Goal: Obtain resource: Download file/media

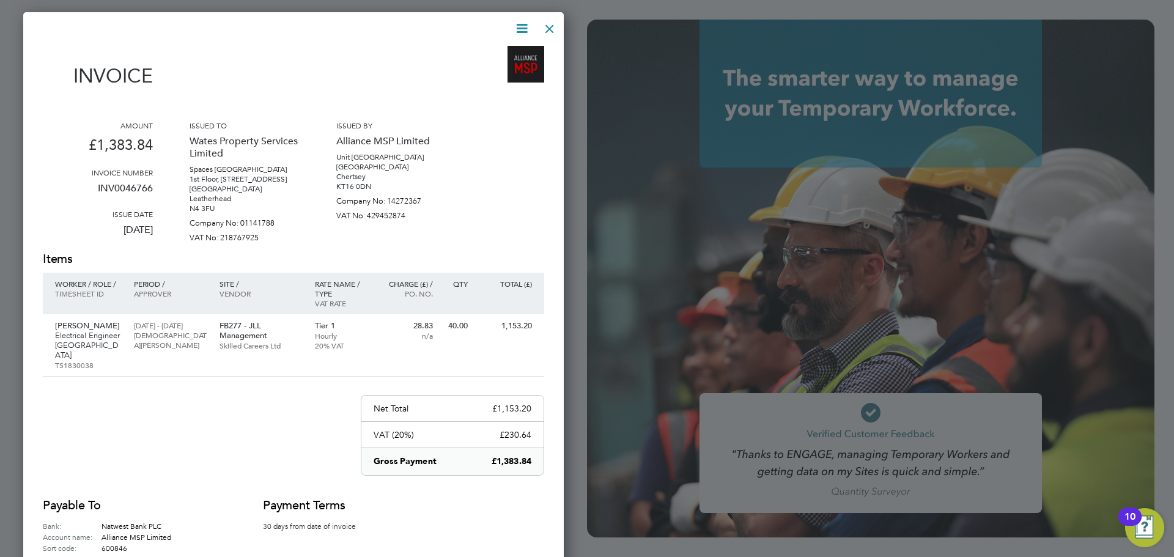
scroll to position [619, 541]
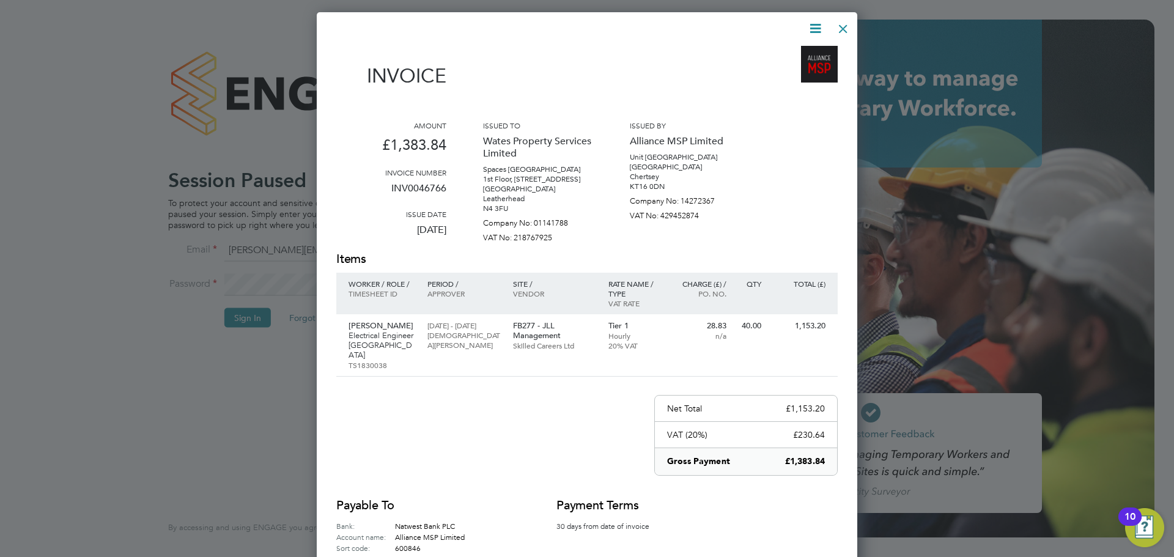
click at [839, 26] on div at bounding box center [843, 26] width 22 height 22
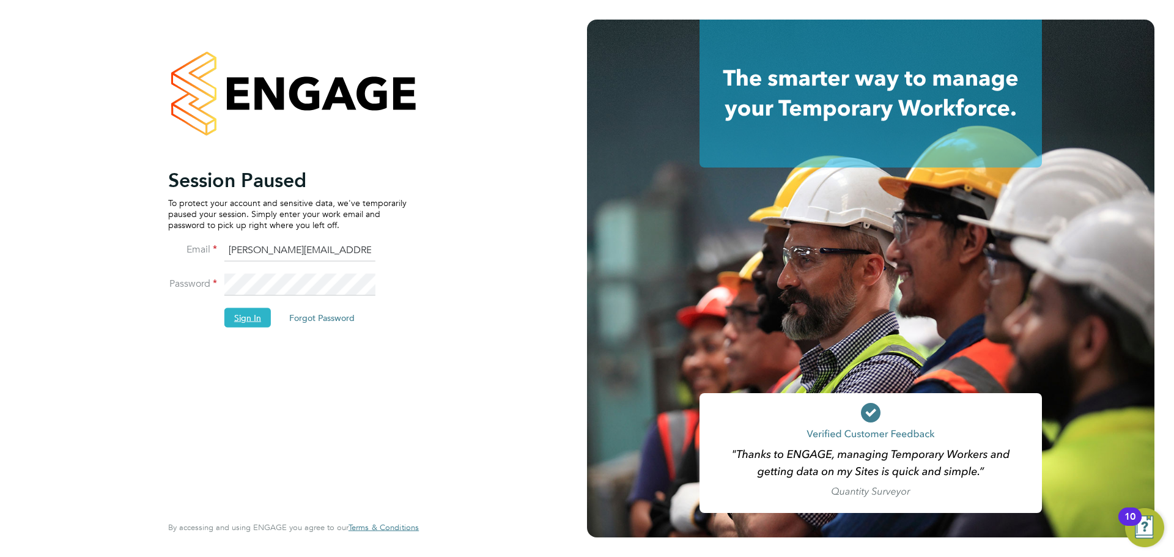
click at [253, 314] on button "Sign In" at bounding box center [247, 318] width 46 height 20
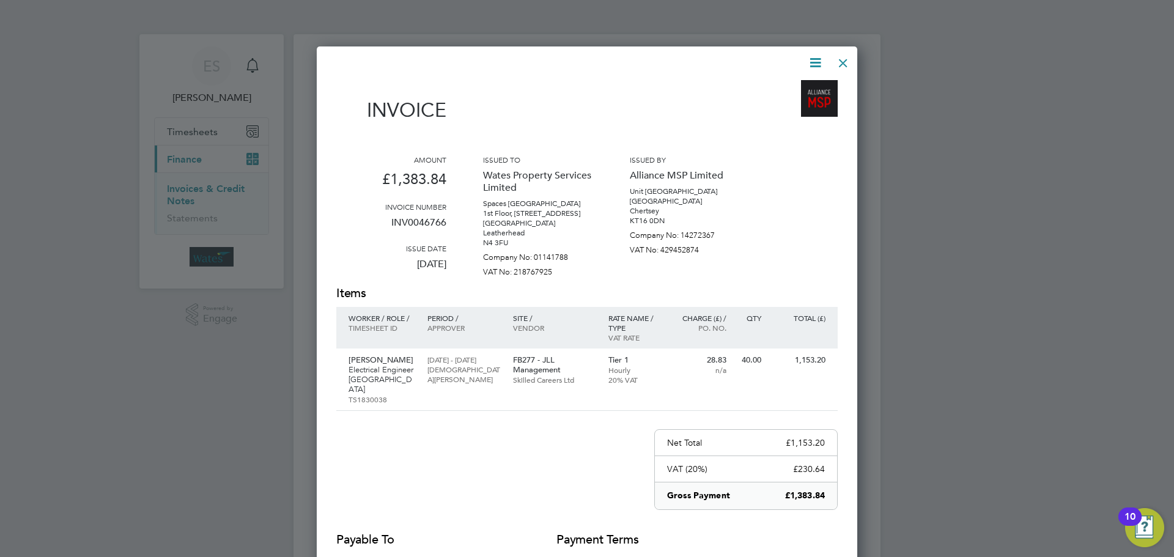
click at [817, 59] on icon at bounding box center [815, 62] width 15 height 15
click at [797, 83] on li "Download Invoice" at bounding box center [778, 91] width 84 height 17
click at [818, 59] on icon at bounding box center [815, 62] width 15 height 15
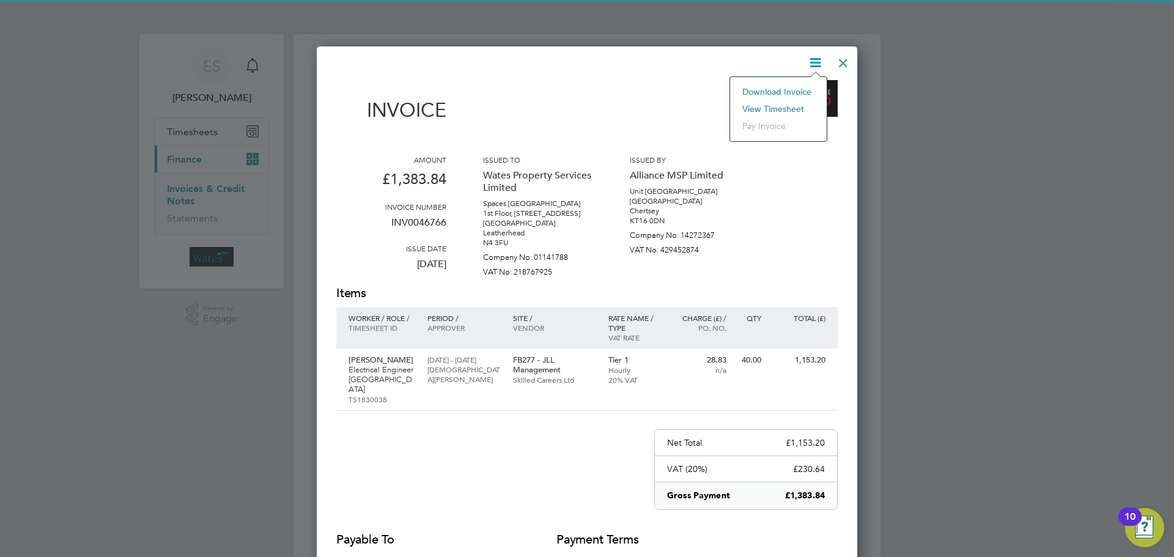
click at [780, 104] on li "View timesheet" at bounding box center [778, 108] width 84 height 17
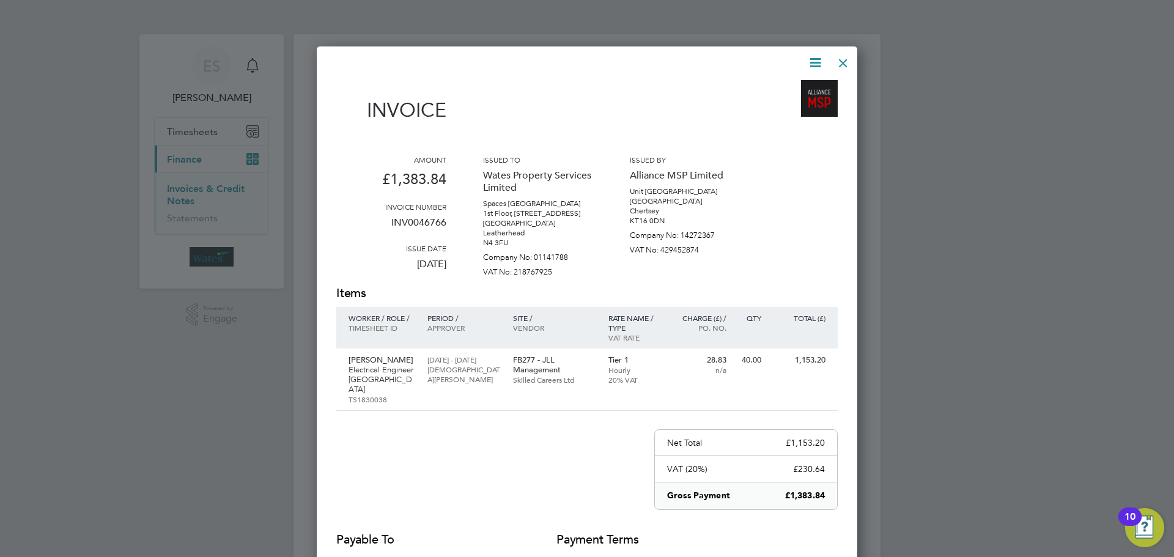
click at [838, 53] on div at bounding box center [843, 60] width 22 height 22
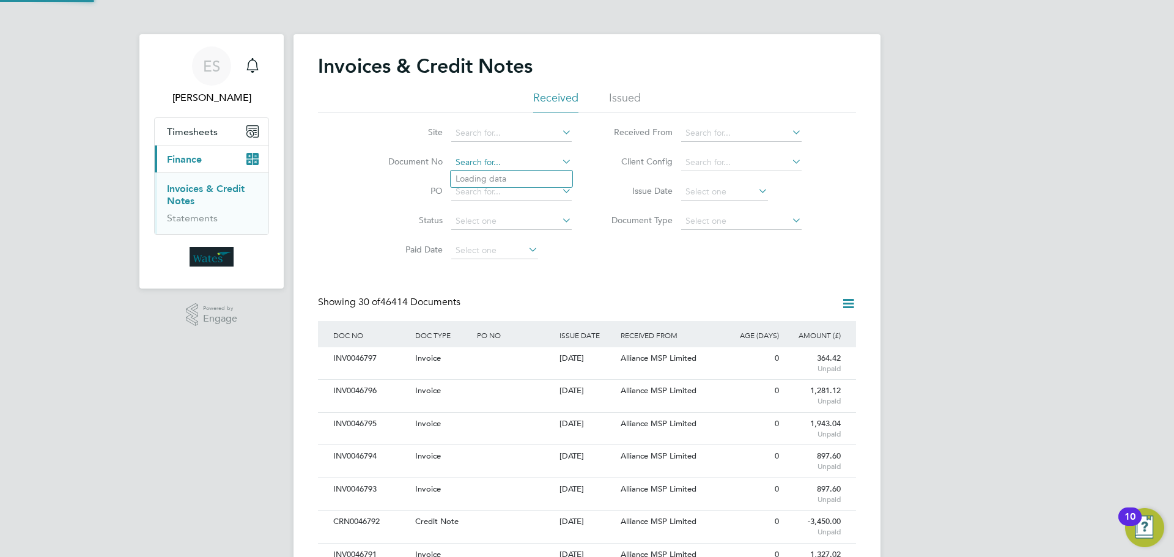
click at [491, 169] on input at bounding box center [511, 162] width 120 height 17
paste input "INV0046767"
type input "INV0046767"
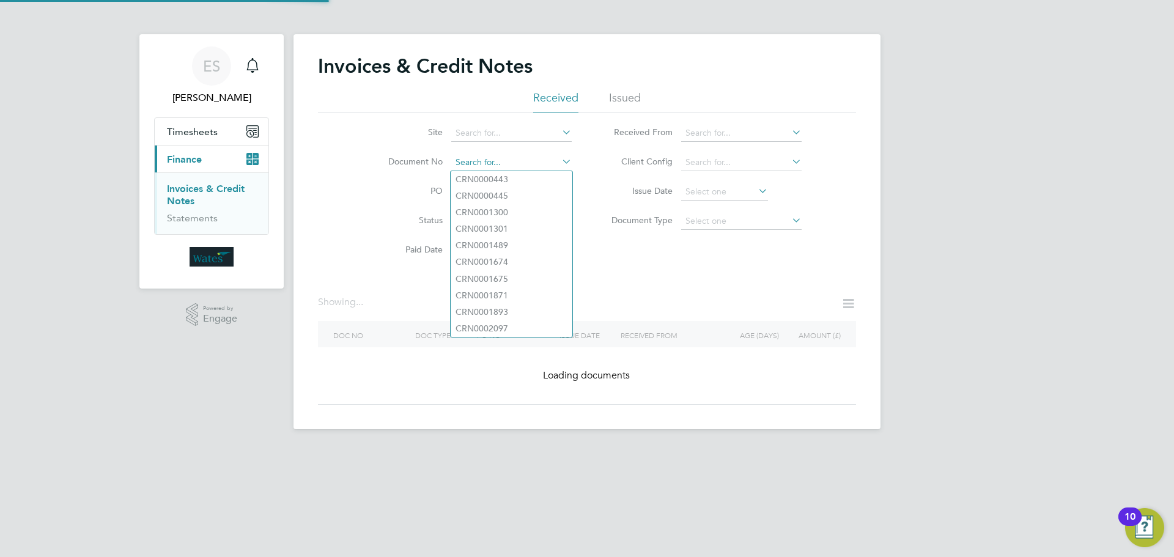
paste input "INV0046767"
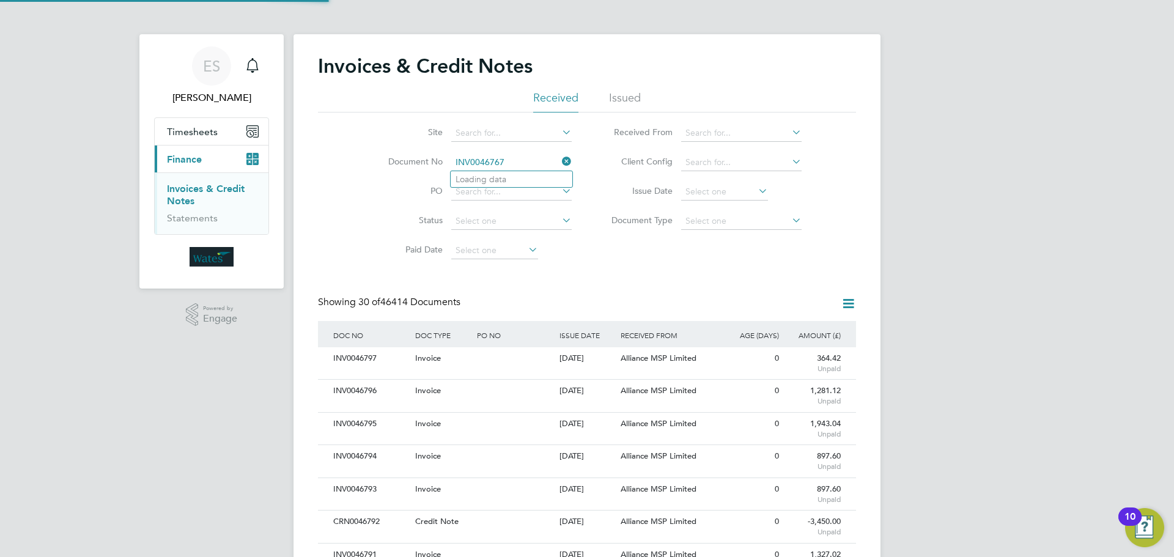
scroll to position [23, 83]
type input "INV0046767"
paste input "INV0046767"
type input "INV0046767"
click at [494, 175] on b "INV0046767" at bounding box center [480, 179] width 49 height 10
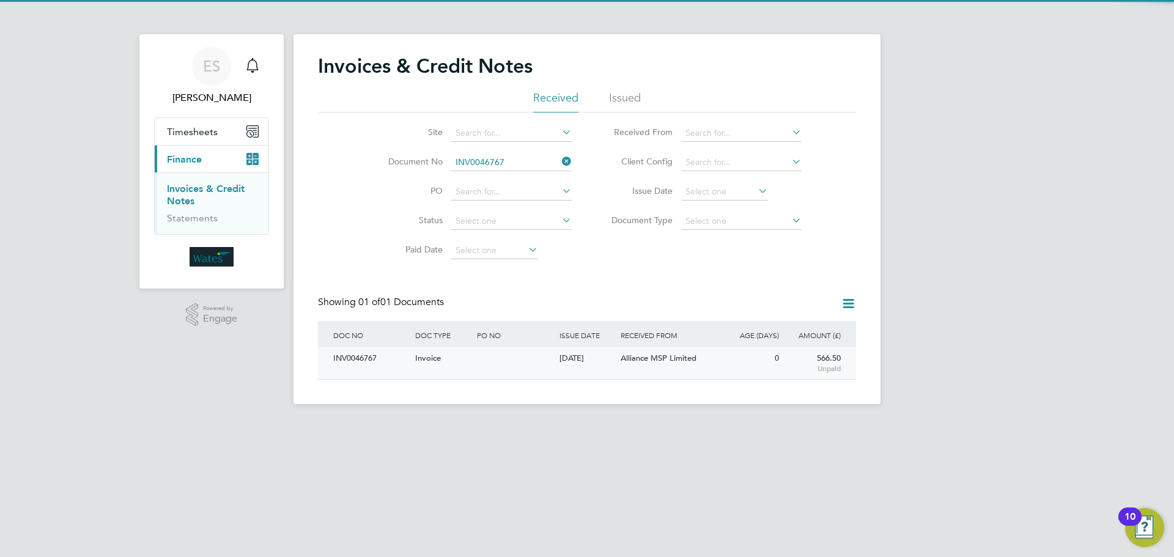
click at [358, 354] on div "INV0046767" at bounding box center [371, 358] width 82 height 23
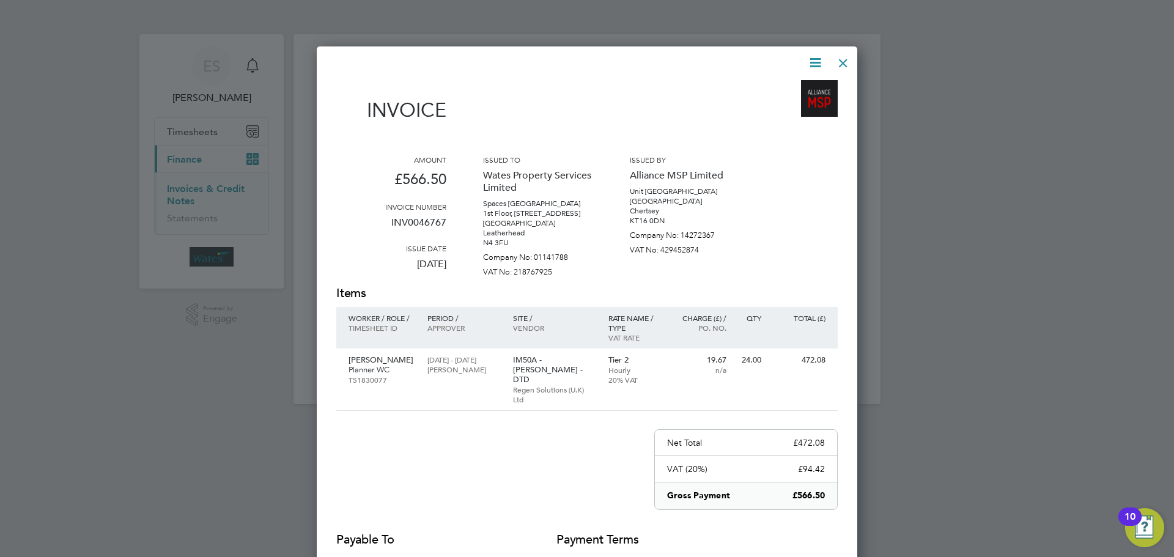
click at [812, 60] on icon at bounding box center [815, 62] width 15 height 15
click at [802, 85] on li "Download Invoice" at bounding box center [778, 91] width 84 height 17
click at [814, 58] on icon at bounding box center [815, 62] width 15 height 15
click at [790, 108] on li "View timesheet" at bounding box center [778, 108] width 84 height 17
click at [840, 61] on div at bounding box center [843, 60] width 22 height 22
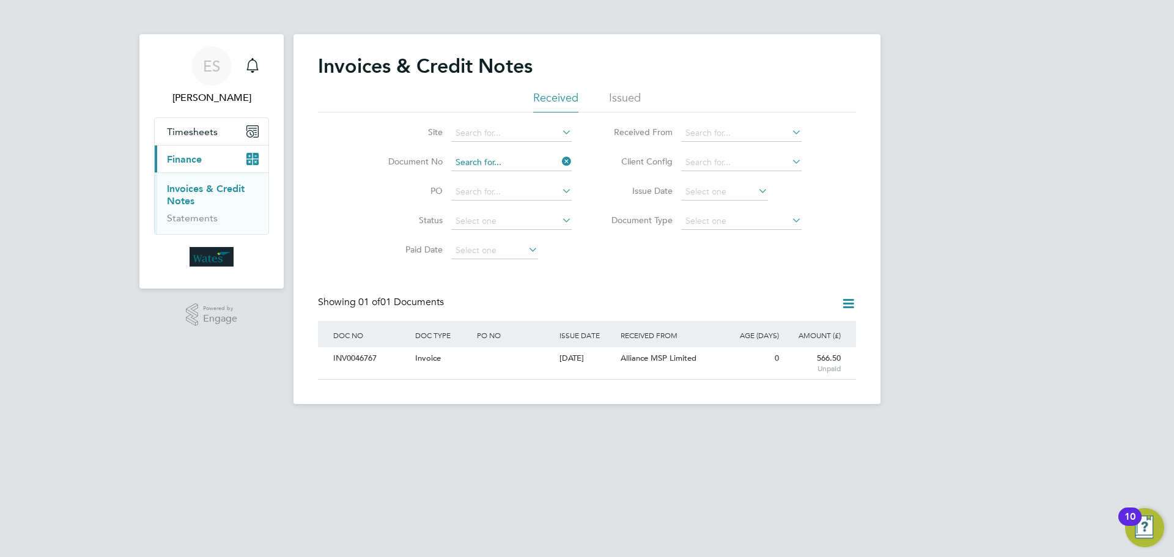
click at [508, 161] on input at bounding box center [511, 162] width 120 height 17
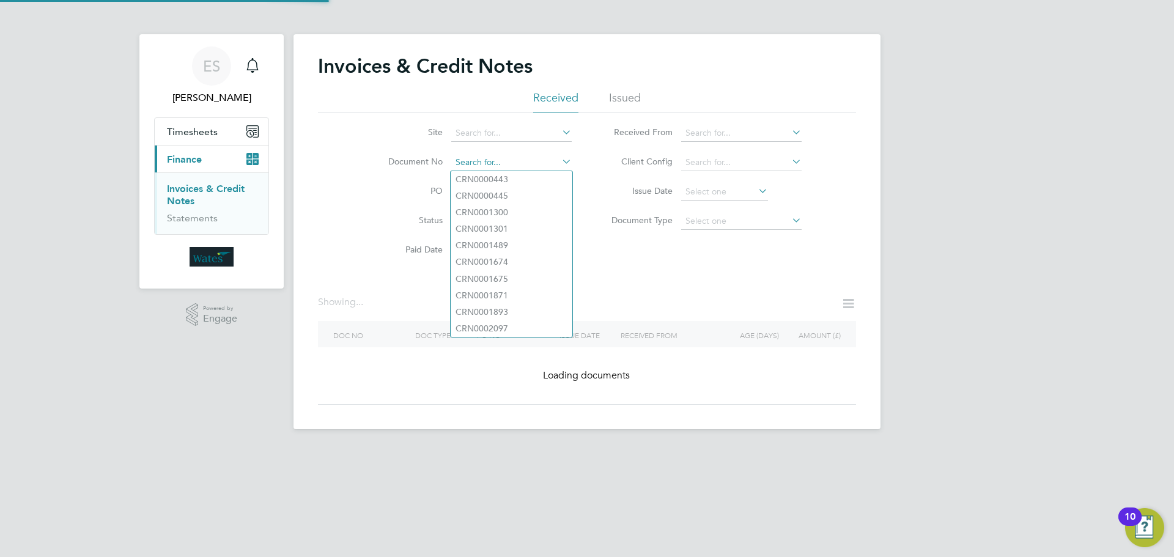
paste input "INV0046768"
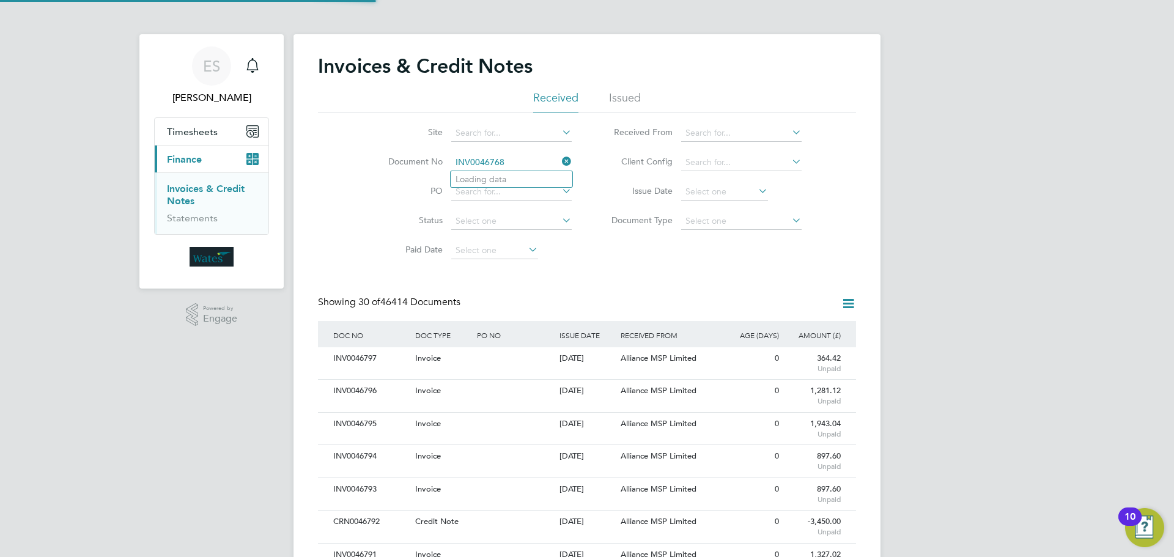
scroll to position [23, 83]
type input "INV0046768"
click at [522, 180] on li "INV0046768" at bounding box center [512, 179] width 122 height 17
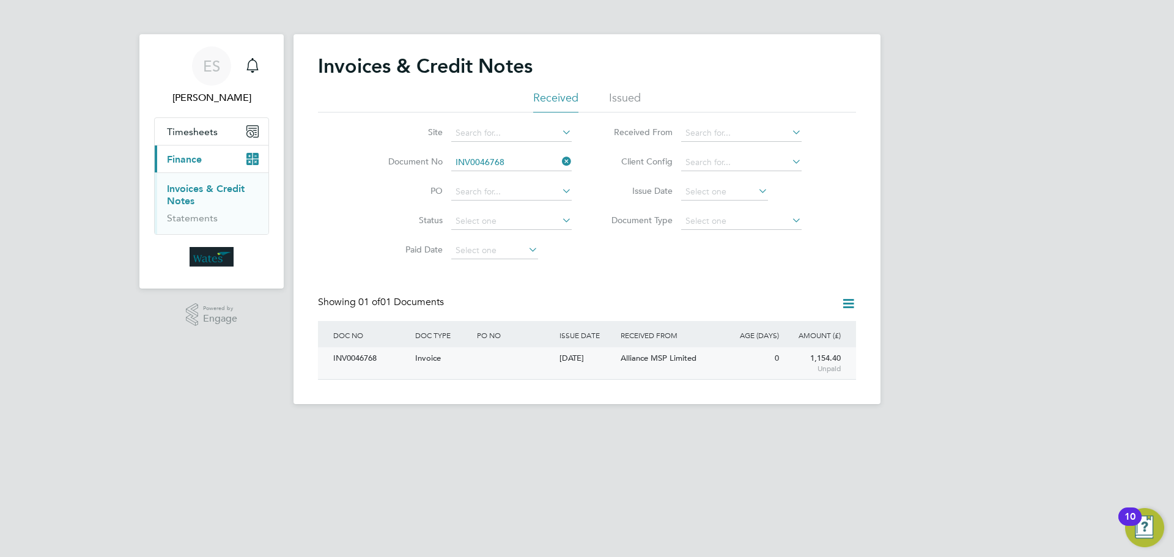
click at [361, 368] on div "INV0046768" at bounding box center [371, 358] width 82 height 23
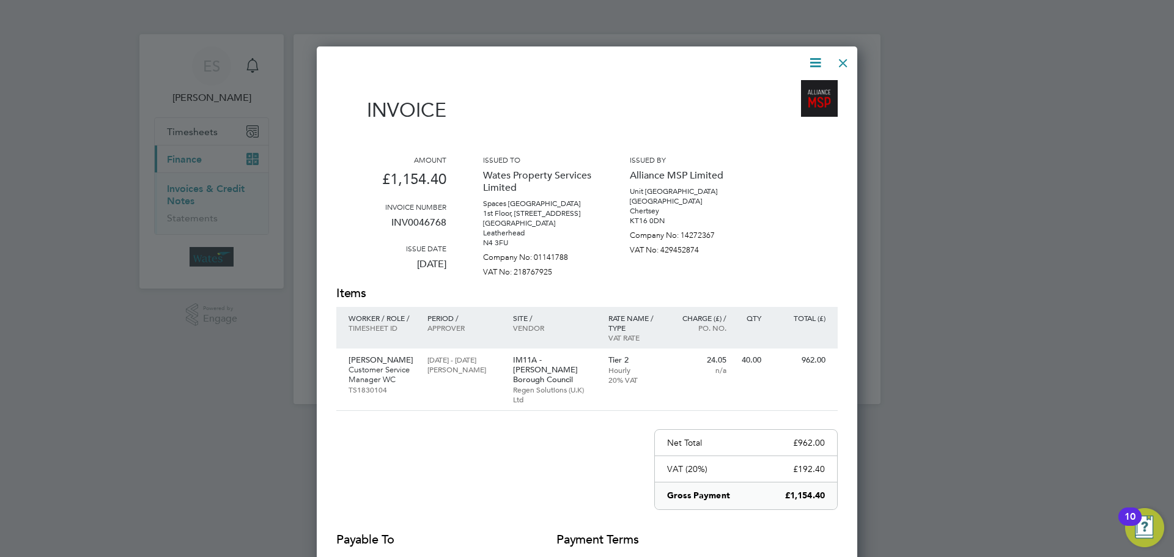
click at [810, 60] on icon at bounding box center [815, 62] width 15 height 15
click at [786, 86] on li "Download Invoice" at bounding box center [778, 91] width 84 height 17
click at [820, 58] on icon at bounding box center [815, 62] width 15 height 15
click at [776, 106] on li "View timesheet" at bounding box center [778, 108] width 84 height 17
click at [843, 62] on div at bounding box center [843, 60] width 22 height 22
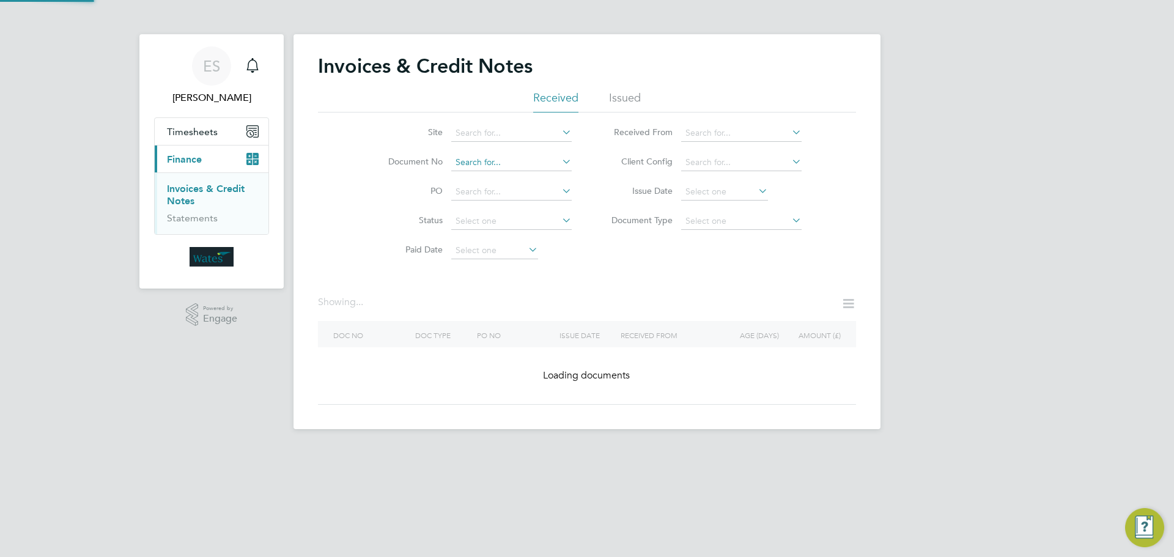
click at [508, 165] on input at bounding box center [511, 162] width 120 height 17
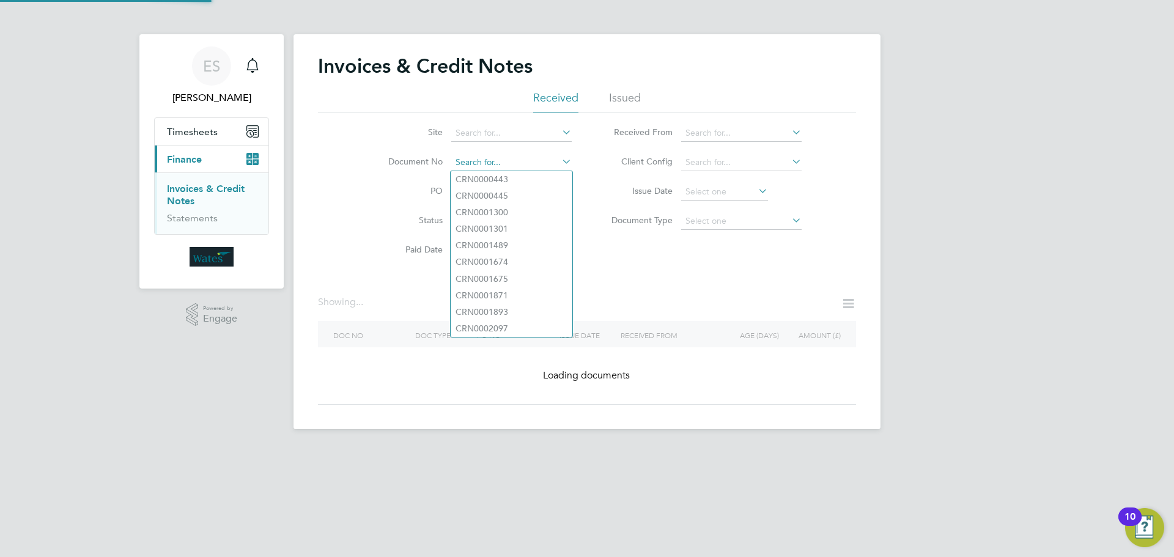
paste input "INV0046769"
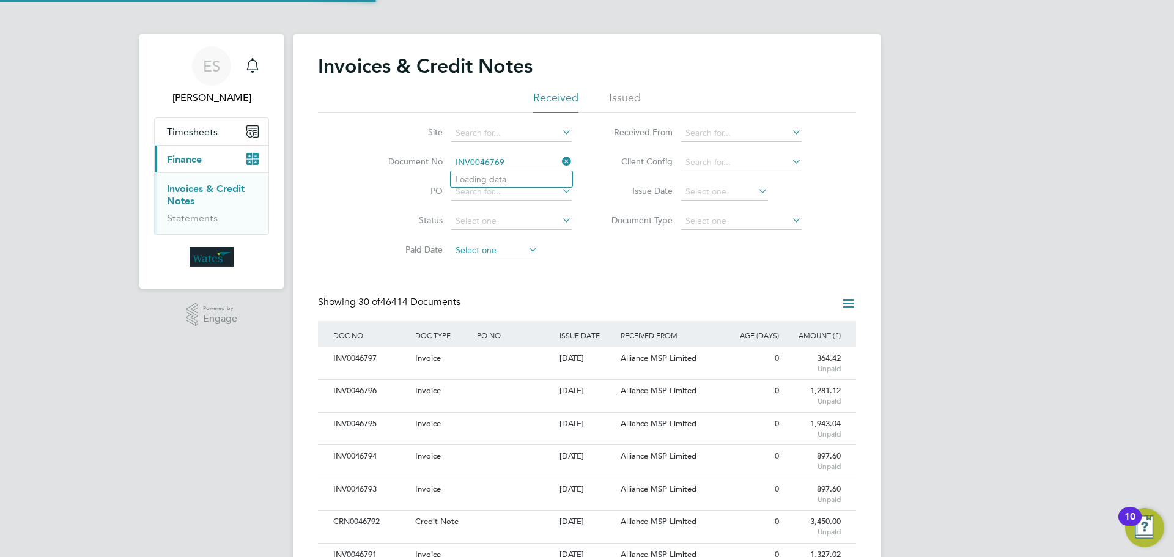
scroll to position [23, 83]
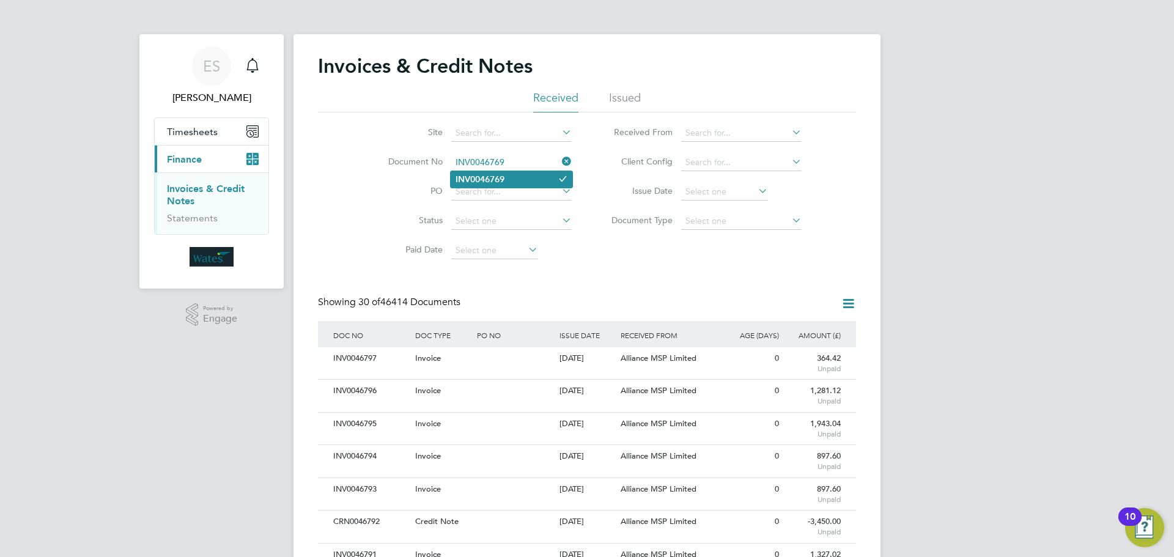
type input "INV0046769"
click at [535, 182] on li "INV0046769" at bounding box center [512, 179] width 122 height 17
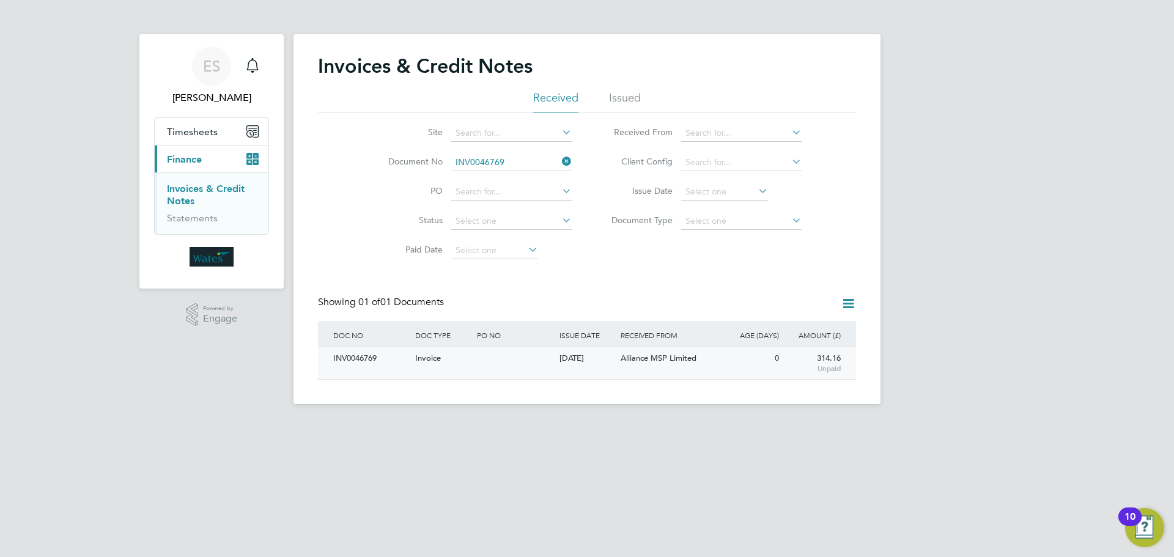
click at [399, 368] on div "INV0046769" at bounding box center [371, 358] width 82 height 23
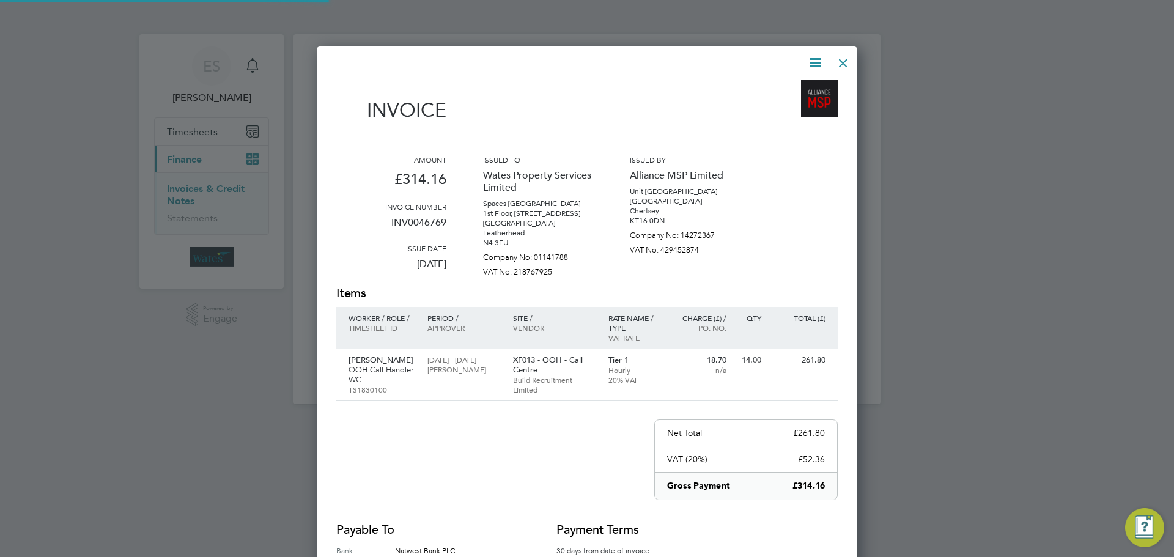
scroll to position [619, 541]
click at [816, 57] on icon at bounding box center [815, 62] width 15 height 15
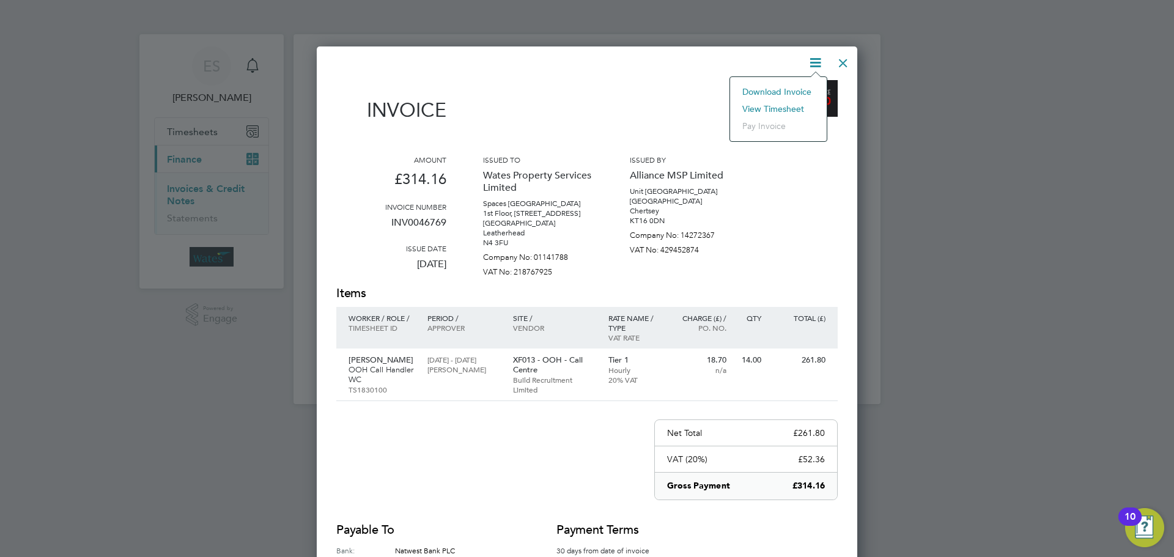
click at [800, 89] on li "Download Invoice" at bounding box center [778, 91] width 84 height 17
click at [813, 62] on icon at bounding box center [815, 62] width 15 height 15
click at [794, 105] on li "View timesheet" at bounding box center [778, 108] width 84 height 17
click at [837, 57] on div at bounding box center [843, 60] width 22 height 22
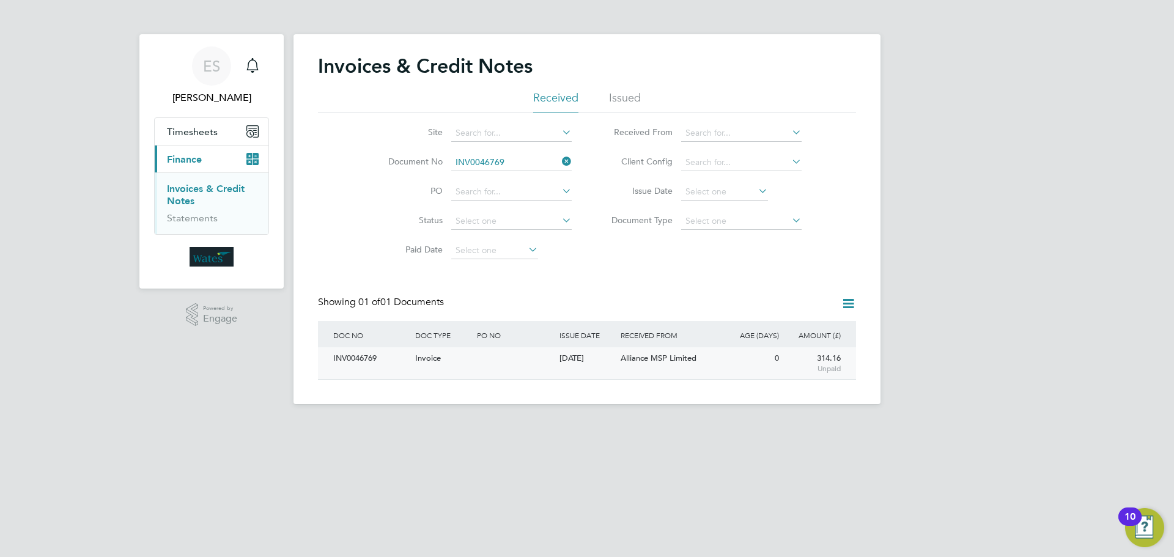
click at [365, 372] on div "INV0046769 Invoice 29 Sep 2025 Wates Property Services Limited Alliance MSP Lim…" at bounding box center [587, 363] width 538 height 32
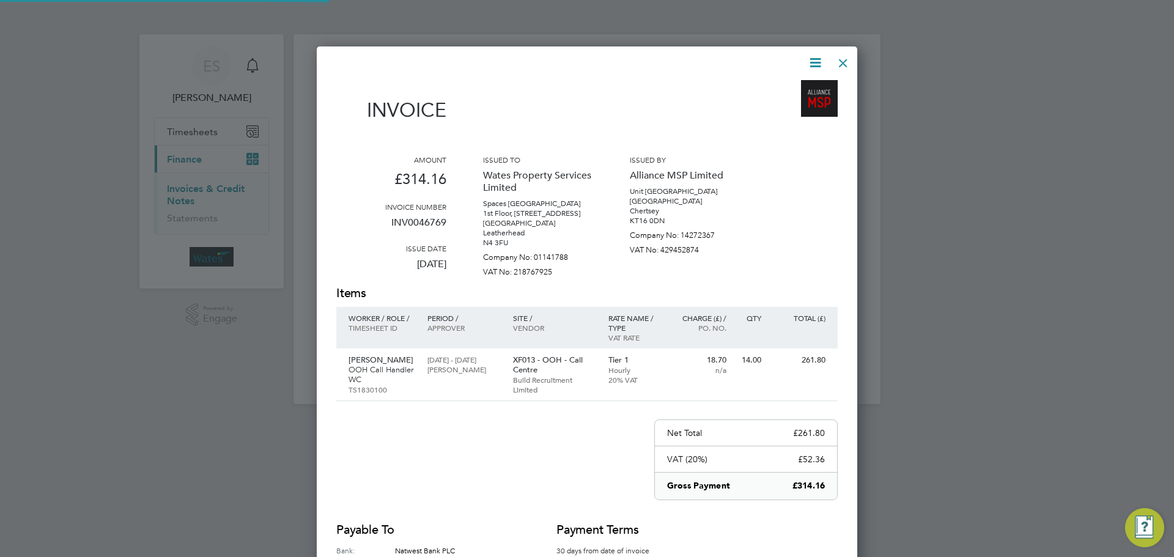
scroll to position [619, 541]
click at [811, 59] on icon at bounding box center [815, 62] width 15 height 15
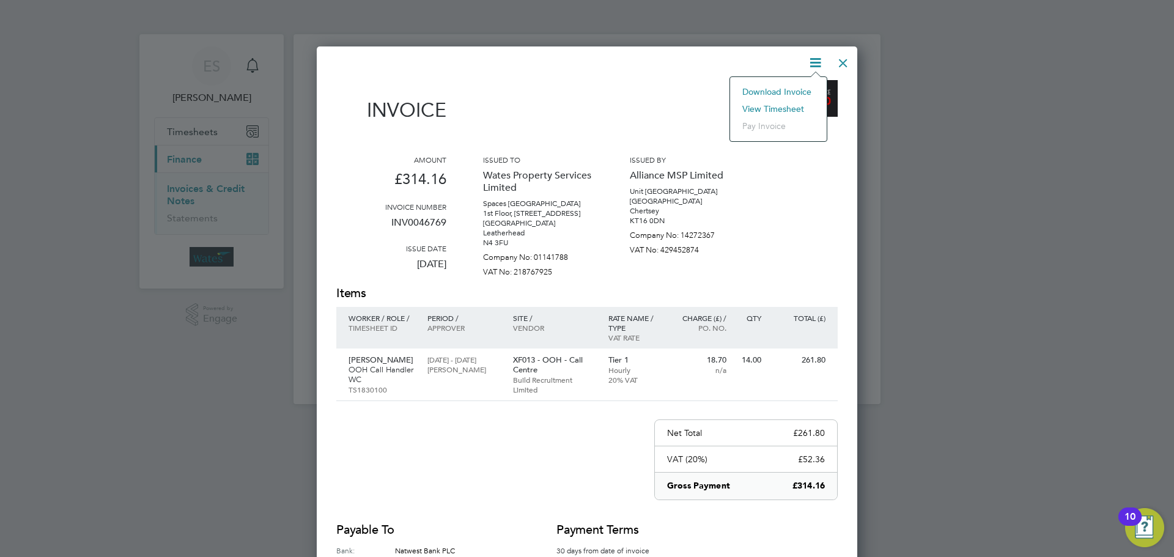
click at [800, 86] on li "Download Invoice" at bounding box center [778, 91] width 84 height 17
click at [812, 56] on icon at bounding box center [815, 62] width 15 height 15
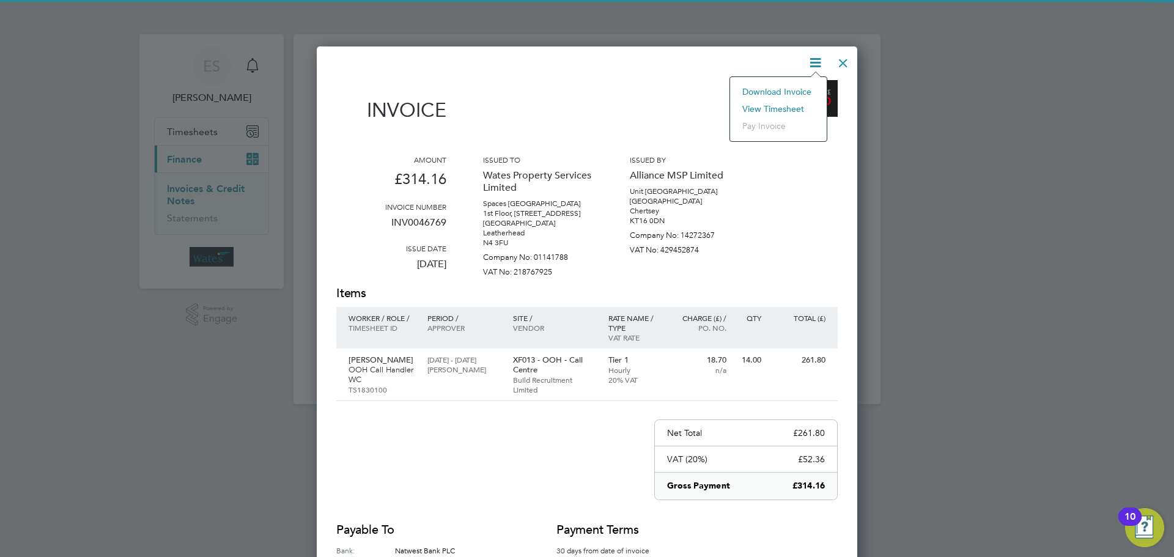
click at [780, 107] on li "View timesheet" at bounding box center [778, 108] width 84 height 17
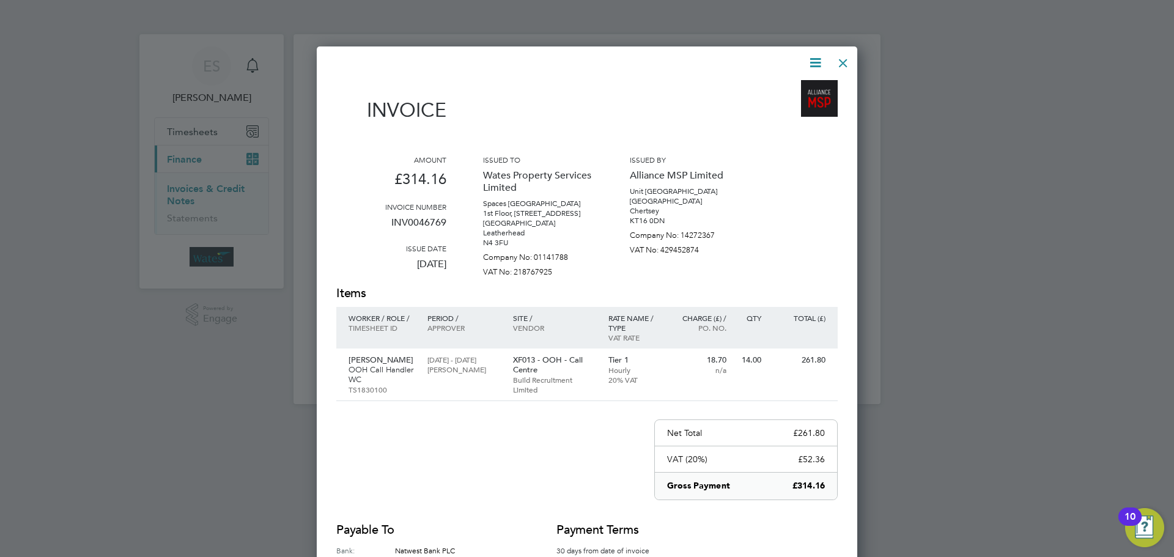
click at [837, 59] on div at bounding box center [843, 60] width 22 height 22
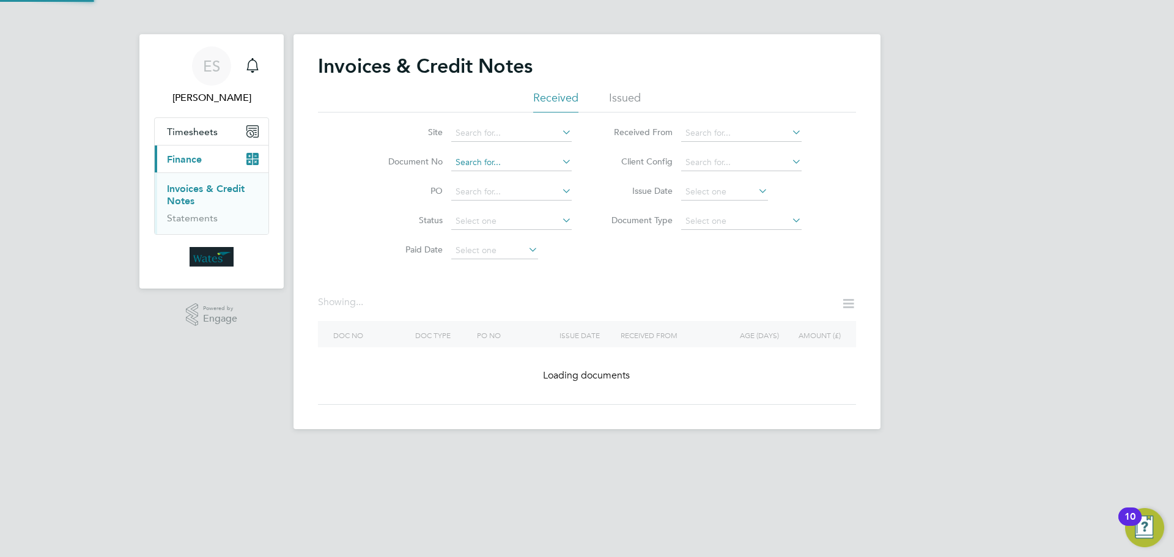
click at [530, 166] on input at bounding box center [511, 162] width 120 height 17
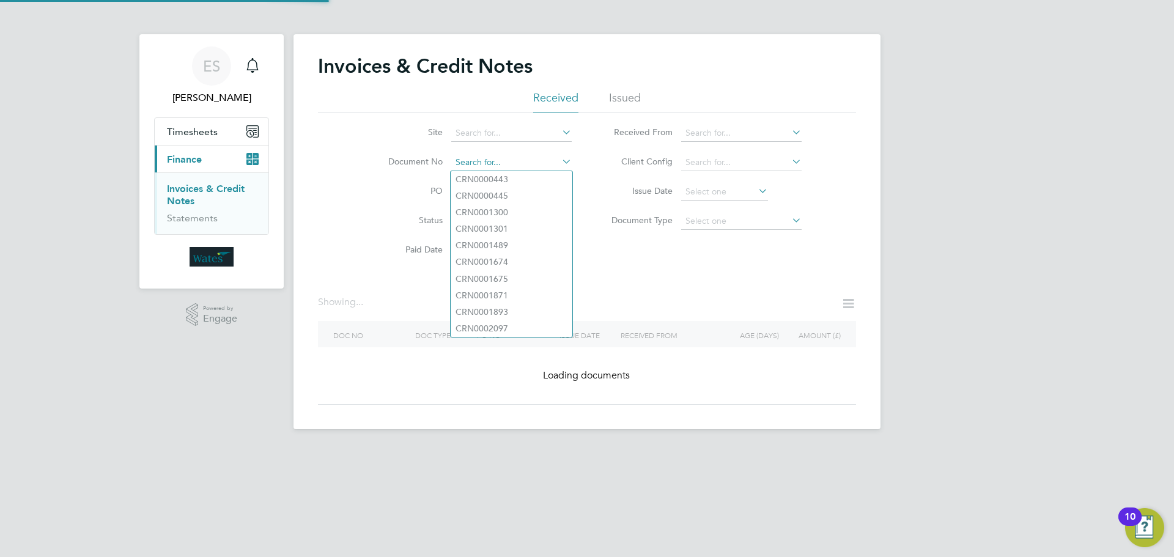
paste input "INV0046770"
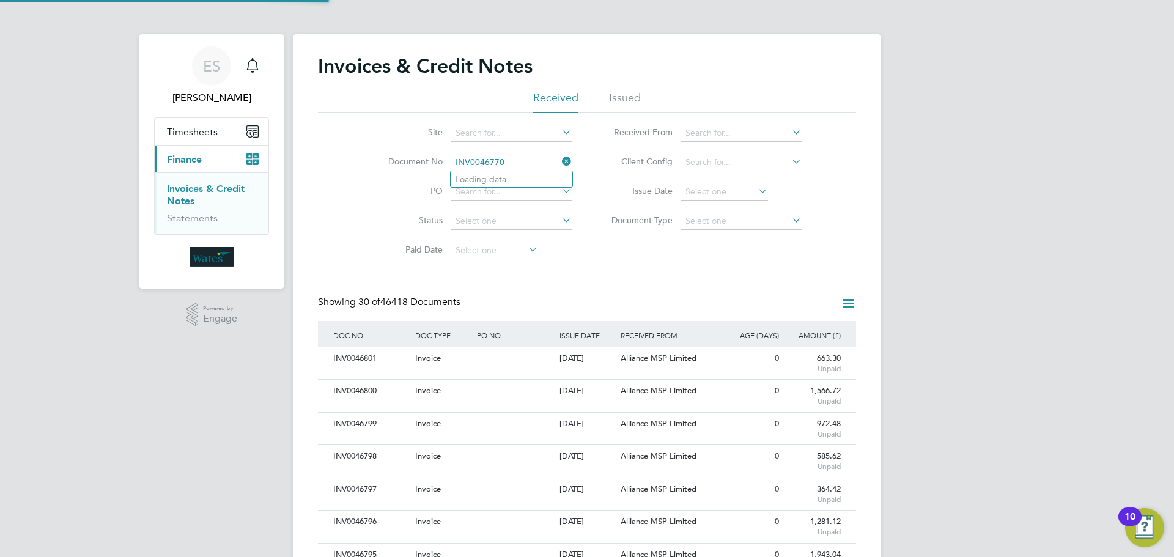
scroll to position [23, 83]
type input "INV0046770"
click at [533, 179] on li "INV0046770" at bounding box center [512, 179] width 122 height 17
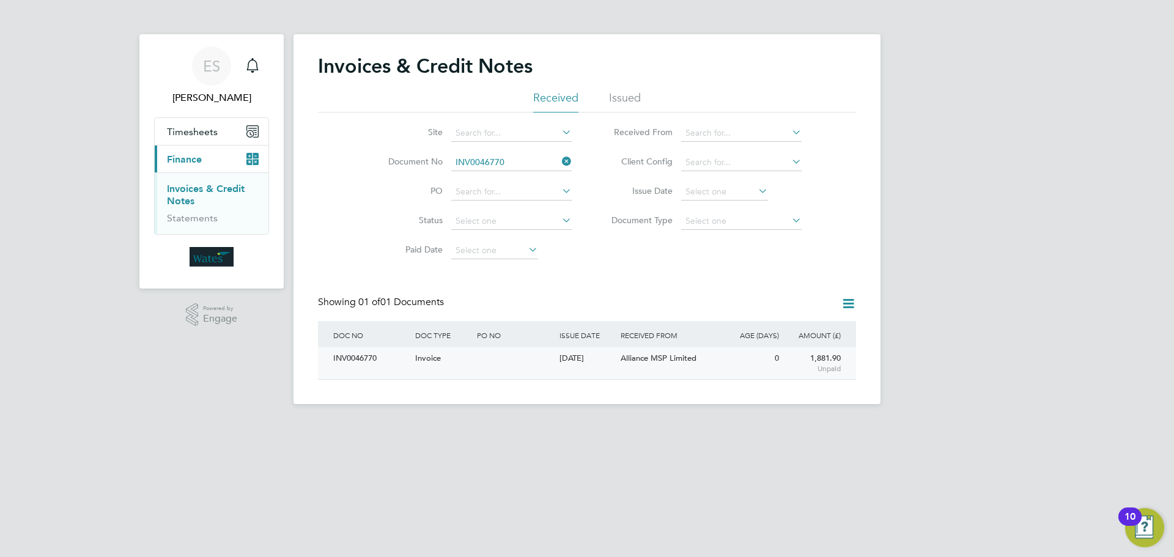
click at [374, 369] on div "INV0046770" at bounding box center [371, 358] width 82 height 23
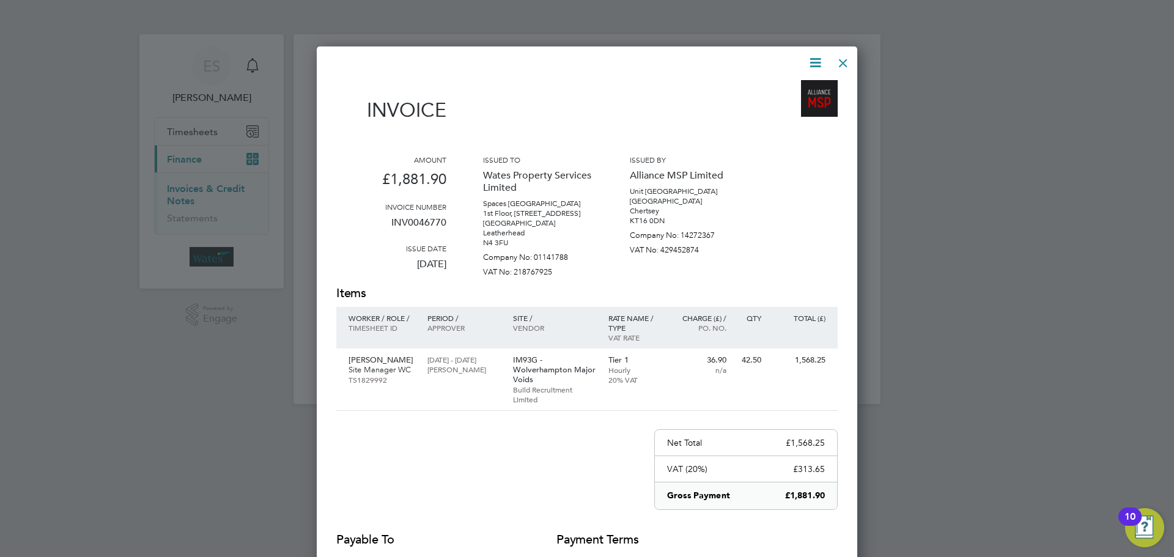
click at [817, 57] on icon at bounding box center [815, 62] width 15 height 15
click at [799, 86] on li "Download Invoice" at bounding box center [778, 91] width 84 height 17
click at [815, 62] on icon at bounding box center [815, 62] width 15 height 15
click at [791, 103] on li "View timesheet" at bounding box center [778, 108] width 84 height 17
click at [843, 57] on div at bounding box center [843, 60] width 22 height 22
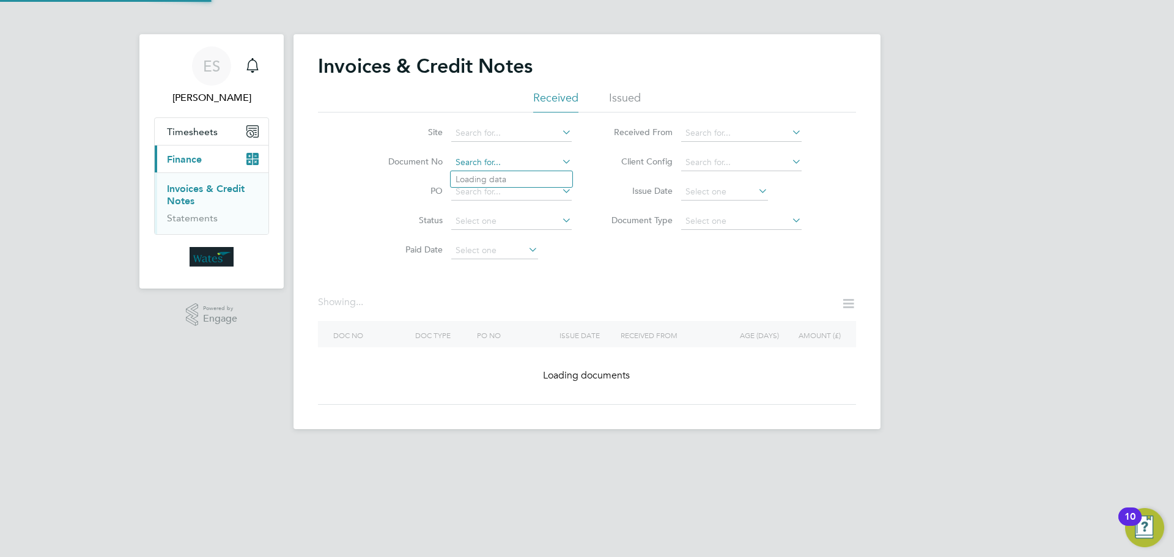
click at [536, 165] on input at bounding box center [511, 162] width 120 height 17
paste input "INV0046771"
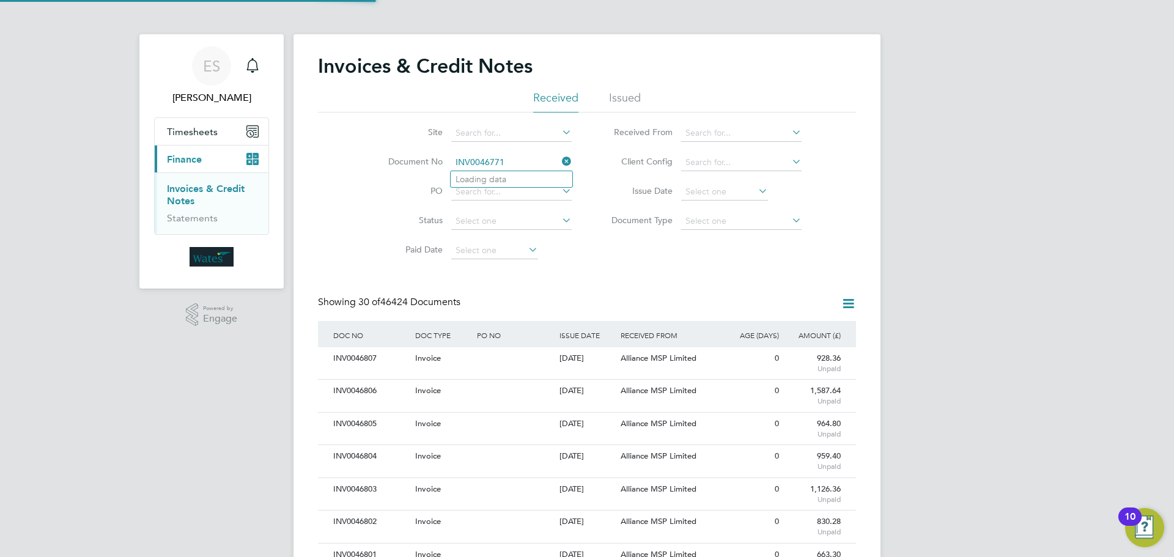
scroll to position [23, 83]
type input "INV0046771"
click at [554, 175] on li "INV0046771" at bounding box center [512, 179] width 122 height 17
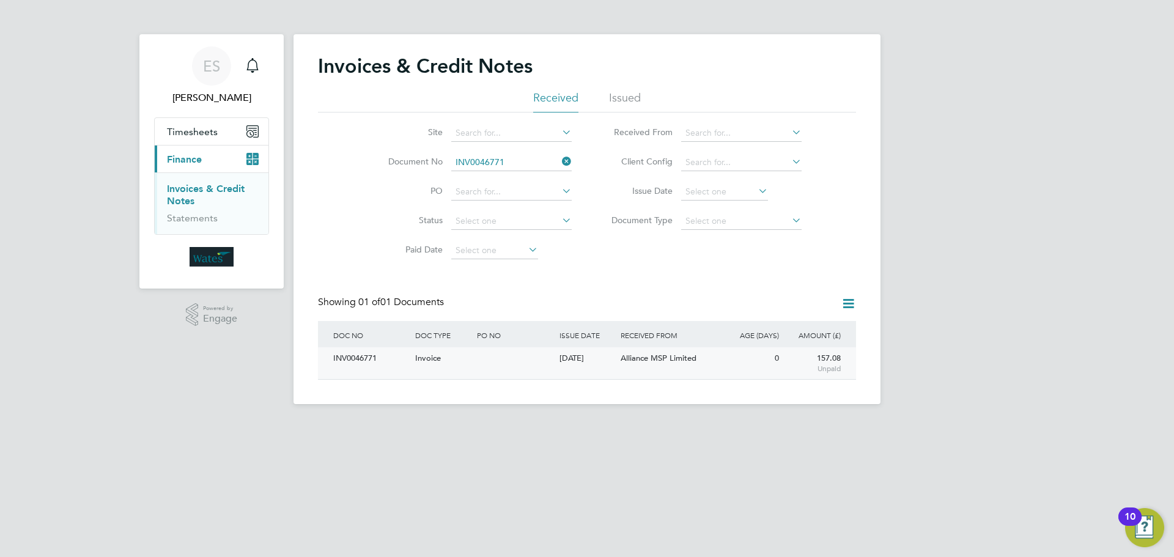
click at [393, 368] on div "INV0046771" at bounding box center [371, 358] width 82 height 23
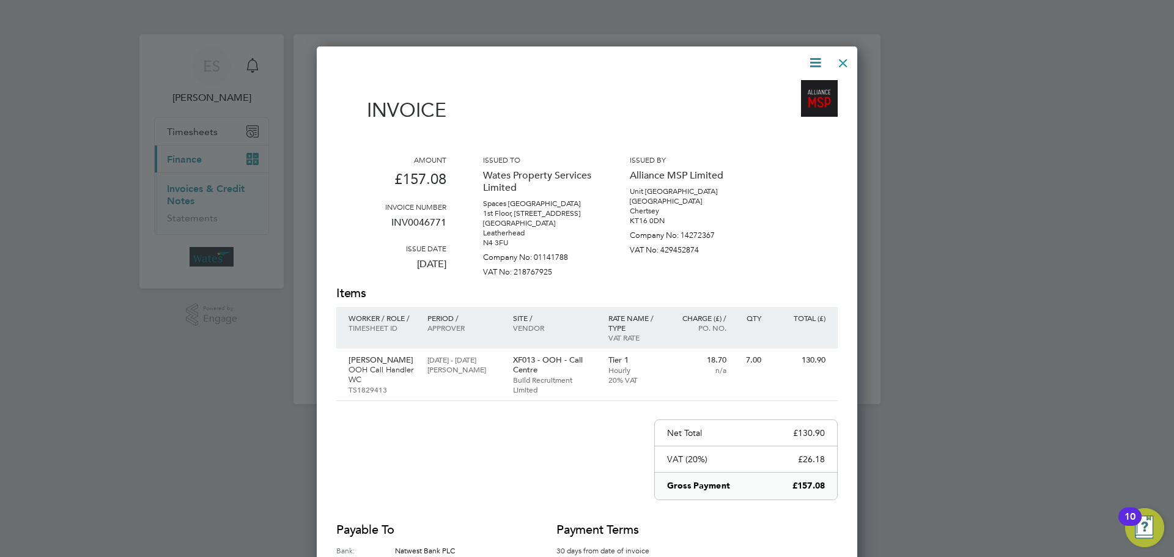
click at [810, 64] on icon at bounding box center [815, 62] width 15 height 15
click at [797, 91] on li "Download Invoice" at bounding box center [778, 91] width 84 height 17
click at [810, 57] on icon at bounding box center [815, 62] width 15 height 15
click at [794, 106] on li "View timesheet" at bounding box center [778, 108] width 84 height 17
click at [838, 57] on div at bounding box center [843, 60] width 22 height 22
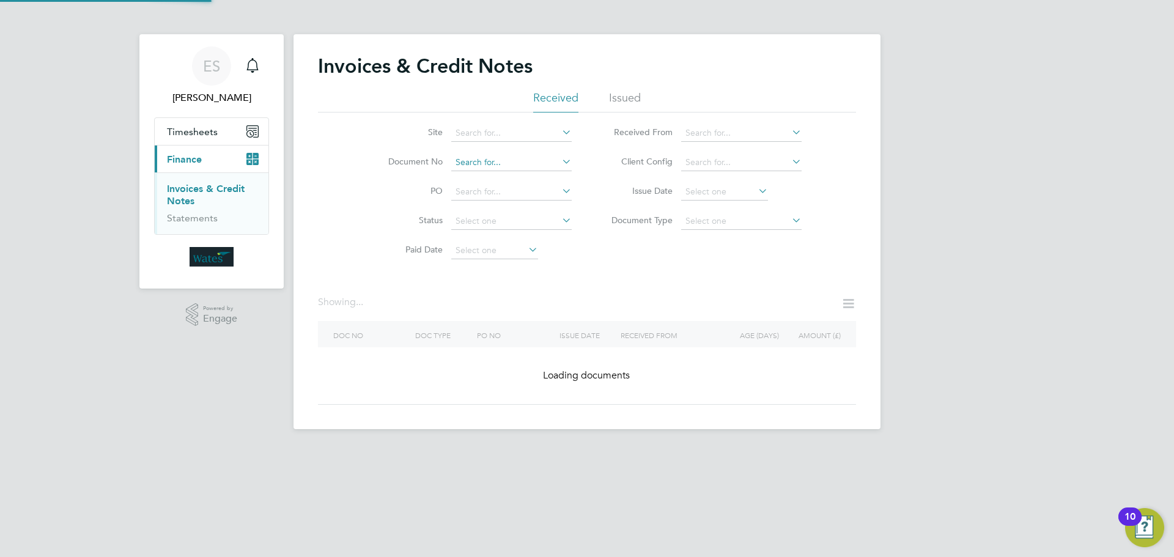
click at [552, 156] on input at bounding box center [511, 162] width 120 height 17
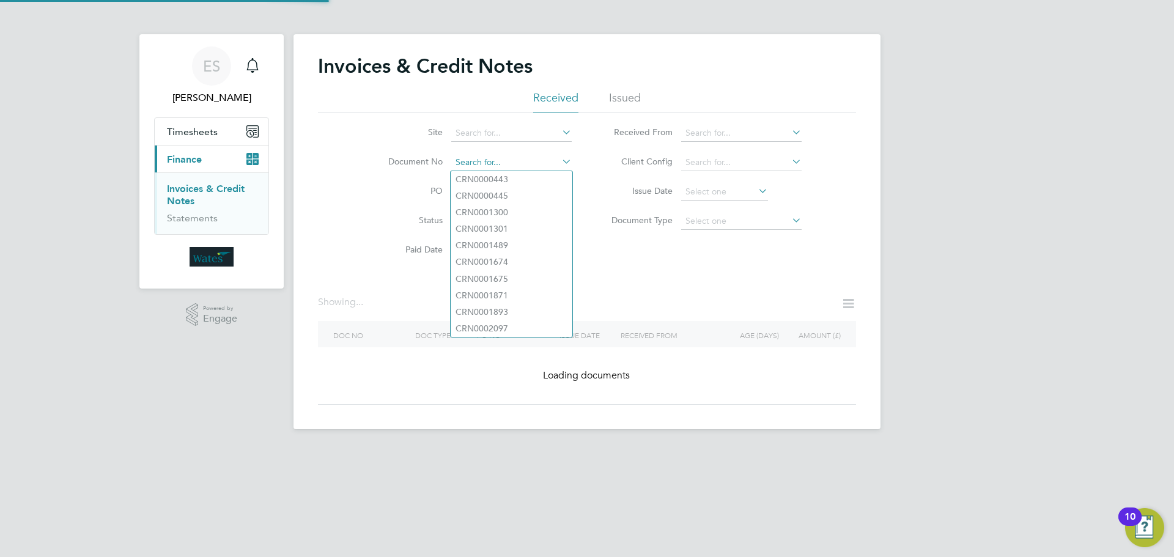
paste input "INV0046772"
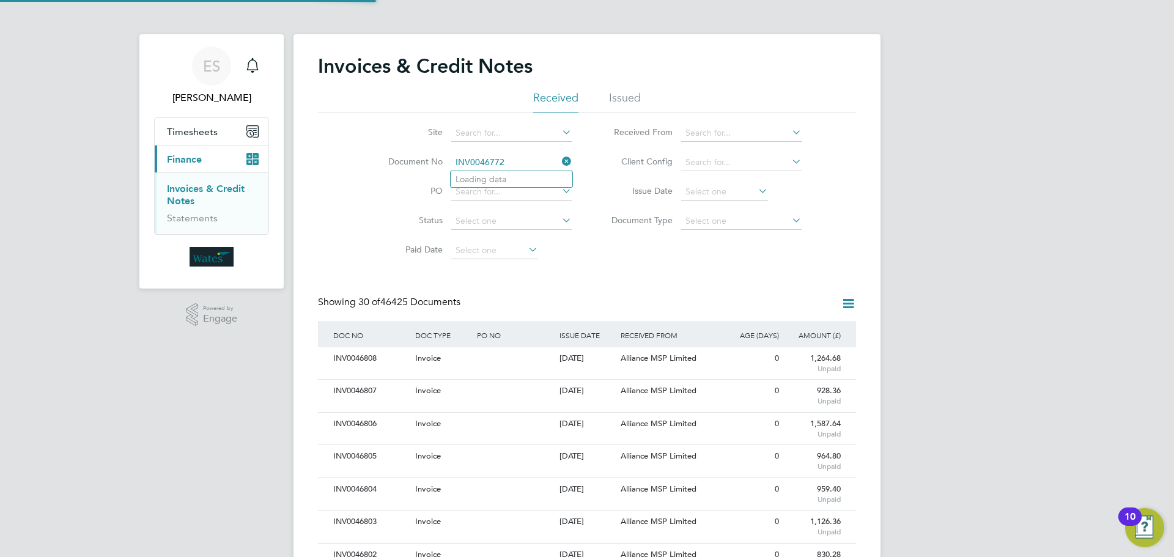
scroll to position [23, 83]
type input "INV0046772"
click at [547, 180] on li "INV0046772" at bounding box center [512, 179] width 122 height 17
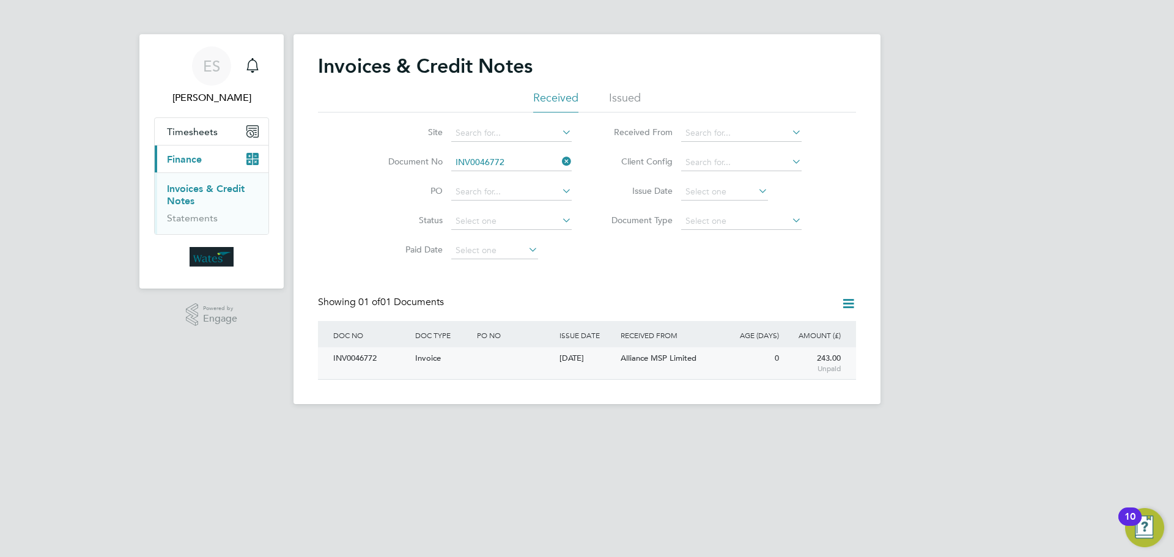
click at [355, 362] on div "INV0046772" at bounding box center [371, 358] width 82 height 23
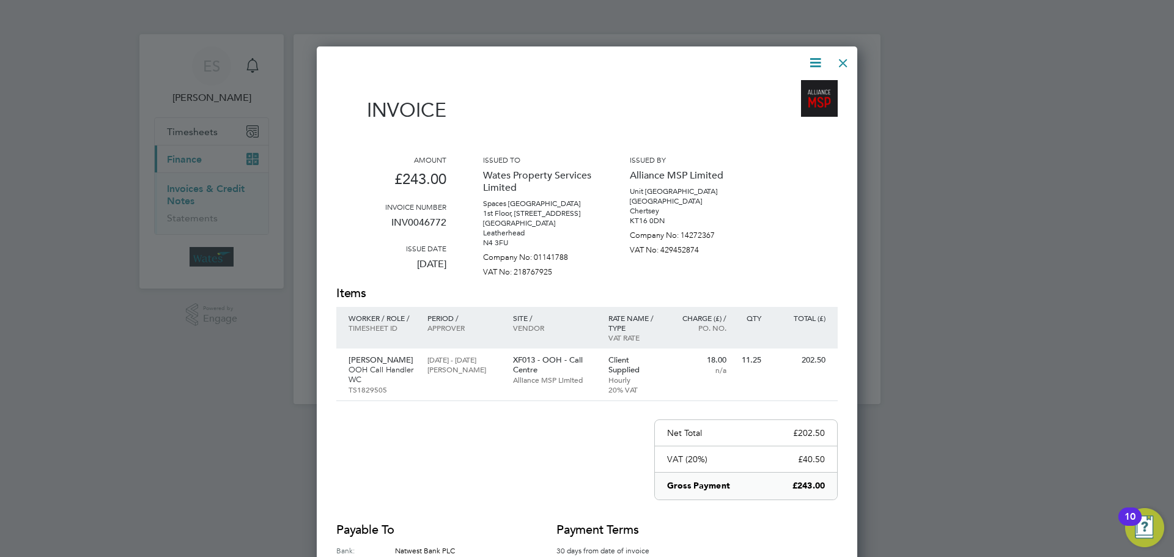
click at [816, 60] on icon at bounding box center [815, 62] width 15 height 15
click at [798, 87] on li "Download Invoice" at bounding box center [778, 91] width 84 height 17
click at [815, 57] on icon at bounding box center [815, 62] width 15 height 15
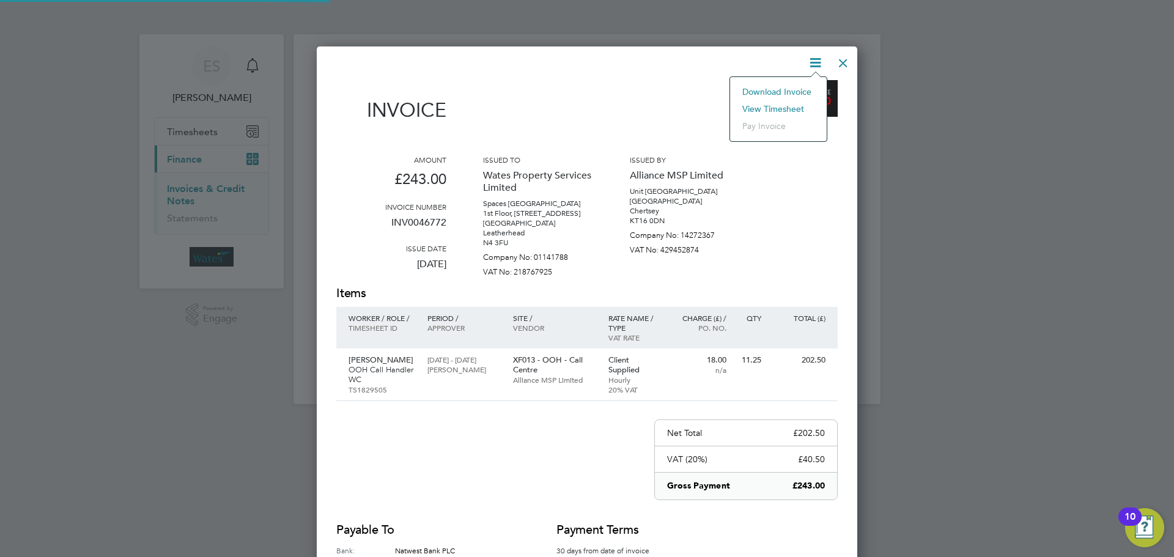
click at [788, 106] on li "View timesheet" at bounding box center [778, 108] width 84 height 17
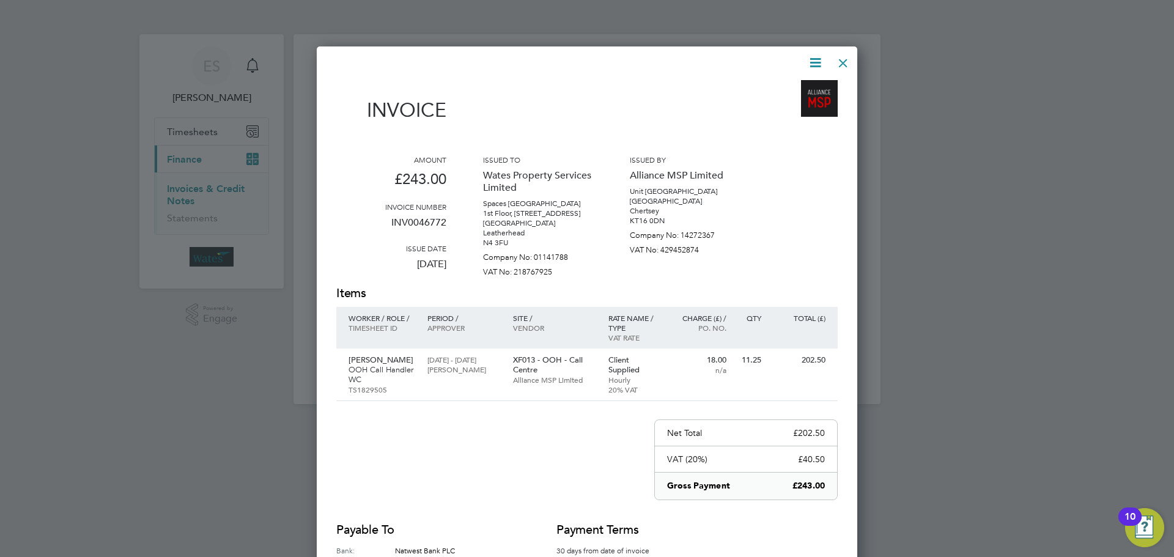
click at [850, 57] on div at bounding box center [843, 60] width 22 height 22
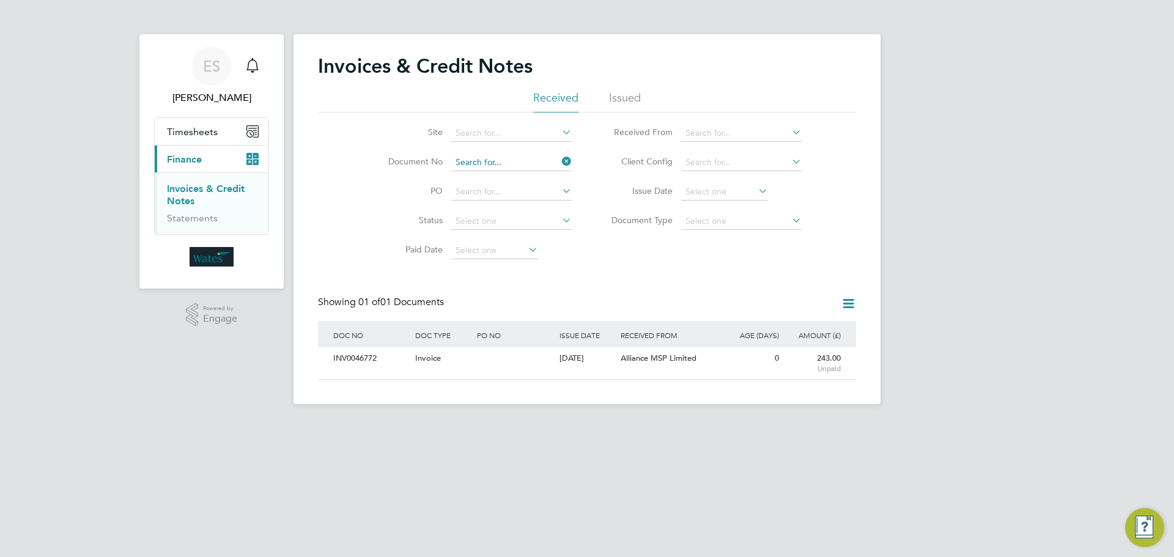
click at [506, 160] on input at bounding box center [511, 162] width 120 height 17
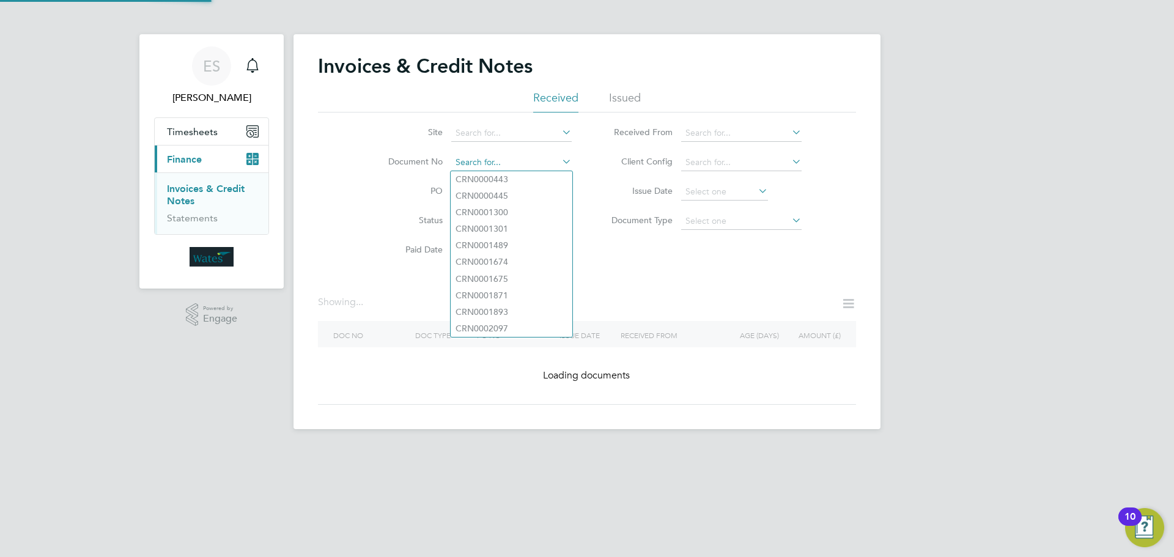
paste input "INV0046773"
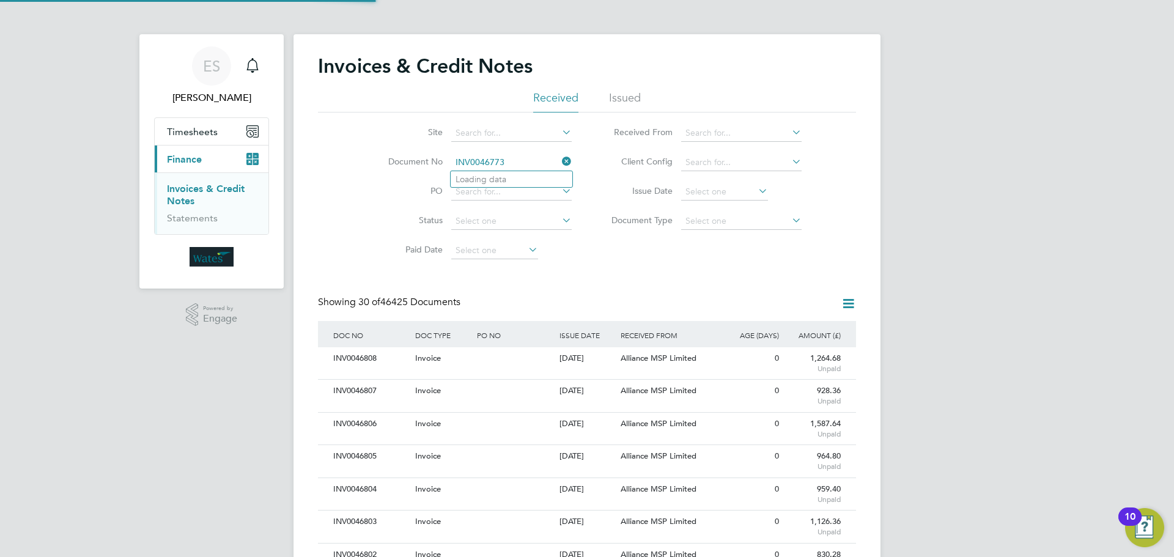
scroll to position [23, 83]
type input "INV0046773"
click at [487, 177] on b "INV0046773" at bounding box center [480, 179] width 49 height 10
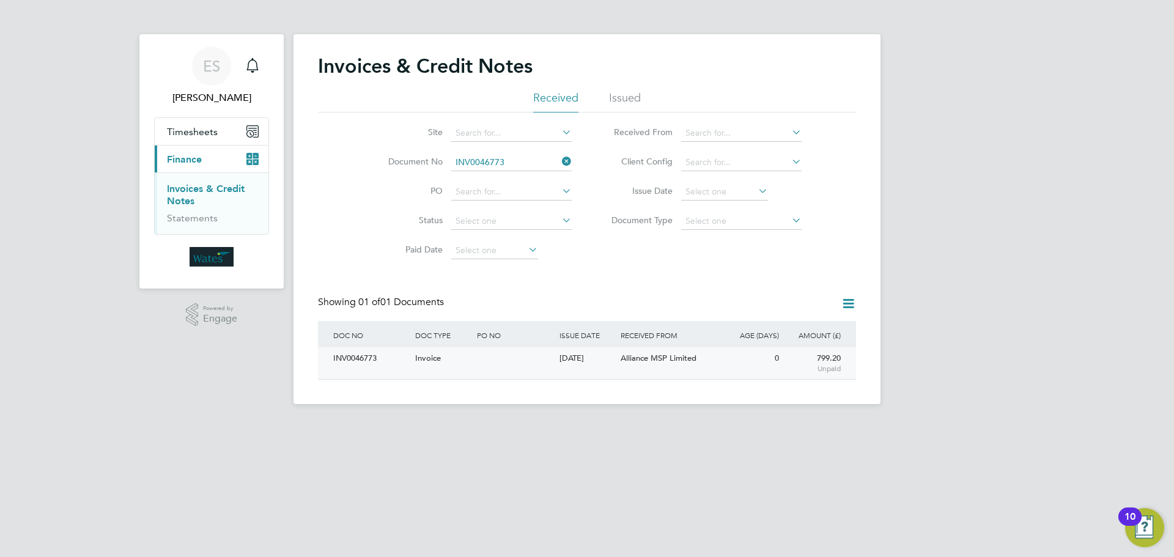
click at [352, 353] on div "INV0046773" at bounding box center [371, 358] width 82 height 23
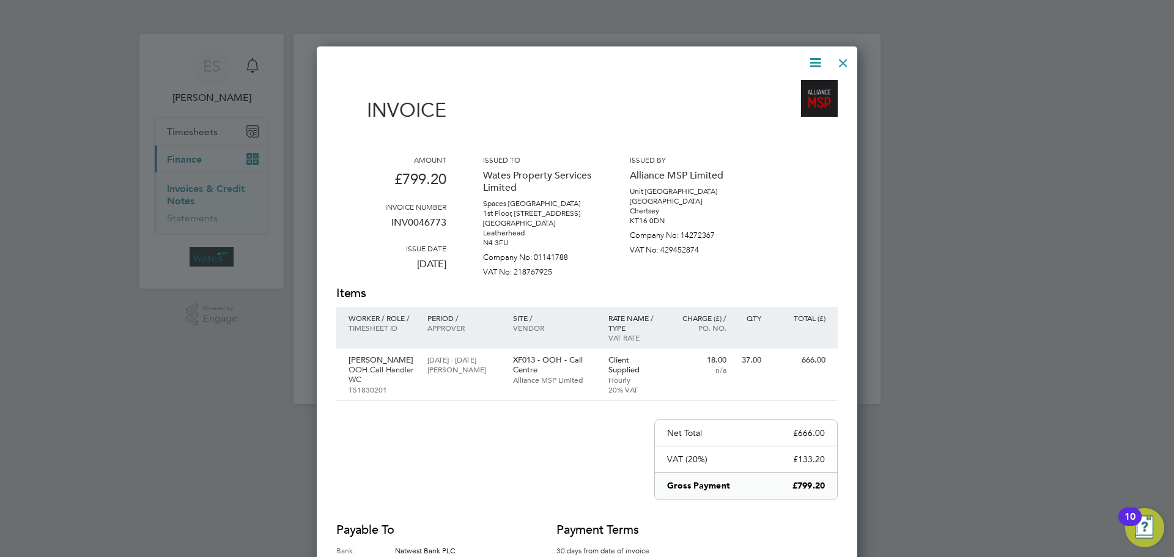
click at [810, 61] on icon at bounding box center [815, 62] width 15 height 15
click at [788, 86] on li "Download Invoice" at bounding box center [778, 91] width 84 height 17
click at [809, 61] on icon at bounding box center [815, 62] width 15 height 15
click at [793, 103] on li "View timesheet" at bounding box center [778, 108] width 84 height 17
click at [849, 59] on div at bounding box center [843, 60] width 22 height 22
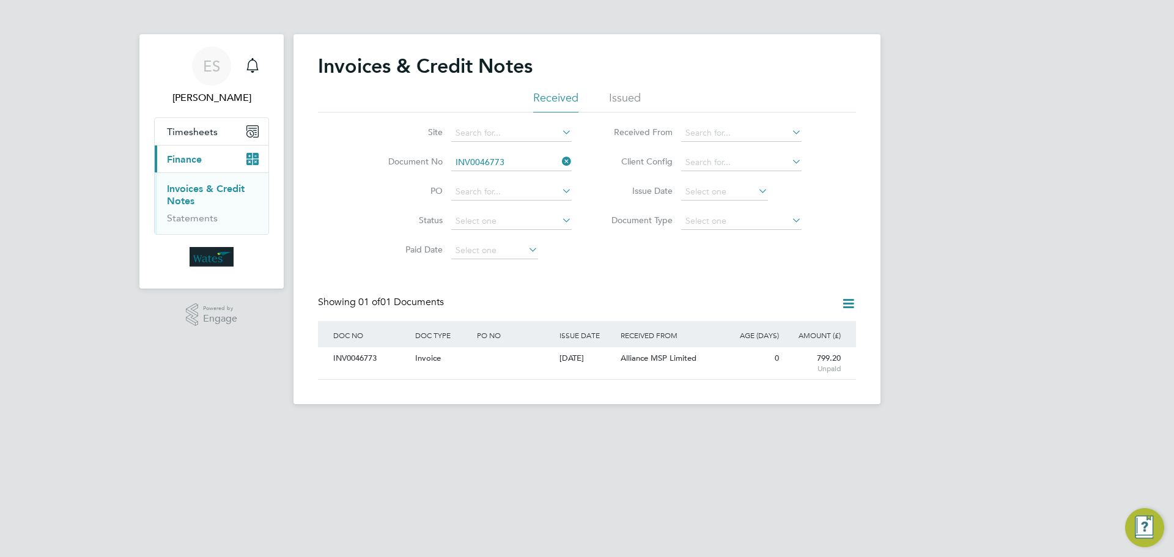
click at [560, 162] on icon at bounding box center [560, 161] width 0 height 17
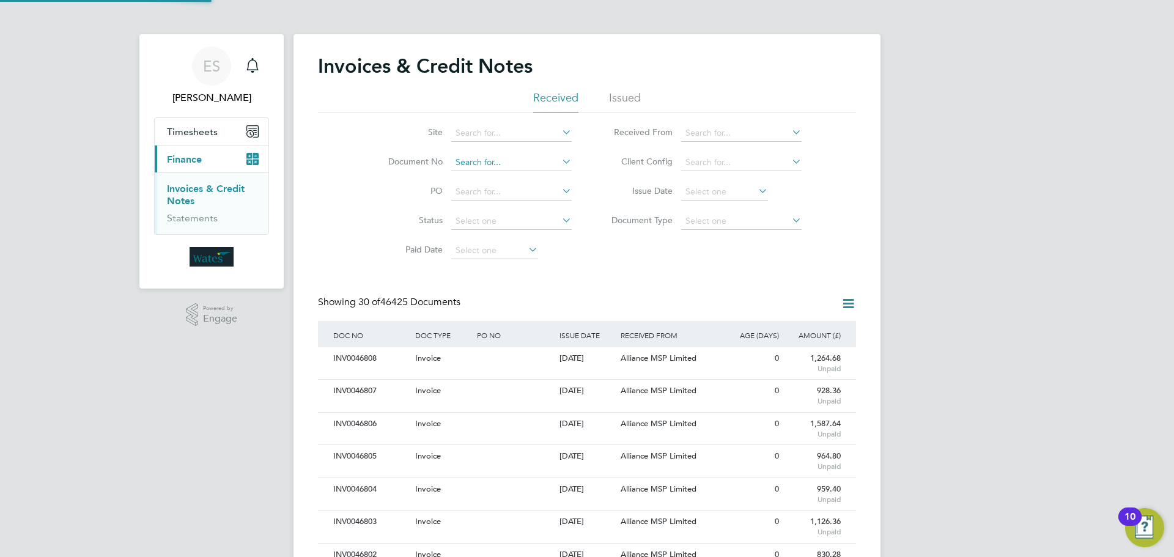
scroll to position [23, 83]
click at [851, 298] on icon at bounding box center [848, 303] width 15 height 15
click at [804, 330] on li "Download invoices" at bounding box center [798, 332] width 116 height 17
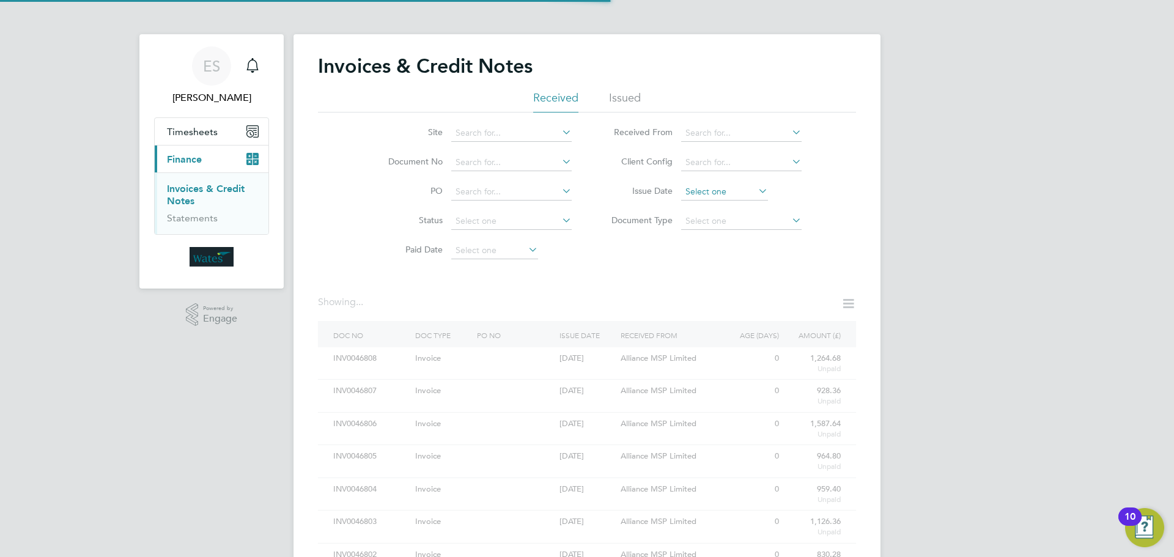
click at [729, 190] on input at bounding box center [724, 191] width 87 height 17
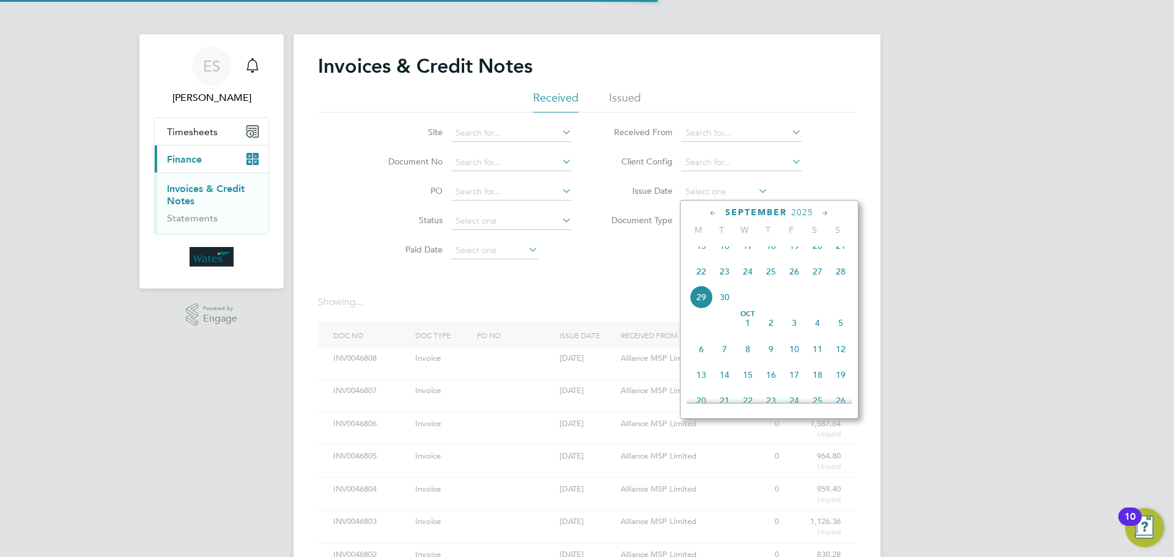
click at [701, 304] on span "29" at bounding box center [701, 297] width 23 height 23
type input "29 Sep 2025"
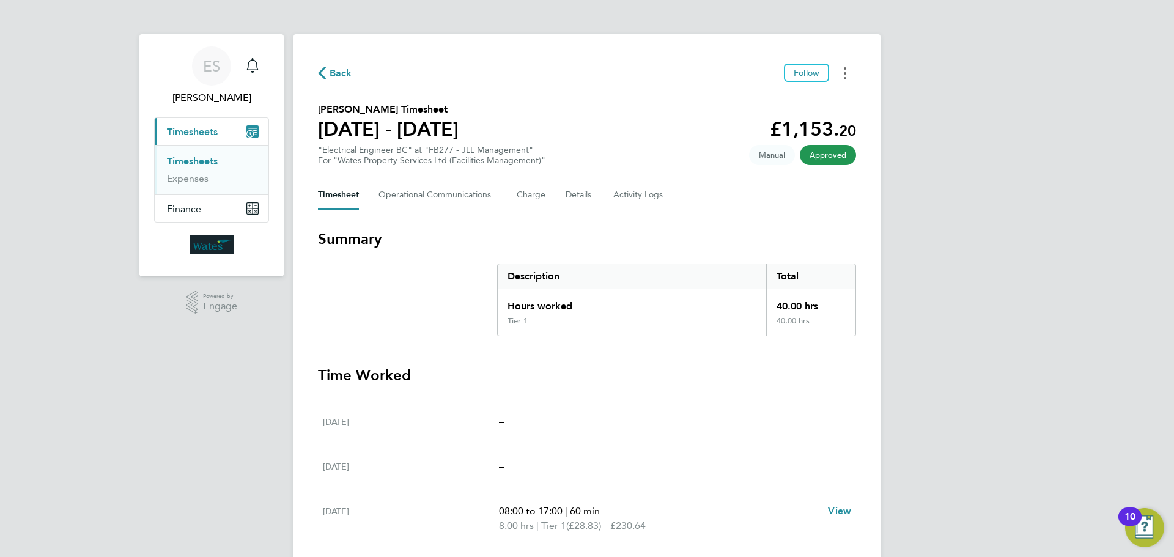
drag, startPoint x: 841, startPoint y: 72, endPoint x: 849, endPoint y: 72, distance: 8.6
click at [841, 72] on button "Timesheets Menu" at bounding box center [845, 73] width 22 height 19
click at [794, 93] on link "Download timesheet" at bounding box center [782, 100] width 147 height 24
click at [843, 72] on button "Timesheets Menu" at bounding box center [845, 73] width 22 height 19
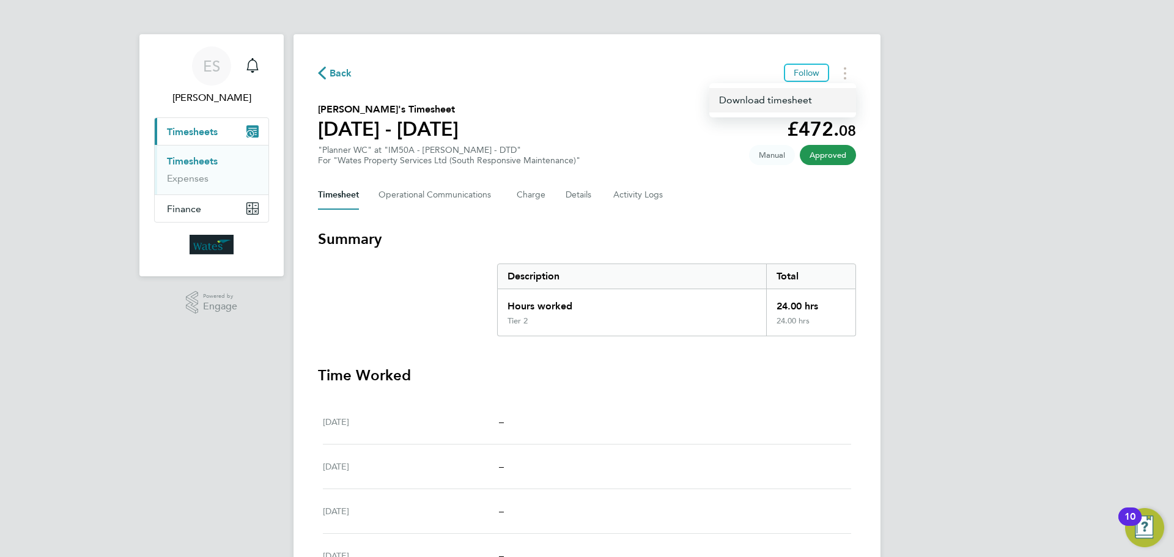
click at [780, 98] on link "Download timesheet" at bounding box center [782, 100] width 147 height 24
click at [311, 366] on div "Back Follow Amira Silem's Timesheet 20 - 26 Sept 2025 £472. 08 "Planner WC" at …" at bounding box center [587, 410] width 587 height 752
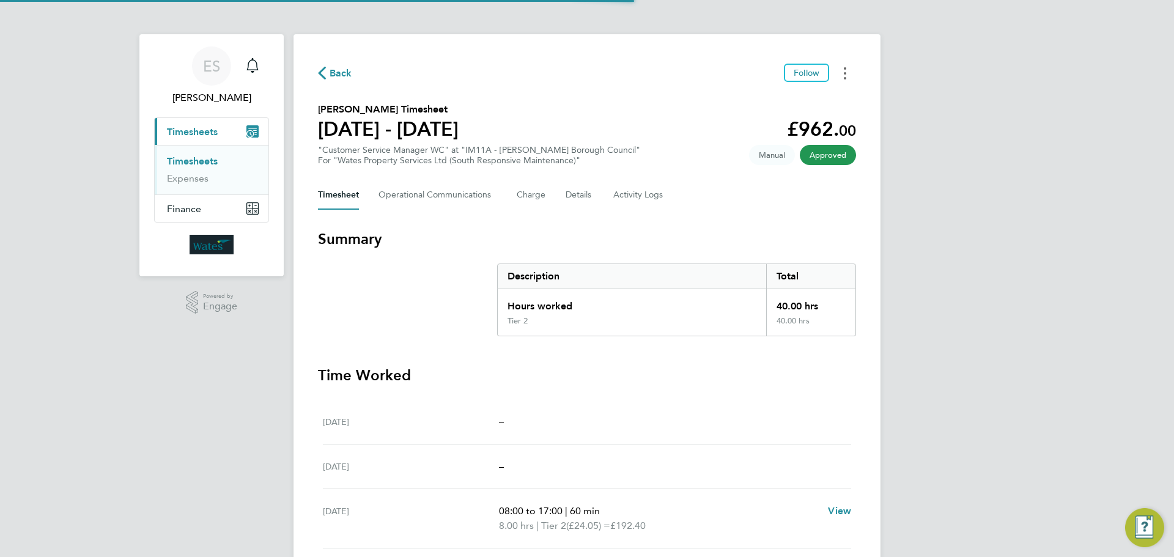
click at [848, 75] on button "Timesheets Menu" at bounding box center [845, 73] width 22 height 19
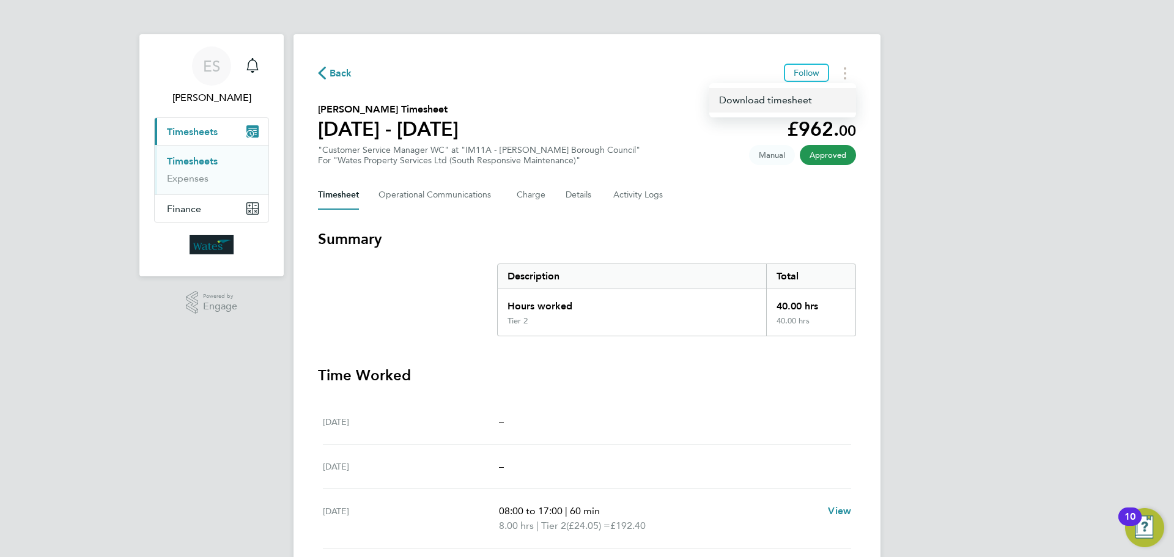
click at [810, 97] on link "Download timesheet" at bounding box center [782, 100] width 147 height 24
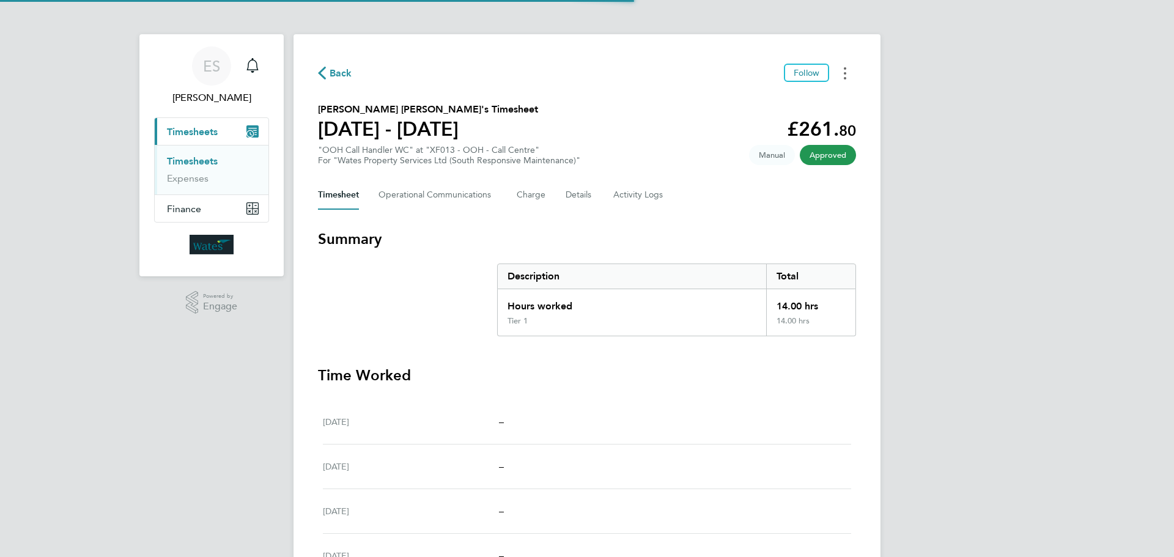
click at [845, 73] on circle "Timesheets Menu" at bounding box center [845, 73] width 2 height 2
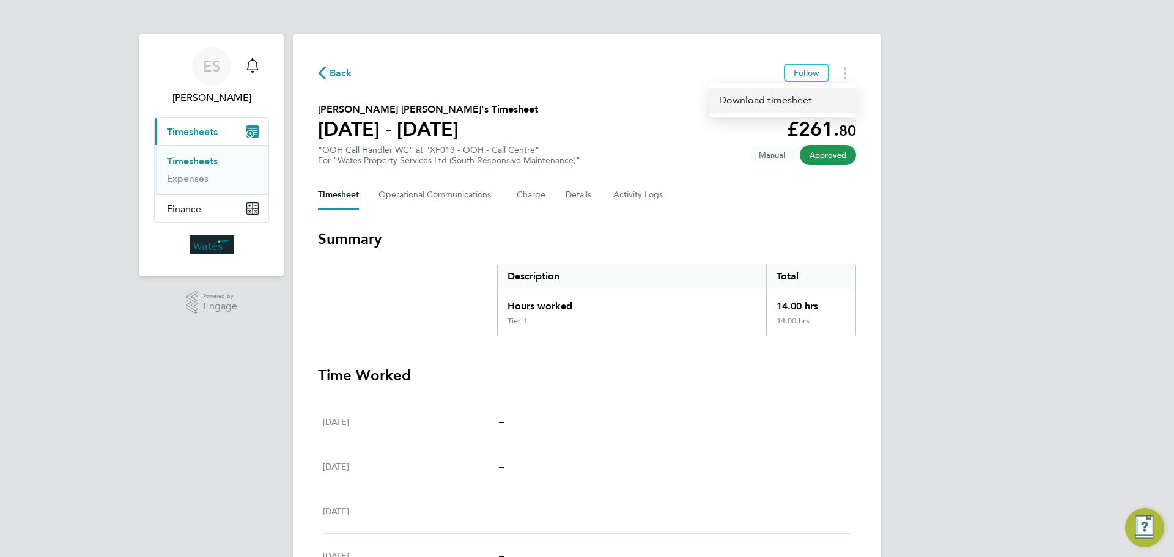
click at [804, 94] on link "Download timesheet" at bounding box center [782, 100] width 147 height 24
click at [841, 70] on button "Timesheets Menu" at bounding box center [845, 73] width 22 height 19
click at [817, 97] on link "Download timesheet" at bounding box center [782, 100] width 147 height 24
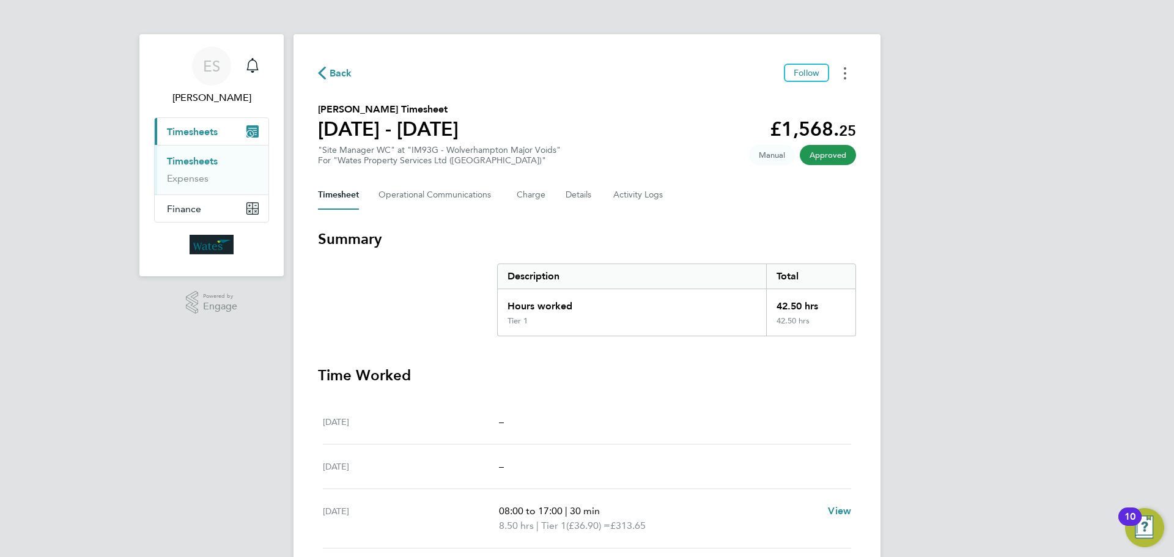
click at [841, 73] on button "Timesheets Menu" at bounding box center [845, 73] width 22 height 19
click at [805, 102] on link "Download timesheet" at bounding box center [782, 100] width 147 height 24
click at [848, 69] on button "Timesheets Menu" at bounding box center [845, 73] width 22 height 19
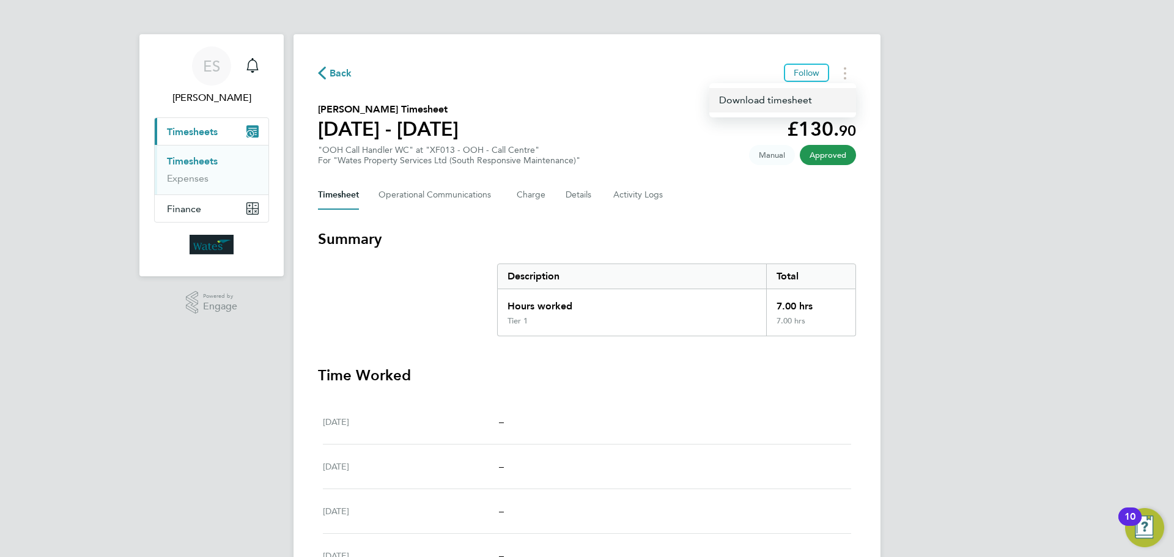
click at [819, 97] on link "Download timesheet" at bounding box center [782, 100] width 147 height 24
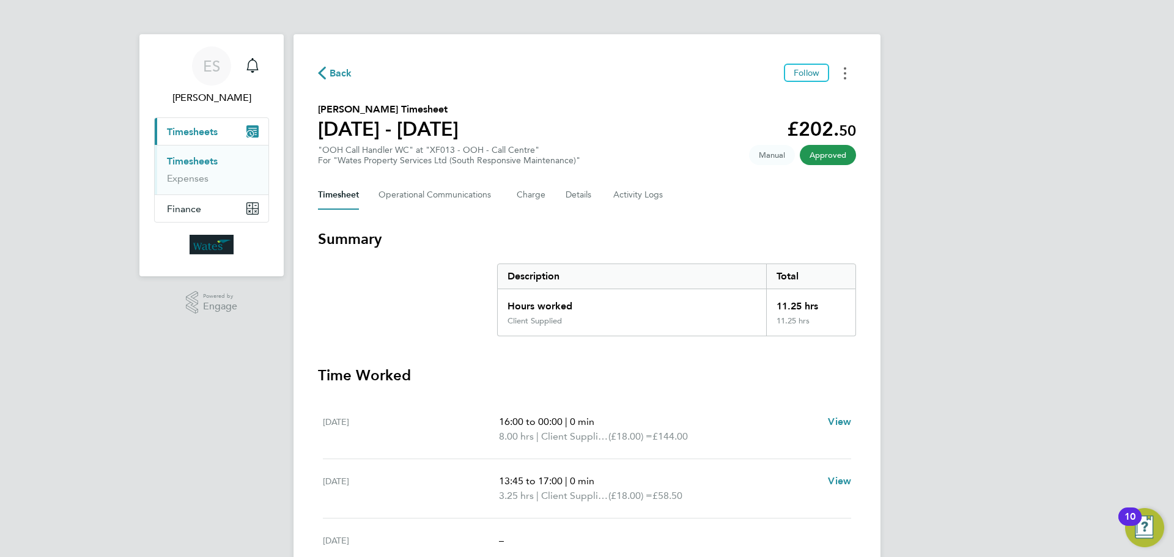
click at [844, 77] on icon "Timesheets Menu" at bounding box center [845, 73] width 2 height 12
click at [805, 105] on link "Download timesheet" at bounding box center [782, 100] width 147 height 24
drag, startPoint x: 848, startPoint y: 71, endPoint x: 841, endPoint y: 77, distance: 8.6
click at [848, 71] on button "Timesheets Menu" at bounding box center [845, 73] width 22 height 19
click at [822, 103] on link "Download timesheet" at bounding box center [782, 100] width 147 height 24
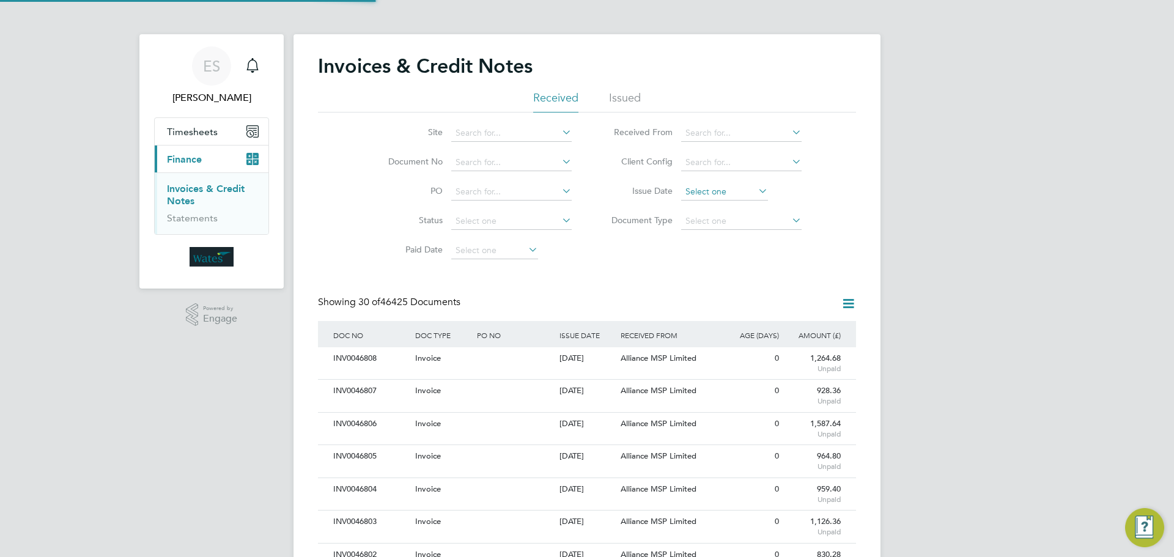
click at [720, 193] on input at bounding box center [724, 191] width 87 height 17
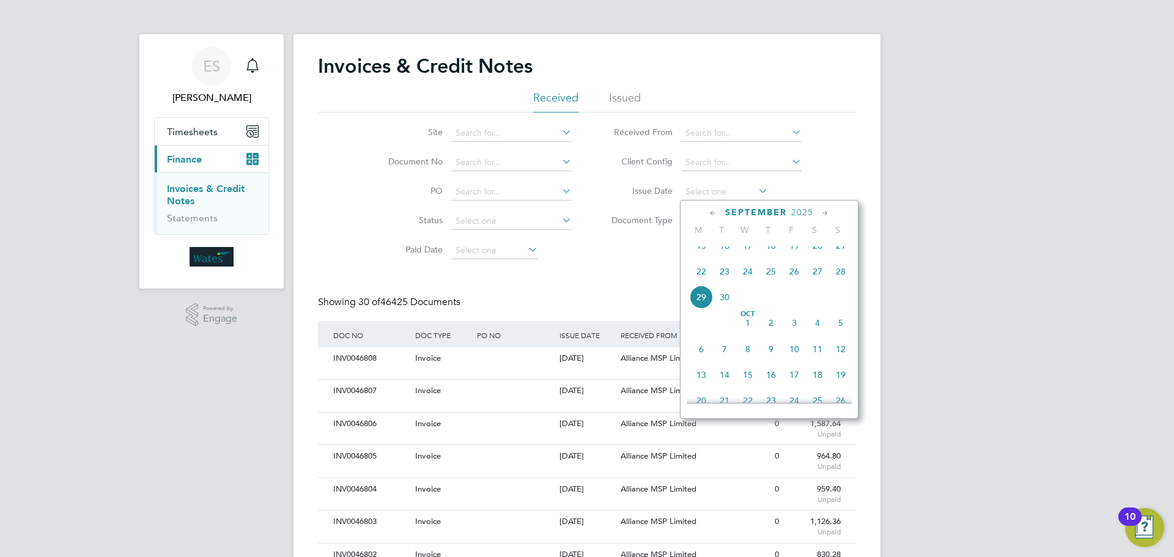
click at [701, 305] on span "29" at bounding box center [701, 297] width 23 height 23
type input "29 Sep 2025"
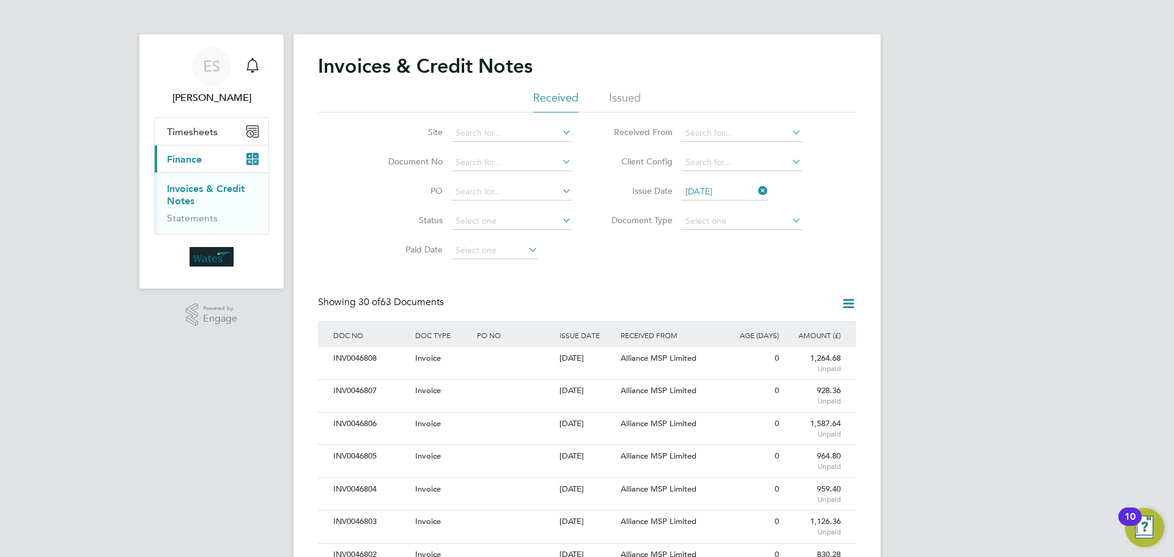
click at [849, 298] on icon at bounding box center [848, 303] width 15 height 15
click at [810, 331] on li "Download invoices" at bounding box center [798, 332] width 116 height 17
click at [756, 191] on icon at bounding box center [756, 190] width 0 height 17
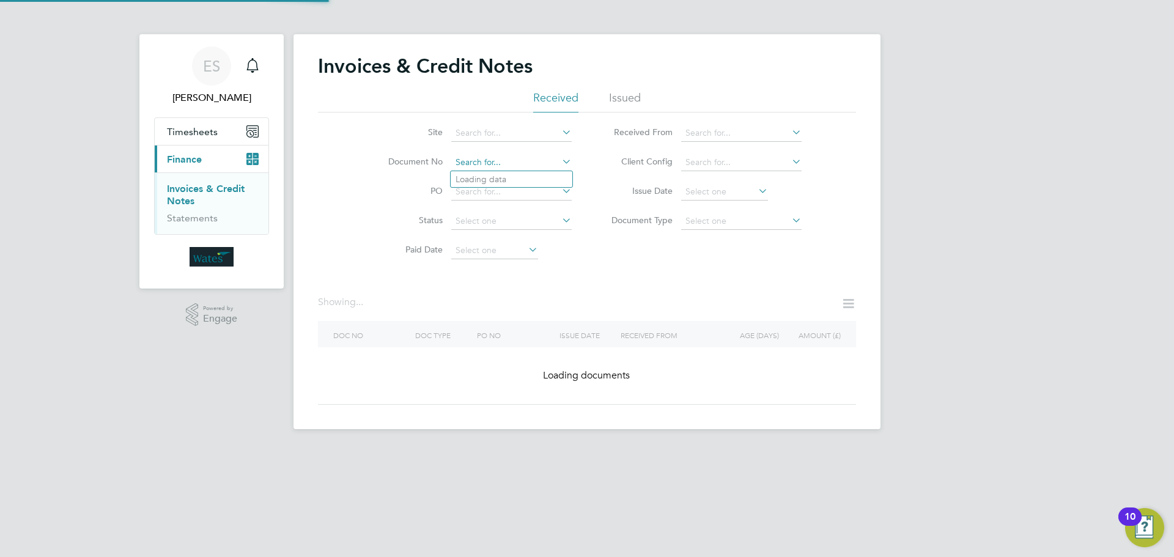
click at [487, 158] on input at bounding box center [511, 162] width 120 height 17
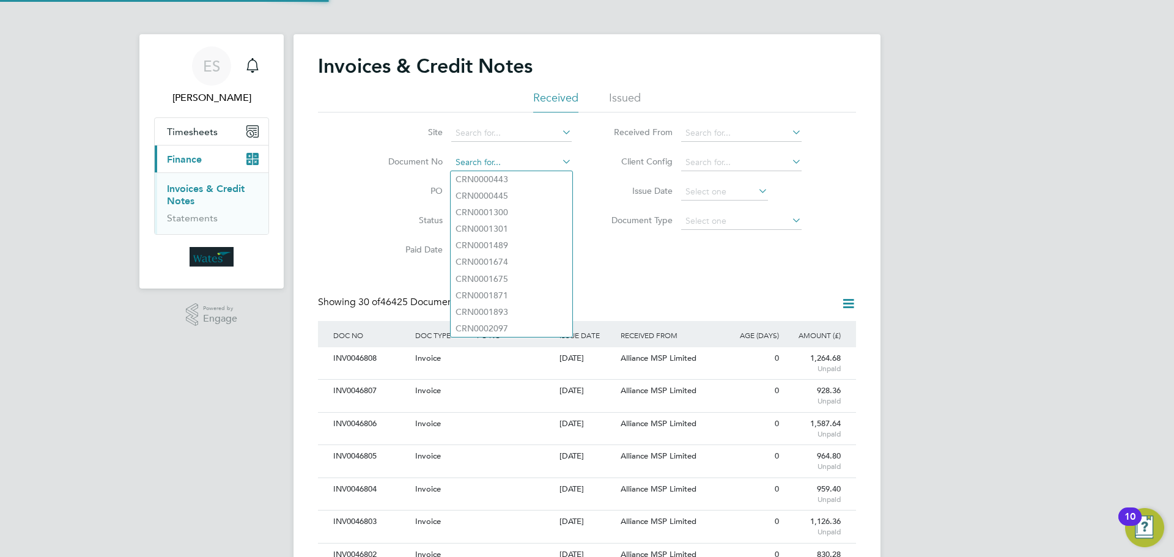
scroll to position [23, 83]
paste input "INV0046774"
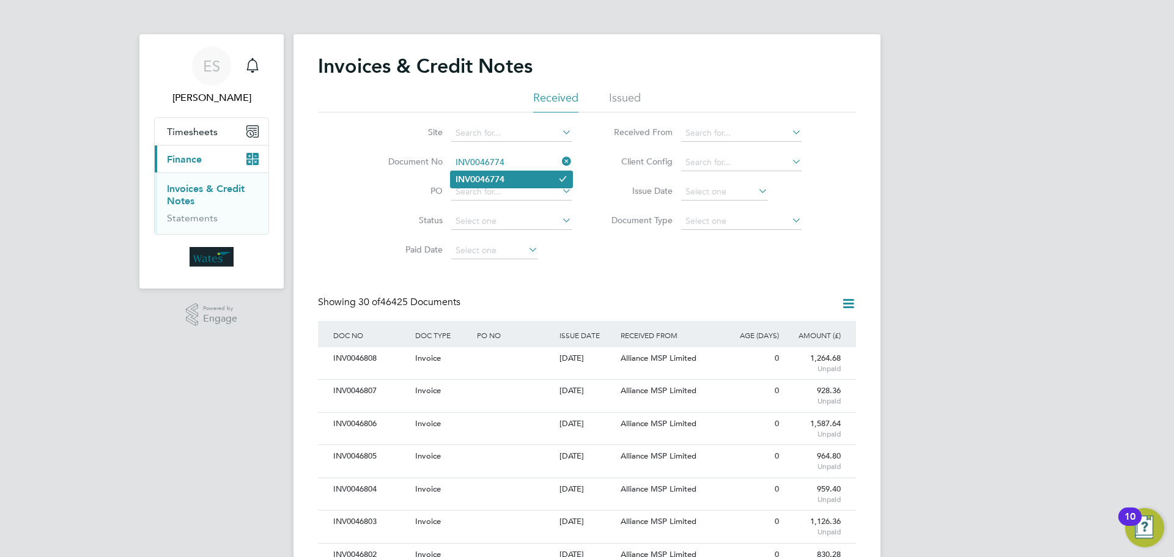
type input "INV0046774"
click at [519, 171] on li "INV0046774" at bounding box center [512, 179] width 122 height 17
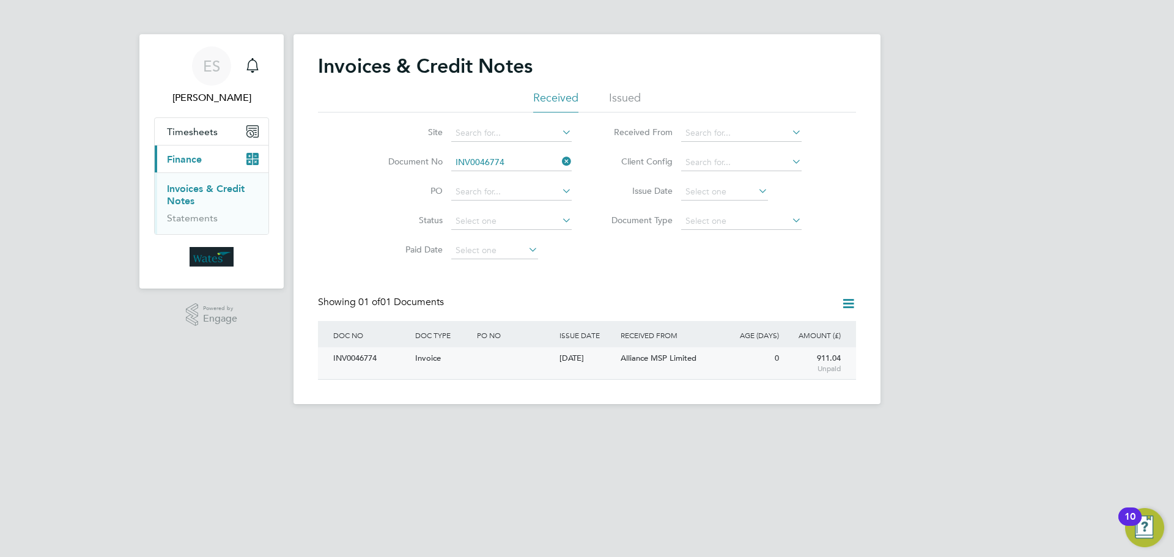
click at [352, 357] on div "INV0046774" at bounding box center [371, 358] width 82 height 23
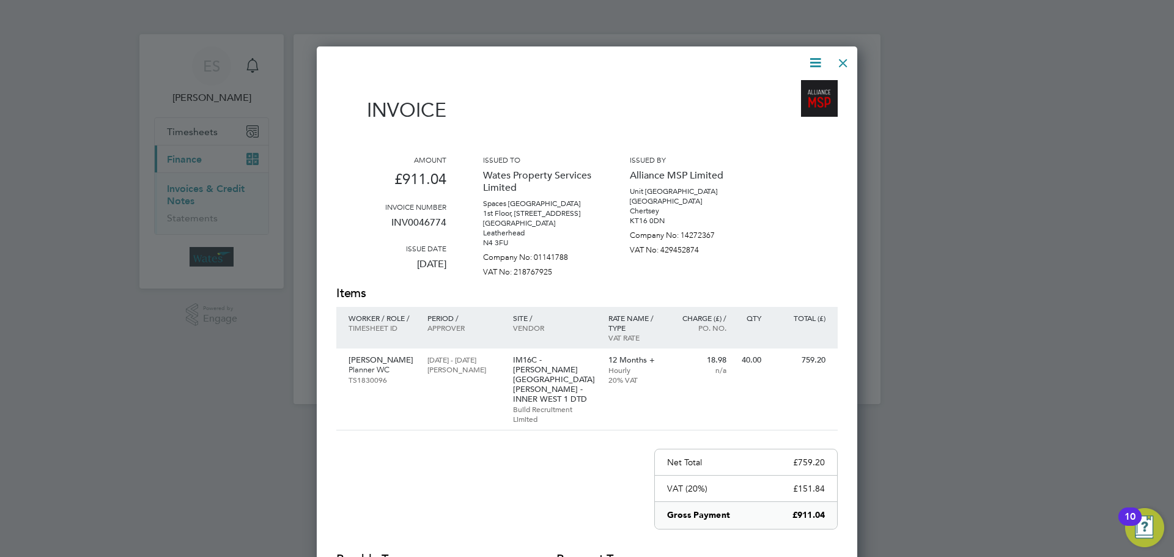
click at [818, 59] on icon at bounding box center [815, 62] width 15 height 15
click at [797, 86] on li "Download Invoice" at bounding box center [778, 91] width 84 height 17
drag, startPoint x: 819, startPoint y: 57, endPoint x: 801, endPoint y: 95, distance: 42.1
click at [819, 57] on icon at bounding box center [815, 62] width 15 height 15
click at [791, 108] on li "View timesheet" at bounding box center [778, 108] width 84 height 17
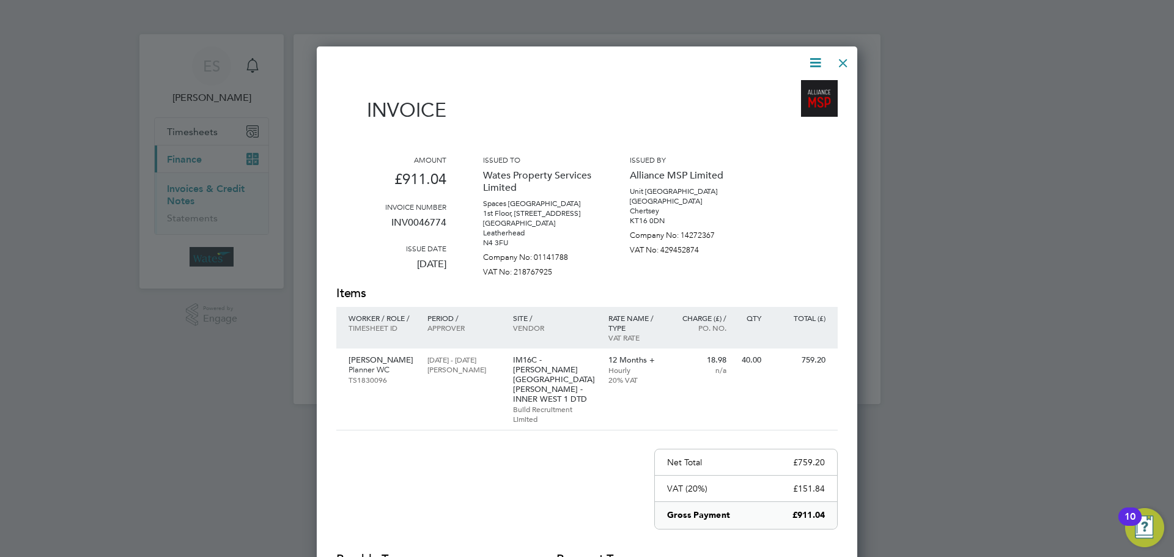
click at [839, 62] on div at bounding box center [843, 60] width 22 height 22
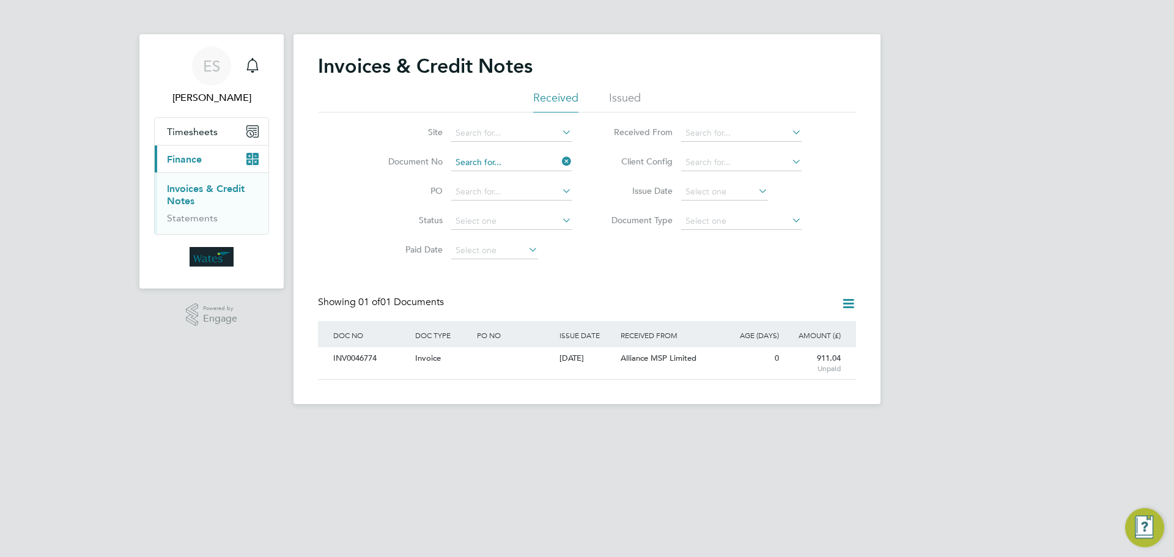
click at [541, 158] on input at bounding box center [511, 162] width 120 height 17
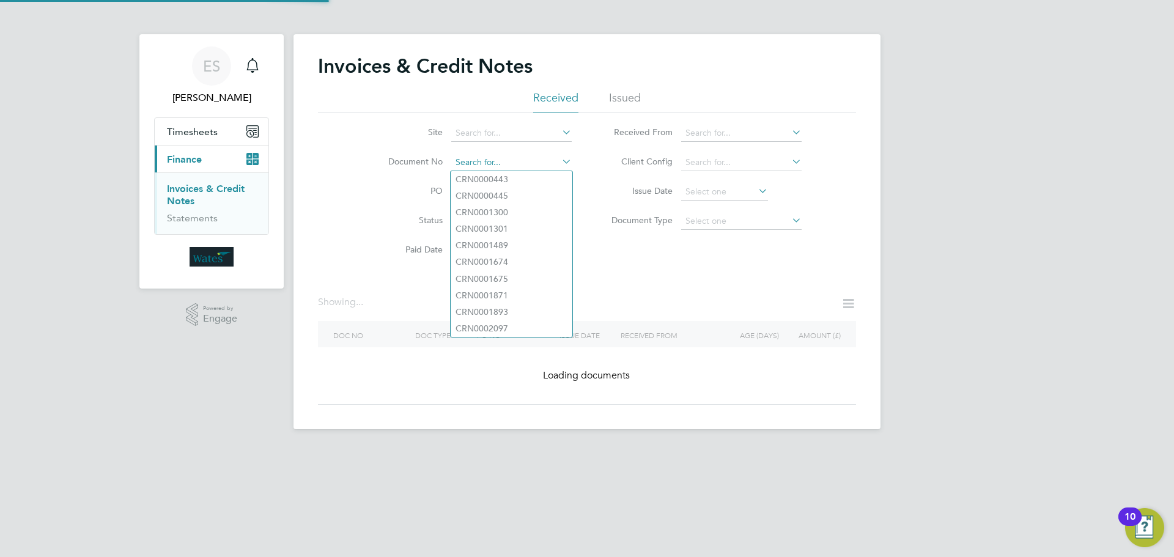
paste input "INV0046775"
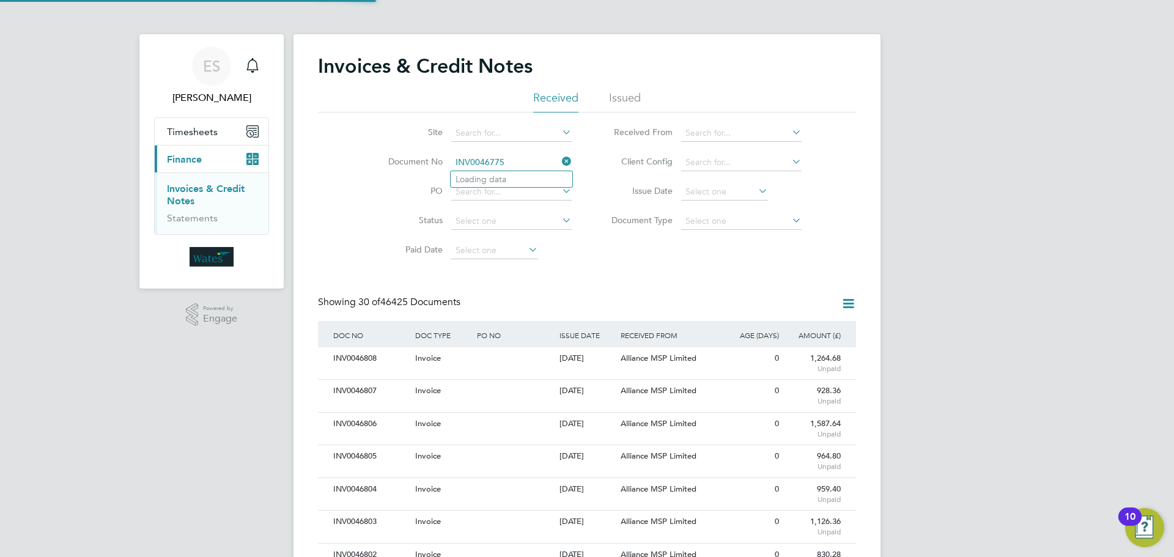
scroll to position [23, 83]
type input "INV0046775"
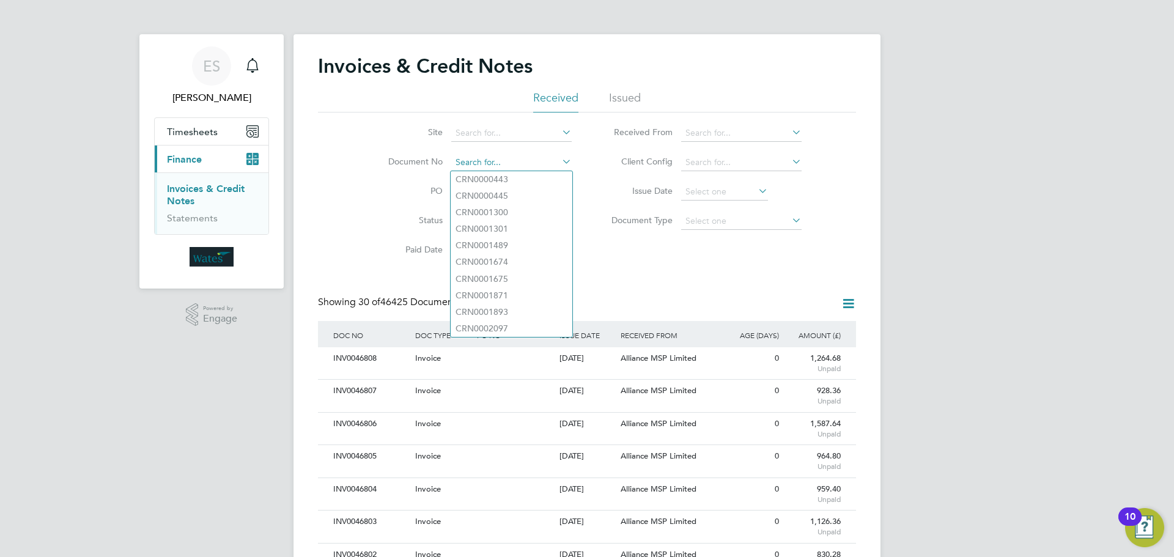
paste input "INV0046775"
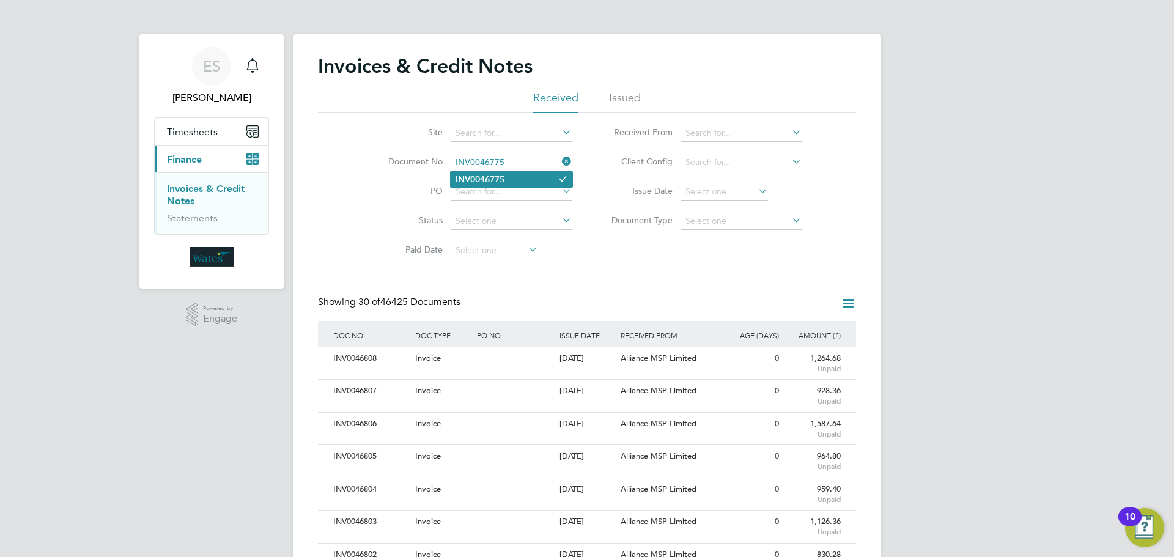
type input "INV0046775"
click at [537, 182] on li "INV0046775" at bounding box center [512, 179] width 122 height 17
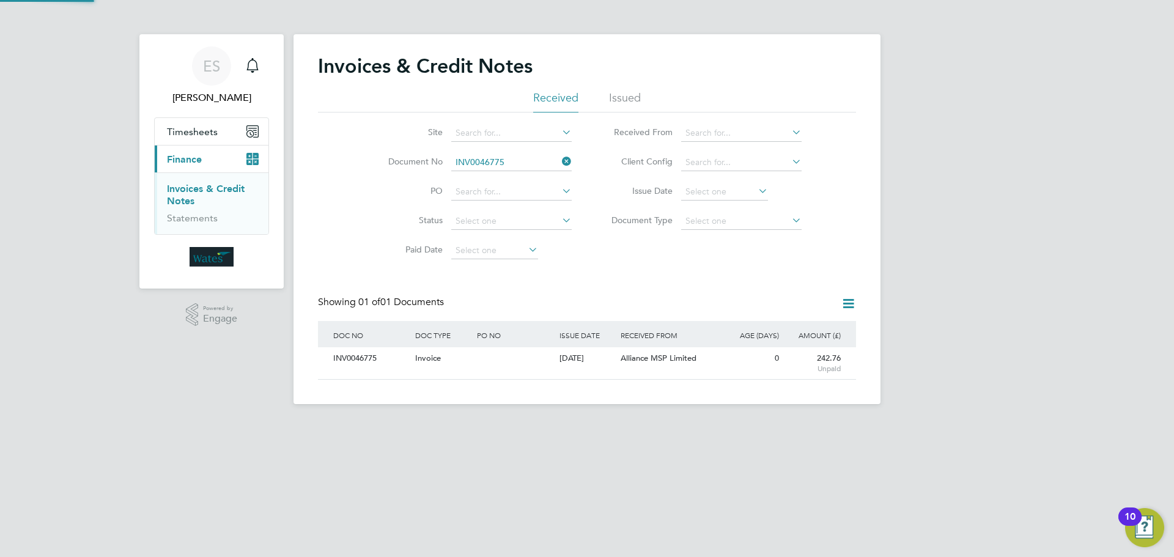
click at [358, 356] on div "INV0046775" at bounding box center [371, 358] width 82 height 23
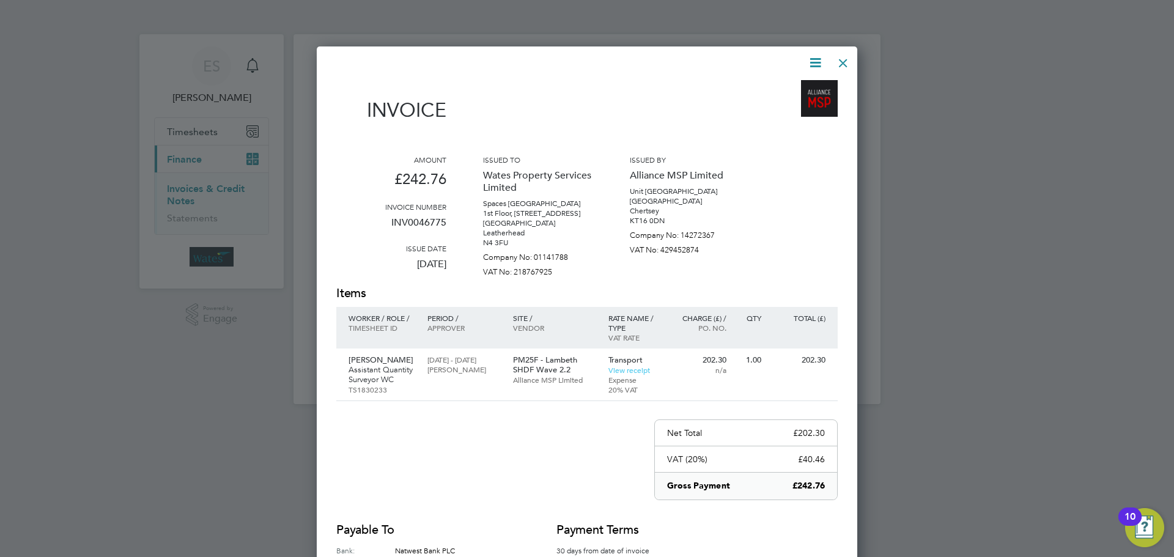
click at [816, 59] on icon at bounding box center [815, 62] width 15 height 15
click at [793, 89] on li "Download Invoice" at bounding box center [778, 91] width 84 height 17
click at [819, 55] on icon at bounding box center [815, 62] width 15 height 15
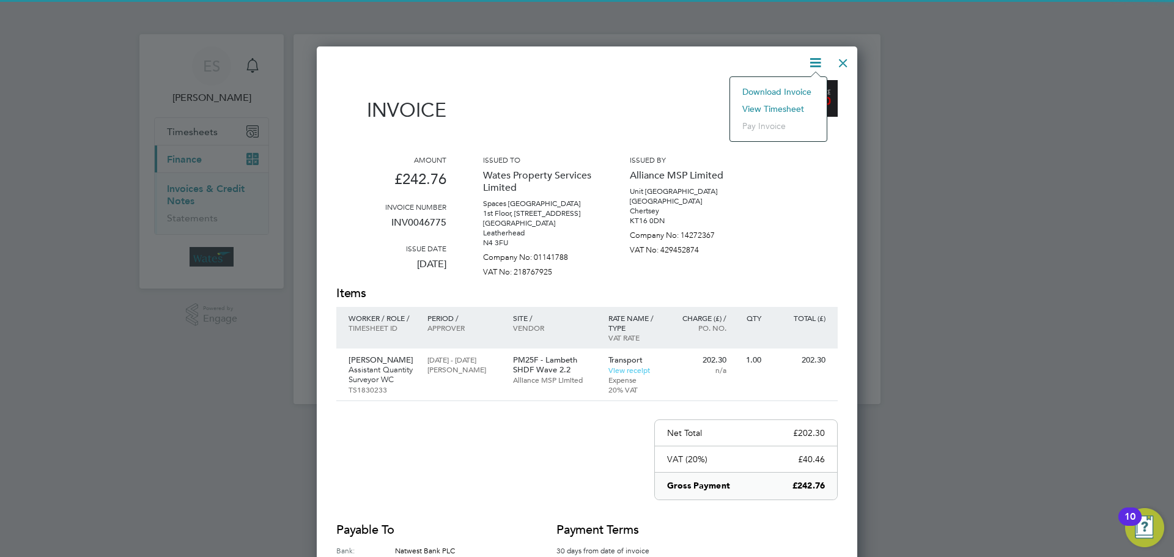
click at [780, 100] on li "Download Invoice" at bounding box center [778, 91] width 84 height 17
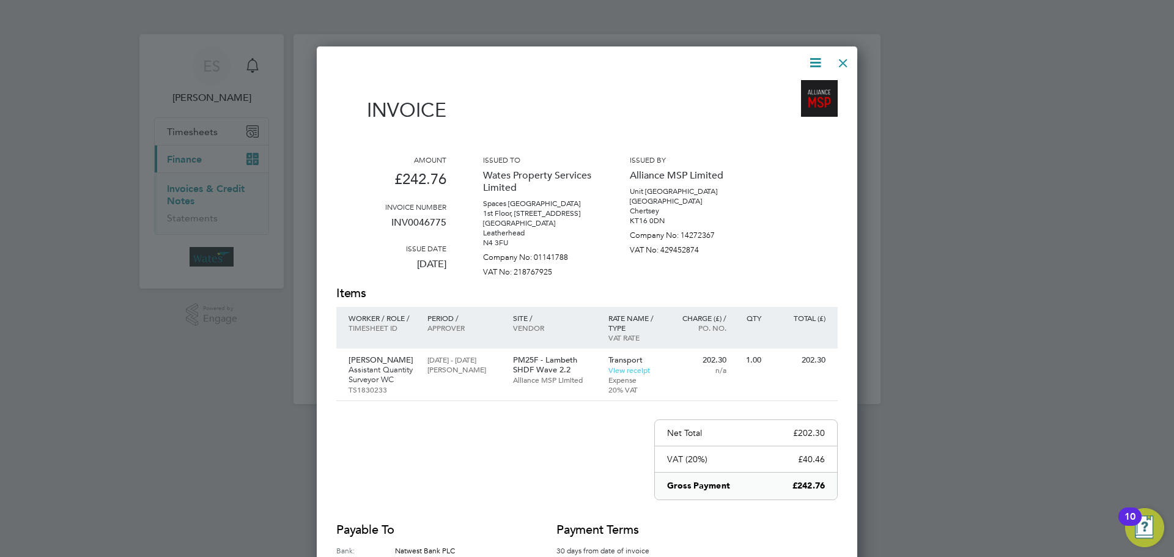
click at [837, 63] on div at bounding box center [843, 60] width 22 height 22
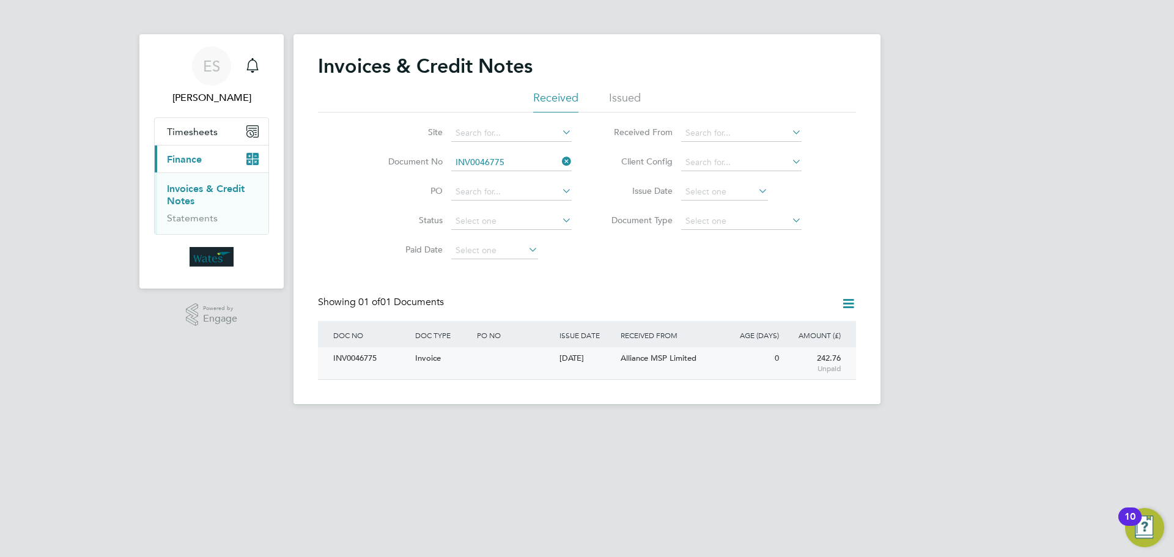
click at [357, 353] on div "INV0046775" at bounding box center [371, 358] width 82 height 23
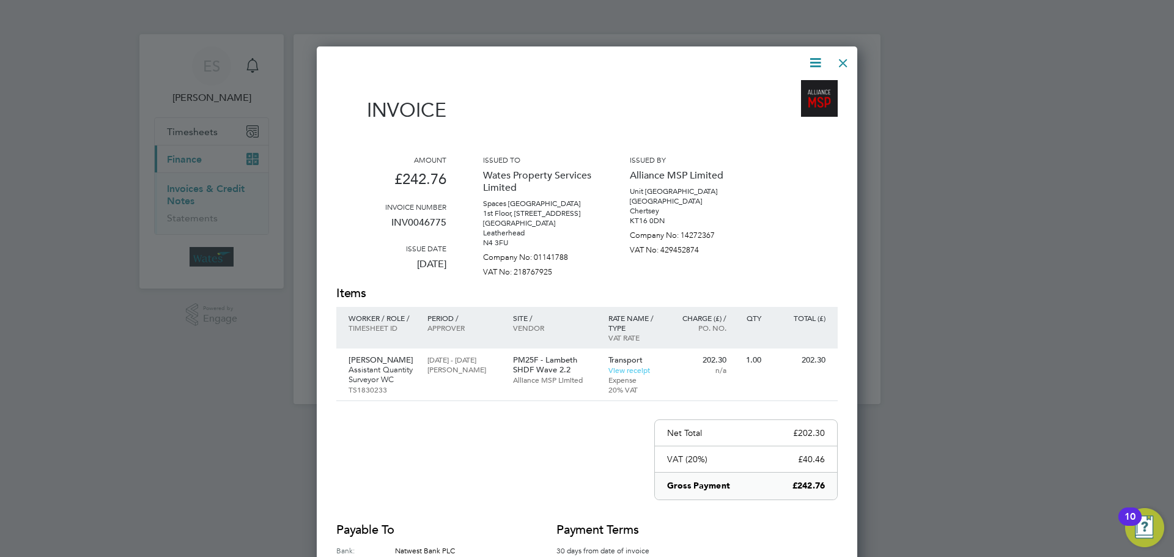
click at [812, 61] on icon at bounding box center [815, 62] width 15 height 15
click at [791, 106] on li "View timesheet" at bounding box center [778, 108] width 84 height 17
click at [840, 57] on div at bounding box center [843, 60] width 22 height 22
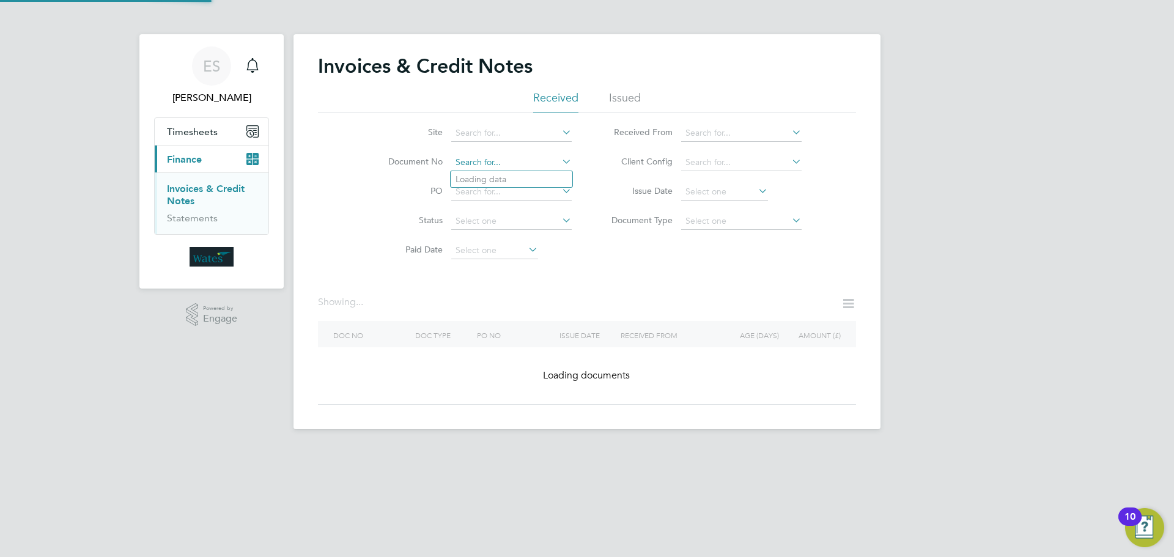
click at [535, 160] on input at bounding box center [511, 162] width 120 height 17
paste input "INV0046776"
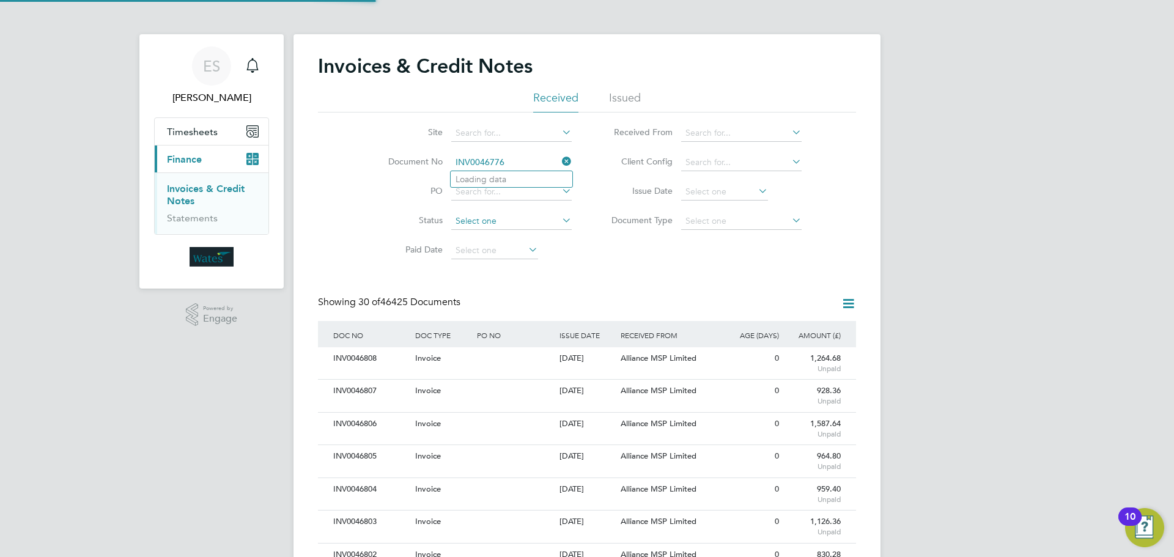
scroll to position [23, 83]
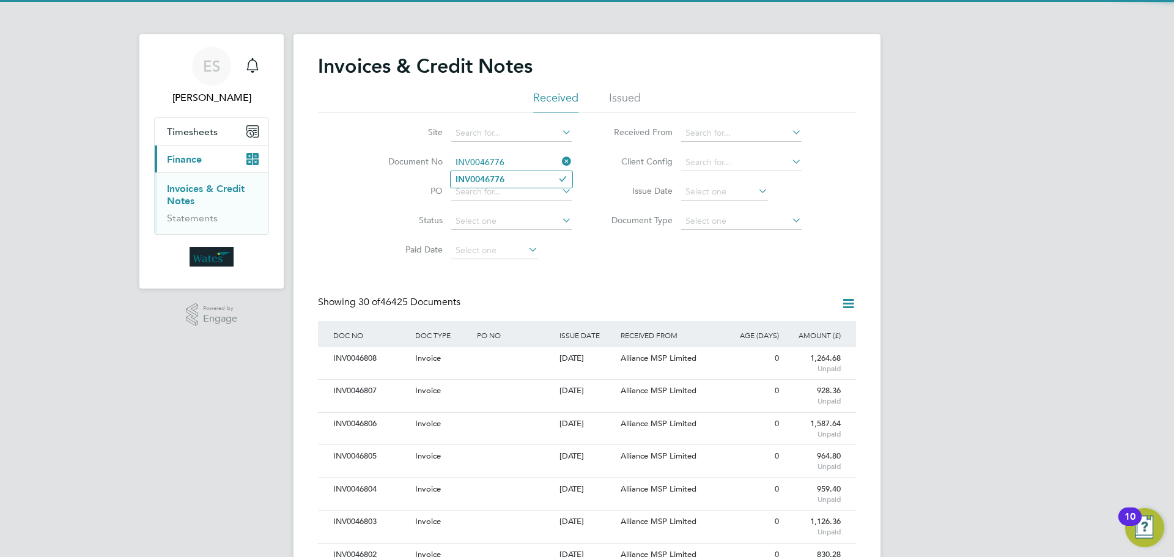
type input "INV0046776"
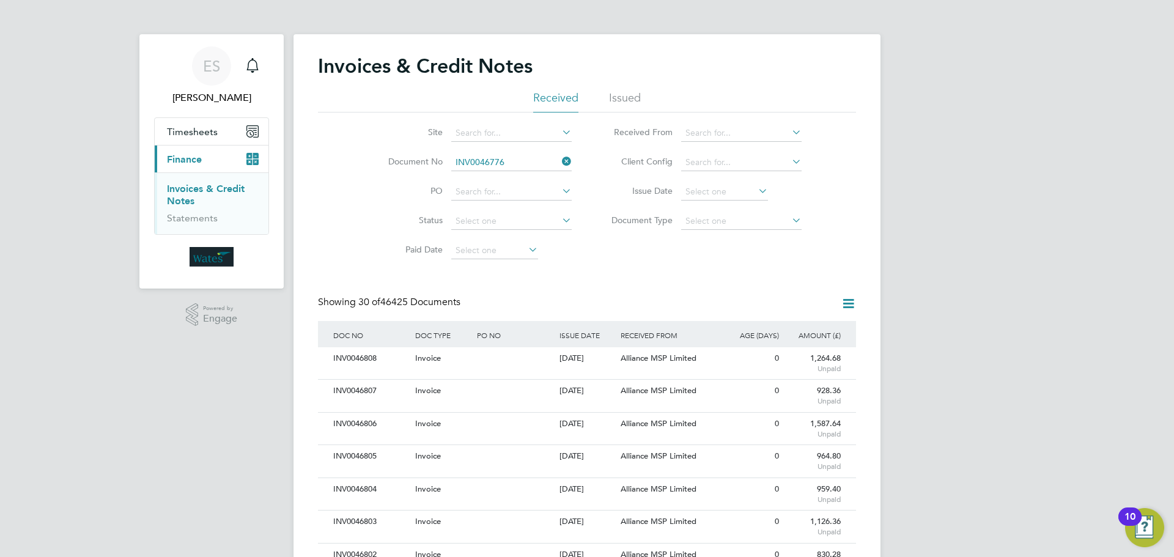
click at [508, 184] on li "INV0046776" at bounding box center [512, 179] width 122 height 17
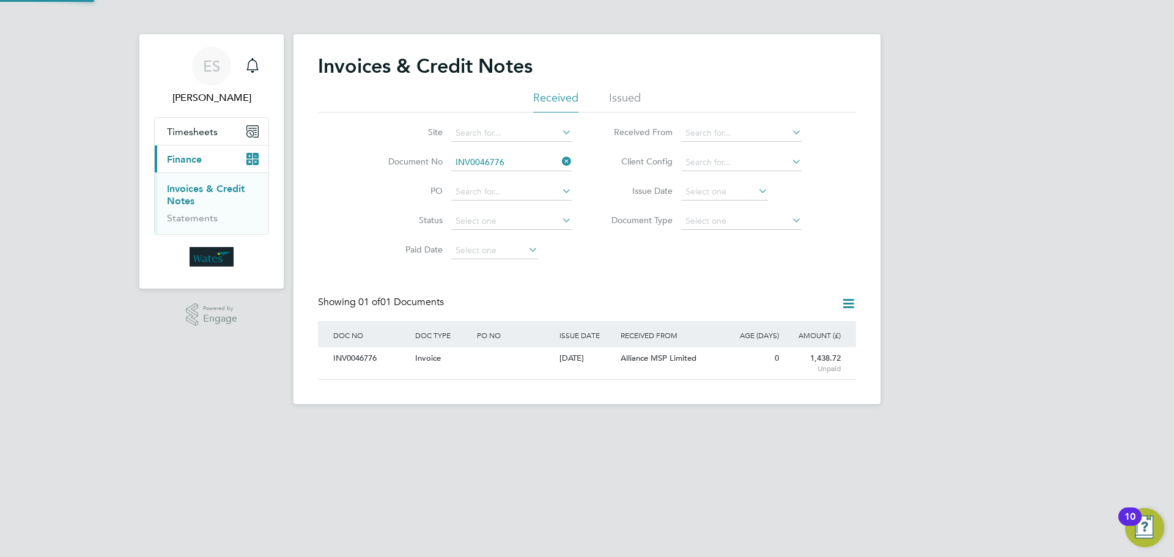
click at [369, 363] on div "INV0046776" at bounding box center [371, 358] width 82 height 23
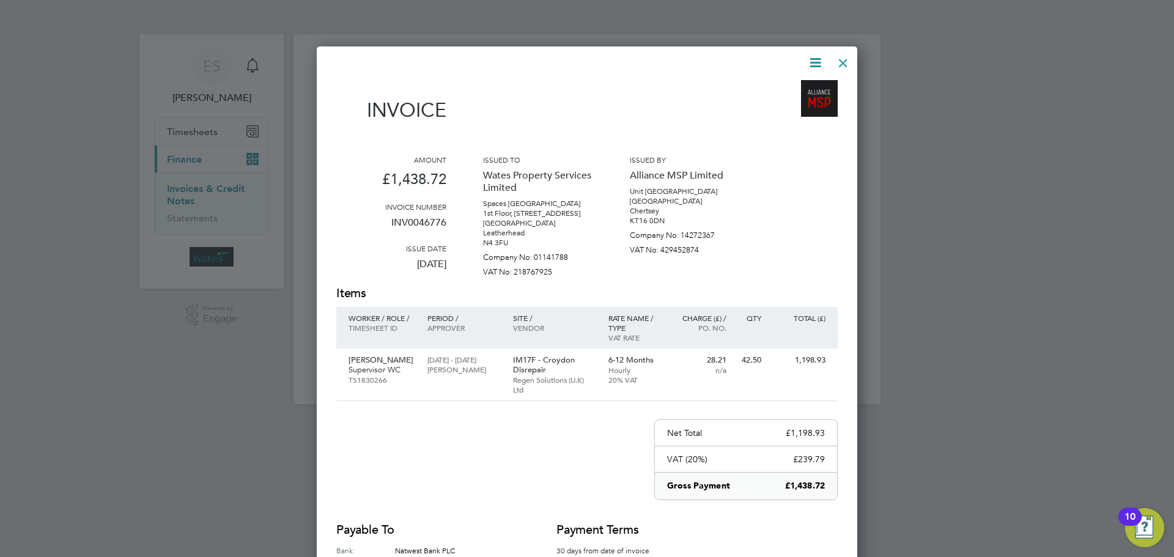
click at [819, 57] on icon at bounding box center [815, 62] width 15 height 15
click at [798, 85] on li "Download Invoice" at bounding box center [778, 91] width 84 height 17
click at [808, 56] on icon at bounding box center [815, 62] width 15 height 15
click at [786, 103] on li "View timesheet" at bounding box center [778, 108] width 84 height 17
click at [847, 55] on div at bounding box center [843, 60] width 22 height 22
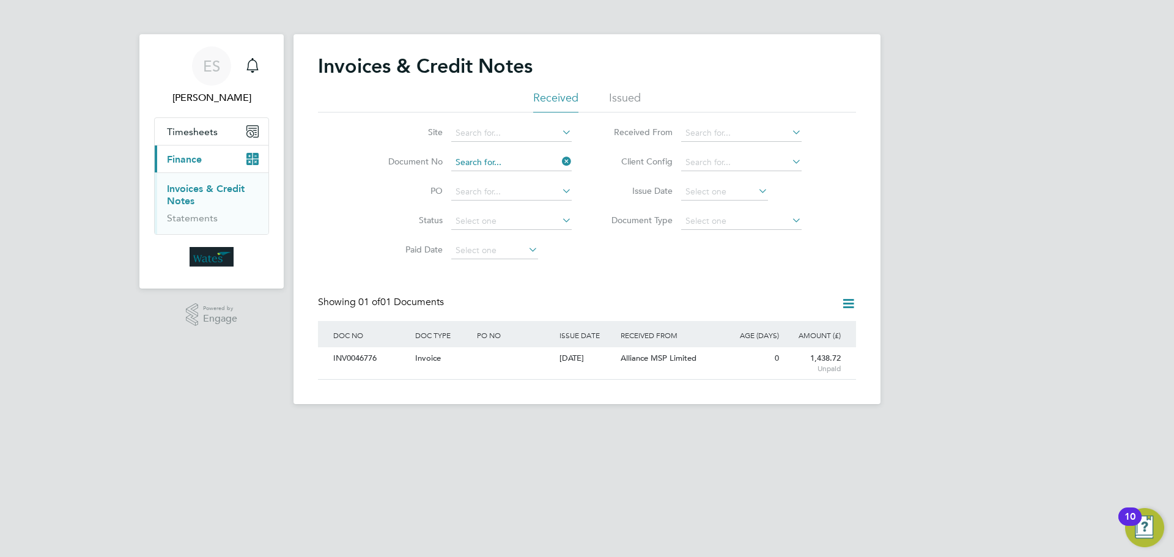
click at [517, 163] on input at bounding box center [511, 162] width 120 height 17
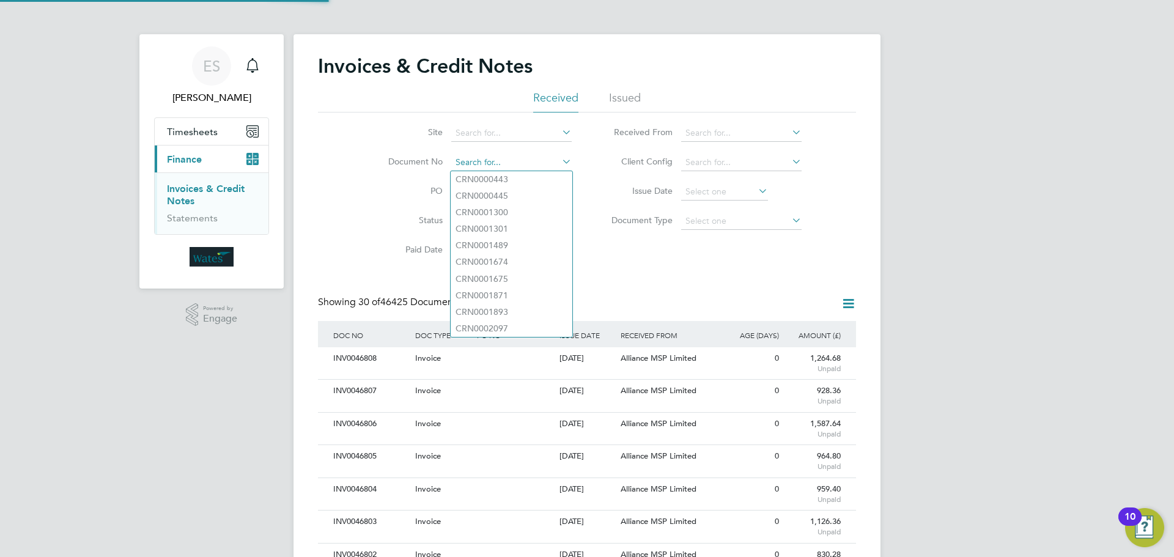
scroll to position [23, 103]
paste input "INV0046777"
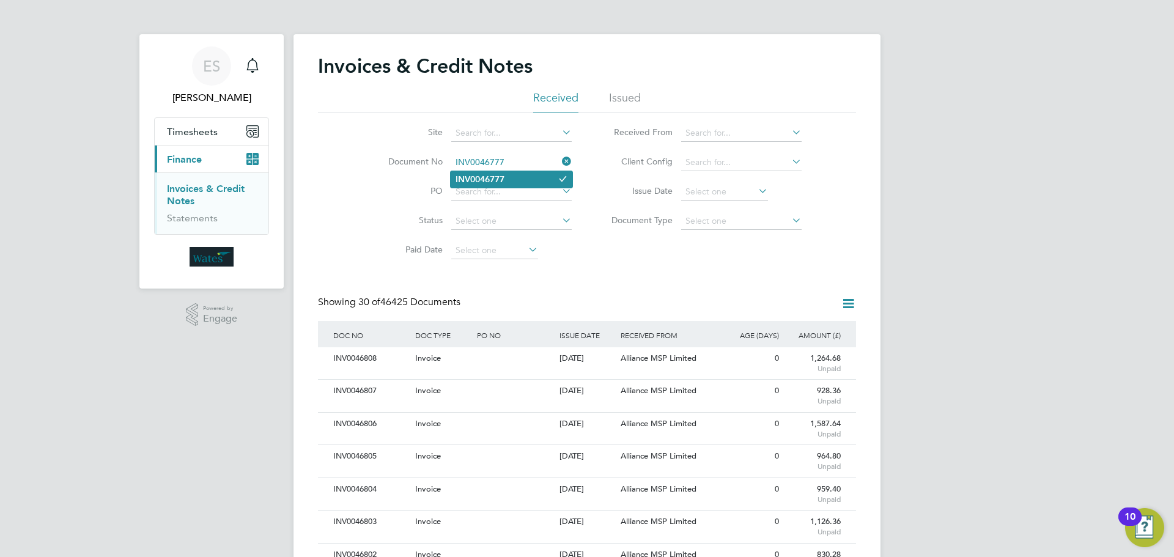
type input "INV0046777"
click at [529, 182] on li "INV0046777" at bounding box center [512, 179] width 122 height 17
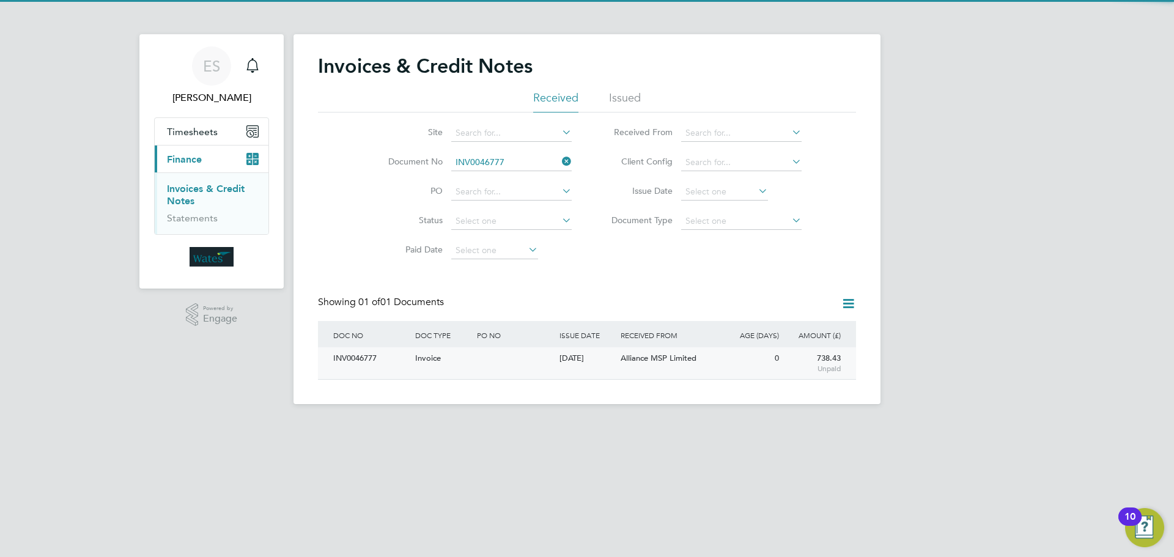
click at [364, 360] on div "INV0046777" at bounding box center [371, 358] width 82 height 23
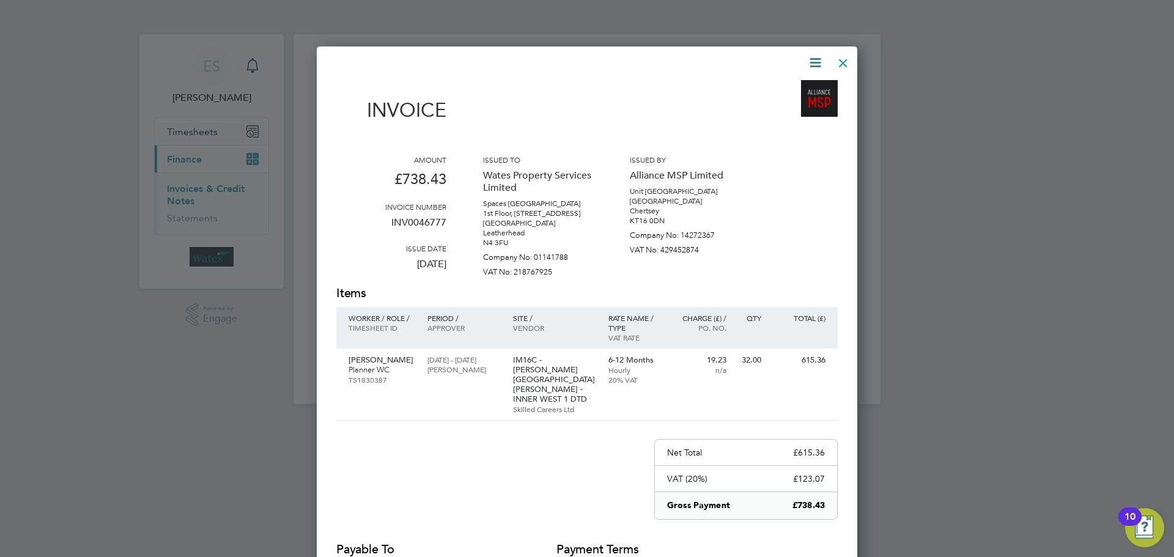
click at [811, 61] on icon at bounding box center [815, 62] width 15 height 15
click at [793, 86] on li "Download Invoice" at bounding box center [778, 91] width 84 height 17
click at [819, 55] on icon at bounding box center [815, 62] width 15 height 15
click at [791, 107] on li "View timesheet" at bounding box center [778, 108] width 84 height 17
click at [837, 59] on div at bounding box center [843, 60] width 22 height 22
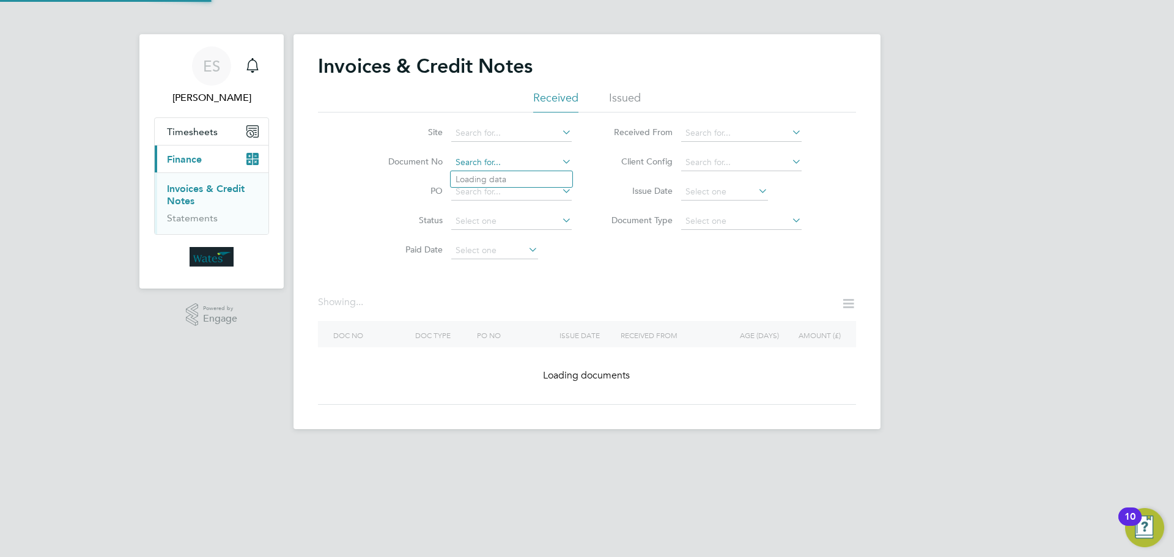
click at [497, 157] on input at bounding box center [511, 162] width 120 height 17
paste input "INV0046778"
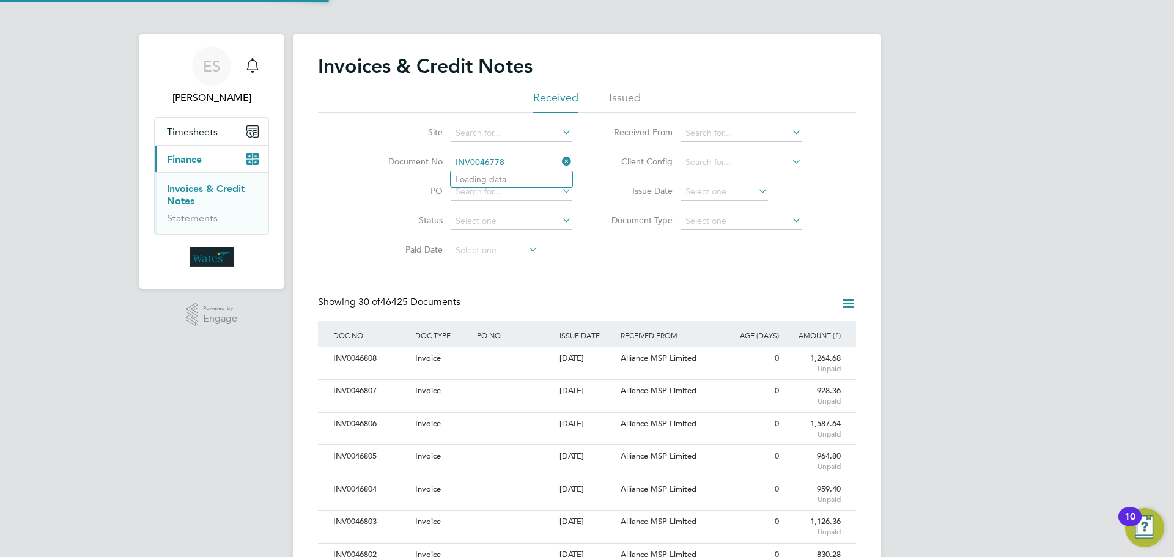
scroll to position [23, 83]
type input "INV0046778"
click at [509, 182] on li "INV0046778" at bounding box center [512, 179] width 122 height 17
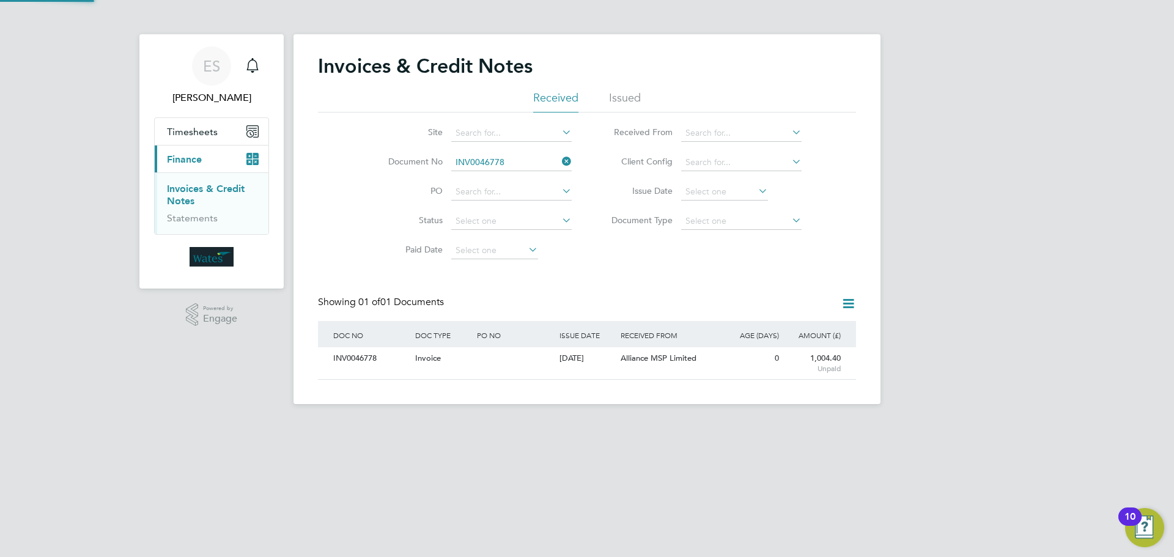
click at [364, 359] on div "INV0046778" at bounding box center [371, 358] width 82 height 23
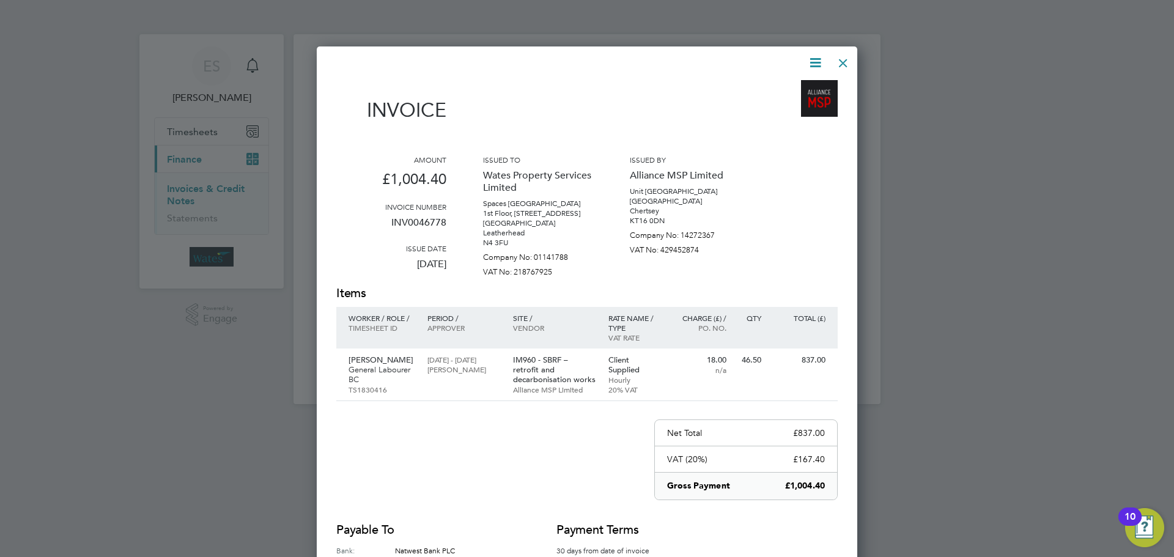
click at [816, 58] on icon at bounding box center [815, 62] width 15 height 15
click at [802, 87] on li "Download Invoice" at bounding box center [778, 91] width 84 height 17
click at [810, 60] on icon at bounding box center [815, 62] width 15 height 15
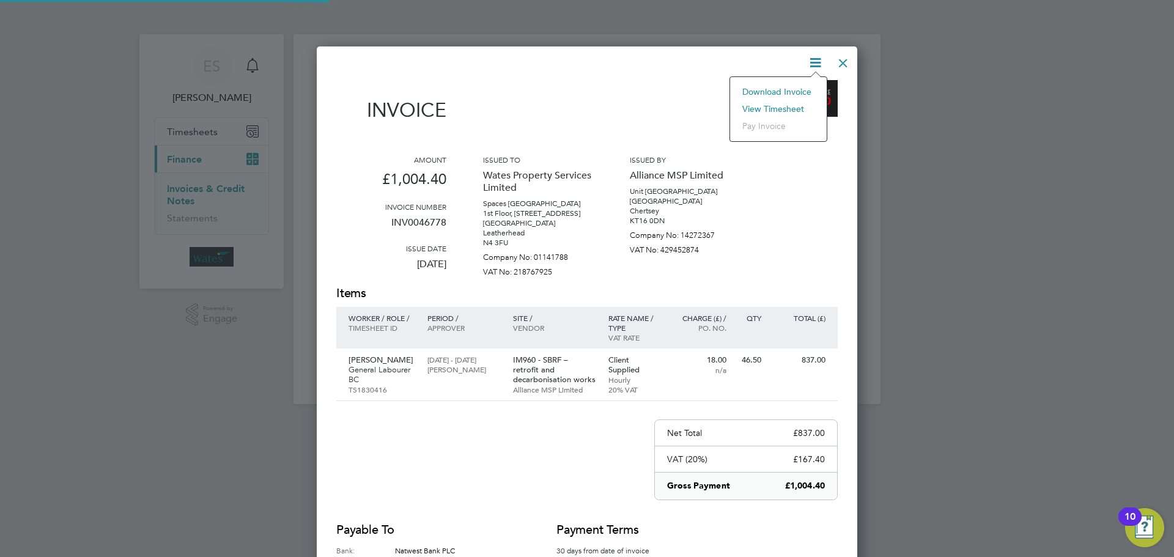
click at [791, 103] on li "View timesheet" at bounding box center [778, 108] width 84 height 17
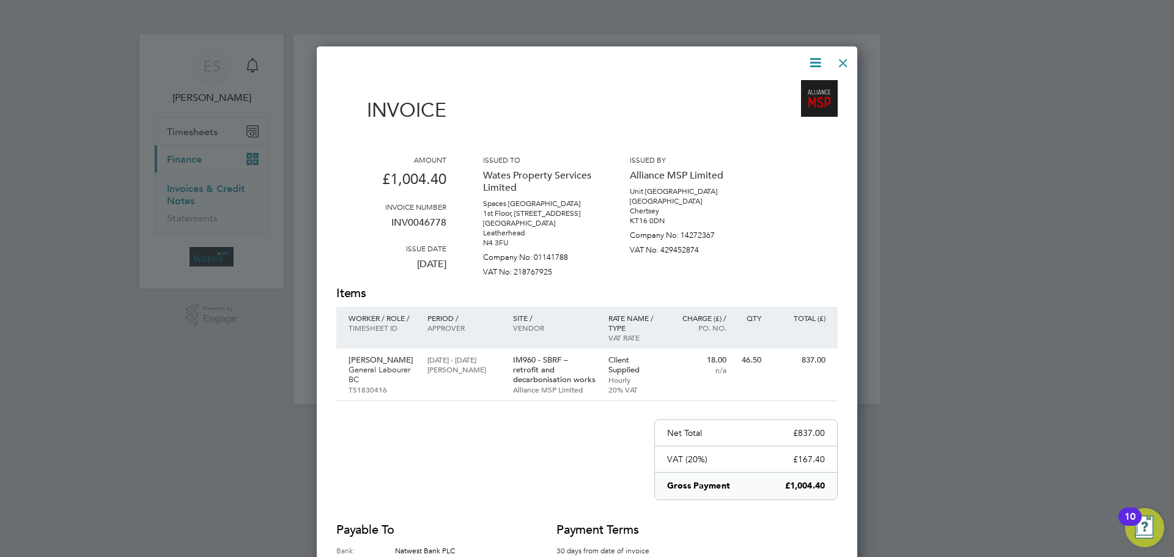
click at [844, 56] on div at bounding box center [843, 60] width 22 height 22
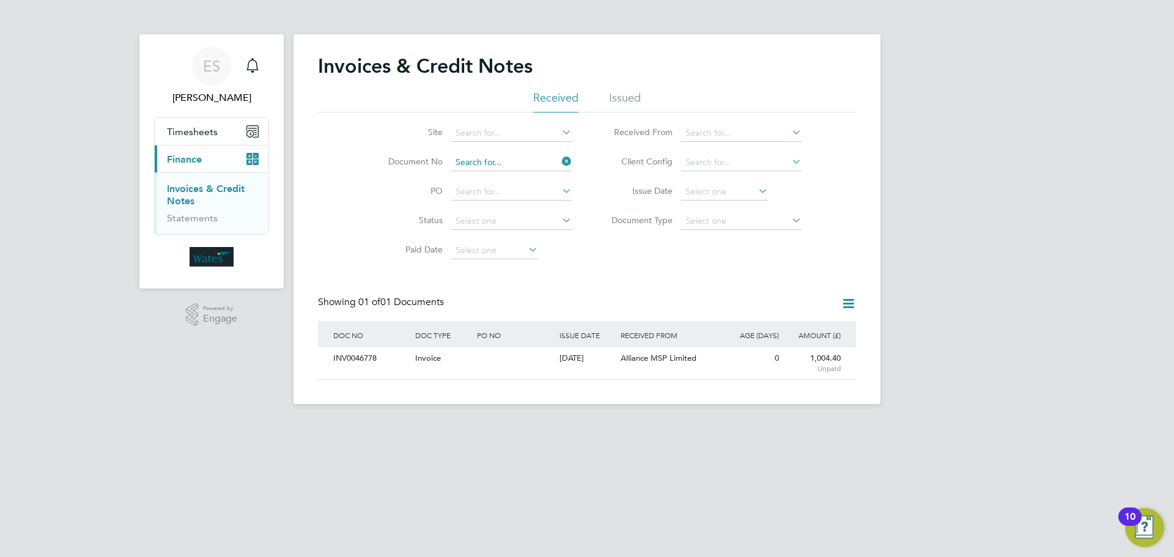
click at [530, 161] on input at bounding box center [511, 162] width 120 height 17
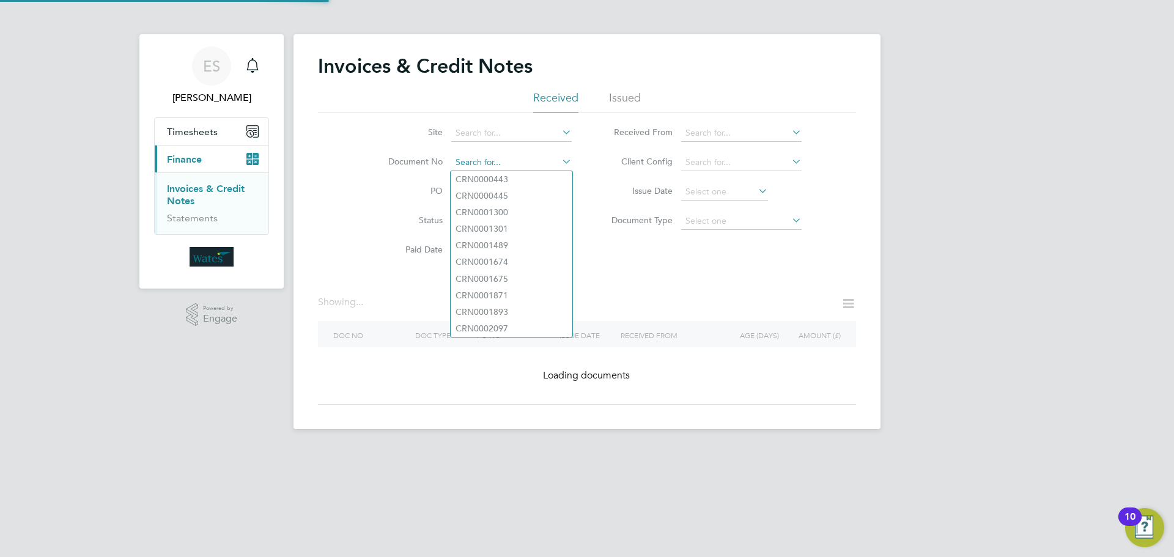
paste input "INV0046779"
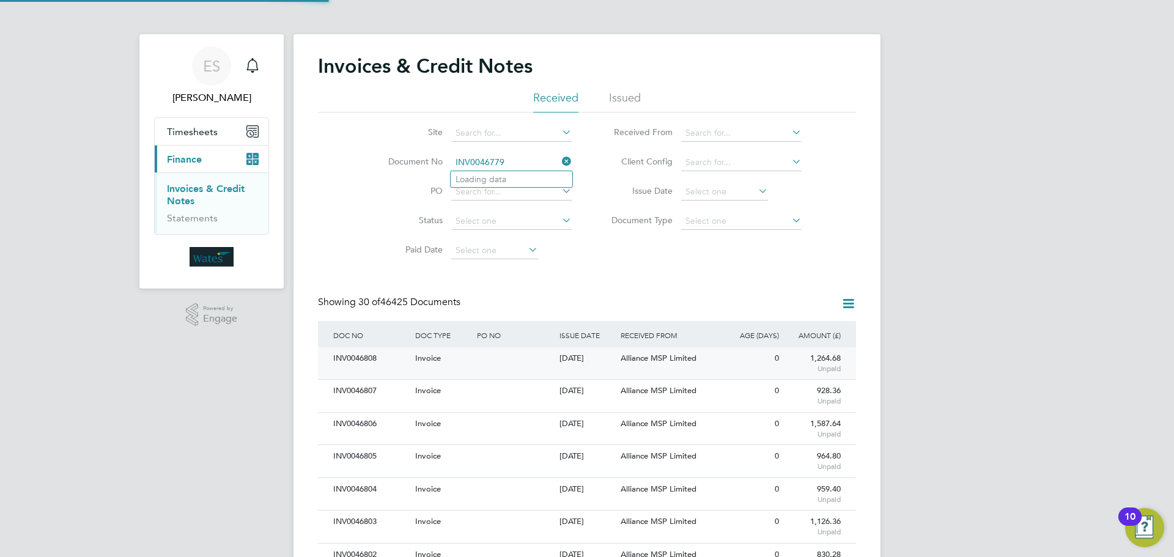
scroll to position [23, 103]
type input "INV0046779"
click at [501, 179] on b "INV0046779" at bounding box center [480, 179] width 49 height 10
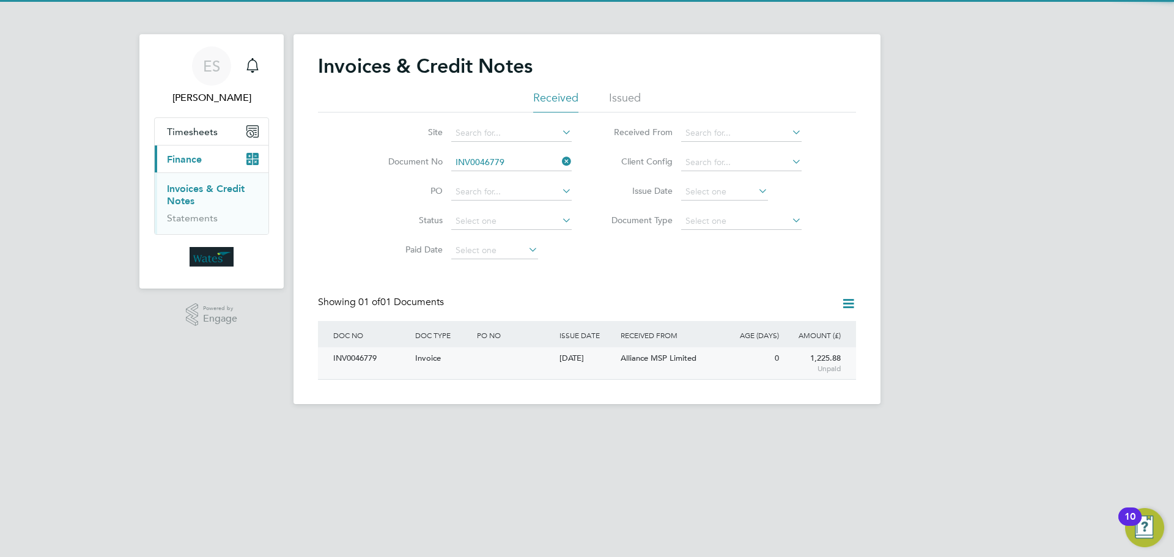
click at [380, 361] on div "INV0046779" at bounding box center [371, 358] width 82 height 23
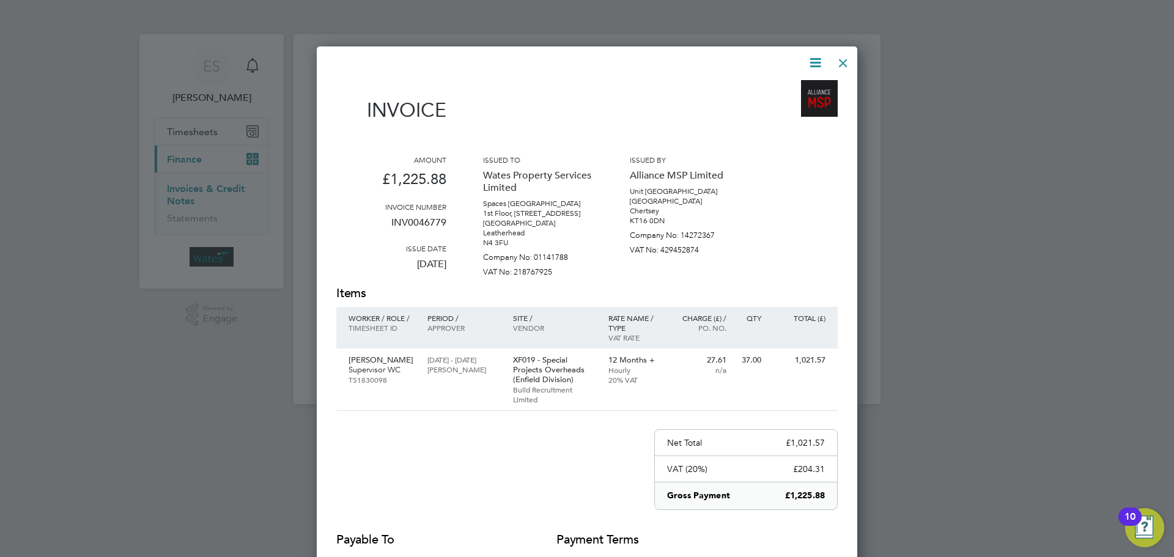
click at [816, 57] on icon at bounding box center [815, 62] width 15 height 15
click at [789, 85] on li "Download Invoice" at bounding box center [778, 91] width 84 height 17
click at [812, 61] on icon at bounding box center [815, 62] width 15 height 15
click at [783, 105] on li "View timesheet" at bounding box center [778, 108] width 84 height 17
click at [848, 58] on div at bounding box center [843, 60] width 22 height 22
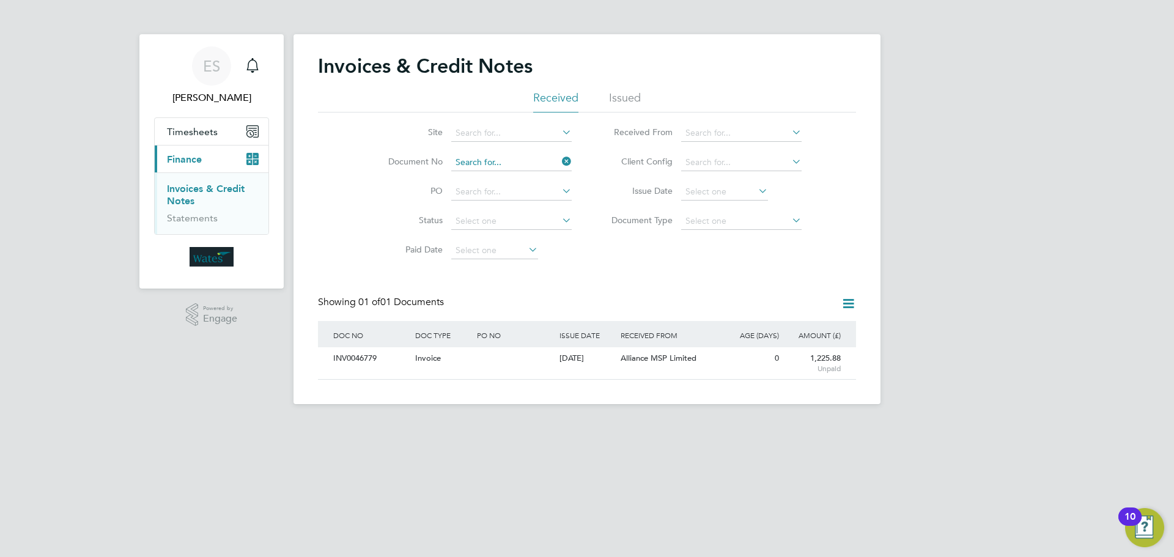
click at [507, 156] on input at bounding box center [511, 162] width 120 height 17
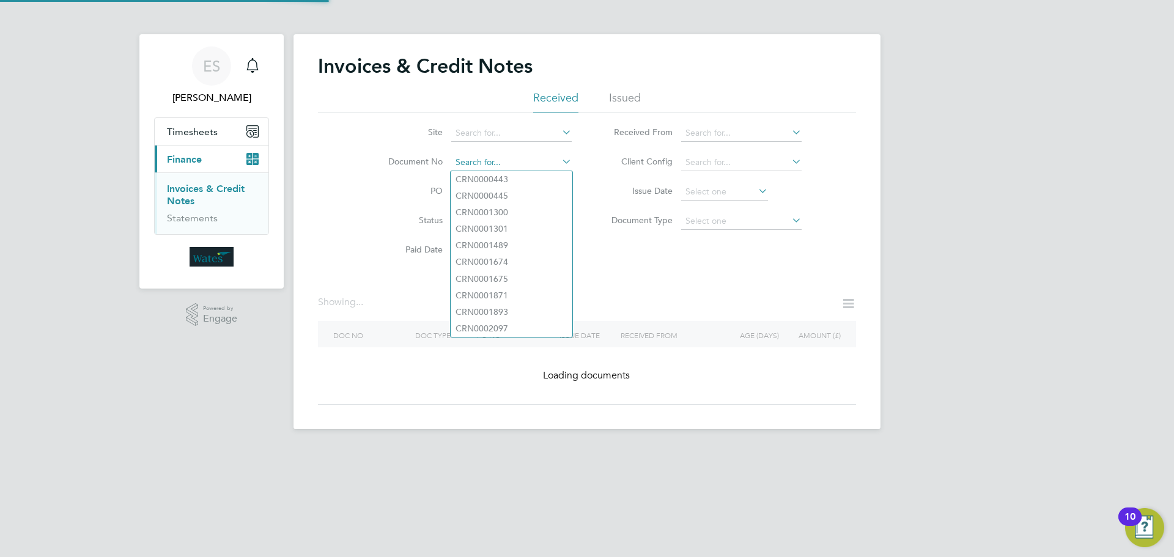
paste input "INV0046780"
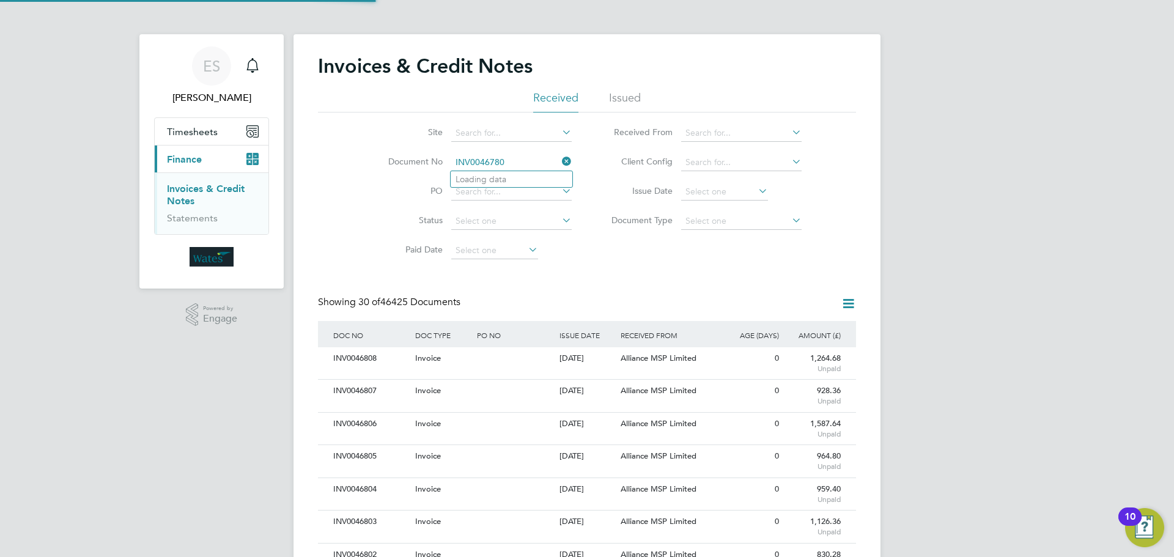
scroll to position [23, 83]
type input "INV0046780"
click at [512, 180] on li "INV0046780" at bounding box center [512, 179] width 122 height 17
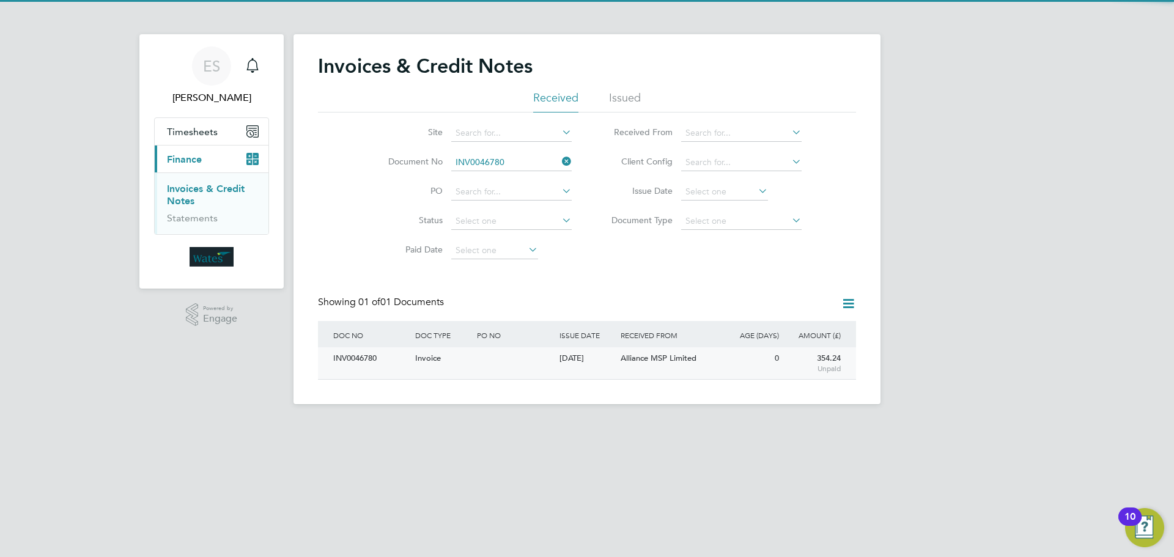
click at [342, 361] on div "INV0046780" at bounding box center [371, 358] width 82 height 23
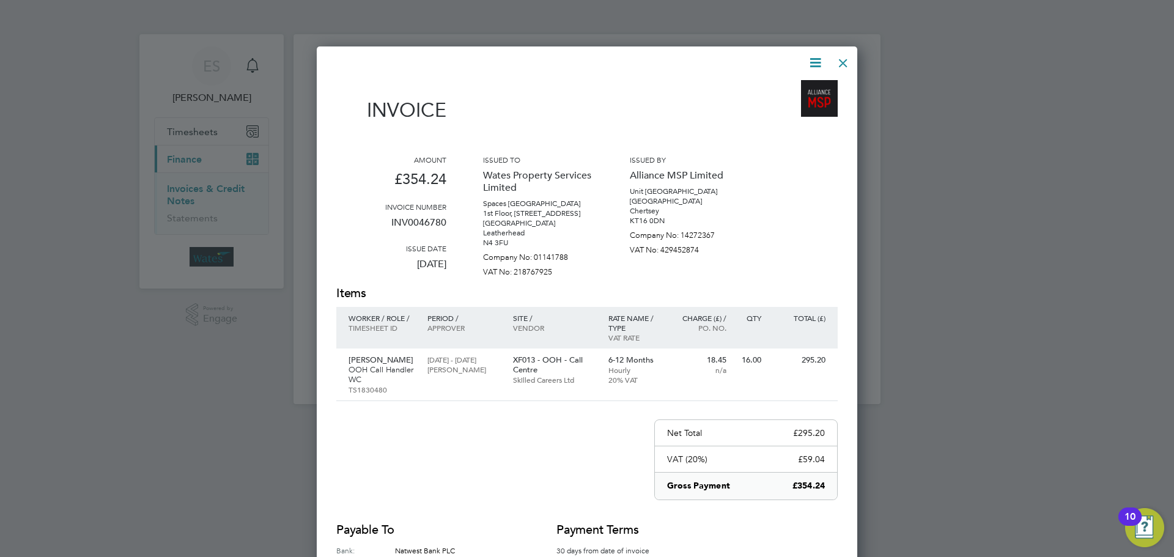
click at [811, 64] on icon at bounding box center [815, 62] width 15 height 15
click at [794, 87] on li "Download Invoice" at bounding box center [778, 91] width 84 height 17
click at [815, 59] on icon at bounding box center [815, 62] width 15 height 15
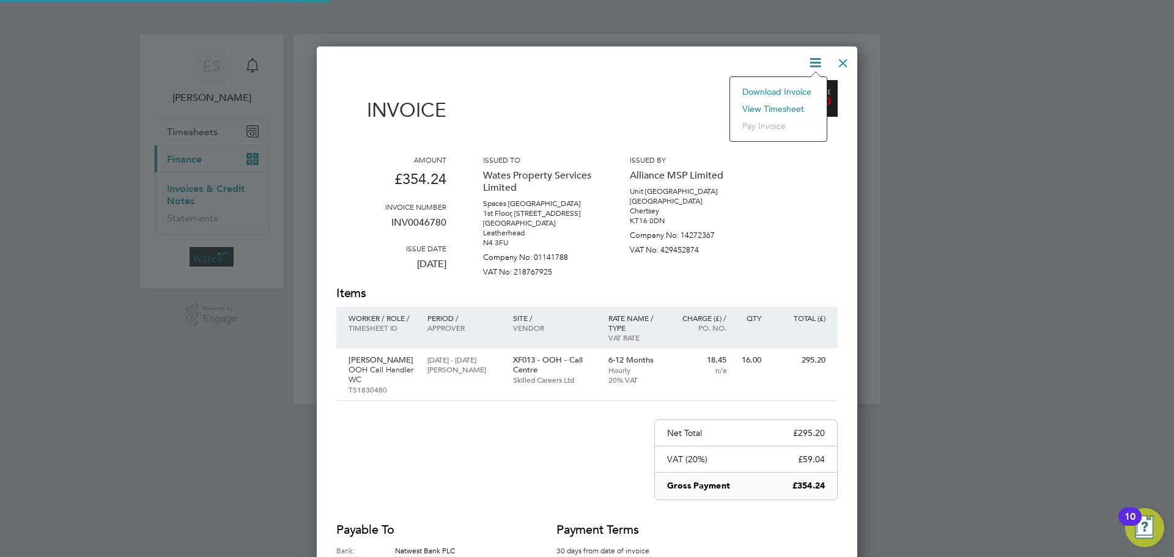
click at [785, 103] on li "View timesheet" at bounding box center [778, 108] width 84 height 17
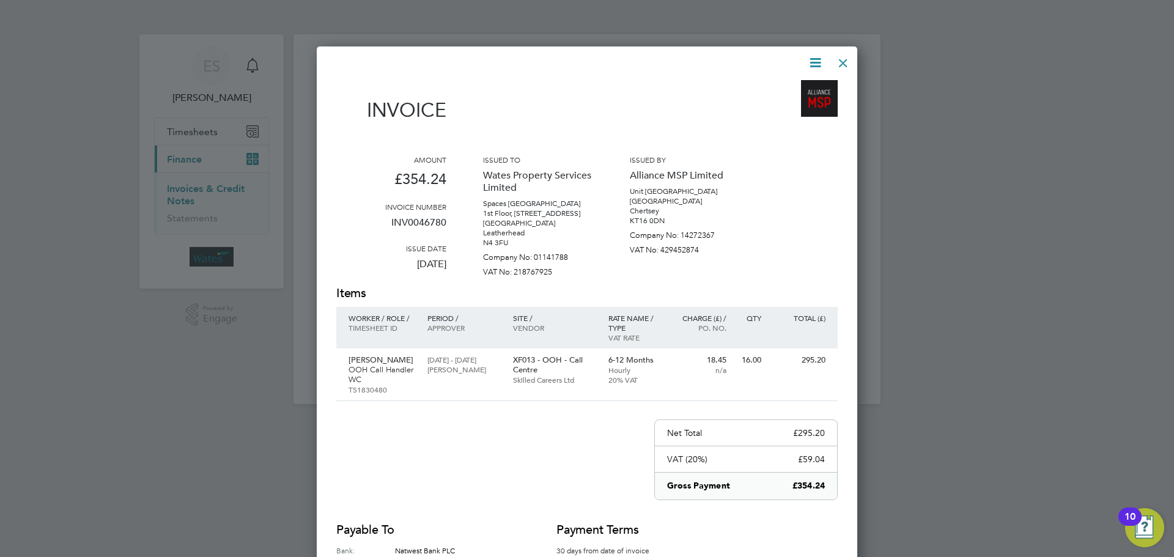
click at [841, 62] on div at bounding box center [843, 60] width 22 height 22
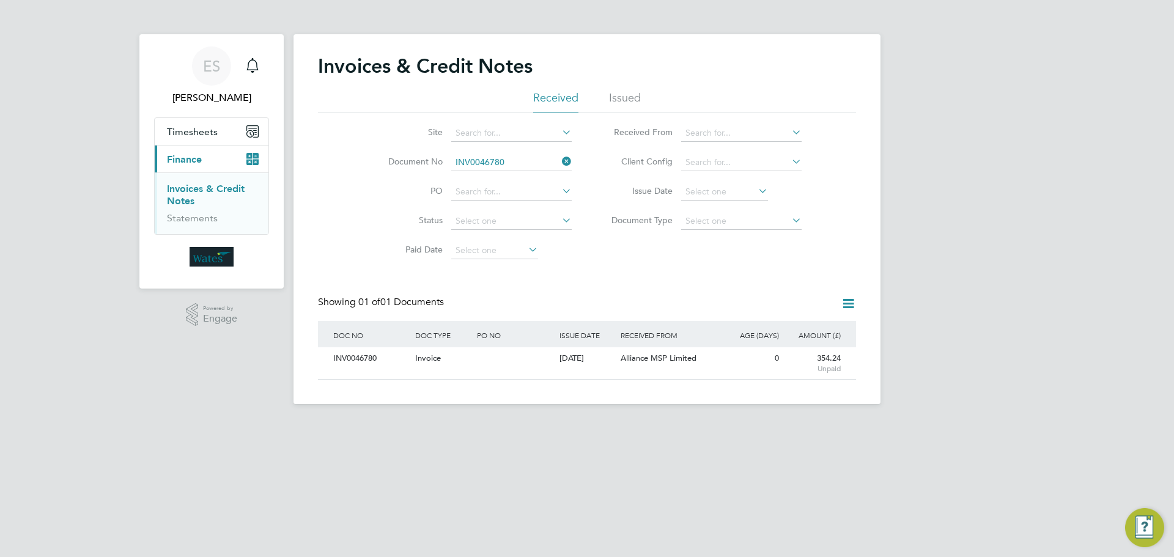
click at [560, 163] on icon at bounding box center [560, 161] width 0 height 17
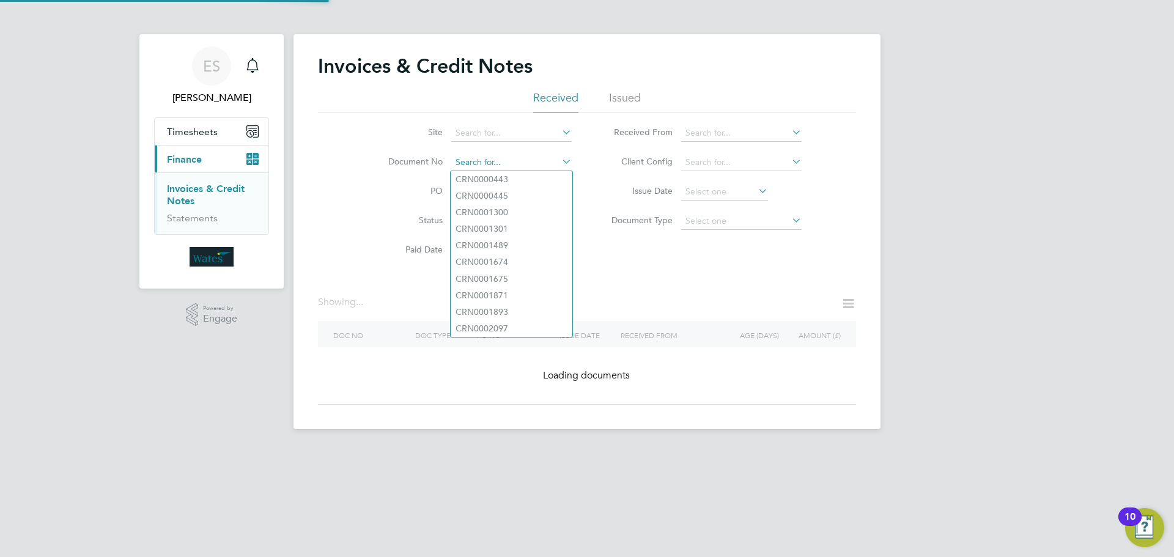
paste input "INV0046781"
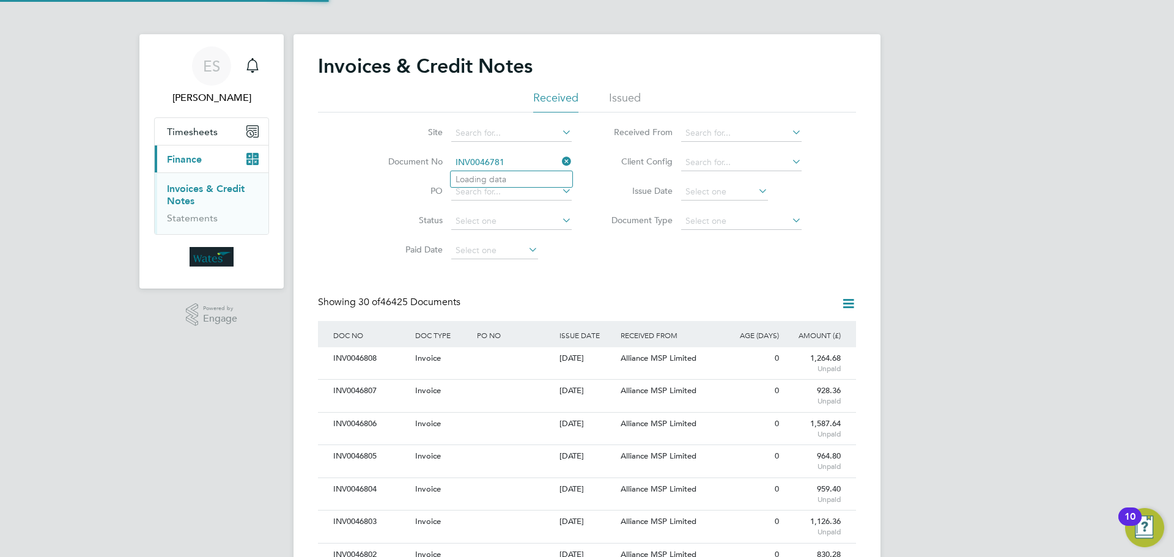
scroll to position [23, 83]
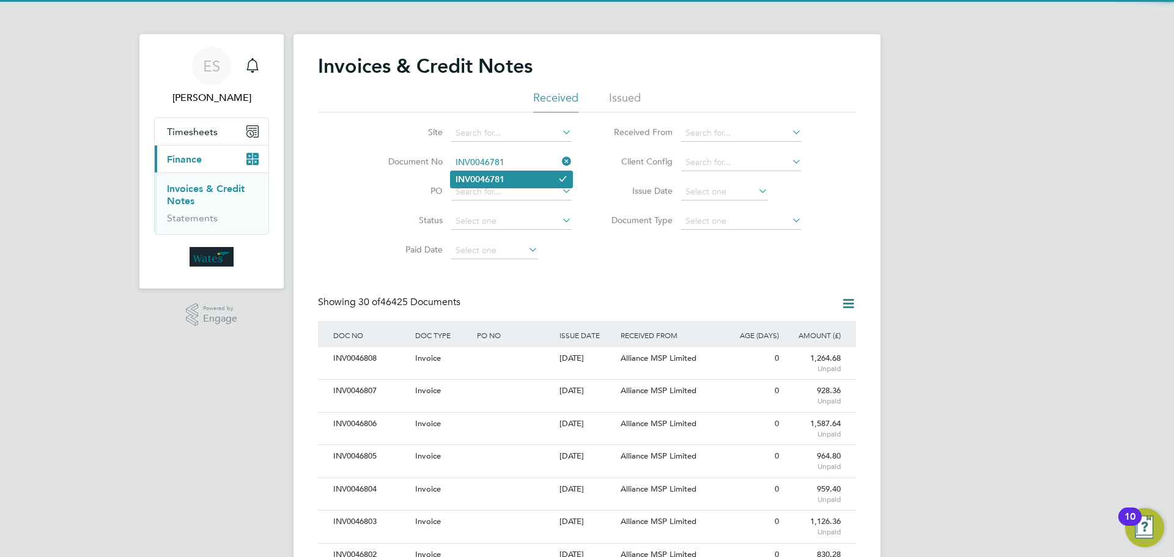
type input "INV0046781"
click at [526, 180] on li "INV0046781" at bounding box center [512, 179] width 122 height 17
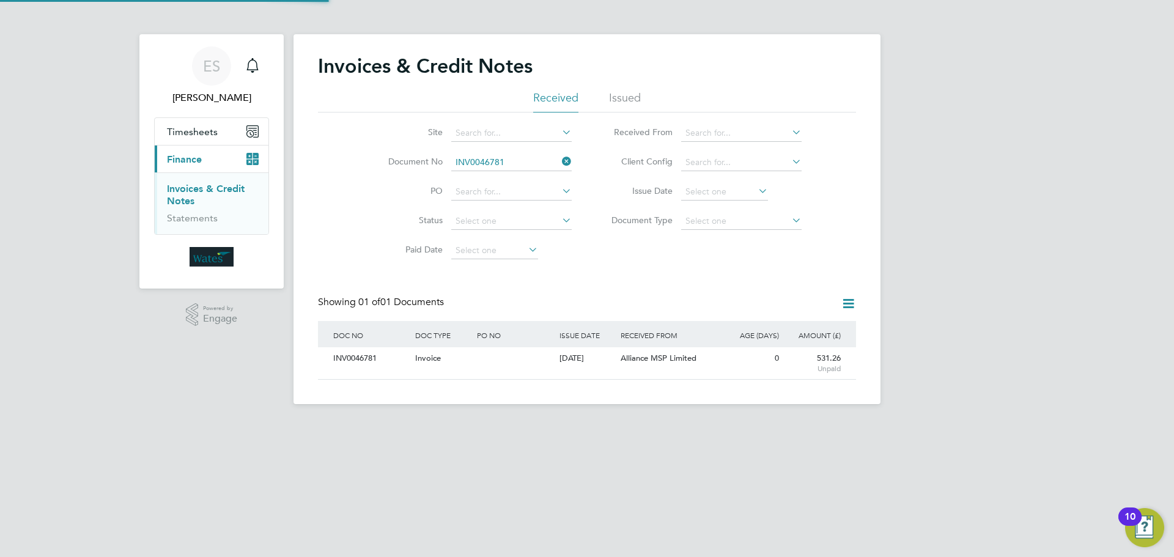
click at [347, 363] on div "INV0046781" at bounding box center [371, 358] width 82 height 23
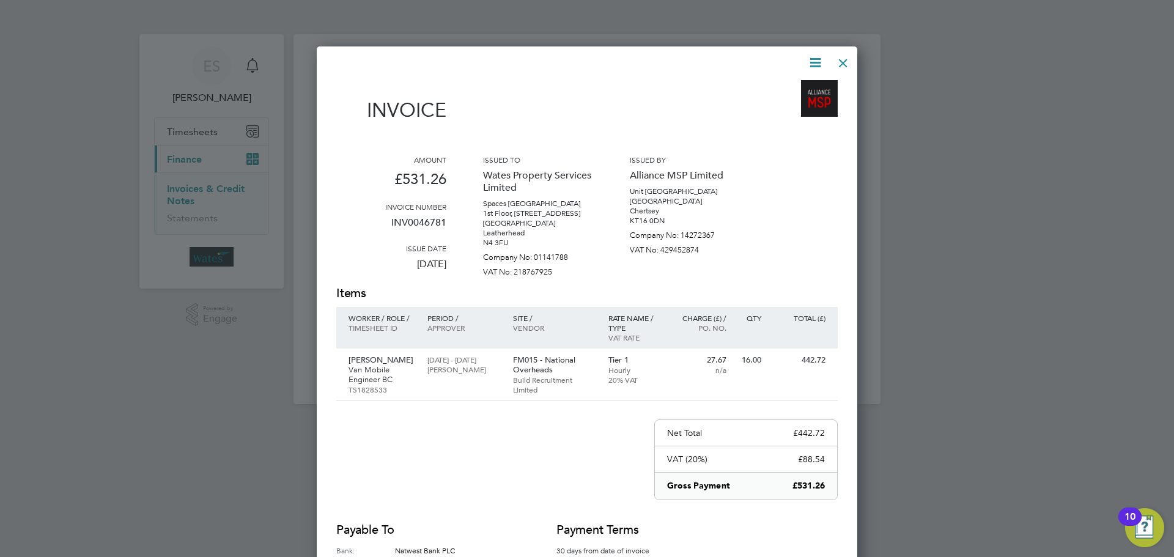
click at [815, 57] on icon at bounding box center [815, 62] width 15 height 15
click at [783, 89] on li "Download Invoice" at bounding box center [778, 91] width 84 height 17
click at [816, 58] on icon at bounding box center [815, 62] width 15 height 15
click at [789, 102] on li "View timesheet" at bounding box center [778, 108] width 84 height 17
click at [837, 51] on div at bounding box center [843, 60] width 22 height 22
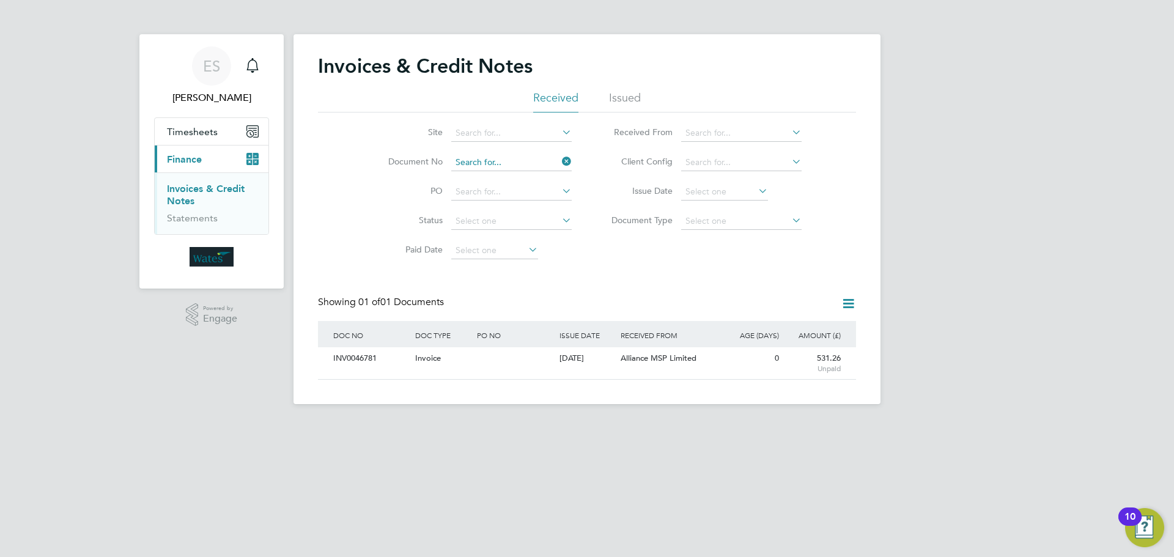
click at [524, 161] on input at bounding box center [511, 162] width 120 height 17
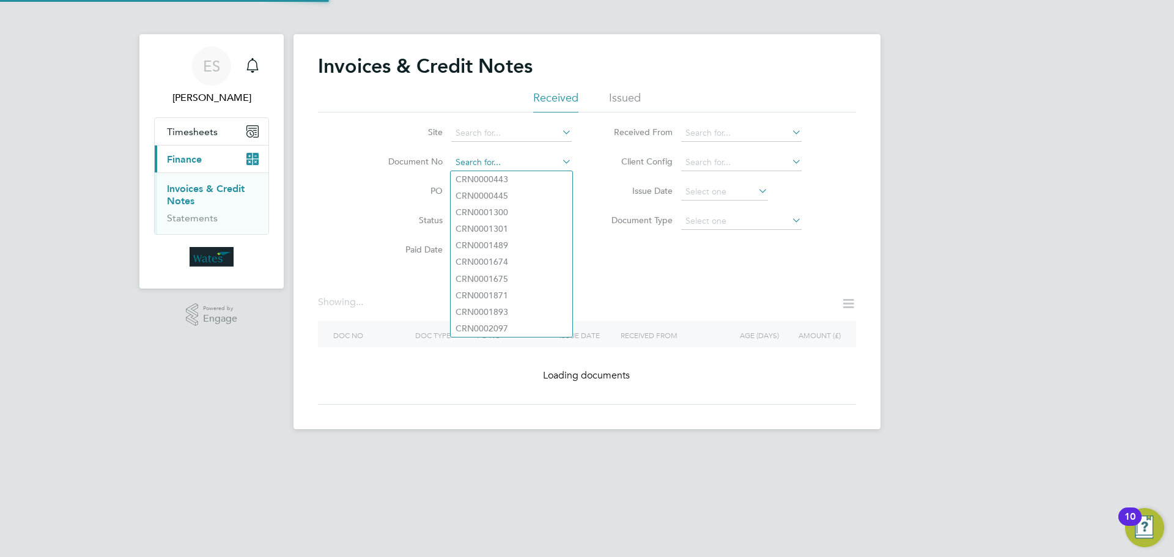
paste input "INV0046782"
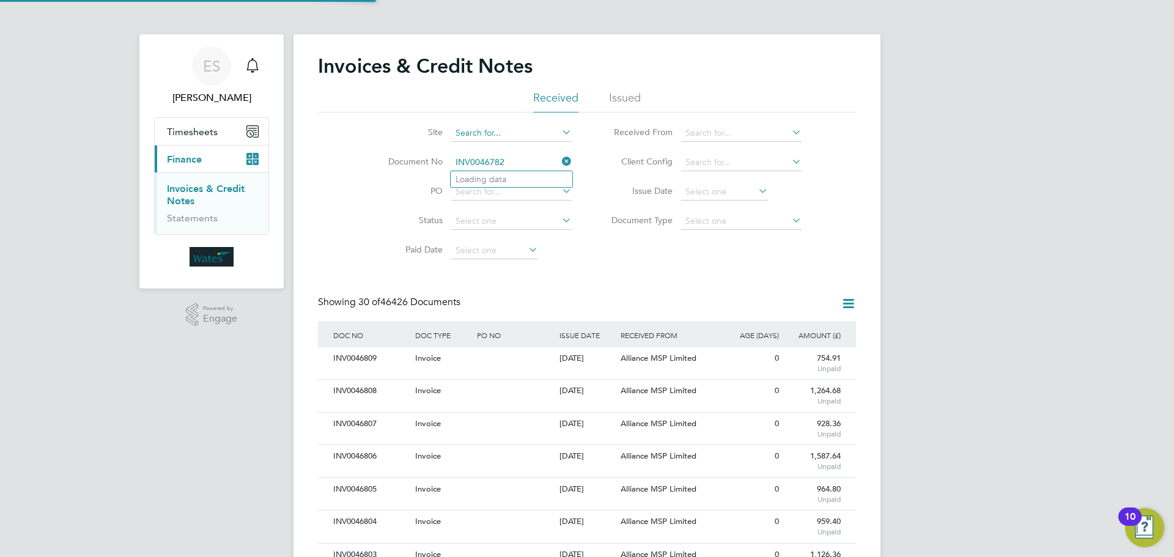
scroll to position [23, 83]
click at [487, 165] on input "INV0046782" at bounding box center [511, 162] width 120 height 17
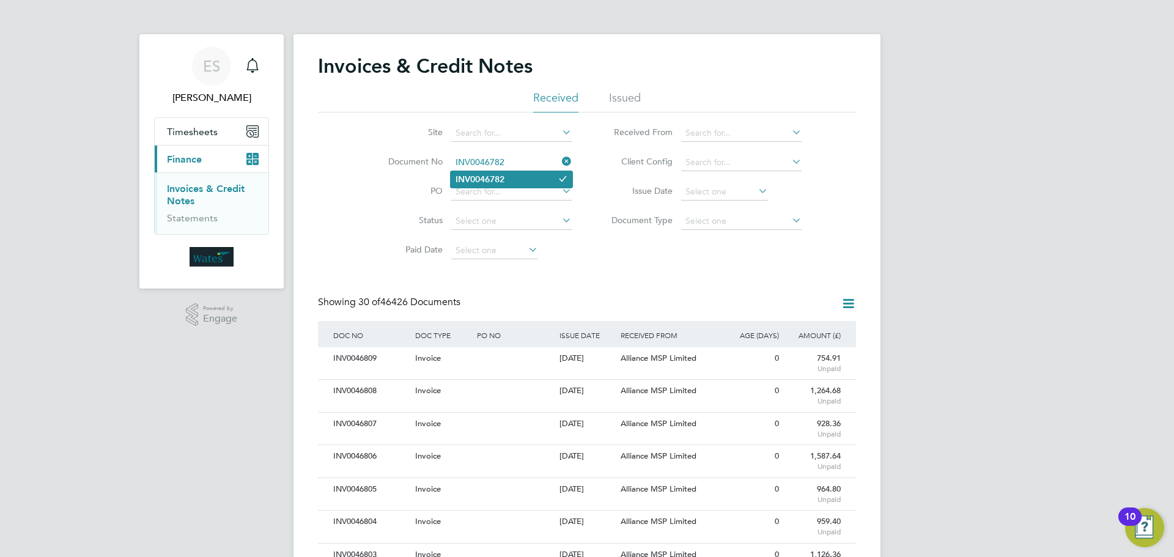
type input "INV0046782"
click at [498, 180] on b "INV0046782" at bounding box center [480, 179] width 49 height 10
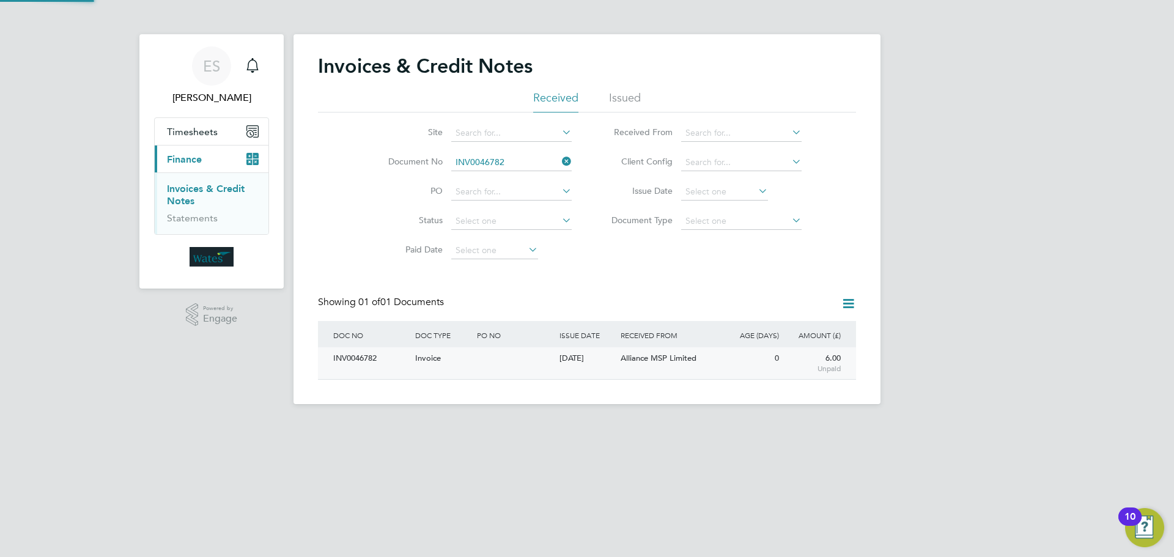
click at [352, 352] on div "INV0046782" at bounding box center [371, 358] width 82 height 23
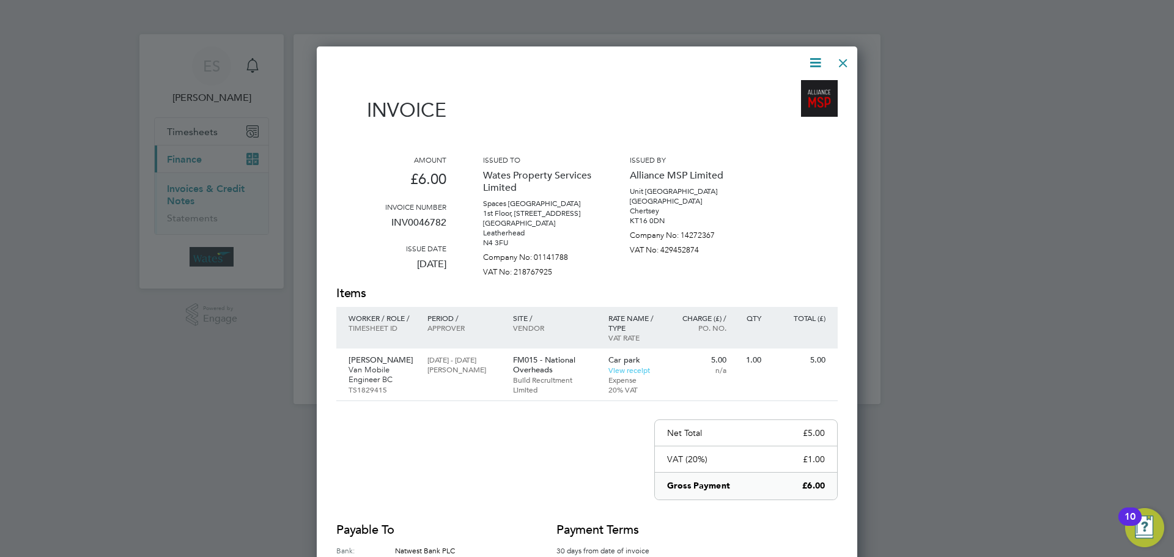
click at [814, 59] on icon at bounding box center [815, 62] width 15 height 15
click at [803, 88] on li "Download Invoice" at bounding box center [778, 91] width 84 height 17
click at [808, 60] on icon at bounding box center [815, 62] width 15 height 15
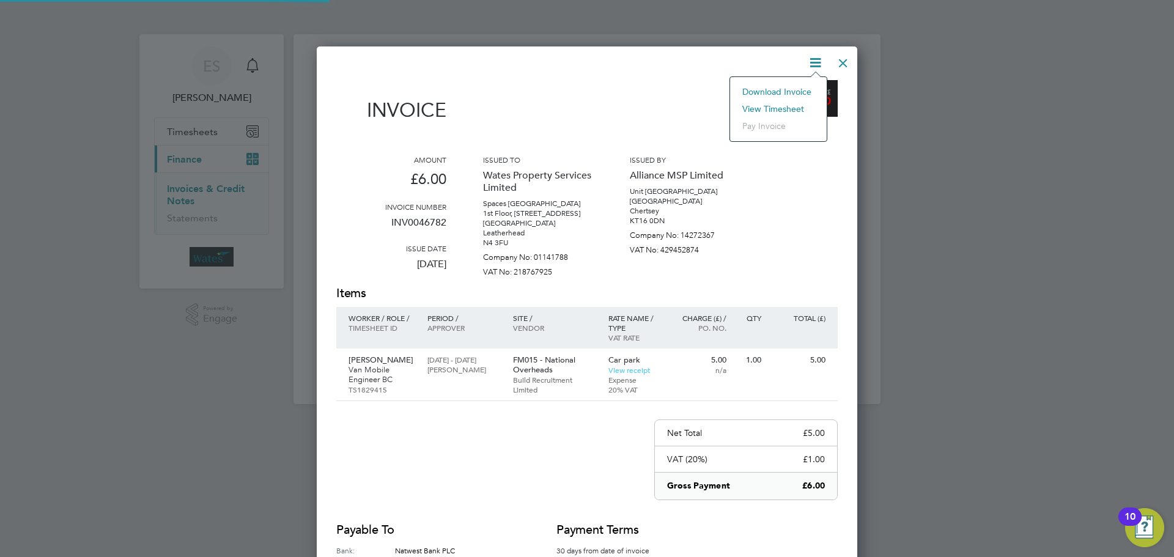
click at [784, 108] on li "View timesheet" at bounding box center [778, 108] width 84 height 17
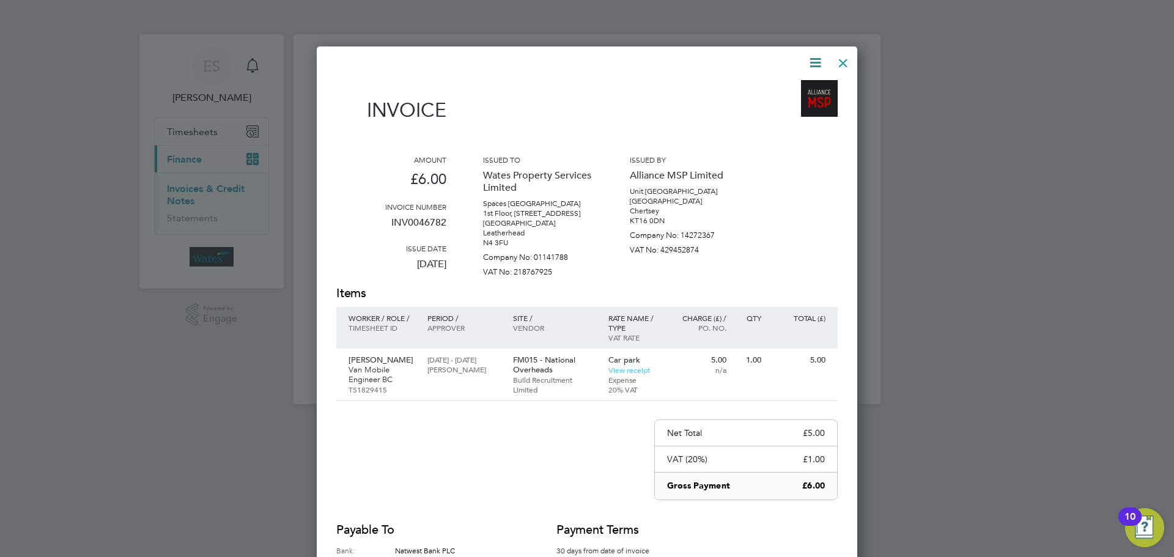
click at [838, 54] on div at bounding box center [843, 60] width 22 height 22
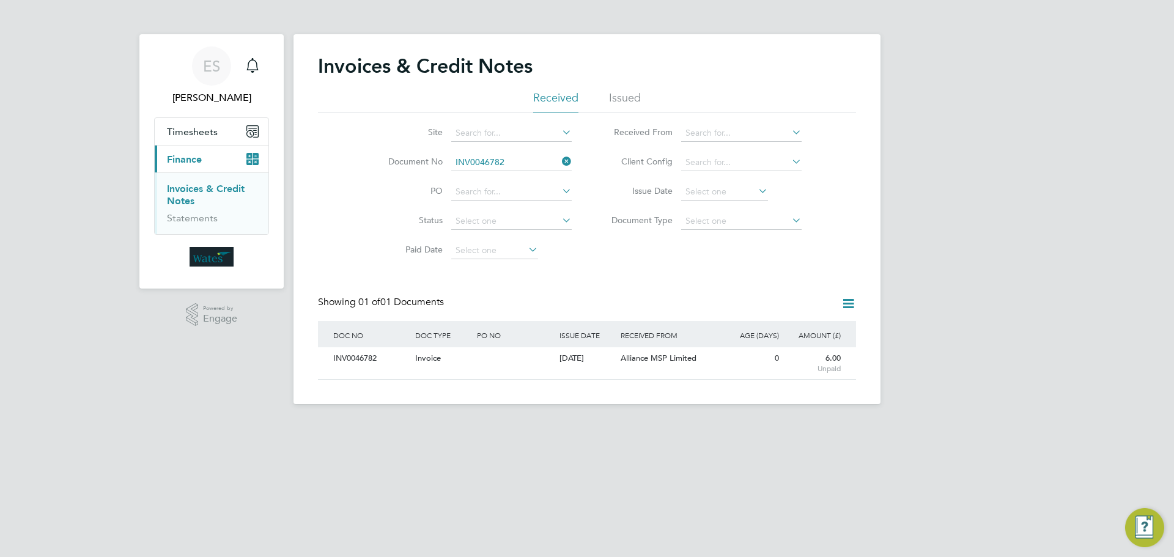
click at [560, 163] on icon at bounding box center [560, 161] width 0 height 17
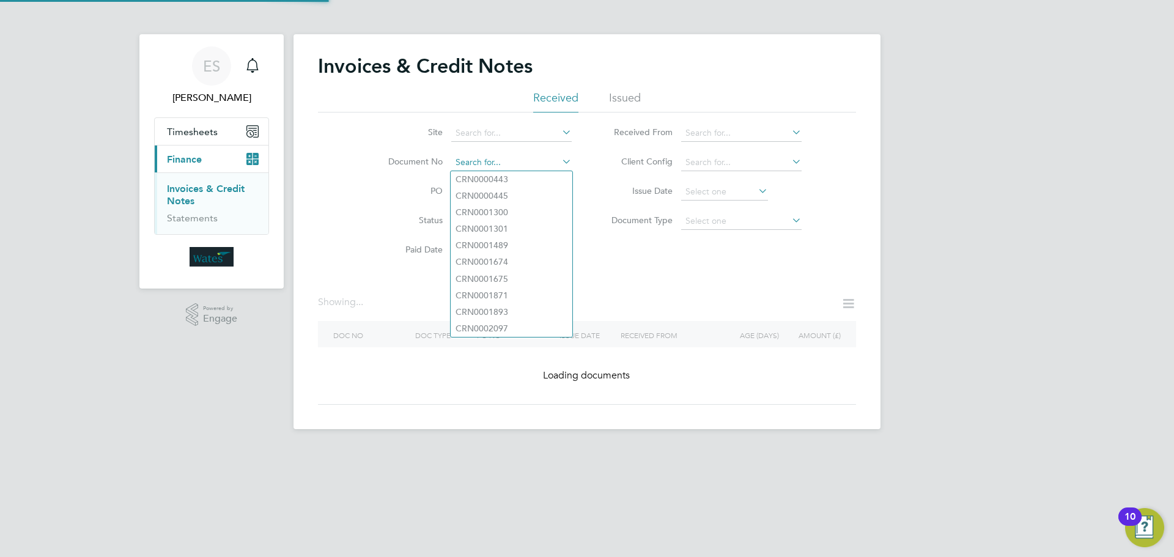
paste input "INV0046783"
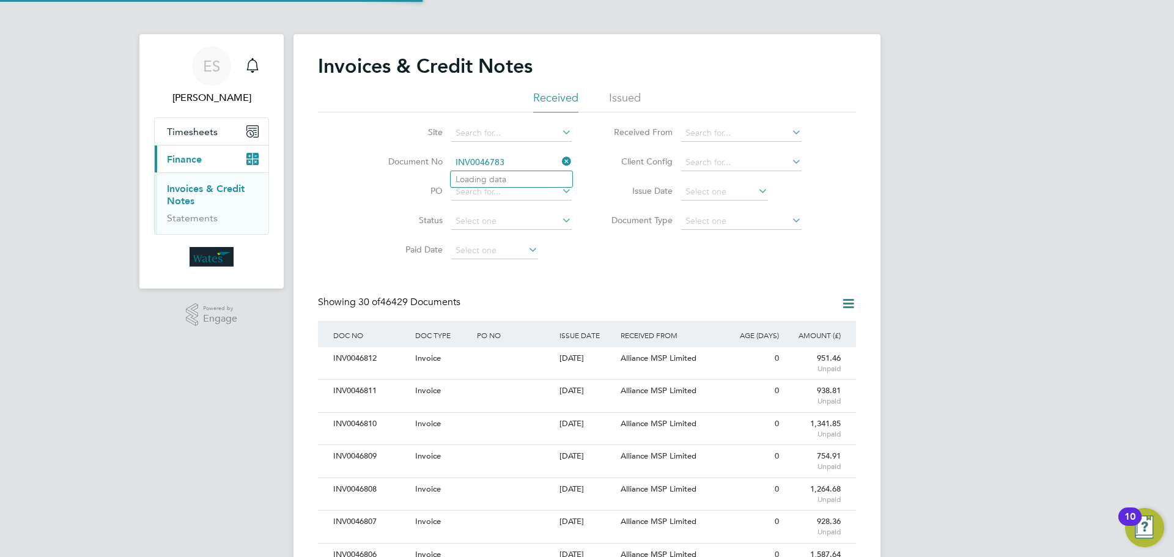
scroll to position [23, 83]
type input "INV0046783"
click at [523, 180] on li "INV0046783" at bounding box center [512, 179] width 122 height 17
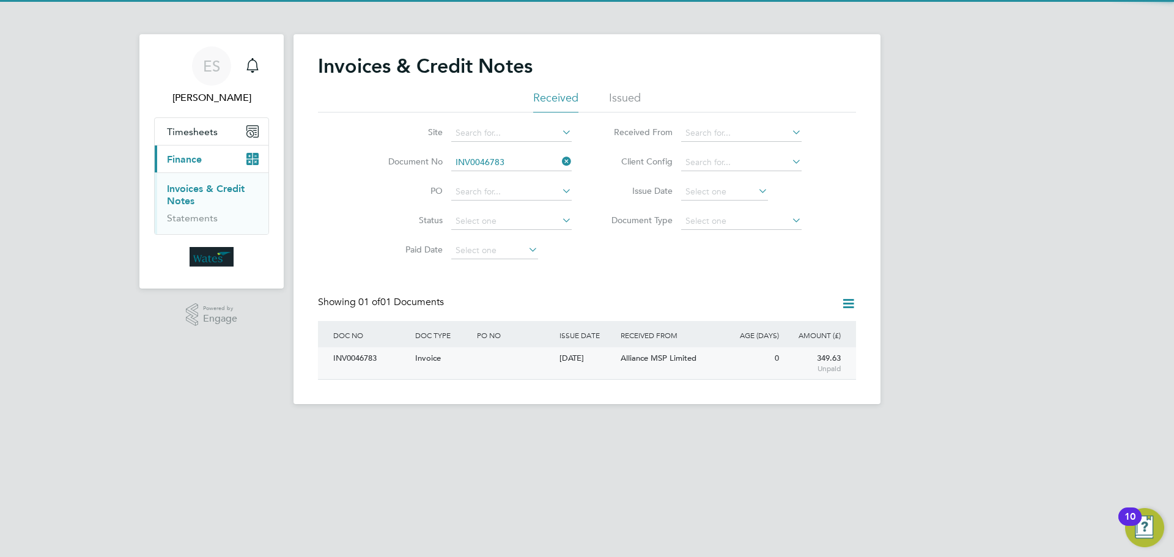
click at [389, 358] on div "INV0046783" at bounding box center [371, 358] width 82 height 23
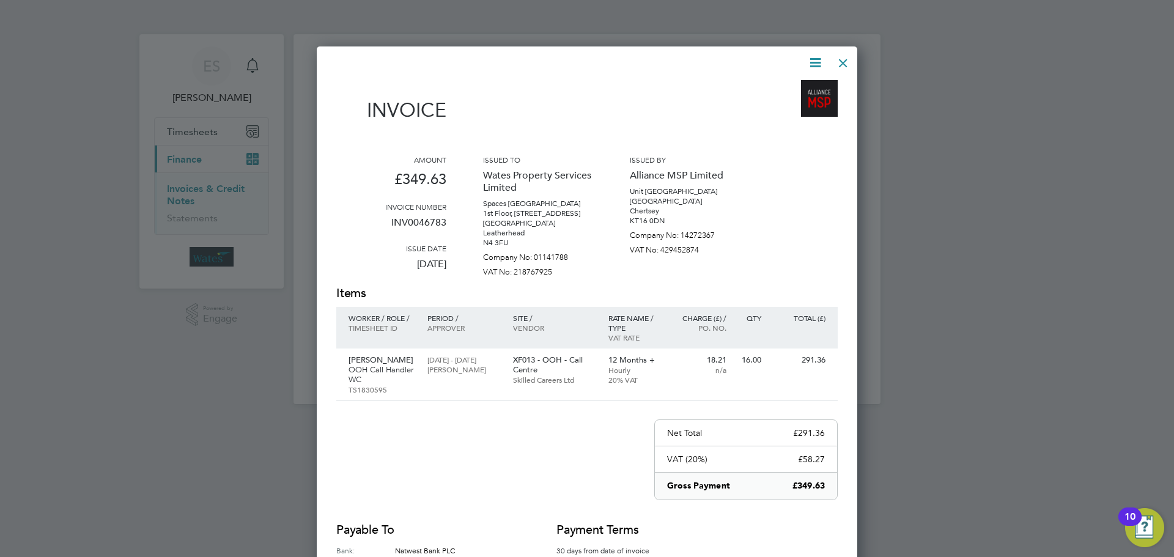
click at [815, 56] on icon at bounding box center [815, 62] width 15 height 15
click at [798, 86] on li "Download Invoice" at bounding box center [778, 91] width 84 height 17
drag, startPoint x: 809, startPoint y: 59, endPoint x: 800, endPoint y: 98, distance: 39.6
click at [809, 59] on icon at bounding box center [815, 62] width 15 height 15
click at [793, 104] on li "View timesheet" at bounding box center [778, 108] width 84 height 17
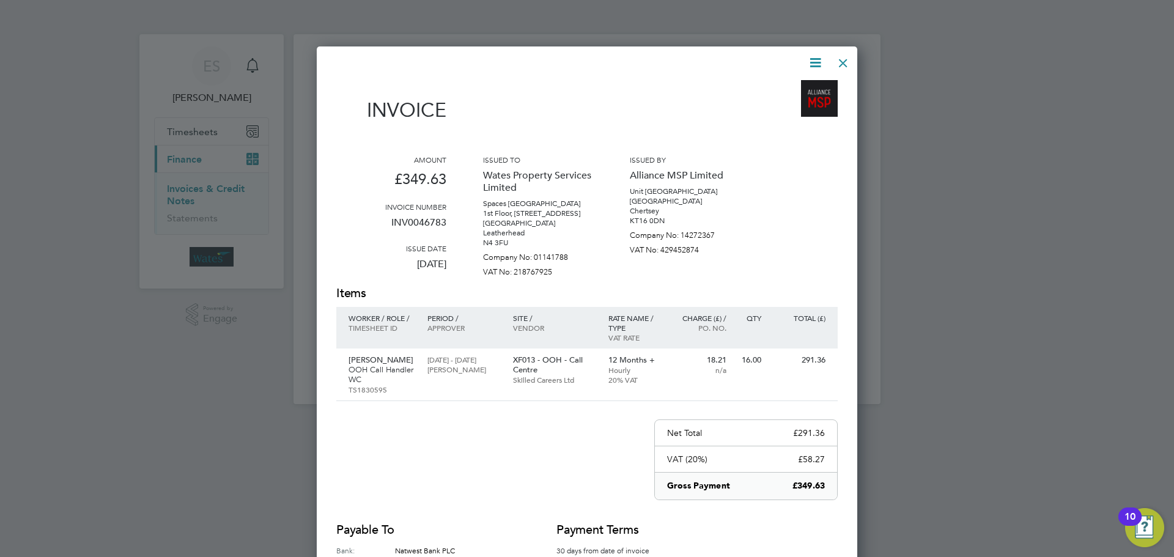
click at [839, 54] on div at bounding box center [843, 60] width 22 height 22
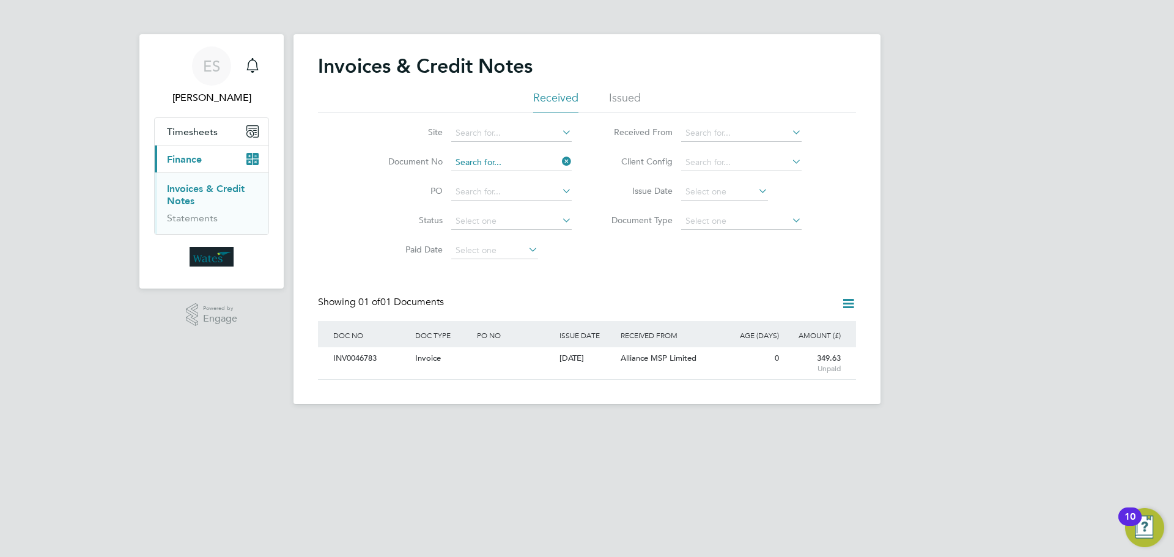
click at [496, 163] on input at bounding box center [511, 162] width 120 height 17
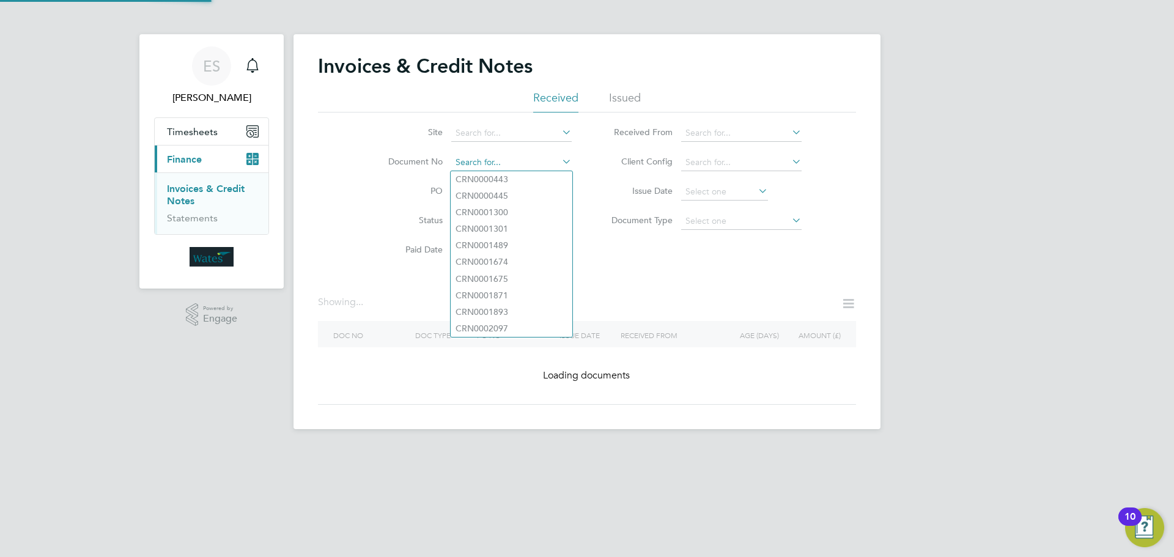
paste input "INV0046784"
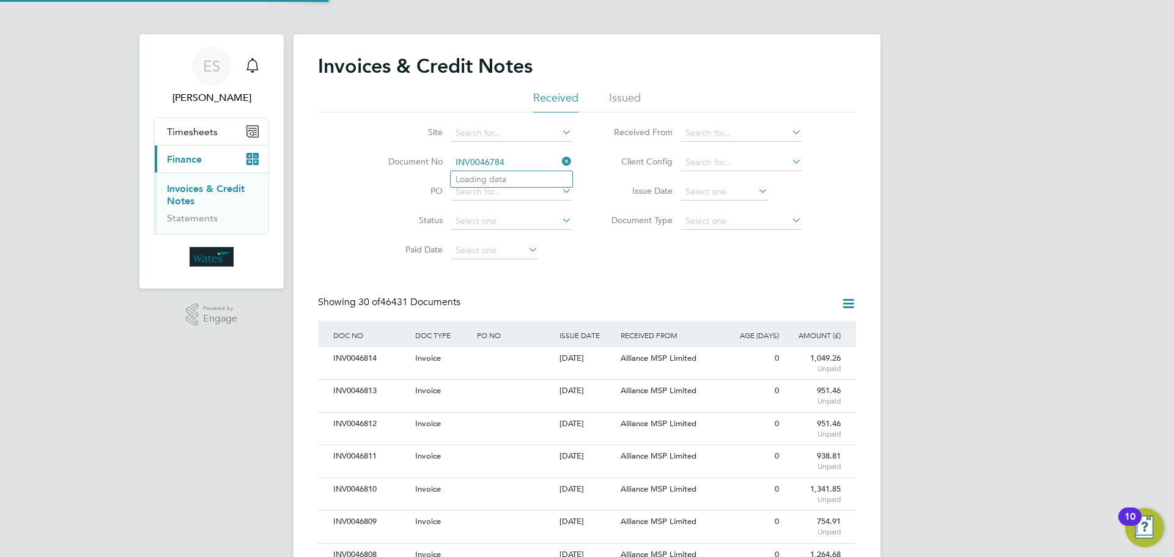
scroll to position [23, 103]
type input "INV0046784"
click at [538, 178] on li "INV0046784" at bounding box center [512, 179] width 122 height 17
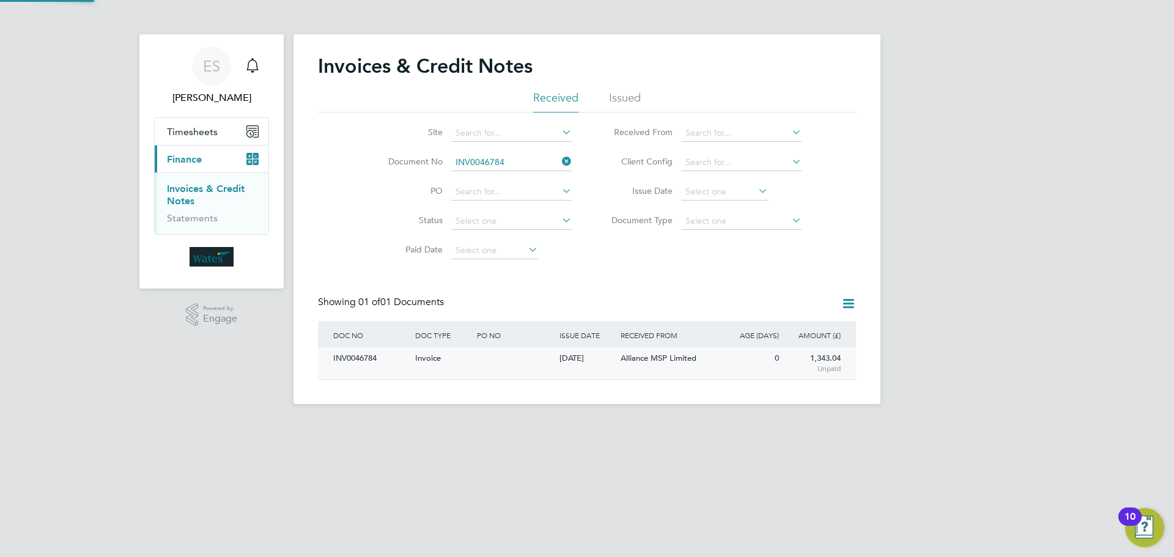
click at [382, 368] on div "INV0046784" at bounding box center [371, 358] width 82 height 23
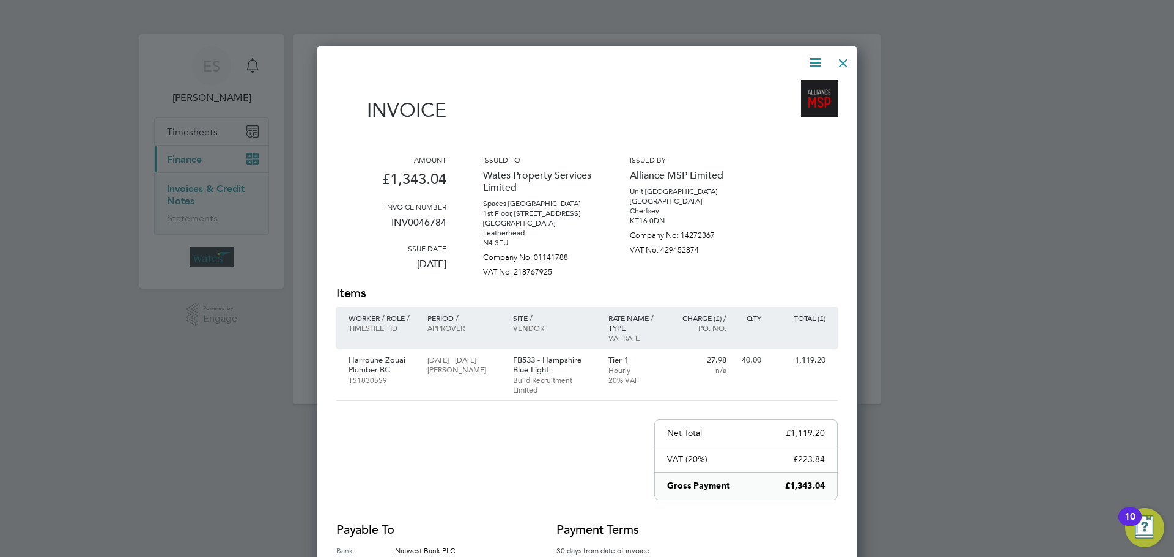
click at [817, 59] on icon at bounding box center [815, 62] width 15 height 15
click at [802, 88] on li "Download Invoice" at bounding box center [778, 91] width 84 height 17
click at [811, 64] on icon at bounding box center [815, 62] width 15 height 15
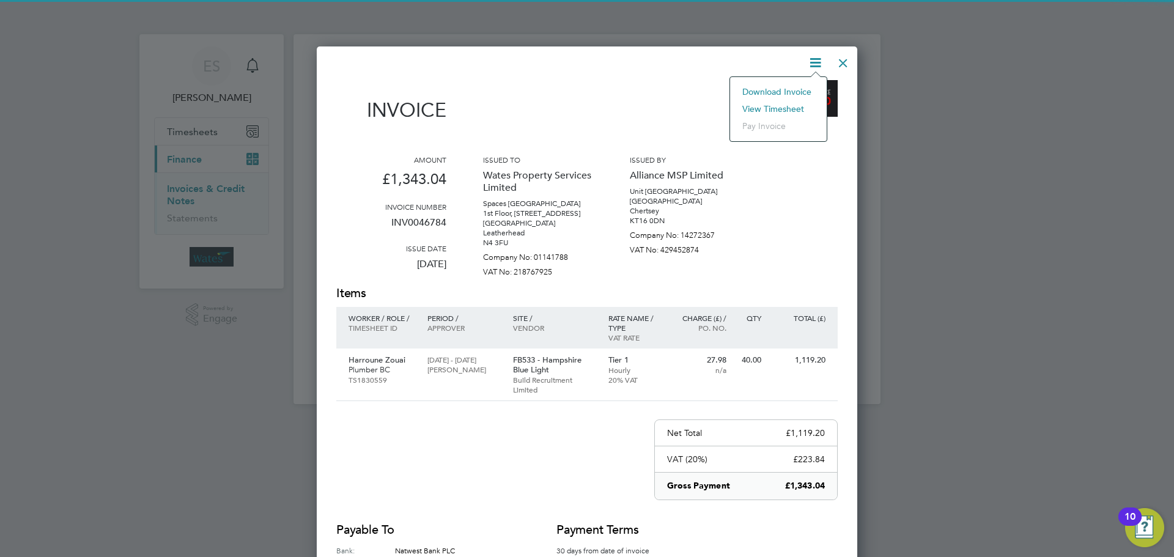
click at [790, 104] on li "View timesheet" at bounding box center [778, 108] width 84 height 17
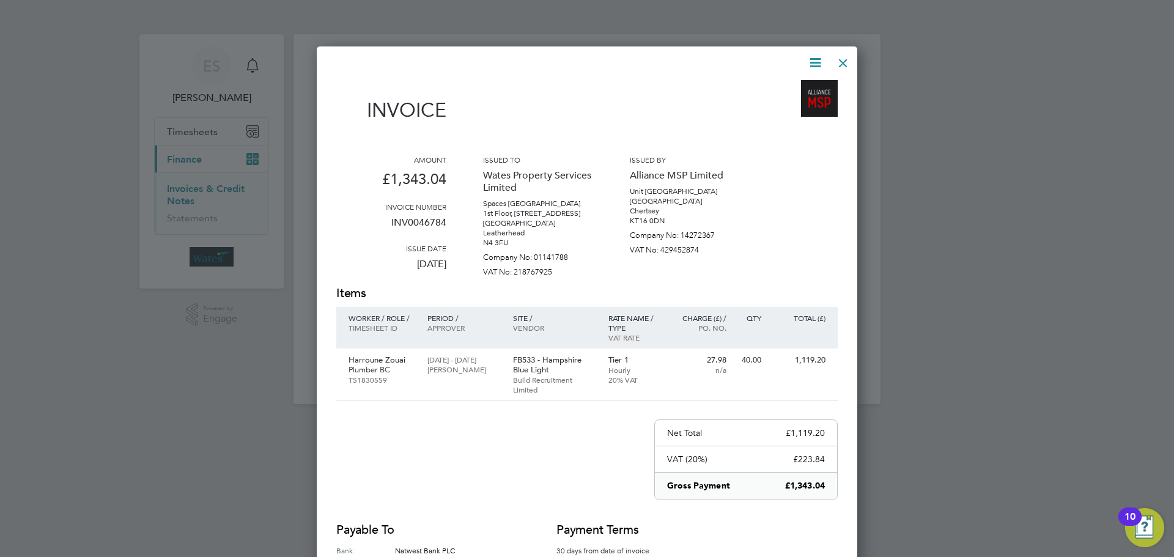
click at [838, 54] on div at bounding box center [843, 60] width 22 height 22
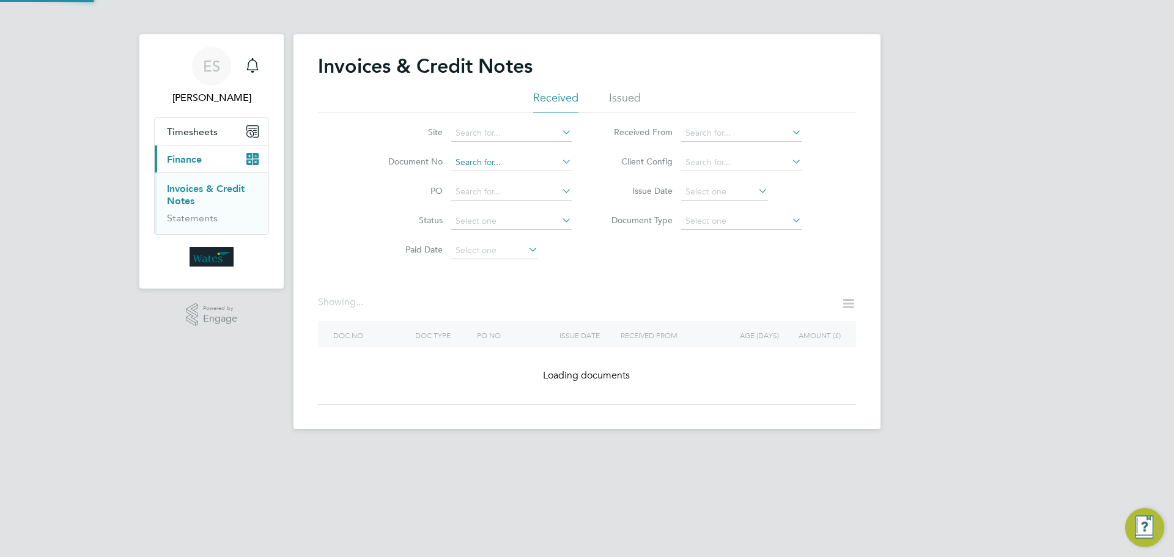
click at [520, 157] on input at bounding box center [511, 162] width 120 height 17
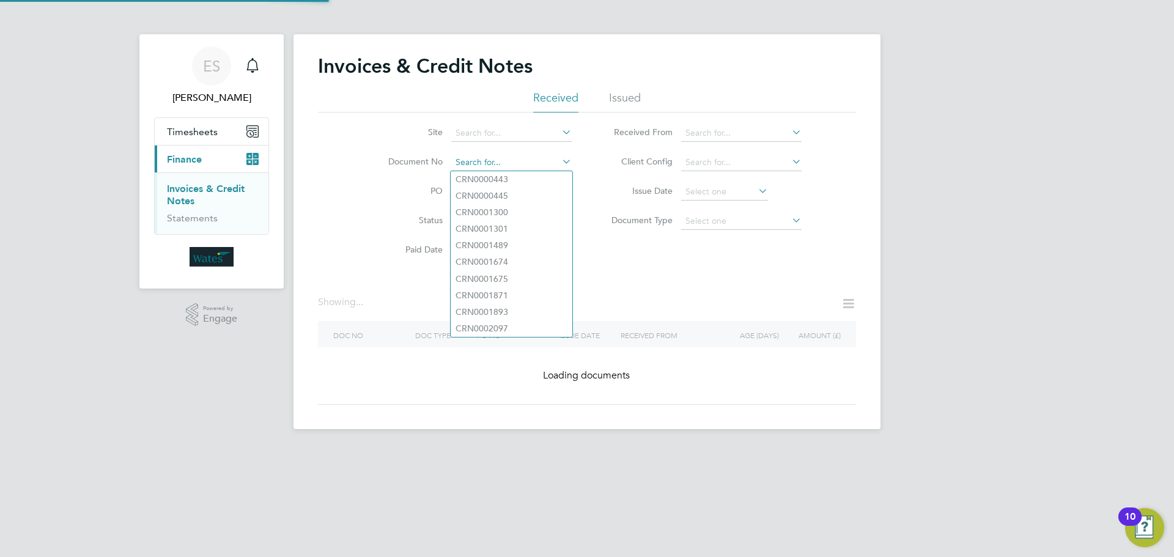
paste input "INV0046785"
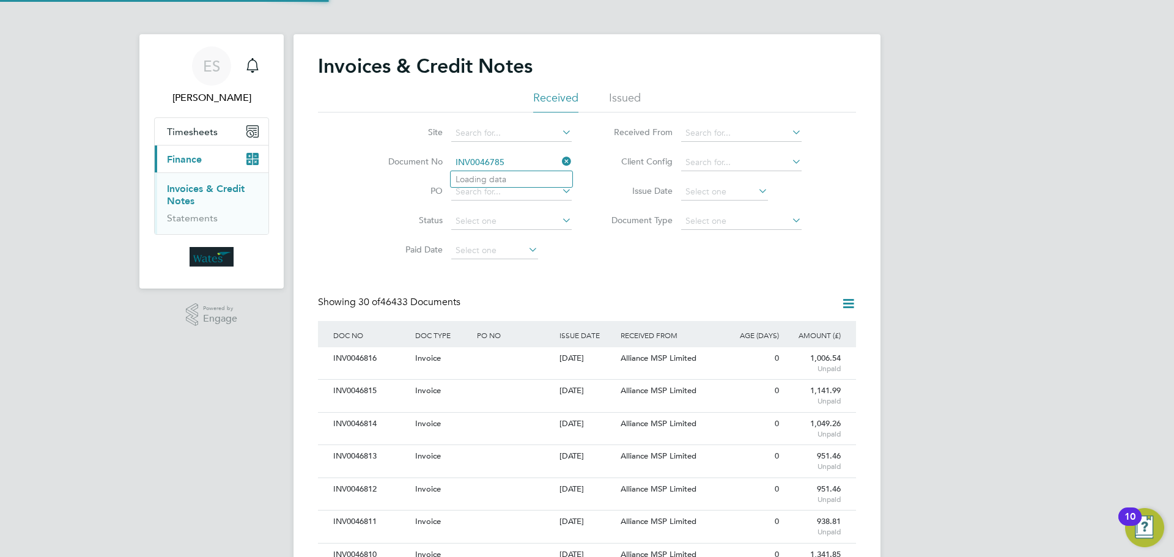
scroll to position [23, 103]
type input "INV0046785"
click at [542, 179] on li "INV0046785" at bounding box center [512, 179] width 122 height 17
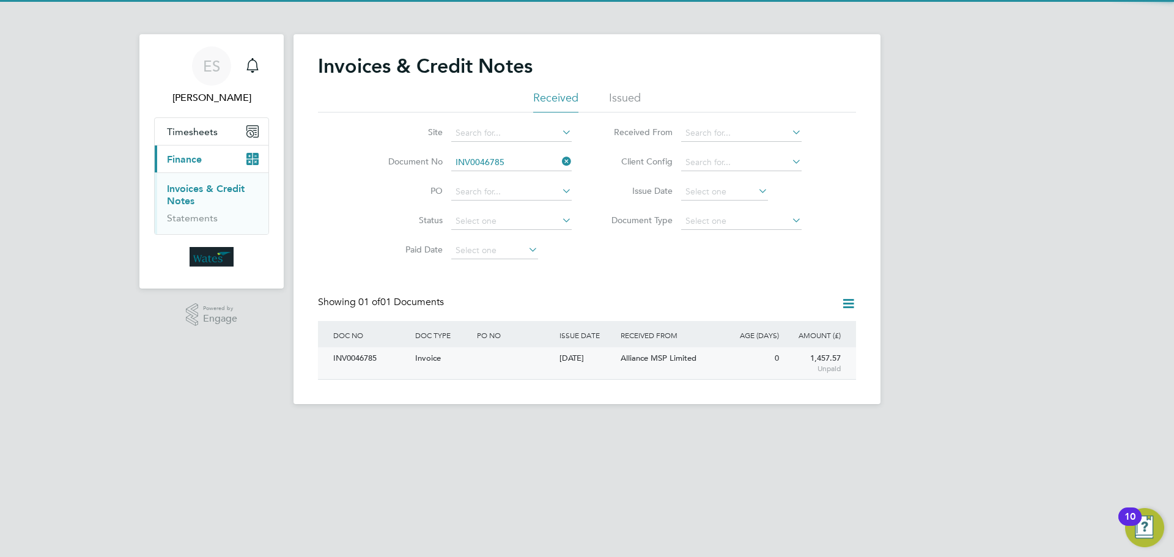
click at [382, 361] on div "INV0046785" at bounding box center [371, 358] width 82 height 23
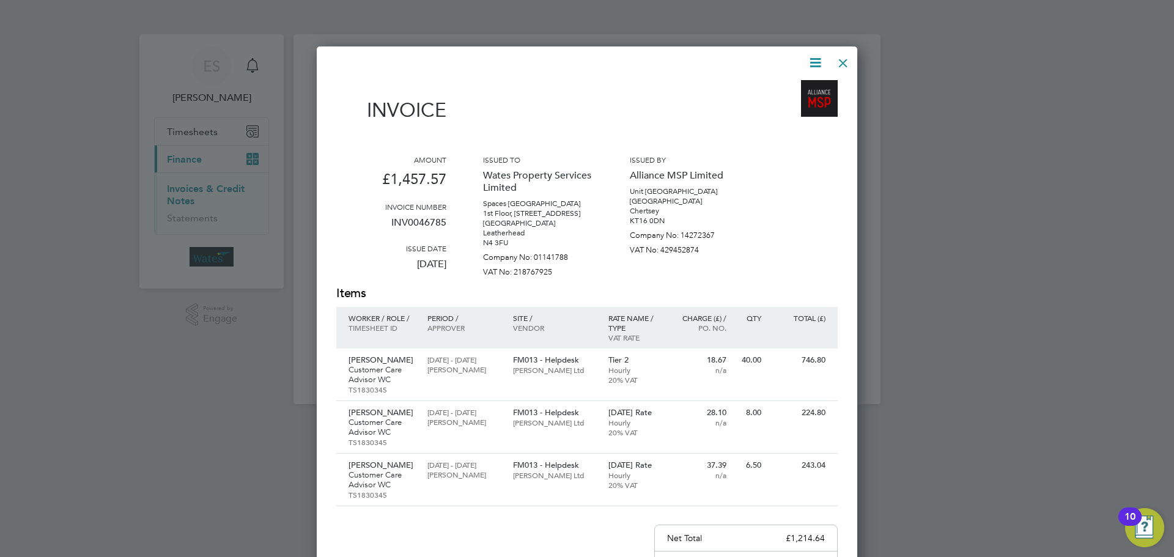
click at [817, 55] on icon at bounding box center [815, 62] width 15 height 15
click at [801, 87] on li "Download Invoice" at bounding box center [778, 91] width 84 height 17
click at [814, 58] on icon at bounding box center [815, 62] width 15 height 15
click at [775, 106] on li "View timesheet" at bounding box center [778, 108] width 84 height 17
click at [845, 54] on div at bounding box center [843, 60] width 22 height 22
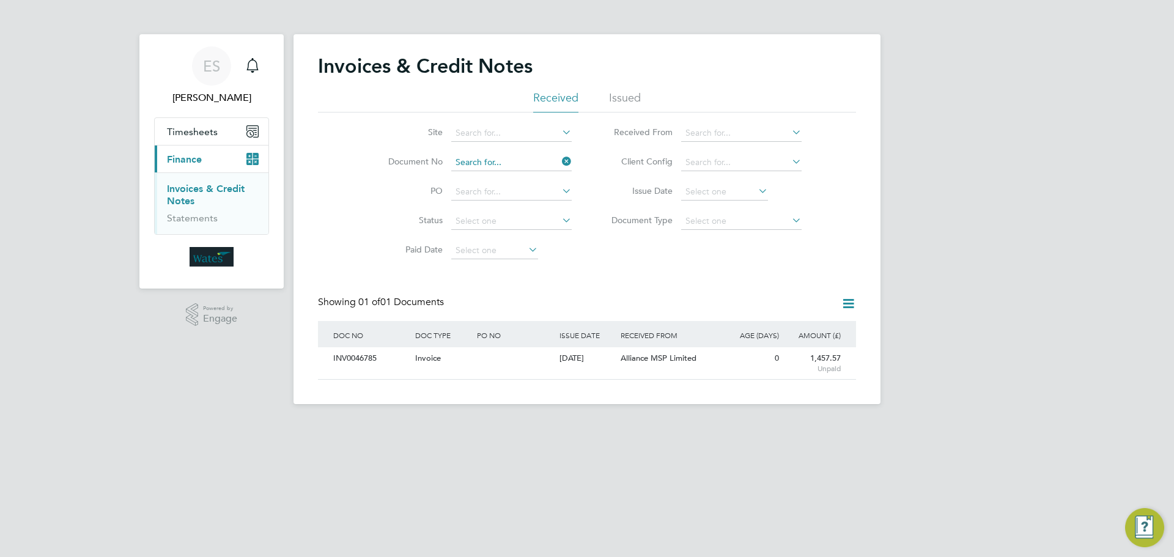
click at [487, 166] on input at bounding box center [511, 162] width 120 height 17
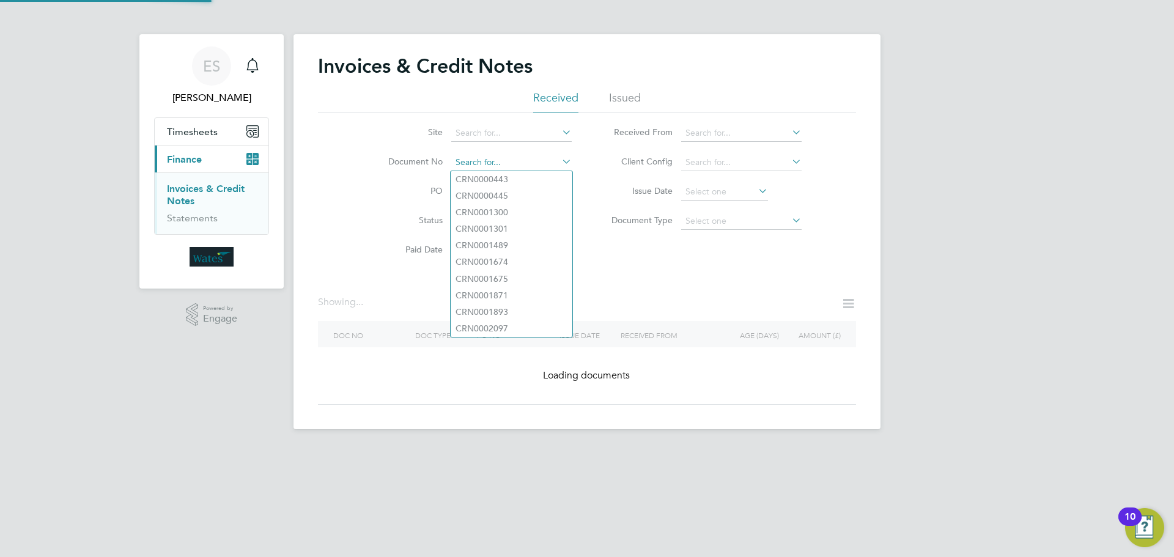
paste input "INV0046786"
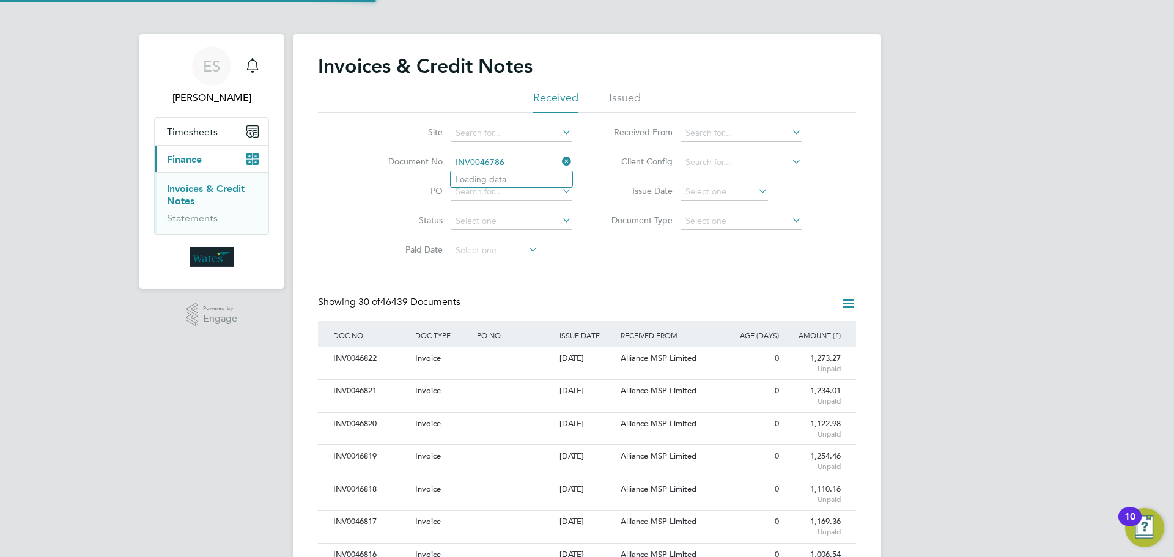
scroll to position [23, 103]
type input "INV0046786"
drag, startPoint x: 493, startPoint y: 178, endPoint x: 484, endPoint y: 181, distance: 9.1
click at [487, 179] on b "INV0046786" at bounding box center [480, 179] width 49 height 10
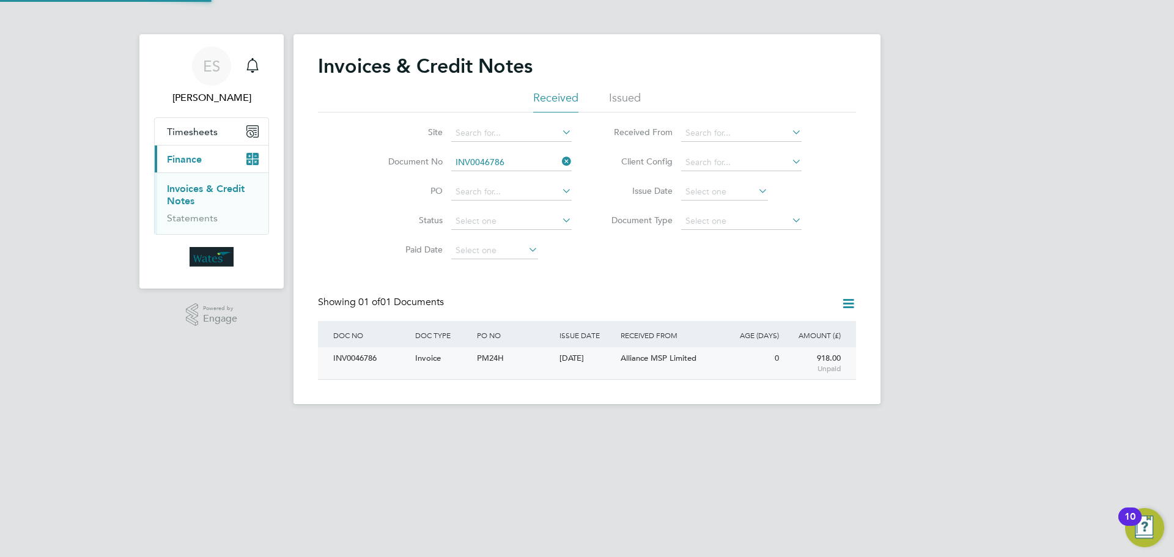
click at [350, 356] on div "INV0046786" at bounding box center [371, 358] width 82 height 23
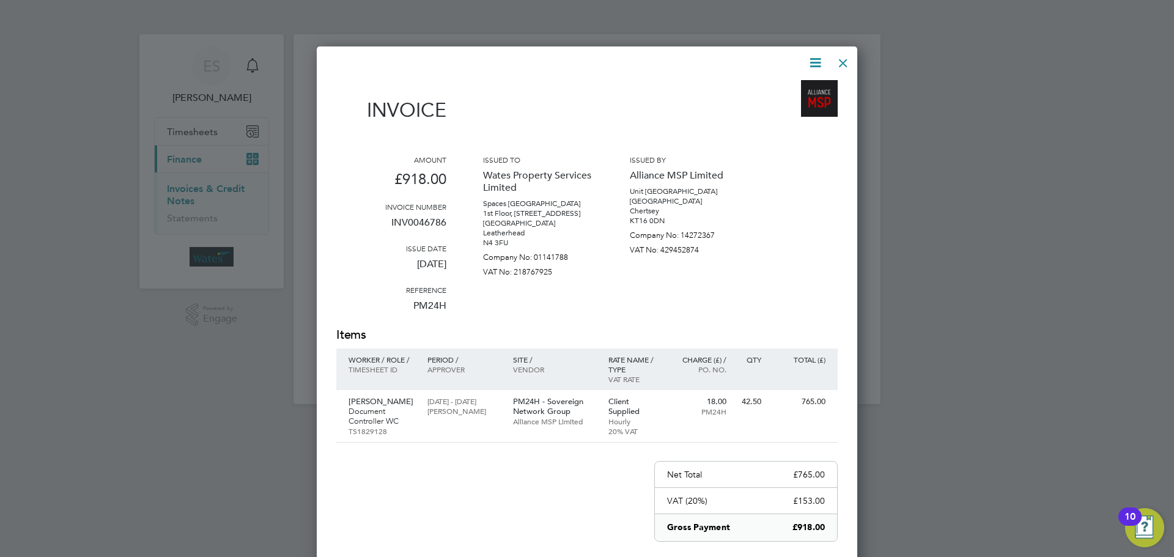
click at [814, 61] on icon at bounding box center [815, 62] width 15 height 15
click at [803, 87] on li "Download Invoice" at bounding box center [778, 91] width 84 height 17
click at [816, 57] on icon at bounding box center [815, 62] width 15 height 15
click at [788, 105] on li "View timesheet" at bounding box center [778, 108] width 84 height 17
click at [838, 62] on div at bounding box center [843, 60] width 22 height 22
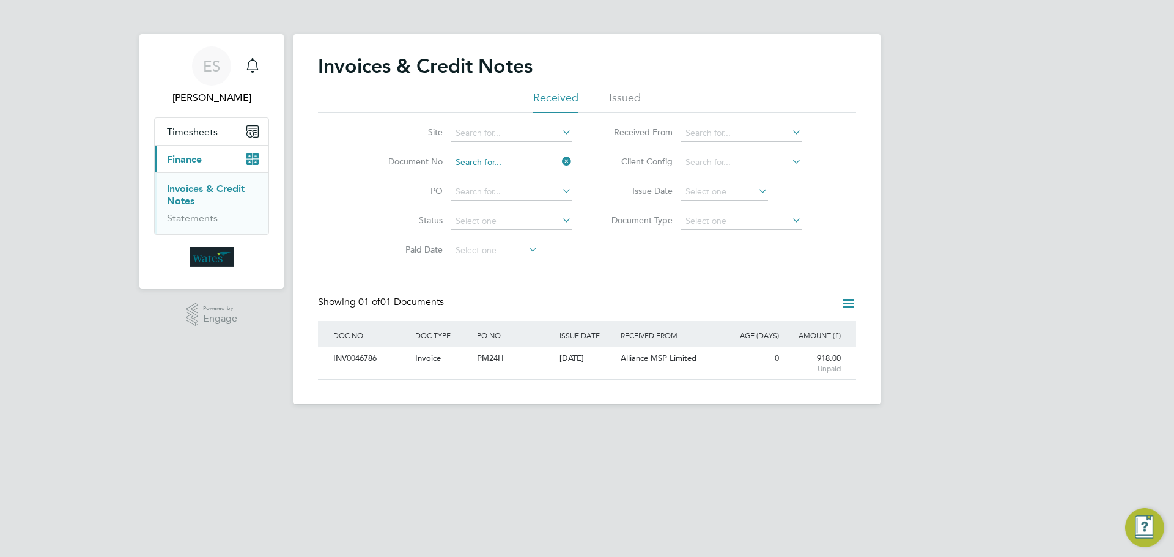
click at [545, 161] on input at bounding box center [511, 162] width 120 height 17
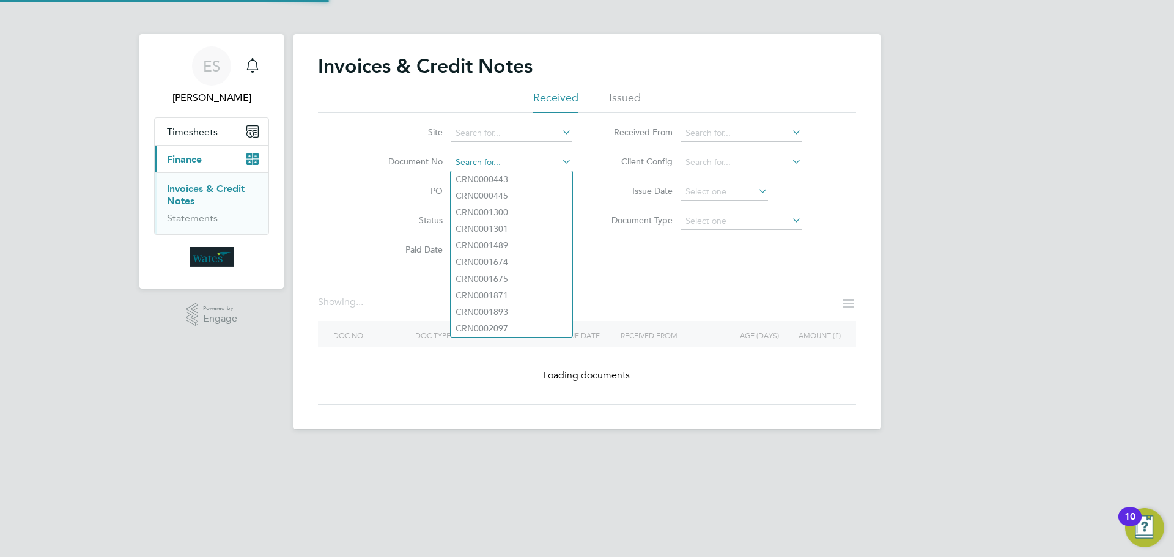
paste input "INV0046787"
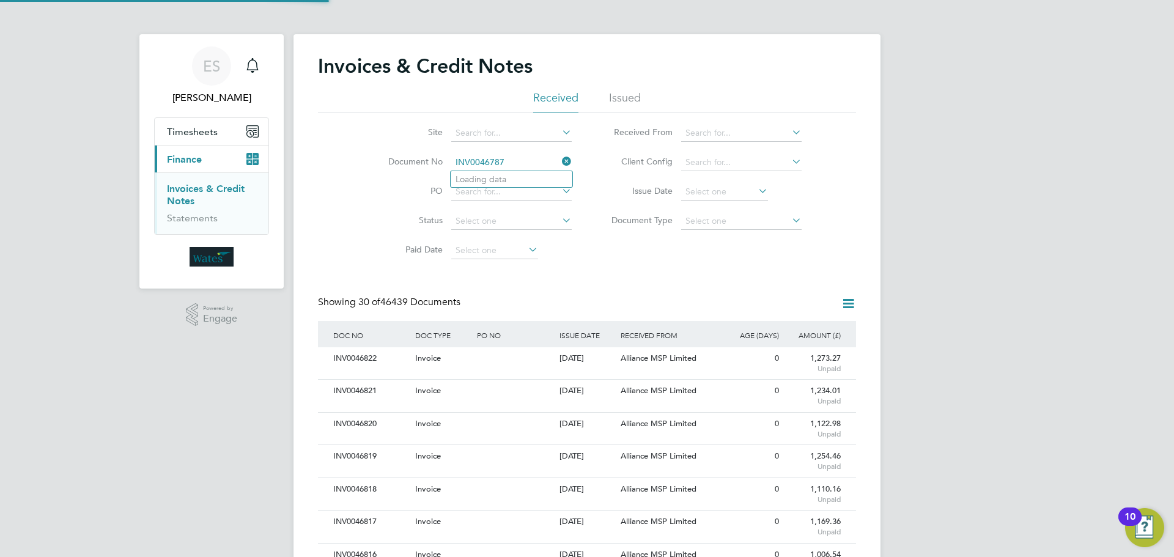
scroll to position [23, 83]
type input "INV0046787"
click at [512, 174] on li "INV0046787" at bounding box center [512, 179] width 122 height 17
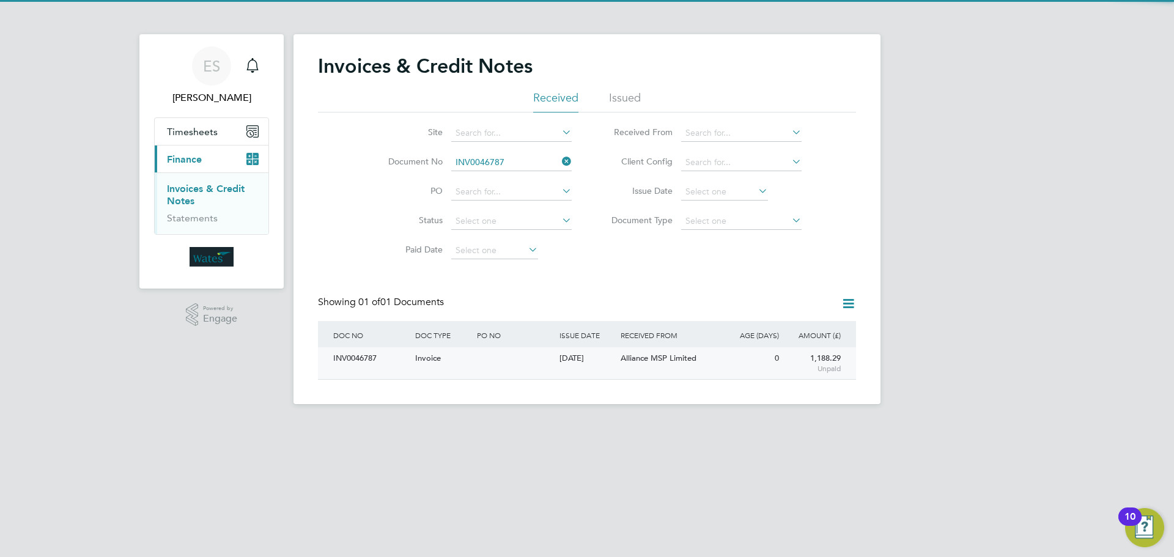
click at [385, 356] on div "INV0046787" at bounding box center [371, 358] width 82 height 23
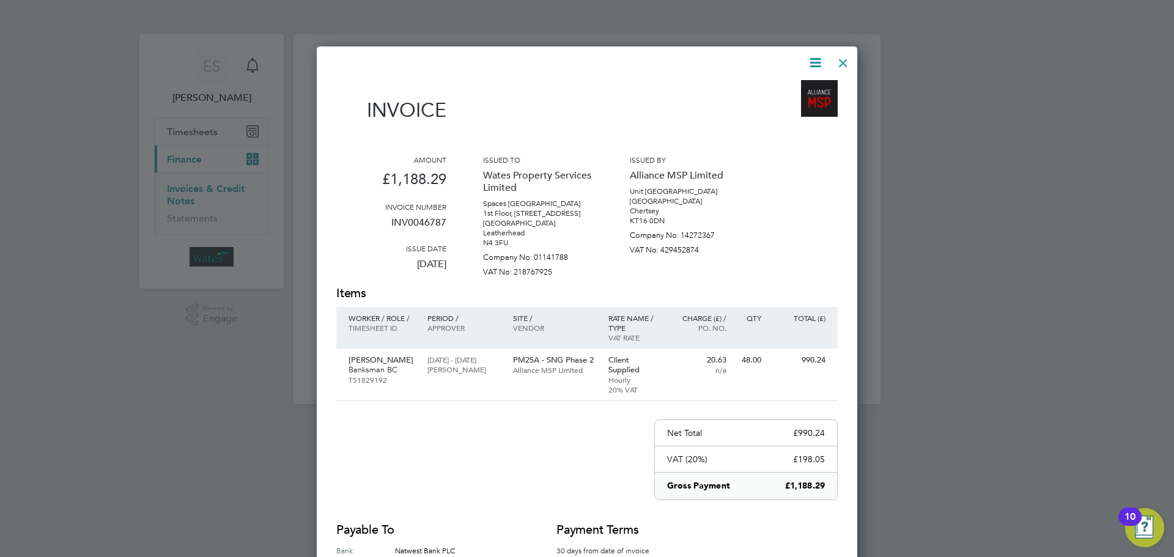
click at [816, 55] on icon at bounding box center [815, 62] width 15 height 15
click at [801, 86] on li "Download Invoice" at bounding box center [778, 91] width 84 height 17
click at [821, 57] on icon at bounding box center [815, 62] width 15 height 15
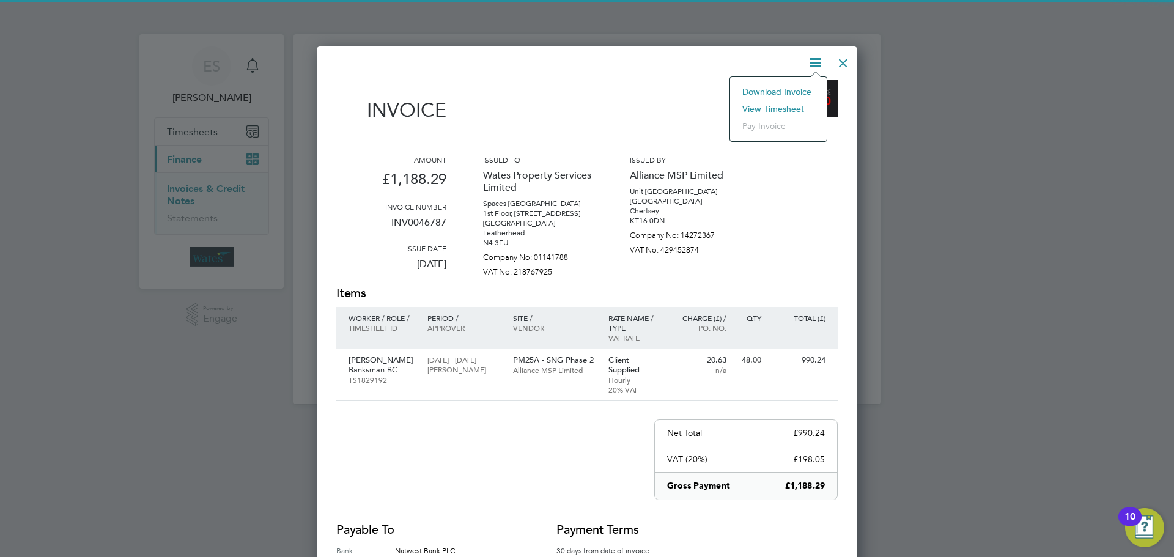
click at [790, 102] on li "View timesheet" at bounding box center [778, 108] width 84 height 17
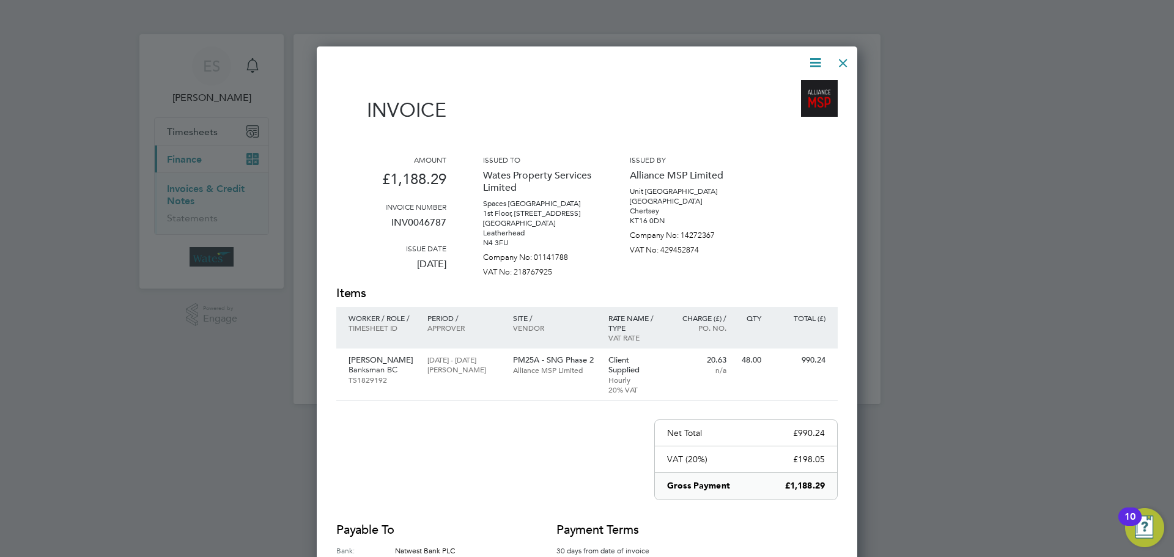
click at [844, 61] on div at bounding box center [843, 60] width 22 height 22
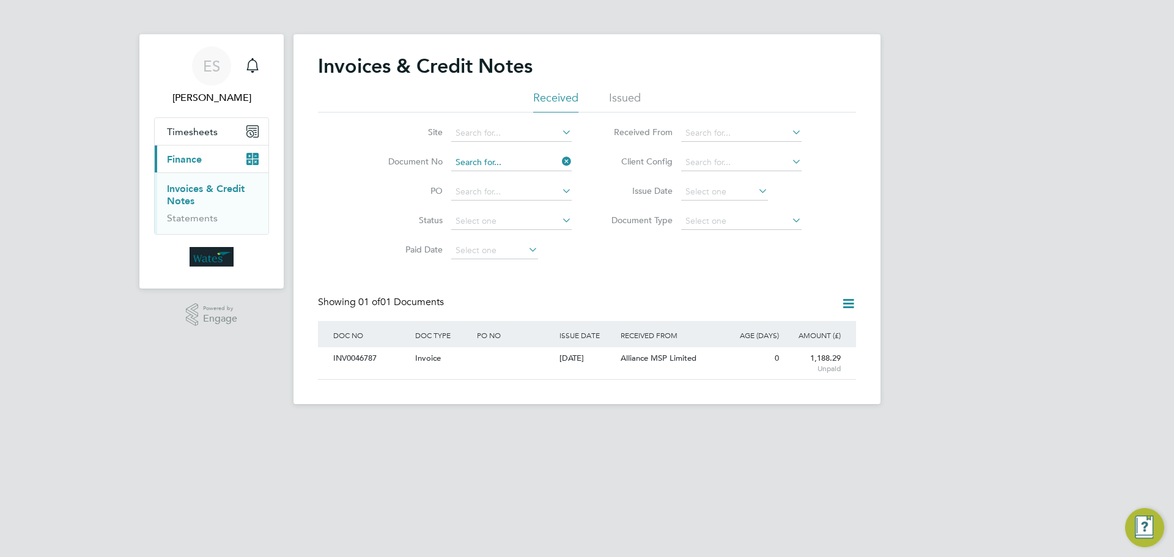
click at [489, 157] on input at bounding box center [511, 162] width 120 height 17
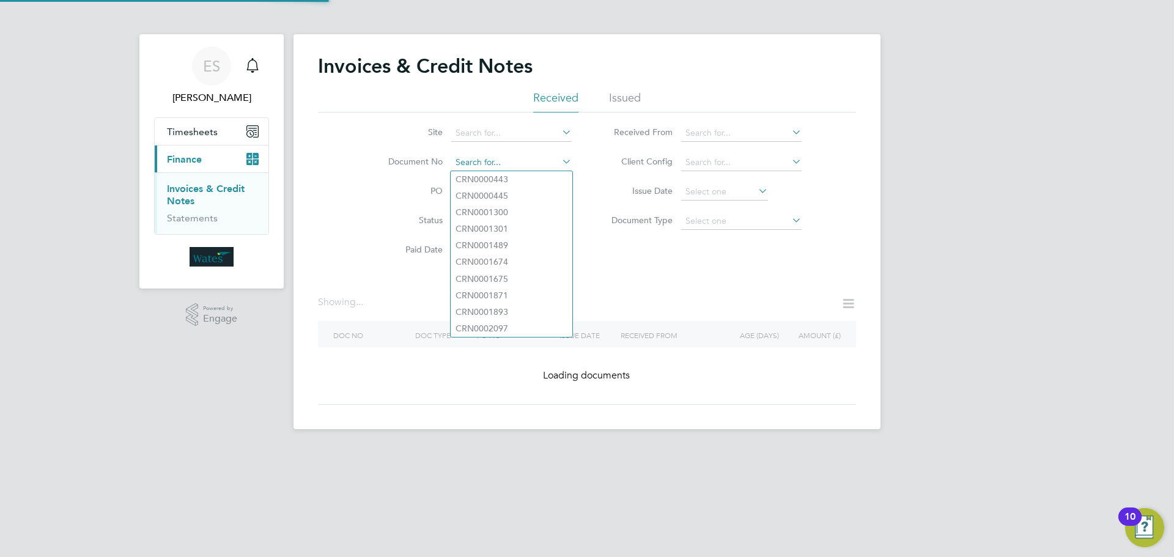
paste input "INV0046788"
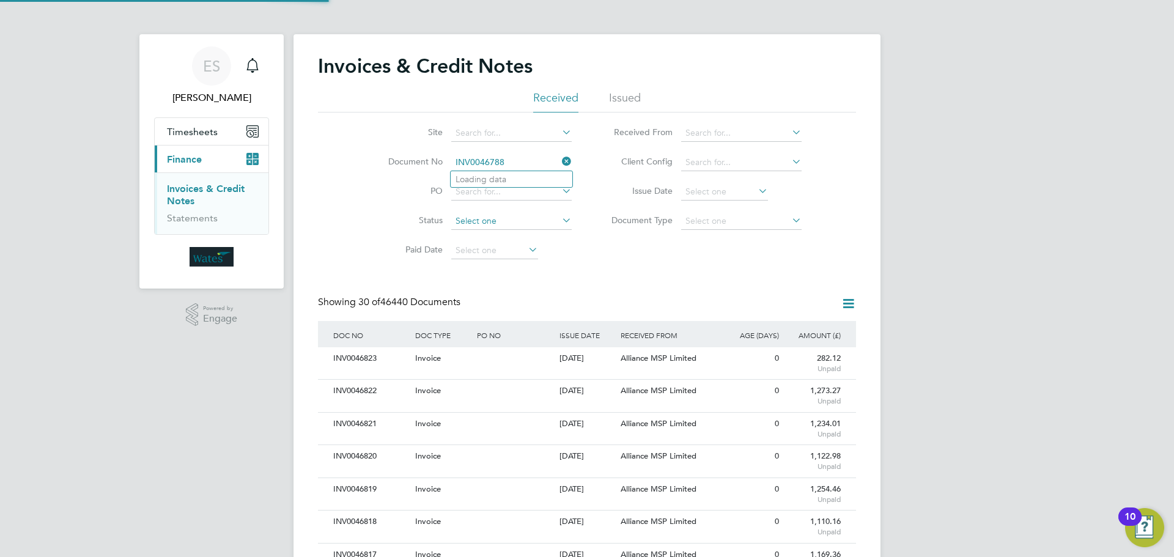
scroll to position [23, 83]
type input "INV0046788"
click at [527, 181] on li "INV0046788" at bounding box center [512, 179] width 122 height 17
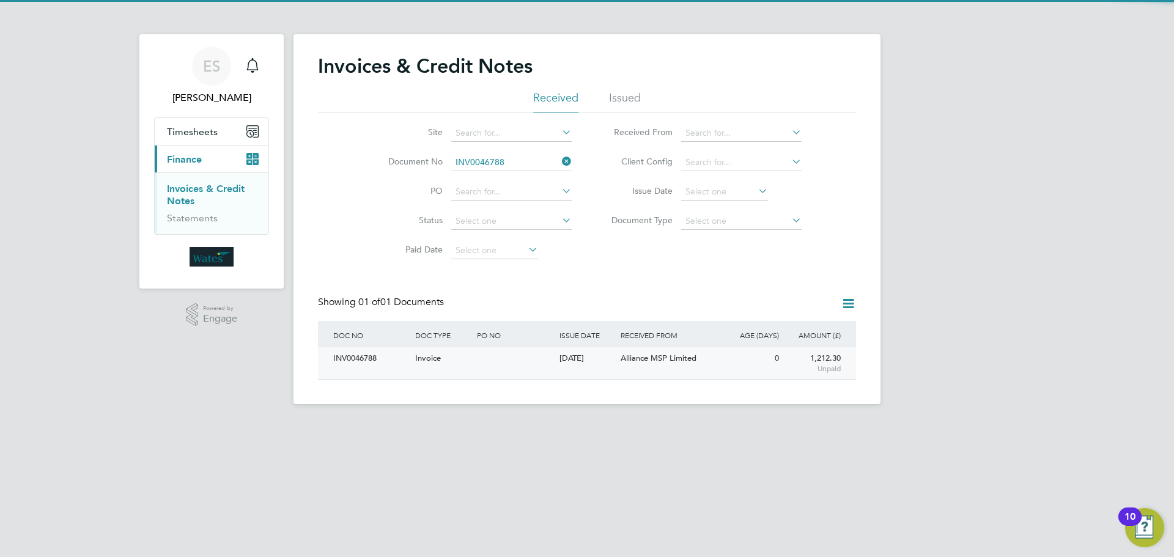
click at [369, 358] on div "INV0046788" at bounding box center [371, 358] width 82 height 23
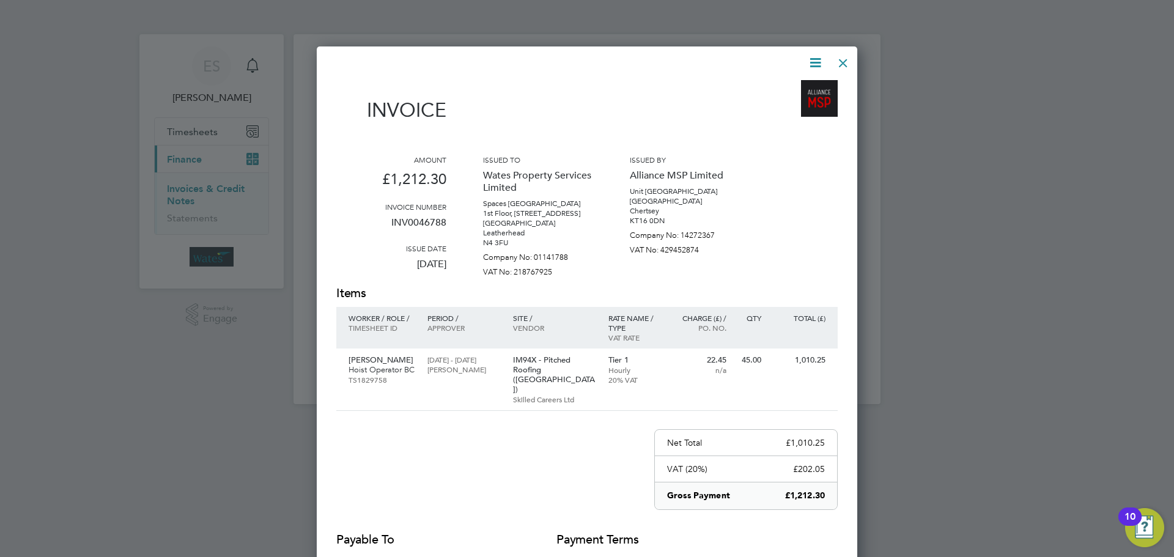
click at [812, 59] on icon at bounding box center [815, 62] width 15 height 15
click at [794, 85] on li "Download Invoice" at bounding box center [778, 91] width 84 height 17
drag, startPoint x: 810, startPoint y: 61, endPoint x: 801, endPoint y: 78, distance: 19.1
click at [810, 61] on icon at bounding box center [815, 62] width 15 height 15
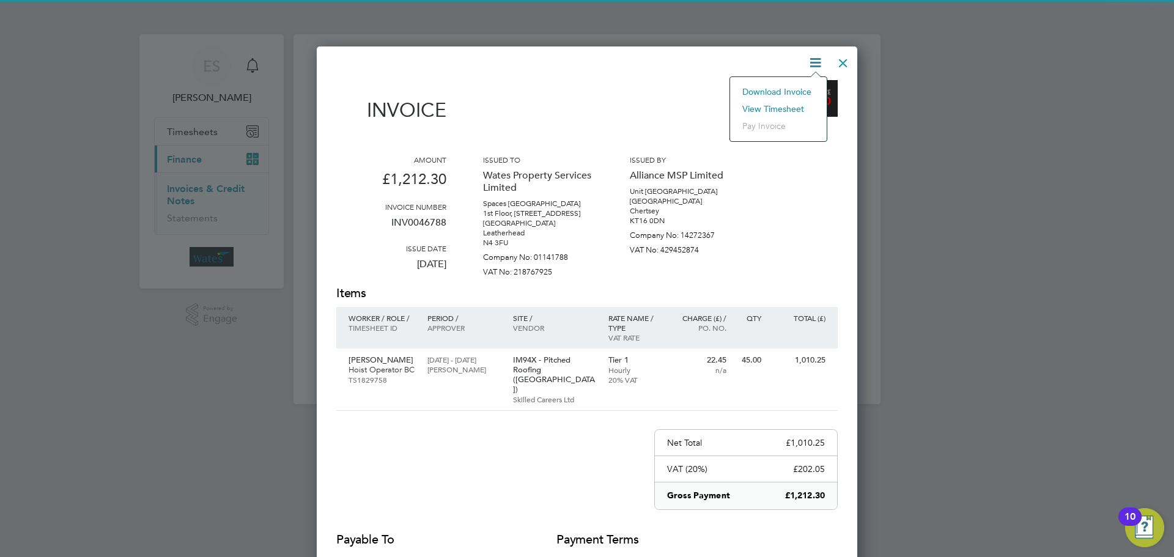
click at [786, 106] on li "View timesheet" at bounding box center [778, 108] width 84 height 17
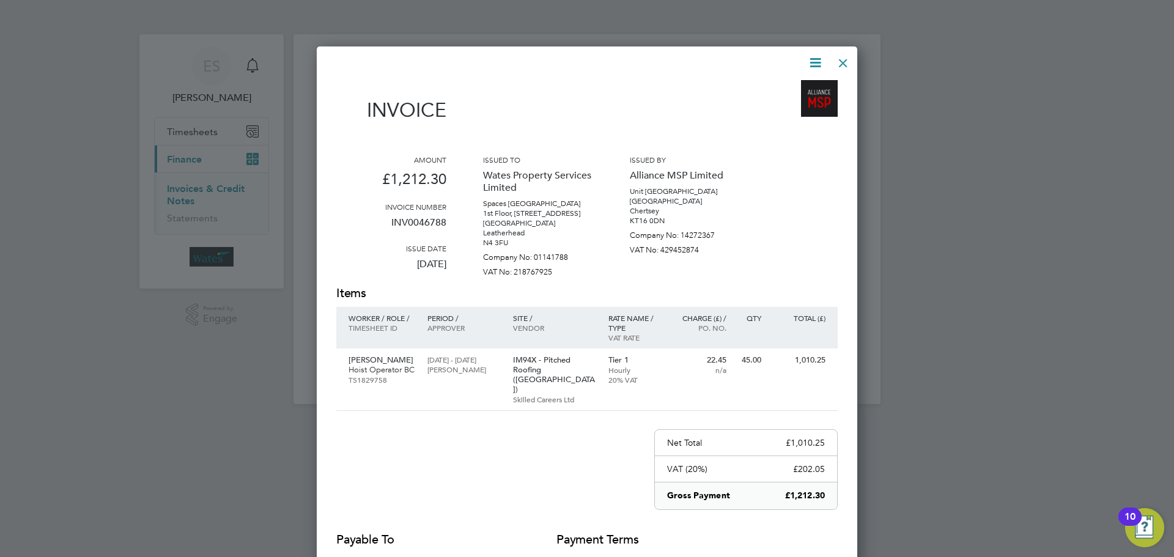
click at [836, 61] on div at bounding box center [843, 60] width 22 height 22
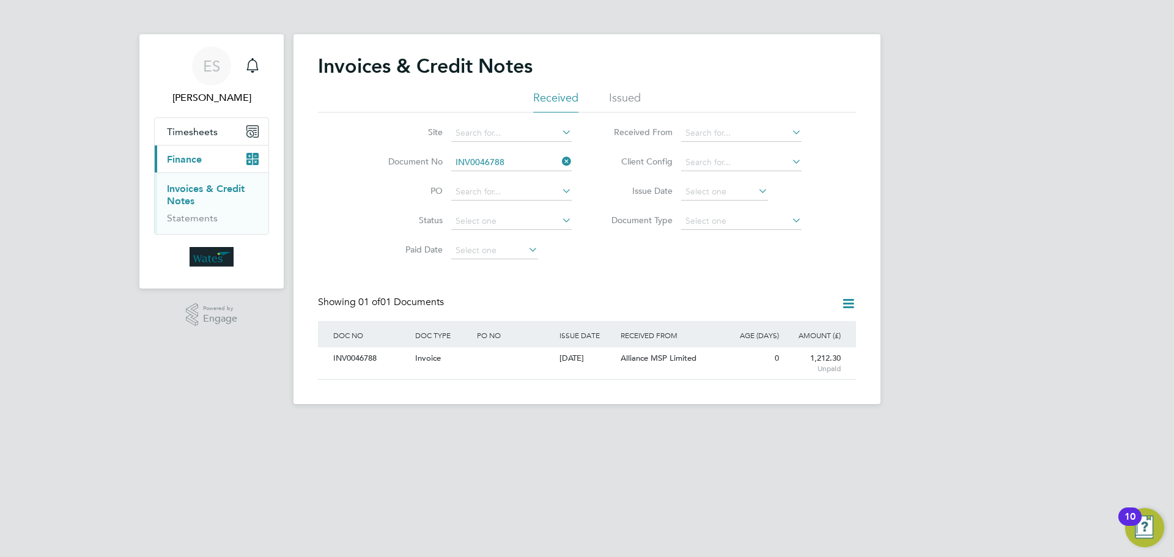
click at [560, 160] on icon at bounding box center [560, 161] width 0 height 17
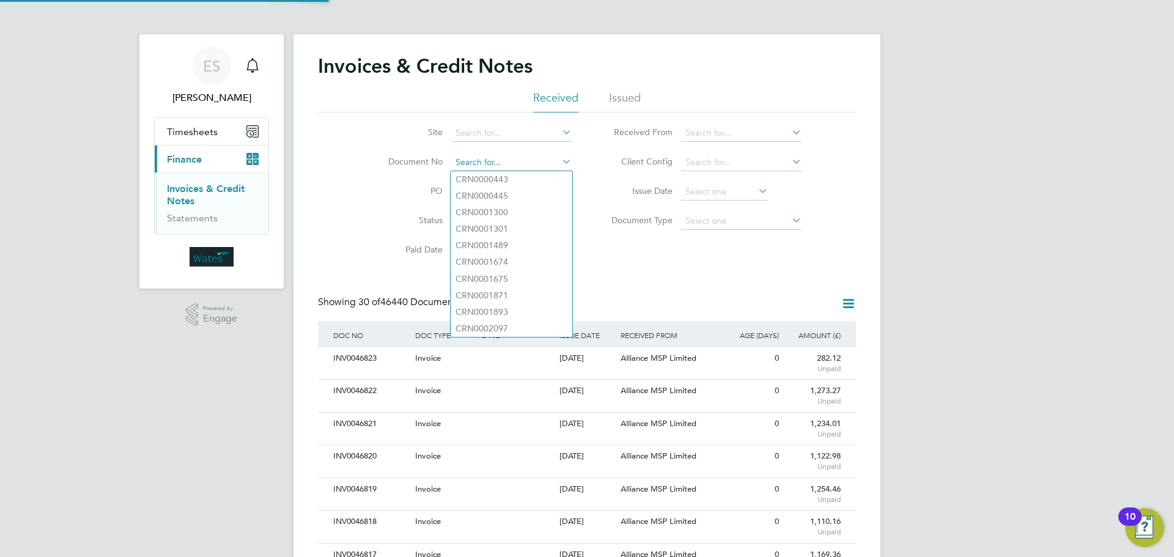
scroll to position [23, 83]
paste input "INV0046789"
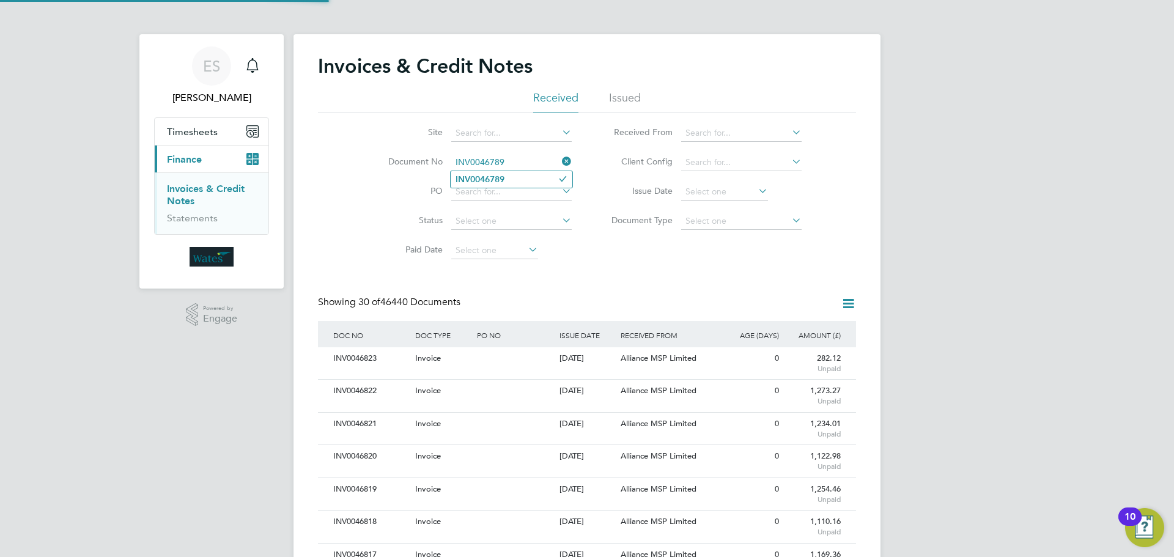
type input "INV0046789"
click at [499, 179] on b "INV0046789" at bounding box center [480, 179] width 49 height 10
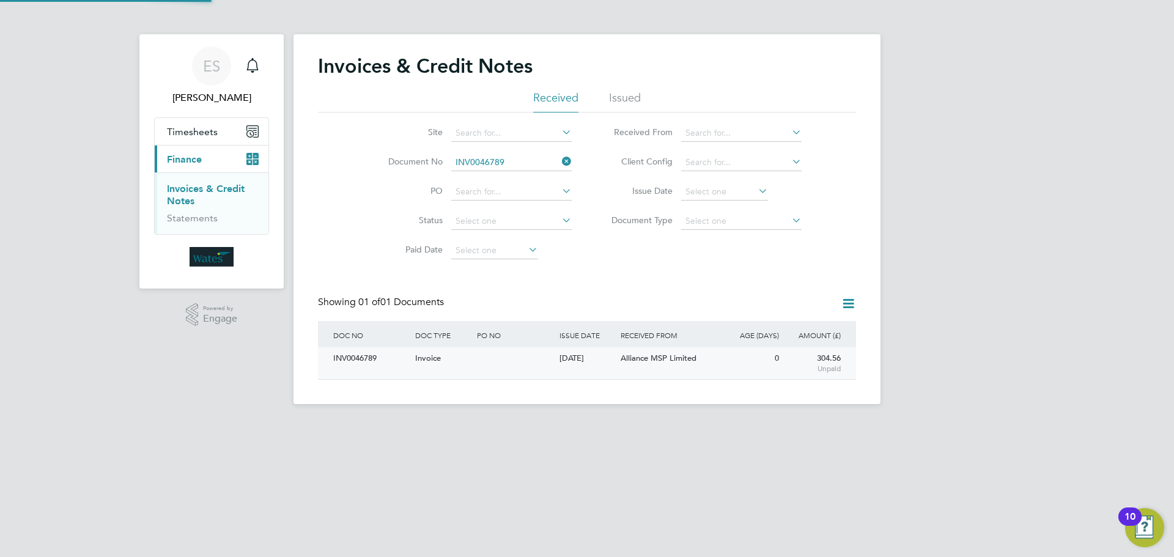
click at [377, 374] on div "INV0046789 Invoice 29 Sep 2025 Wates Property Services Limited Alliance MSP Lim…" at bounding box center [587, 363] width 538 height 32
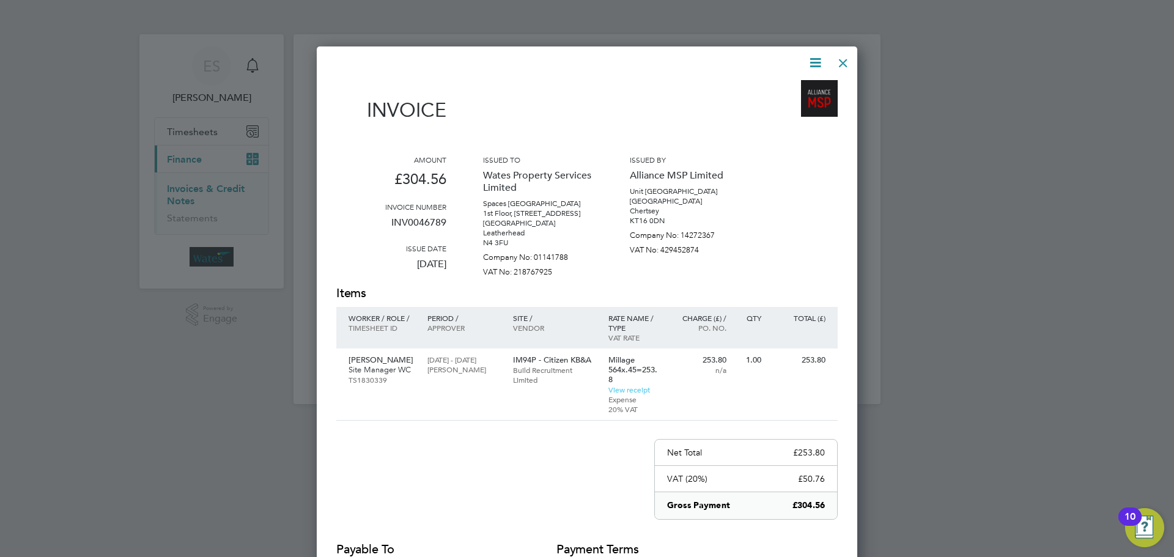
click at [813, 57] on icon at bounding box center [815, 62] width 15 height 15
click at [798, 87] on li "Download Invoice" at bounding box center [778, 91] width 84 height 17
click at [811, 62] on icon at bounding box center [815, 62] width 15 height 15
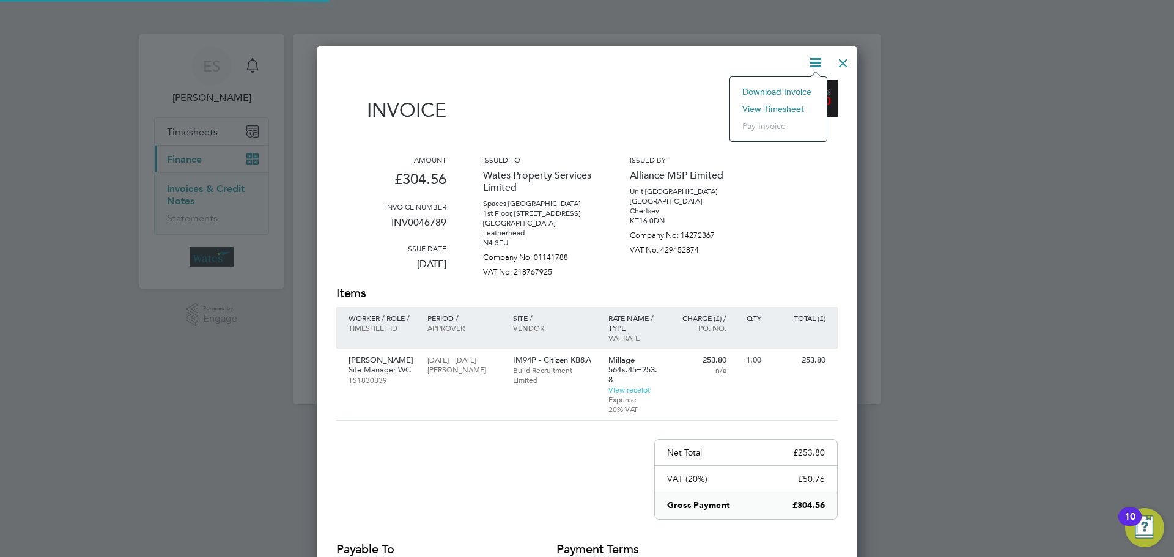
click at [791, 105] on li "View timesheet" at bounding box center [778, 108] width 84 height 17
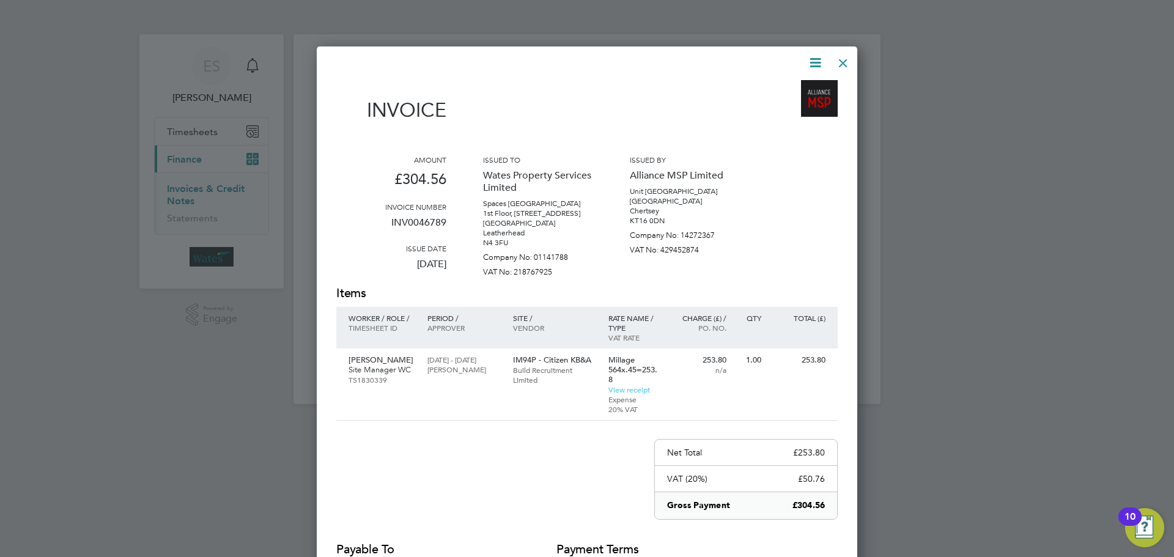
click at [852, 59] on div at bounding box center [843, 60] width 22 height 22
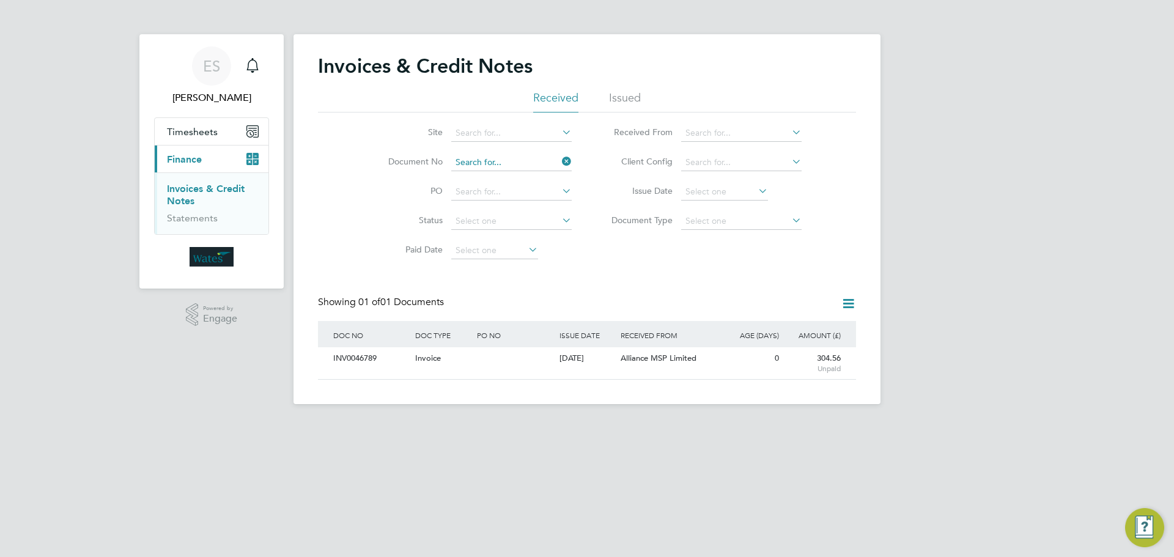
click at [523, 157] on input at bounding box center [511, 162] width 120 height 17
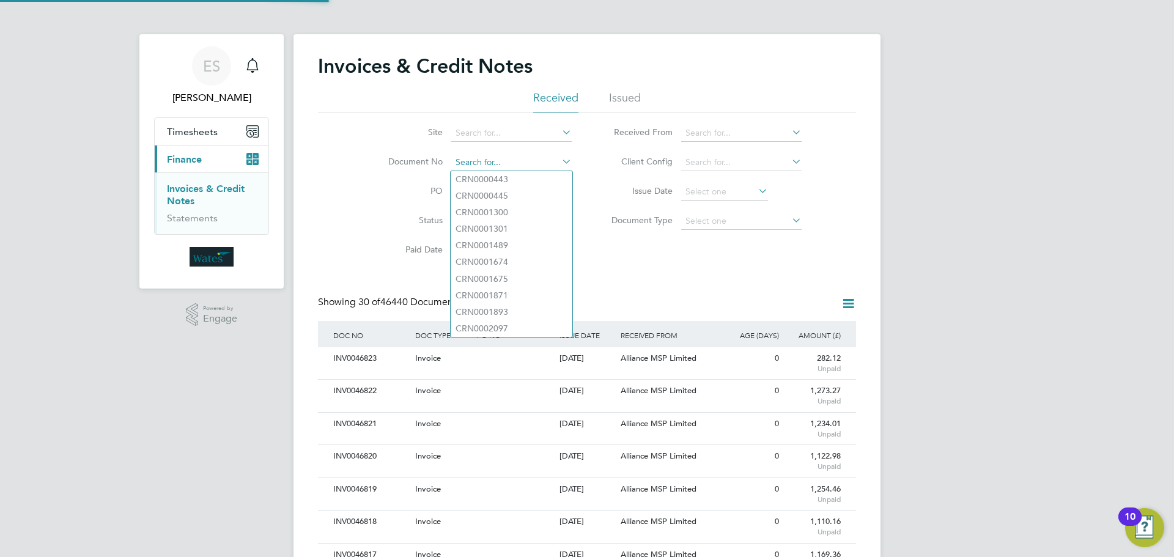
scroll to position [23, 103]
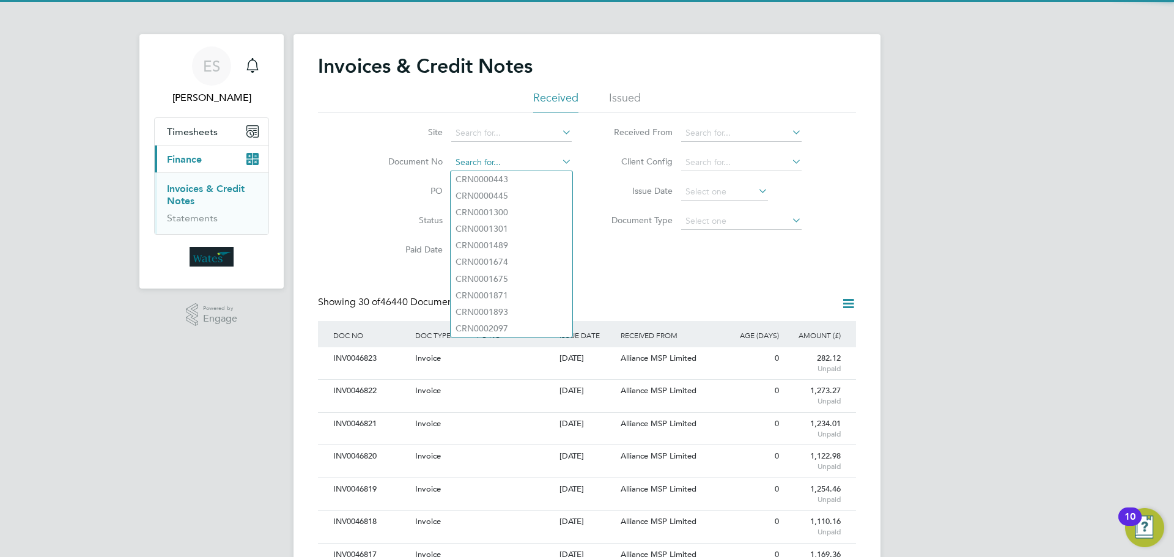
paste input "INV0046790"
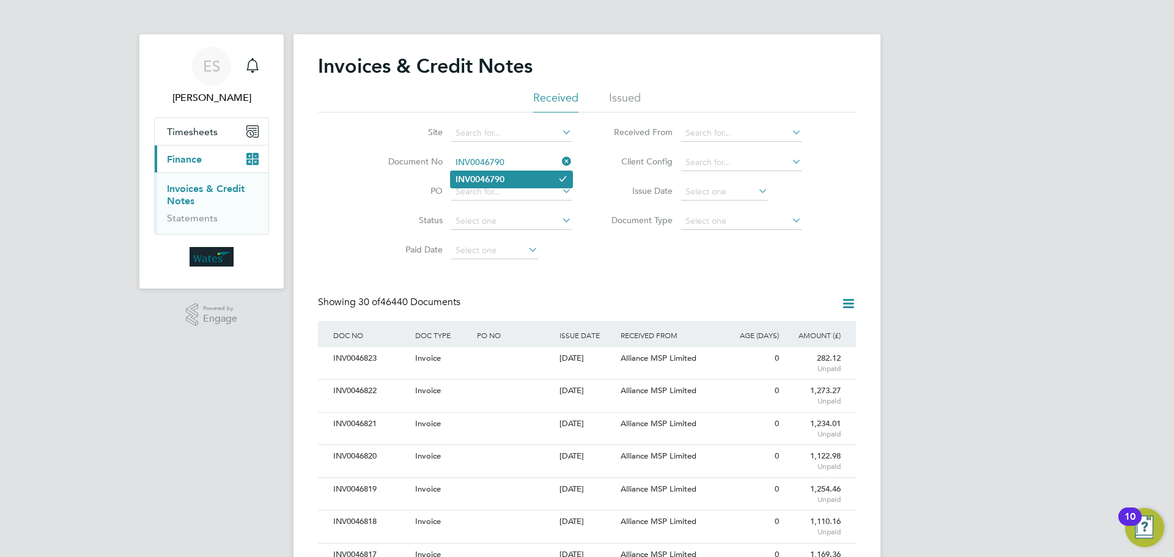
type input "INV0046790"
click at [548, 185] on li "INV0046790" at bounding box center [512, 179] width 122 height 17
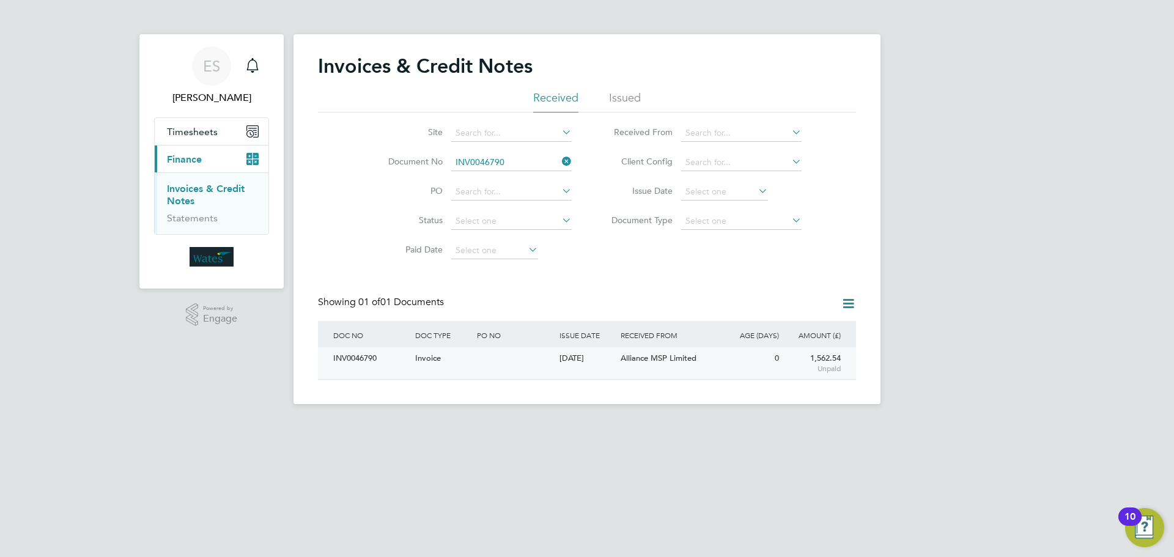
click at [357, 361] on div "INV0046790" at bounding box center [371, 358] width 82 height 23
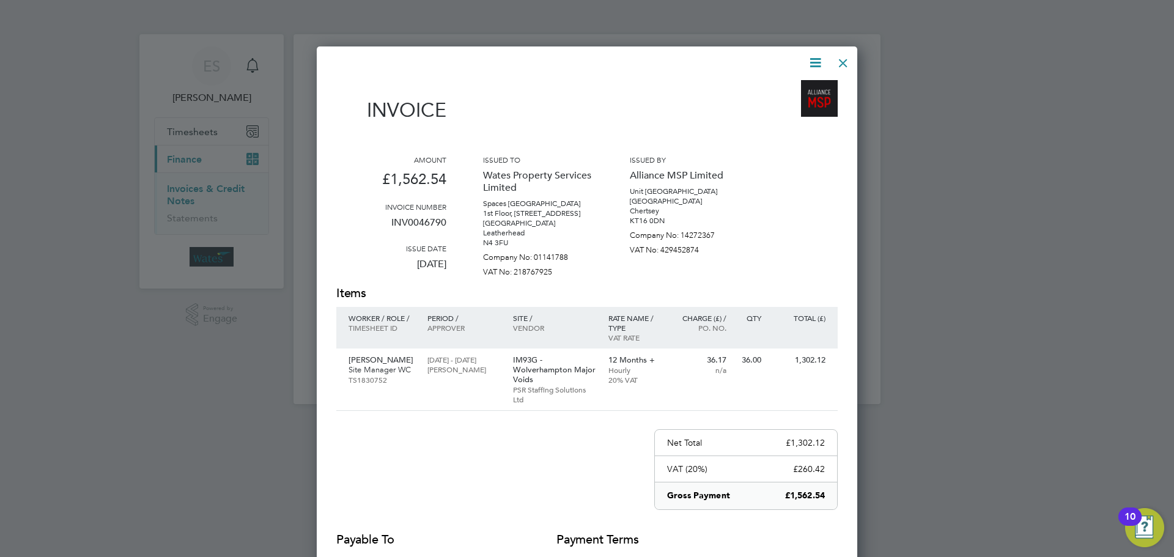
click at [816, 56] on icon at bounding box center [815, 62] width 15 height 15
click at [799, 84] on li "Download Invoice" at bounding box center [778, 91] width 84 height 17
click at [813, 63] on icon at bounding box center [815, 62] width 15 height 15
click at [781, 105] on li "View timesheet" at bounding box center [778, 108] width 84 height 17
click at [840, 54] on div at bounding box center [843, 60] width 22 height 22
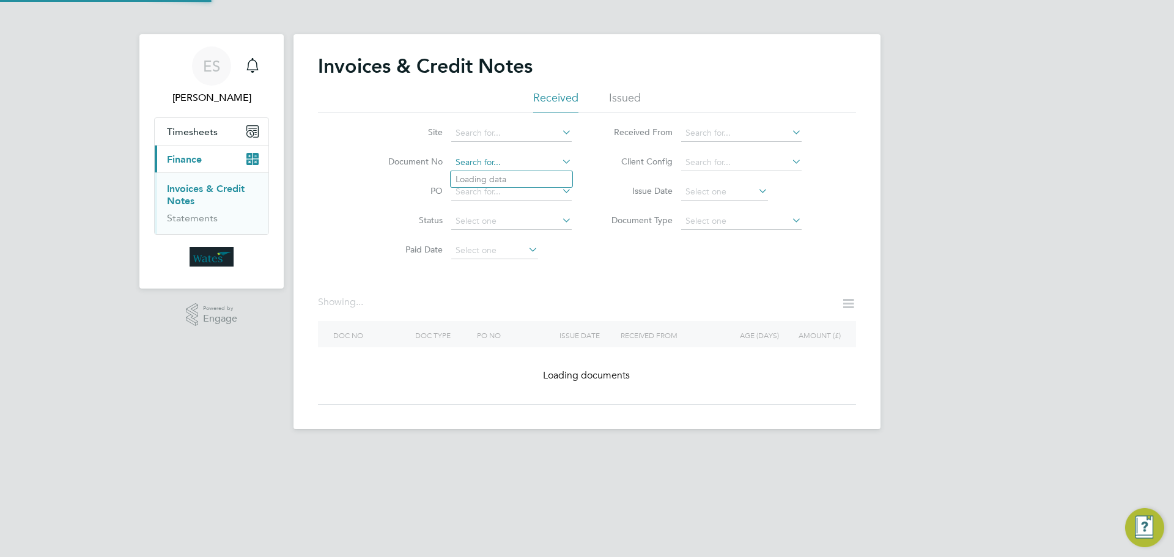
click at [503, 158] on input at bounding box center [511, 162] width 120 height 17
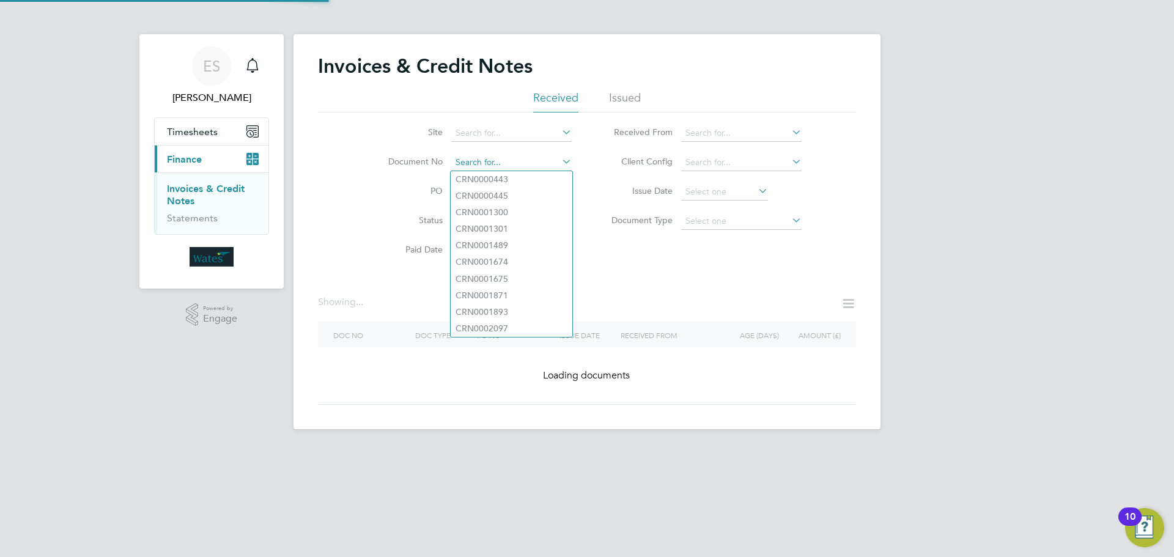
paste input "INV0046791"
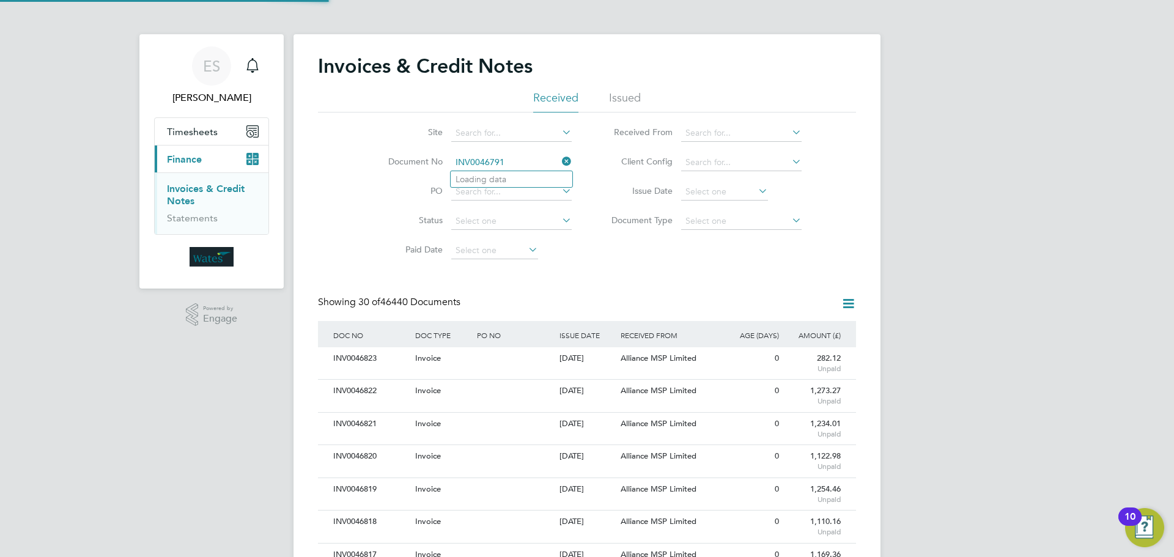
scroll to position [23, 83]
type input "INV0046791"
click at [507, 176] on li "INV0046791" at bounding box center [512, 179] width 122 height 17
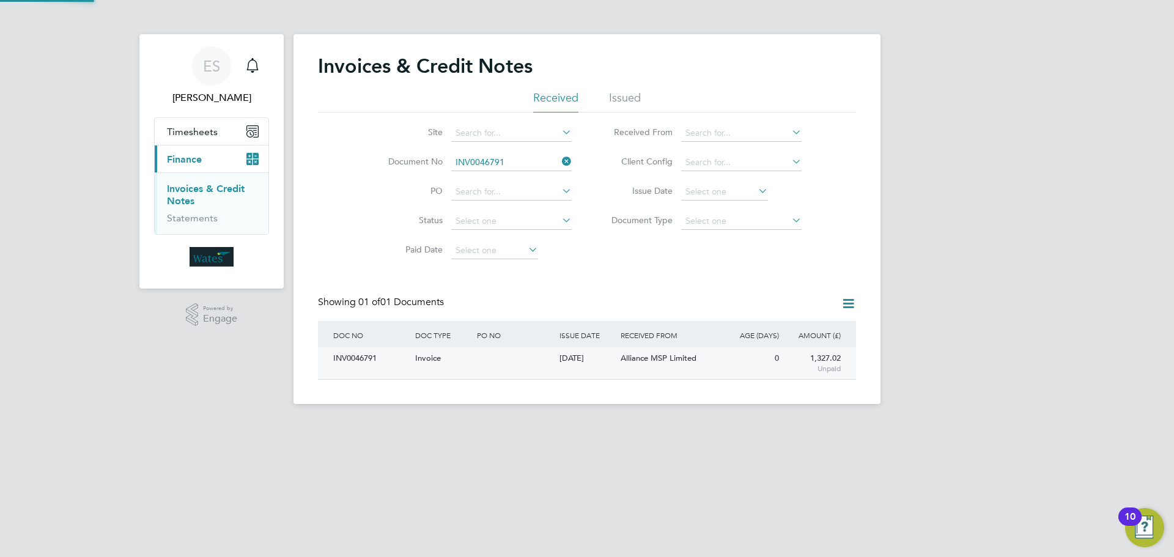
click at [374, 358] on div "INV0046791" at bounding box center [371, 358] width 82 height 23
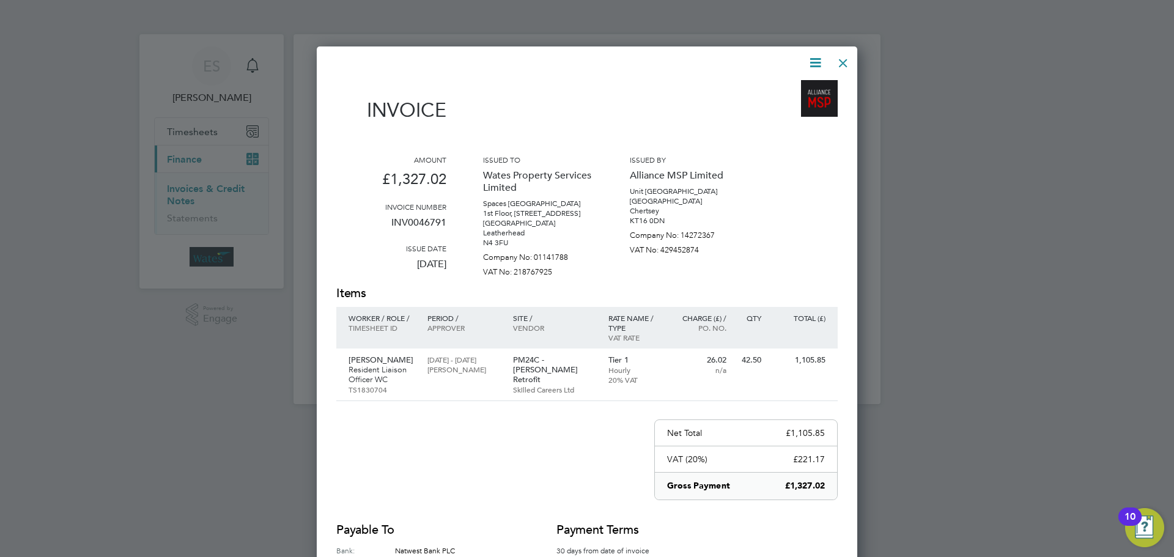
click at [819, 59] on icon at bounding box center [815, 62] width 15 height 15
click at [803, 84] on li "Download Invoice" at bounding box center [778, 91] width 84 height 17
click at [820, 61] on icon at bounding box center [815, 62] width 15 height 15
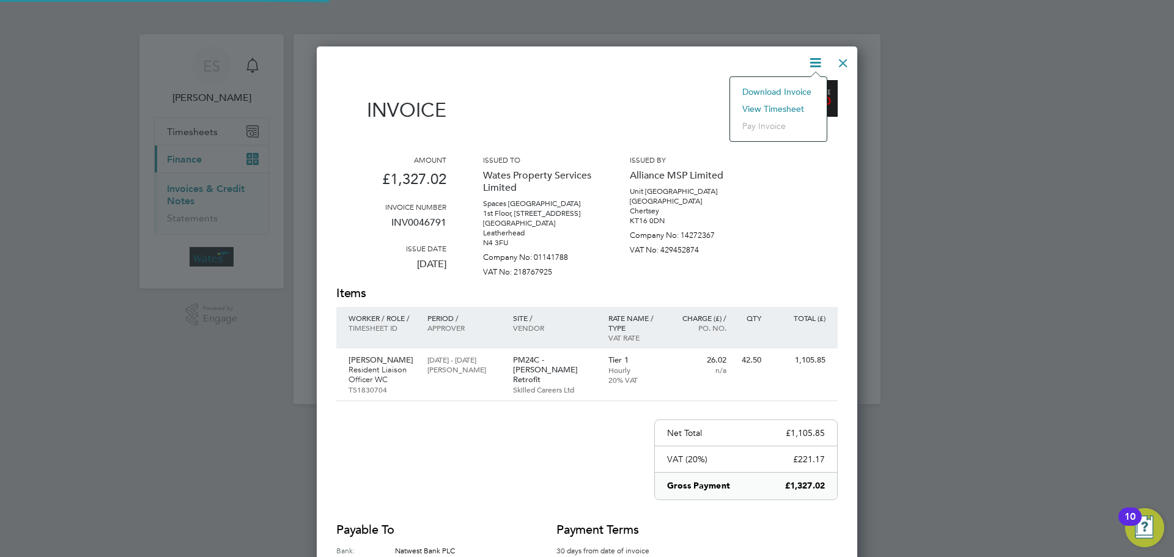
click at [793, 102] on li "View timesheet" at bounding box center [778, 108] width 84 height 17
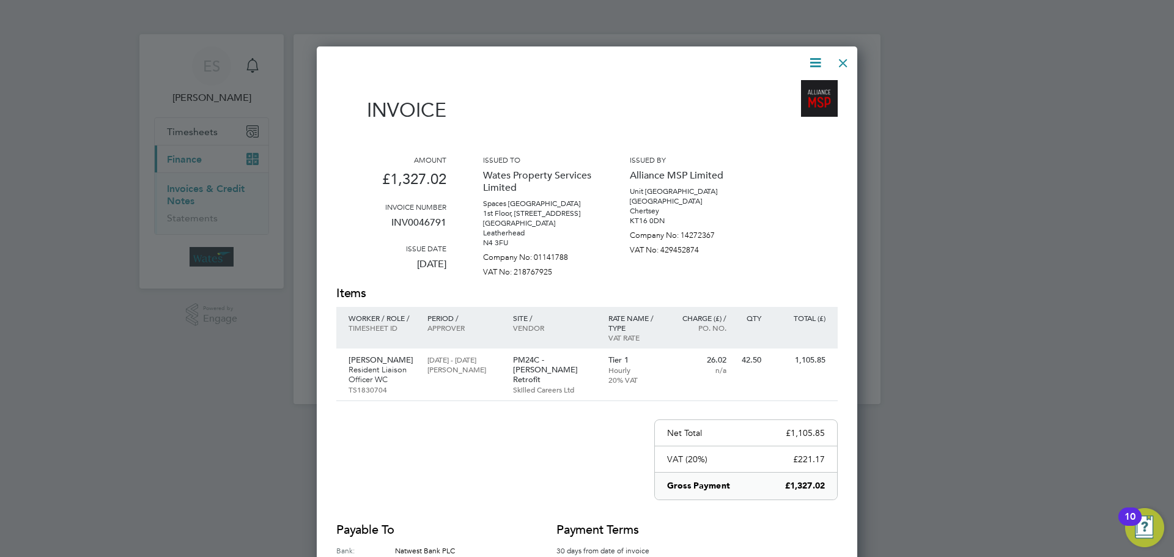
click at [813, 55] on icon at bounding box center [815, 62] width 15 height 15
click at [802, 86] on li "Download Invoice" at bounding box center [778, 91] width 84 height 17
drag, startPoint x: 820, startPoint y: 60, endPoint x: 813, endPoint y: 69, distance: 11.4
click at [819, 60] on icon at bounding box center [815, 62] width 15 height 15
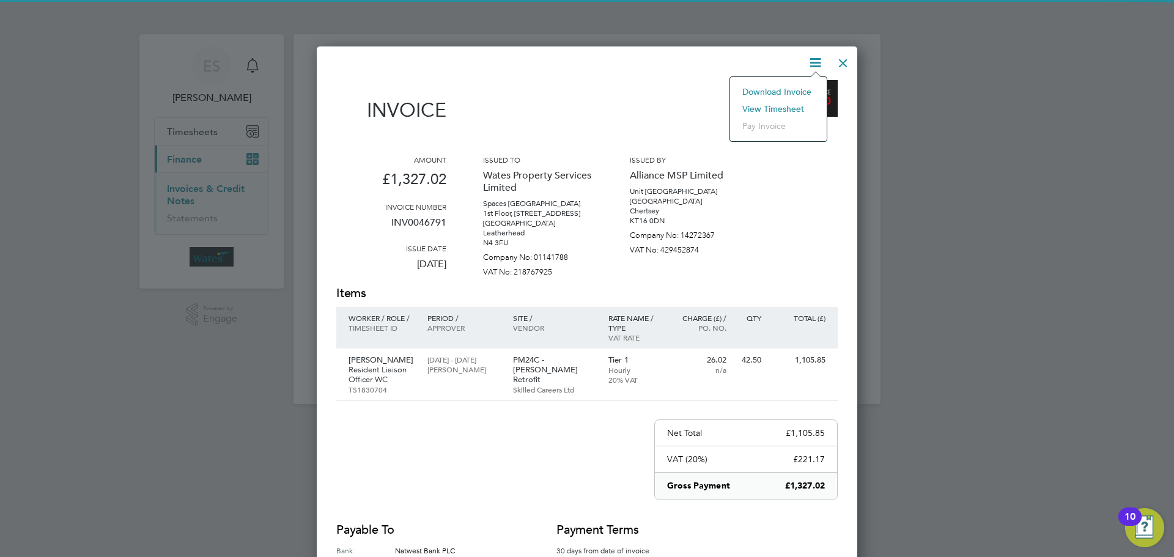
click at [793, 102] on li "View timesheet" at bounding box center [778, 108] width 84 height 17
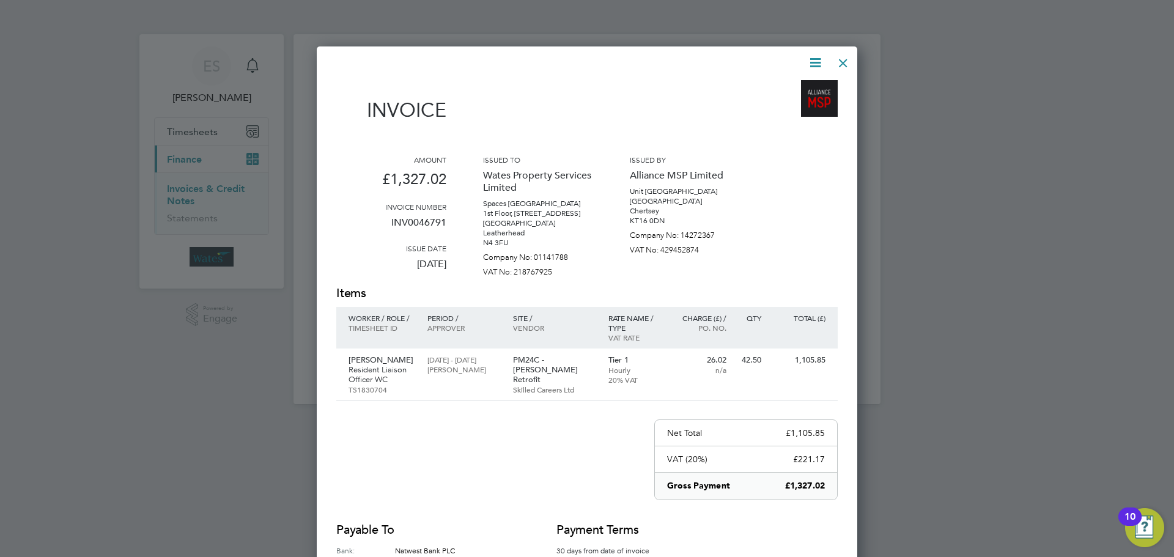
click at [836, 64] on div at bounding box center [843, 60] width 22 height 22
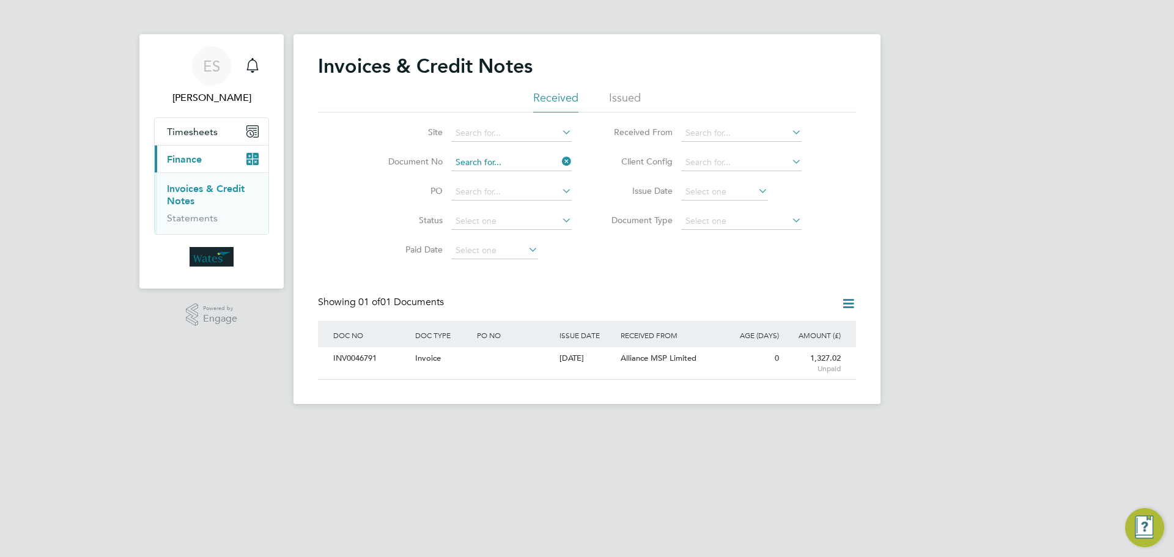
click at [542, 160] on input at bounding box center [511, 162] width 120 height 17
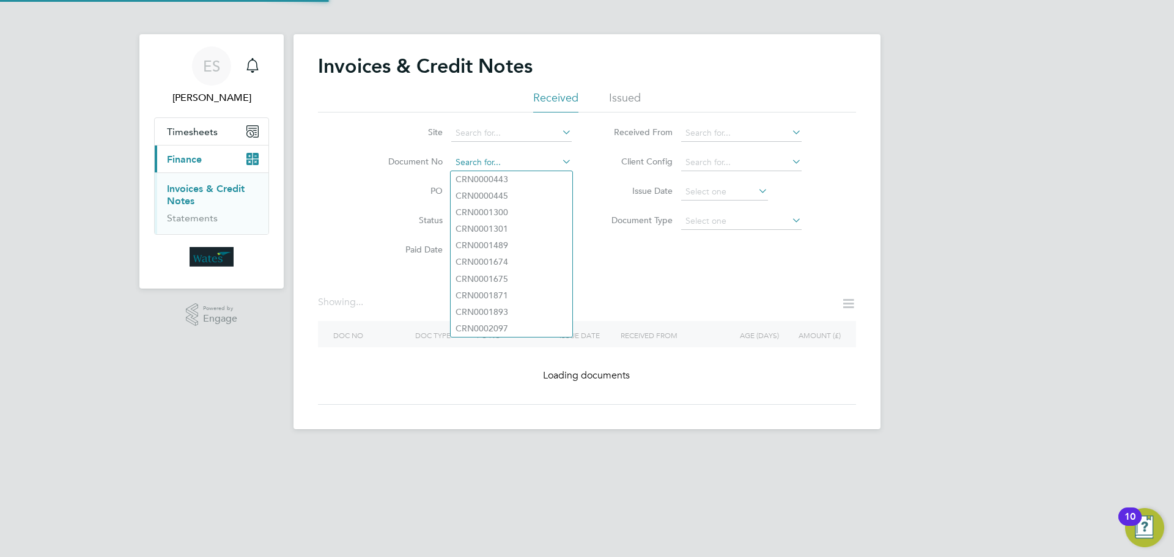
paste input "INV0046793"
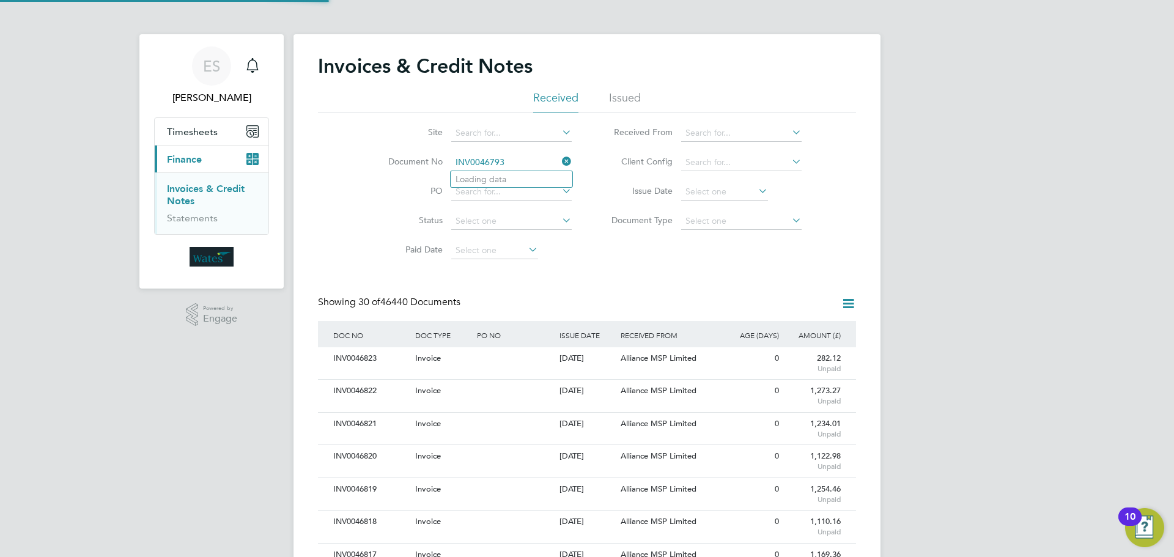
scroll to position [23, 83]
type input "INV0046793"
click at [528, 173] on li "INV0046793" at bounding box center [512, 179] width 122 height 17
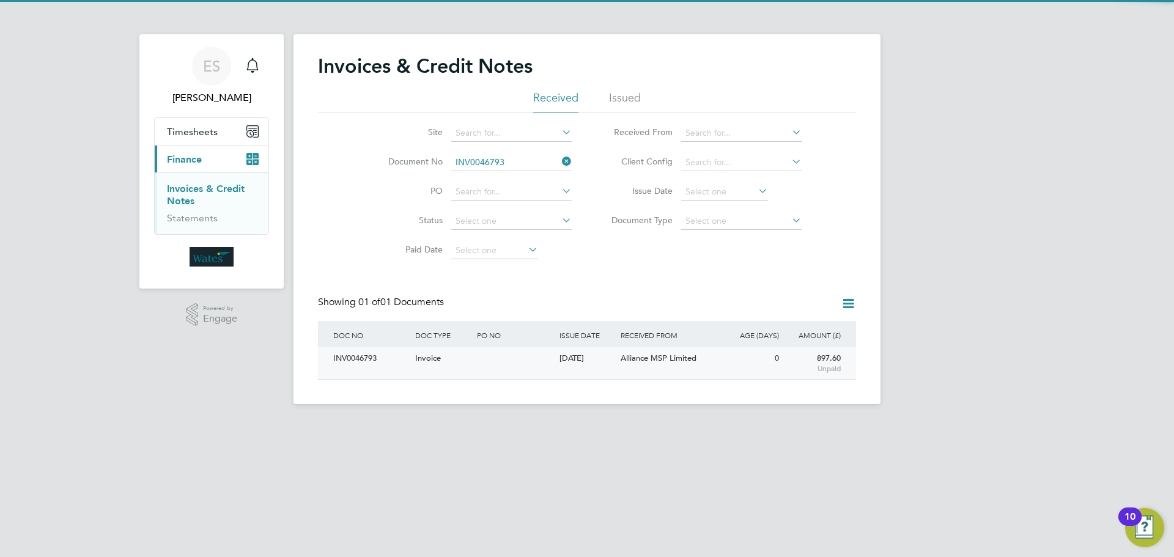
click at [358, 363] on div "INV0046793" at bounding box center [371, 358] width 82 height 23
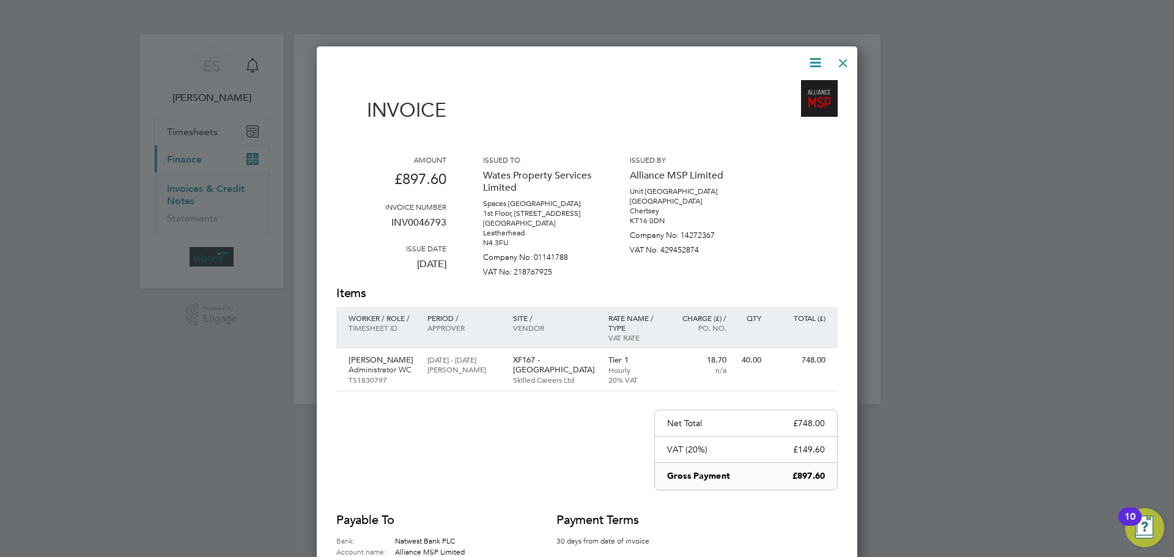
click at [814, 56] on icon at bounding box center [815, 62] width 15 height 15
click at [789, 86] on li "Download Invoice" at bounding box center [778, 91] width 84 height 17
click at [813, 58] on icon at bounding box center [815, 62] width 15 height 15
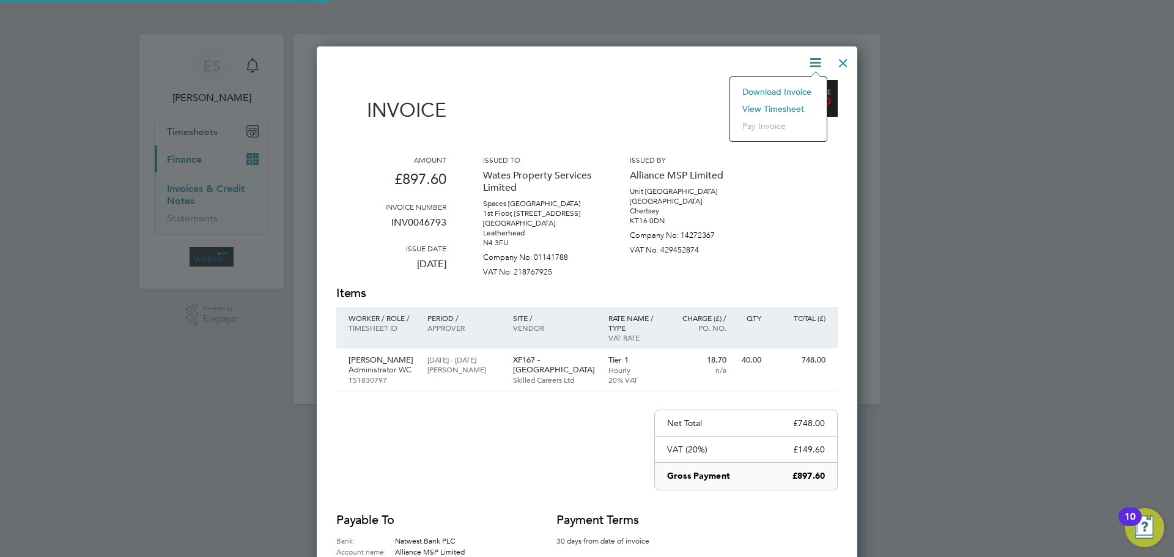
click at [789, 105] on li "View timesheet" at bounding box center [778, 108] width 84 height 17
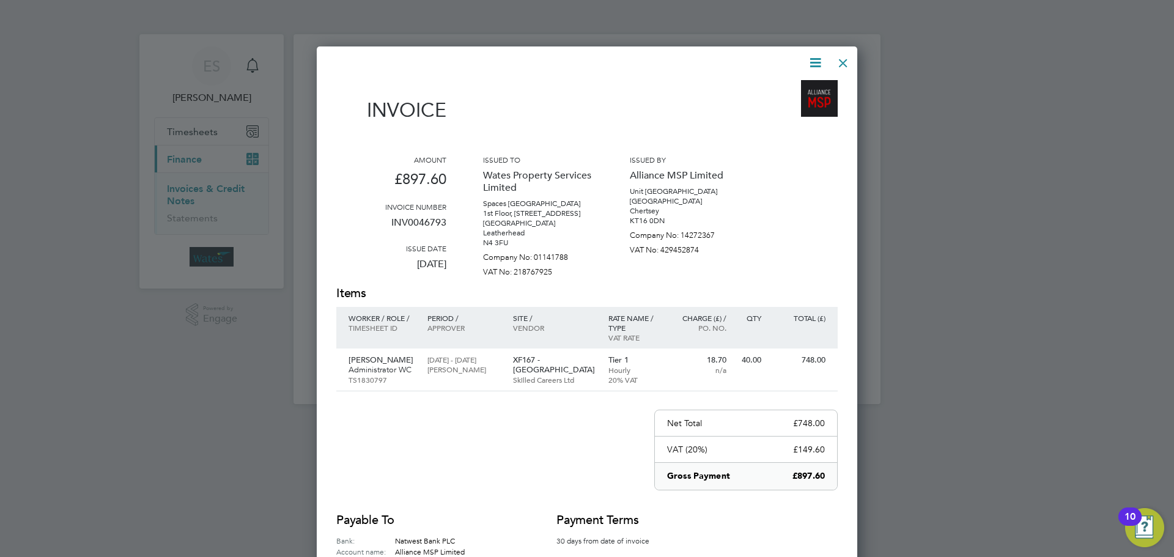
click at [837, 61] on div at bounding box center [843, 60] width 22 height 22
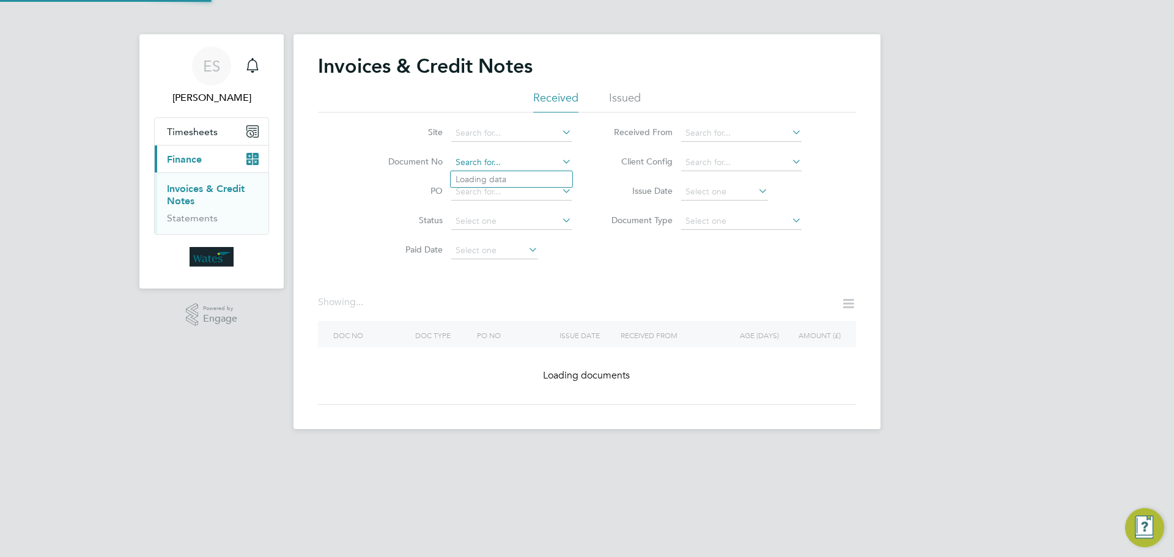
click at [511, 158] on input at bounding box center [511, 162] width 120 height 17
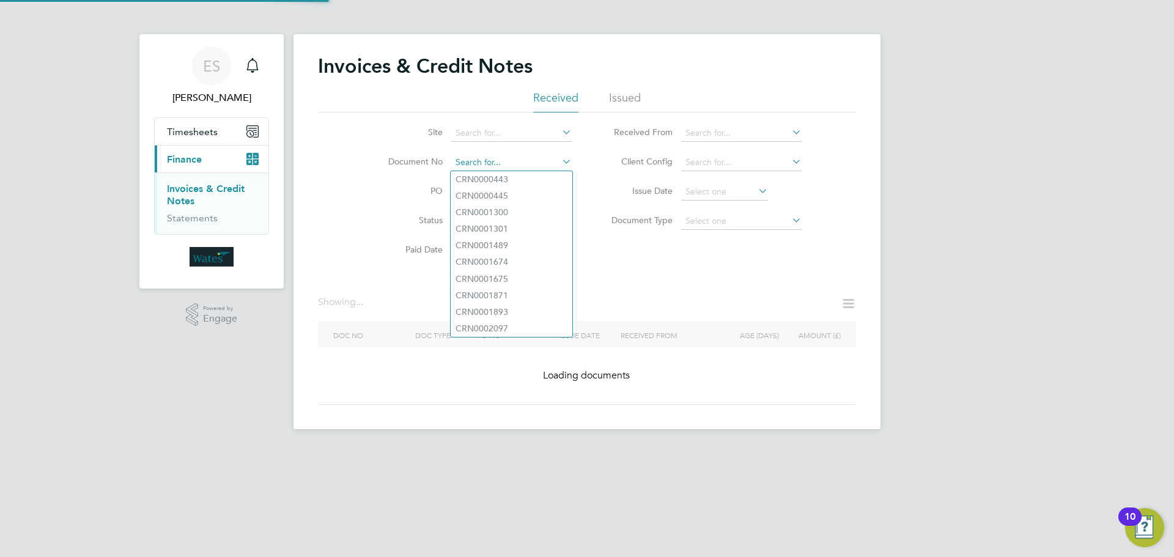
paste input "INV0046794"
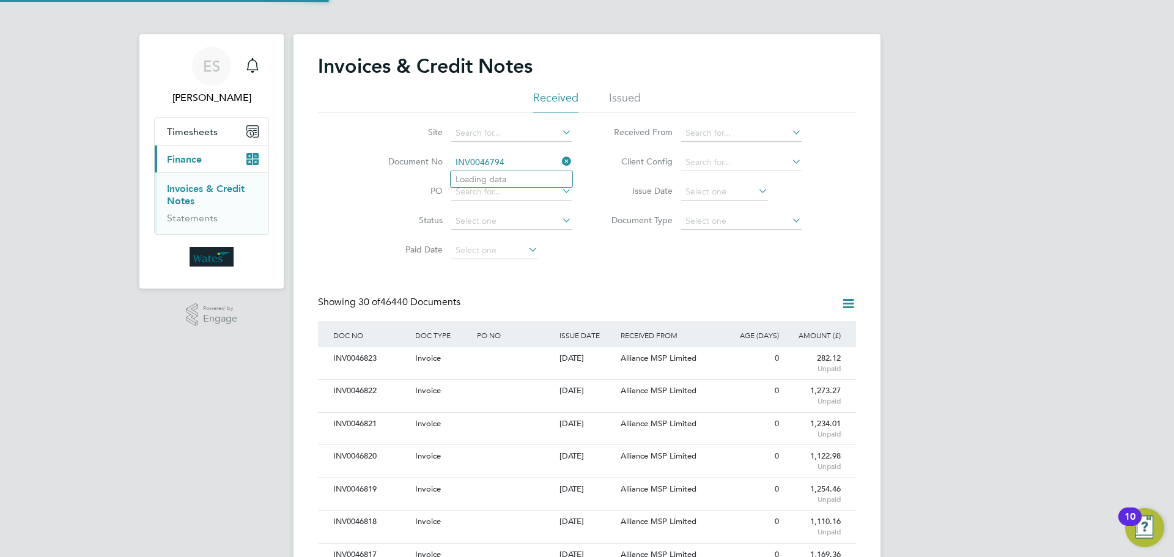
scroll to position [23, 83]
type input "INV0046794"
click at [522, 175] on li "INV0046794" at bounding box center [512, 179] width 122 height 17
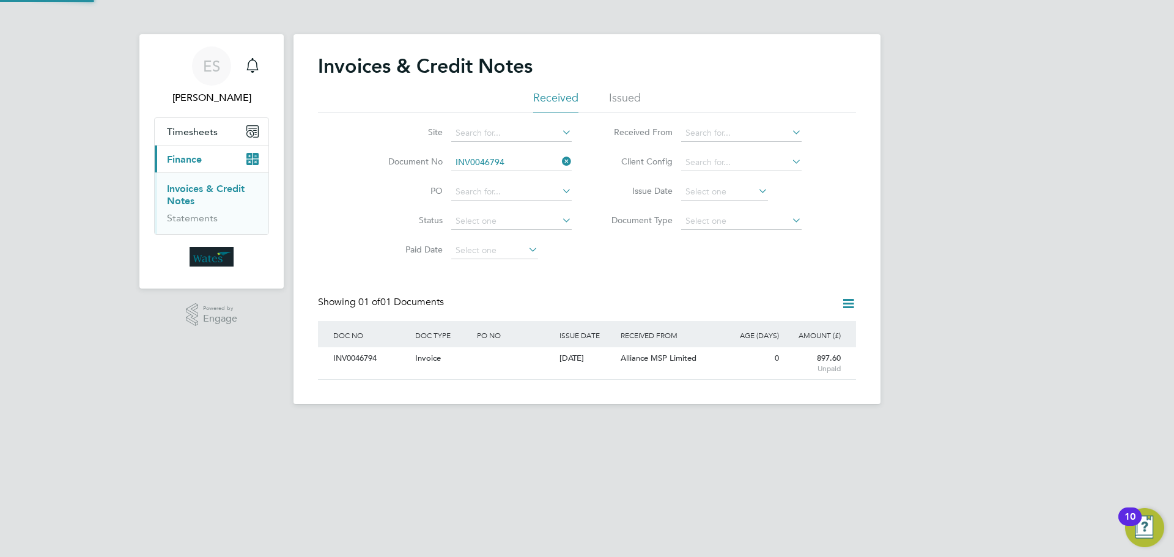
scroll to position [23, 103]
click at [362, 362] on div "INV0046794" at bounding box center [371, 358] width 82 height 23
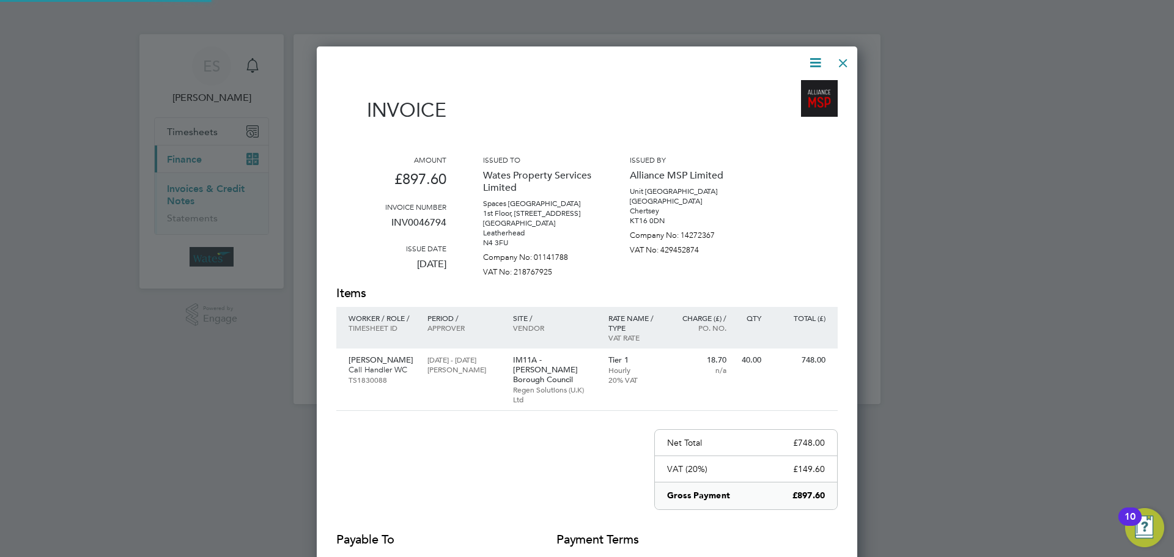
scroll to position [609, 541]
click at [810, 63] on icon at bounding box center [815, 62] width 15 height 15
click at [794, 88] on li "Download Invoice" at bounding box center [778, 91] width 84 height 17
click at [812, 62] on icon at bounding box center [815, 62] width 15 height 15
click at [794, 100] on li "Download Invoice" at bounding box center [778, 91] width 84 height 17
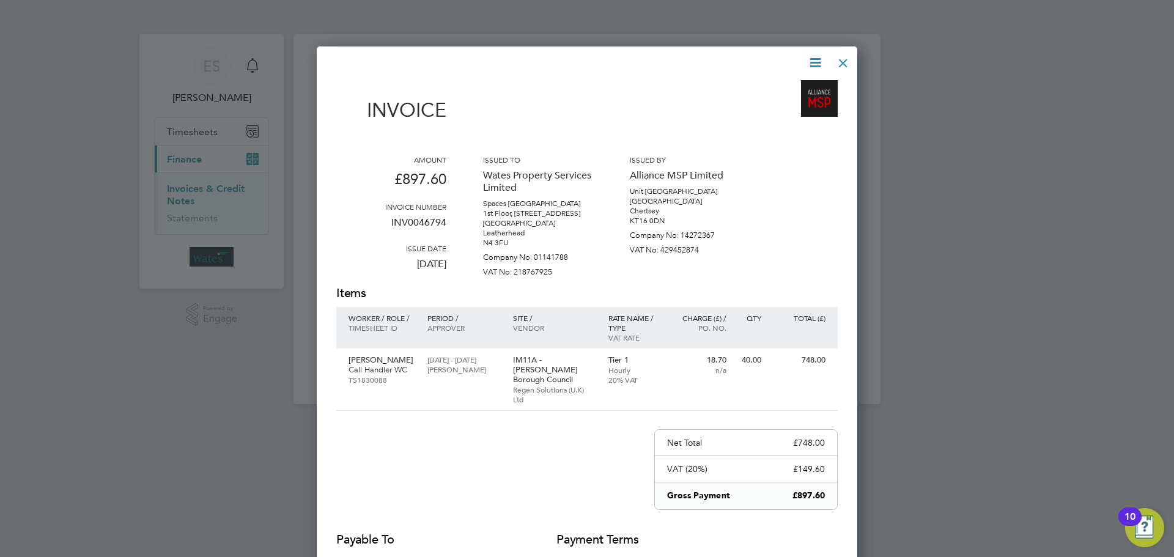
click at [820, 61] on icon at bounding box center [815, 62] width 15 height 15
click at [791, 104] on li "View timesheet" at bounding box center [778, 108] width 84 height 17
click at [840, 61] on div at bounding box center [843, 60] width 22 height 22
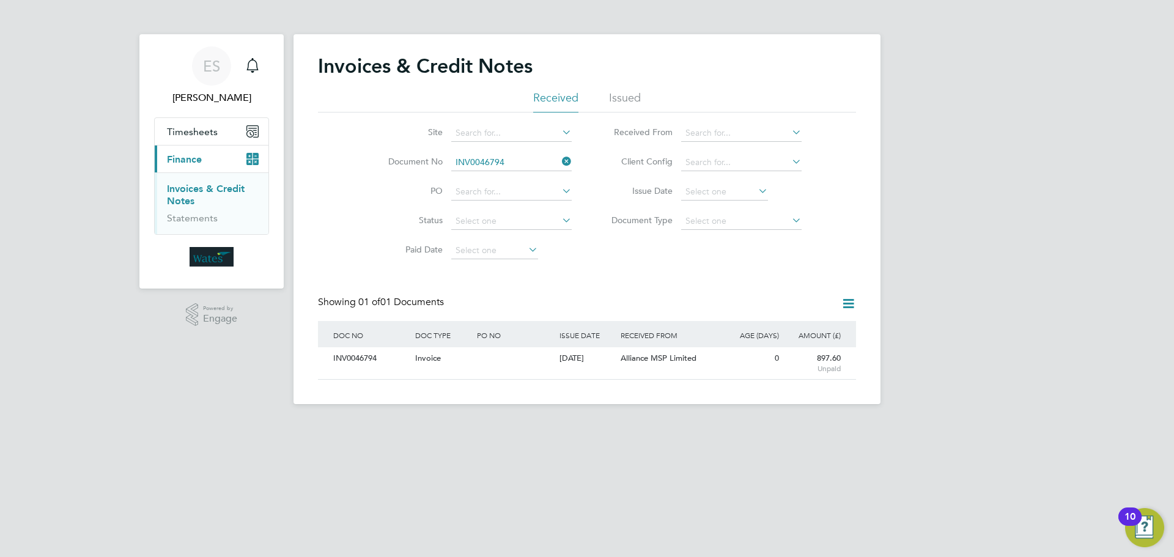
click at [517, 153] on li "Document No INV0046794" at bounding box center [472, 162] width 230 height 29
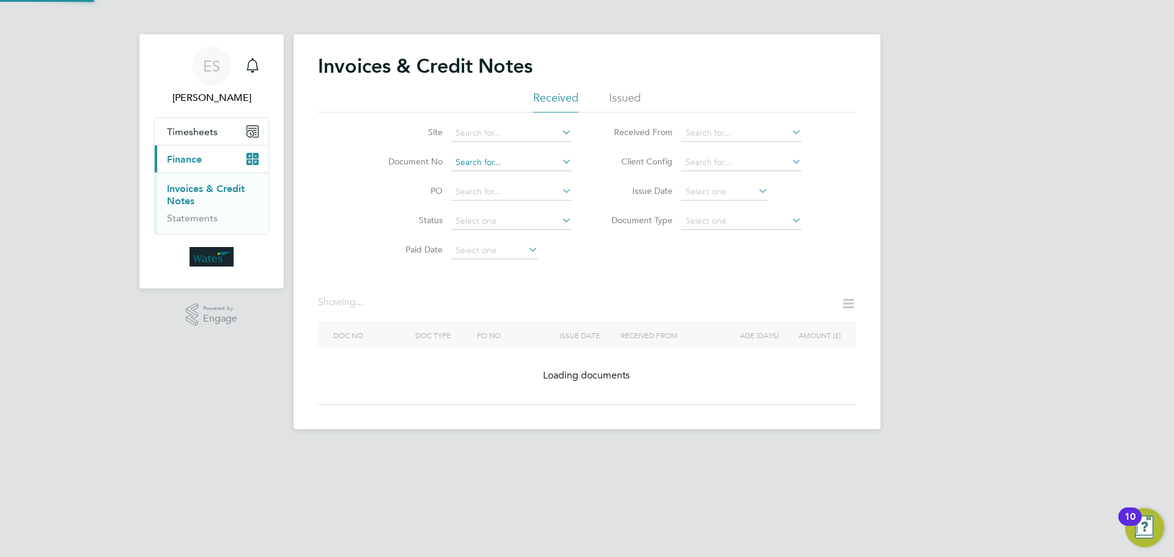
click at [509, 165] on input at bounding box center [511, 162] width 120 height 17
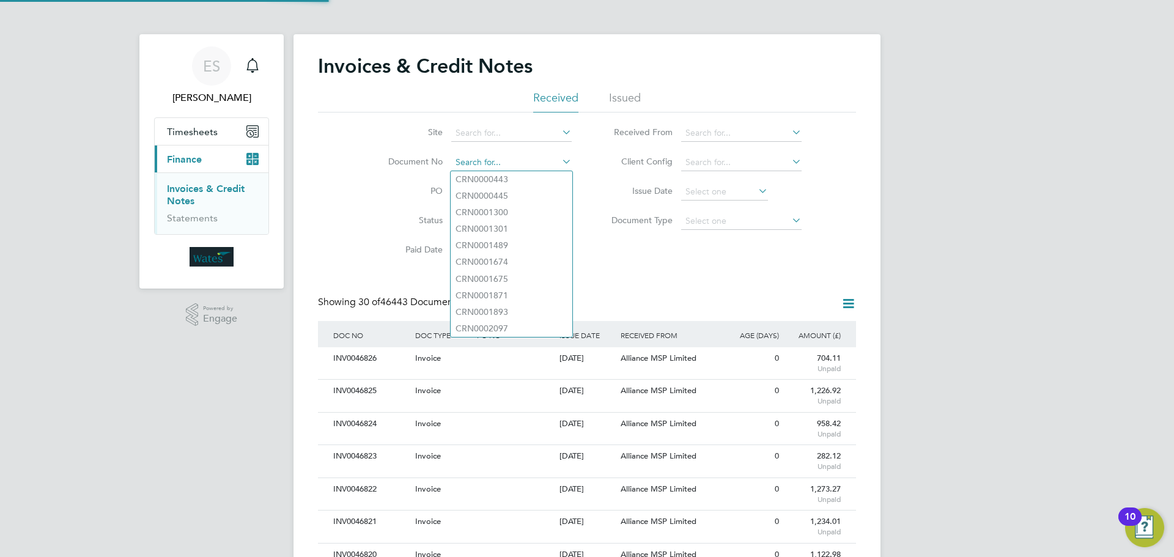
scroll to position [23, 103]
paste input "INV0046795"
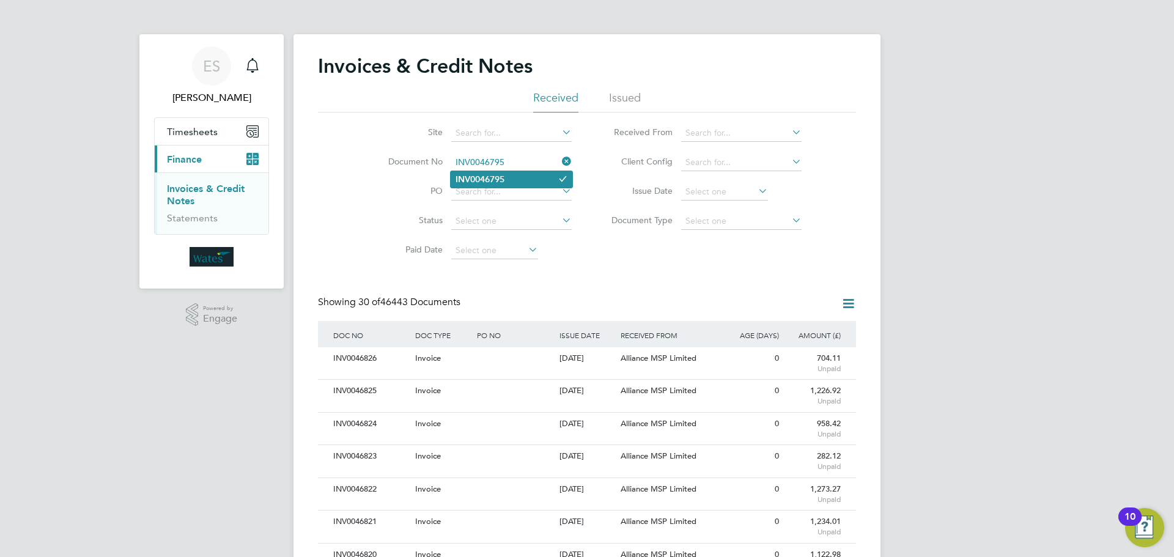
type input "INV0046795"
click at [522, 179] on li "INV0046795" at bounding box center [512, 179] width 122 height 17
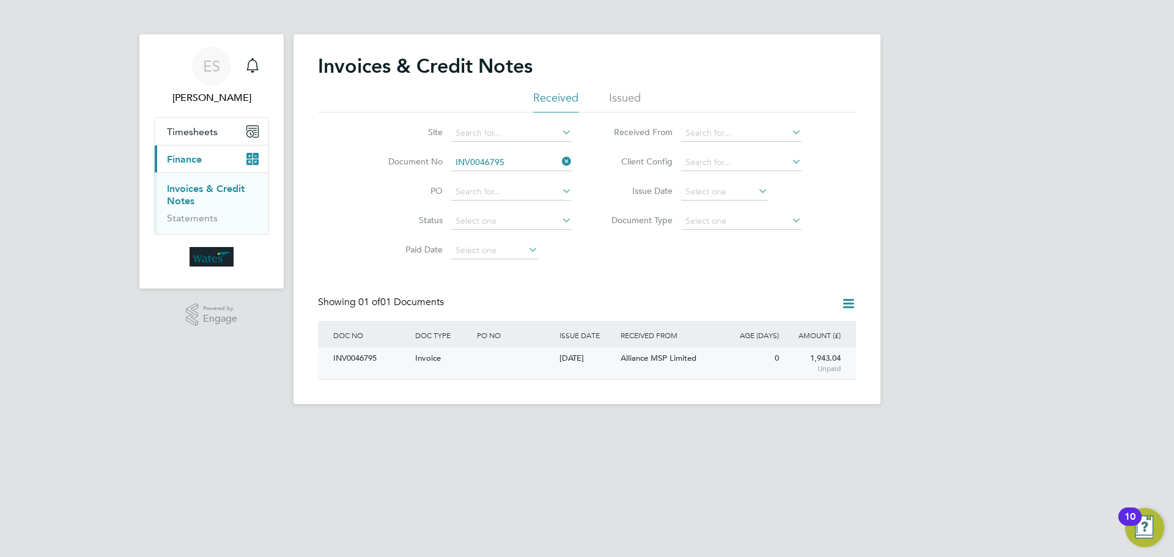
click at [382, 356] on div "INV0046795" at bounding box center [371, 358] width 82 height 23
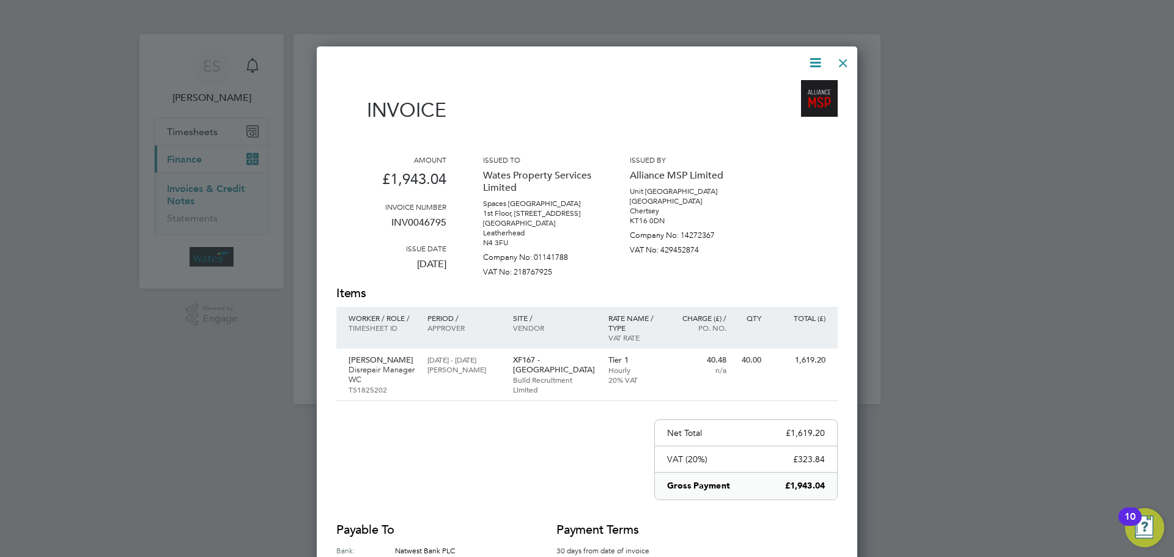
click at [810, 60] on icon at bounding box center [815, 62] width 15 height 15
click at [771, 87] on li "Download Invoice" at bounding box center [778, 91] width 84 height 17
drag, startPoint x: 811, startPoint y: 60, endPoint x: 800, endPoint y: 75, distance: 18.8
click at [811, 60] on icon at bounding box center [815, 62] width 15 height 15
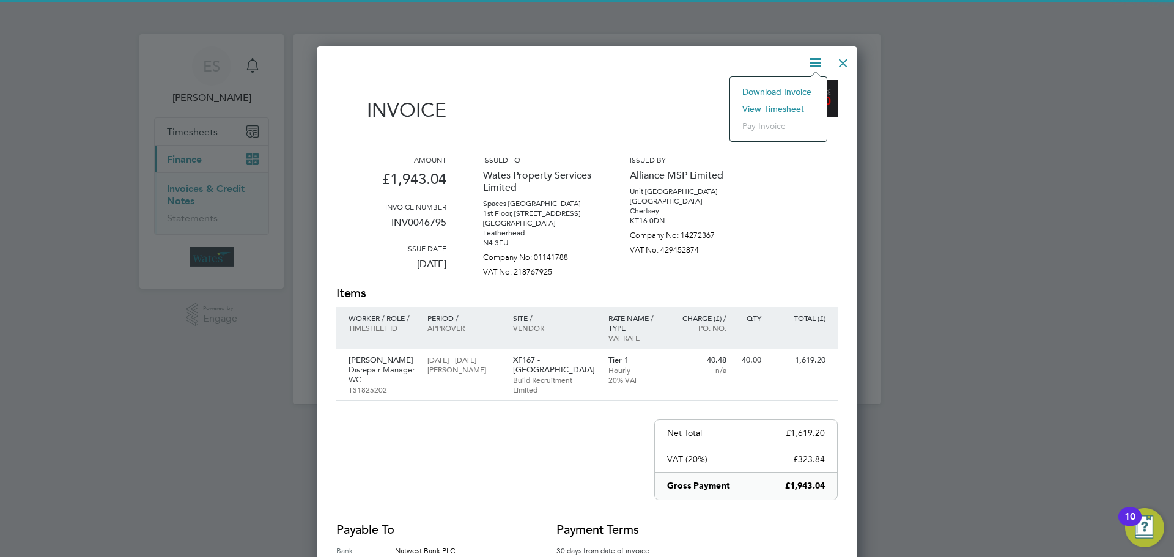
click at [788, 103] on li "View timesheet" at bounding box center [778, 108] width 84 height 17
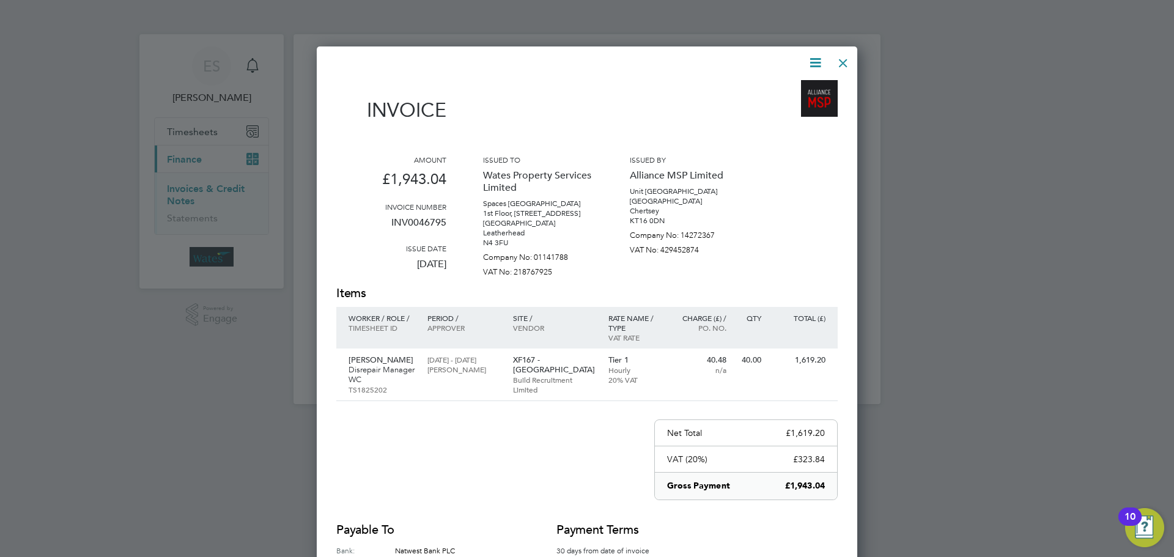
click at [835, 57] on div at bounding box center [843, 60] width 22 height 22
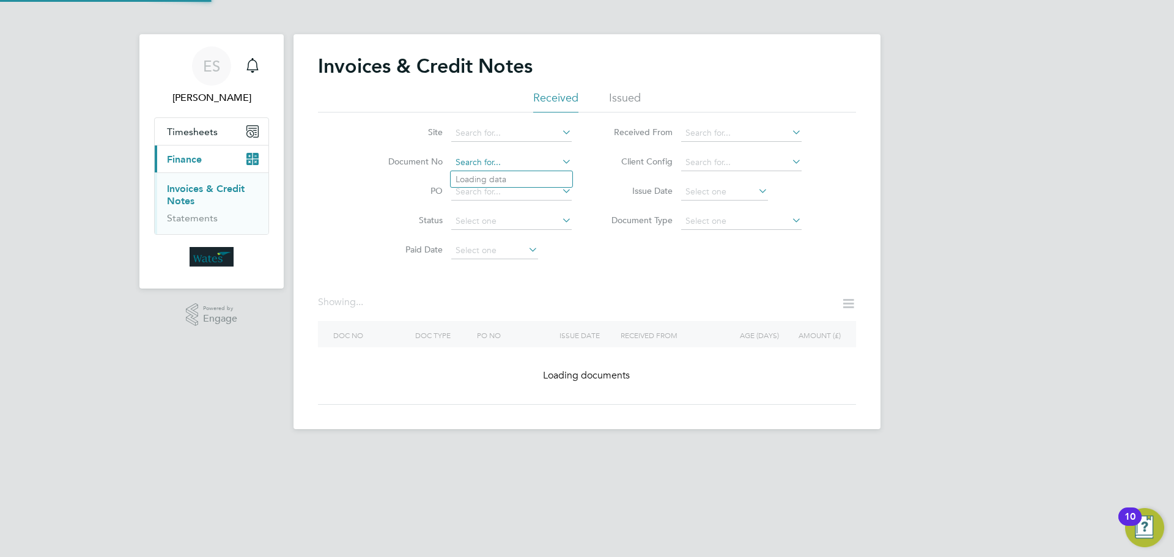
click at [556, 163] on input at bounding box center [511, 162] width 120 height 17
paste input "INV0046796"
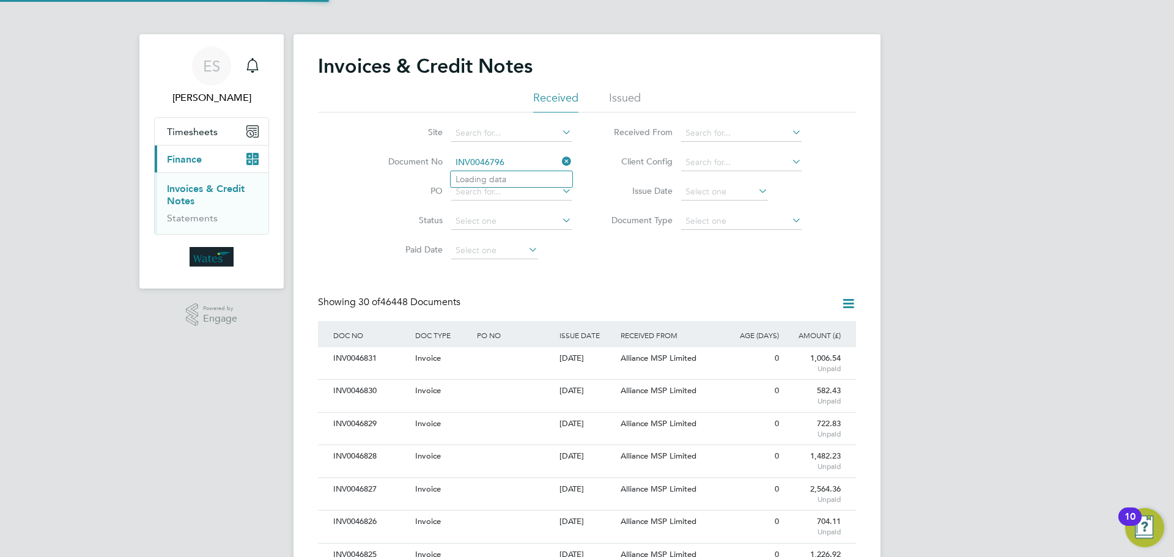
scroll to position [23, 103]
type input "INV0046796"
click at [528, 180] on li "INV0046796" at bounding box center [512, 179] width 122 height 17
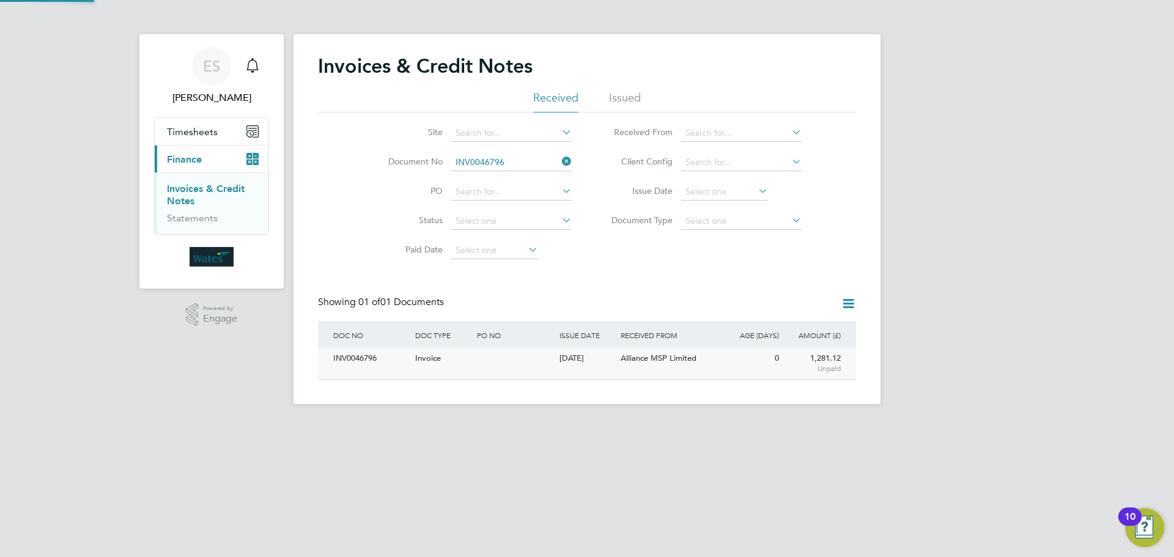
click at [364, 359] on div "INV0046796" at bounding box center [371, 358] width 82 height 23
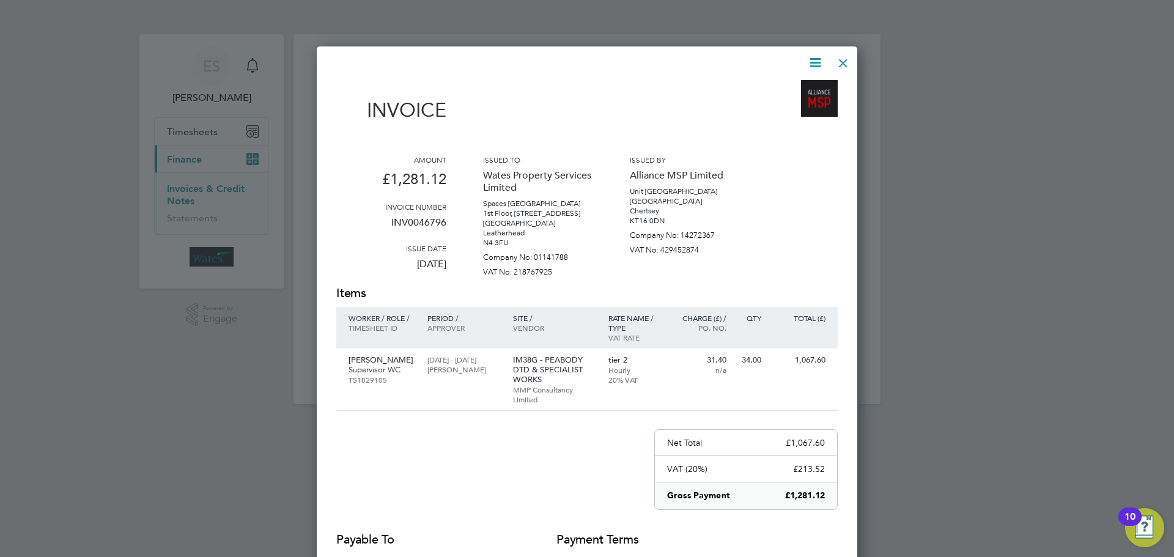
click at [814, 61] on icon at bounding box center [815, 62] width 15 height 15
click at [790, 86] on li "Download Invoice" at bounding box center [778, 91] width 84 height 17
click at [814, 62] on icon at bounding box center [815, 62] width 15 height 15
click at [785, 102] on li "View timesheet" at bounding box center [778, 108] width 84 height 17
click at [838, 59] on div at bounding box center [843, 60] width 22 height 22
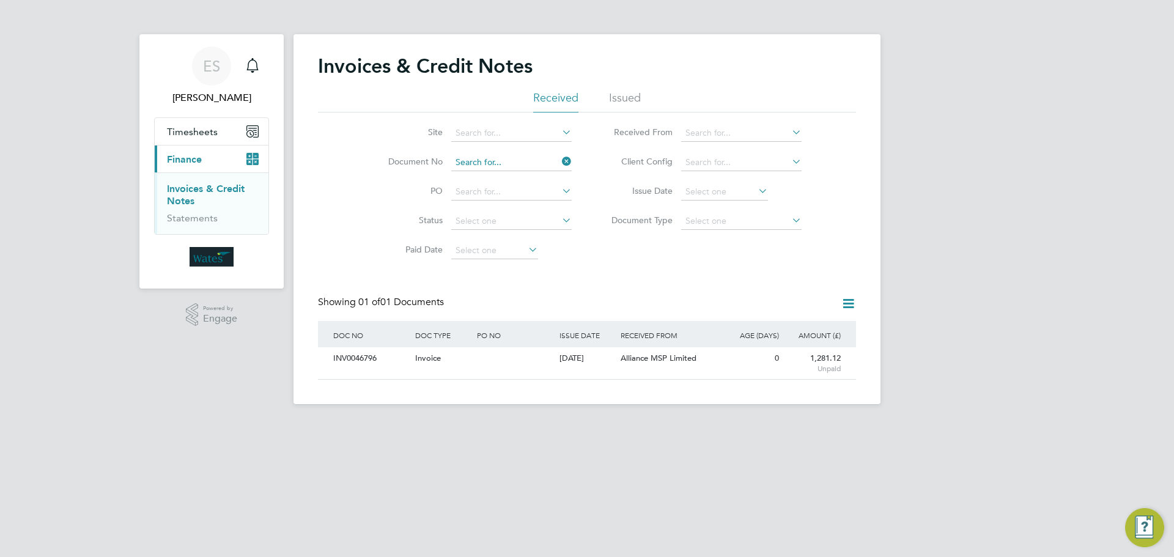
click at [491, 163] on input at bounding box center [511, 162] width 120 height 17
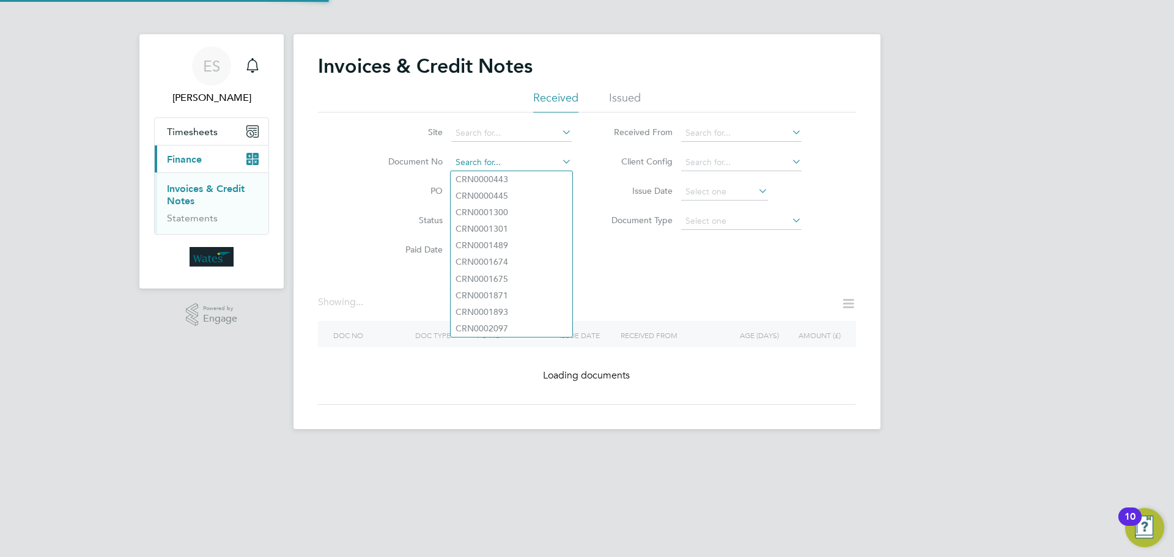
paste input "INV0046797"
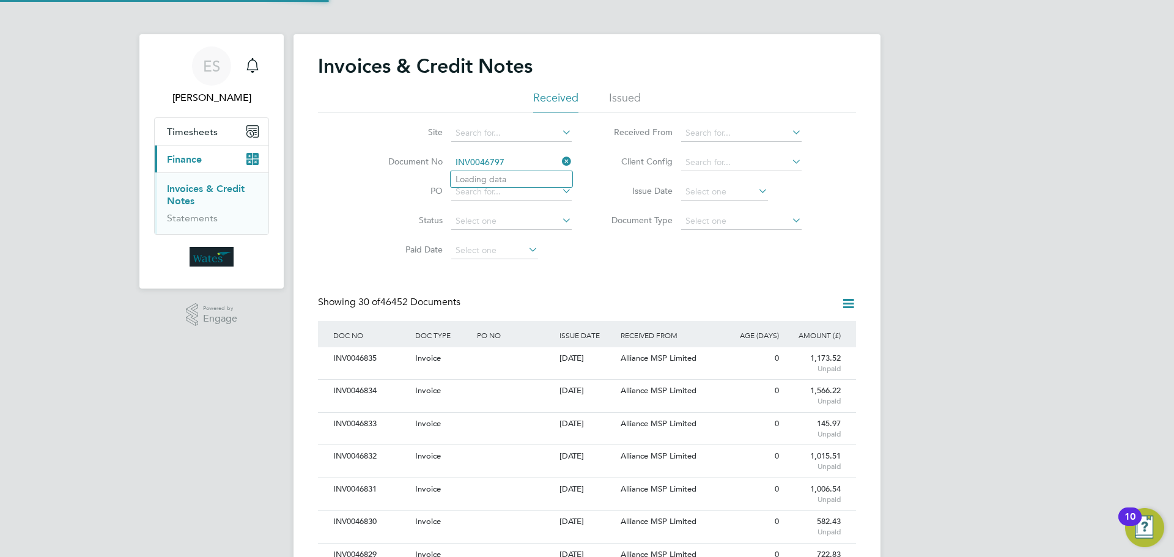
scroll to position [23, 83]
type input "INV0046797"
click at [508, 177] on li "INV0046797" at bounding box center [512, 179] width 122 height 17
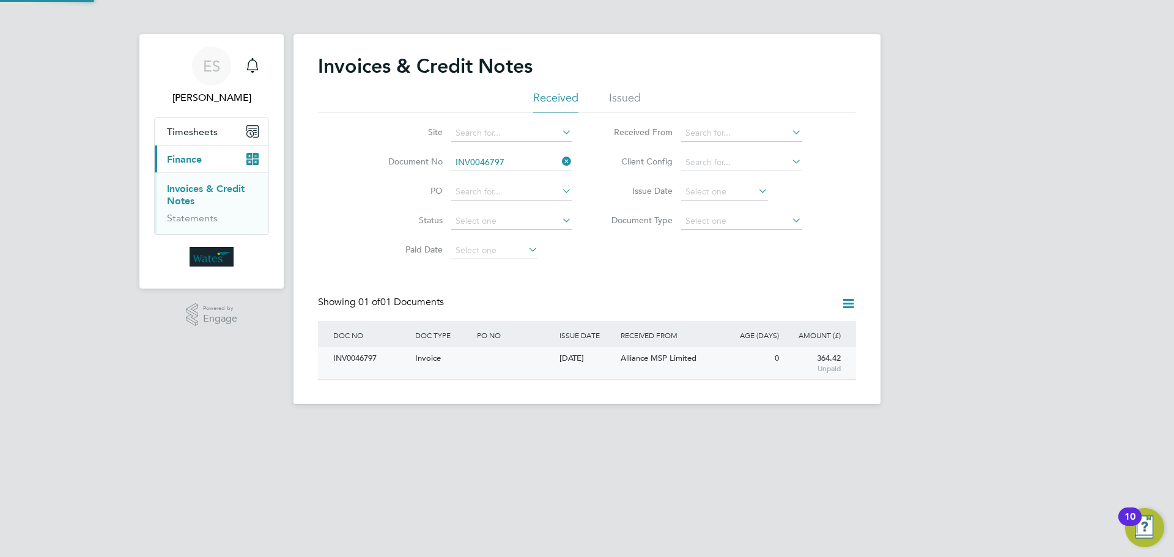
click at [362, 361] on div "INV0046797" at bounding box center [371, 358] width 82 height 23
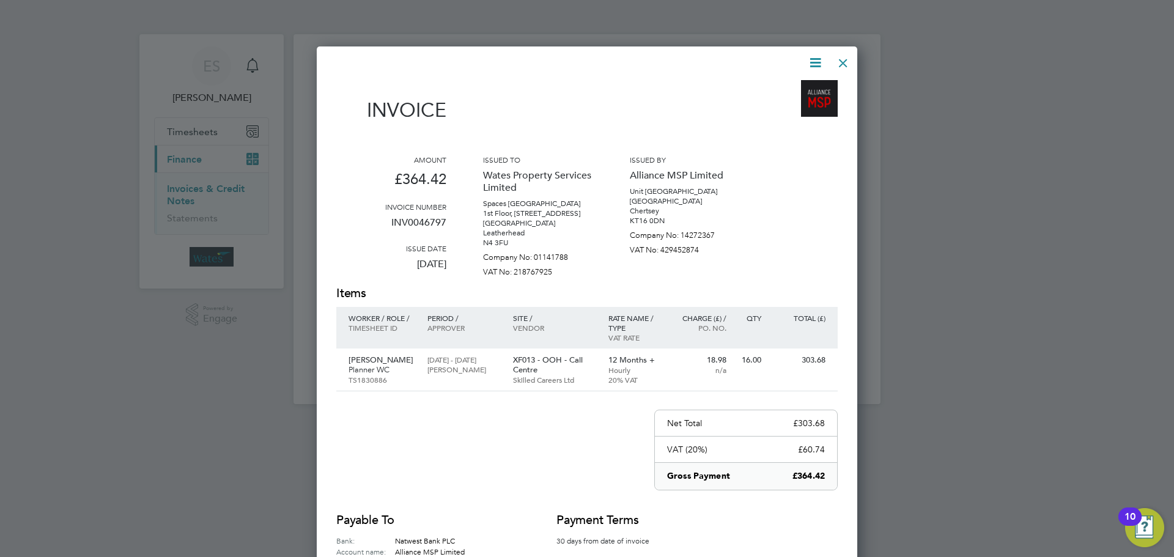
click at [816, 58] on icon at bounding box center [815, 62] width 15 height 15
click at [789, 87] on li "Download Invoice" at bounding box center [778, 91] width 84 height 17
click at [820, 55] on icon at bounding box center [815, 62] width 15 height 15
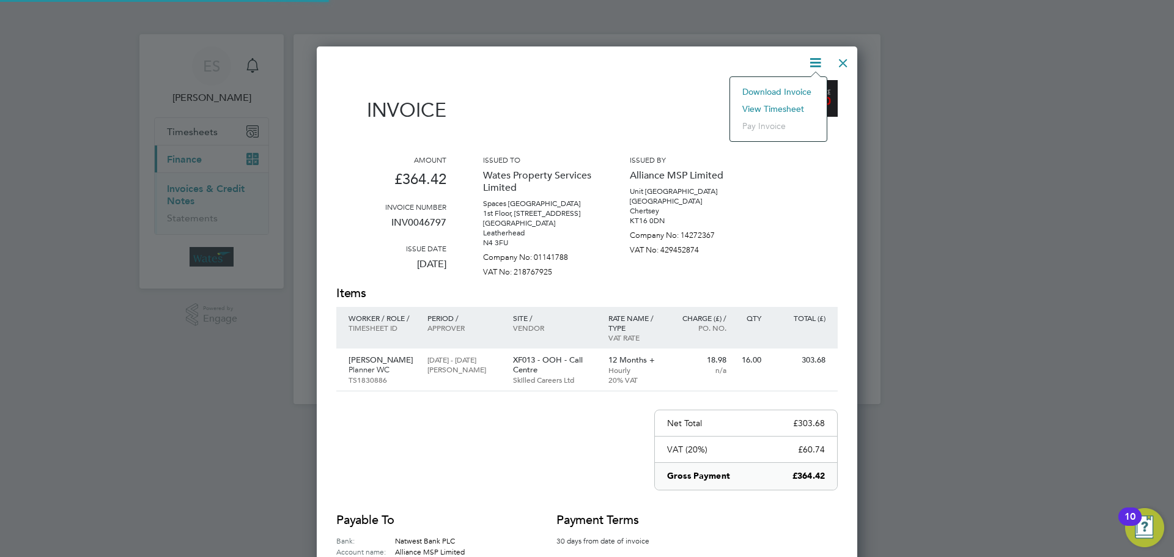
click at [785, 102] on li "View timesheet" at bounding box center [778, 108] width 84 height 17
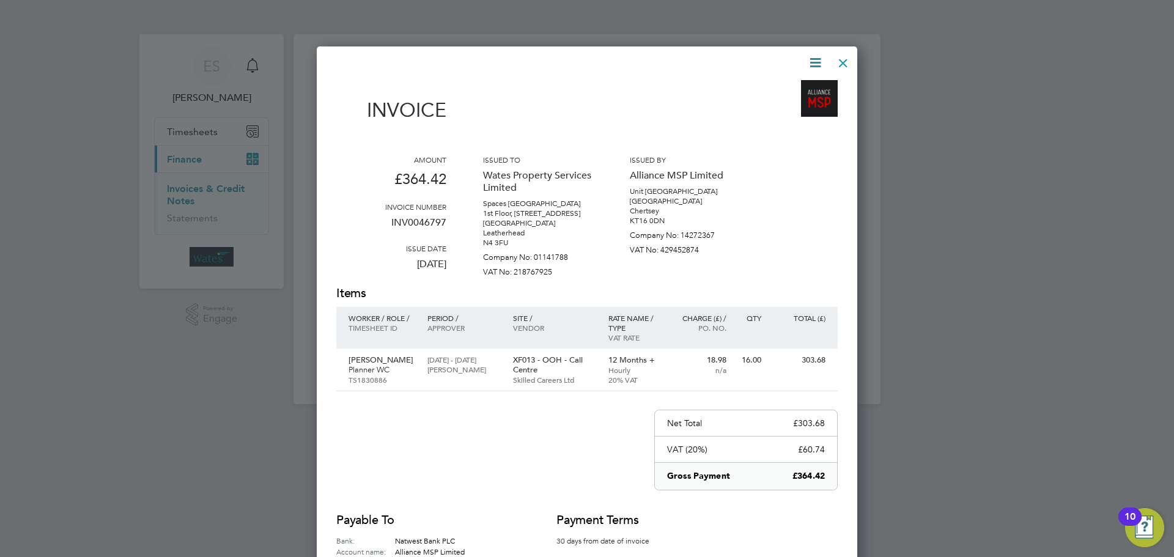
click at [840, 64] on div at bounding box center [843, 60] width 22 height 22
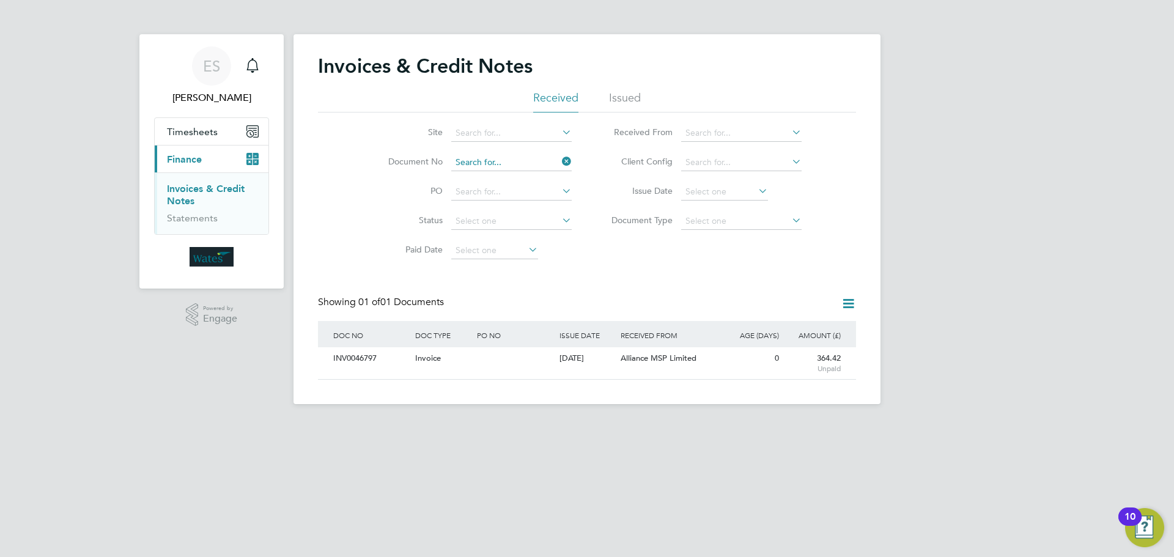
click at [538, 155] on input at bounding box center [511, 162] width 120 height 17
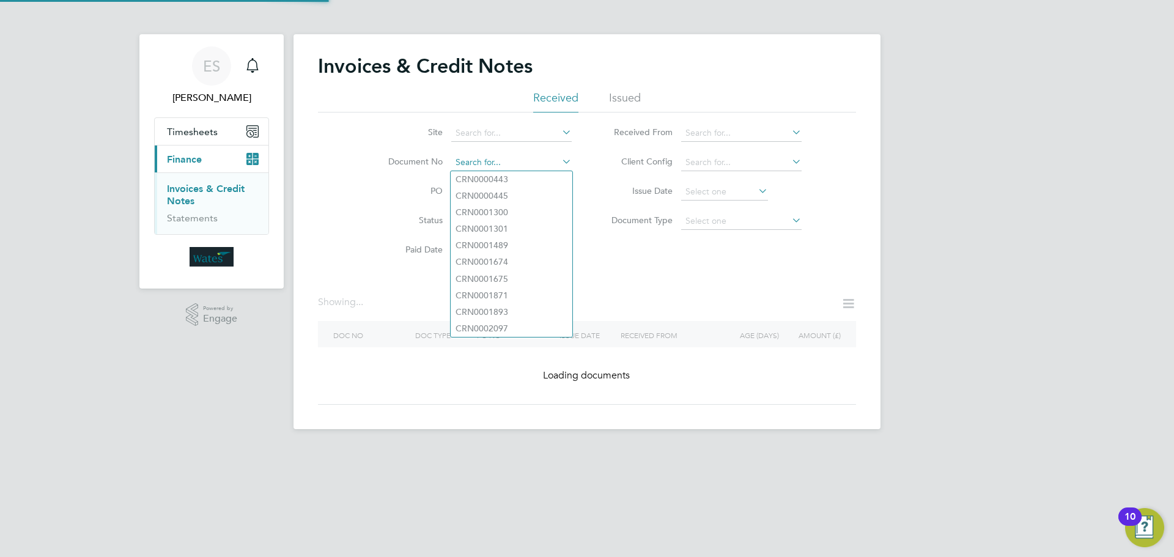
paste input "INV0046798"
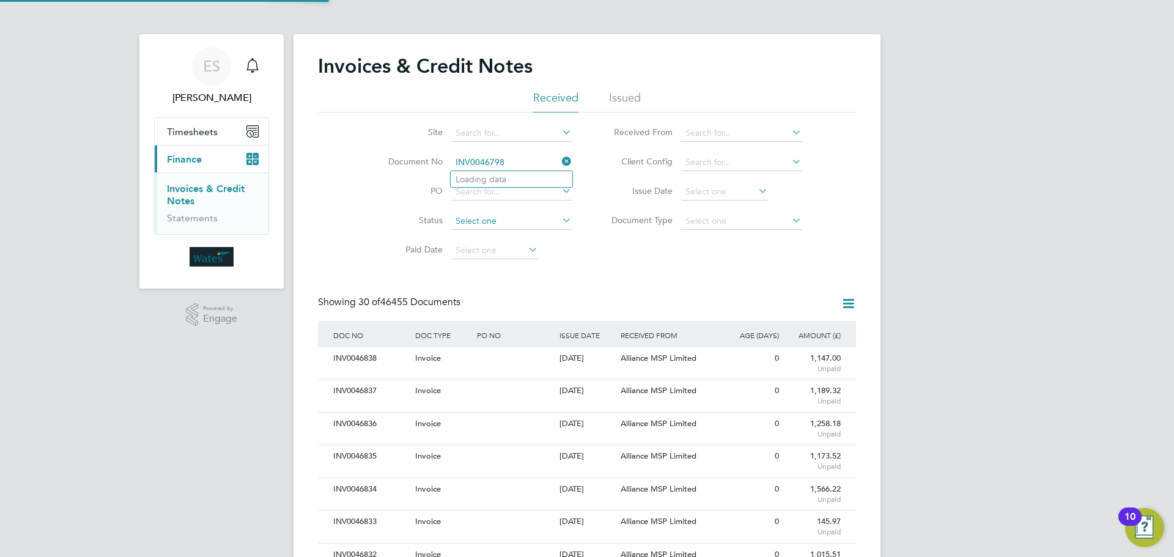
scroll to position [23, 103]
type input "INV0046798"
click at [541, 181] on li "INV0046798" at bounding box center [512, 179] width 122 height 17
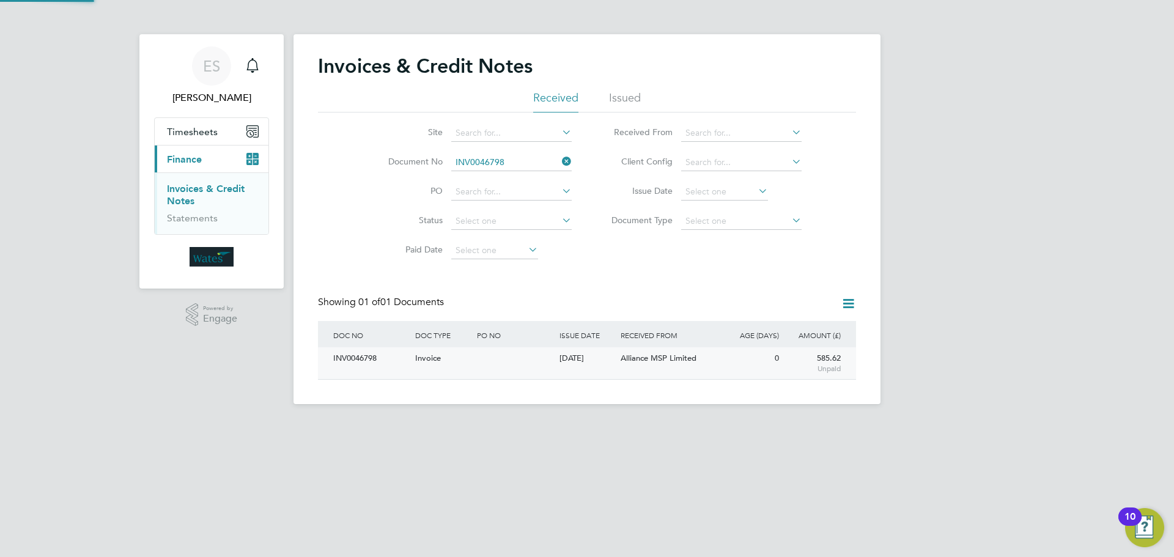
click at [382, 364] on div "INV0046798" at bounding box center [371, 358] width 82 height 23
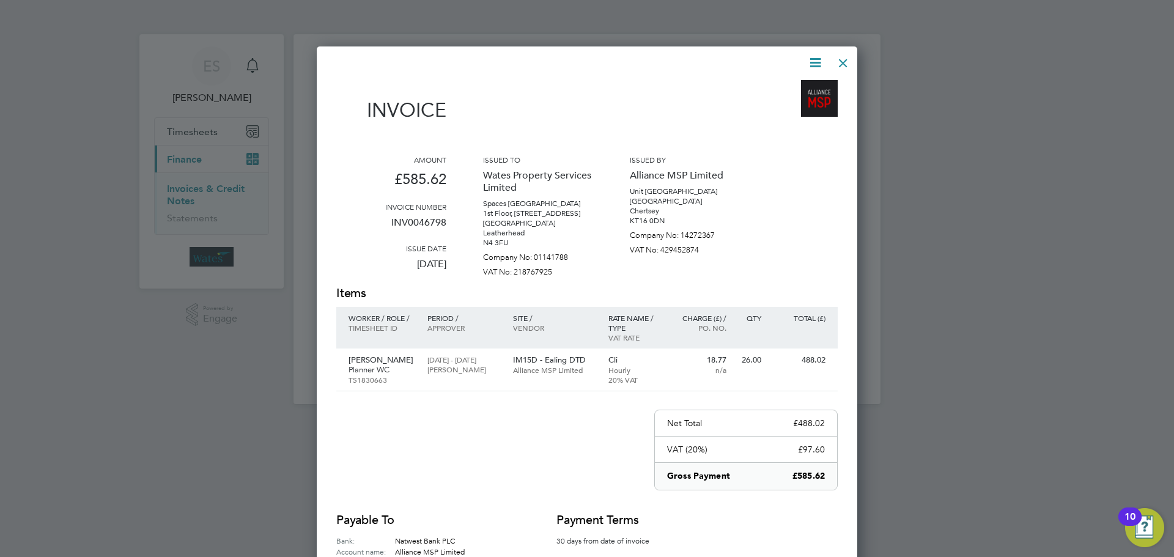
click at [815, 60] on icon at bounding box center [815, 62] width 15 height 15
click at [782, 86] on li "Download Invoice" at bounding box center [778, 91] width 84 height 17
click at [814, 57] on icon at bounding box center [815, 62] width 15 height 15
click at [793, 106] on li "View timesheet" at bounding box center [778, 108] width 84 height 17
click at [844, 59] on div at bounding box center [843, 60] width 22 height 22
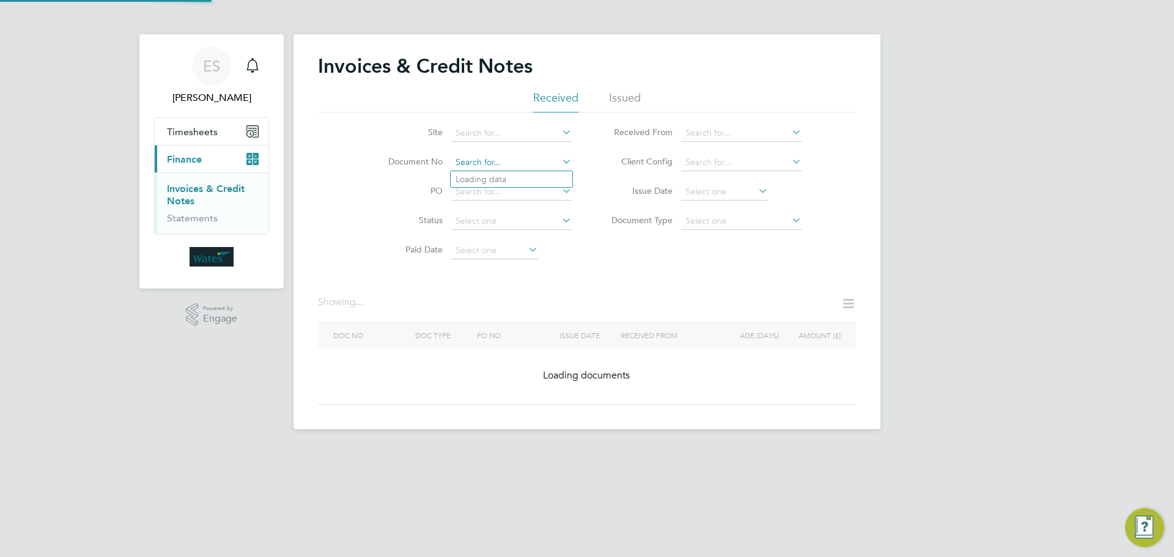
click at [484, 157] on input at bounding box center [511, 162] width 120 height 17
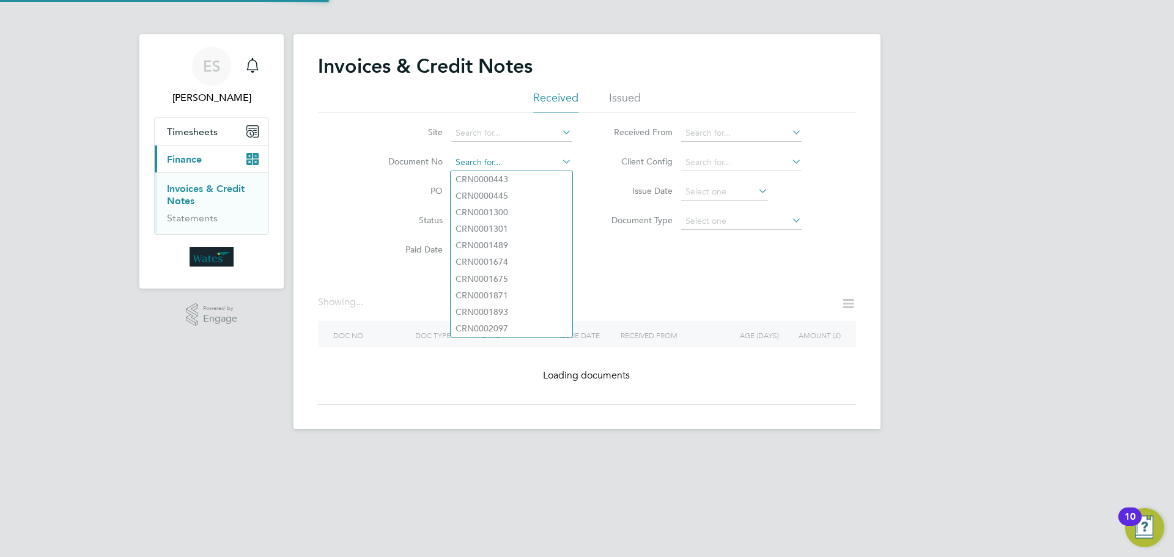
paste input "INV0046799"
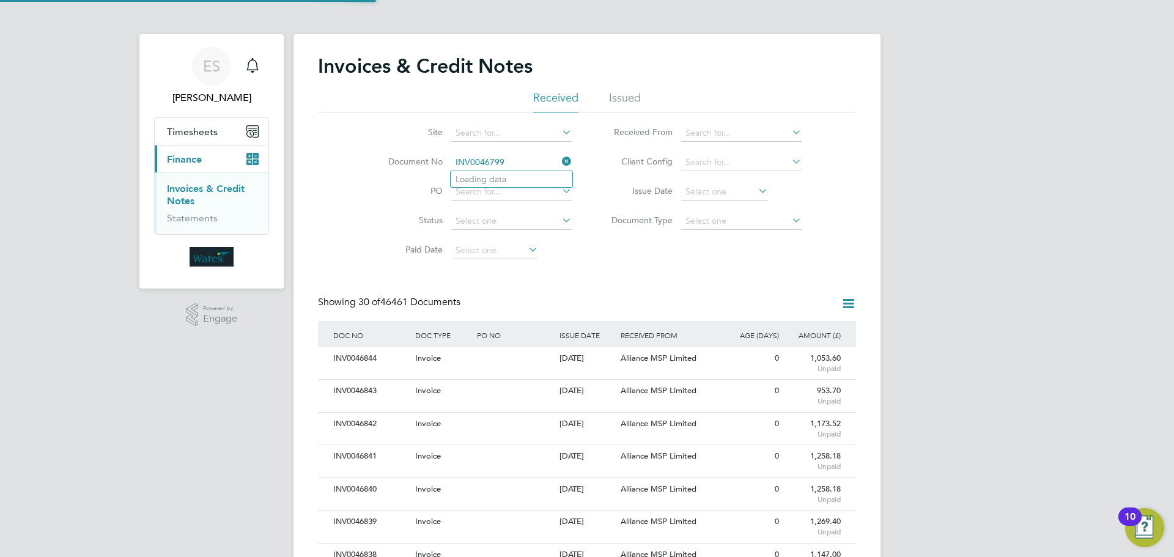
scroll to position [23, 103]
type input "INV0046799"
click at [526, 178] on li "INV0046799" at bounding box center [512, 179] width 122 height 17
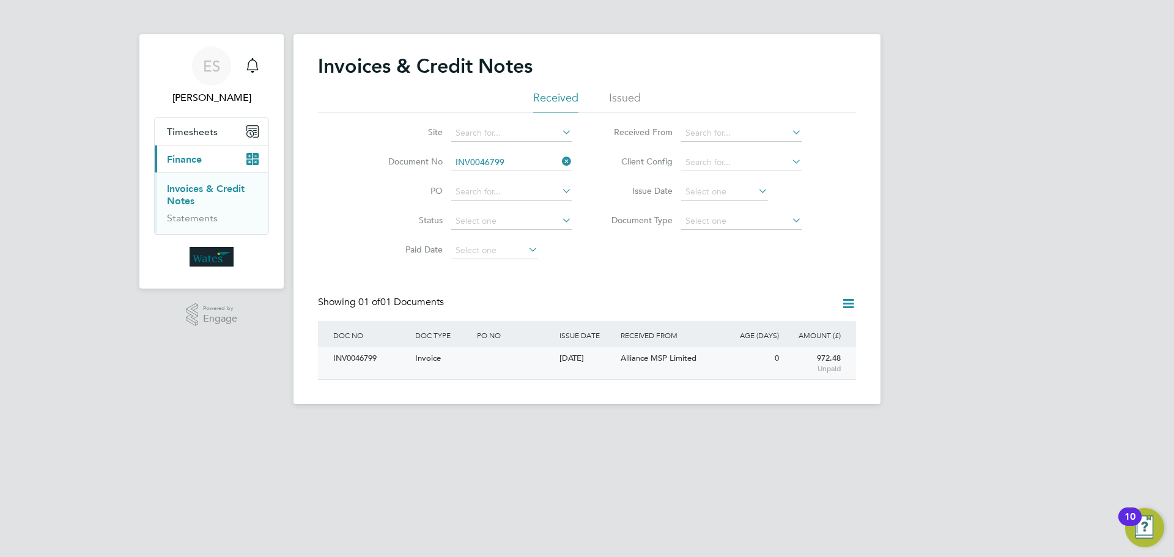
click at [359, 359] on div "INV0046799" at bounding box center [371, 358] width 82 height 23
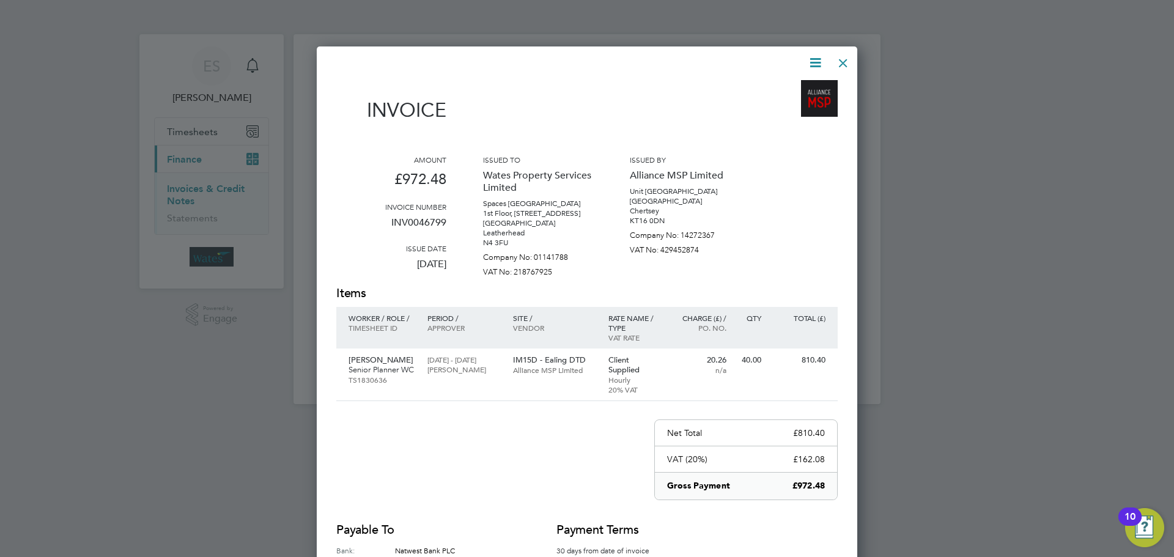
click at [813, 60] on icon at bounding box center [815, 62] width 15 height 15
click at [793, 87] on li "Download Invoice" at bounding box center [778, 91] width 84 height 17
click at [810, 62] on icon at bounding box center [815, 62] width 15 height 15
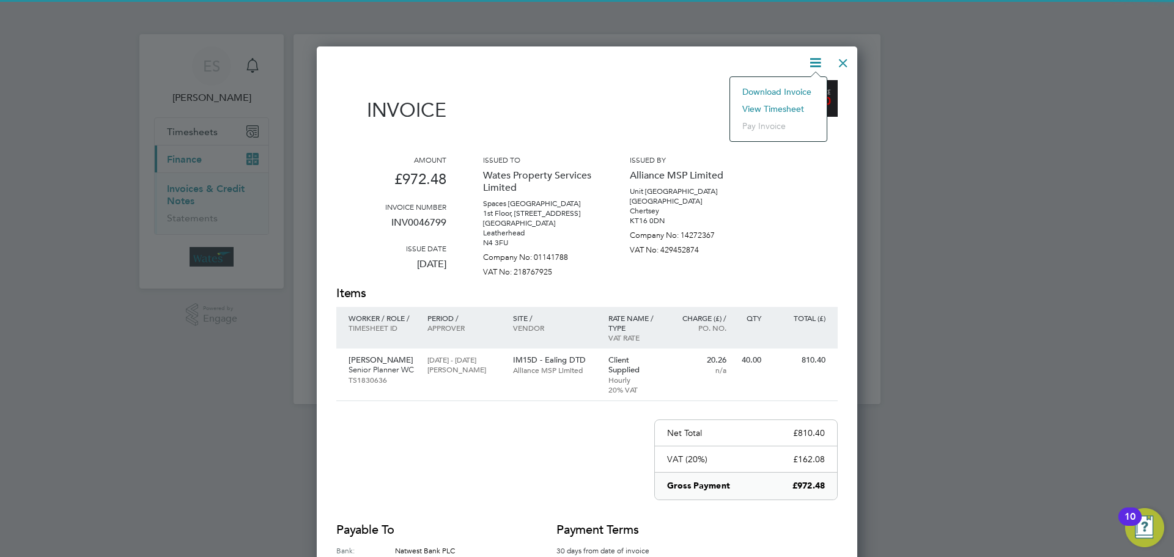
click at [786, 103] on li "View timesheet" at bounding box center [778, 108] width 84 height 17
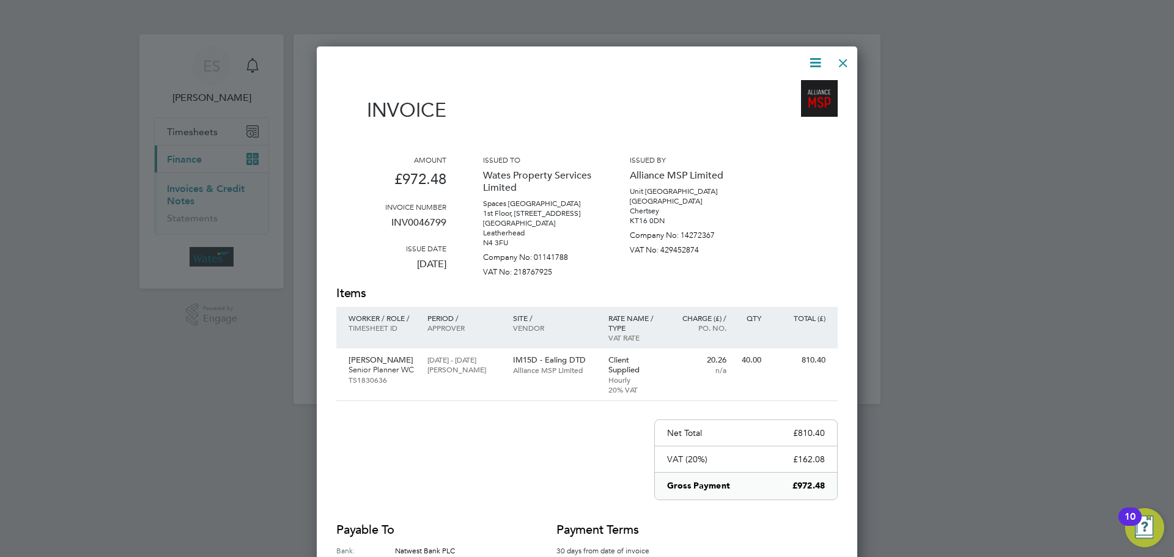
click at [841, 54] on div at bounding box center [843, 60] width 22 height 22
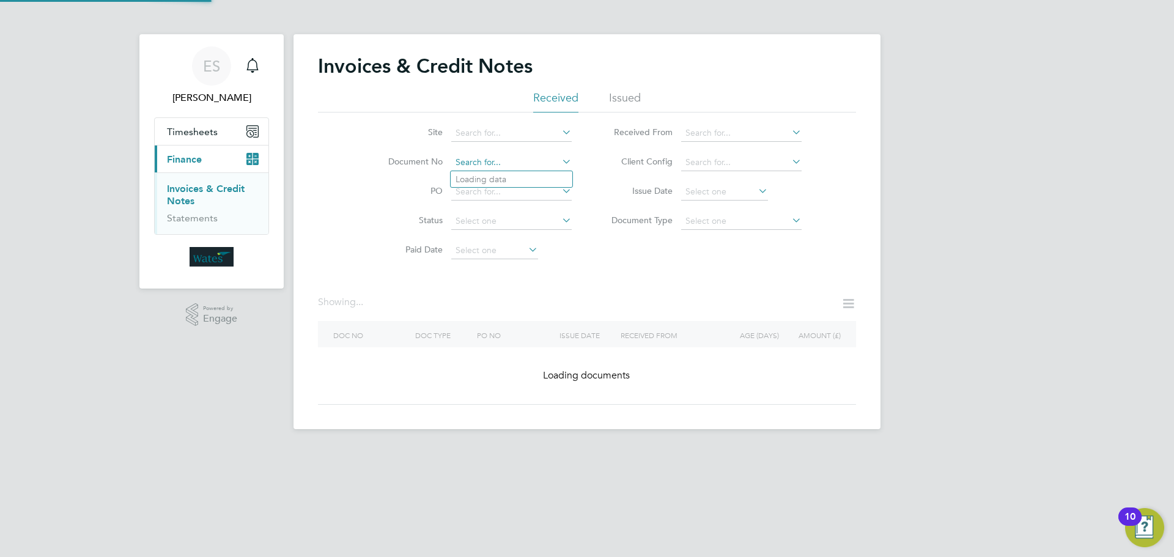
click at [516, 165] on input at bounding box center [511, 162] width 120 height 17
paste input "INV0046800"
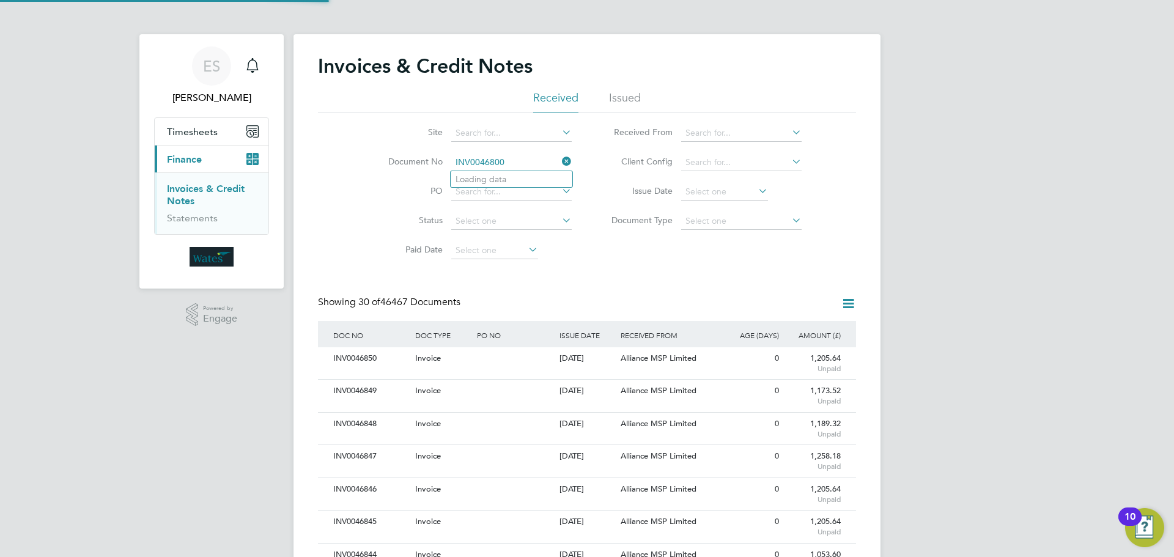
scroll to position [23, 83]
type input "INV0046800"
click at [525, 183] on li "INV0046800" at bounding box center [512, 179] width 122 height 17
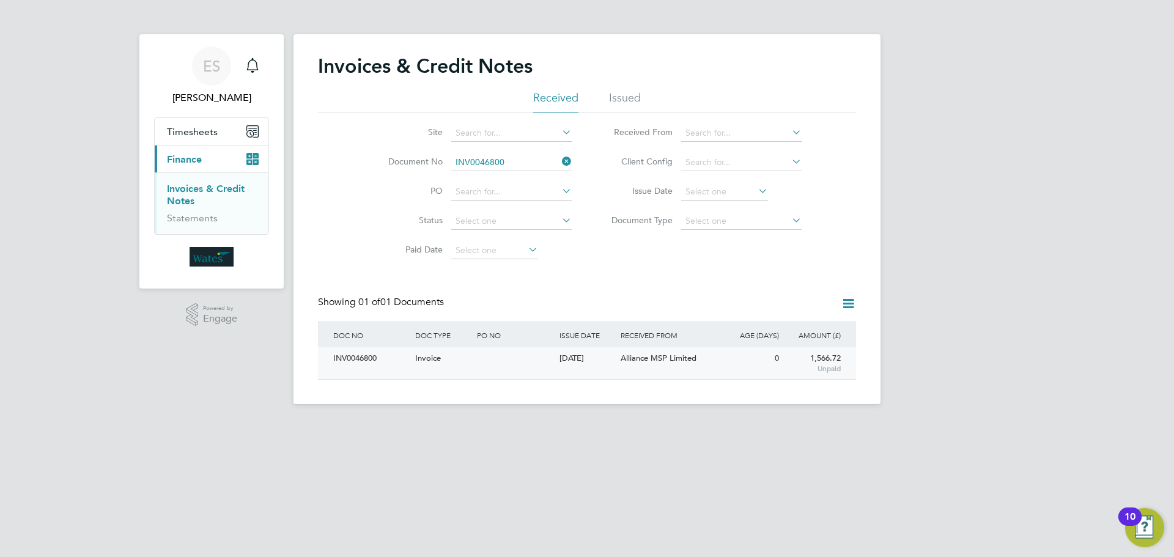
click at [380, 363] on div "INV0046800" at bounding box center [371, 358] width 82 height 23
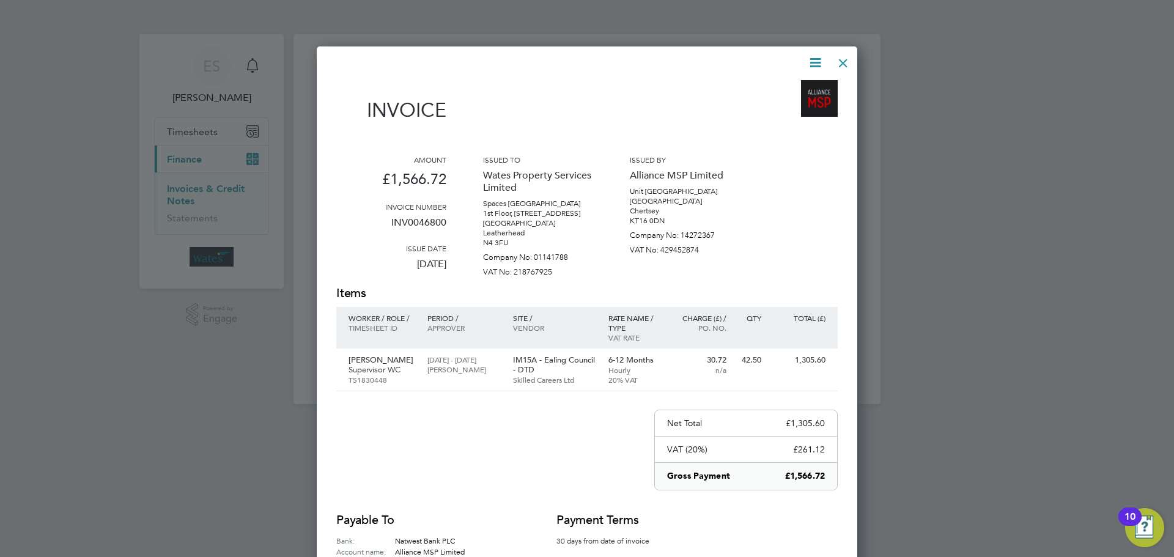
click at [814, 65] on icon at bounding box center [815, 62] width 15 height 15
click at [789, 88] on li "Download Invoice" at bounding box center [778, 91] width 84 height 17
click at [815, 58] on icon at bounding box center [815, 62] width 15 height 15
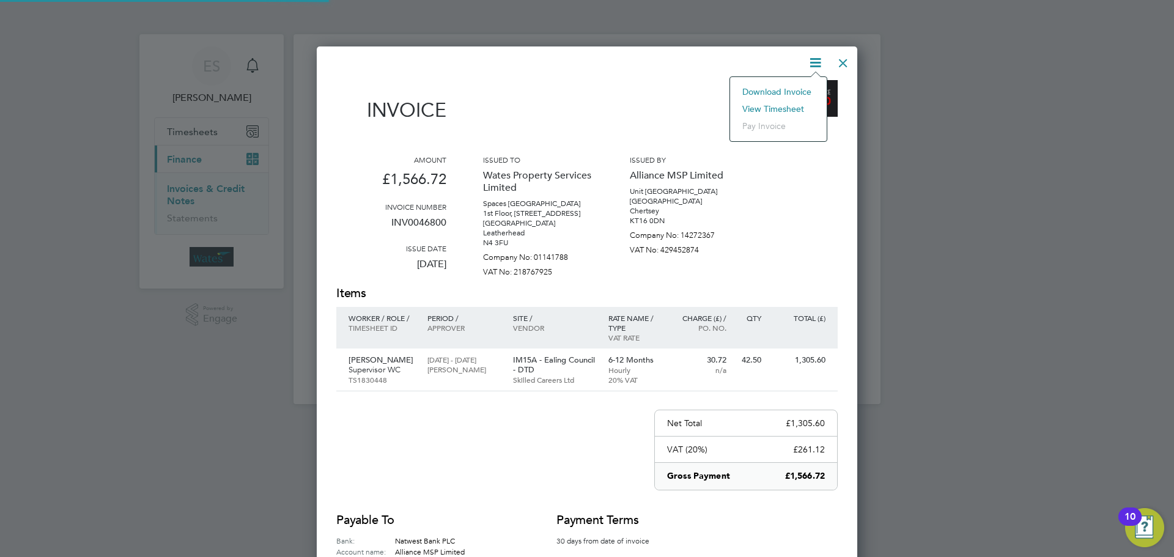
click at [785, 106] on li "View timesheet" at bounding box center [778, 108] width 84 height 17
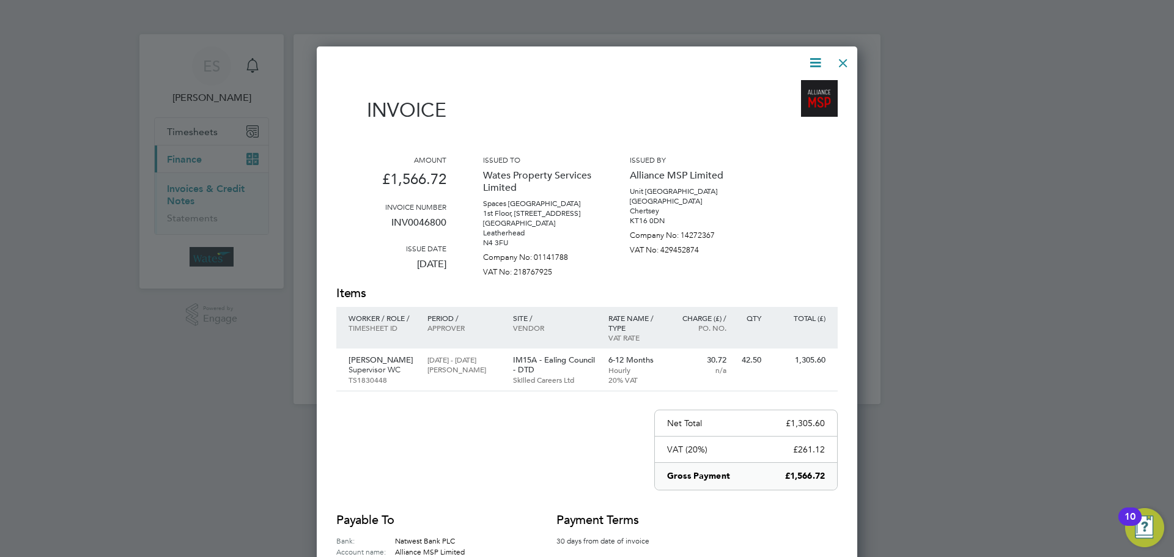
click at [828, 61] on div "Invoice Amount £1,566.72 Invoice number INV0046800 Issue date 29 Sep 2025 Issue…" at bounding box center [586, 339] width 501 height 569
click at [840, 59] on div at bounding box center [843, 60] width 22 height 22
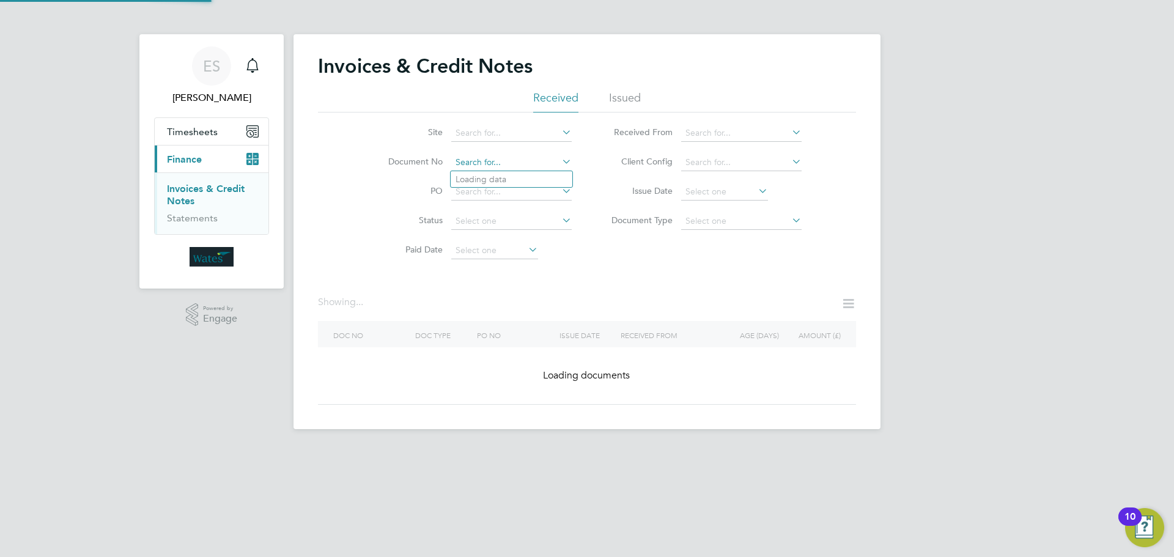
click at [493, 162] on input at bounding box center [511, 162] width 120 height 17
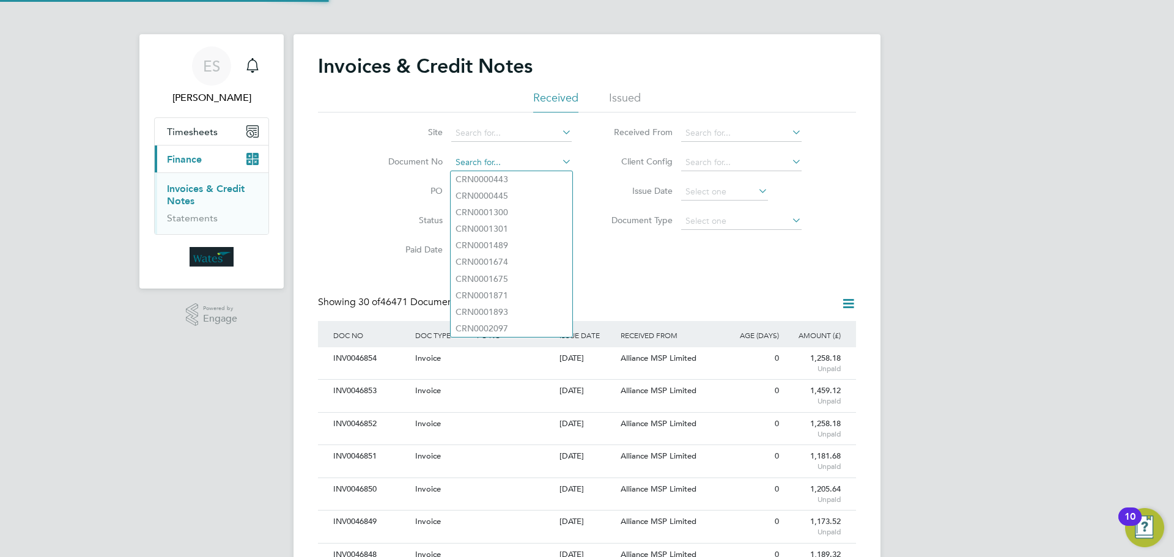
scroll to position [23, 83]
paste input "INV0046801"
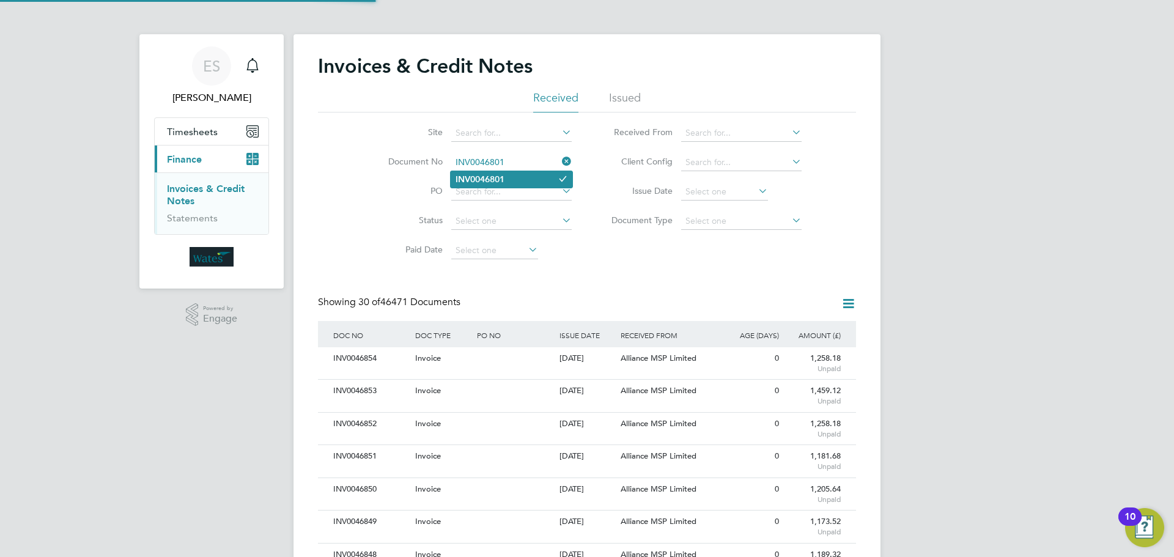
type input "INV0046801"
click at [499, 176] on b "INV0046801" at bounding box center [480, 179] width 49 height 10
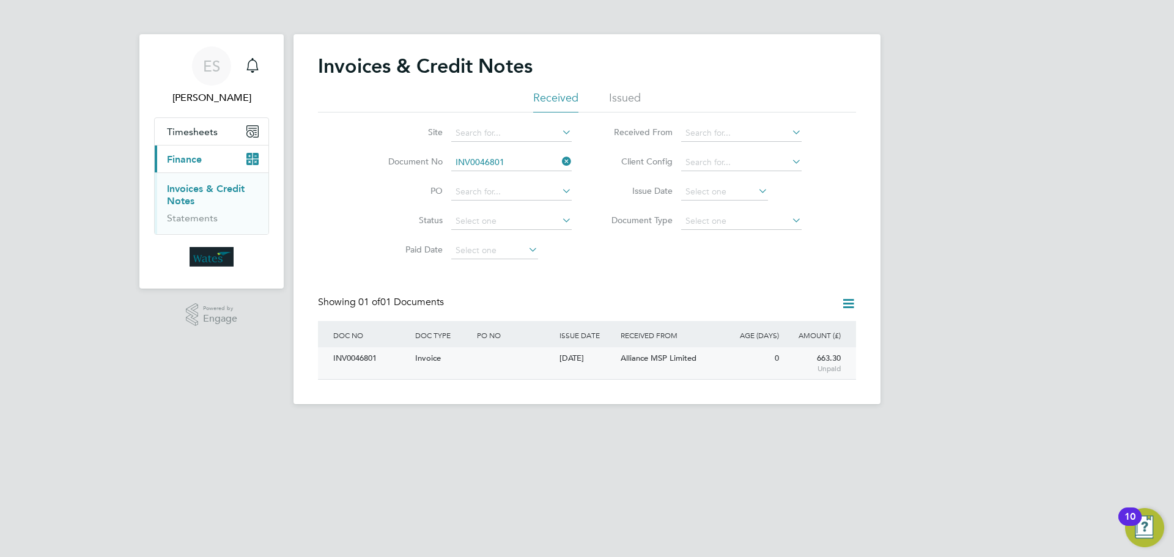
click at [374, 368] on div "INV0046801" at bounding box center [371, 358] width 82 height 23
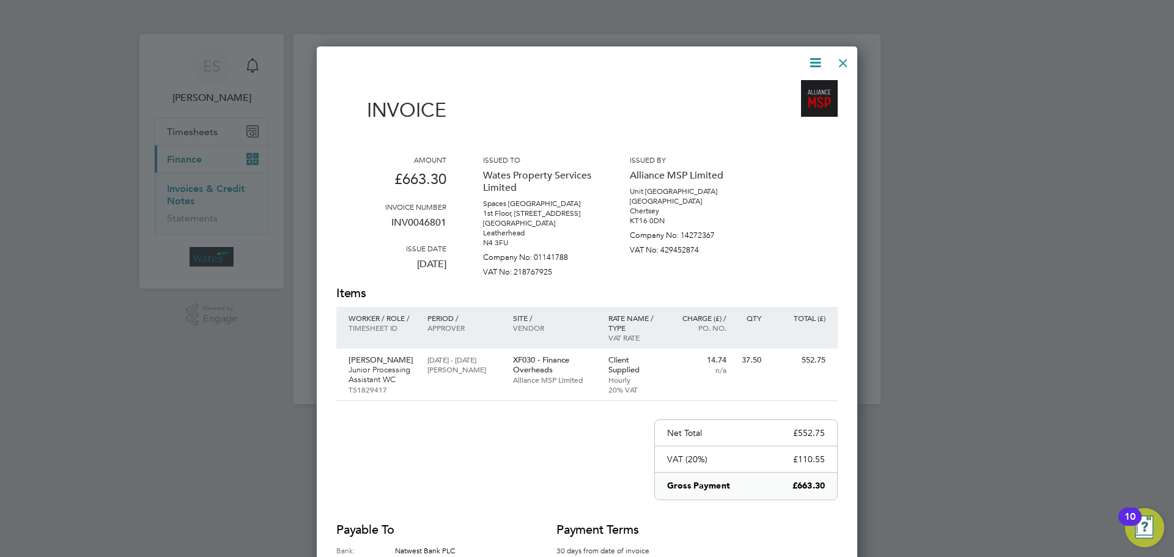
click at [813, 55] on icon at bounding box center [815, 62] width 15 height 15
click at [802, 87] on li "Download Invoice" at bounding box center [778, 91] width 84 height 17
click at [812, 64] on icon at bounding box center [815, 62] width 15 height 15
click at [780, 101] on li "View timesheet" at bounding box center [778, 108] width 84 height 17
click at [837, 56] on div at bounding box center [843, 60] width 22 height 22
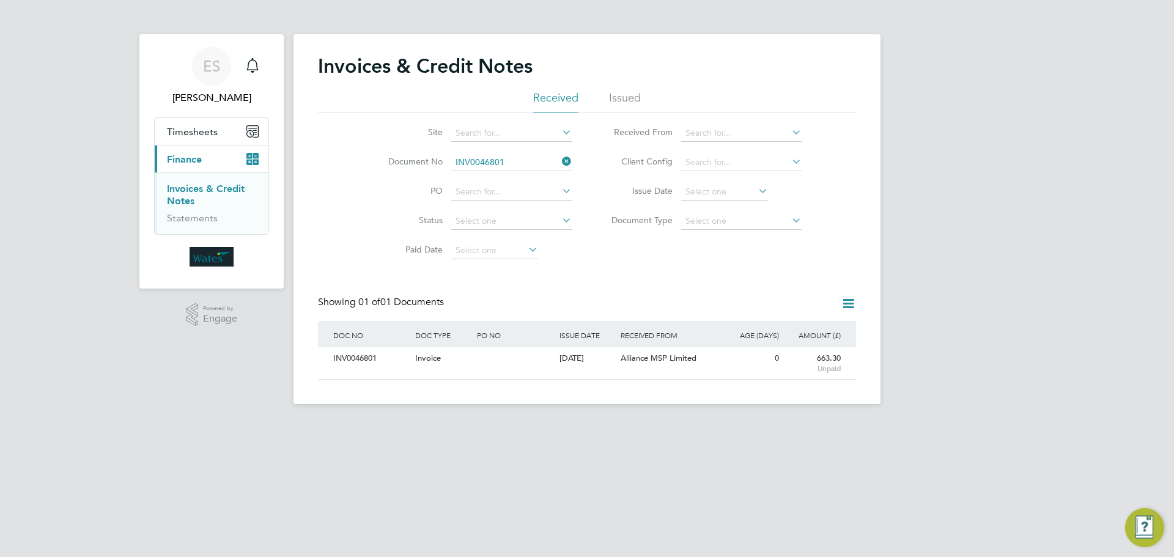
click at [537, 153] on li "Document No INV0046801" at bounding box center [472, 162] width 230 height 29
click at [537, 163] on input at bounding box center [511, 162] width 120 height 17
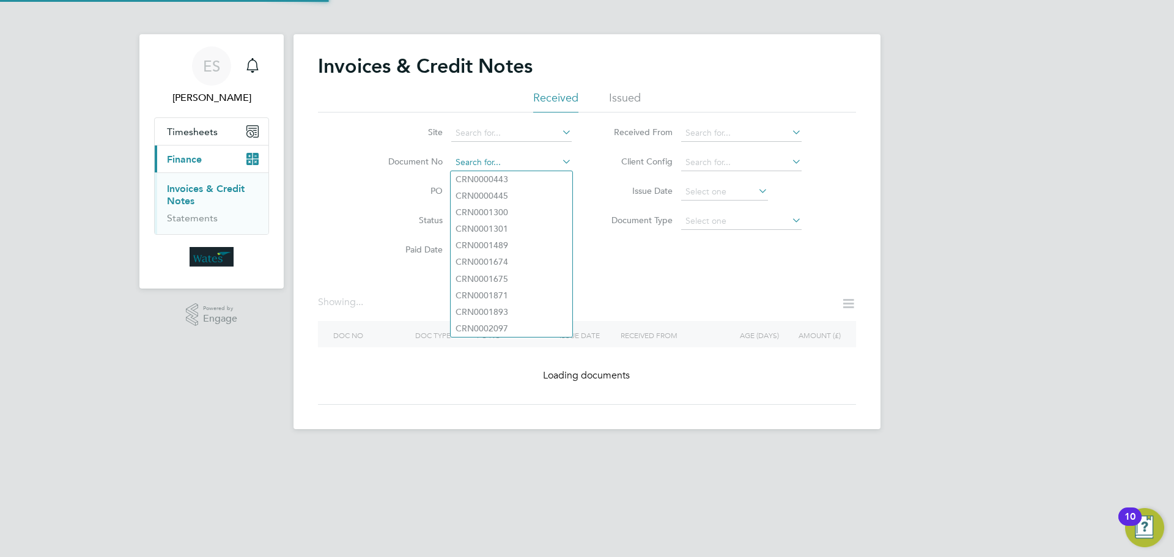
paste input "INV0046802"
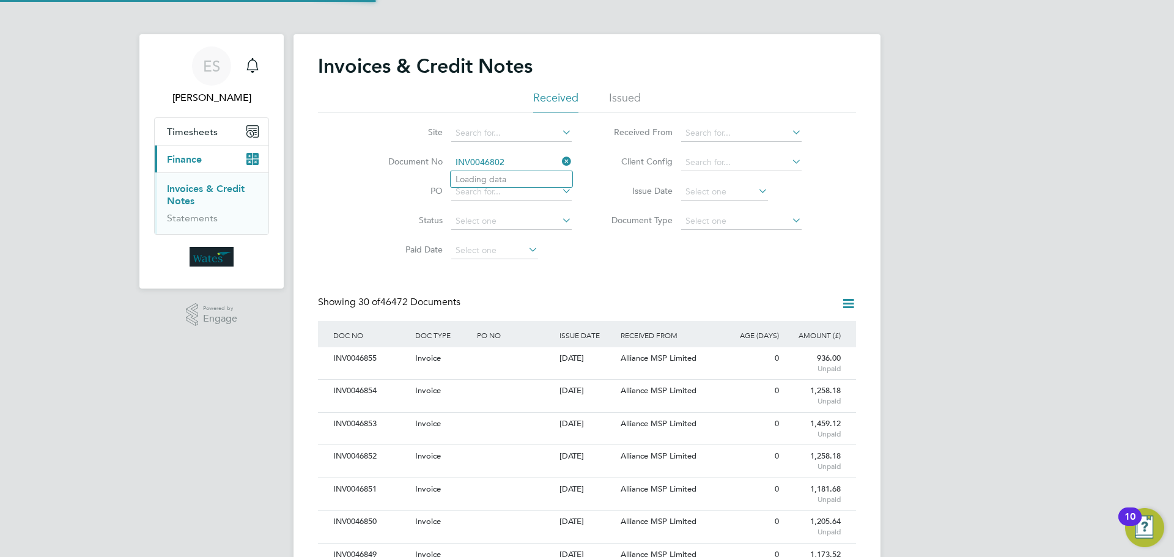
scroll to position [23, 83]
type input "INV0046802"
click at [489, 176] on b "INV0046802" at bounding box center [480, 179] width 49 height 10
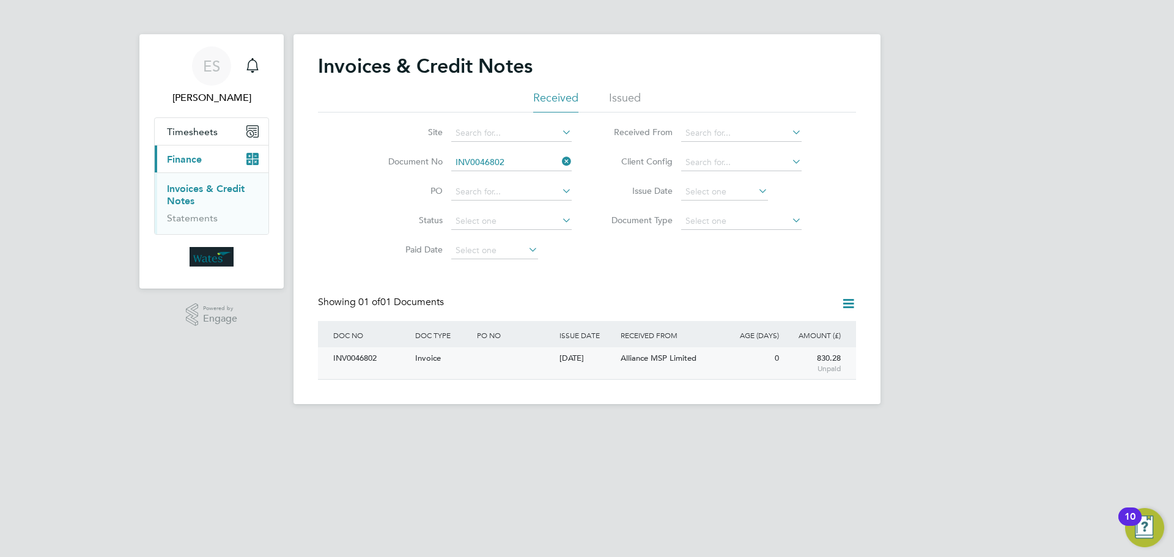
click at [444, 374] on div "INV0046802 Invoice 29 Sep 2025 Wates Property Services Limited Alliance MSP Lim…" at bounding box center [587, 363] width 538 height 32
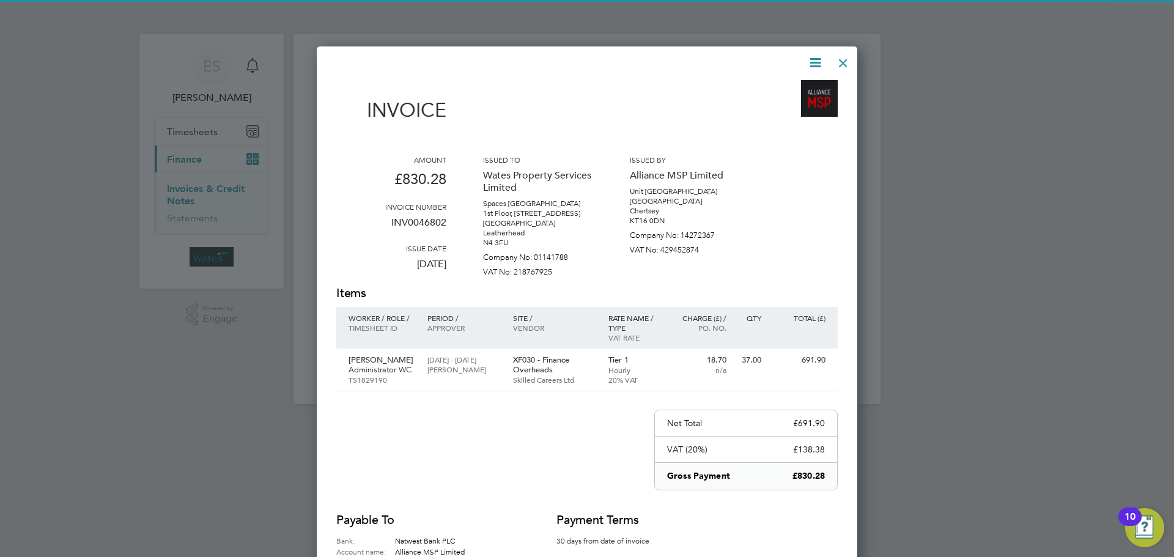
click at [815, 59] on icon at bounding box center [815, 62] width 15 height 15
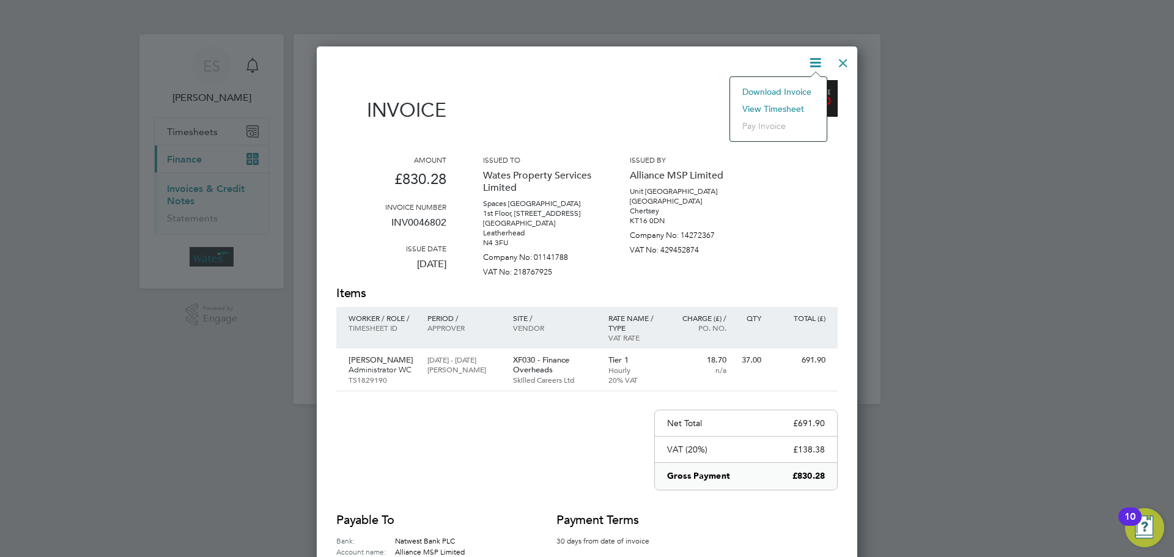
click at [798, 86] on li "Download Invoice" at bounding box center [778, 91] width 84 height 17
drag, startPoint x: 816, startPoint y: 59, endPoint x: 806, endPoint y: 79, distance: 22.4
click at [816, 59] on icon at bounding box center [815, 62] width 15 height 15
click at [784, 105] on li "View timesheet" at bounding box center [778, 108] width 84 height 17
click at [838, 62] on div at bounding box center [843, 60] width 22 height 22
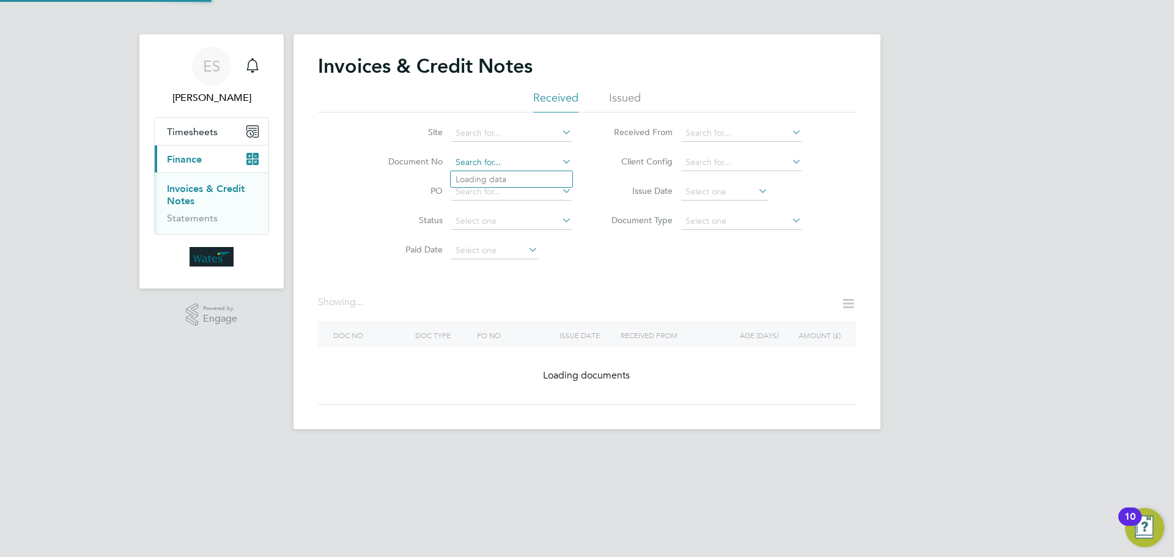
click at [537, 161] on input at bounding box center [511, 162] width 120 height 17
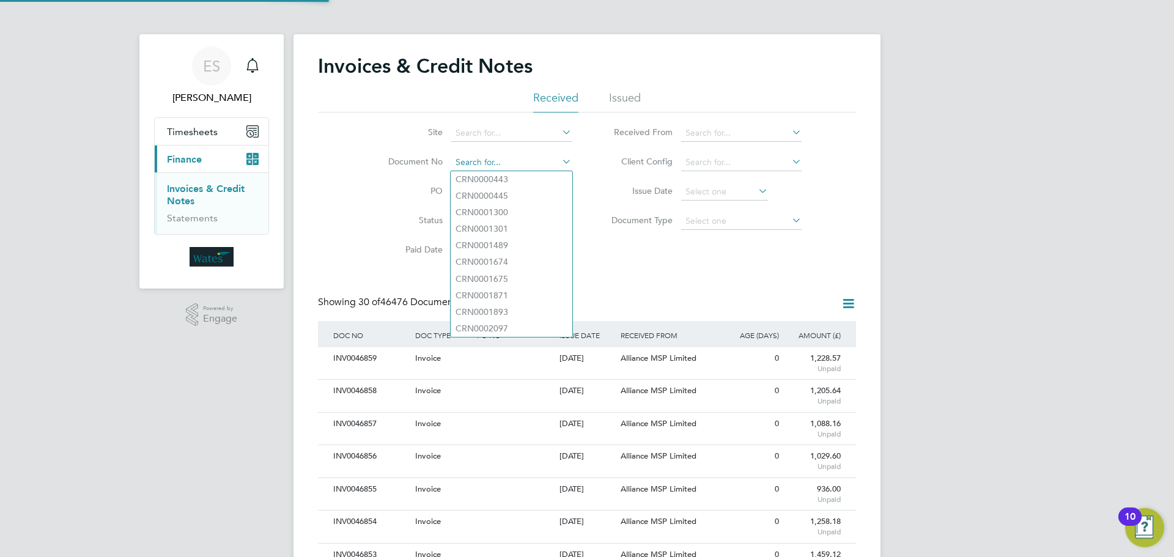
paste input "INV0046803"
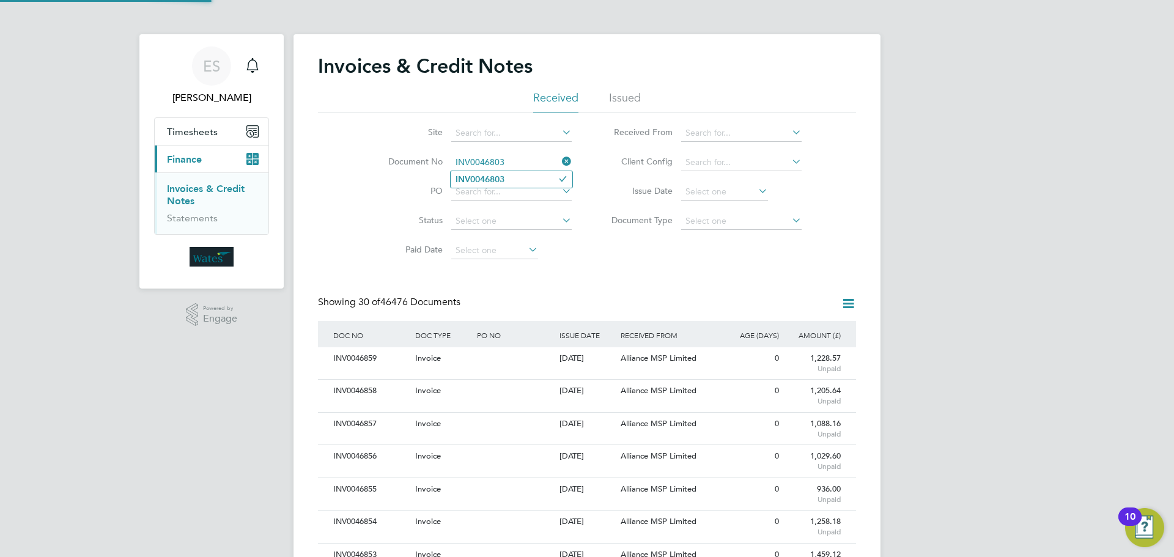
type input "INV0046803"
click at [520, 177] on li "INV0046803" at bounding box center [512, 179] width 122 height 17
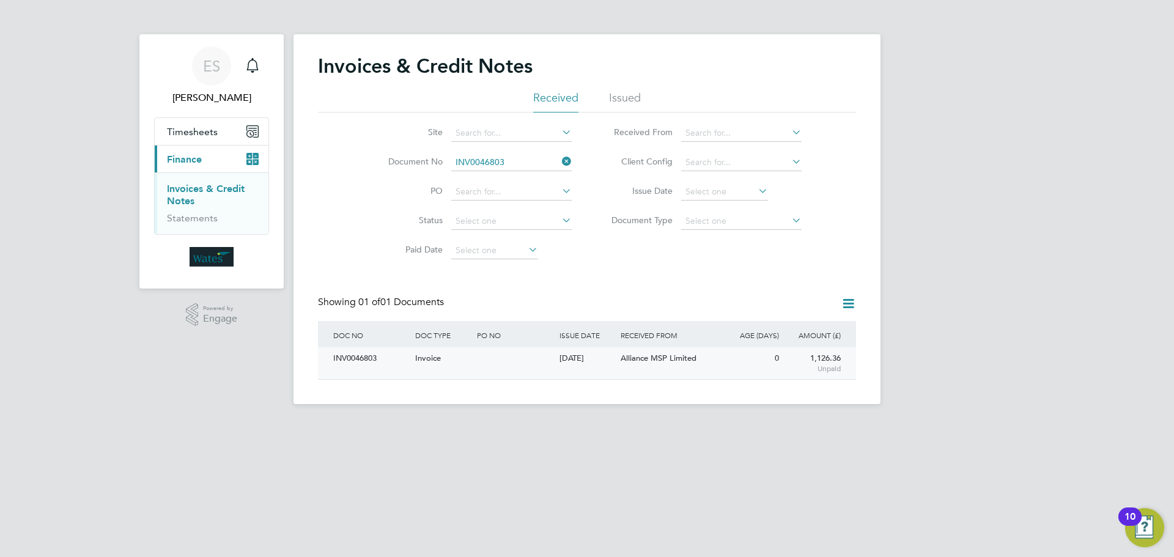
click at [359, 374] on div "INV0046803 Invoice 29 Sep 2025 Wates Property Services Limited Alliance MSP Lim…" at bounding box center [587, 363] width 538 height 32
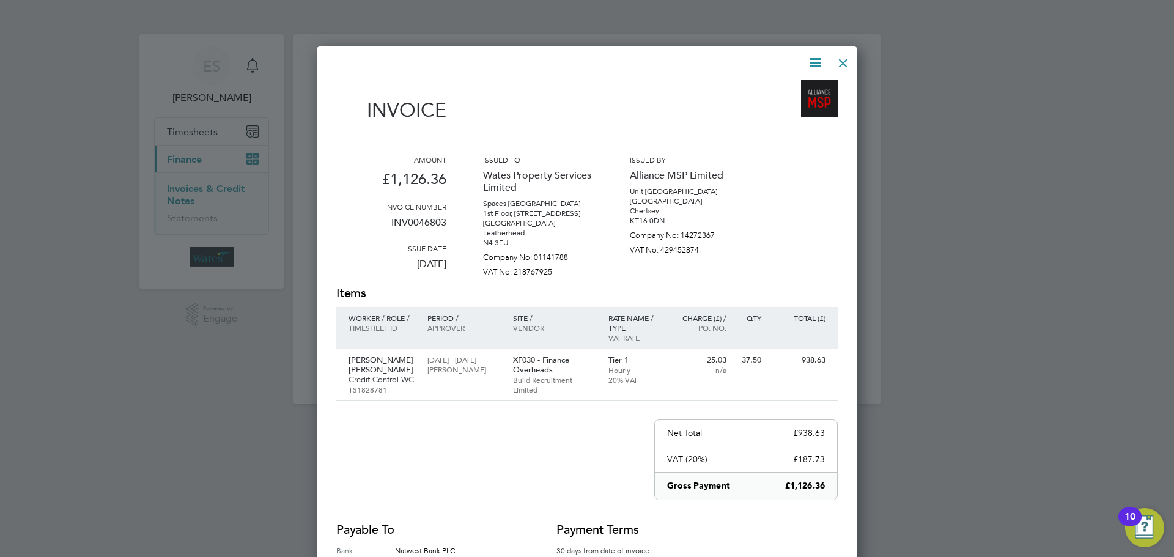
click at [816, 55] on icon at bounding box center [815, 62] width 15 height 15
click at [793, 87] on li "Download Invoice" at bounding box center [778, 91] width 84 height 17
drag, startPoint x: 810, startPoint y: 60, endPoint x: 793, endPoint y: 100, distance: 43.6
click at [810, 60] on icon at bounding box center [815, 62] width 15 height 15
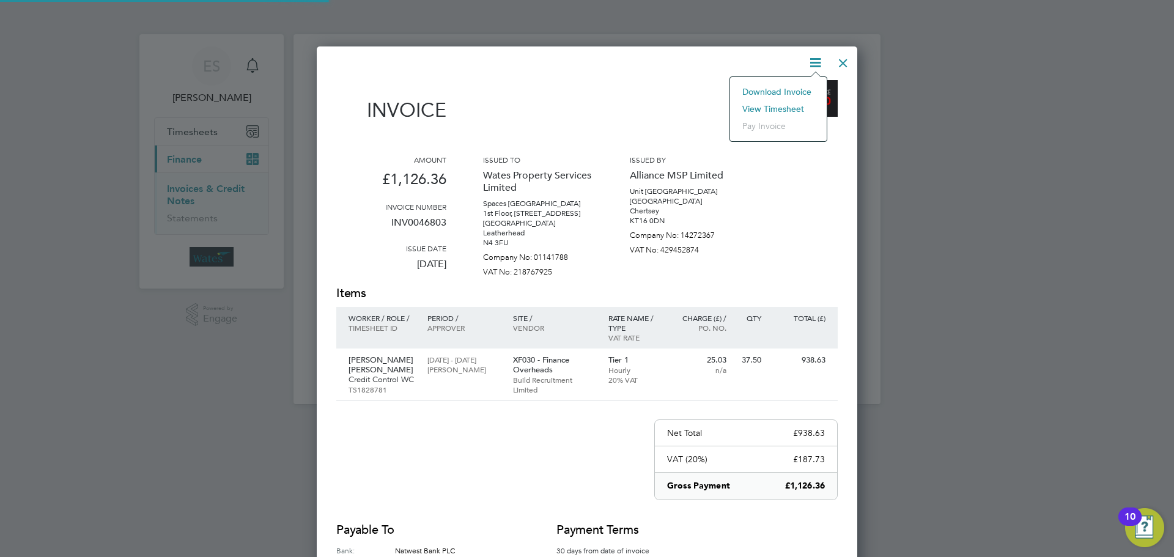
click at [775, 105] on li "View timesheet" at bounding box center [778, 108] width 84 height 17
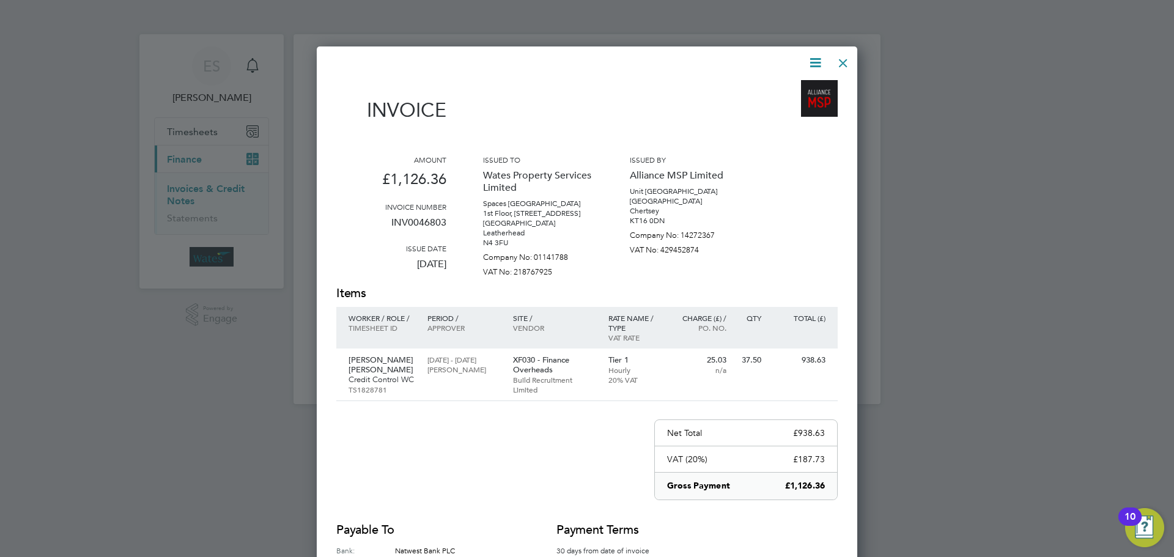
click at [837, 57] on div at bounding box center [843, 60] width 22 height 22
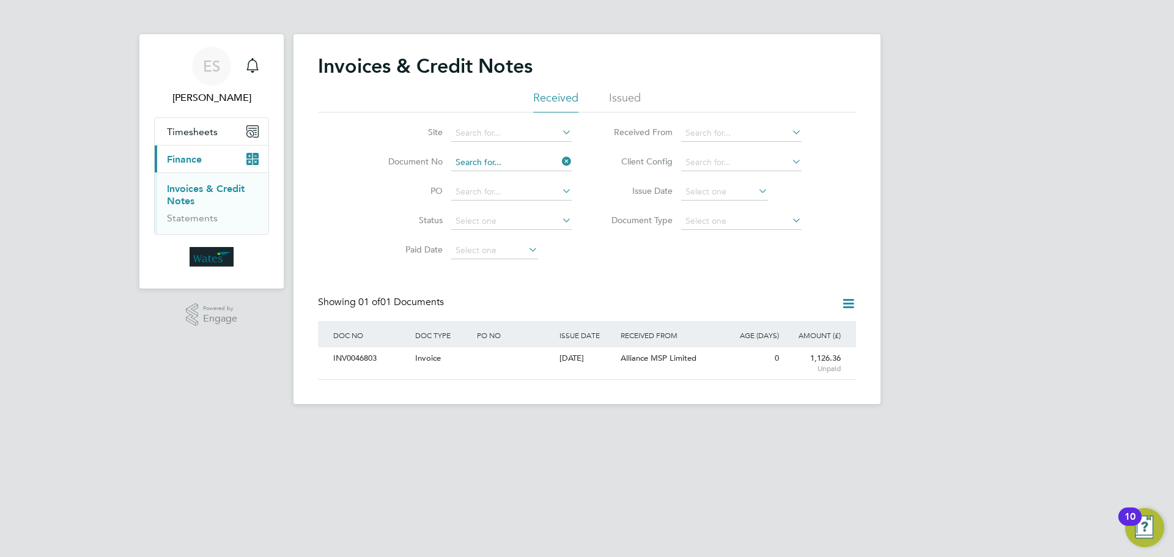
click at [490, 166] on input at bounding box center [511, 162] width 120 height 17
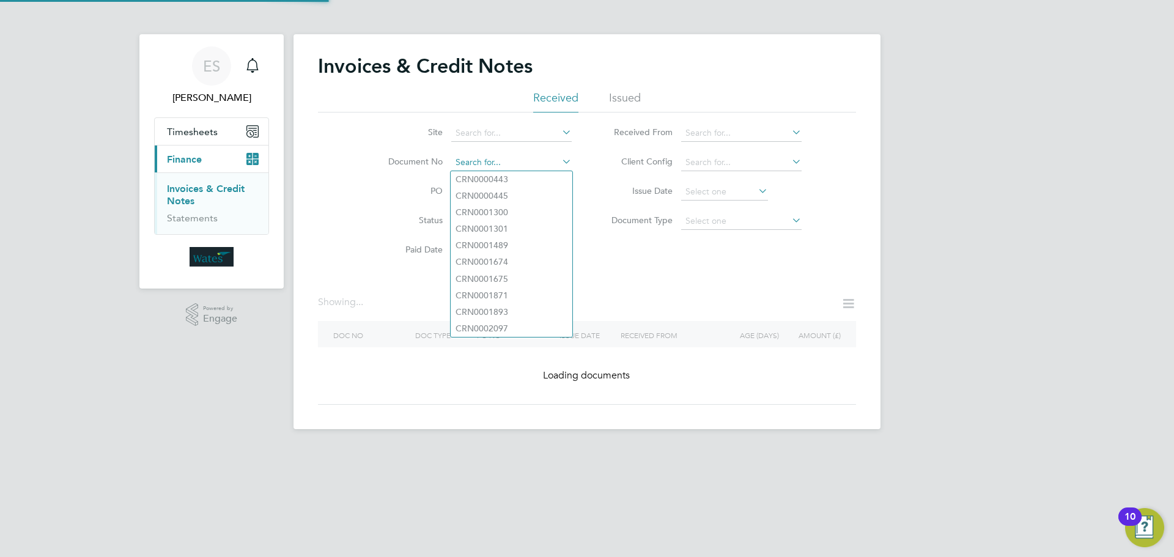
paste input "INV0046804"
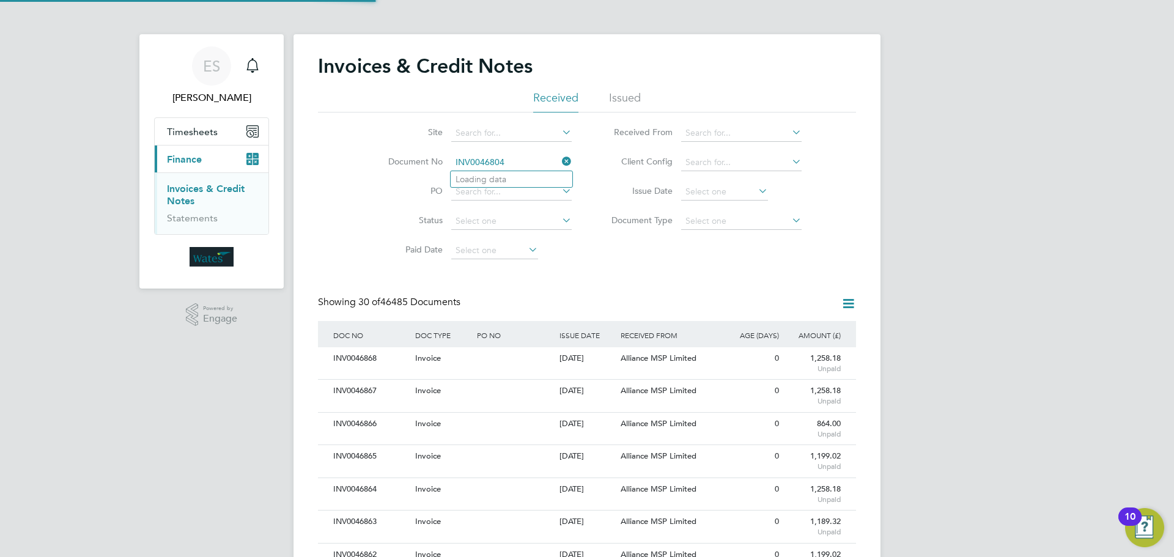
scroll to position [23, 83]
type input "INV0046804"
click at [500, 183] on b "INV0046804" at bounding box center [480, 179] width 49 height 10
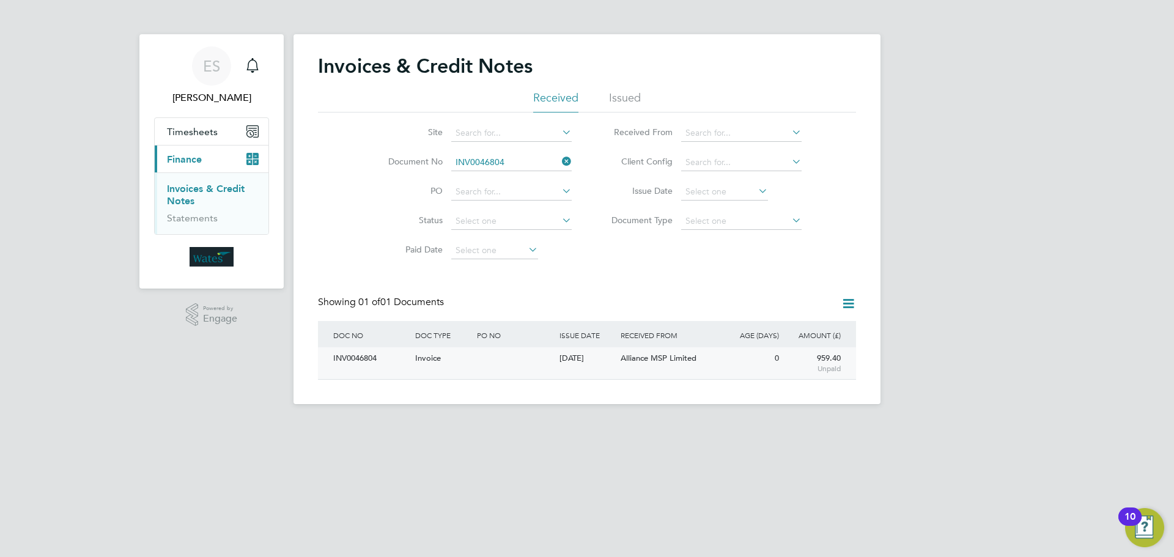
click at [360, 364] on div "INV0046804" at bounding box center [371, 358] width 82 height 23
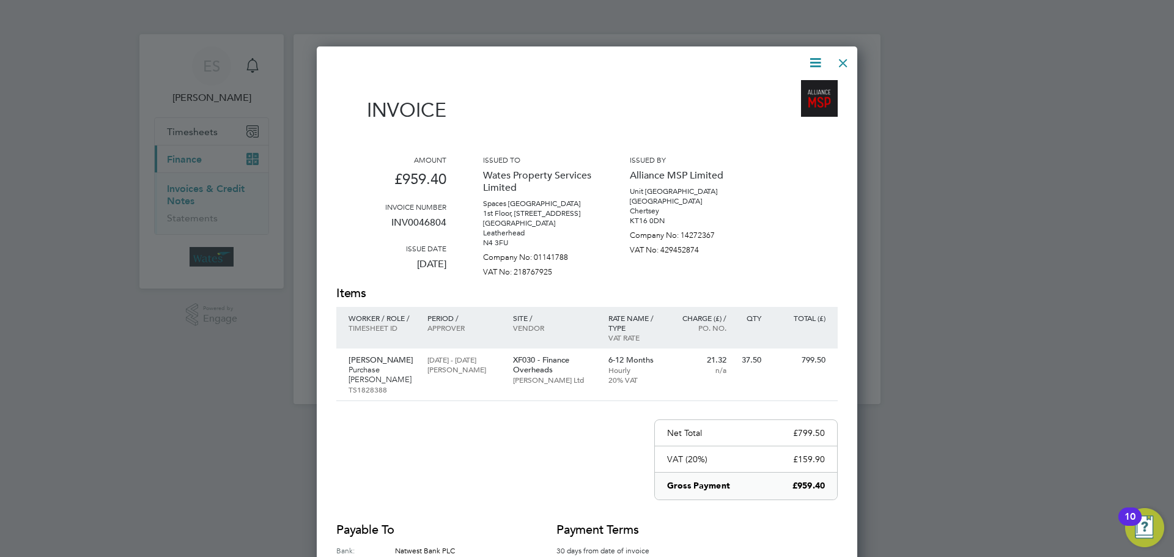
click at [819, 55] on icon at bounding box center [815, 62] width 15 height 15
click at [801, 91] on li "Download Invoice" at bounding box center [778, 91] width 84 height 17
click at [810, 55] on icon at bounding box center [815, 62] width 15 height 15
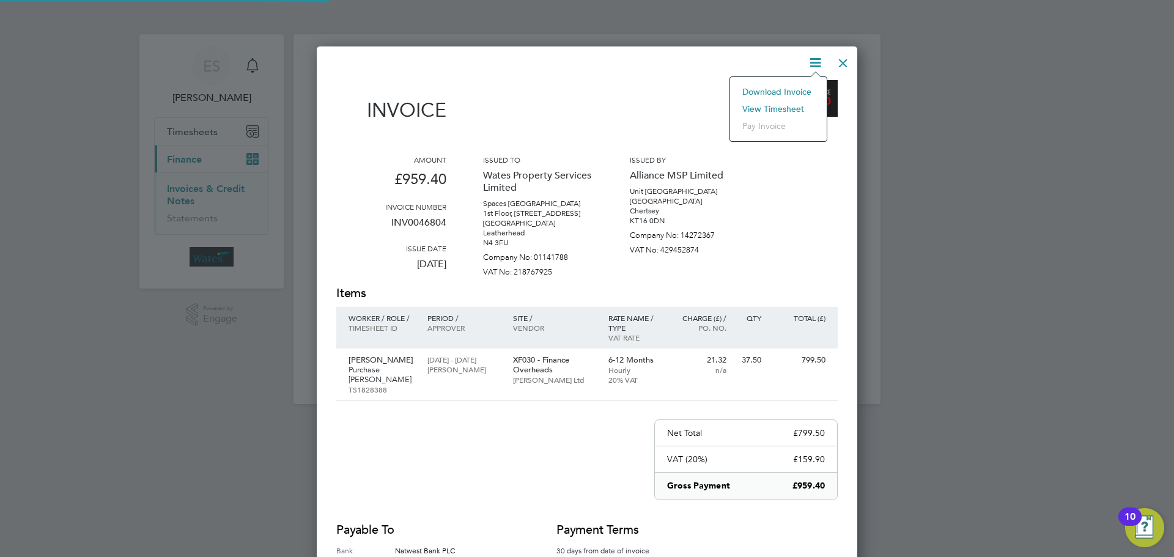
click at [787, 105] on li "View timesheet" at bounding box center [778, 108] width 84 height 17
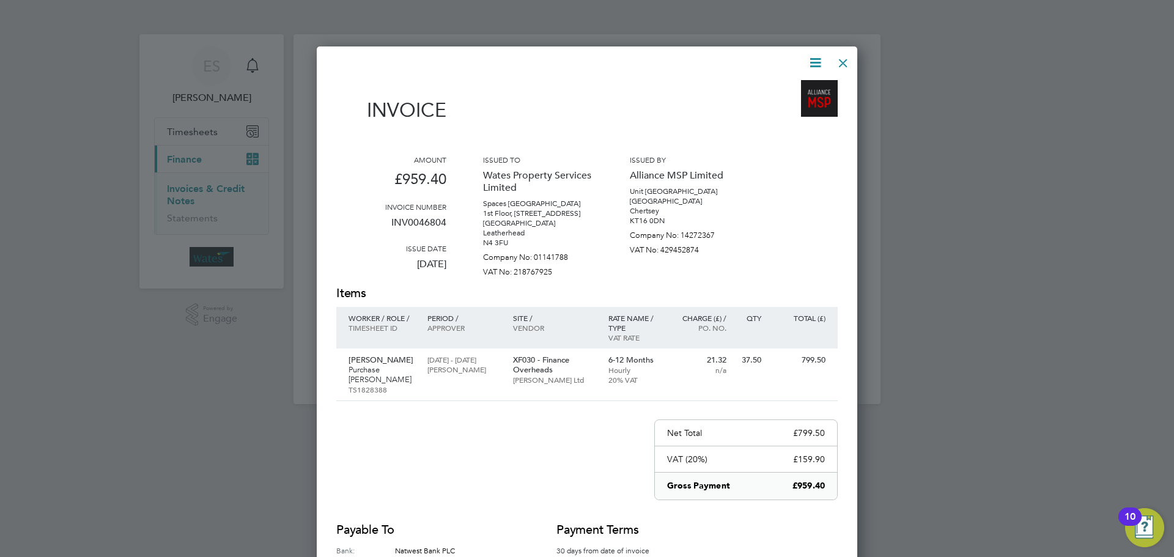
click at [840, 53] on div at bounding box center [843, 60] width 22 height 22
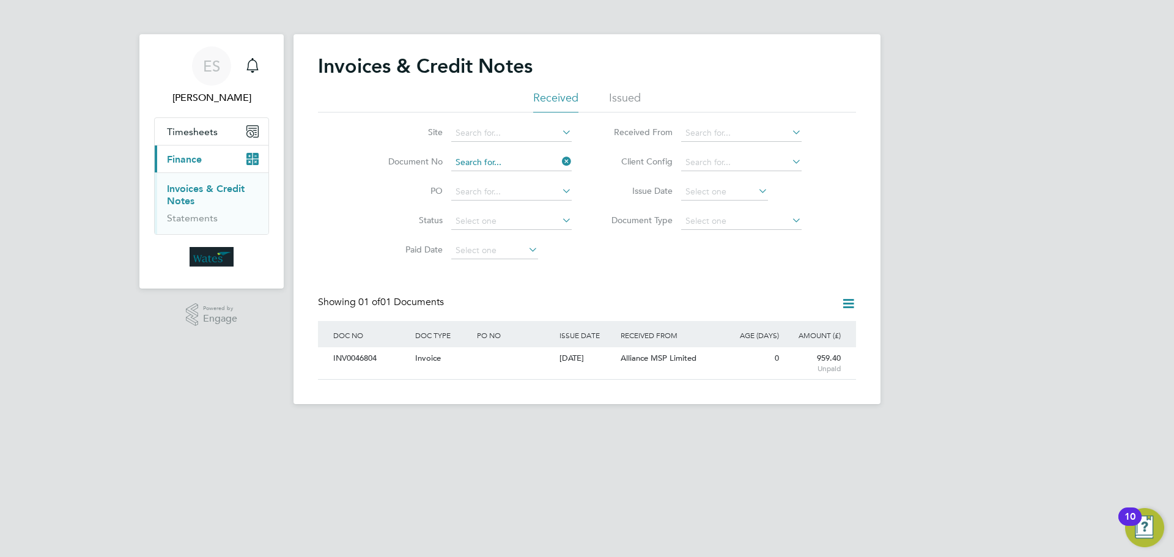
click at [511, 160] on input at bounding box center [511, 162] width 120 height 17
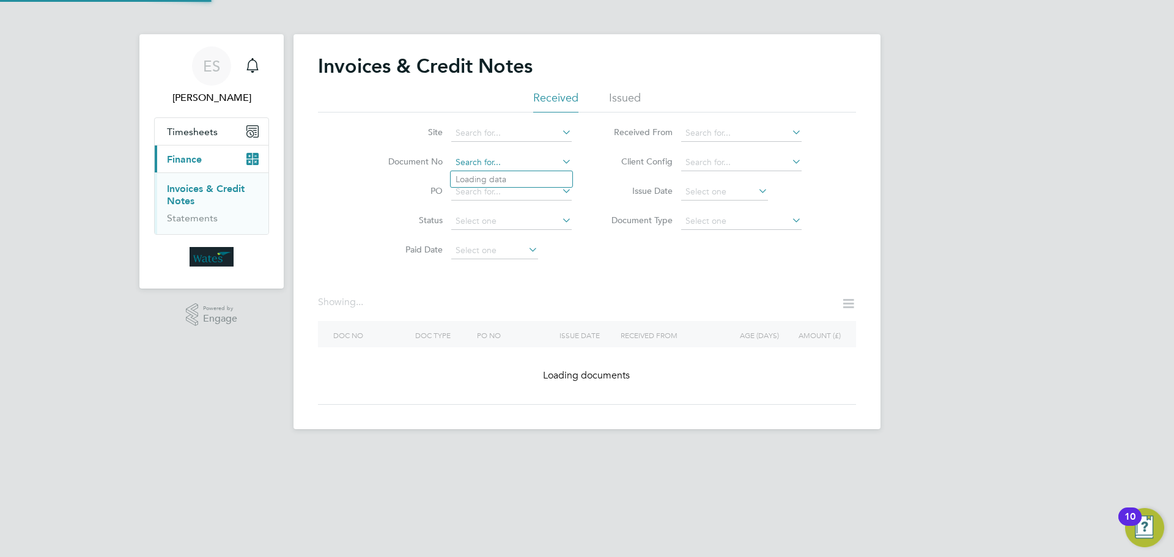
paste input "INV0046805"
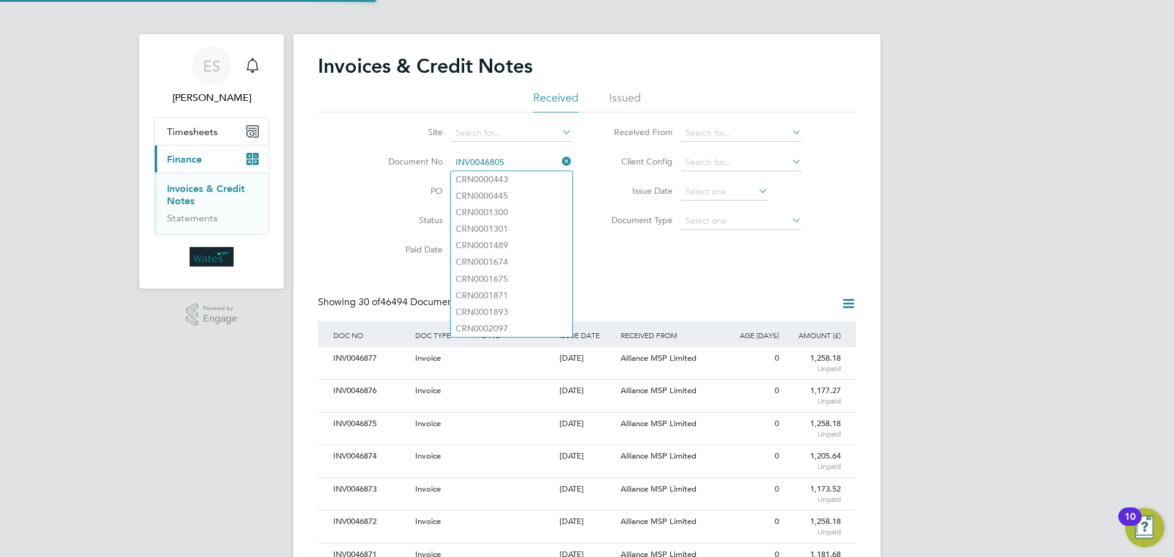
scroll to position [23, 83]
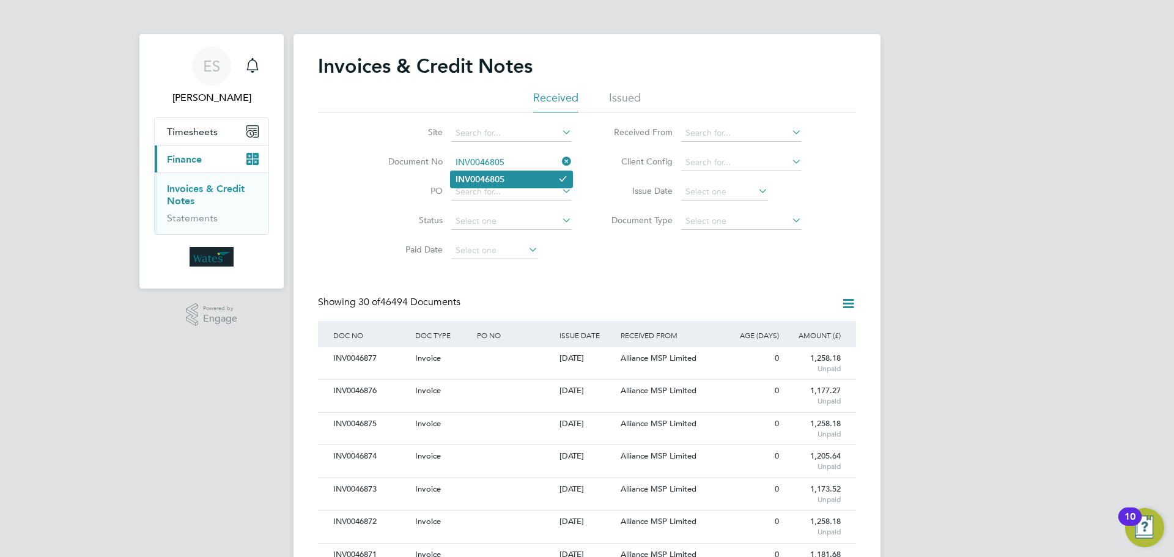
type input "INV0046805"
click at [528, 172] on li "INV0046805" at bounding box center [512, 179] width 122 height 17
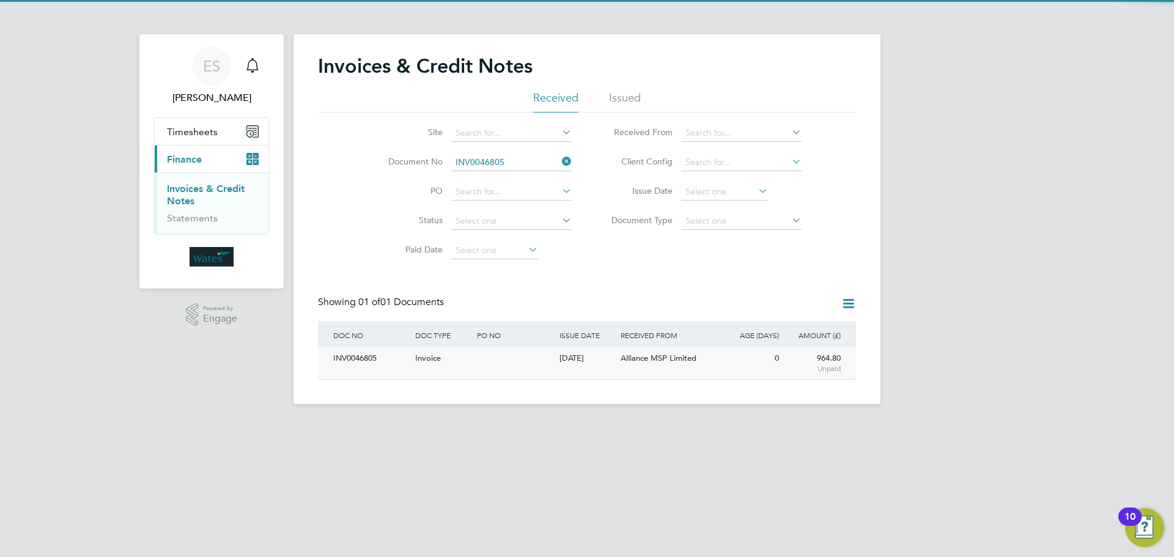
click at [357, 363] on div "INV0046805" at bounding box center [371, 358] width 82 height 23
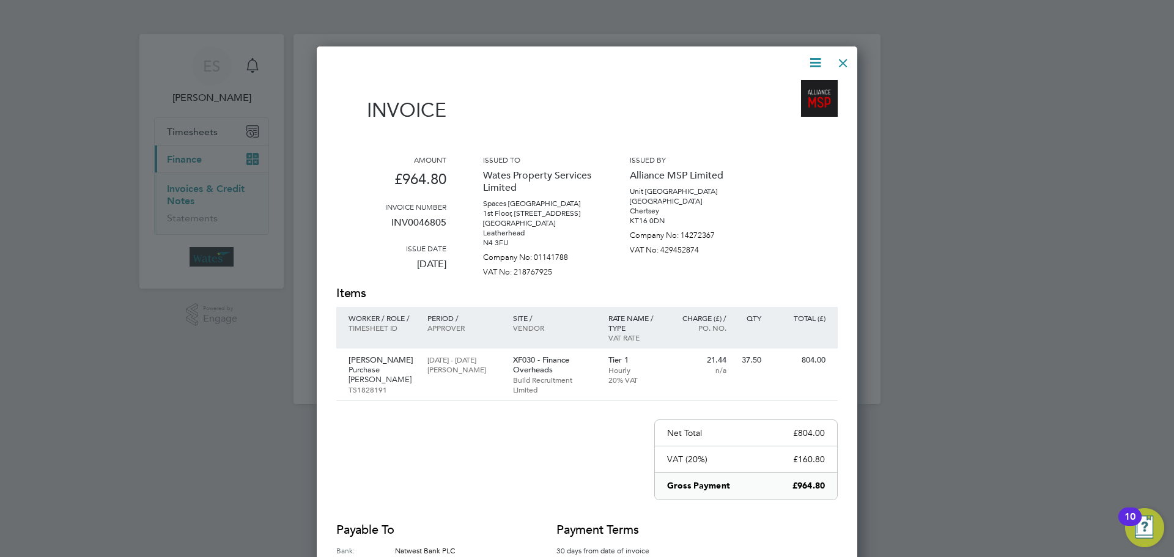
click at [812, 57] on icon at bounding box center [815, 62] width 15 height 15
click at [804, 84] on li "Download Invoice" at bounding box center [778, 91] width 84 height 17
click at [816, 61] on icon at bounding box center [815, 62] width 15 height 15
click at [800, 103] on li "View timesheet" at bounding box center [778, 108] width 84 height 17
drag, startPoint x: 836, startPoint y: 61, endPoint x: 682, endPoint y: 160, distance: 183.0
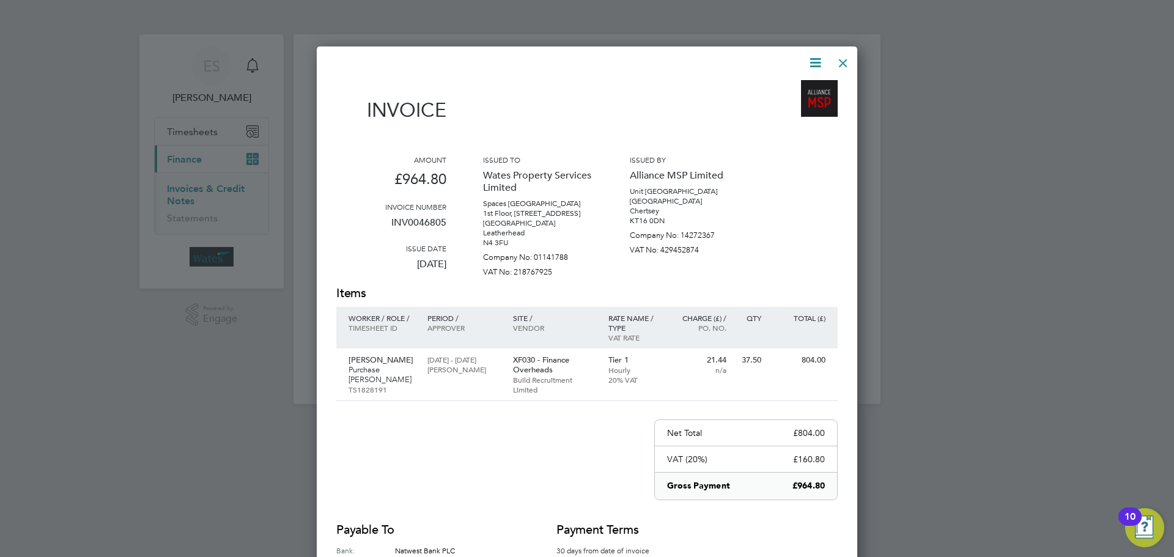
click at [836, 61] on div at bounding box center [843, 60] width 22 height 22
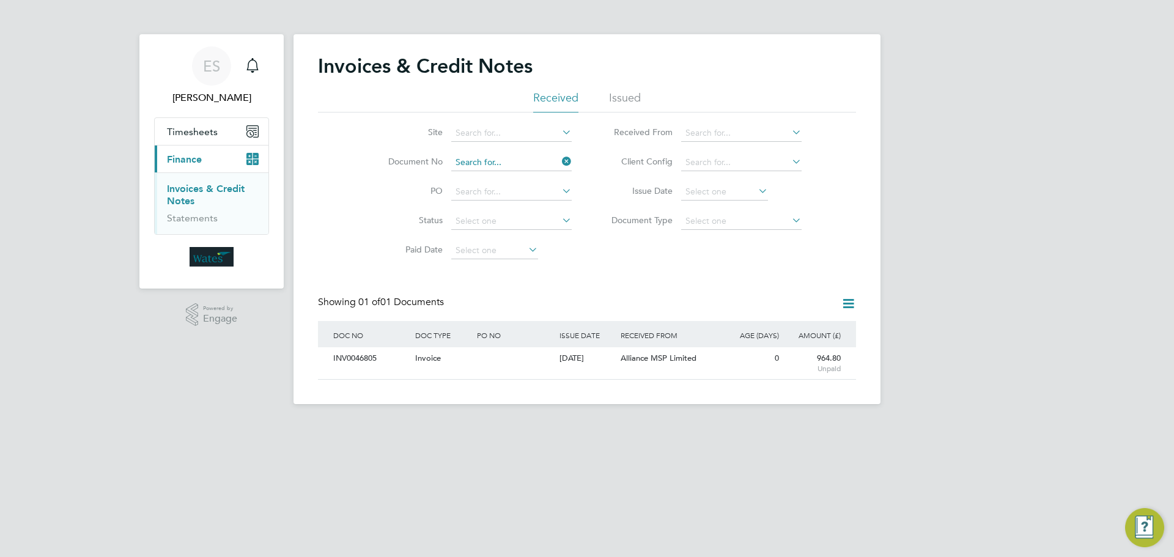
click at [516, 161] on input at bounding box center [511, 162] width 120 height 17
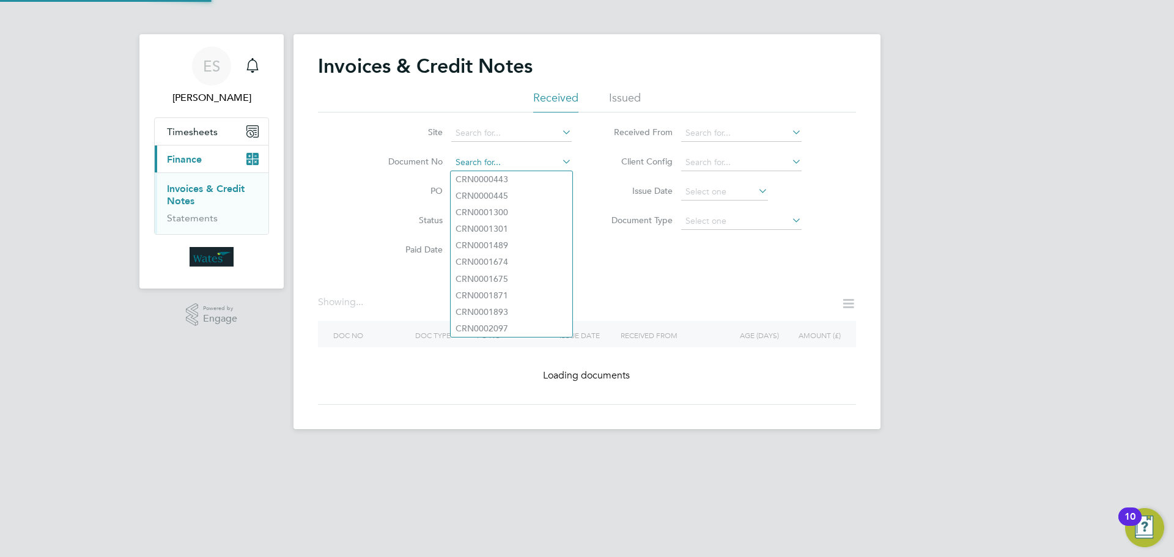
paste input "INV0046806"
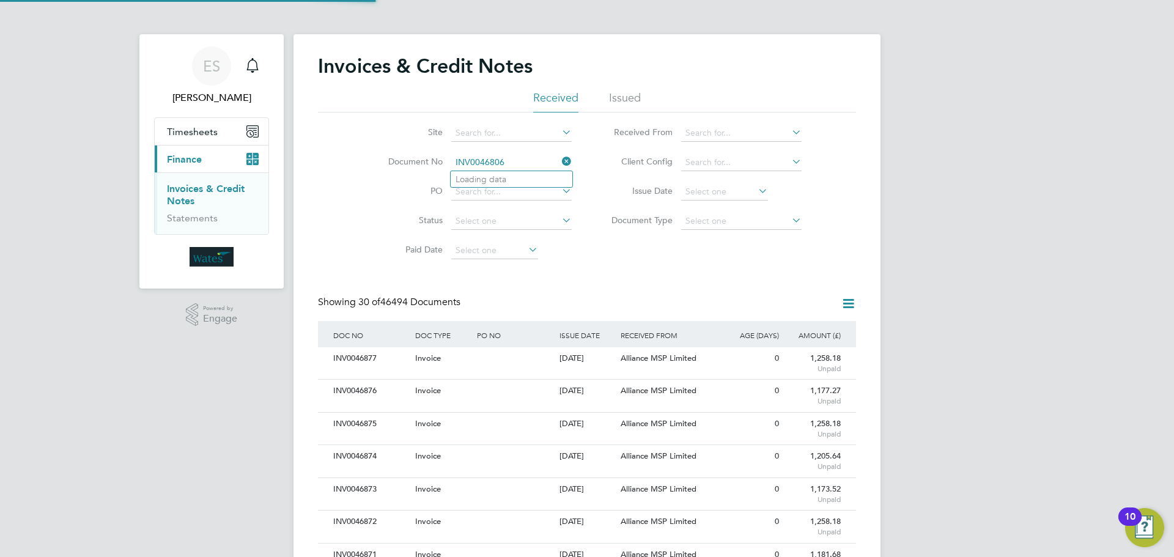
scroll to position [23, 83]
type input "INV0046806"
click at [499, 171] on li "INV0046806" at bounding box center [512, 179] width 122 height 17
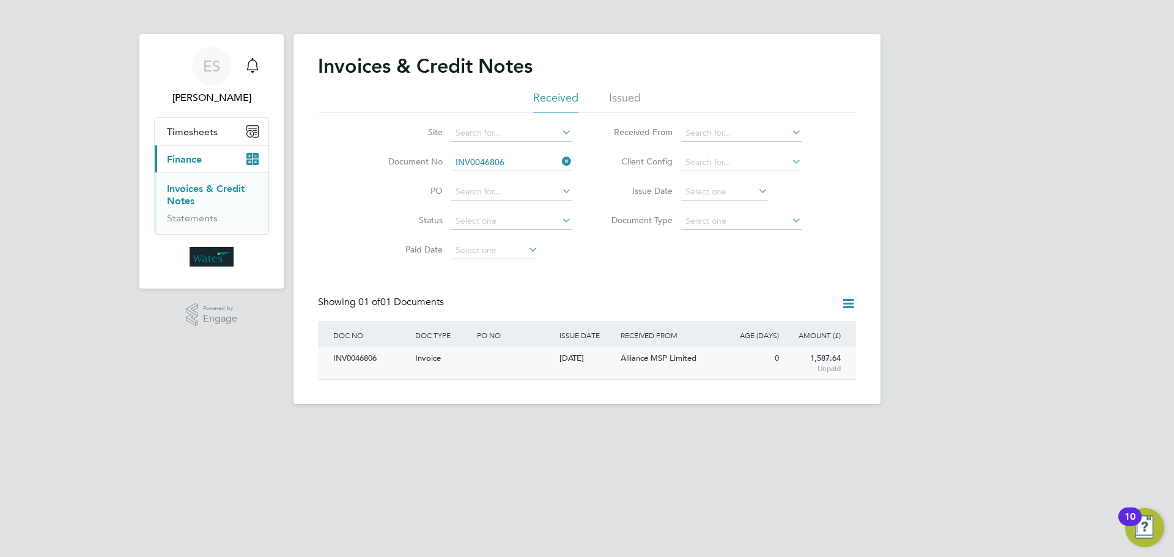
click at [360, 349] on div "INV0046806" at bounding box center [371, 358] width 82 height 23
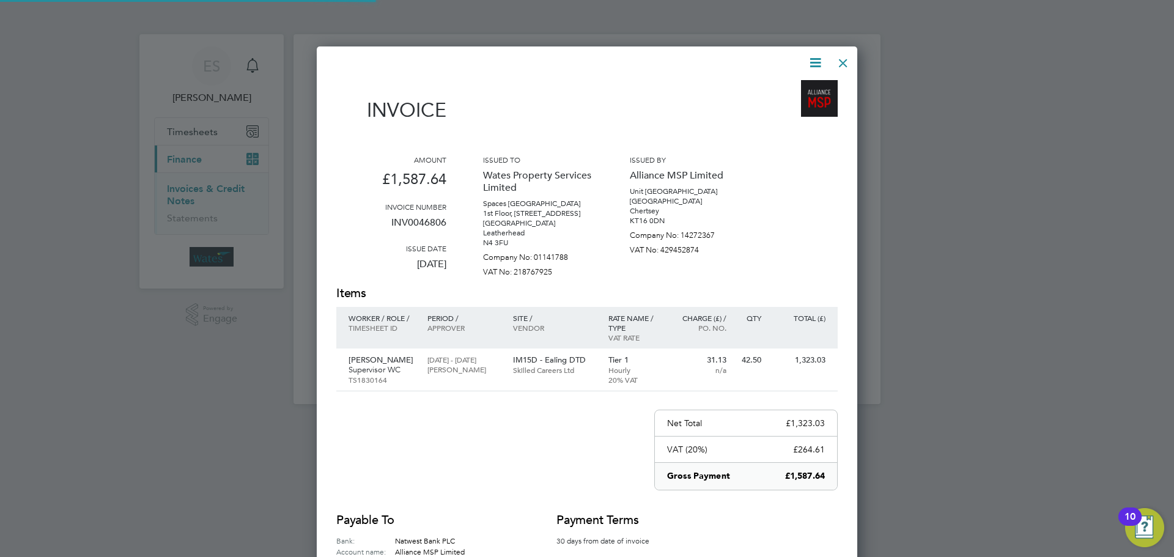
click at [816, 60] on icon at bounding box center [815, 62] width 15 height 15
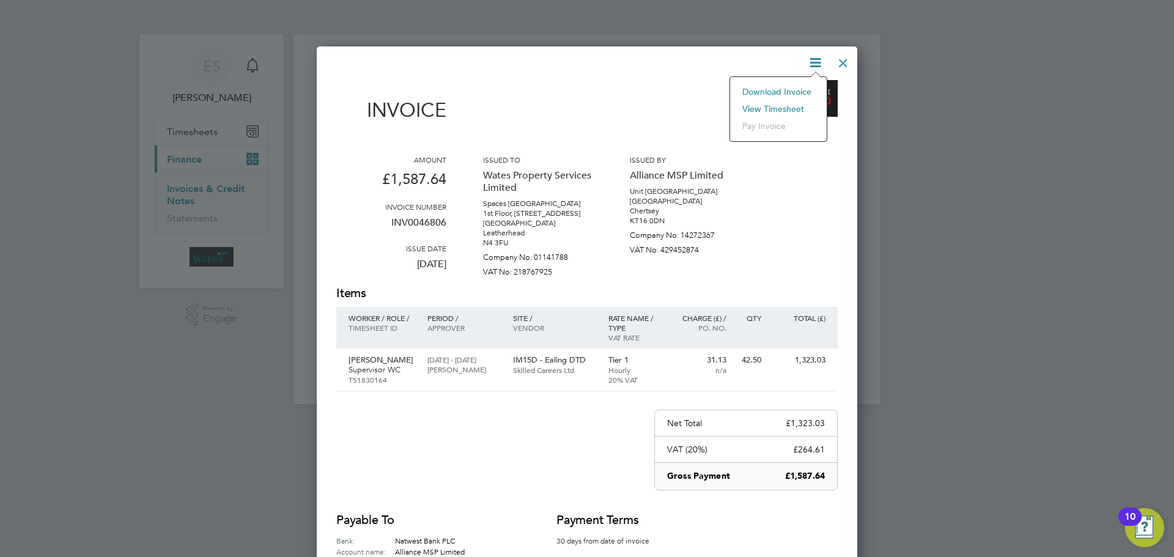
click at [792, 89] on li "Download Invoice" at bounding box center [778, 91] width 84 height 17
drag, startPoint x: 815, startPoint y: 60, endPoint x: 809, endPoint y: 75, distance: 16.2
click at [815, 60] on icon at bounding box center [815, 62] width 15 height 15
click at [791, 104] on li "View timesheet" at bounding box center [778, 108] width 84 height 17
click at [841, 56] on div at bounding box center [843, 60] width 22 height 22
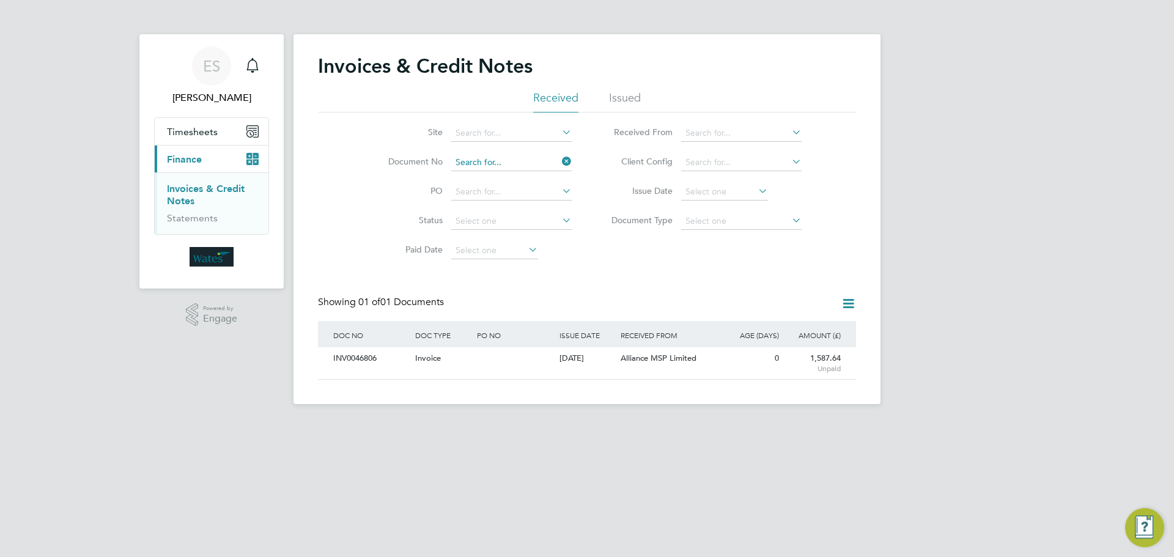
click at [506, 161] on input at bounding box center [511, 162] width 120 height 17
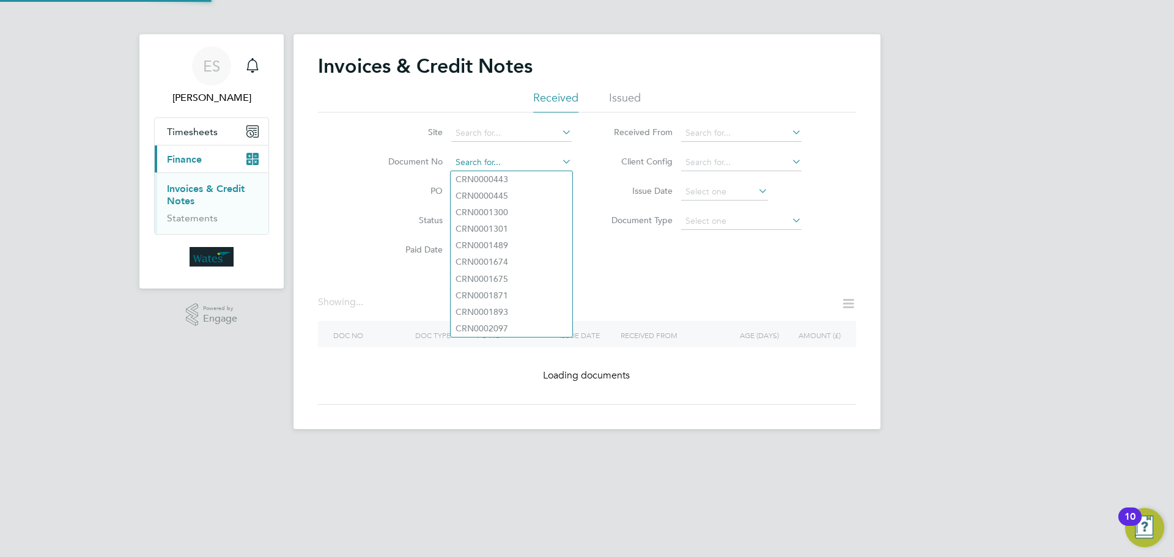
paste input "INV0046807"
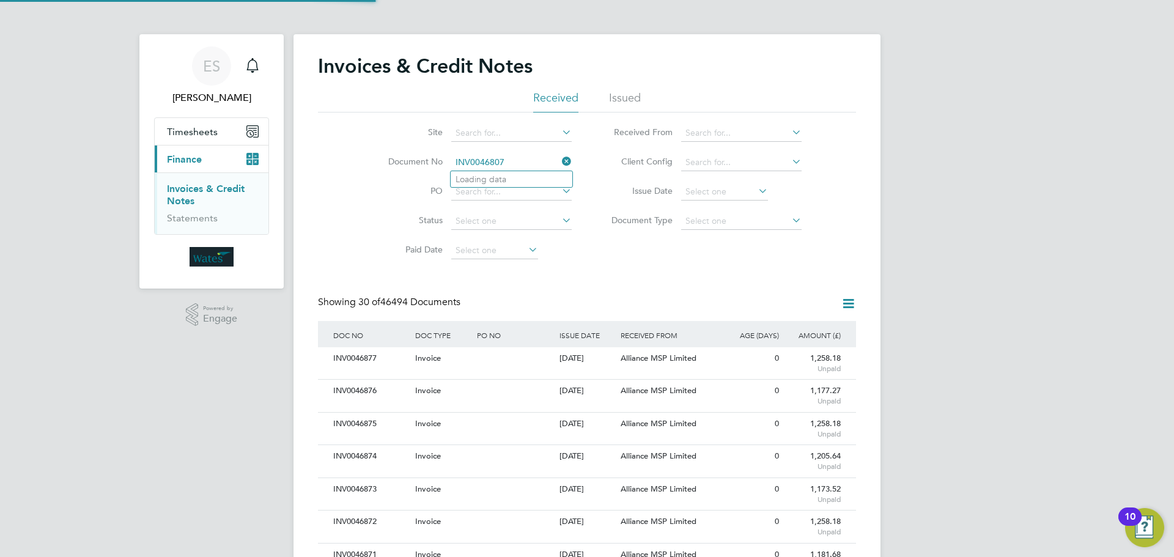
scroll to position [23, 83]
type input "INV0046807"
click at [498, 180] on b "INV0046807" at bounding box center [480, 179] width 49 height 10
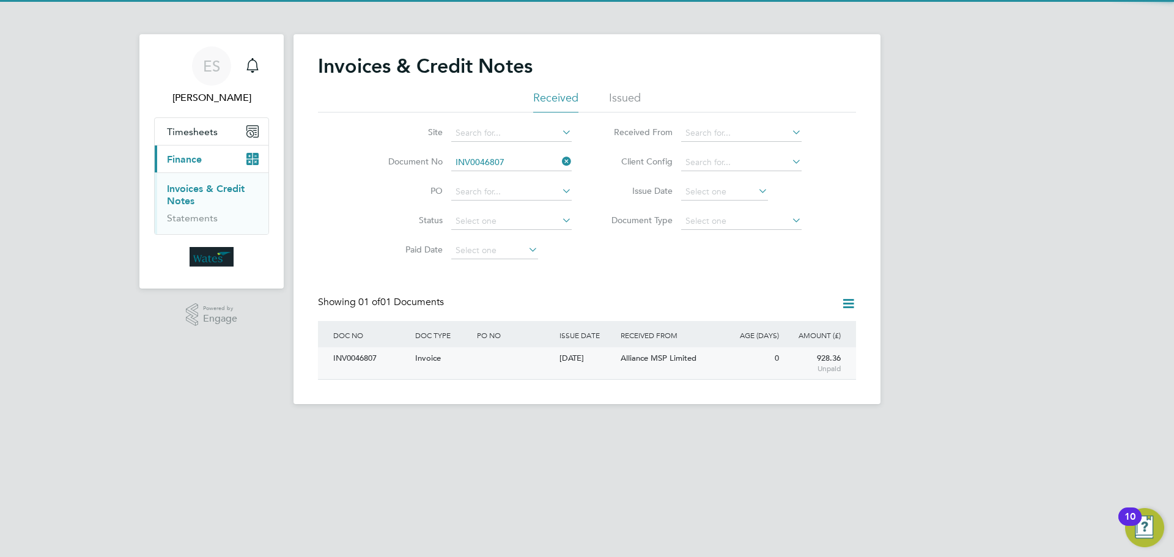
click at [377, 372] on div "INV0046807 Invoice 29 Sep 2025 Wates Property Services Limited Alliance MSP Lim…" at bounding box center [587, 363] width 538 height 32
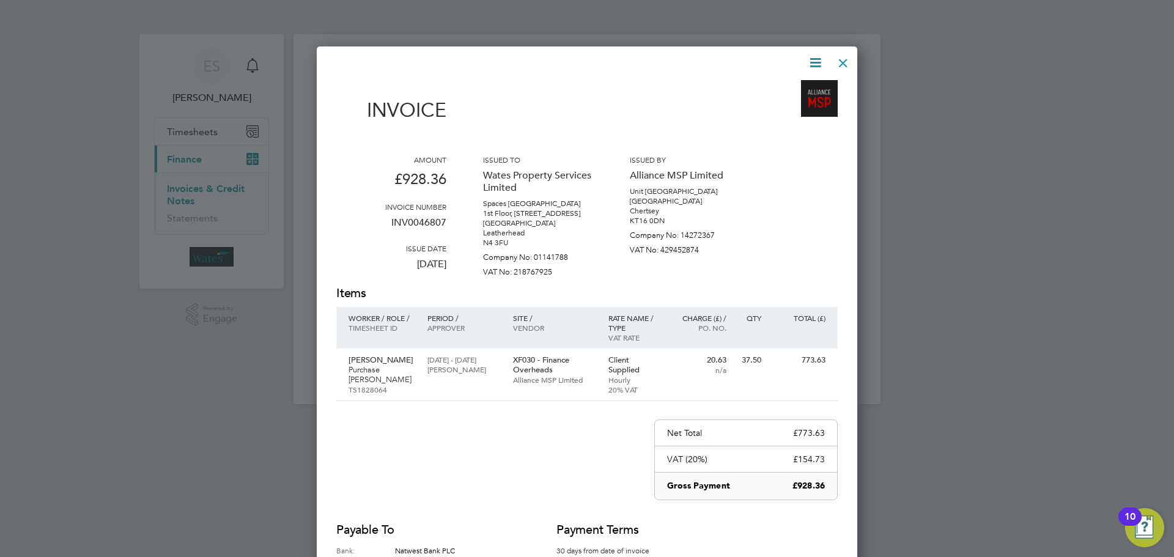
click at [811, 61] on icon at bounding box center [815, 62] width 15 height 15
click at [783, 85] on li "Download Invoice" at bounding box center [778, 91] width 84 height 17
click at [812, 57] on icon at bounding box center [815, 62] width 15 height 15
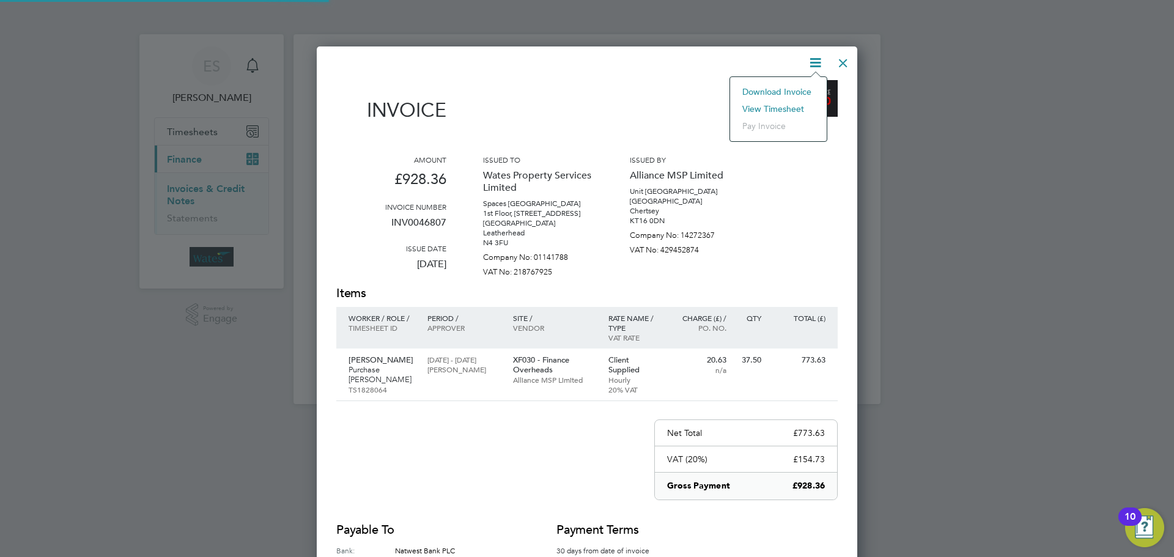
click at [787, 105] on li "View timesheet" at bounding box center [778, 108] width 84 height 17
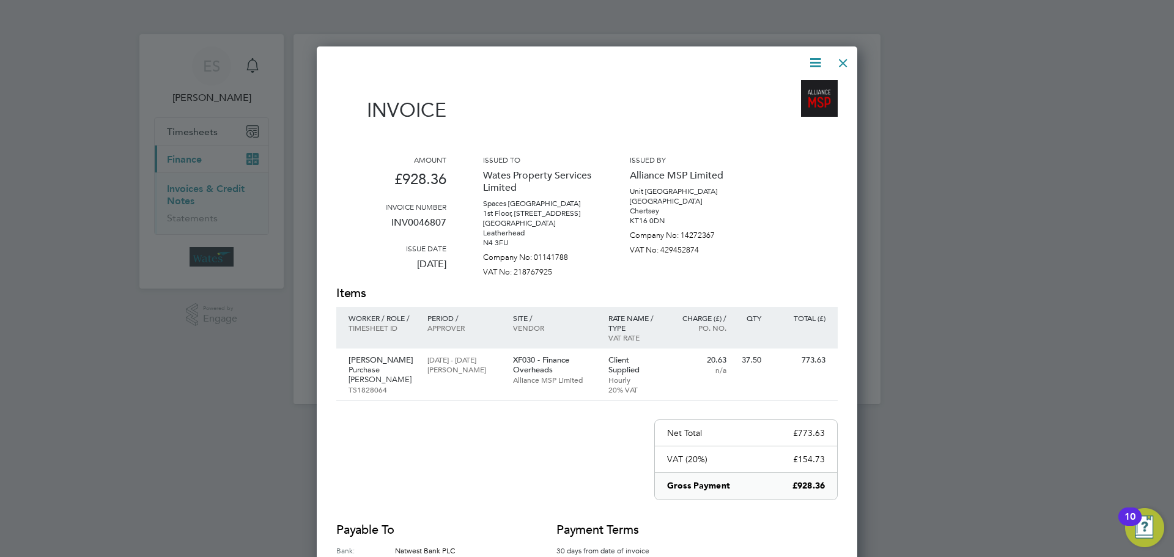
click at [844, 60] on div at bounding box center [843, 60] width 22 height 22
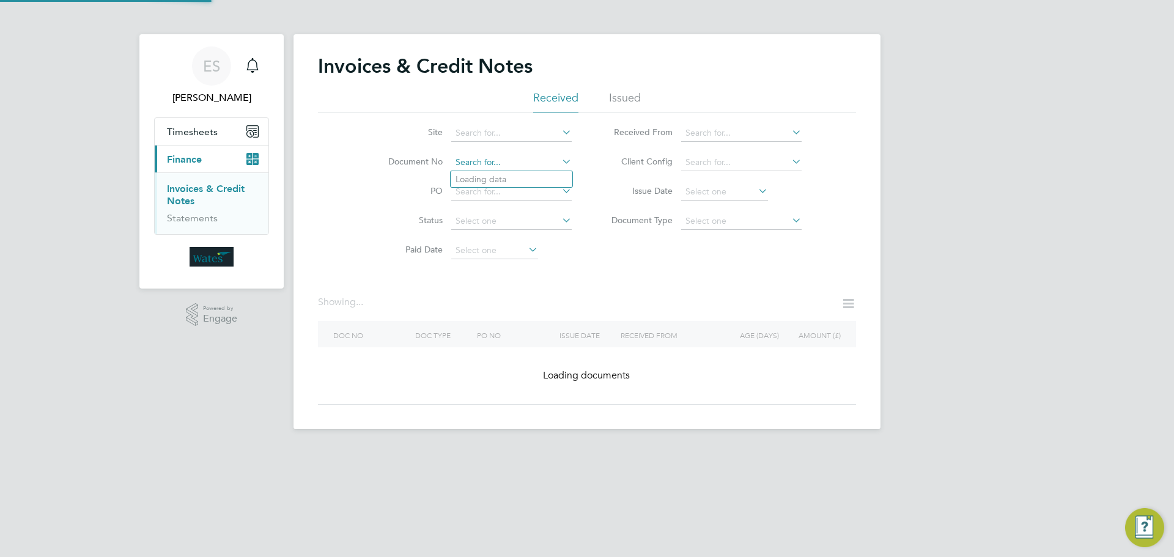
click at [512, 164] on input at bounding box center [511, 162] width 120 height 17
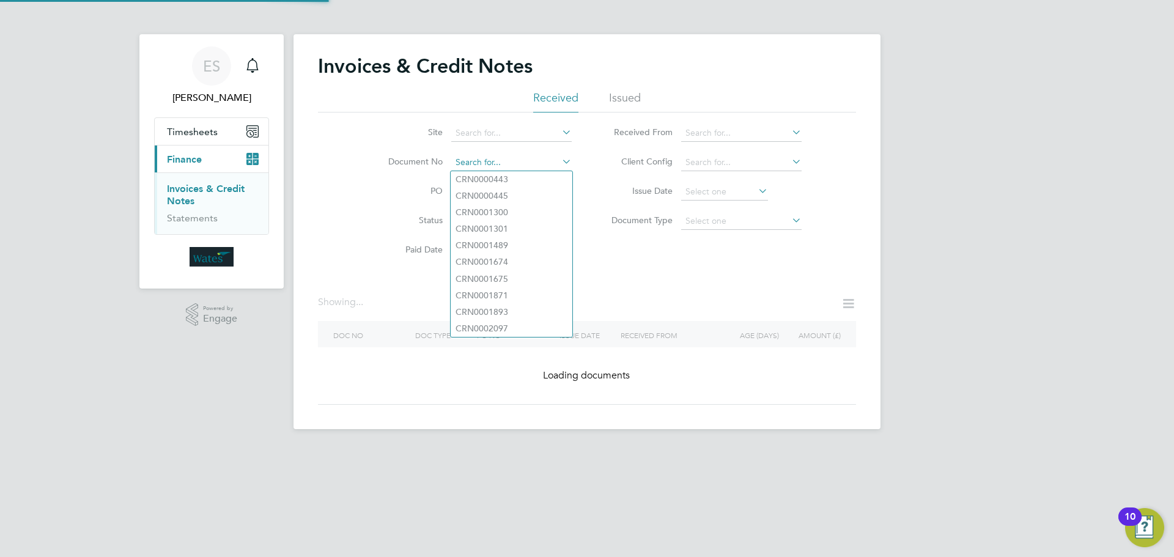
paste input "INV0046808"
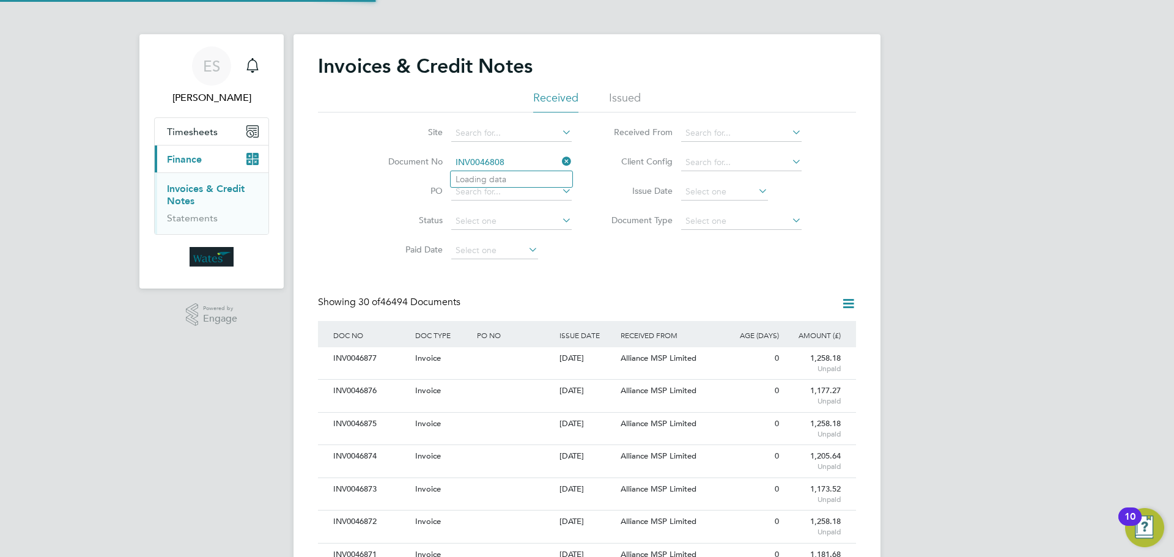
scroll to position [23, 103]
type input "INV0046808"
click at [511, 171] on li "INV0046808" at bounding box center [512, 179] width 122 height 17
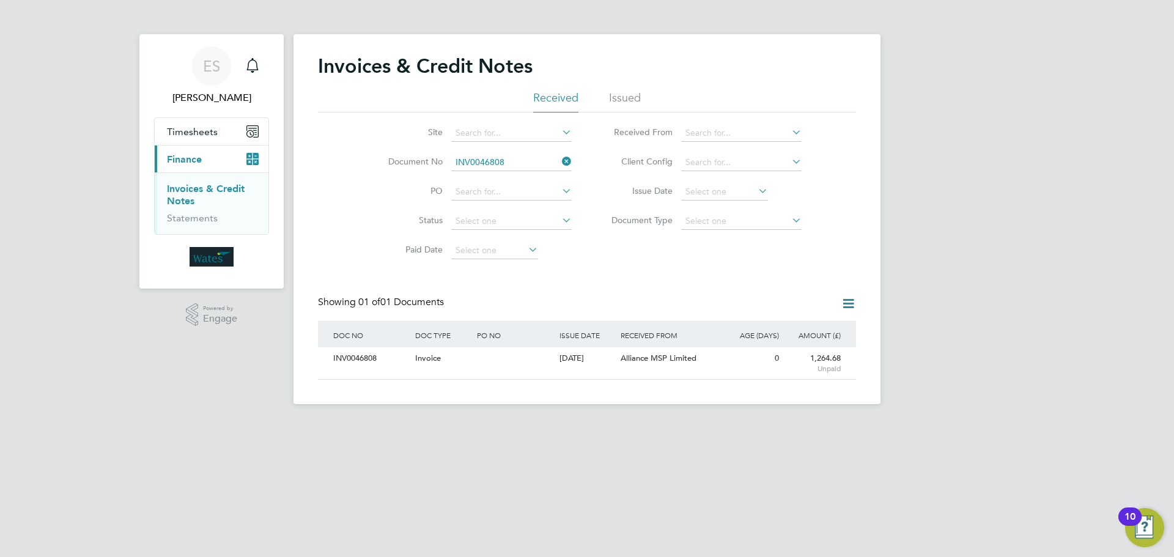
click at [363, 361] on div "INV0046808" at bounding box center [371, 358] width 82 height 23
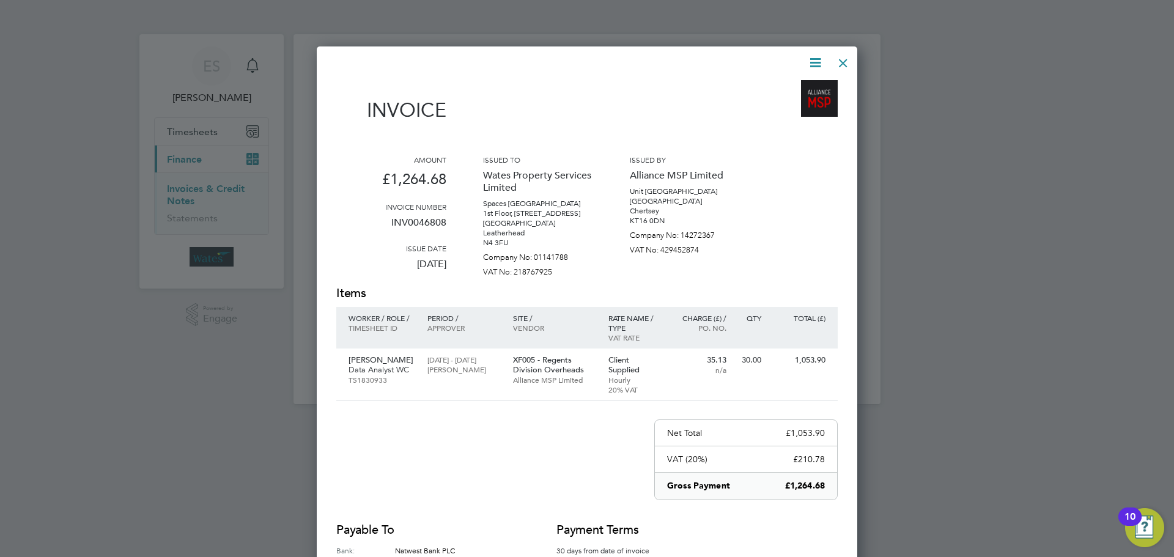
click at [815, 57] on icon at bounding box center [815, 62] width 15 height 15
click at [803, 87] on li "Download Invoice" at bounding box center [778, 91] width 84 height 17
click at [819, 59] on icon at bounding box center [815, 62] width 15 height 15
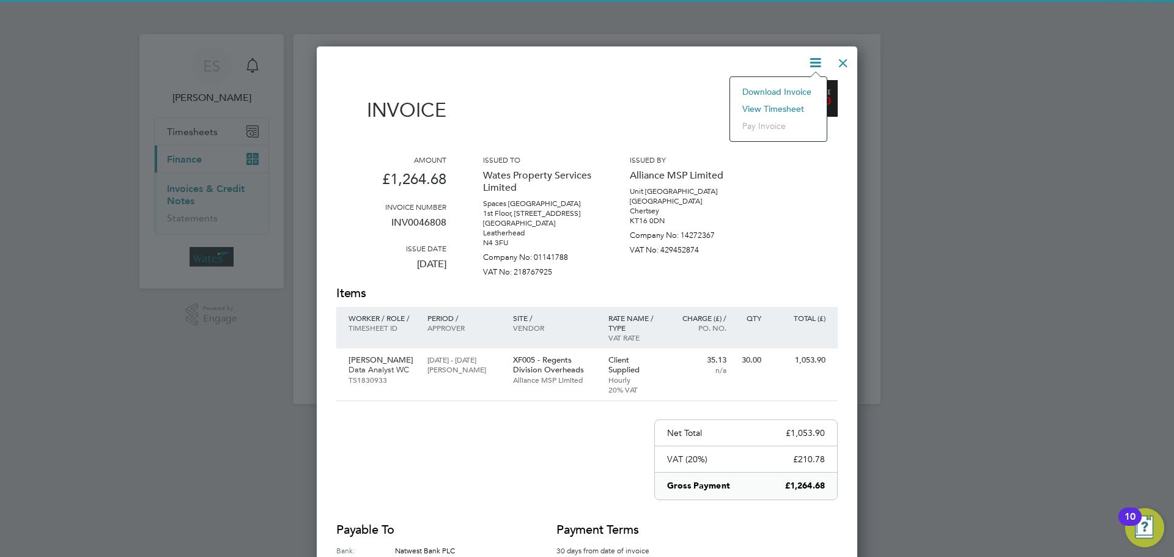
click at [789, 104] on li "View timesheet" at bounding box center [778, 108] width 84 height 17
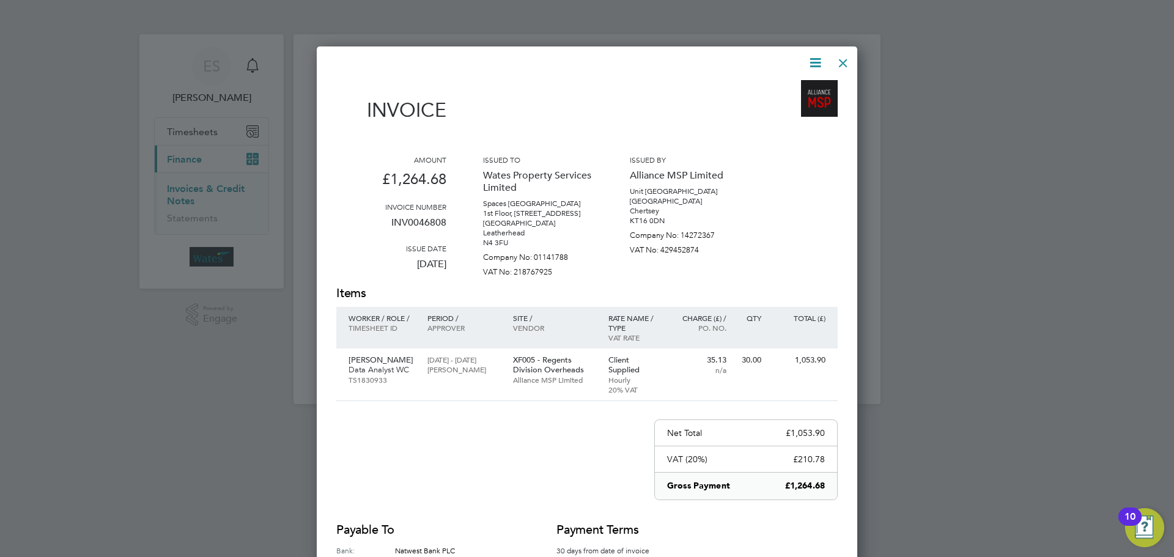
click at [841, 65] on div at bounding box center [843, 60] width 22 height 22
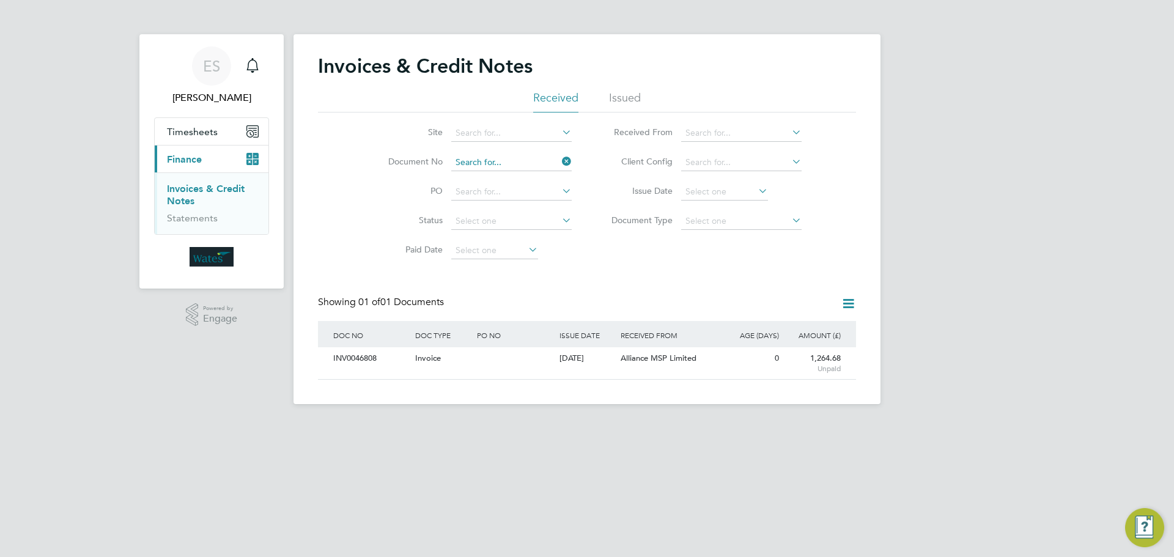
click at [552, 161] on input at bounding box center [511, 162] width 120 height 17
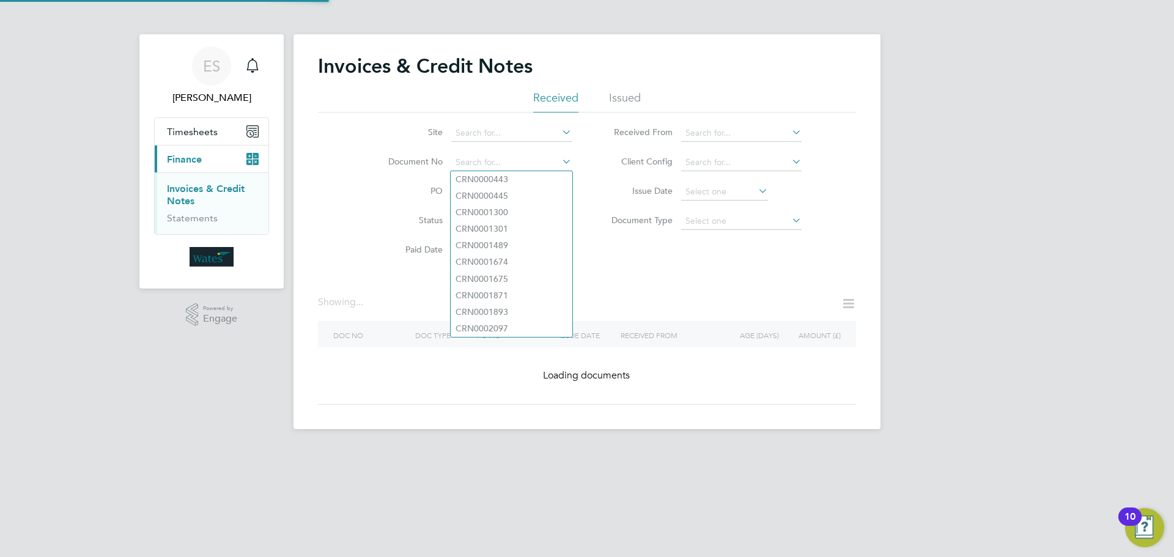
click at [671, 275] on div "Invoices & Credit Notes Received Issued Site Document No PO Status Paid Date Is…" at bounding box center [587, 229] width 538 height 351
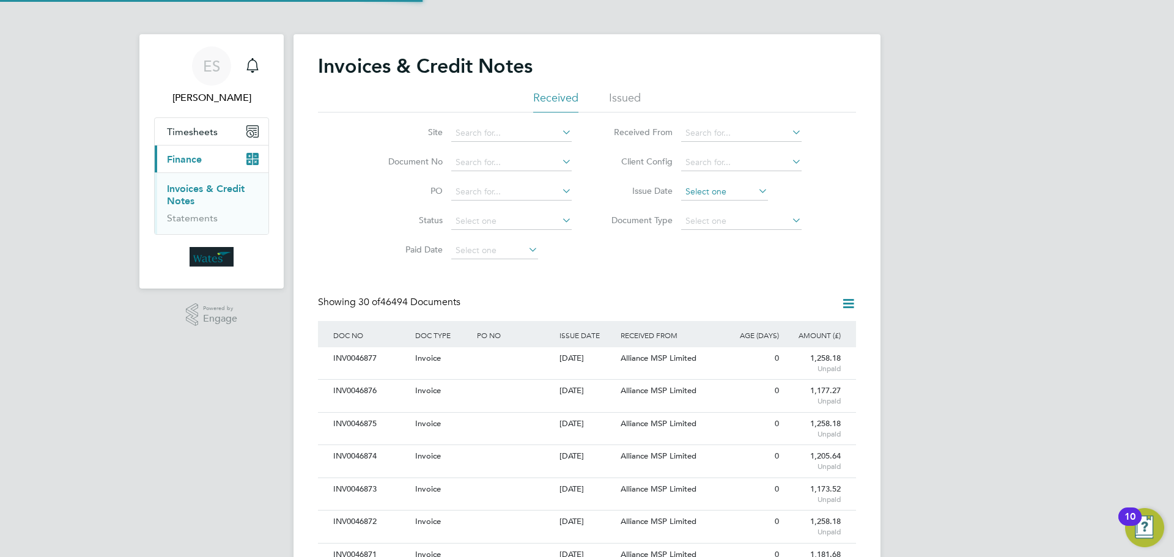
scroll to position [23, 83]
click at [736, 193] on input at bounding box center [724, 191] width 87 height 17
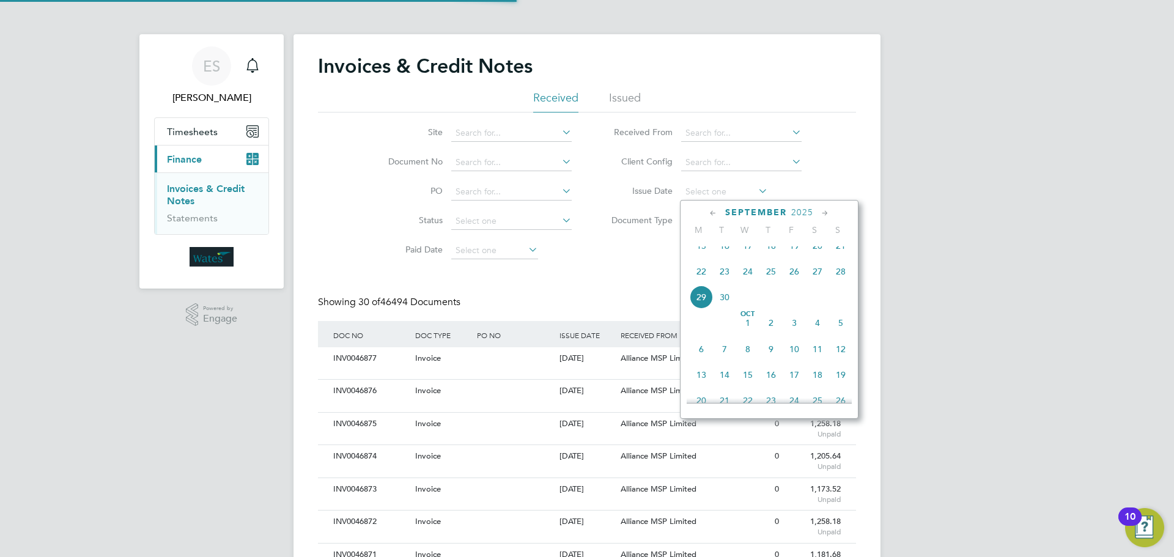
click at [698, 301] on span "29" at bounding box center [701, 297] width 23 height 23
type input "29 Sep 2025"
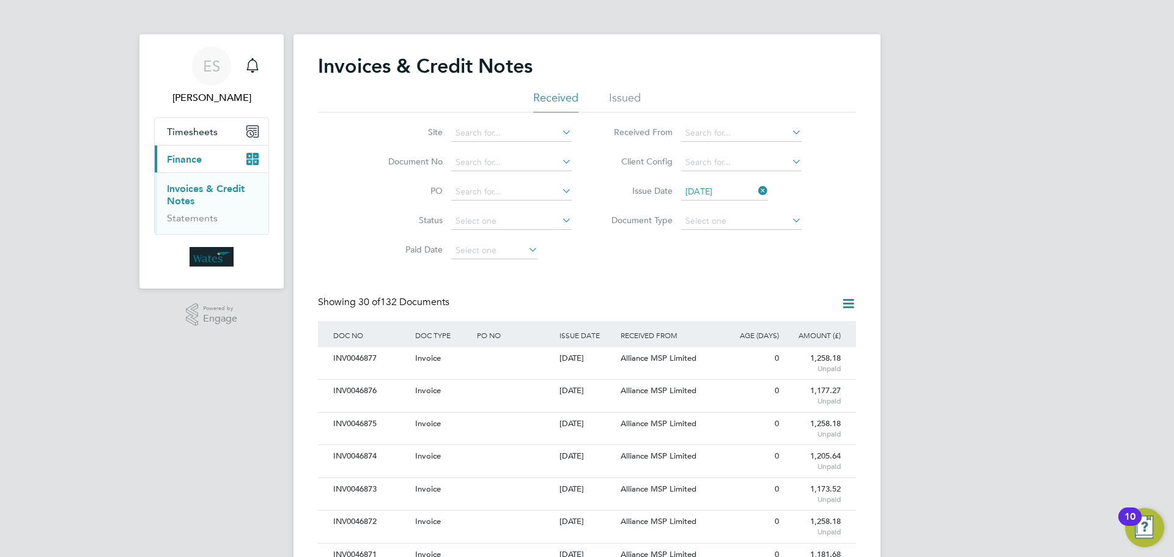
click at [841, 301] on icon at bounding box center [848, 303] width 15 height 15
click at [791, 330] on li "Download invoices" at bounding box center [798, 332] width 116 height 17
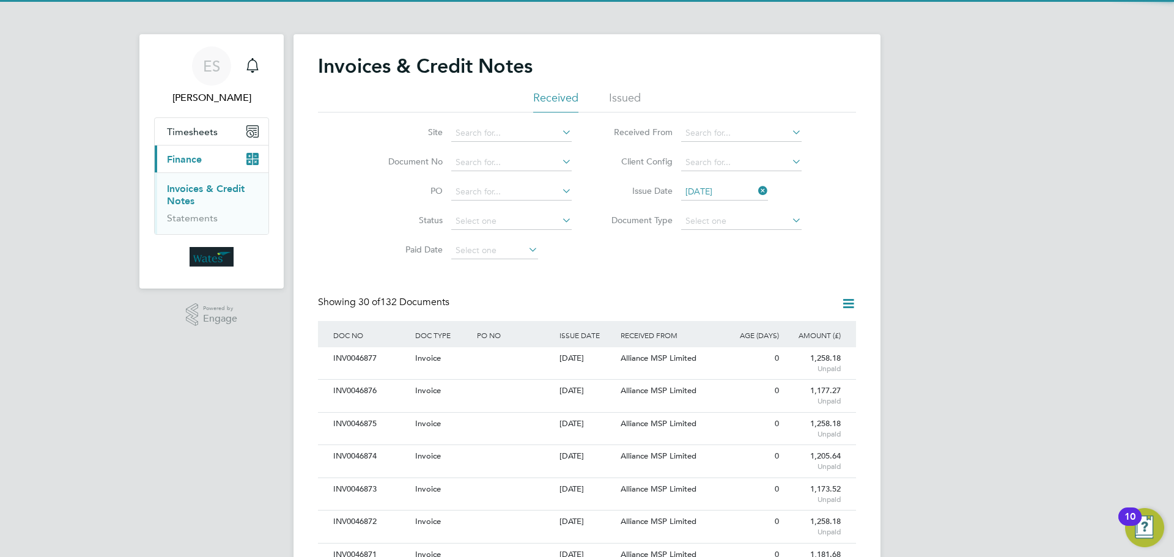
click at [852, 305] on icon at bounding box center [848, 303] width 15 height 15
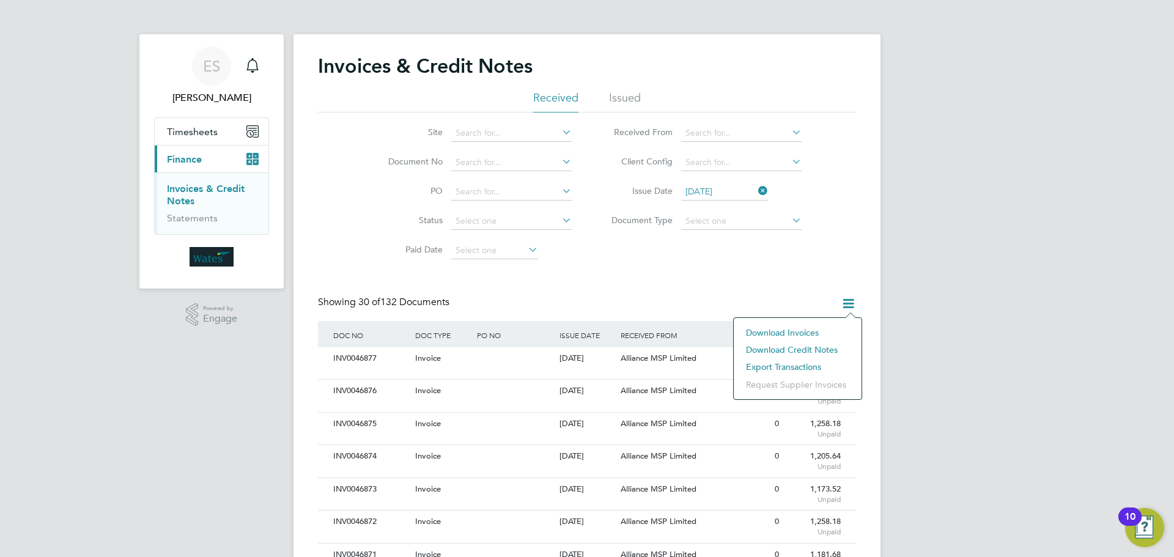
click at [792, 346] on li "Download credit notes" at bounding box center [798, 349] width 116 height 17
click at [756, 188] on icon at bounding box center [756, 190] width 0 height 17
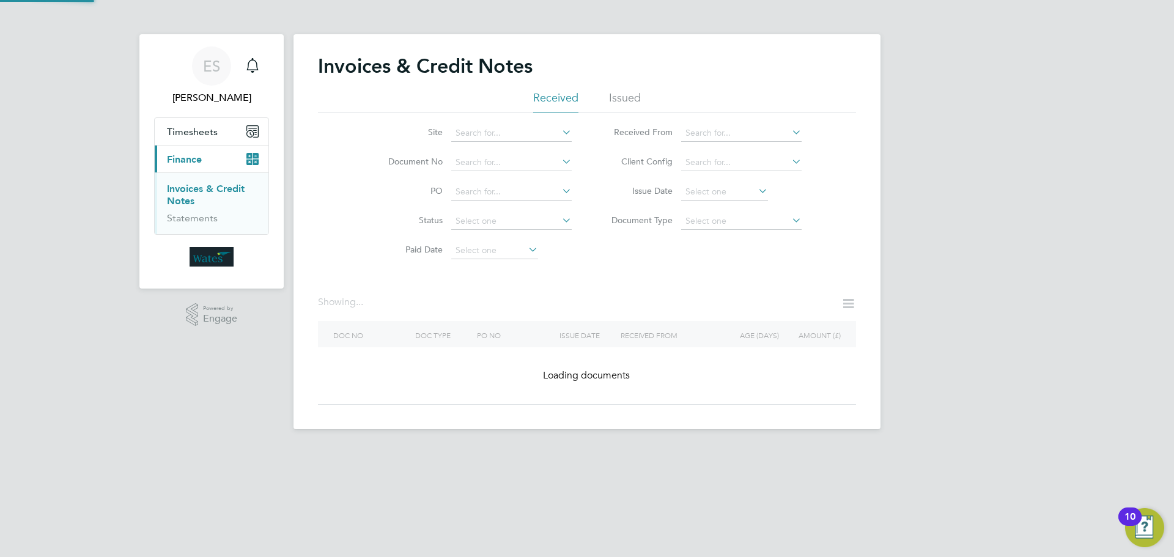
click at [506, 148] on li "Document No" at bounding box center [472, 162] width 230 height 29
click at [509, 162] on input at bounding box center [511, 162] width 120 height 17
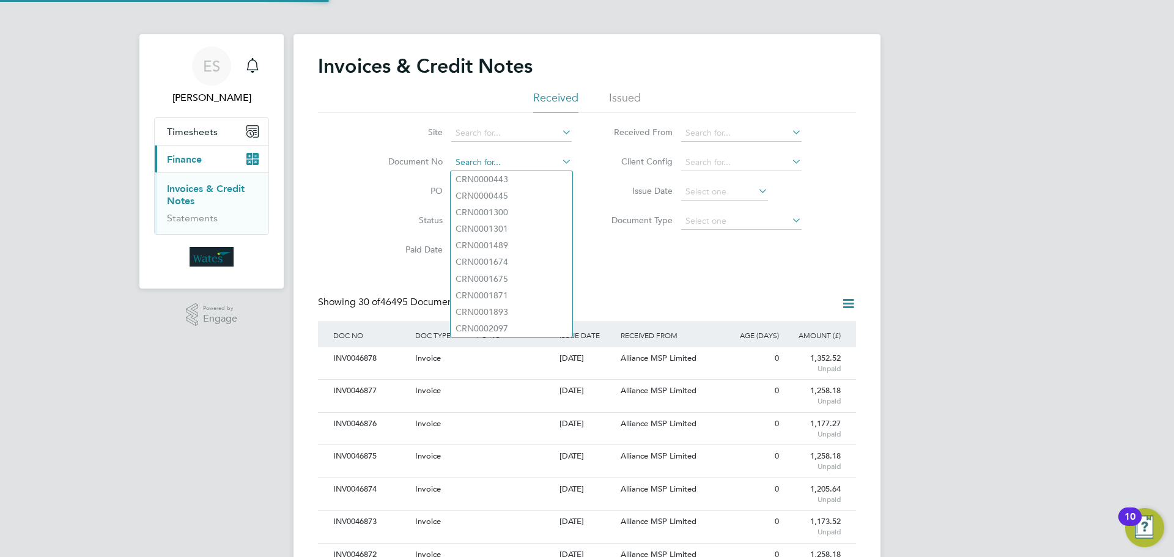
scroll to position [23, 103]
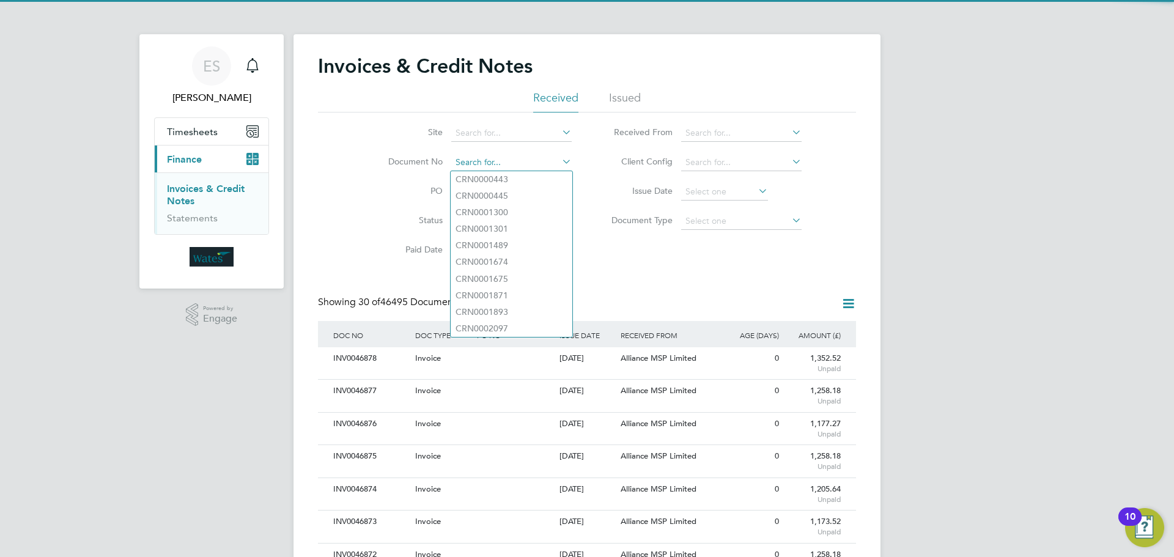
paste input "CRN0046792"
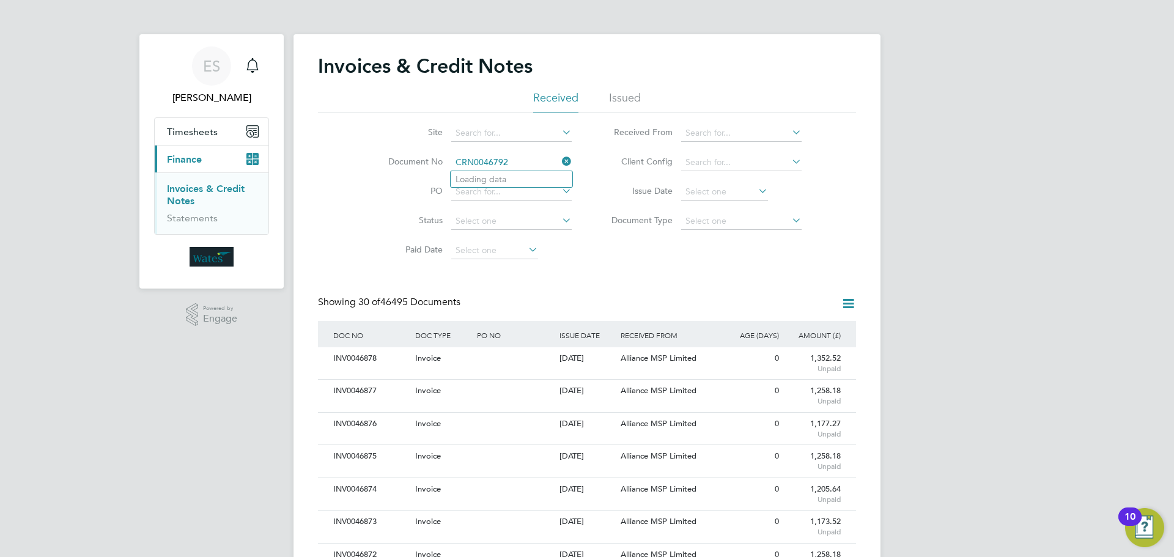
type input "CRN0046792"
paste input "CRN0046792"
type input "CRN0046792"
click at [515, 179] on li "CRN0046792" at bounding box center [512, 179] width 122 height 17
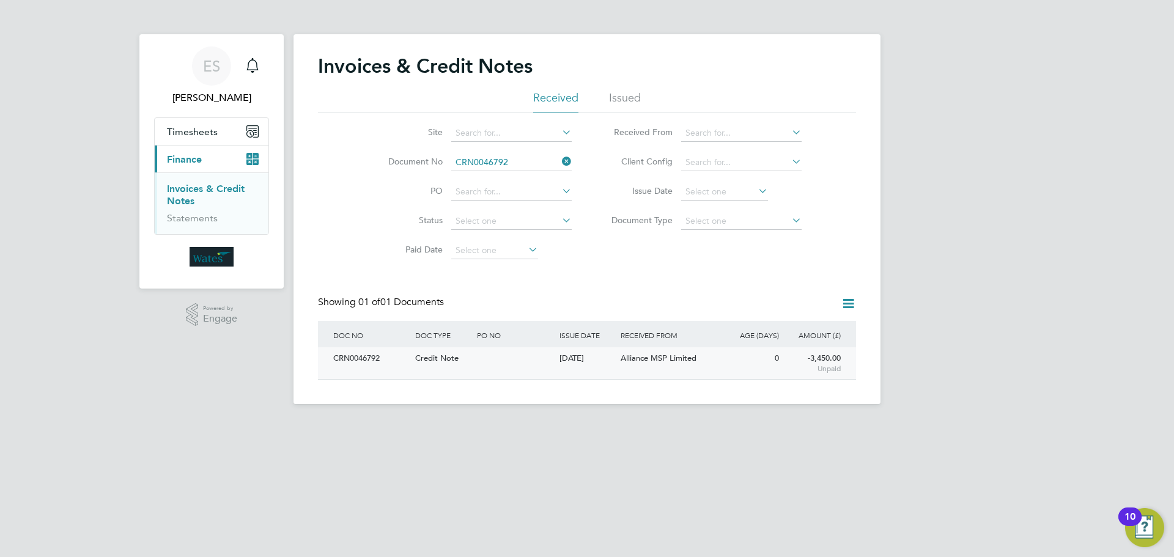
click at [402, 372] on div "CRN0046792 Credit Note 29 Sep 2025 Wates Property Services Limited Alliance MSP…" at bounding box center [587, 363] width 538 height 32
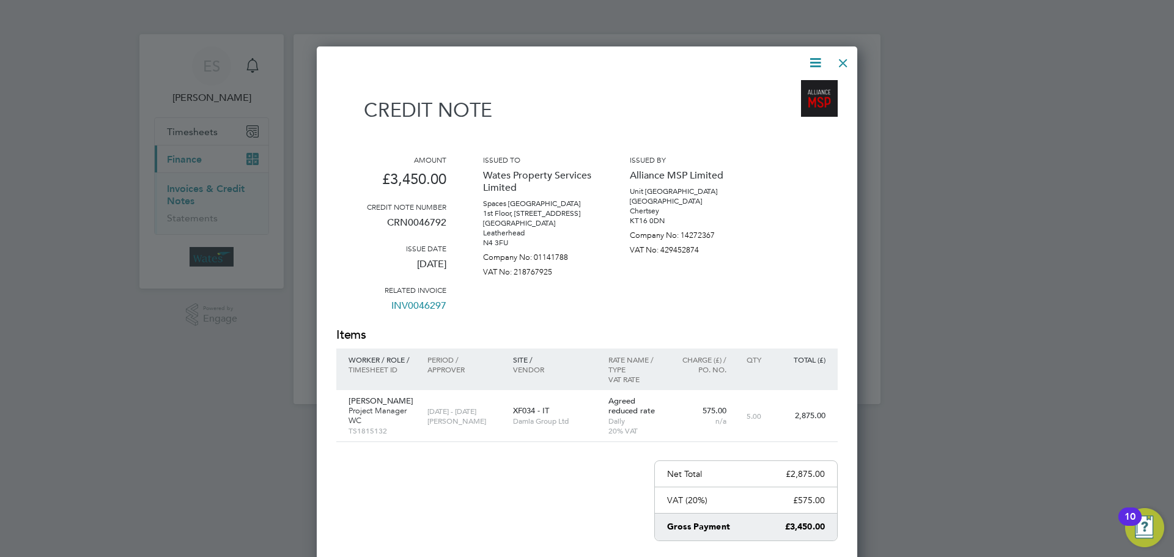
click at [815, 61] on icon at bounding box center [815, 62] width 15 height 15
click at [805, 86] on li "Download Credit Note" at bounding box center [768, 91] width 103 height 17
click at [809, 62] on icon at bounding box center [815, 62] width 15 height 15
click at [773, 108] on li "View timesheet" at bounding box center [768, 108] width 103 height 17
click at [841, 57] on div at bounding box center [843, 60] width 22 height 22
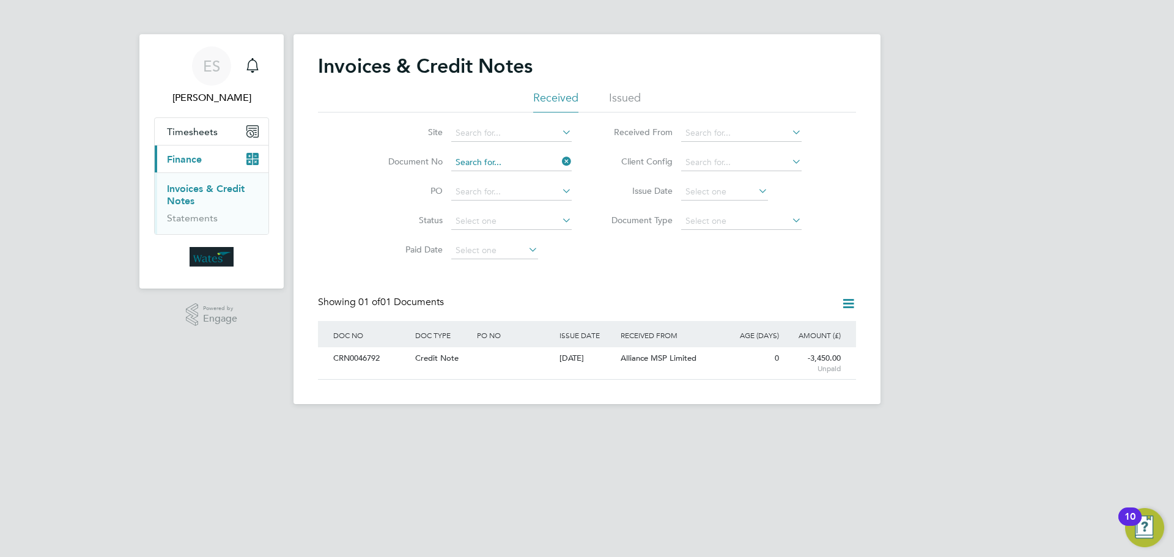
click at [486, 162] on input at bounding box center [511, 162] width 120 height 17
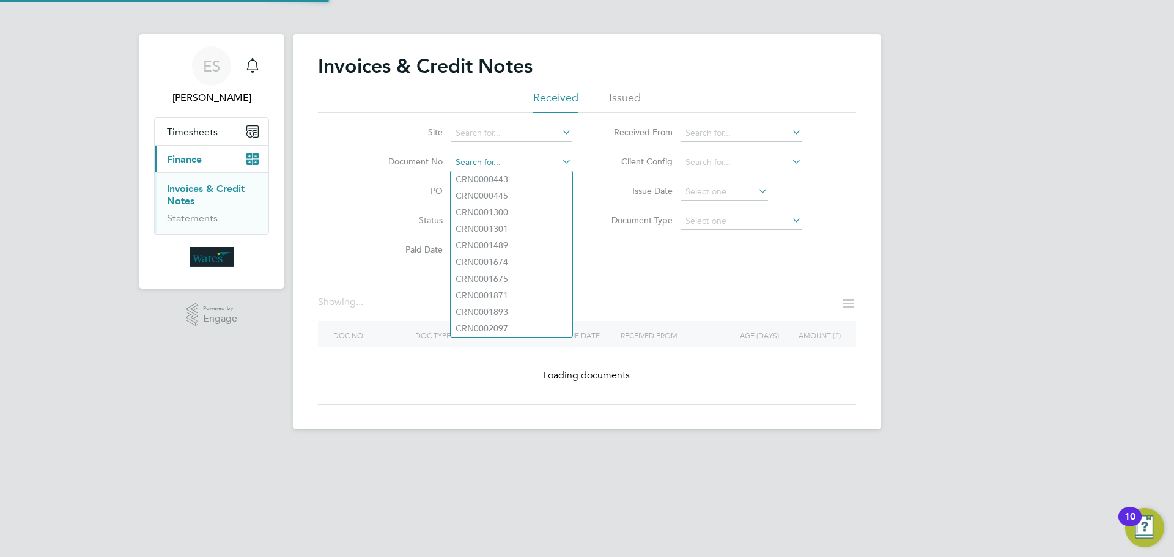
paste input "INV0046809"
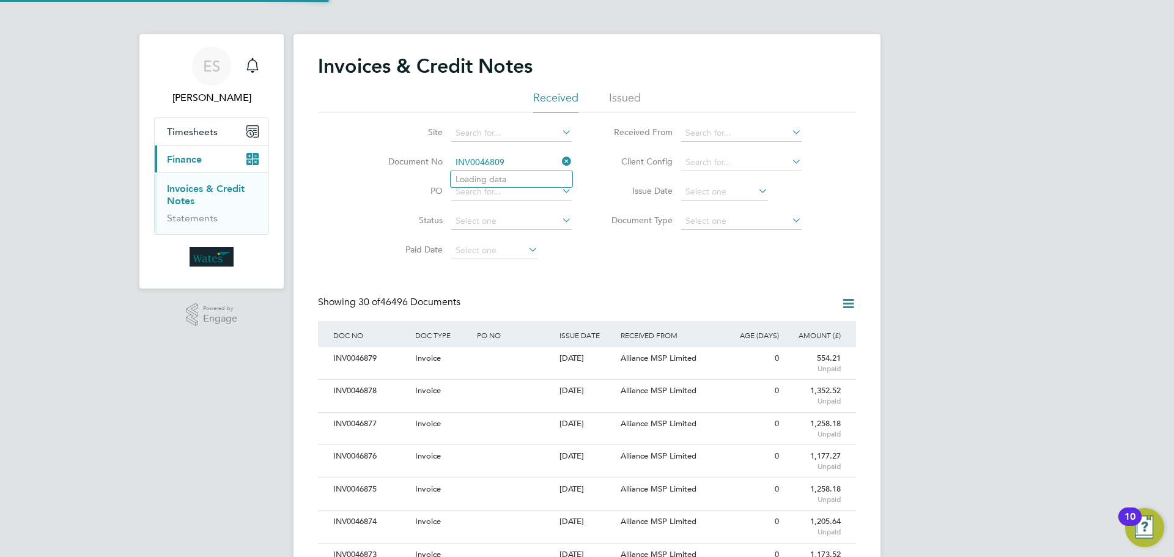
scroll to position [23, 103]
type input "INV0046809"
click at [488, 181] on b "INV0046809" at bounding box center [480, 179] width 49 height 10
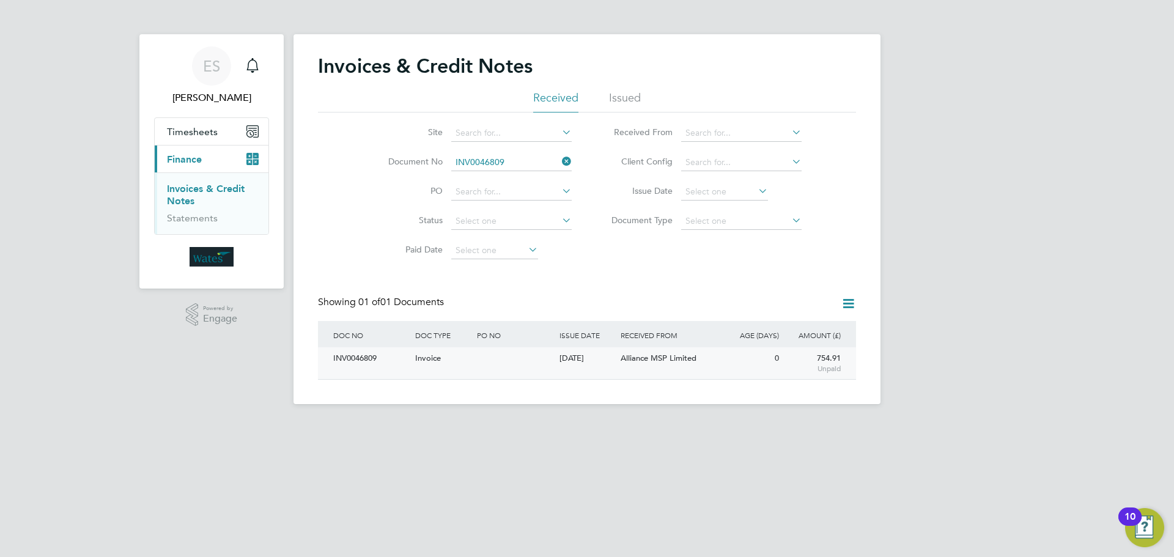
click at [365, 358] on div "INV0046809" at bounding box center [371, 358] width 82 height 23
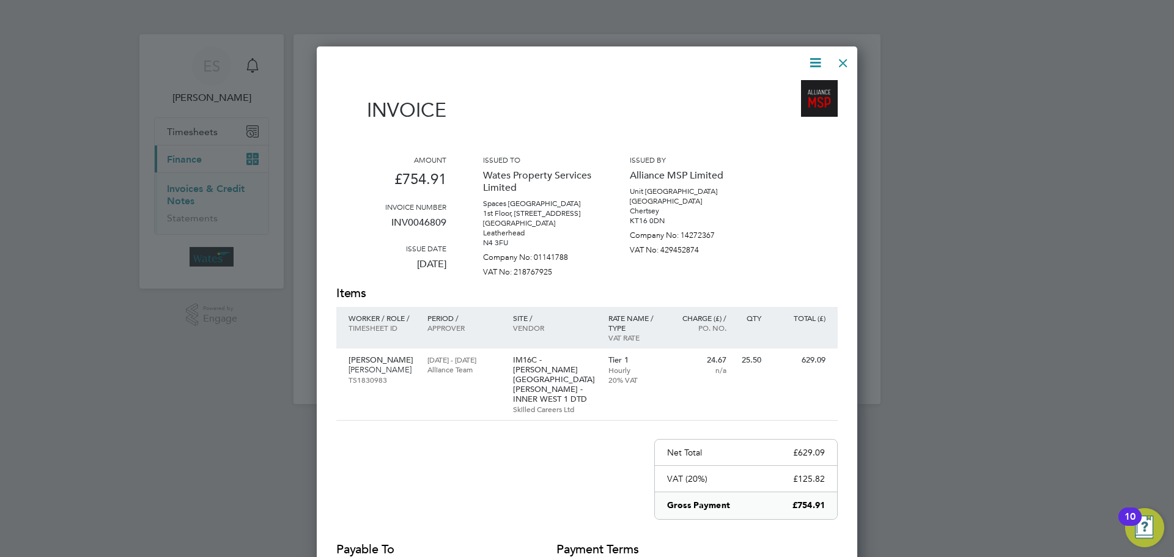
click at [811, 56] on icon at bounding box center [815, 62] width 15 height 15
click at [791, 86] on li "Download Invoice" at bounding box center [778, 91] width 84 height 17
click at [816, 59] on icon at bounding box center [815, 62] width 15 height 15
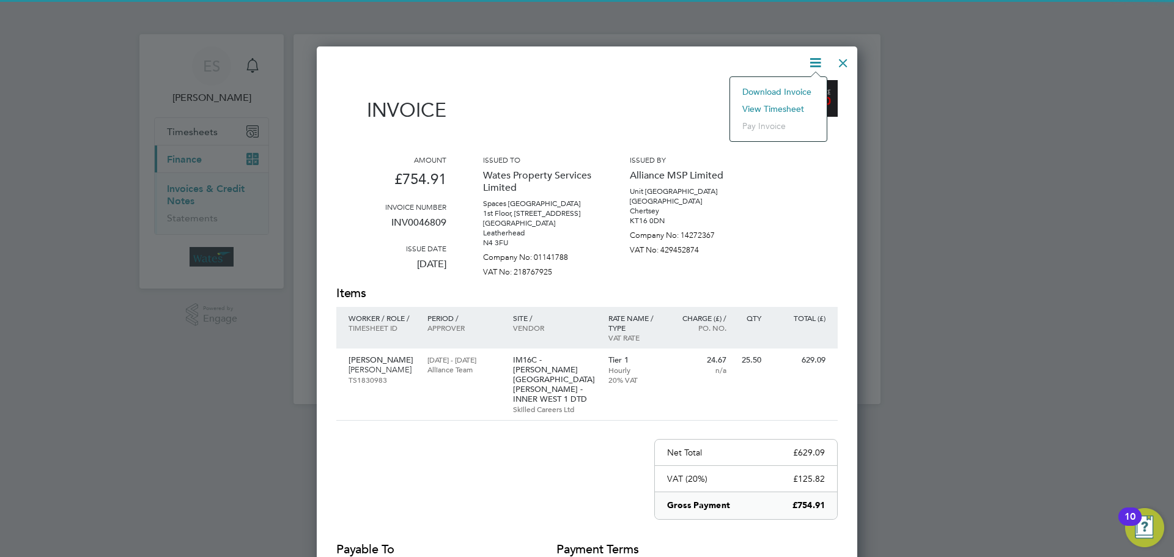
click at [791, 105] on li "View timesheet" at bounding box center [778, 108] width 84 height 17
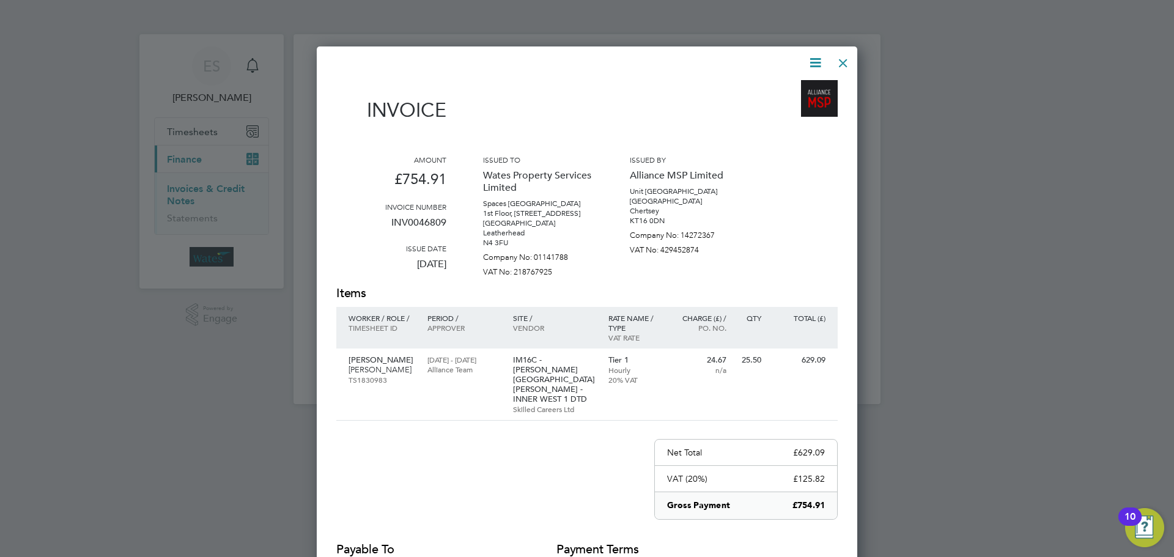
click at [838, 64] on div at bounding box center [843, 60] width 22 height 22
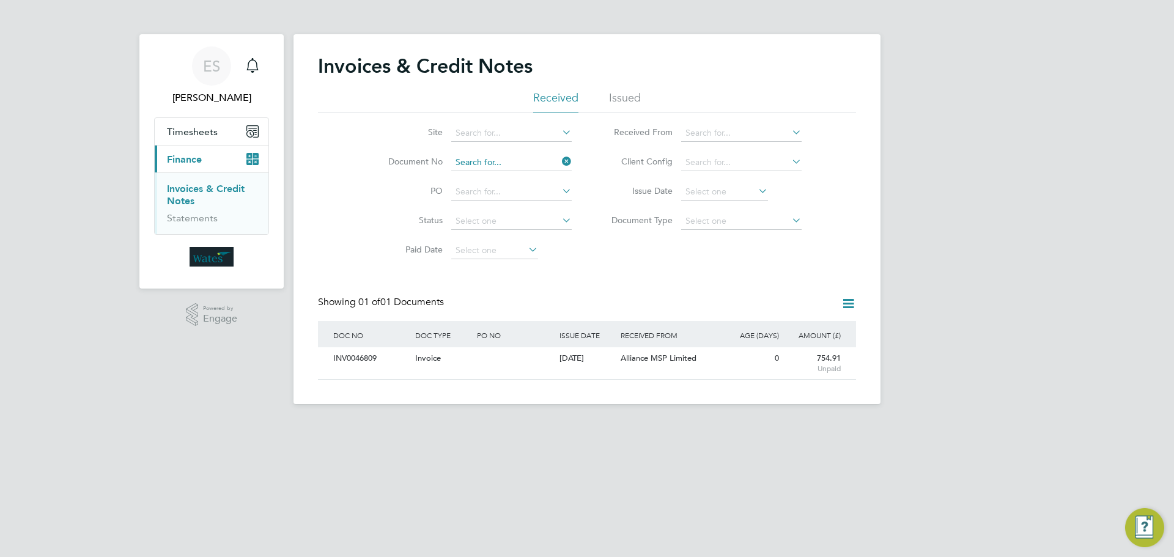
click at [520, 157] on input at bounding box center [511, 162] width 120 height 17
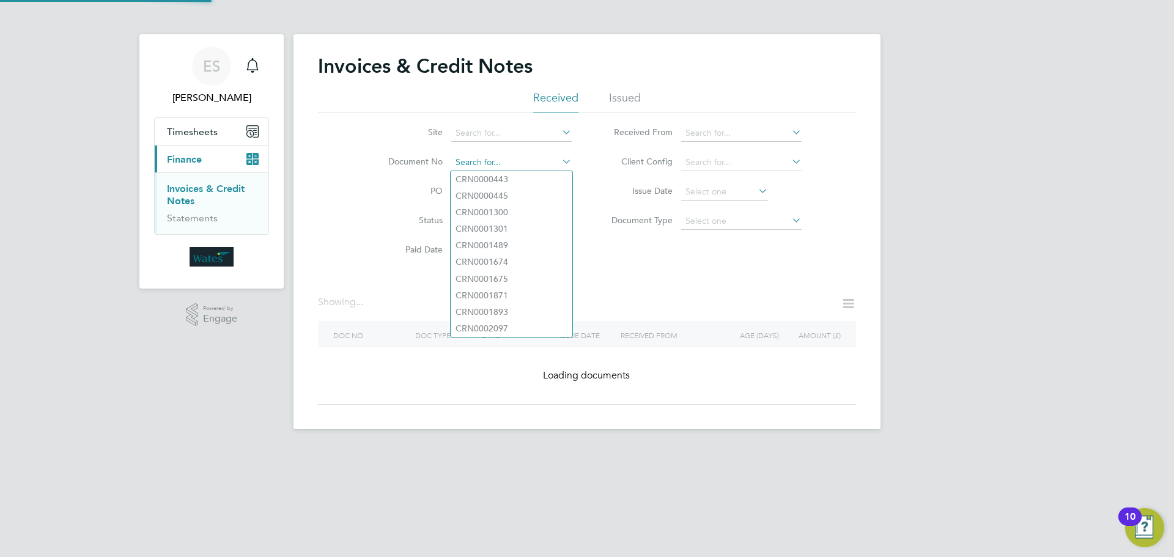
paste input "INV0046810"
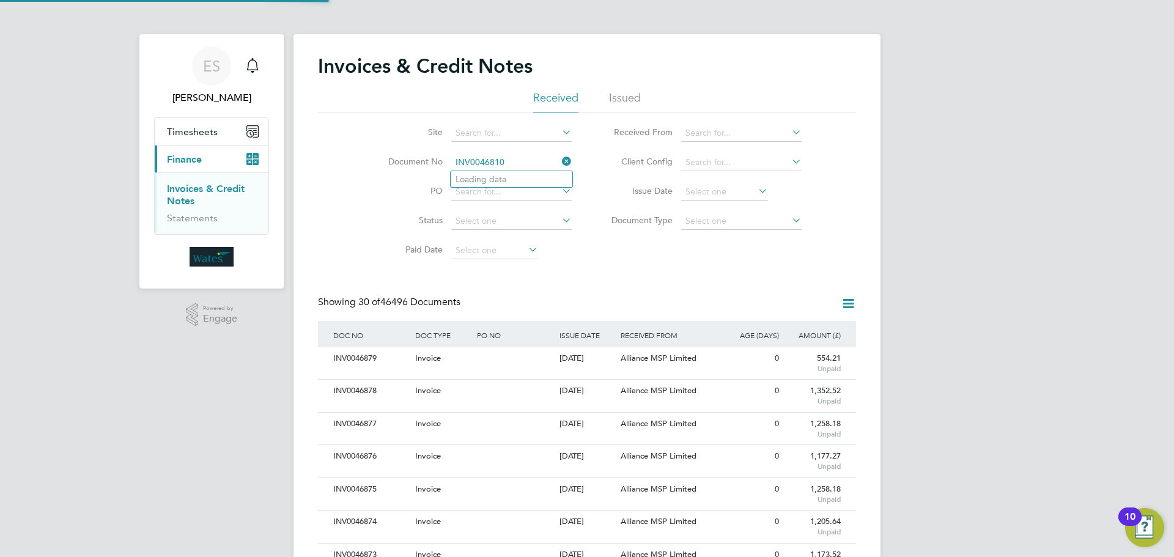
scroll to position [23, 103]
type input "INV0046810"
click at [492, 180] on b "INV0046810" at bounding box center [480, 179] width 49 height 10
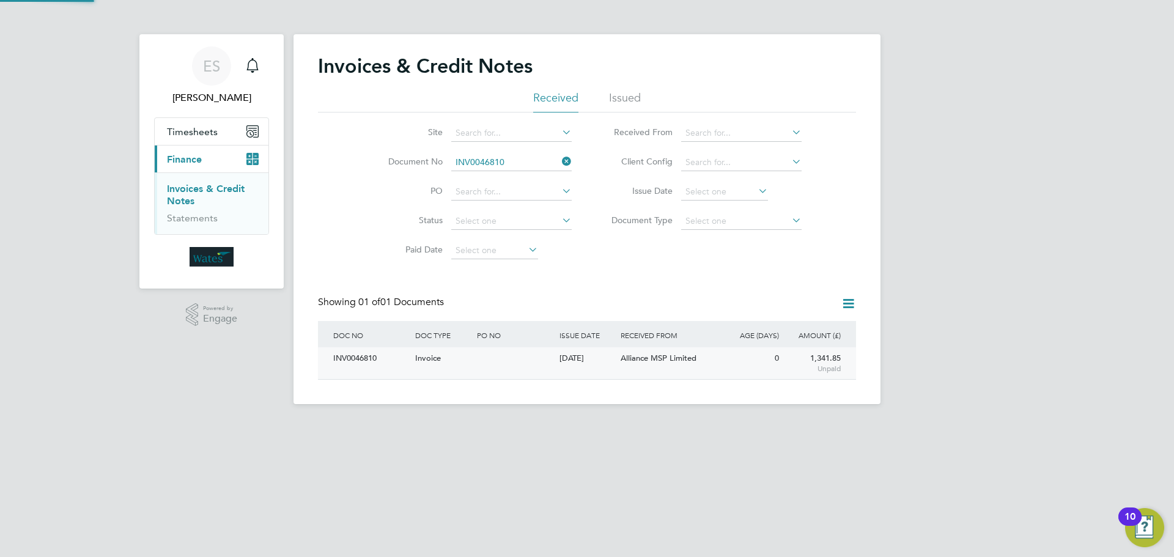
click at [376, 360] on div "INV0046810" at bounding box center [371, 358] width 82 height 23
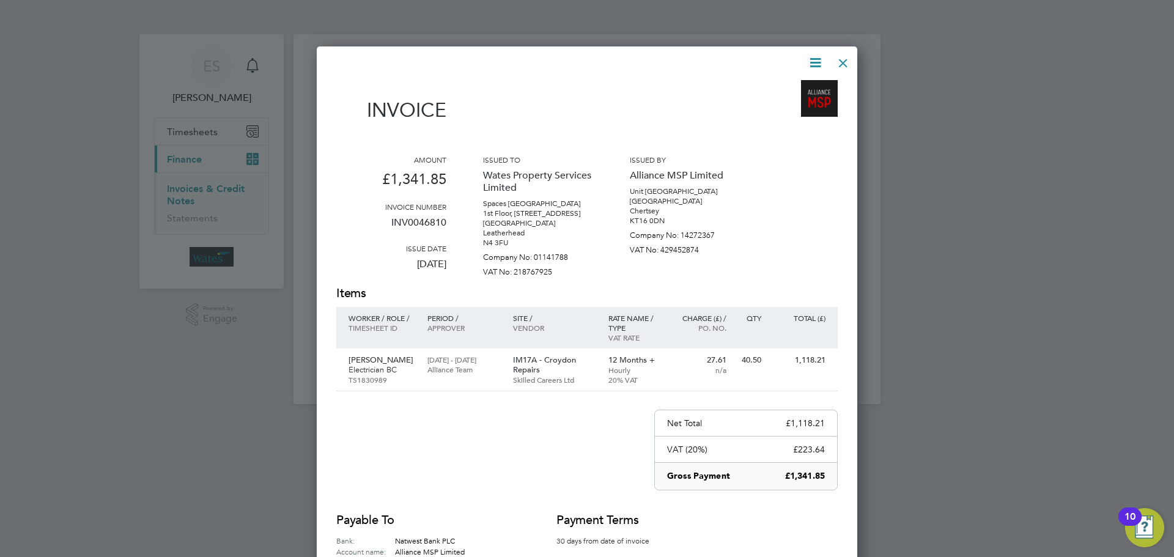
click at [814, 66] on icon at bounding box center [815, 62] width 15 height 15
click at [794, 88] on li "Download Invoice" at bounding box center [778, 91] width 84 height 17
drag, startPoint x: 815, startPoint y: 59, endPoint x: 810, endPoint y: 69, distance: 11.5
click at [815, 59] on icon at bounding box center [815, 62] width 15 height 15
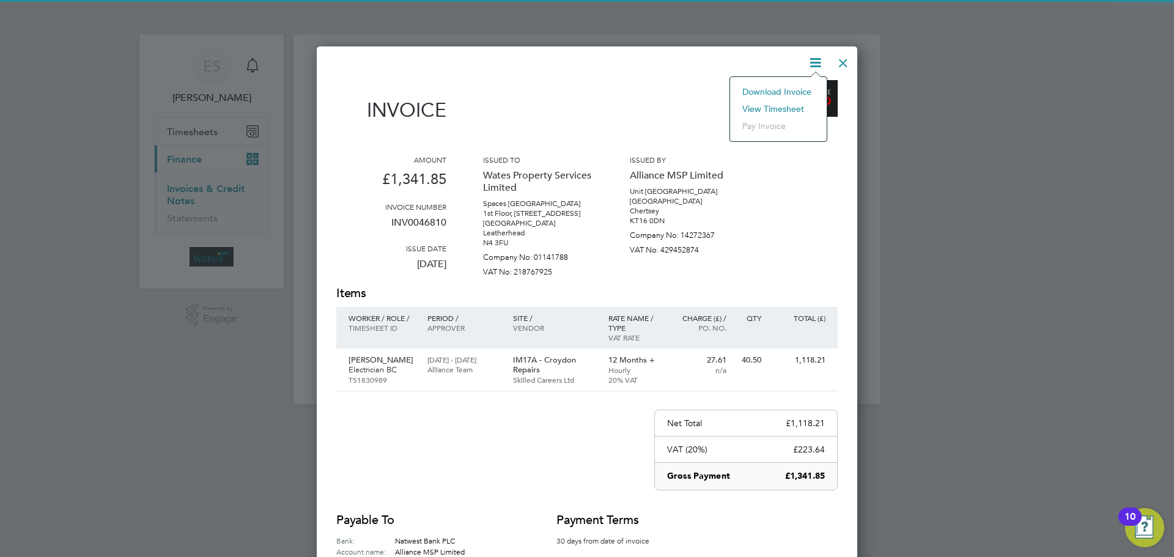
click at [793, 106] on li "View timesheet" at bounding box center [778, 108] width 84 height 17
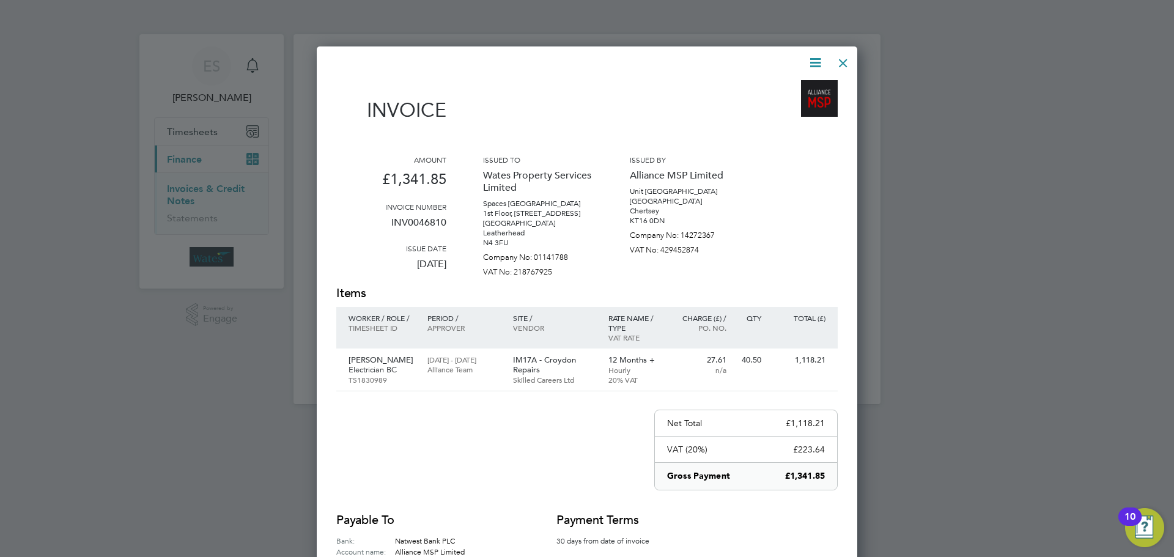
click at [841, 59] on div at bounding box center [843, 60] width 22 height 22
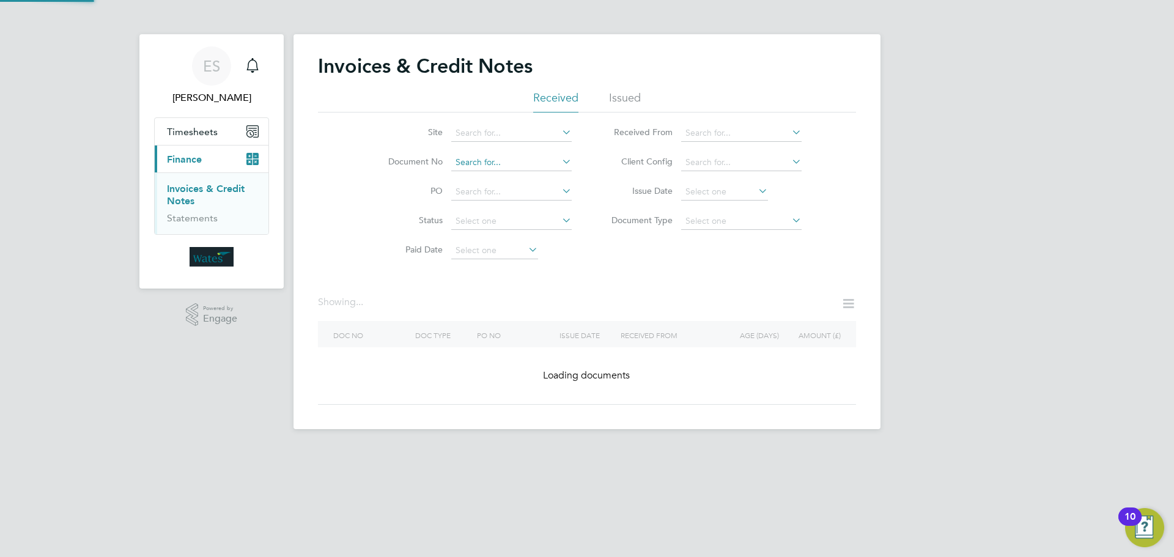
click at [555, 160] on input at bounding box center [511, 162] width 120 height 17
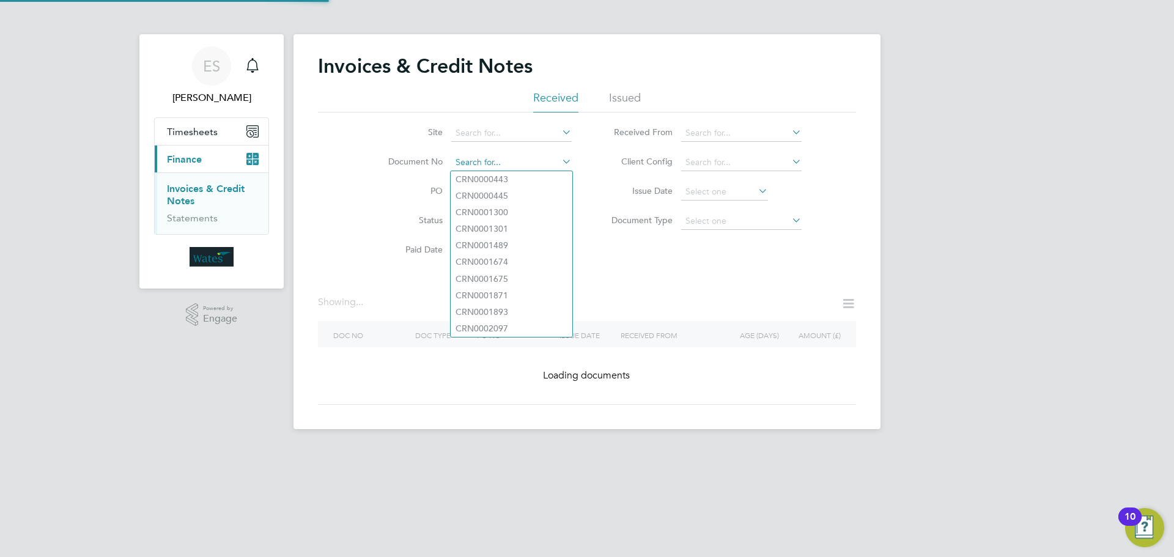
paste input "INV0046811"
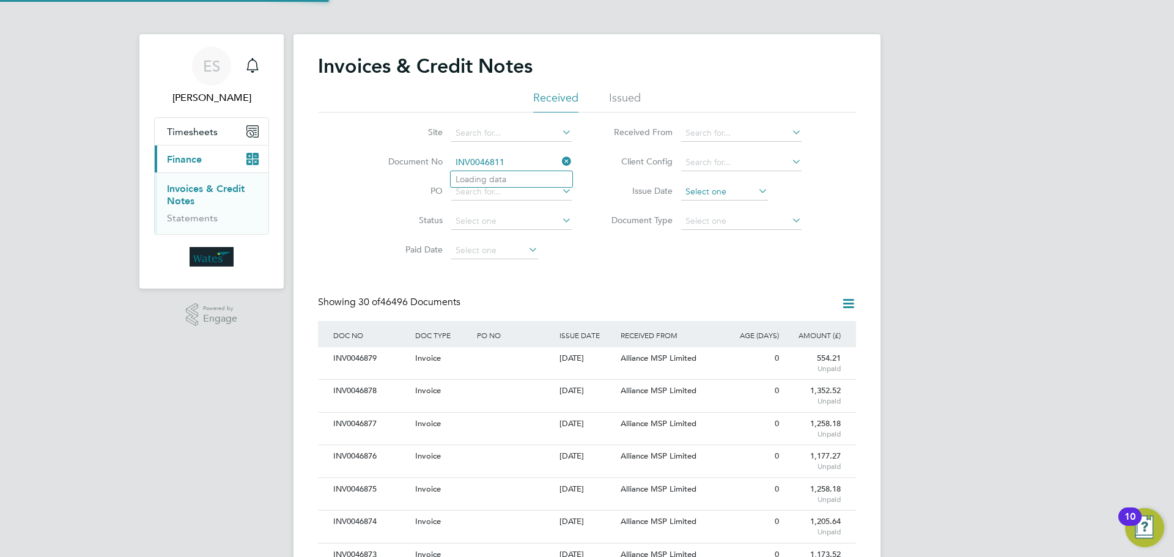
scroll to position [23, 83]
type input "INV0046811"
click at [516, 178] on li "INV0046811" at bounding box center [512, 179] width 122 height 17
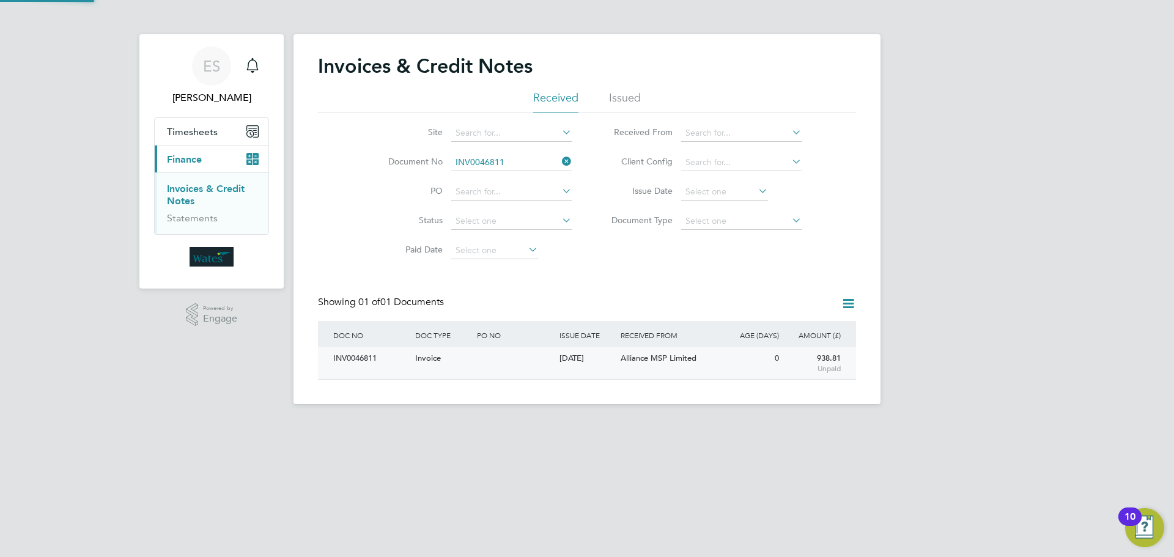
click at [366, 358] on div "INV0046811" at bounding box center [371, 358] width 82 height 23
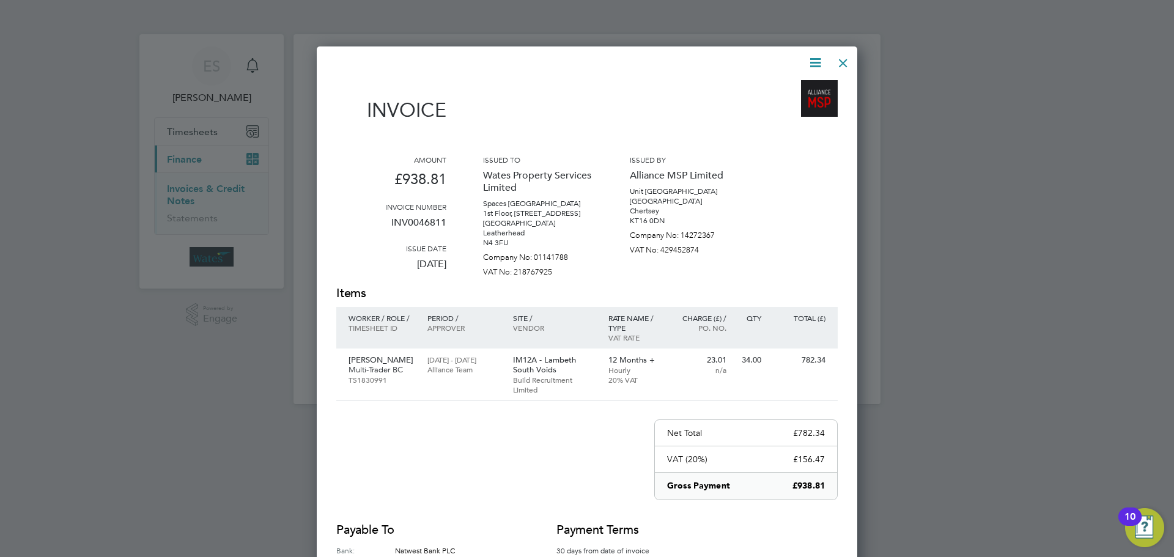
click at [809, 61] on icon at bounding box center [815, 62] width 15 height 15
click at [797, 91] on li "Download Invoice" at bounding box center [778, 91] width 84 height 17
drag, startPoint x: 820, startPoint y: 62, endPoint x: 810, endPoint y: 73, distance: 15.2
click at [820, 62] on icon at bounding box center [815, 62] width 15 height 15
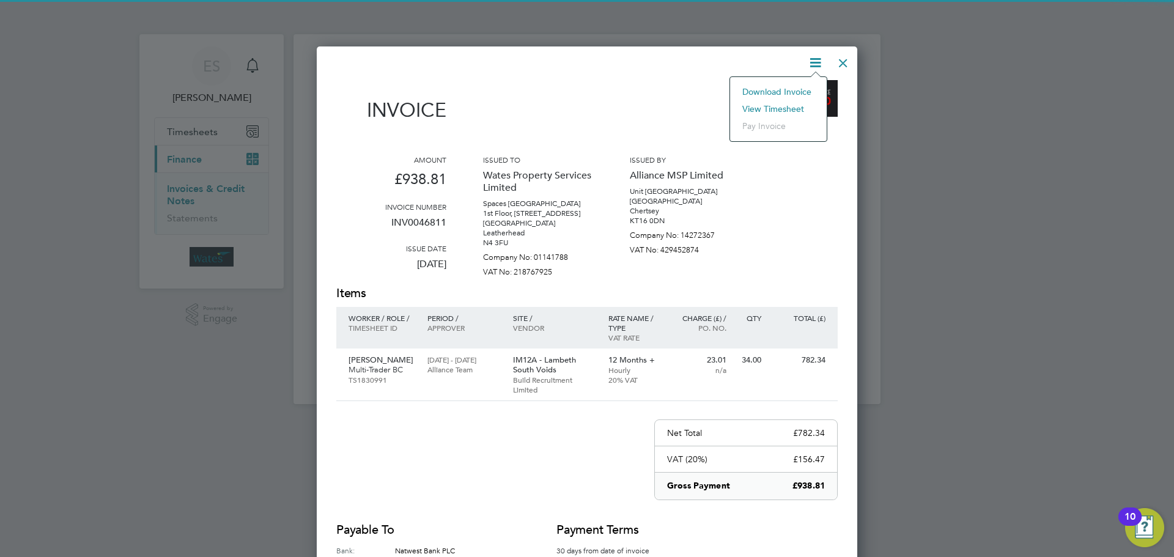
click at [786, 108] on li "View timesheet" at bounding box center [778, 108] width 84 height 17
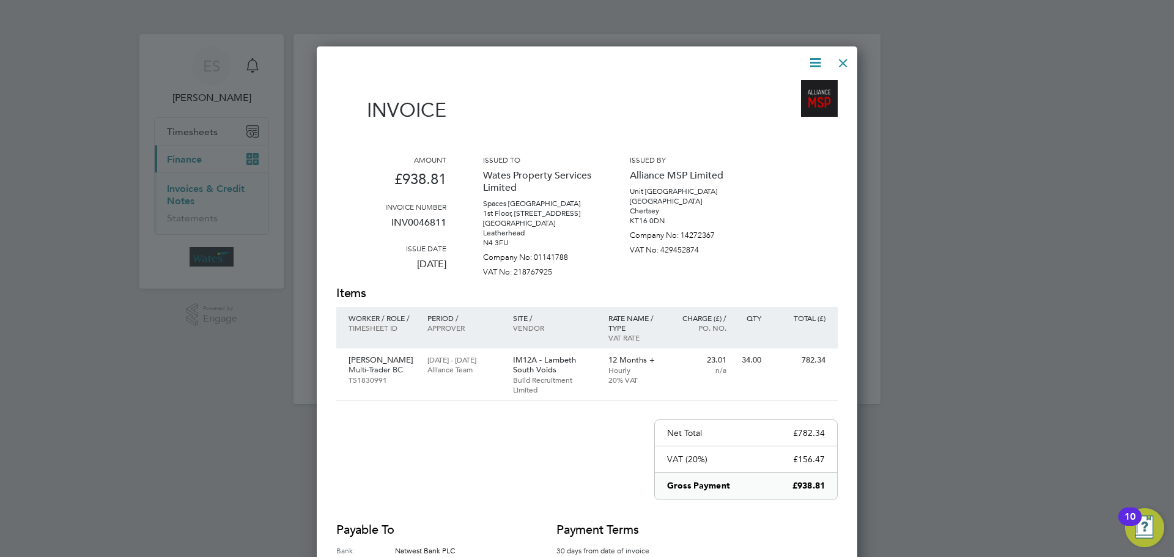
click at [842, 61] on div at bounding box center [843, 60] width 22 height 22
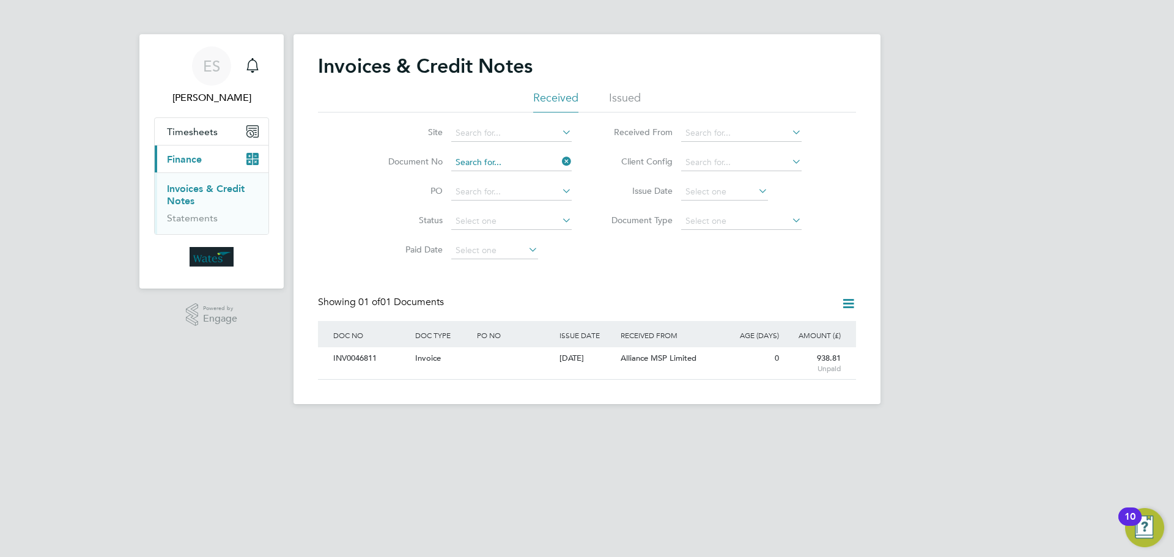
click at [531, 160] on input at bounding box center [511, 162] width 120 height 17
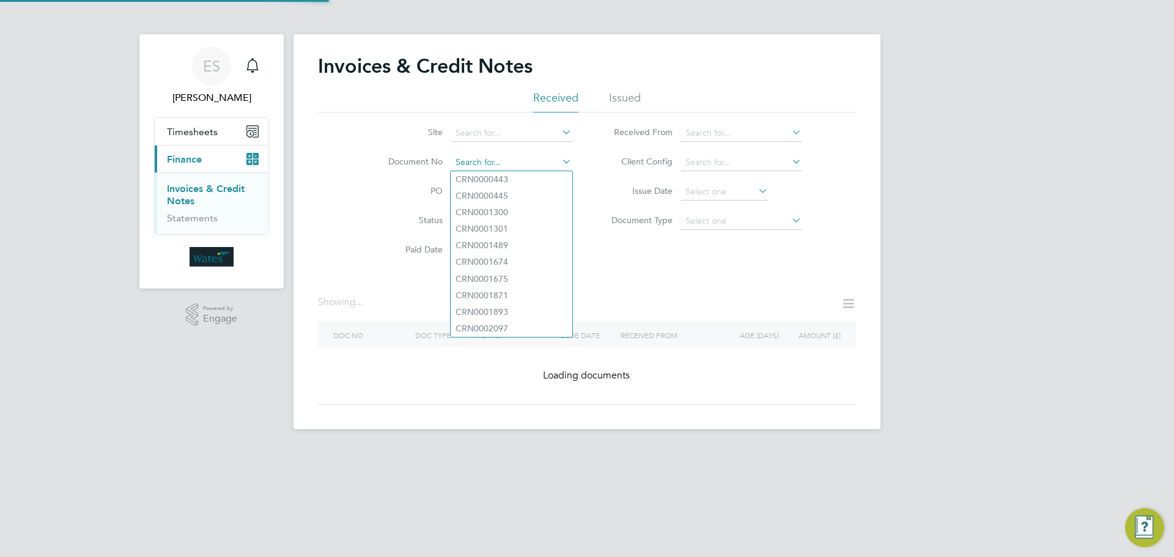
paste input "INV0046812"
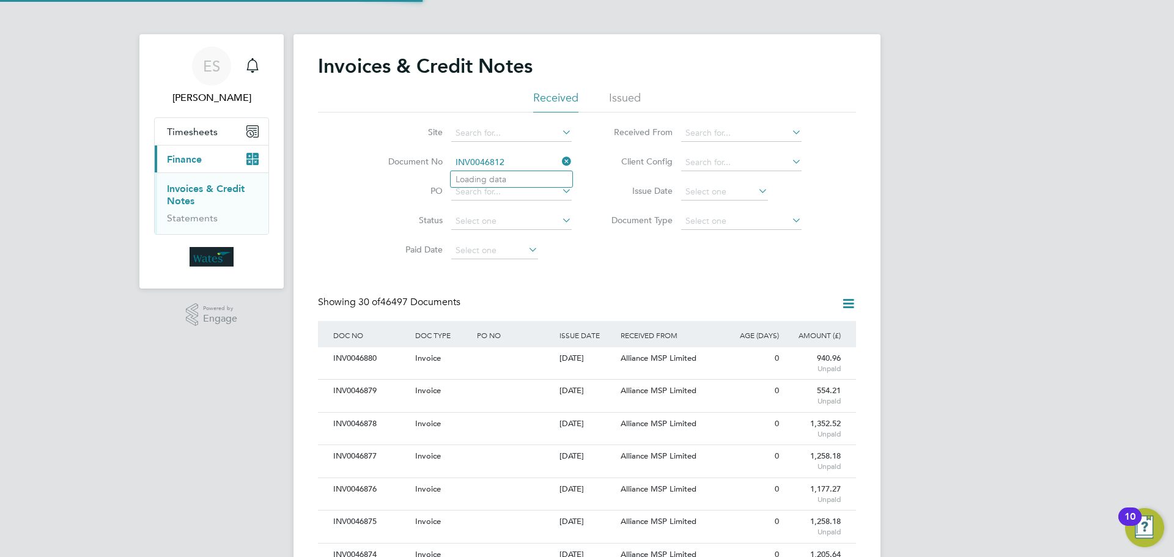
scroll to position [23, 83]
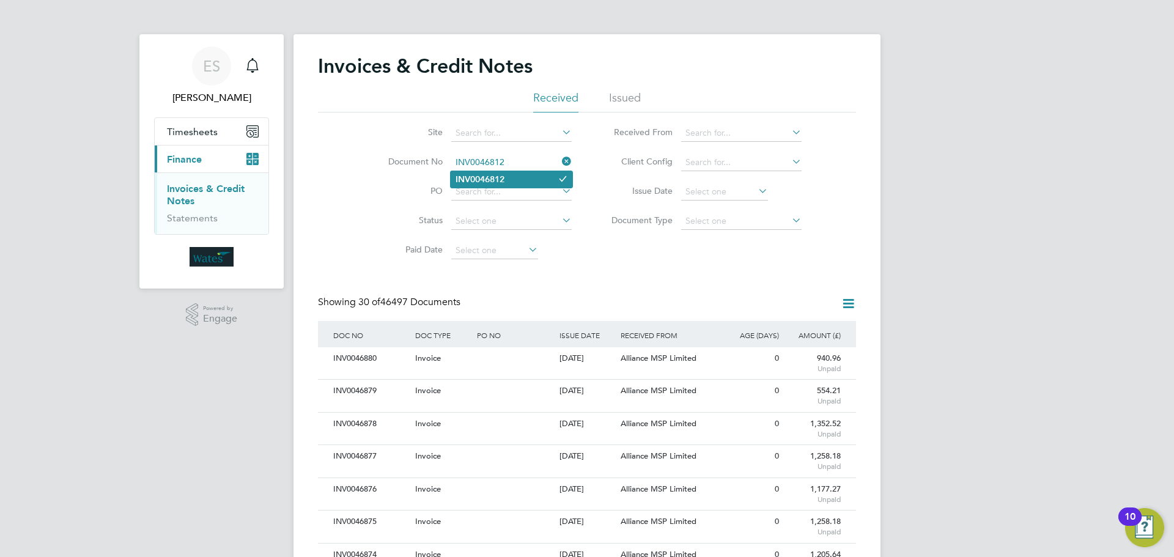
type input "INV0046812"
click at [527, 176] on li "INV0046812" at bounding box center [512, 179] width 122 height 17
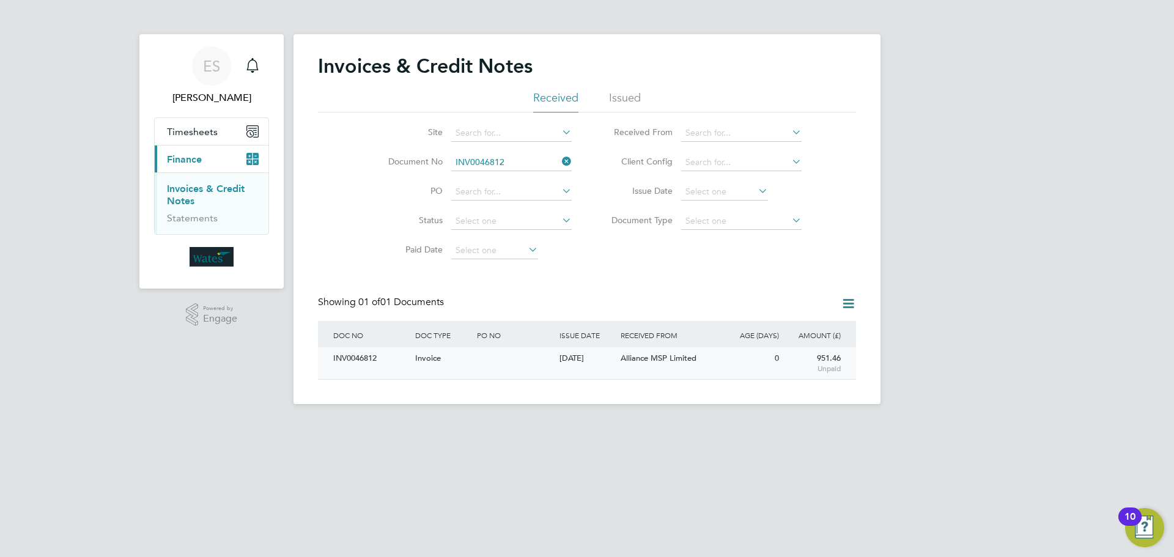
click at [350, 360] on div "INV0046812" at bounding box center [371, 358] width 82 height 23
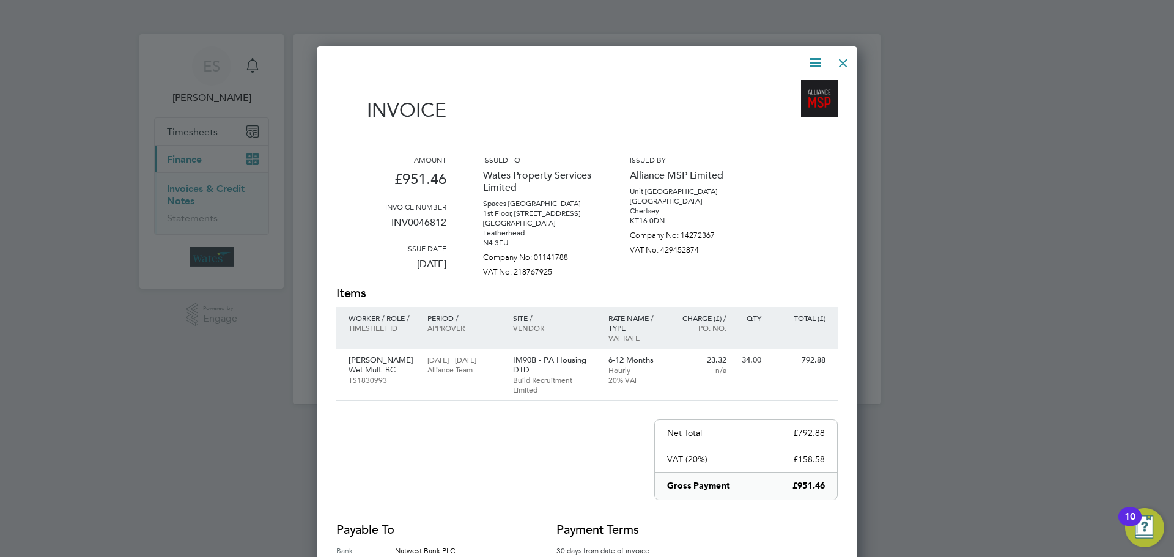
click at [810, 63] on icon at bounding box center [815, 62] width 15 height 15
click at [808, 85] on li "Download Invoice" at bounding box center [778, 91] width 84 height 17
click at [813, 61] on icon at bounding box center [815, 62] width 15 height 15
click at [786, 100] on li "View timesheet" at bounding box center [778, 108] width 84 height 17
click at [846, 57] on div at bounding box center [843, 60] width 22 height 22
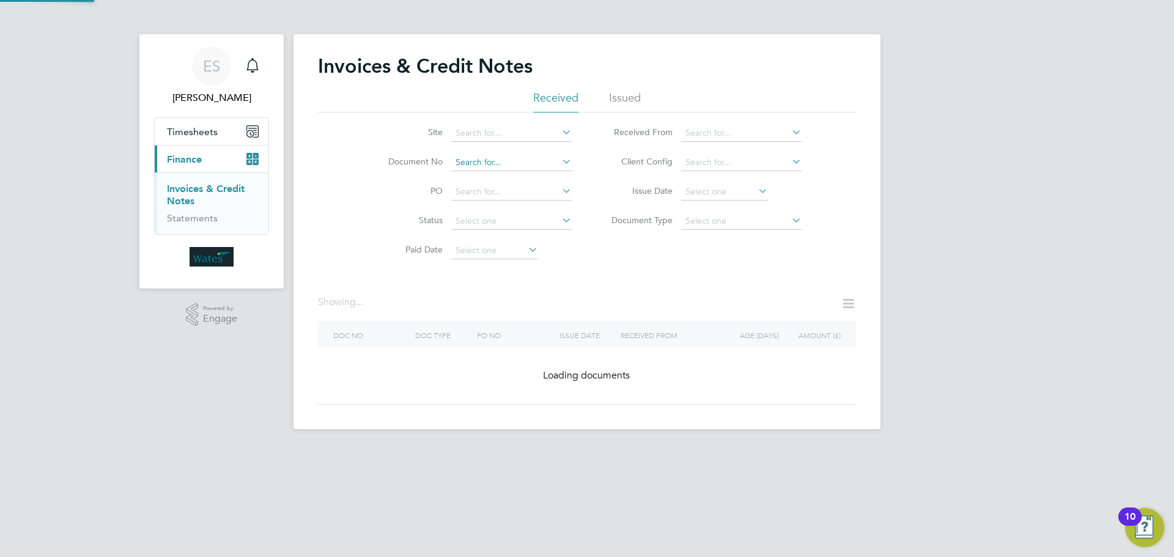
click at [508, 159] on input at bounding box center [511, 162] width 120 height 17
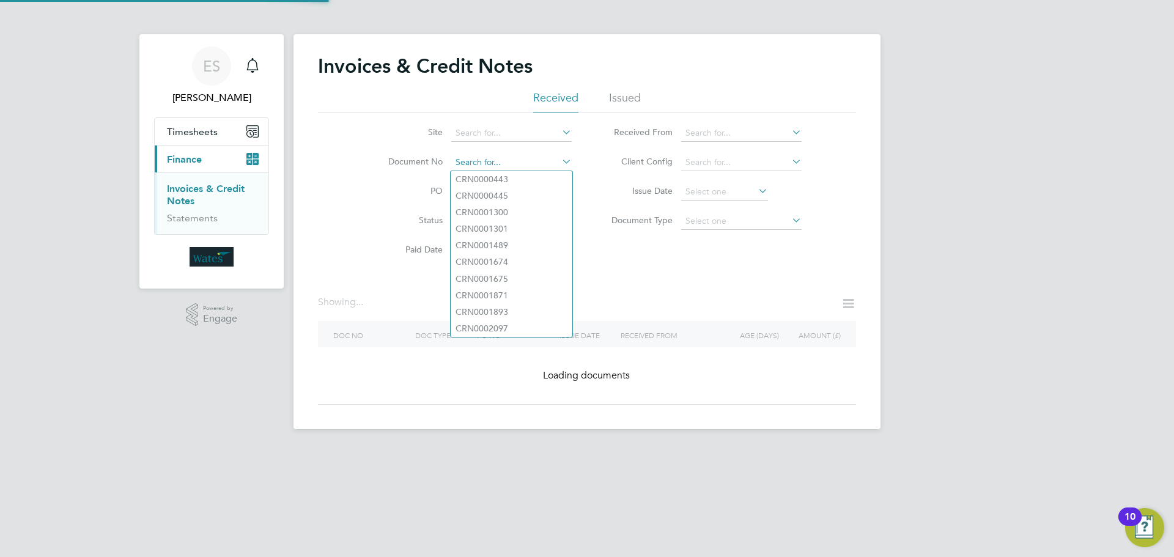
paste input "INV0046813"
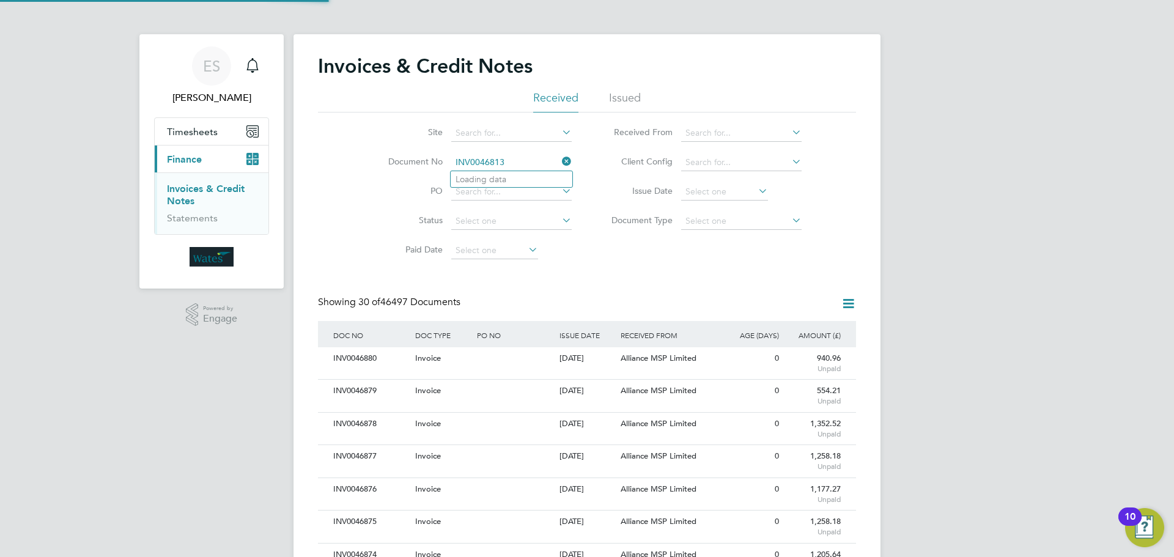
scroll to position [23, 83]
type input "INV0046813"
click at [518, 176] on li "INV0046813" at bounding box center [512, 179] width 122 height 17
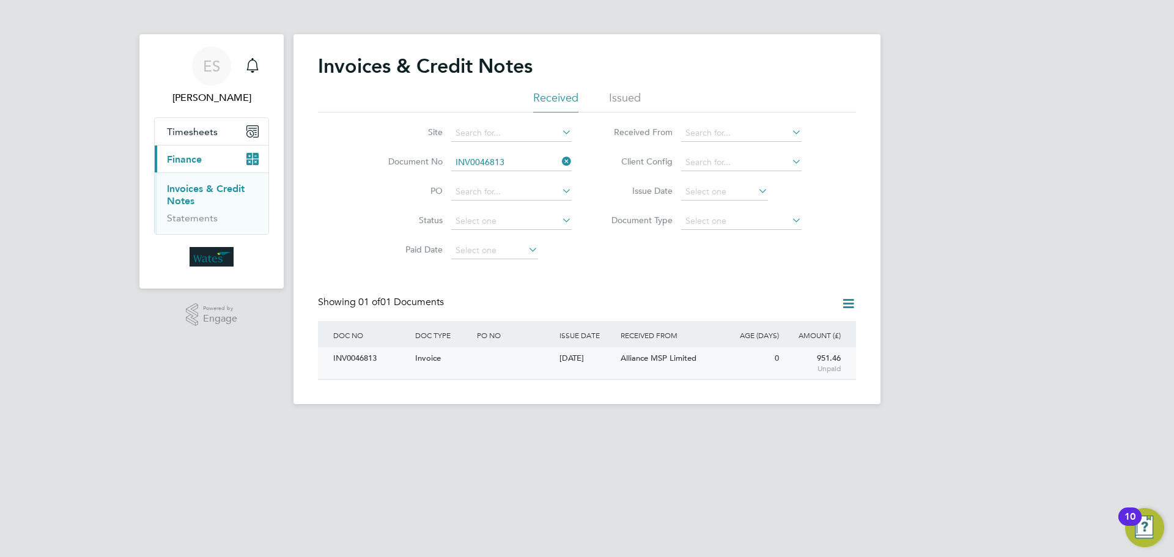
click at [346, 360] on div "INV0046813" at bounding box center [371, 358] width 82 height 23
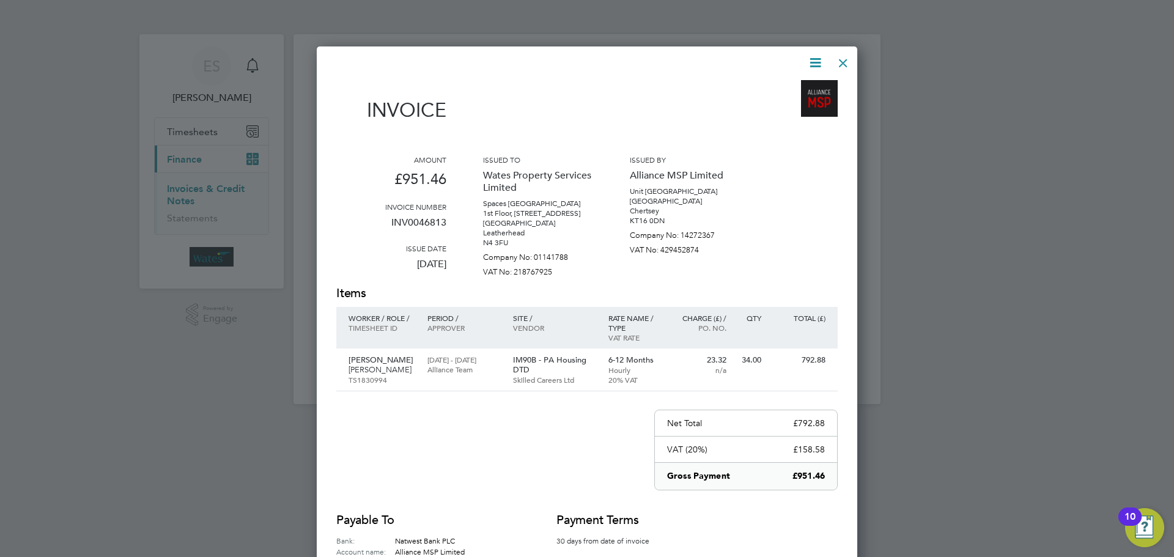
click at [816, 55] on icon at bounding box center [815, 62] width 15 height 15
click at [804, 85] on li "Download Invoice" at bounding box center [778, 91] width 84 height 17
click at [812, 57] on icon at bounding box center [815, 62] width 15 height 15
click at [777, 102] on li "View timesheet" at bounding box center [778, 108] width 84 height 17
click at [835, 60] on div at bounding box center [843, 60] width 22 height 22
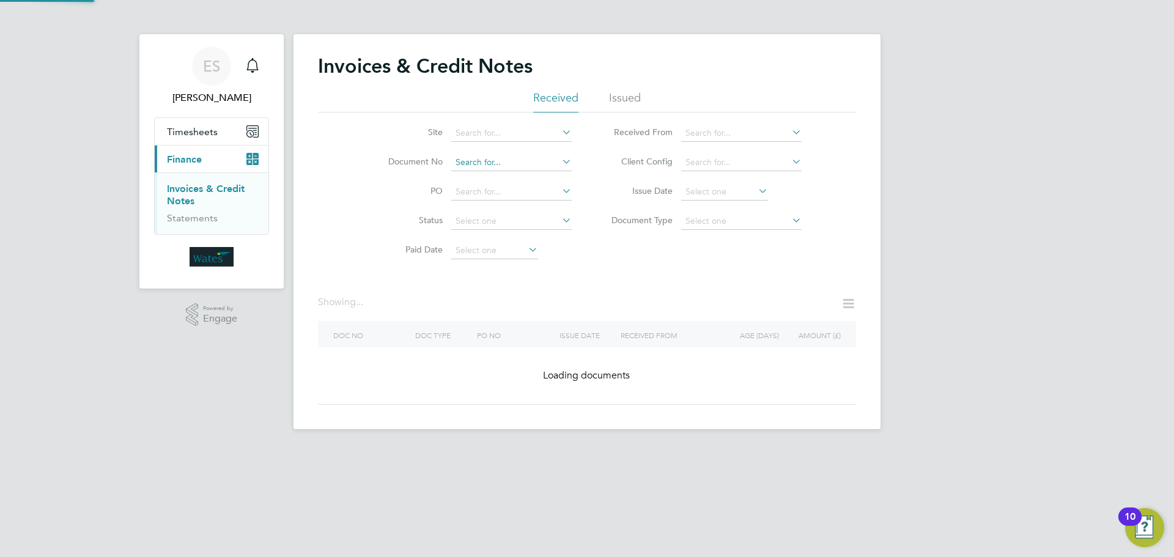
click at [549, 157] on input at bounding box center [511, 162] width 120 height 17
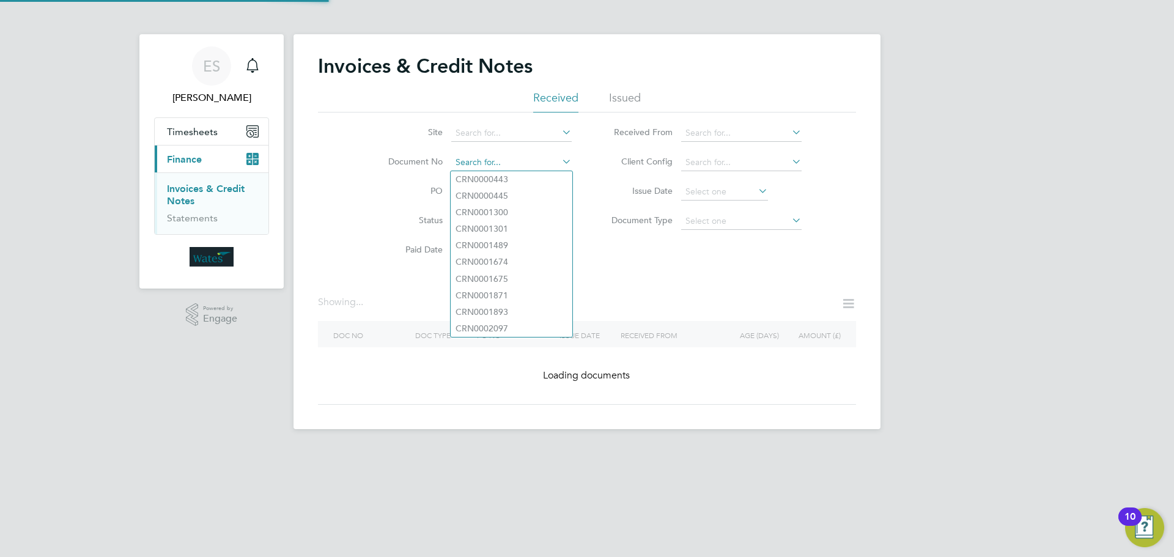
paste input "INV0046814"
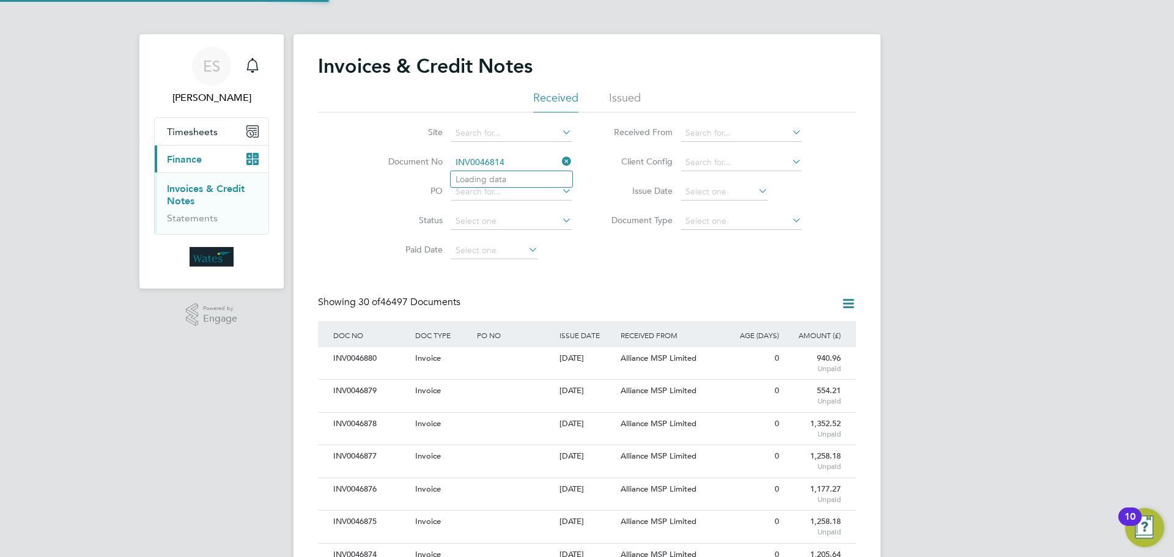
scroll to position [23, 83]
type input "INV0046814"
click at [513, 176] on li "INV0046814" at bounding box center [512, 179] width 122 height 17
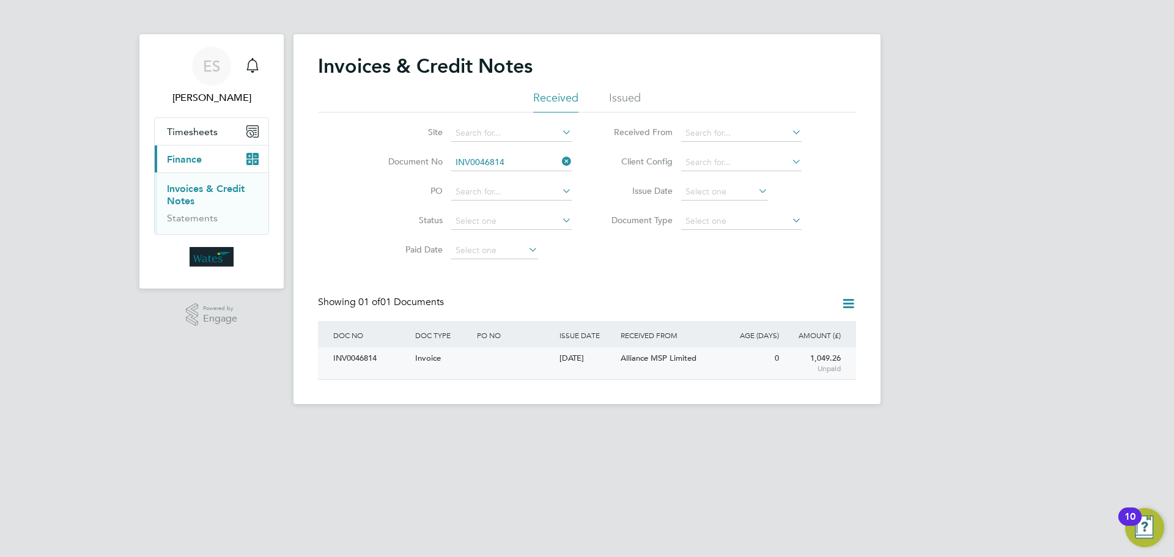
click at [375, 357] on div "INV0046814" at bounding box center [371, 358] width 82 height 23
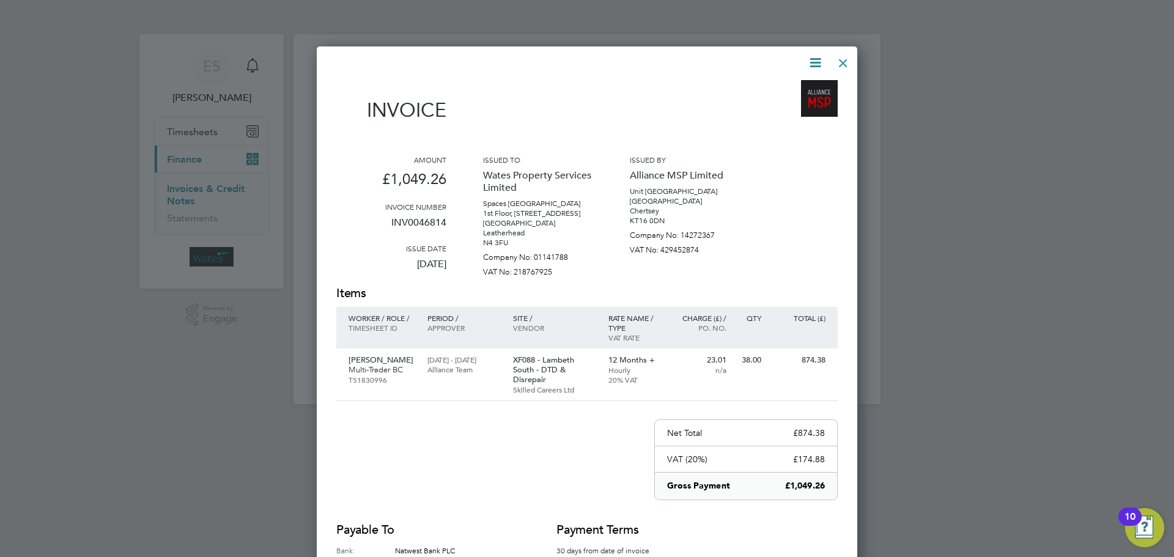
click at [813, 56] on icon at bounding box center [815, 62] width 15 height 15
click at [802, 89] on li "Download Invoice" at bounding box center [778, 91] width 84 height 17
click at [812, 61] on icon at bounding box center [815, 62] width 15 height 15
click at [783, 108] on li "View timesheet" at bounding box center [778, 108] width 84 height 17
click at [844, 57] on div at bounding box center [843, 60] width 22 height 22
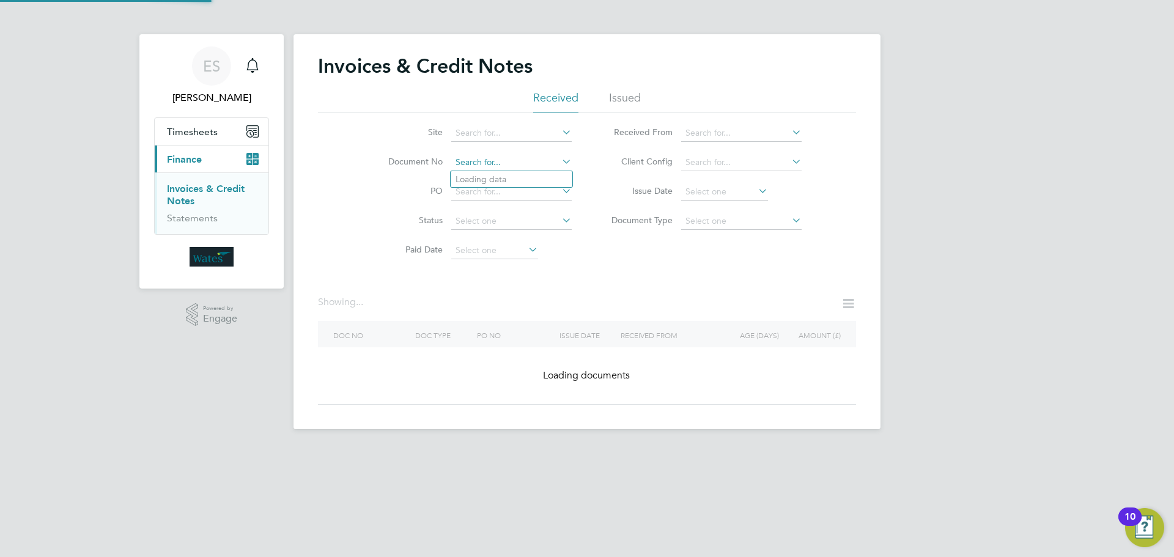
click at [499, 165] on input at bounding box center [511, 162] width 120 height 17
paste input "INV0046815"
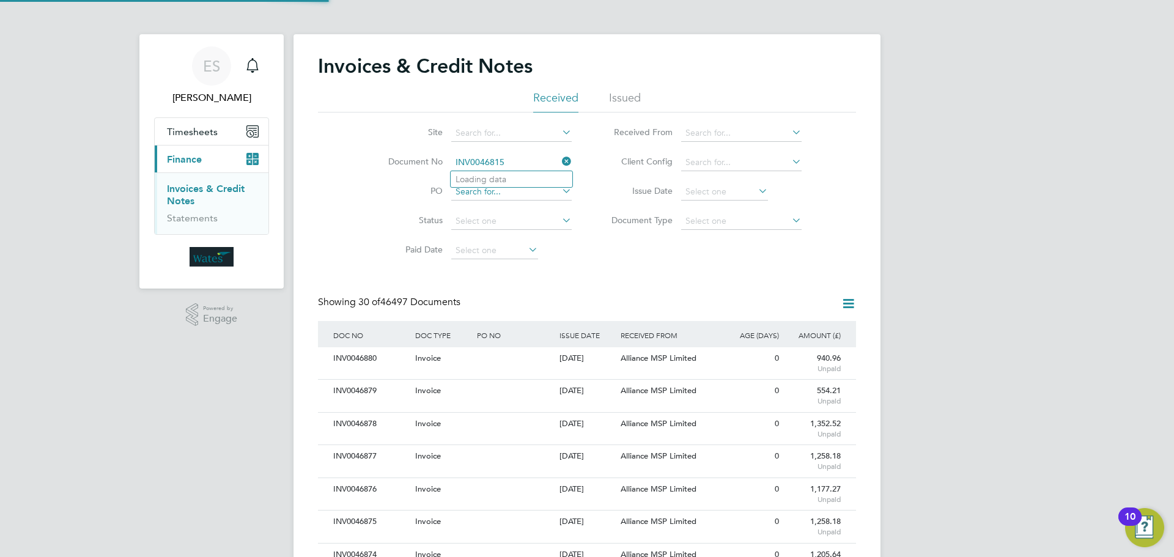
scroll to position [23, 83]
type input "INV0046815"
click at [519, 177] on li "INV0046815" at bounding box center [512, 179] width 122 height 17
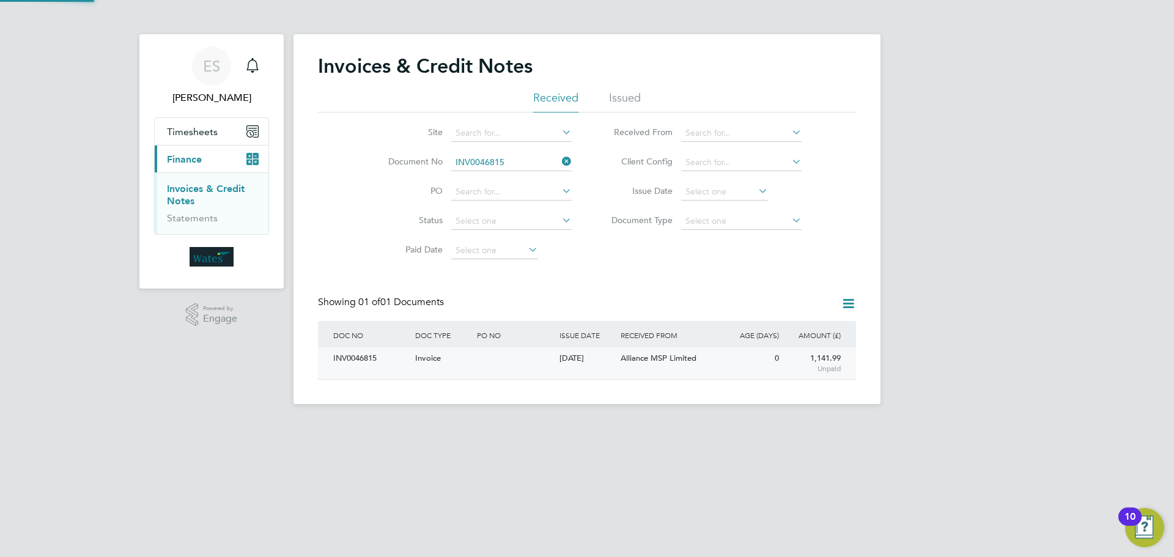
click at [377, 366] on div "INV0046815" at bounding box center [371, 358] width 82 height 23
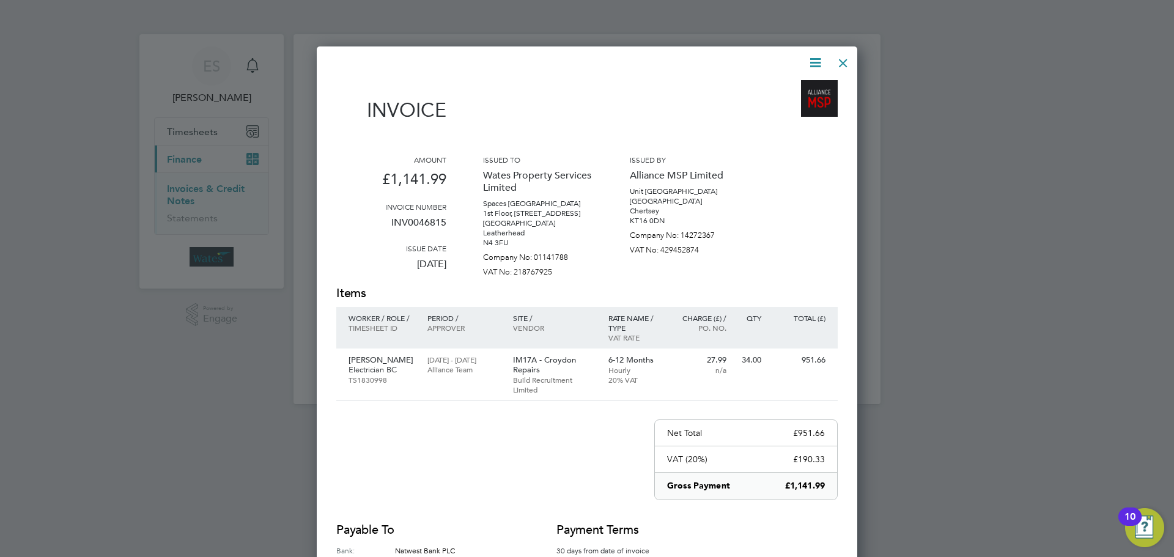
click at [808, 57] on icon at bounding box center [815, 62] width 15 height 15
click at [796, 85] on li "Download Invoice" at bounding box center [778, 91] width 84 height 17
click at [809, 57] on icon at bounding box center [815, 62] width 15 height 15
click at [793, 103] on li "View timesheet" at bounding box center [778, 108] width 84 height 17
click at [840, 63] on div at bounding box center [843, 60] width 22 height 22
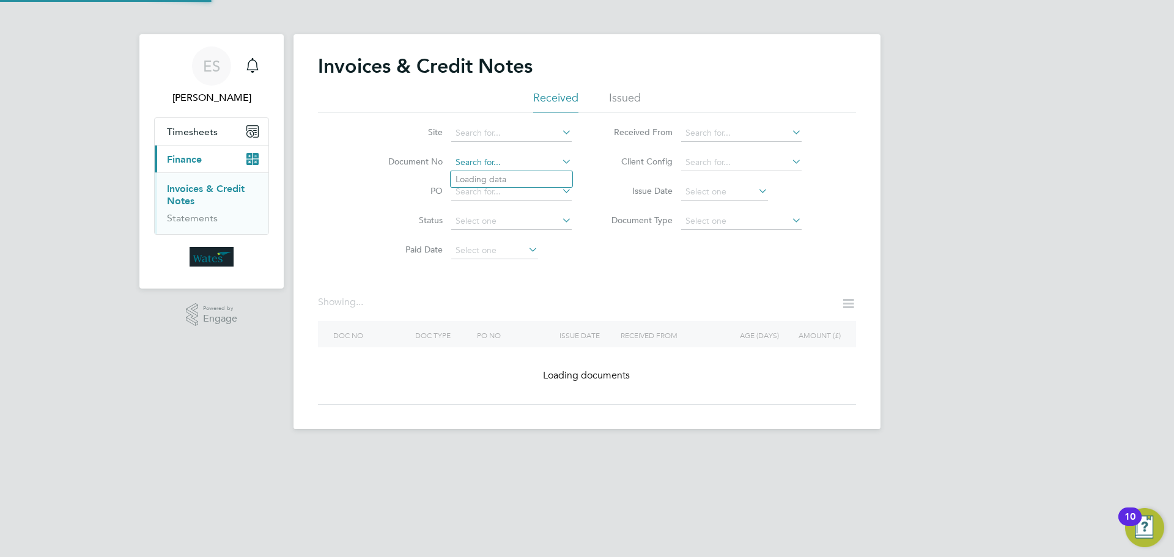
click at [522, 160] on input at bounding box center [511, 162] width 120 height 17
paste input "INV0046816"
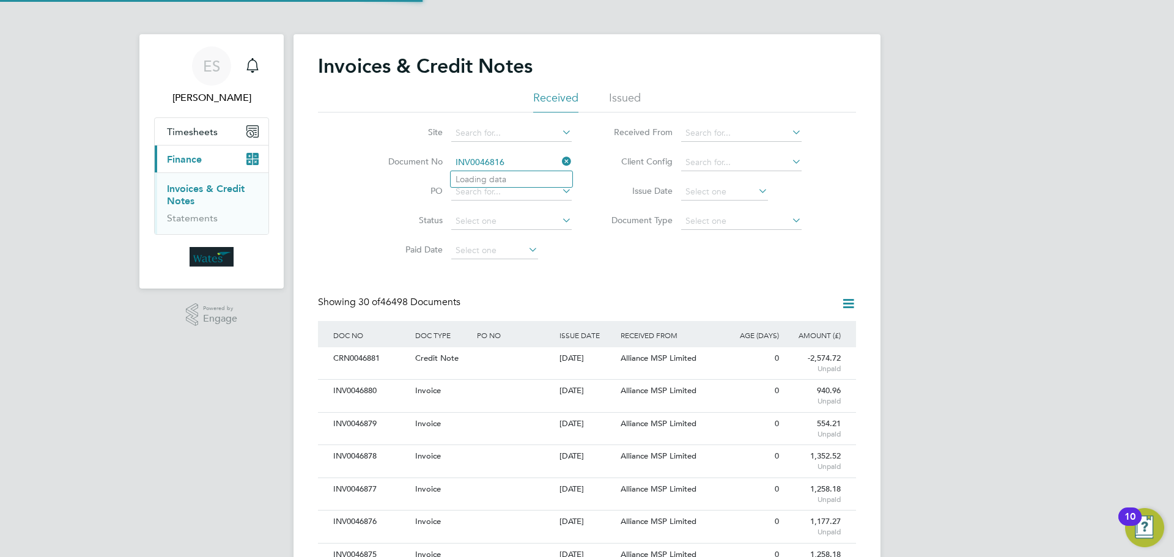
scroll to position [23, 103]
type input "INV0046816"
click at [509, 177] on li "INV0046816" at bounding box center [512, 179] width 122 height 17
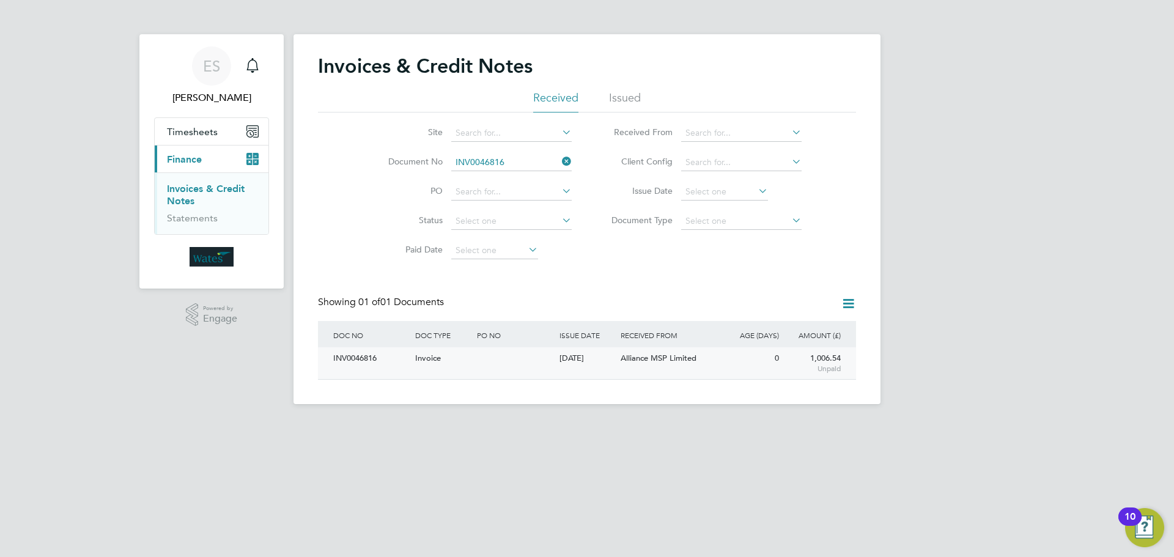
click at [373, 364] on div "INV0046816" at bounding box center [371, 358] width 82 height 23
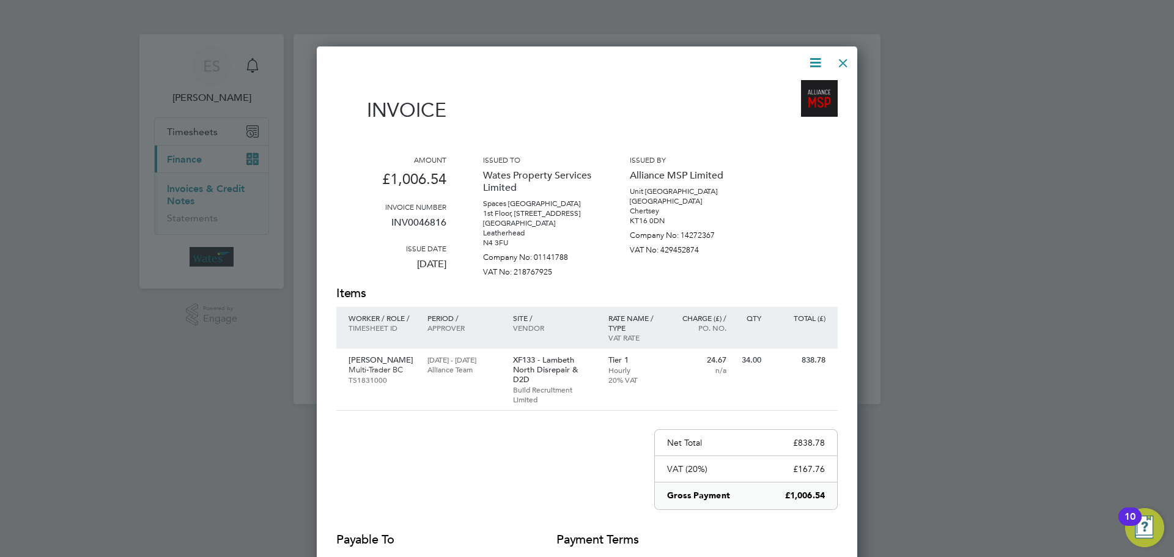
click at [816, 57] on icon at bounding box center [815, 62] width 15 height 15
click at [794, 89] on li "Download Invoice" at bounding box center [778, 91] width 84 height 17
click at [812, 62] on icon at bounding box center [815, 62] width 15 height 15
click at [797, 102] on li "View timesheet" at bounding box center [778, 108] width 84 height 17
click at [846, 59] on div at bounding box center [843, 60] width 22 height 22
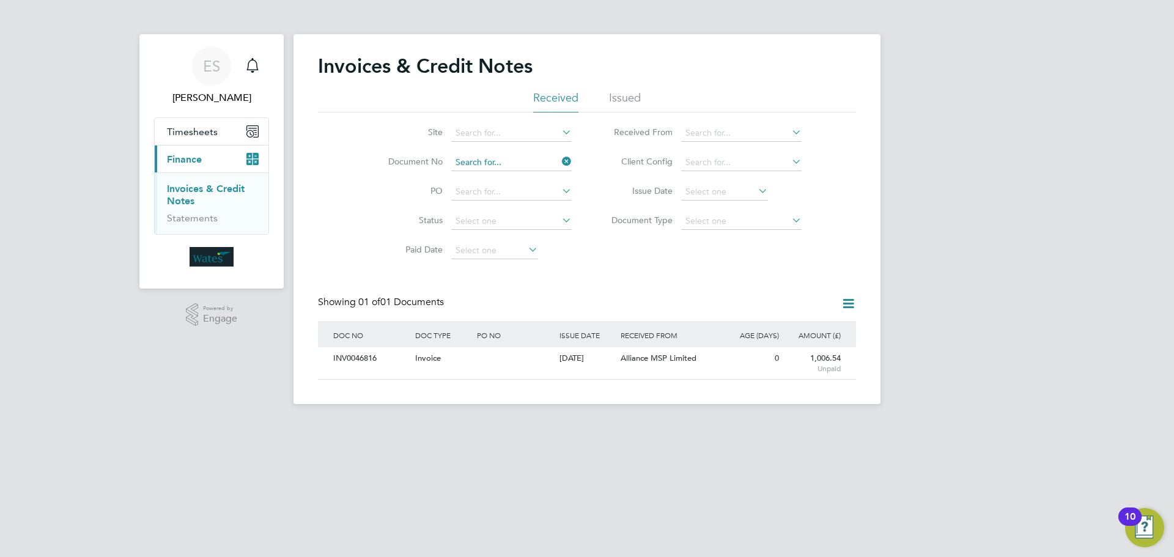
click at [530, 162] on input at bounding box center [511, 162] width 120 height 17
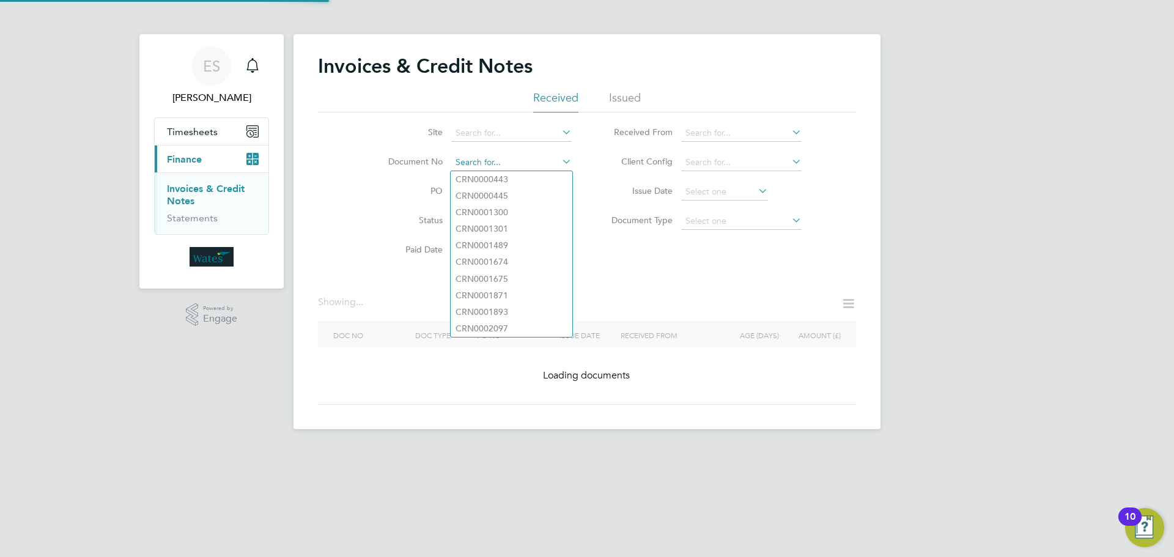
paste input "INV0046817"
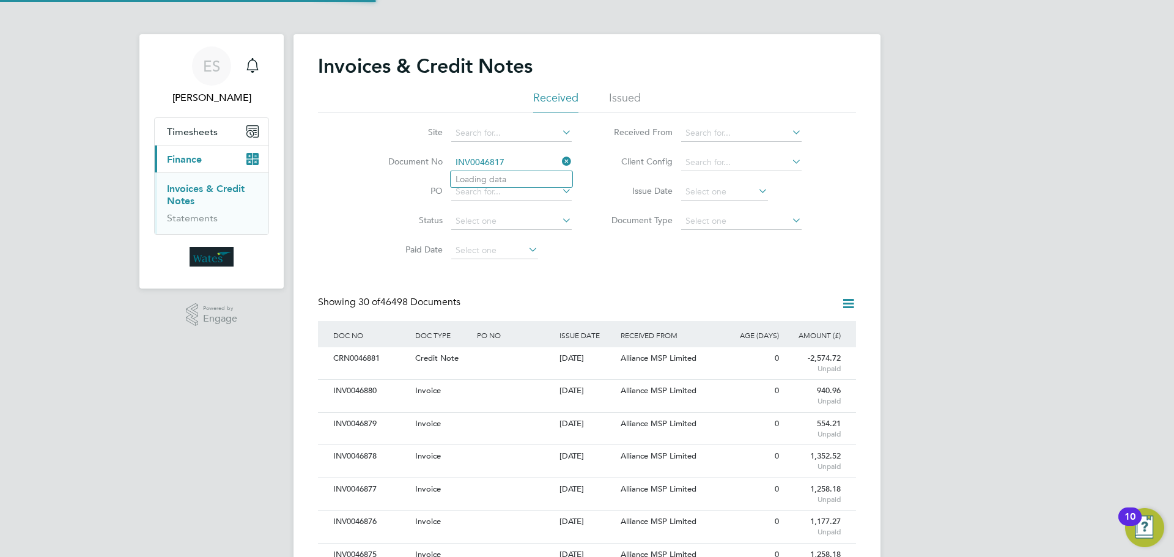
scroll to position [23, 83]
type input "INV0046817"
click at [498, 179] on b "INV0046817" at bounding box center [480, 179] width 49 height 10
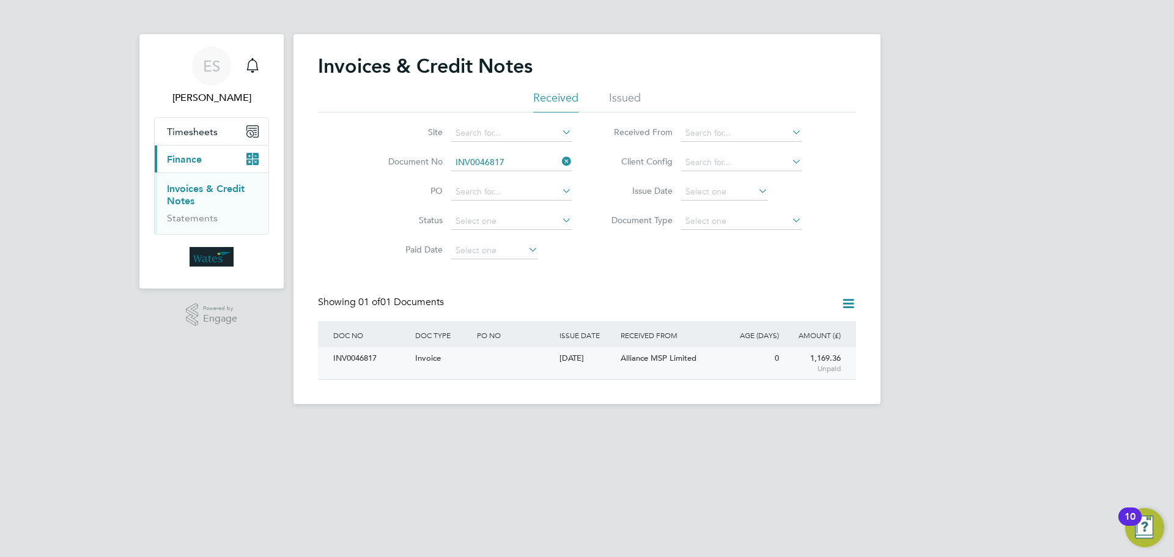
click at [387, 359] on div "INV0046817" at bounding box center [371, 358] width 82 height 23
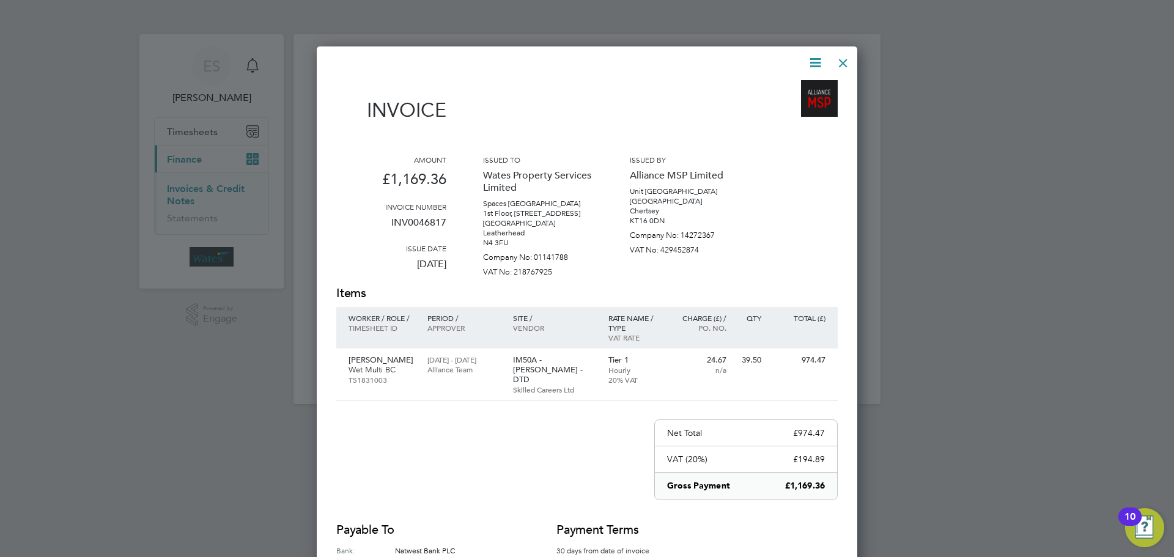
click at [817, 61] on icon at bounding box center [815, 62] width 15 height 15
click at [794, 84] on li "Download Invoice" at bounding box center [778, 91] width 84 height 17
click at [812, 62] on icon at bounding box center [815, 62] width 15 height 15
drag, startPoint x: 778, startPoint y: 103, endPoint x: 945, endPoint y: 125, distance: 167.8
click at [778, 103] on li "View timesheet" at bounding box center [778, 108] width 84 height 17
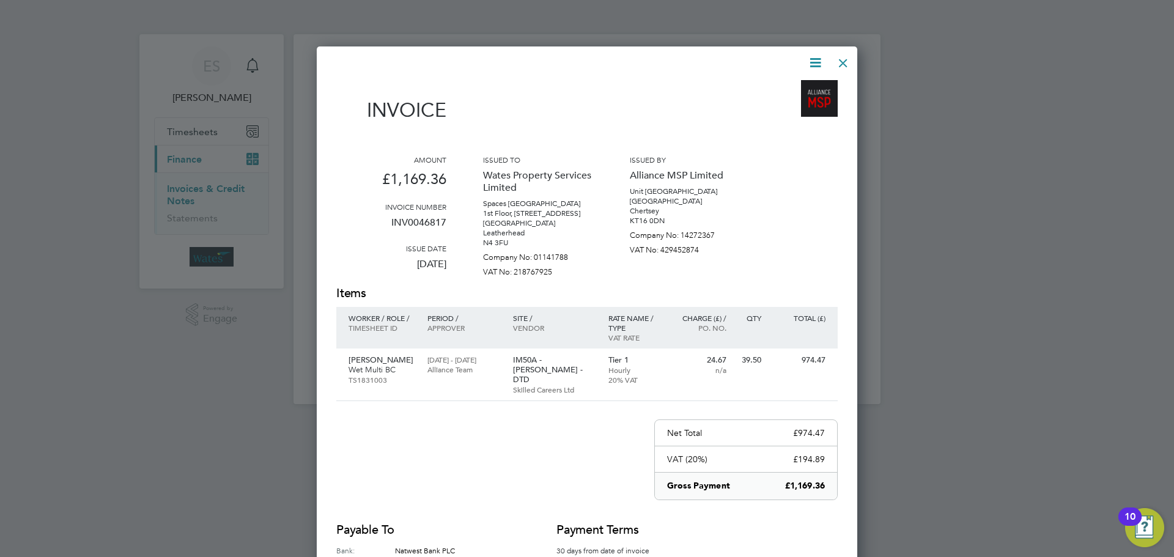
click at [835, 57] on div at bounding box center [843, 60] width 22 height 22
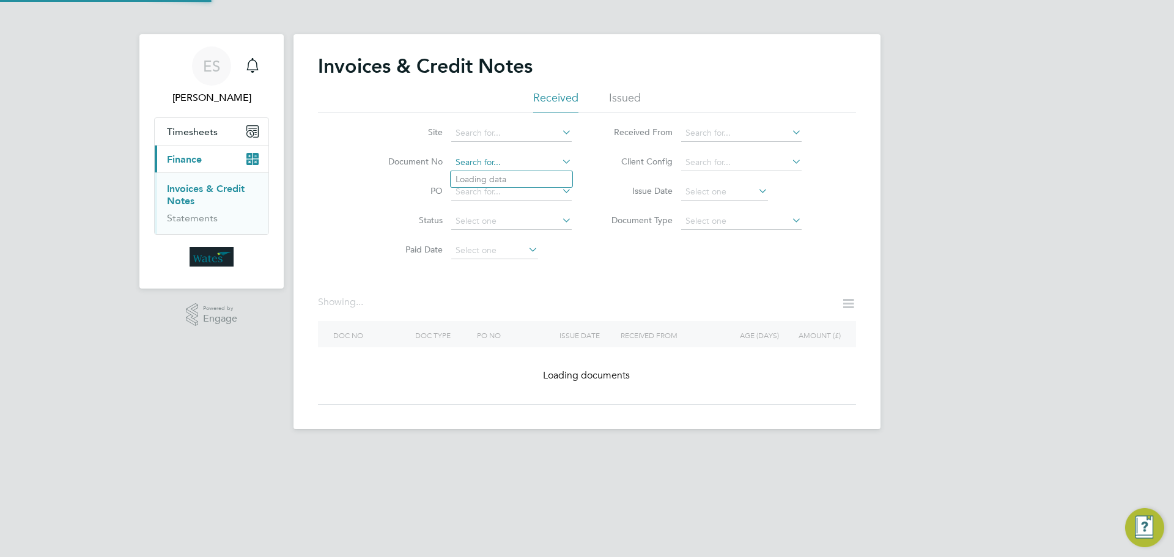
click at [547, 166] on input at bounding box center [511, 162] width 120 height 17
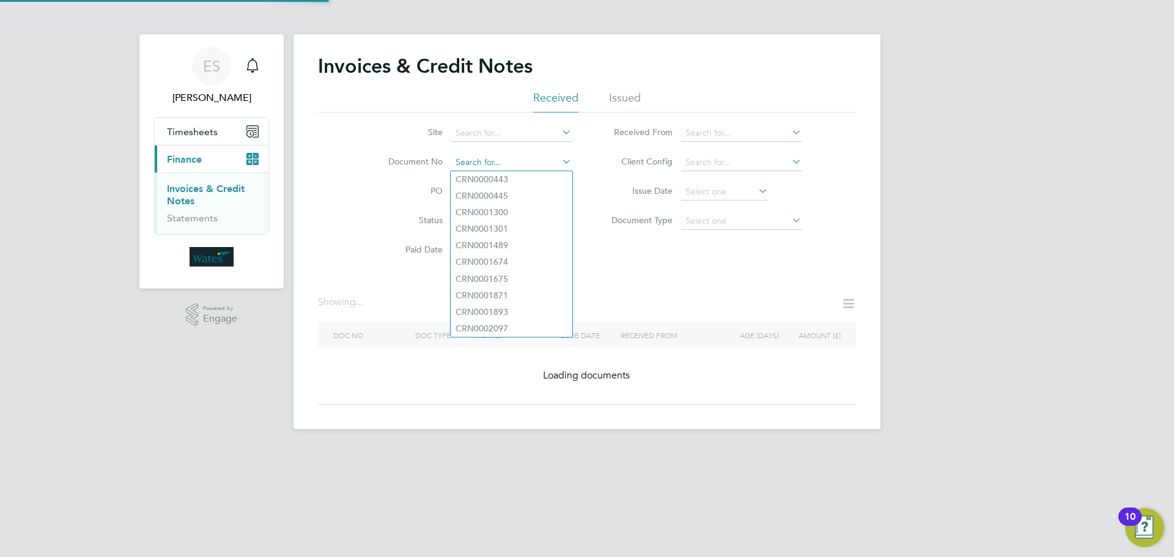
paste input "INV0046818"
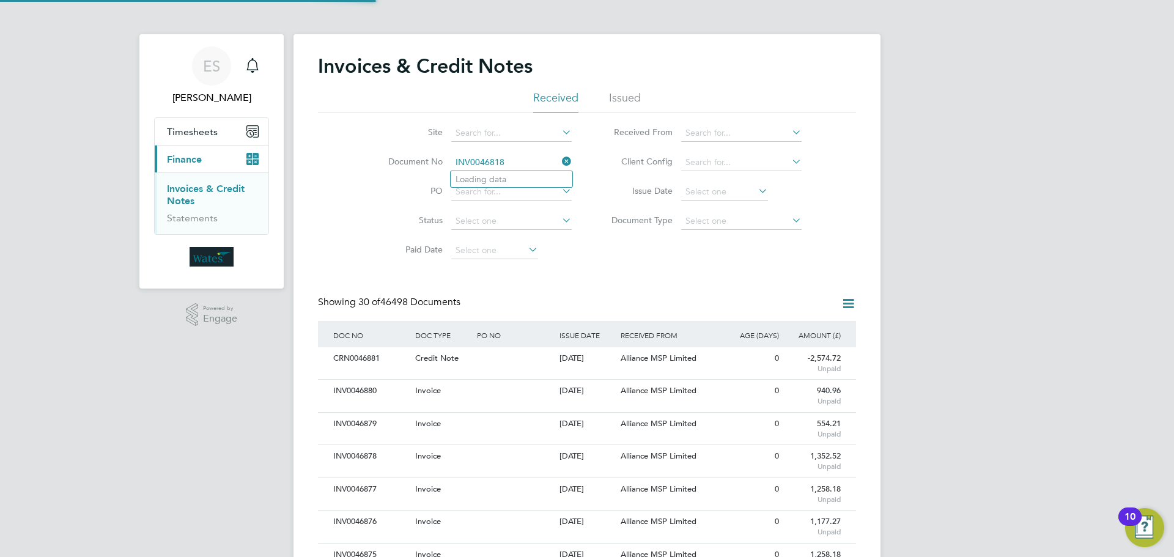
scroll to position [23, 103]
type input "INV0046818"
click at [561, 178] on icon at bounding box center [562, 178] width 9 height 9
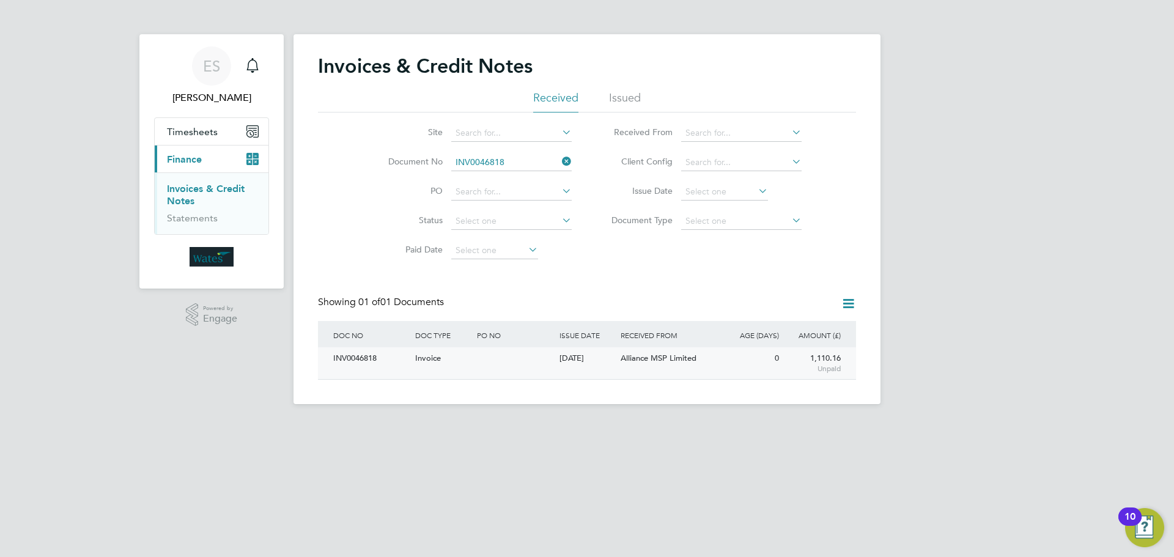
click at [368, 363] on div "INV0046818" at bounding box center [371, 358] width 82 height 23
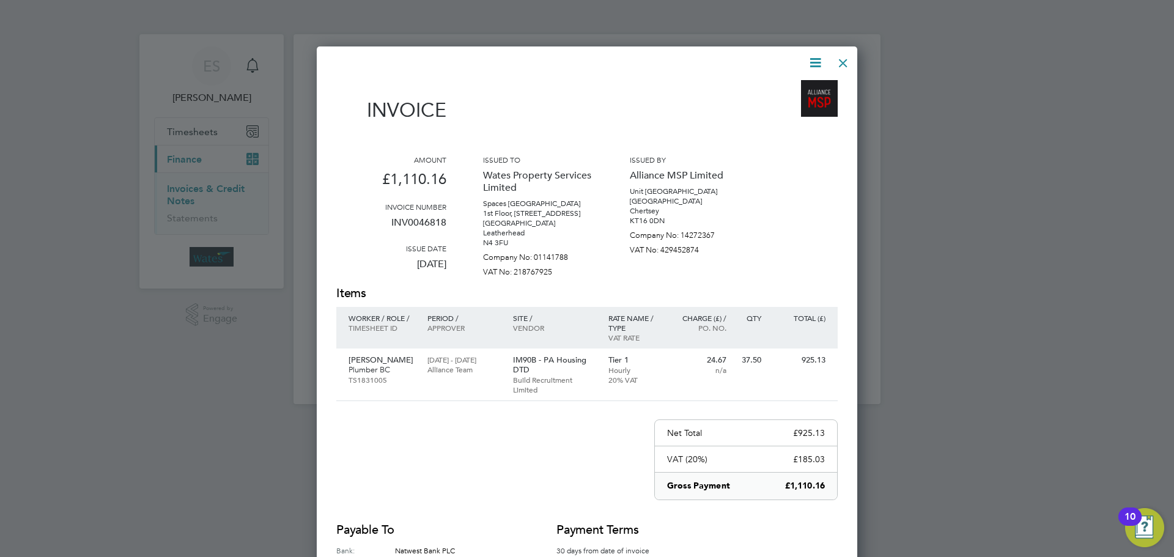
click at [812, 64] on icon at bounding box center [815, 62] width 15 height 15
click at [769, 87] on li "Download Invoice" at bounding box center [778, 91] width 84 height 17
click at [812, 61] on icon at bounding box center [815, 62] width 15 height 15
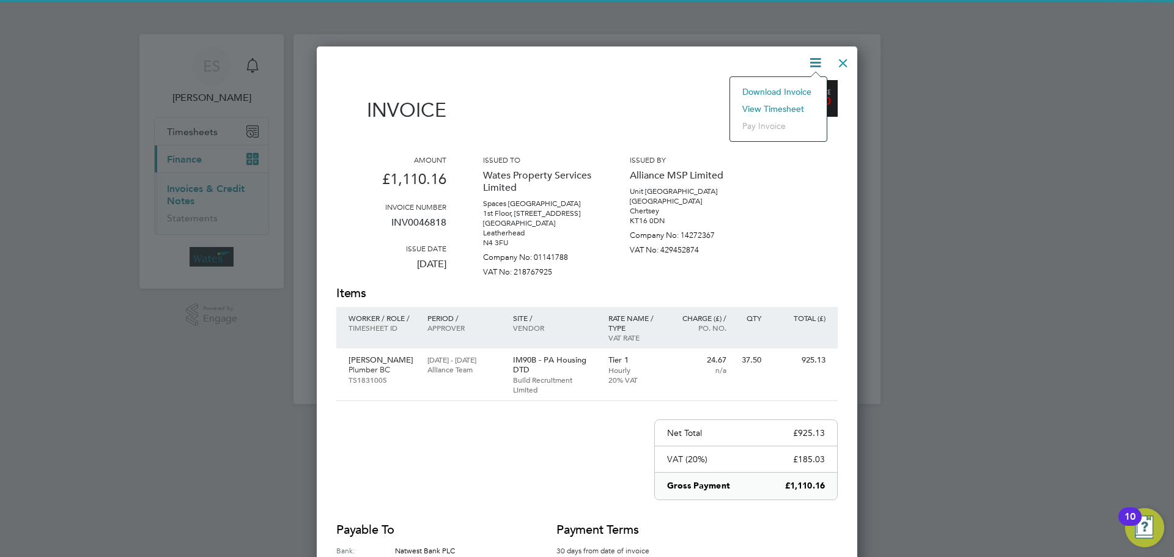
click at [772, 105] on li "View timesheet" at bounding box center [778, 108] width 84 height 17
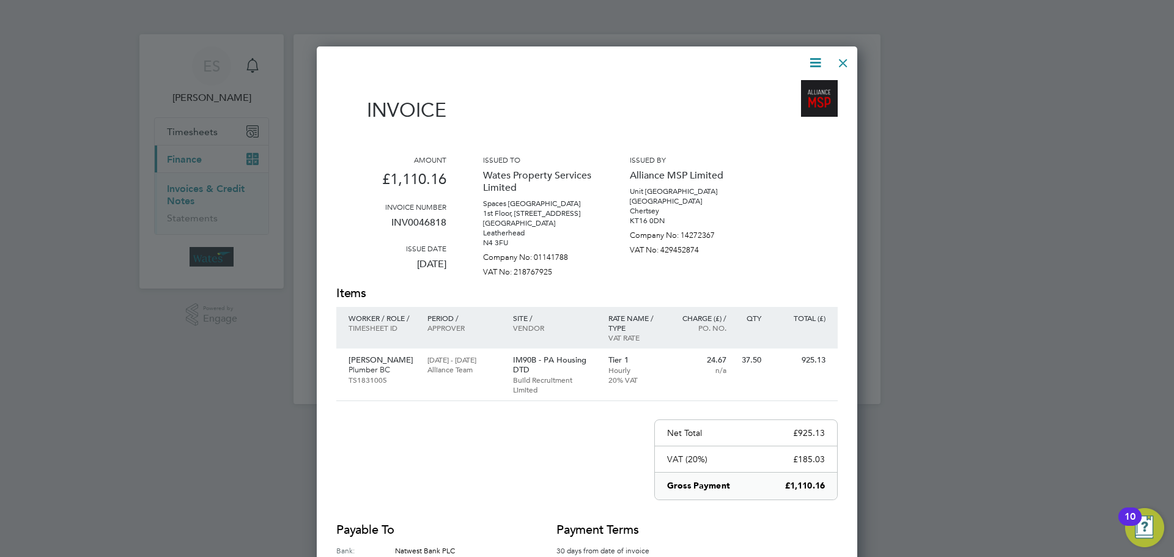
click at [840, 62] on div at bounding box center [843, 60] width 22 height 22
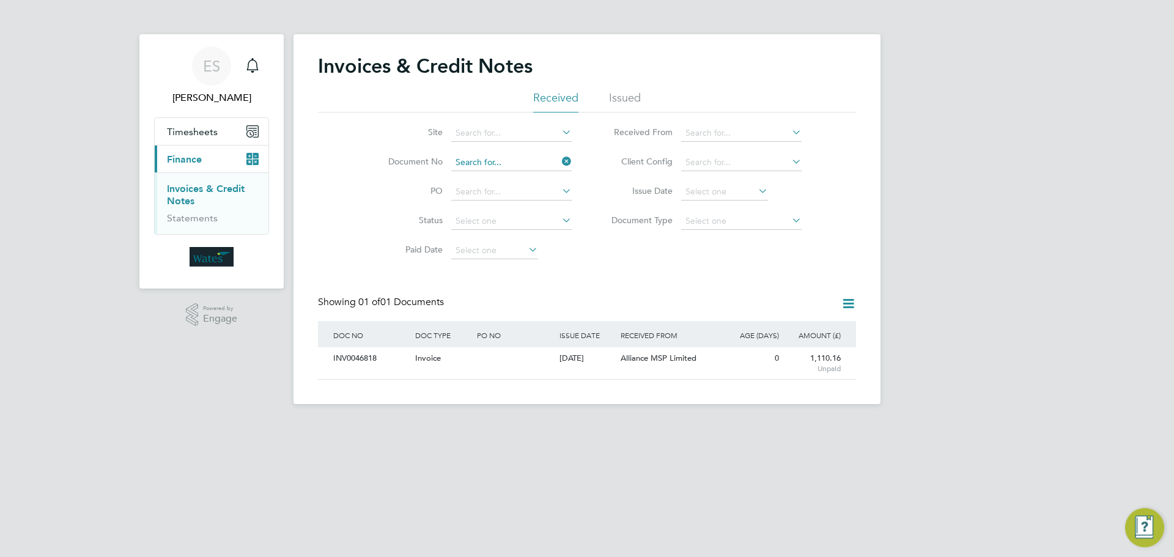
click at [528, 163] on input at bounding box center [511, 162] width 120 height 17
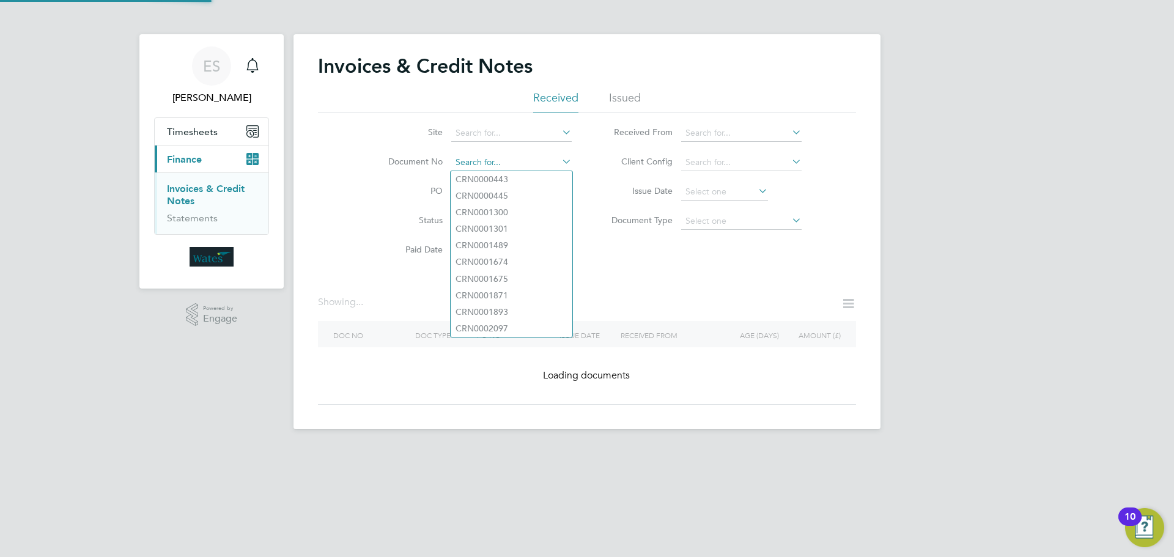
paste input "INV0046819"
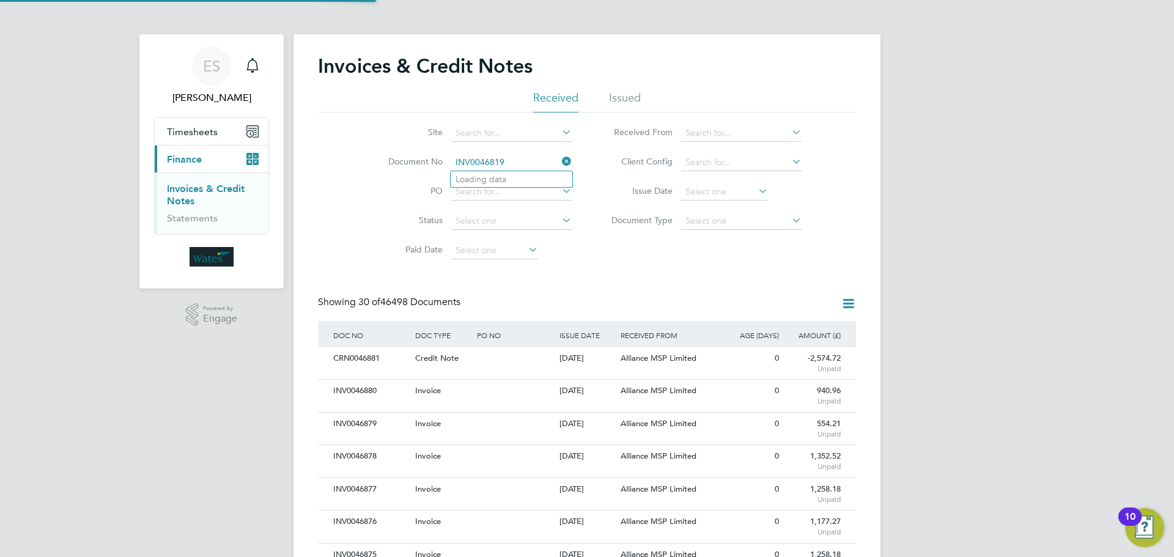
scroll to position [23, 103]
type input "INV0046819"
click at [469, 174] on b "INV0046819" at bounding box center [480, 179] width 49 height 10
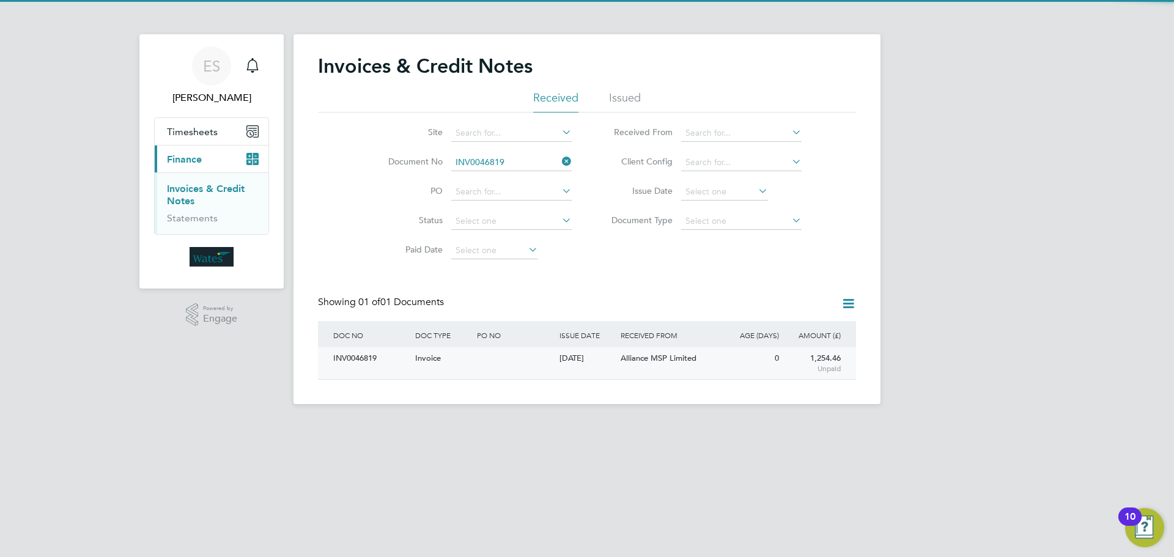
click at [362, 359] on div "INV0046819" at bounding box center [371, 358] width 82 height 23
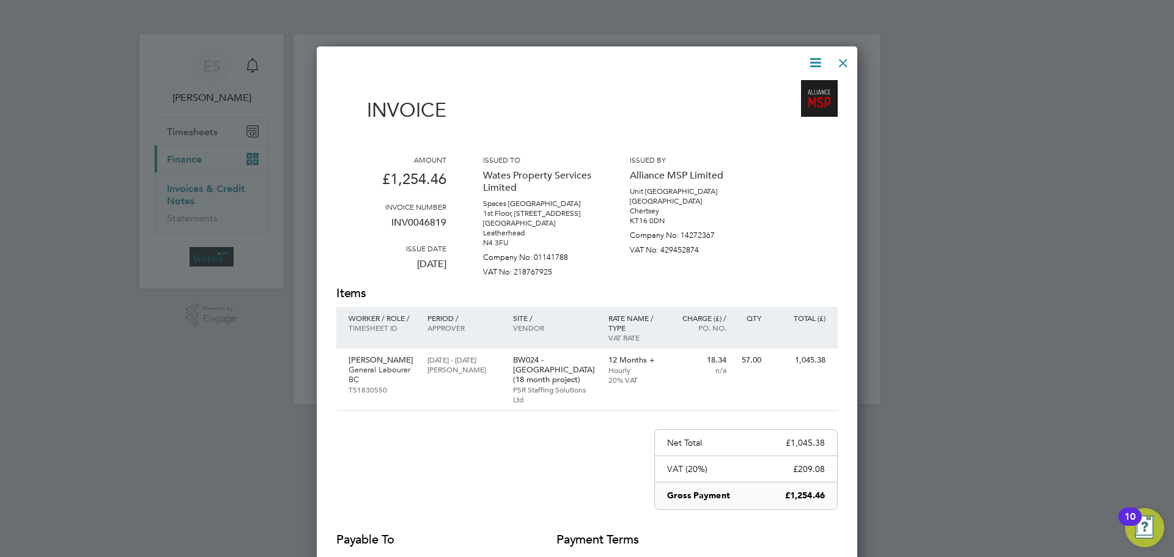
click at [812, 60] on icon at bounding box center [815, 62] width 15 height 15
click at [798, 86] on li "Download Invoice" at bounding box center [778, 91] width 84 height 17
click at [813, 67] on icon at bounding box center [815, 62] width 15 height 15
click at [786, 102] on li "View timesheet" at bounding box center [778, 108] width 84 height 17
click at [843, 62] on div at bounding box center [843, 60] width 22 height 22
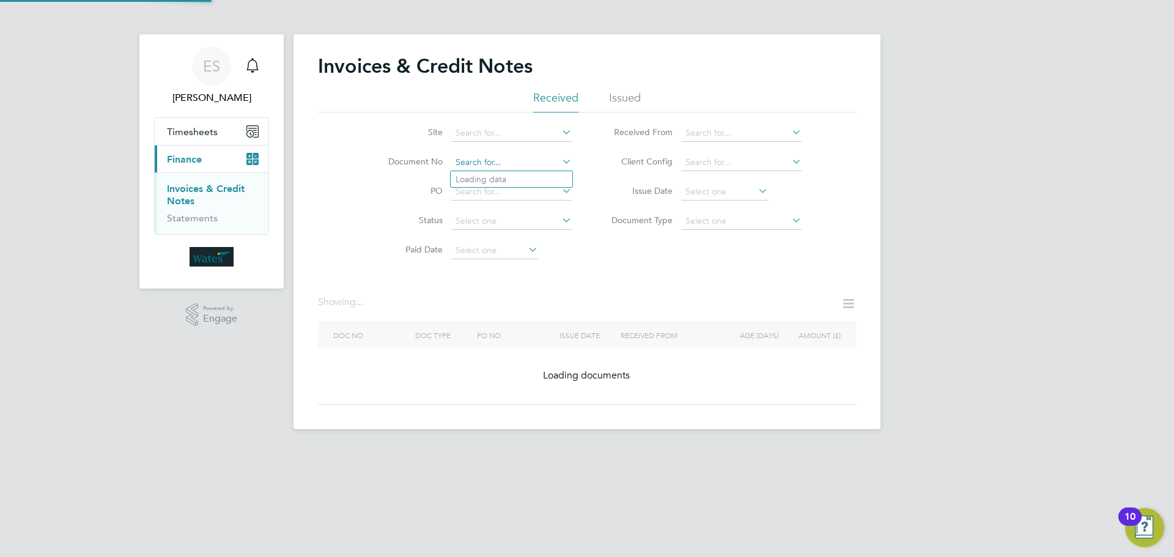
click at [523, 163] on input at bounding box center [511, 162] width 120 height 17
paste input "INV0046820"
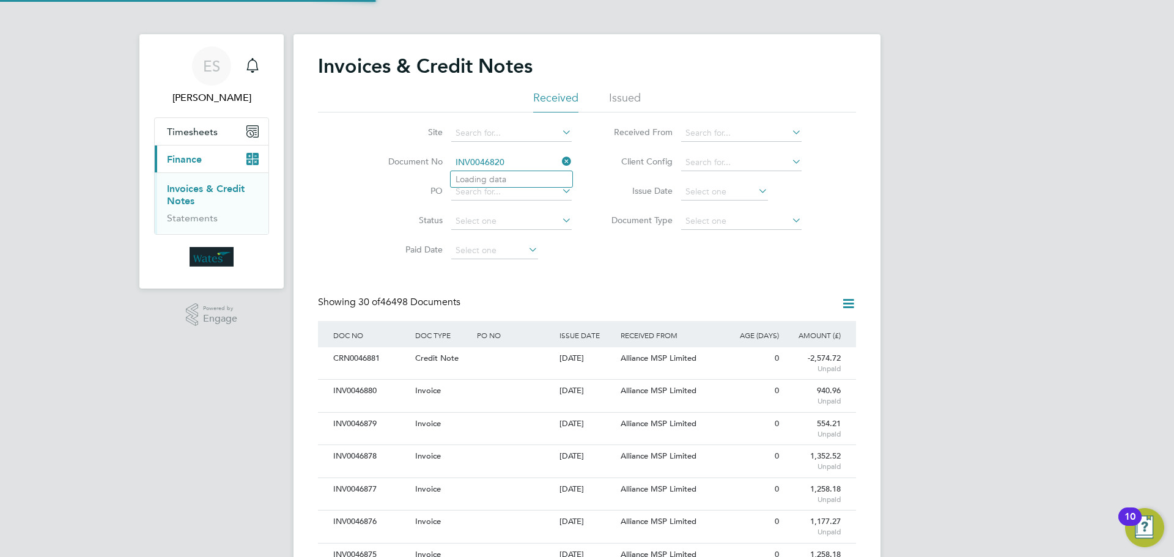
scroll to position [23, 83]
type input "INV0046820"
click at [471, 180] on b "INV0046820" at bounding box center [480, 179] width 49 height 10
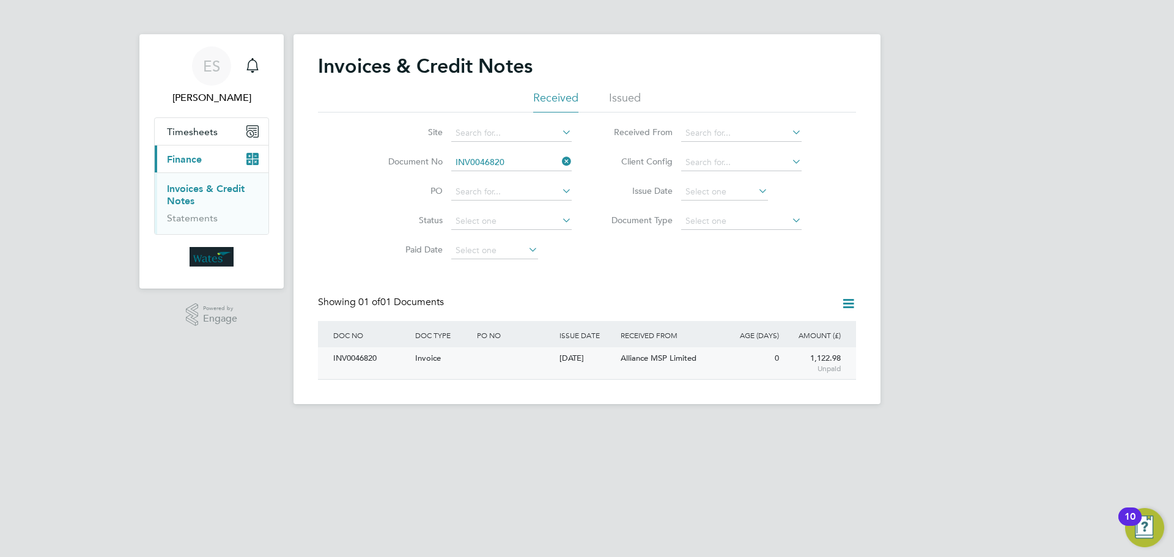
click at [404, 361] on div "INV0046820" at bounding box center [371, 358] width 82 height 23
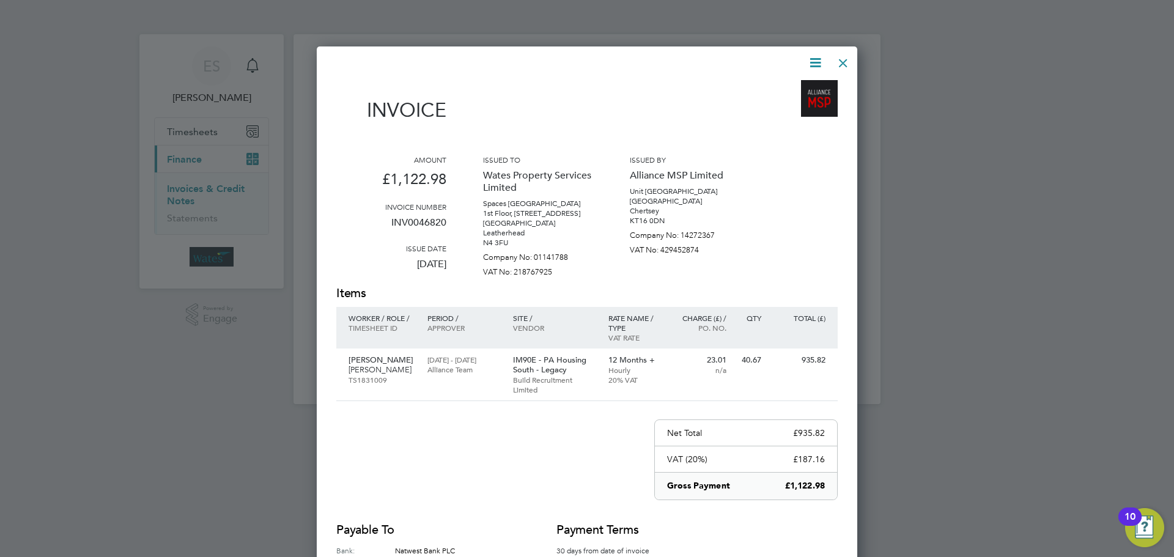
click at [808, 56] on icon at bounding box center [815, 62] width 15 height 15
click at [784, 89] on li "Download Invoice" at bounding box center [778, 91] width 84 height 17
click at [819, 62] on icon at bounding box center [815, 62] width 15 height 15
click at [783, 106] on li "View timesheet" at bounding box center [778, 108] width 84 height 17
click at [842, 54] on div at bounding box center [843, 60] width 22 height 22
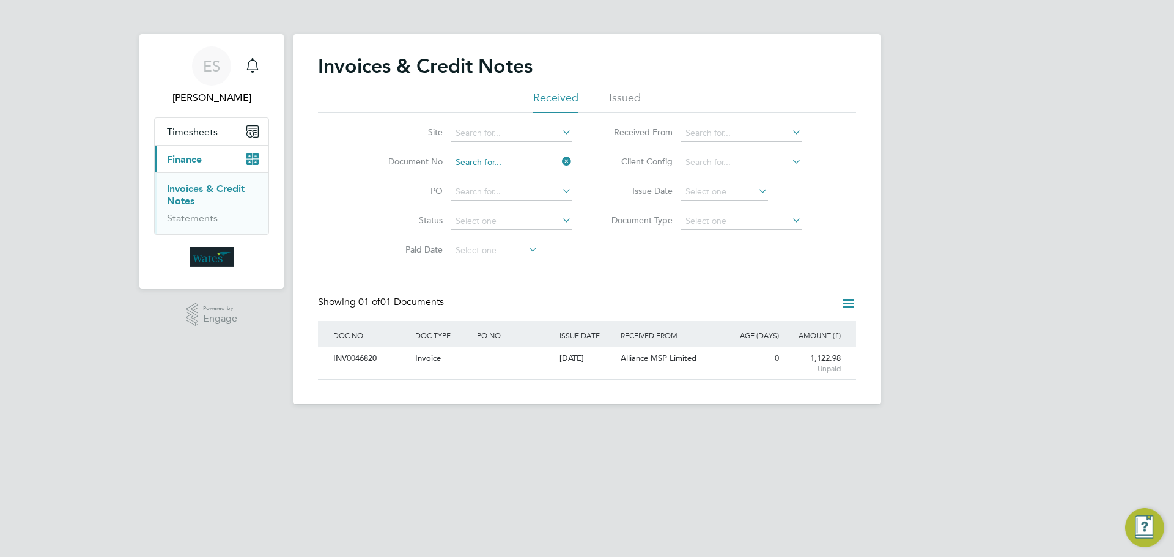
click at [536, 161] on input at bounding box center [511, 162] width 120 height 17
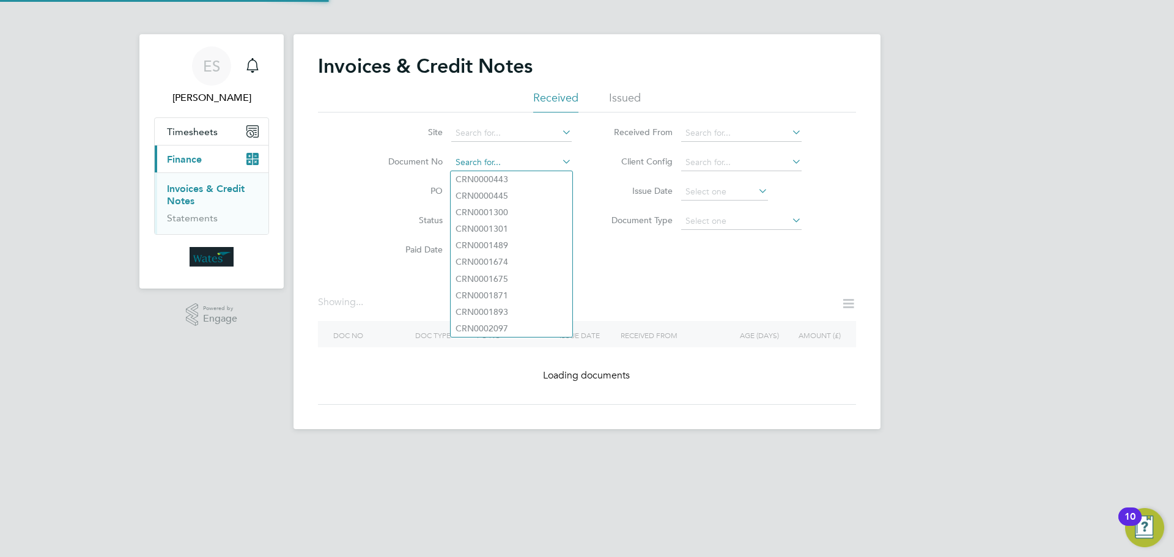
paste input "INV0046821"
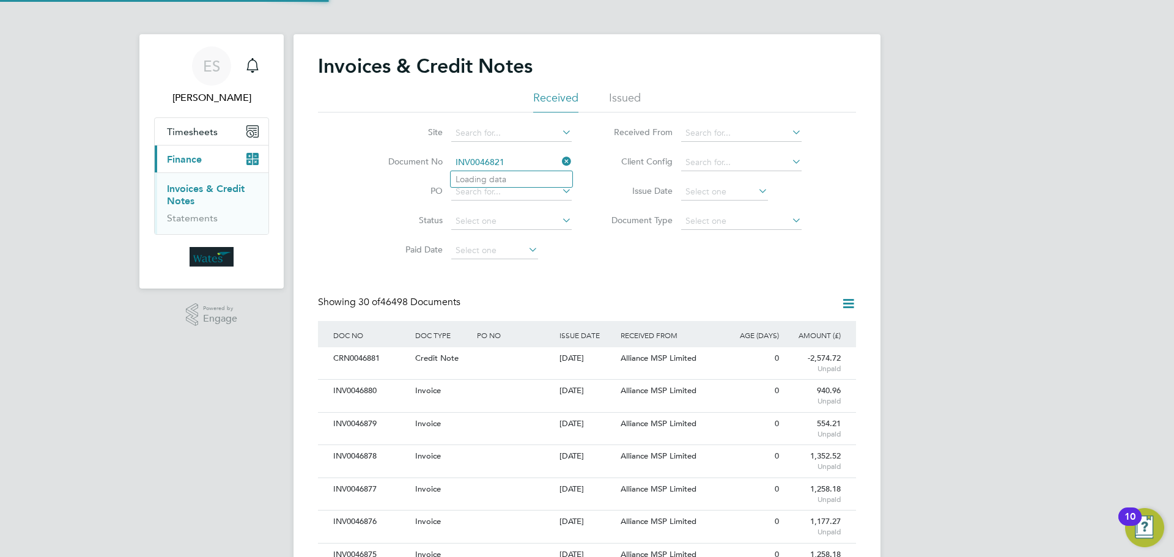
scroll to position [23, 83]
type input "INV0046821"
click at [537, 176] on li "INV0046821" at bounding box center [512, 179] width 122 height 17
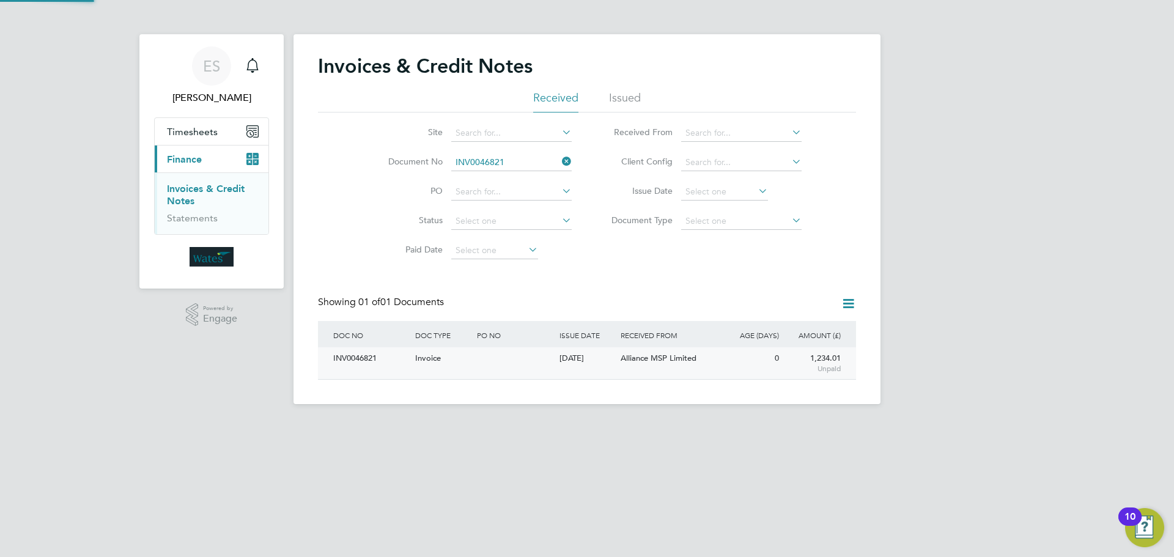
click at [379, 352] on div "INV0046821" at bounding box center [371, 358] width 82 height 23
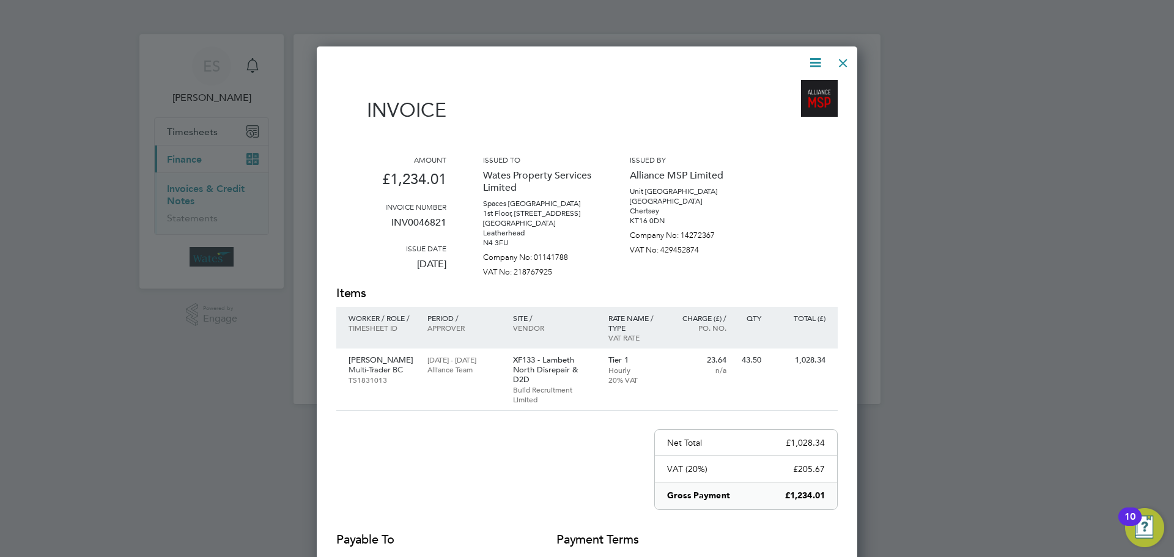
click at [816, 55] on icon at bounding box center [815, 62] width 15 height 15
click at [798, 90] on li "Download Invoice" at bounding box center [778, 91] width 84 height 17
click at [811, 58] on icon at bounding box center [815, 62] width 15 height 15
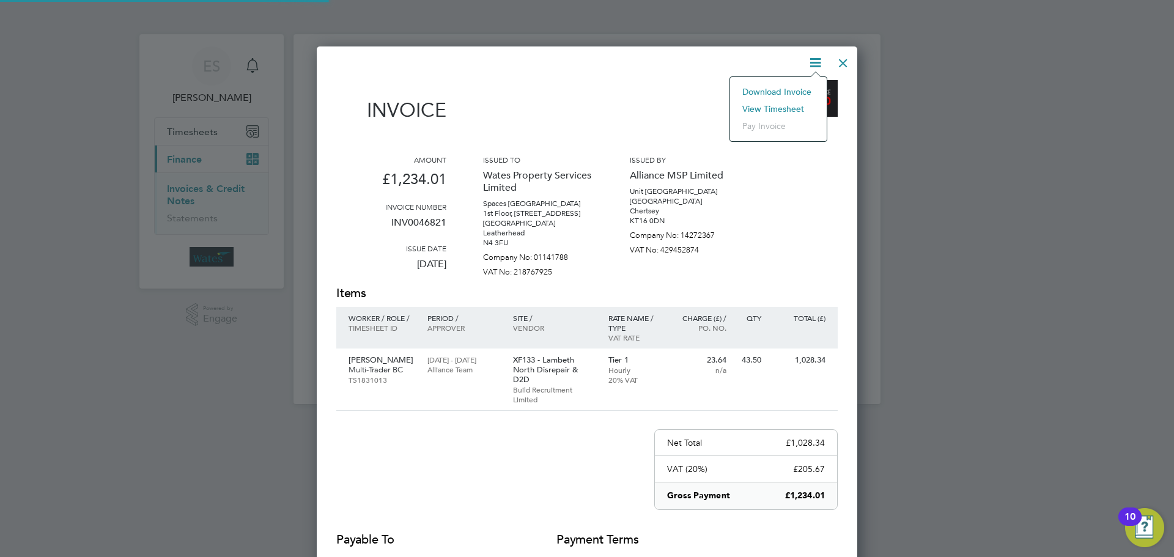
click at [791, 105] on li "View timesheet" at bounding box center [778, 108] width 84 height 17
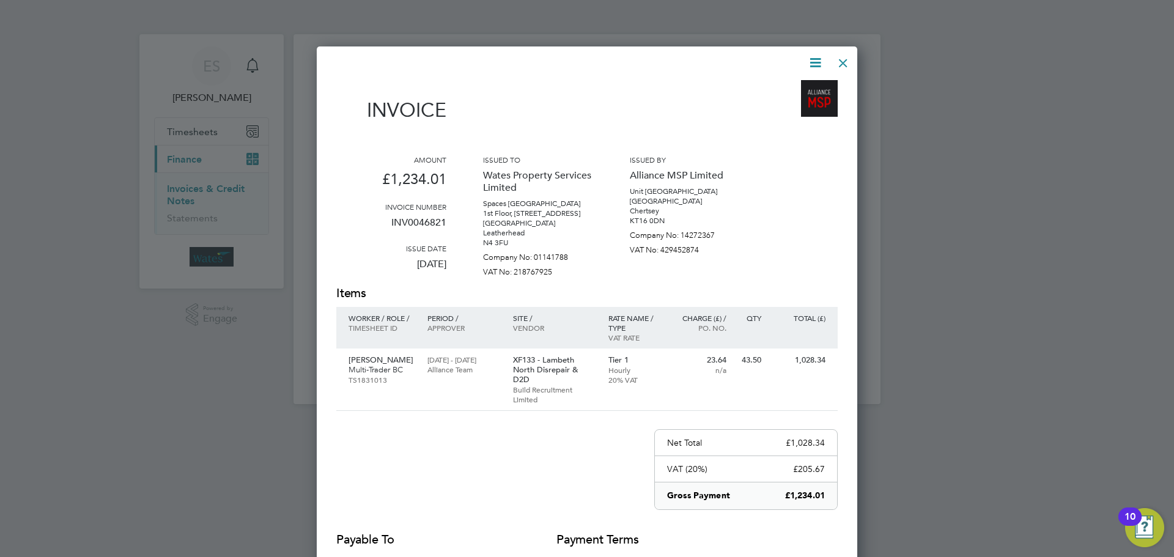
click at [848, 61] on div at bounding box center [843, 60] width 22 height 22
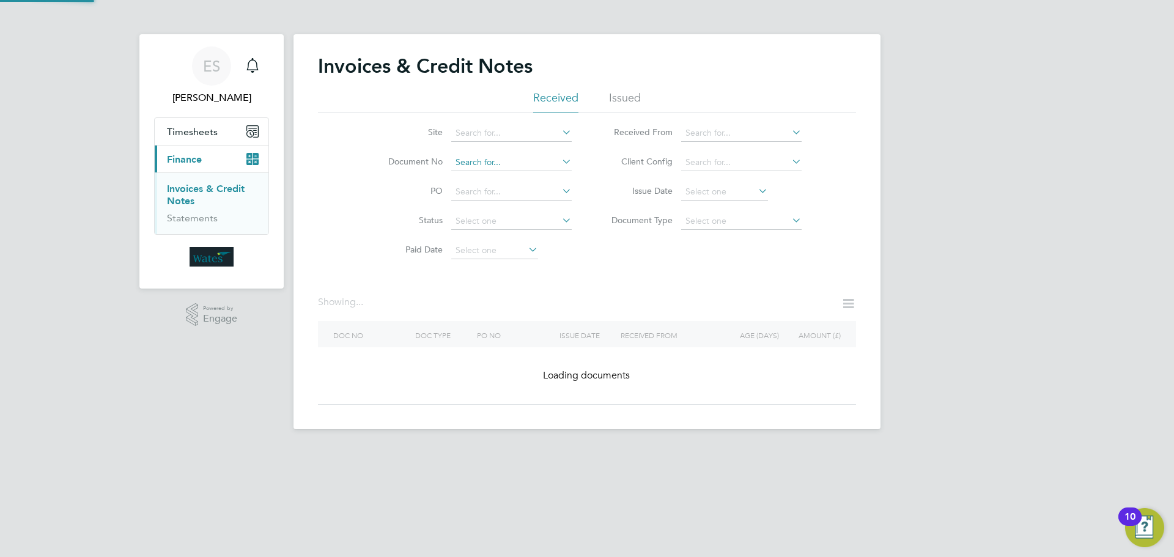
click at [497, 157] on input at bounding box center [511, 162] width 120 height 17
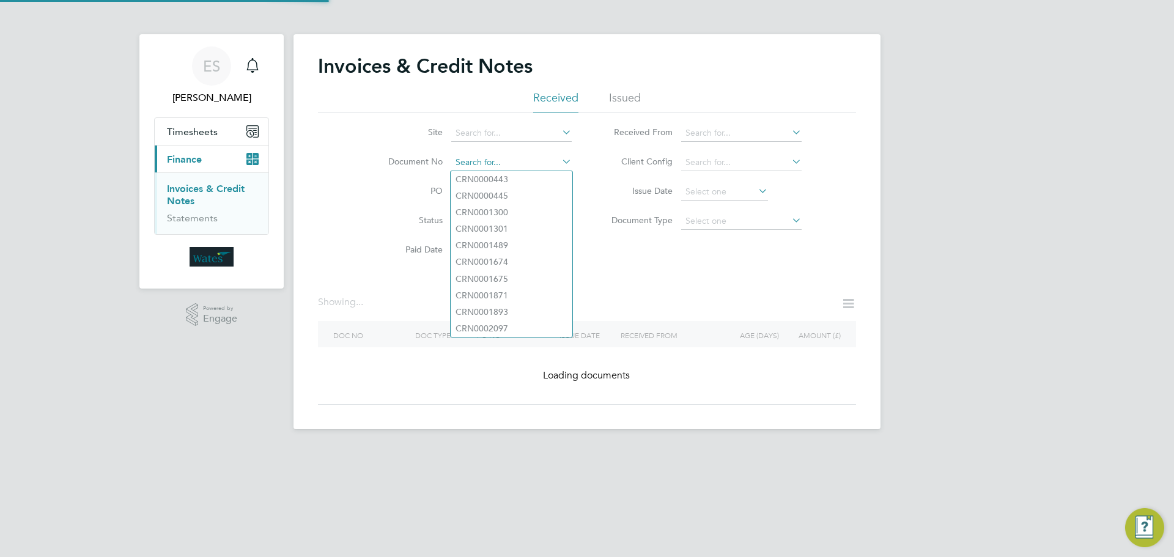
paste input "INV0046822"
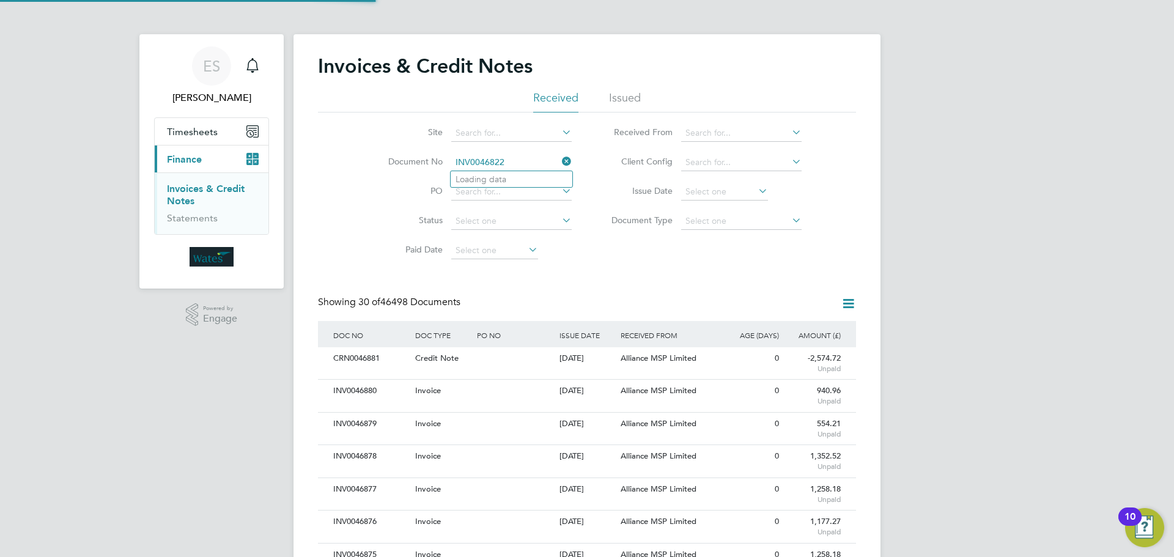
scroll to position [23, 83]
type input "INV0046822"
click at [495, 177] on b "INV0046822" at bounding box center [480, 179] width 49 height 10
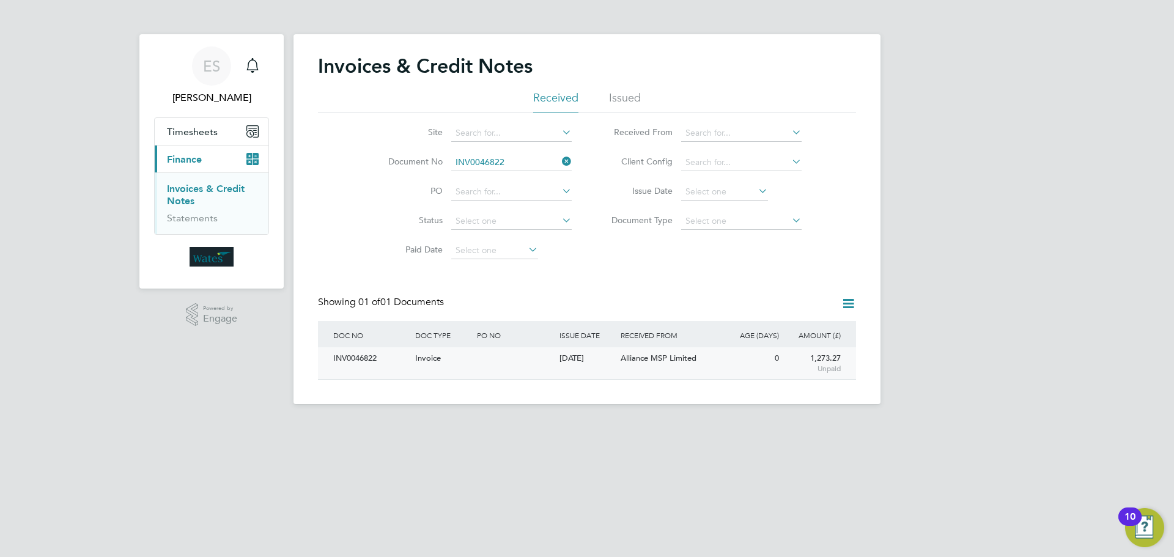
click at [354, 364] on div "INV0046822" at bounding box center [371, 358] width 82 height 23
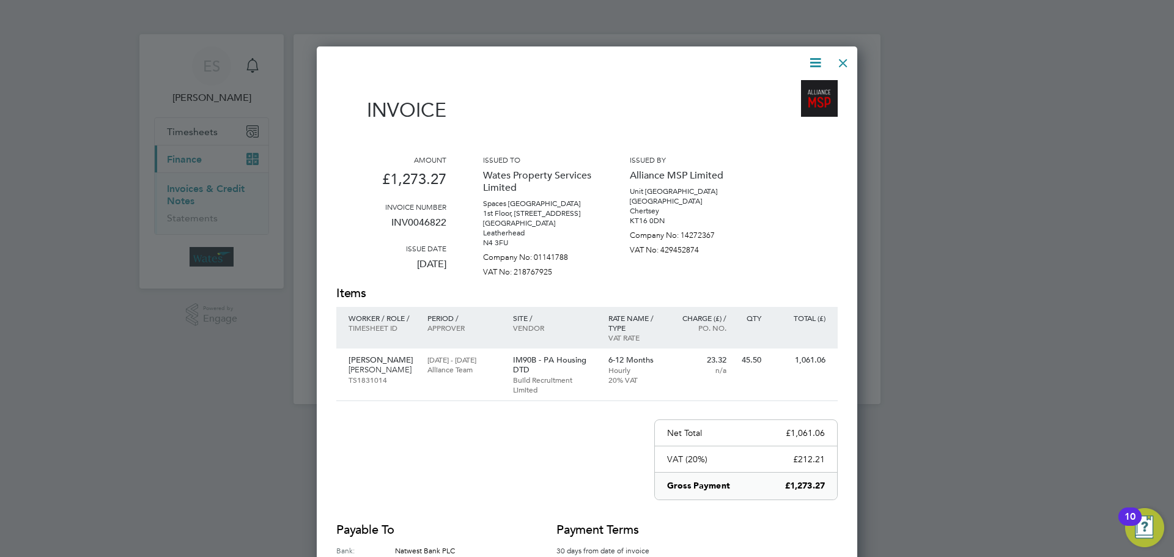
click at [811, 60] on icon at bounding box center [815, 62] width 15 height 15
click at [790, 88] on li "Download Invoice" at bounding box center [778, 91] width 84 height 17
click at [815, 55] on icon at bounding box center [815, 62] width 15 height 15
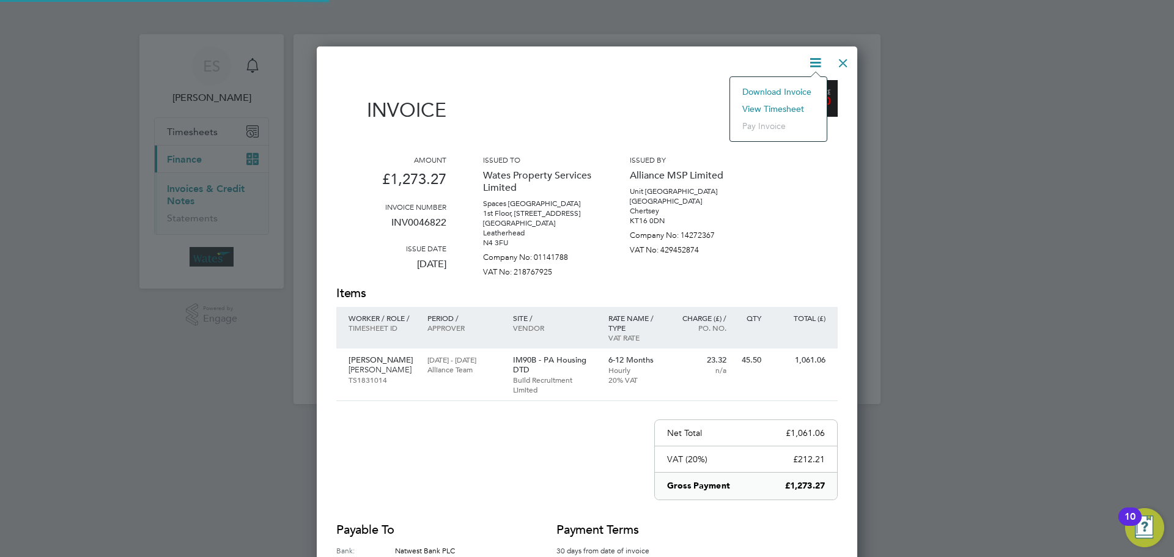
click at [784, 106] on li "View timesheet" at bounding box center [778, 108] width 84 height 17
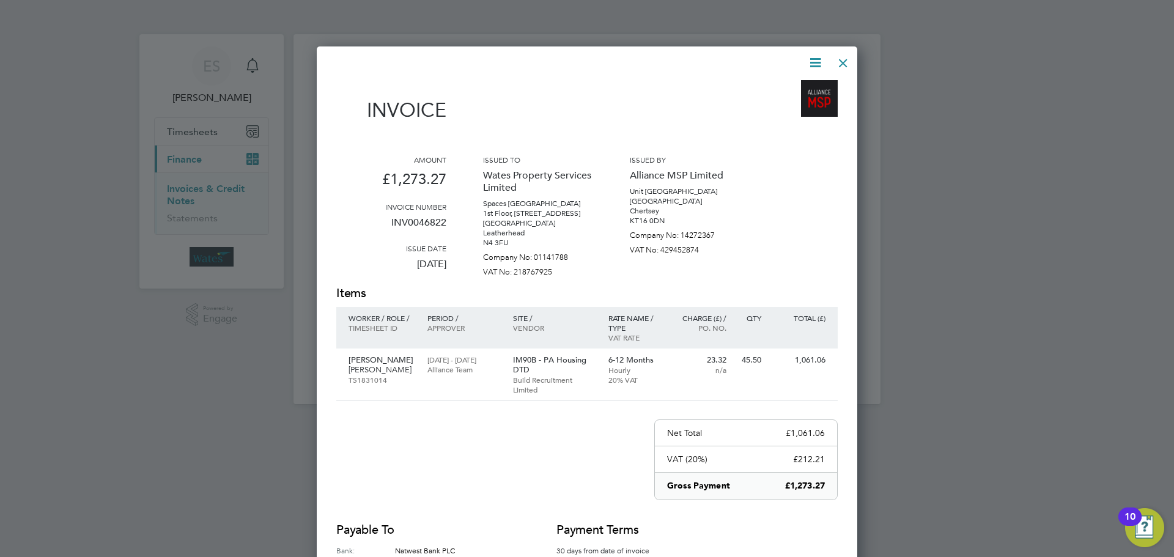
click at [849, 57] on div at bounding box center [843, 60] width 22 height 22
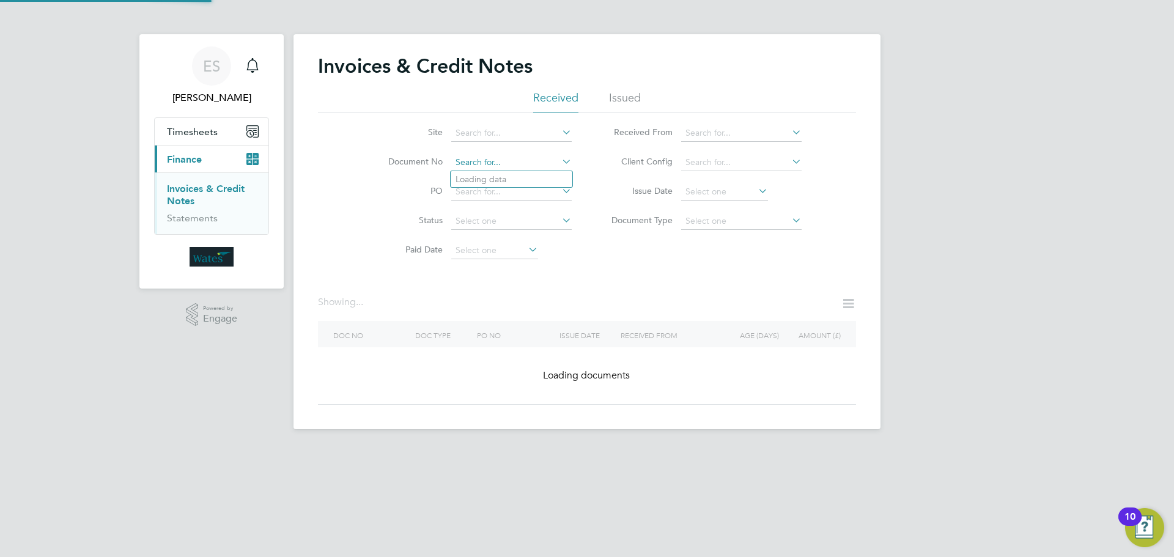
click at [504, 166] on input at bounding box center [511, 162] width 120 height 17
paste input "INV0046823"
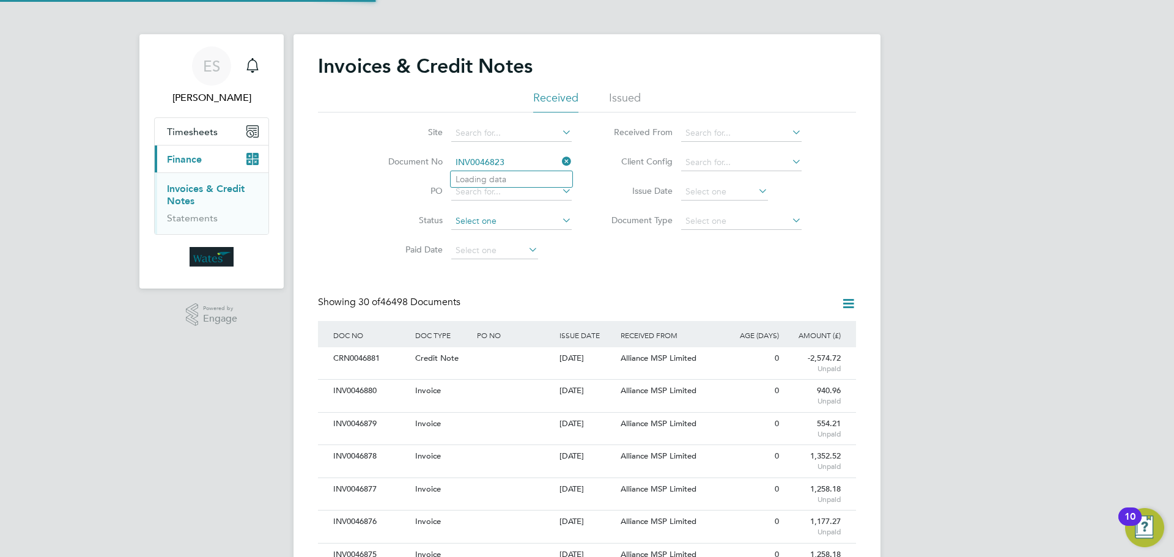
scroll to position [23, 83]
type input "INV0046823"
paste input "INV0046823"
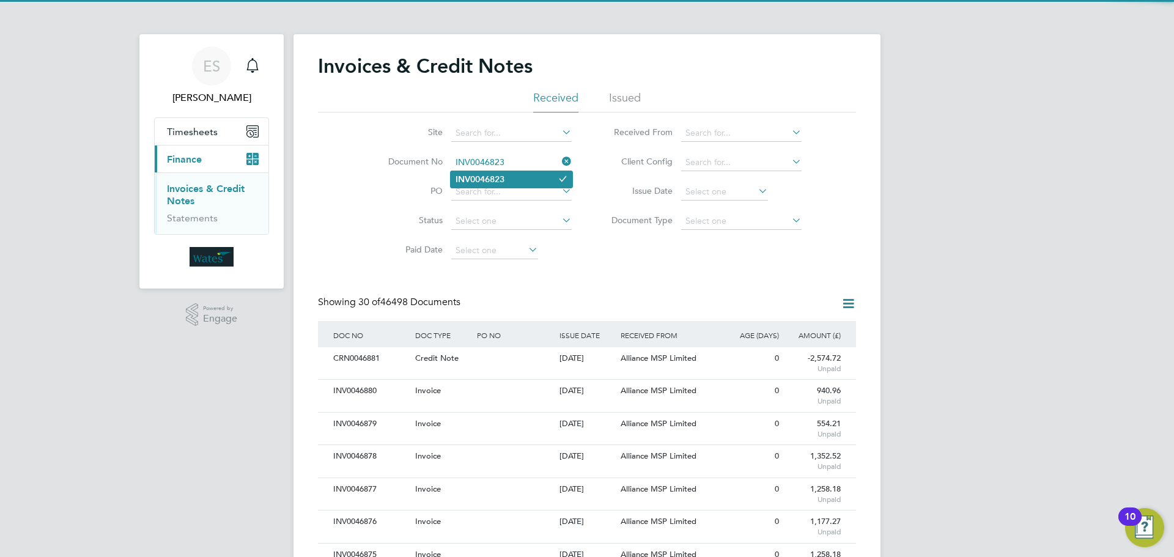
type input "INV0046823"
click at [478, 174] on b "INV0046823" at bounding box center [480, 179] width 49 height 10
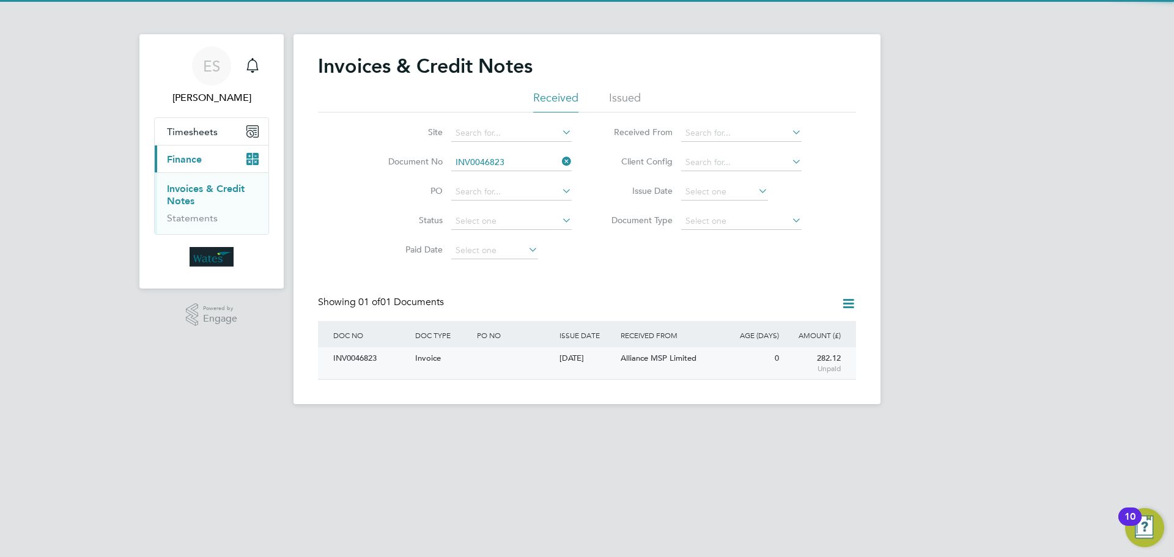
click at [390, 361] on div "INV0046823" at bounding box center [371, 358] width 82 height 23
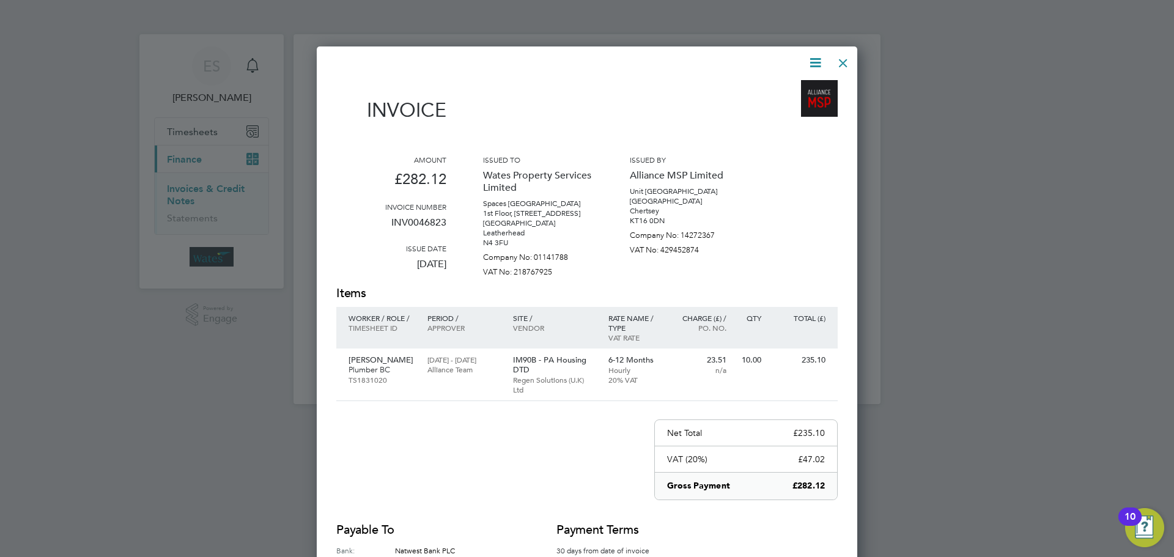
click at [816, 59] on icon at bounding box center [815, 62] width 15 height 15
click at [804, 85] on li "Download Invoice" at bounding box center [778, 91] width 84 height 17
click at [810, 57] on icon at bounding box center [815, 62] width 15 height 15
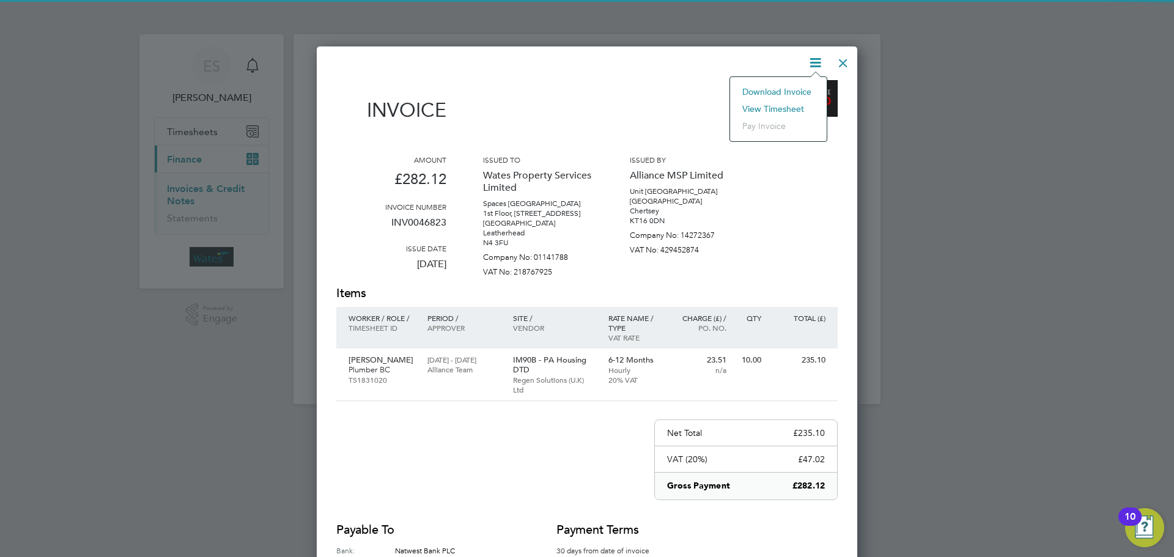
click at [769, 104] on li "View timesheet" at bounding box center [778, 108] width 84 height 17
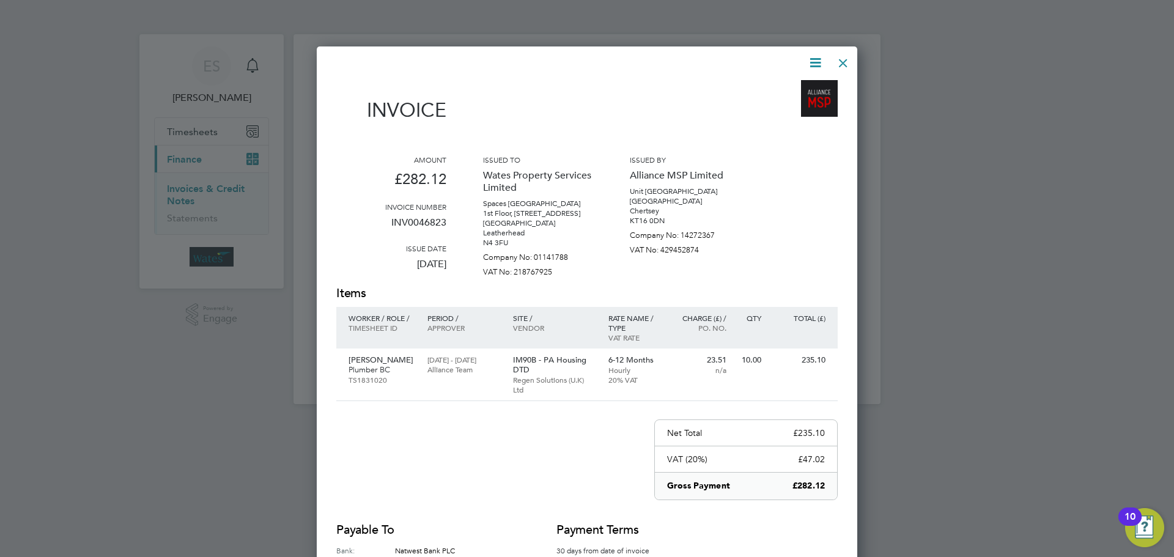
click at [846, 61] on div at bounding box center [843, 60] width 22 height 22
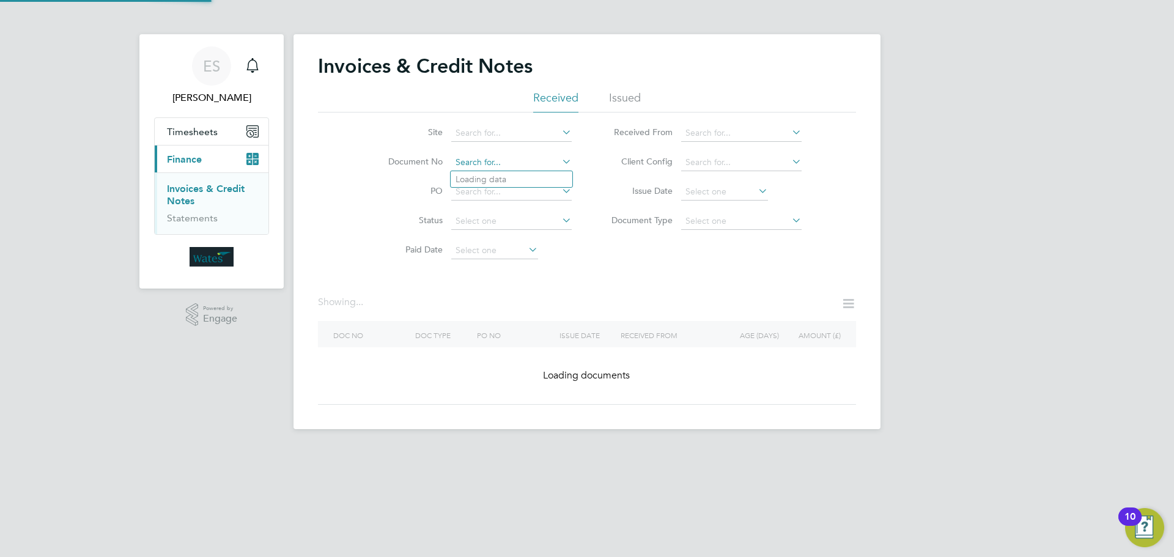
click at [511, 162] on input at bounding box center [511, 162] width 120 height 17
paste input "INV0046824"
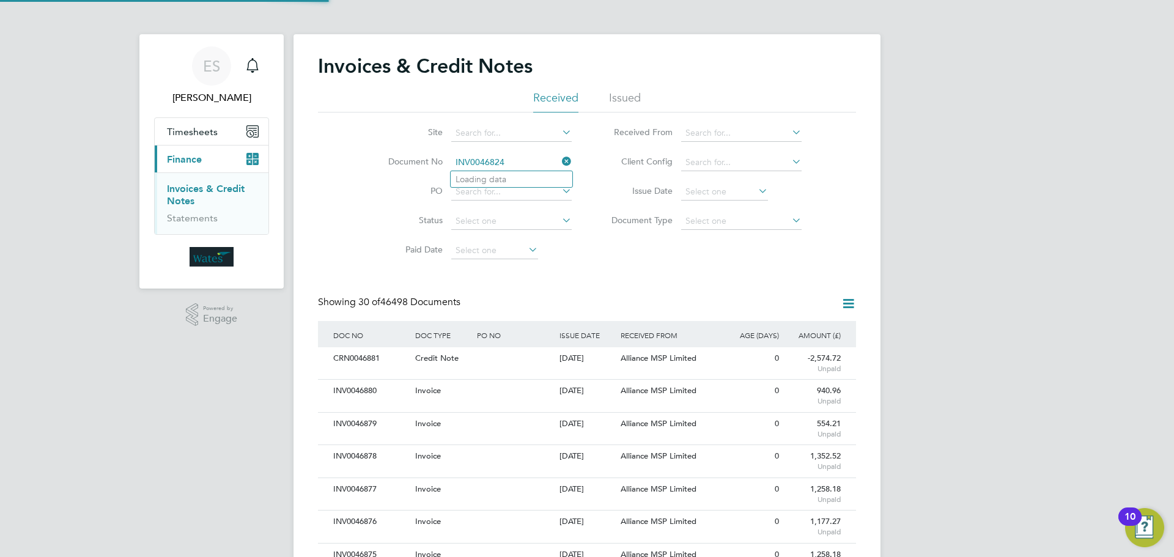
scroll to position [23, 83]
type input "INV0046824"
click at [536, 177] on li "INV0046824" at bounding box center [512, 179] width 122 height 17
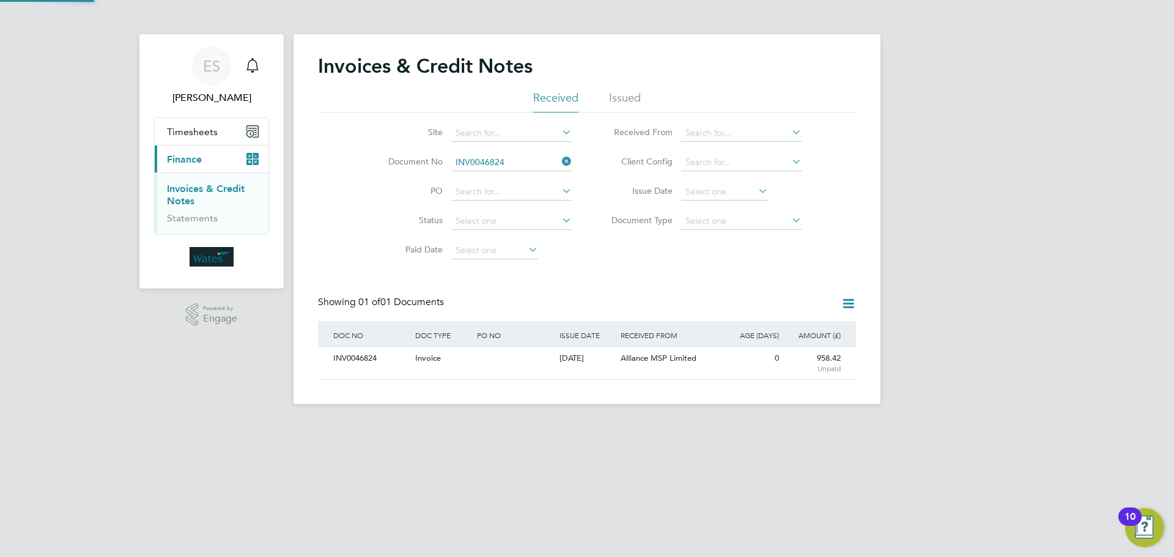
click at [383, 354] on div "INV0046824" at bounding box center [371, 358] width 82 height 23
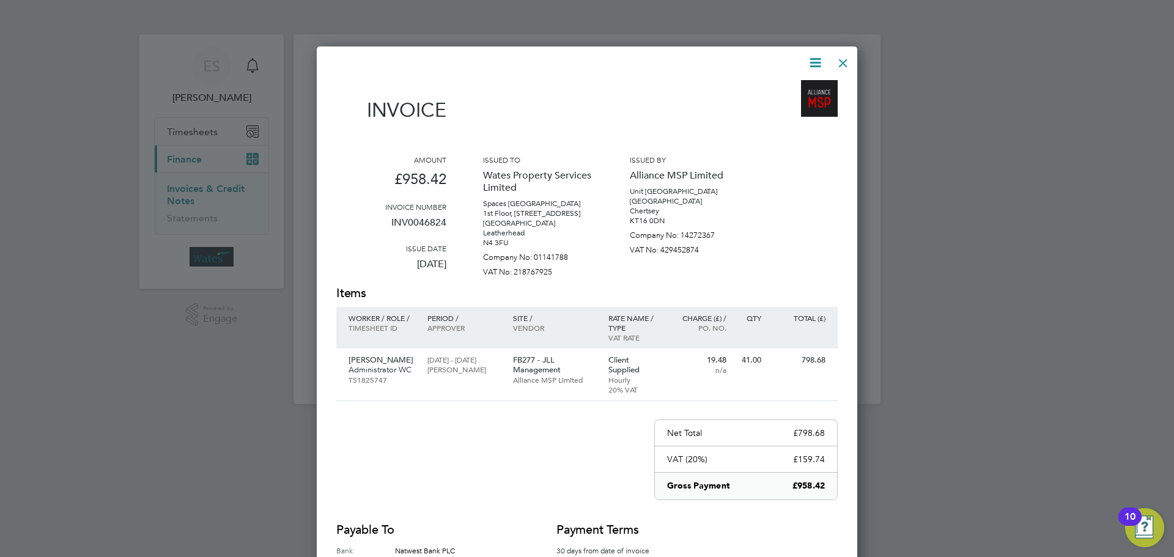
click at [814, 56] on icon at bounding box center [815, 62] width 15 height 15
click at [797, 86] on li "Download Invoice" at bounding box center [778, 91] width 84 height 17
click at [814, 57] on icon at bounding box center [815, 62] width 15 height 15
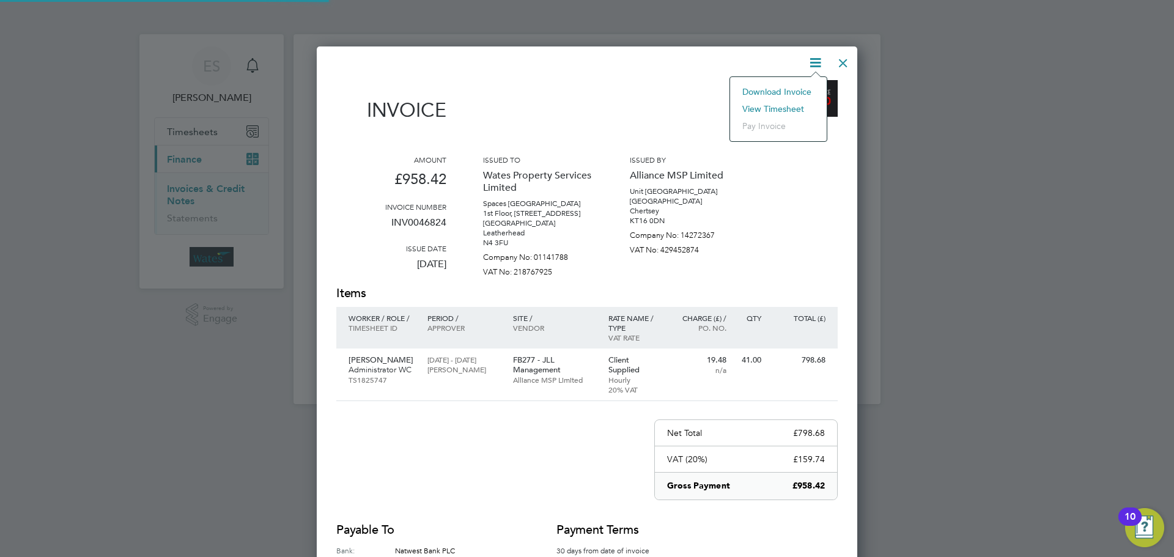
click at [784, 104] on li "View timesheet" at bounding box center [778, 108] width 84 height 17
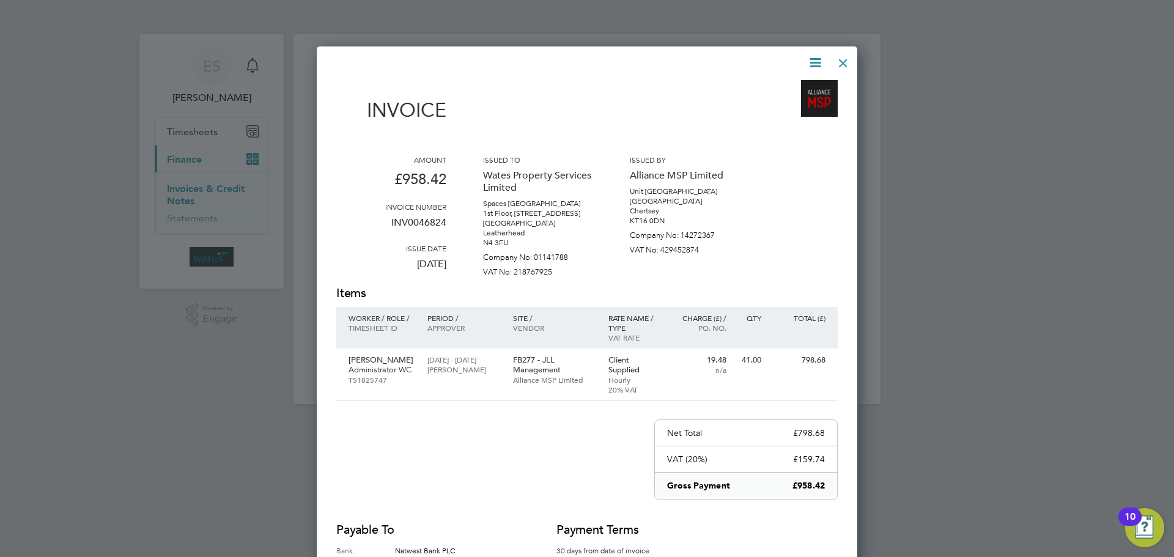
click at [841, 50] on div at bounding box center [843, 60] width 22 height 22
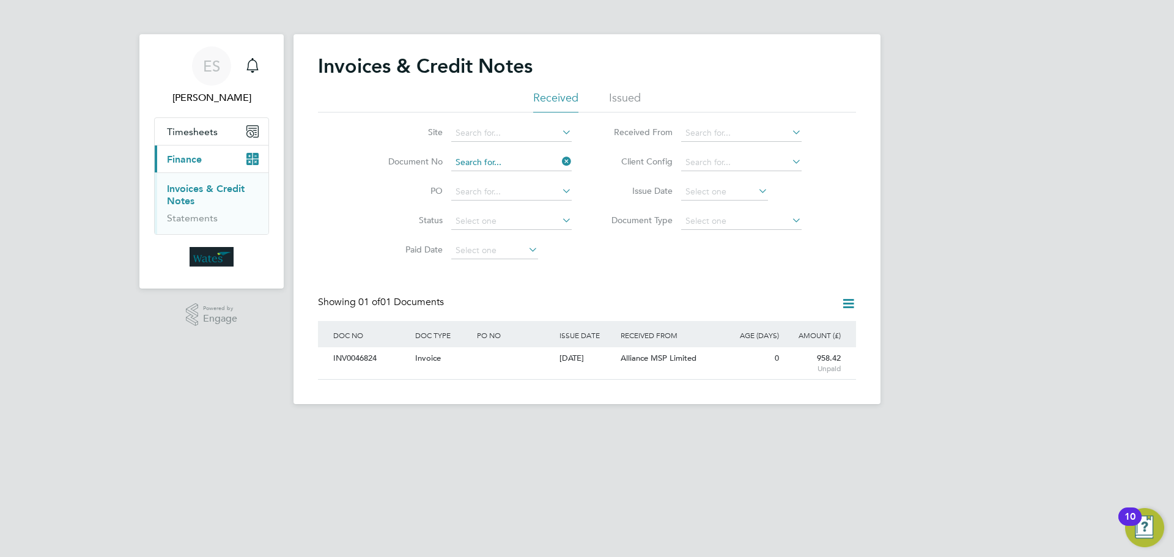
click at [495, 155] on input at bounding box center [511, 162] width 120 height 17
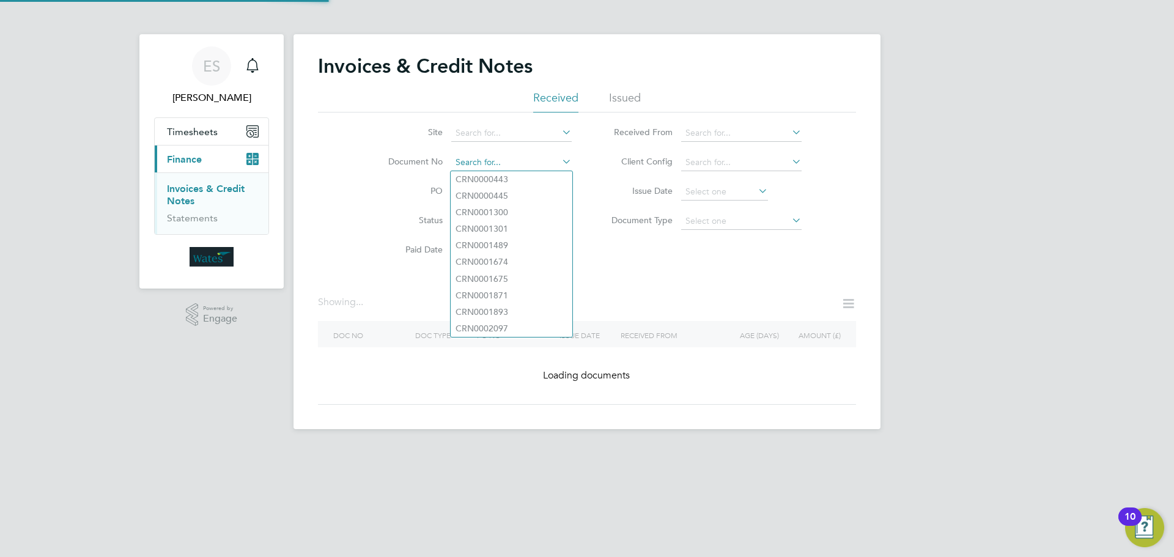
paste input "INV0046825"
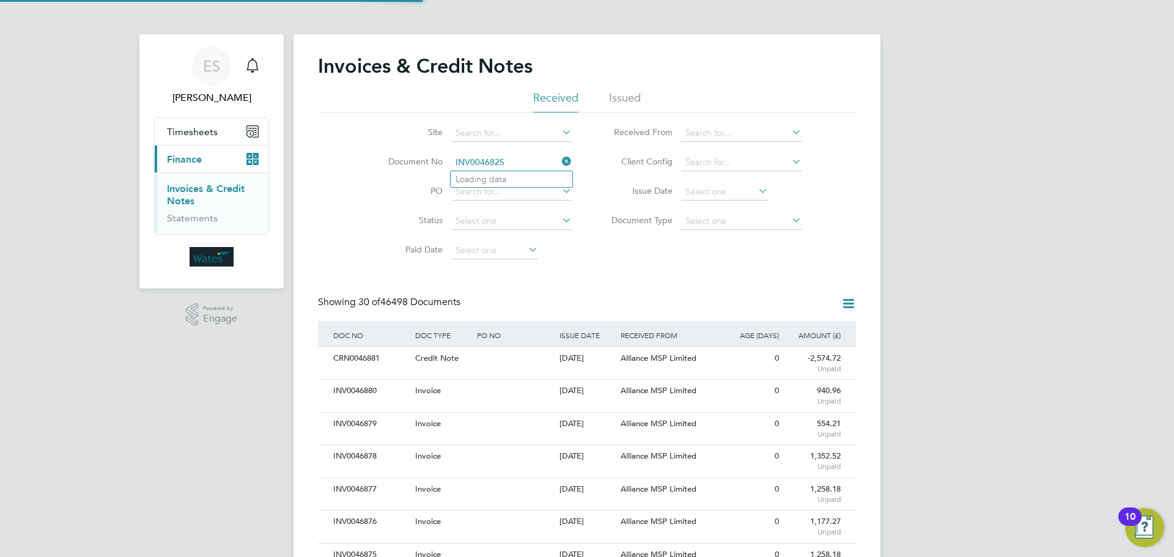
scroll to position [23, 83]
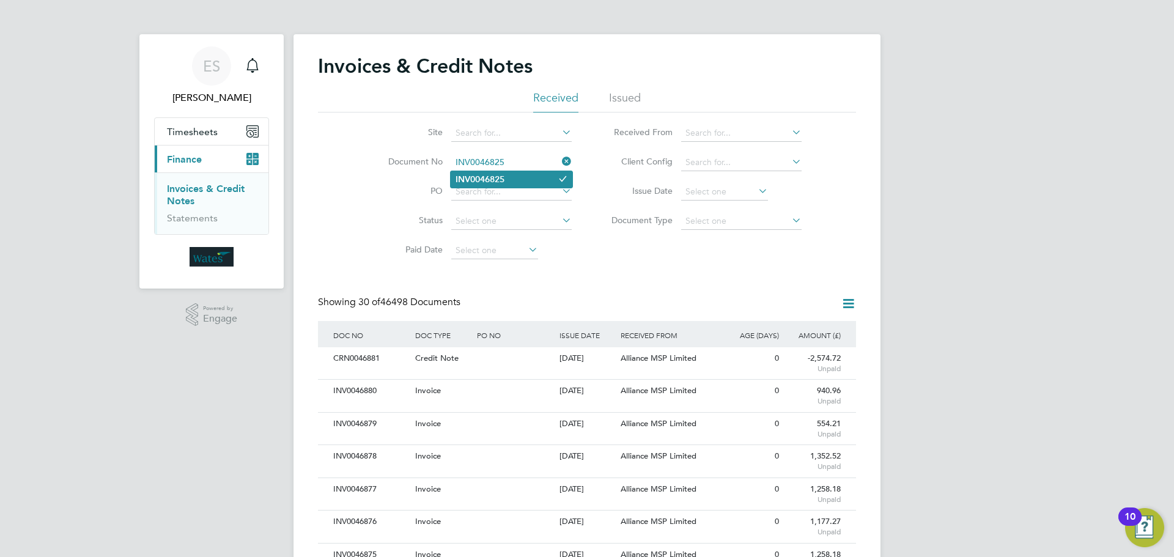
type input "INV0046825"
click at [471, 172] on li "INV0046825" at bounding box center [512, 179] width 122 height 17
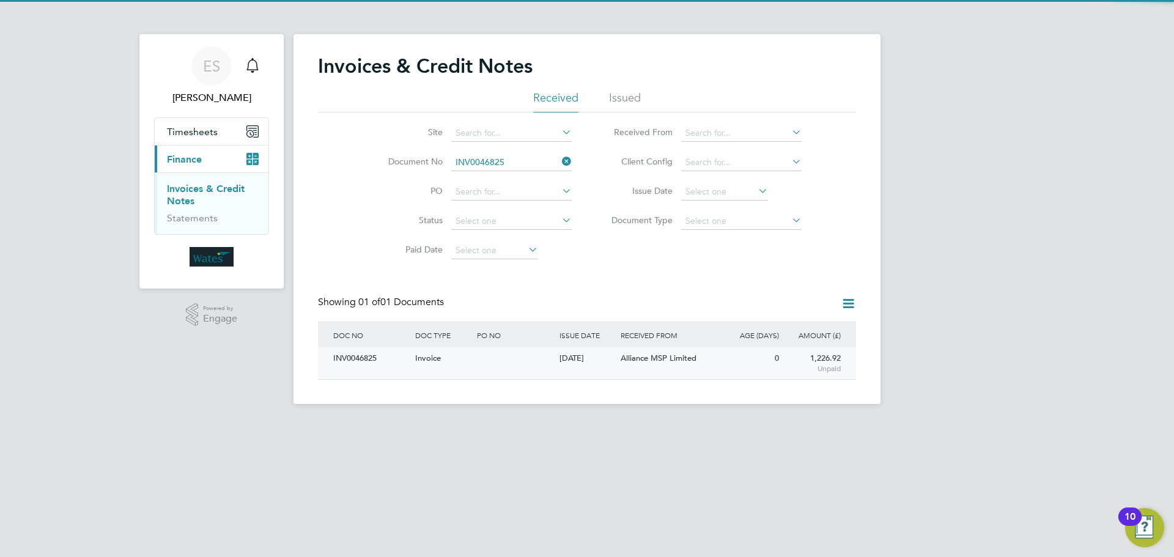
click at [355, 364] on div "INV0046825" at bounding box center [371, 358] width 82 height 23
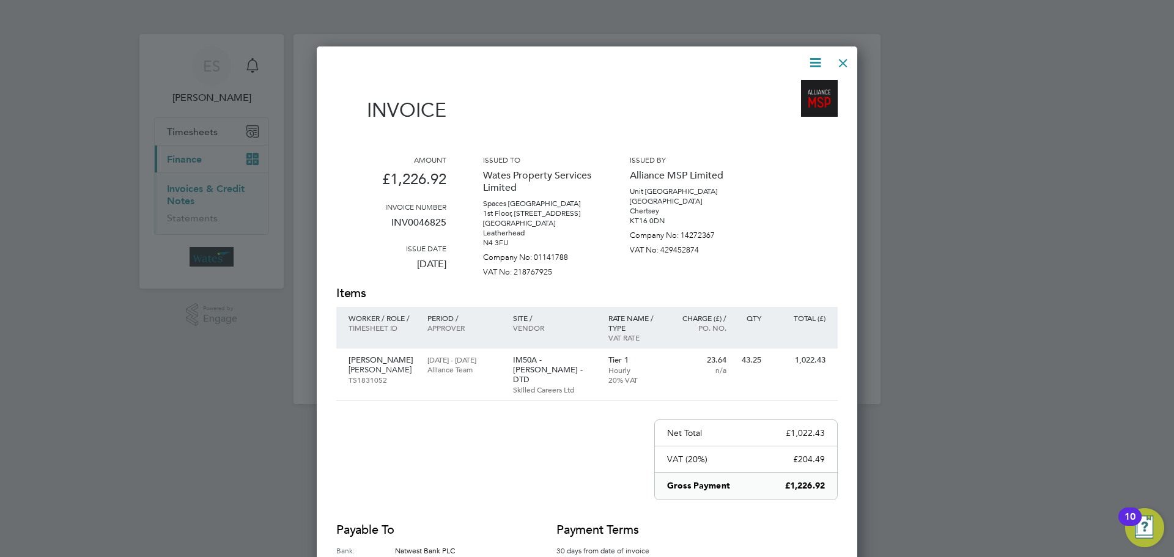
click at [818, 55] on icon at bounding box center [815, 62] width 15 height 15
click at [778, 87] on li "Download Invoice" at bounding box center [778, 91] width 84 height 17
drag, startPoint x: 813, startPoint y: 61, endPoint x: 813, endPoint y: 71, distance: 10.4
click at [813, 61] on icon at bounding box center [815, 62] width 15 height 15
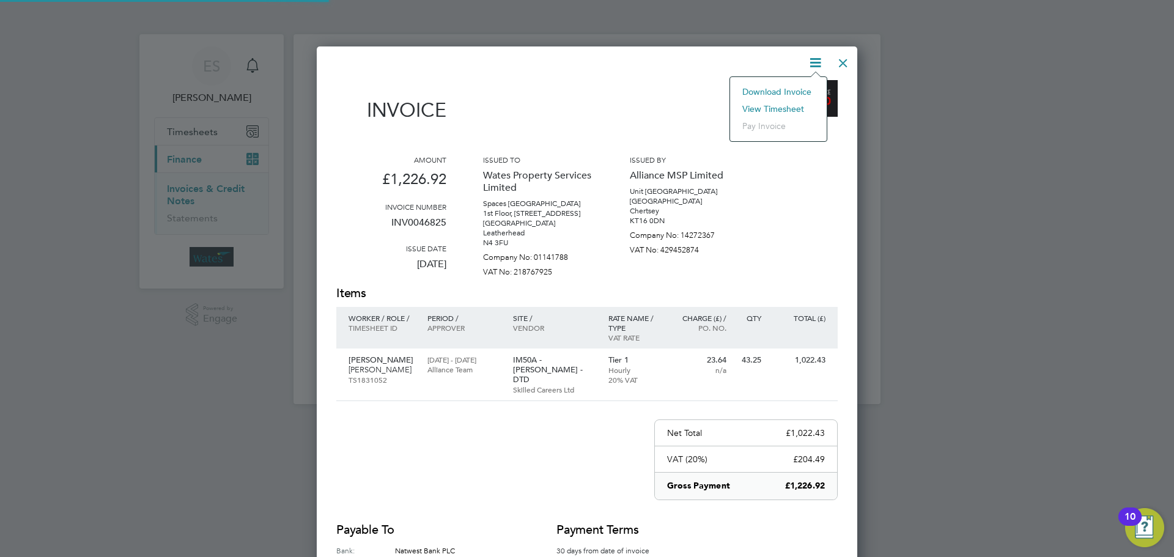
click at [795, 106] on li "View timesheet" at bounding box center [778, 108] width 84 height 17
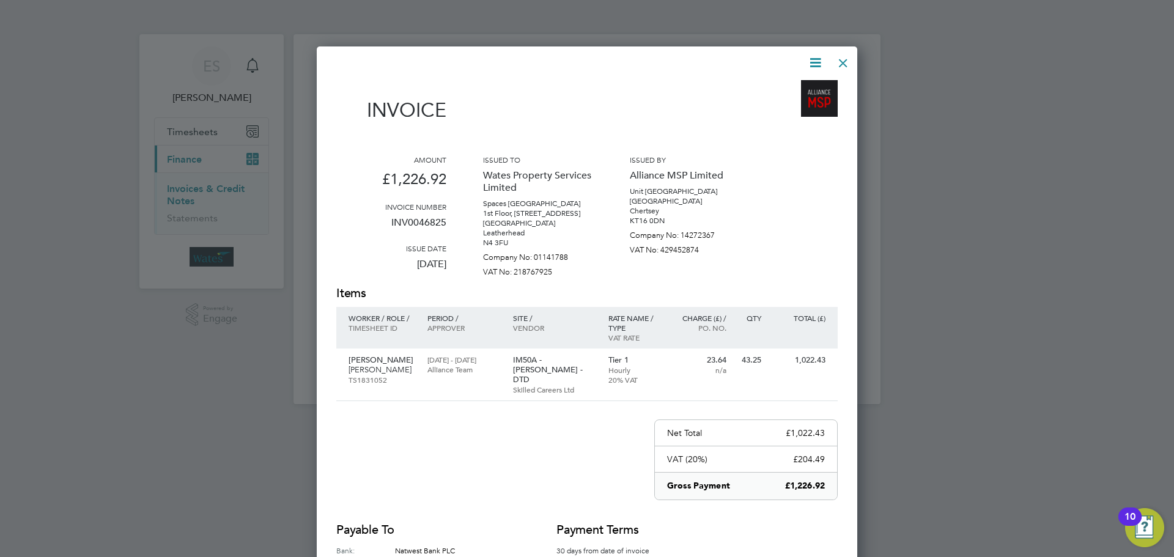
click at [847, 57] on div at bounding box center [843, 60] width 22 height 22
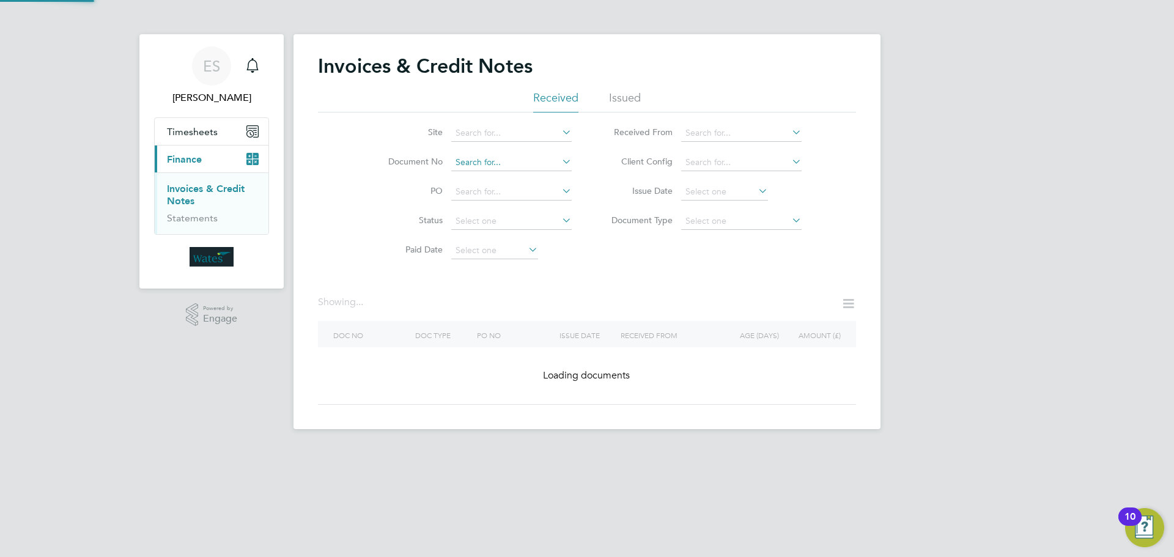
click at [492, 161] on input at bounding box center [511, 162] width 120 height 17
paste input "INV0046826"
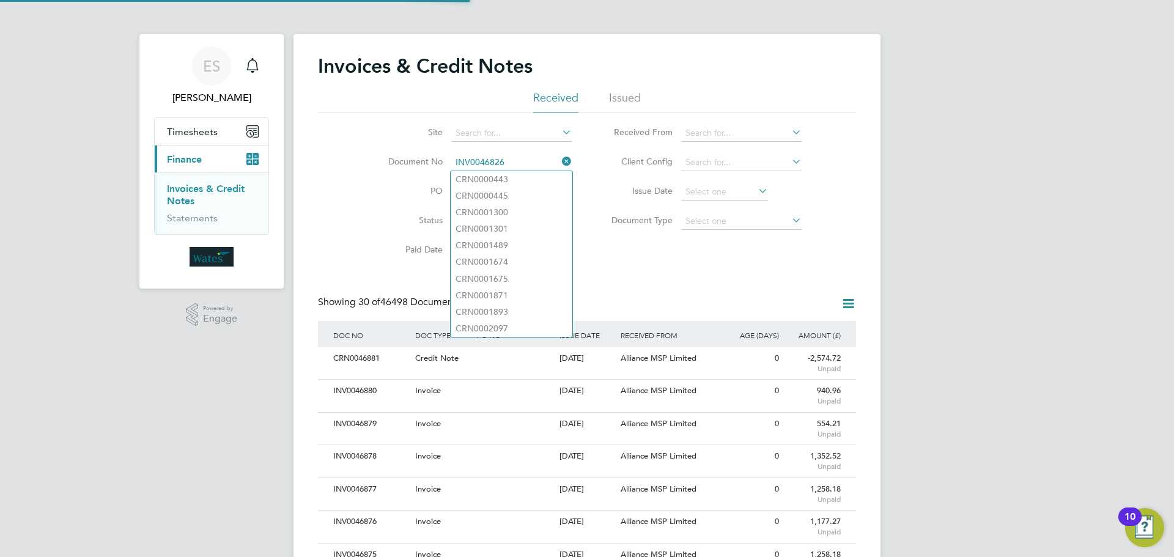
scroll to position [23, 83]
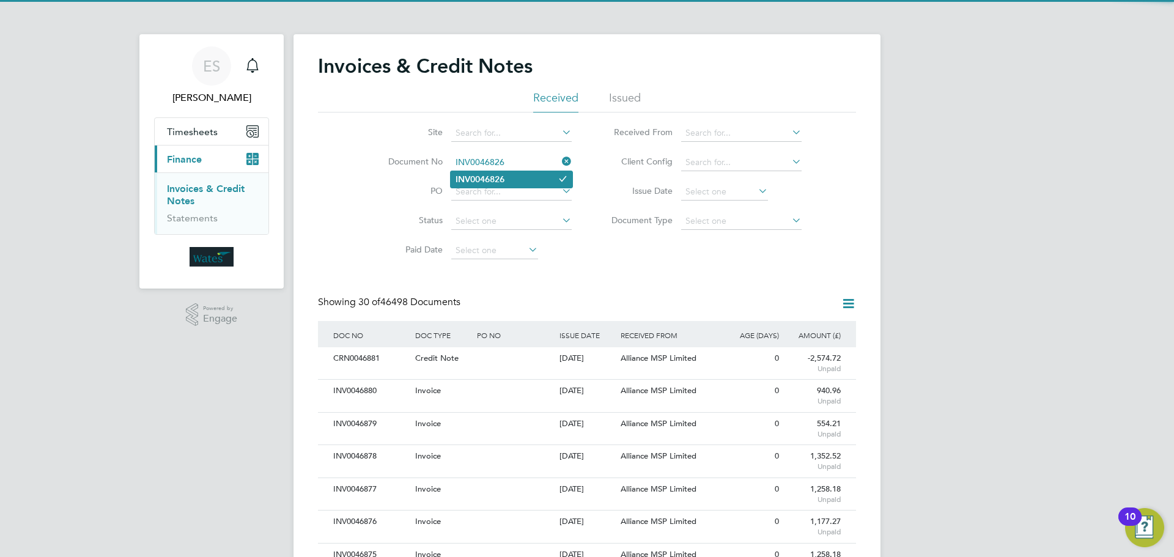
type input "INV0046826"
click at [519, 182] on li "INV0046826" at bounding box center [512, 179] width 122 height 17
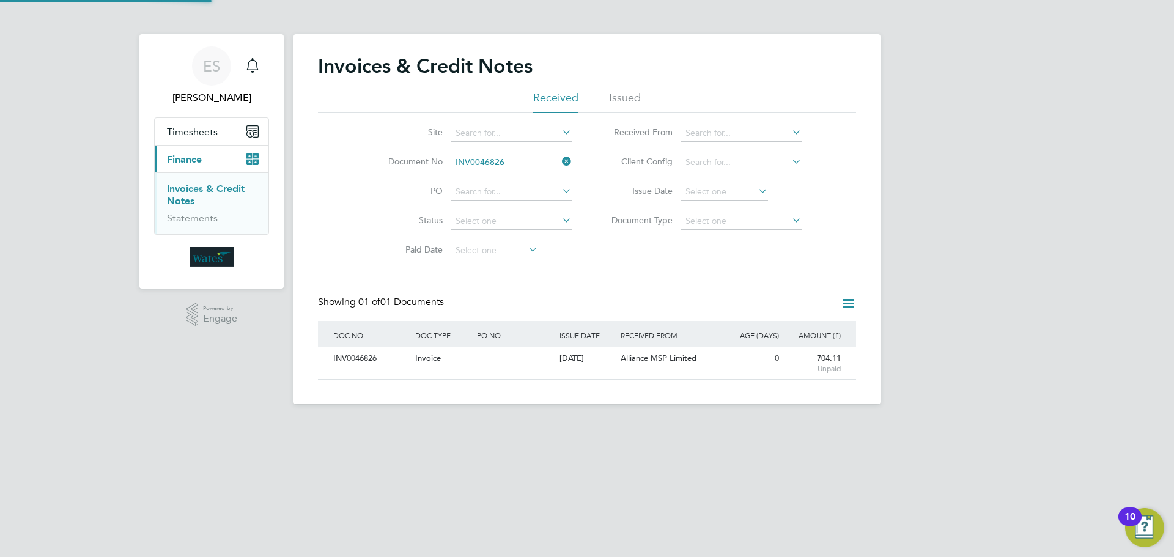
click at [355, 361] on div "INV0046826" at bounding box center [371, 358] width 82 height 23
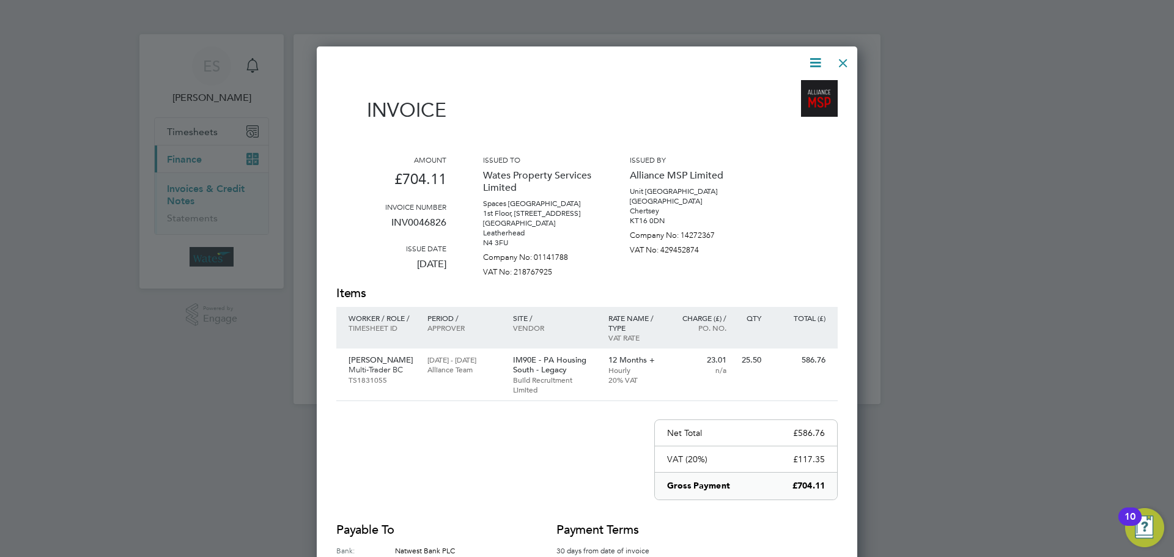
click at [812, 57] on icon at bounding box center [815, 62] width 15 height 15
click at [796, 87] on li "Download Invoice" at bounding box center [778, 91] width 84 height 17
drag, startPoint x: 812, startPoint y: 61, endPoint x: 787, endPoint y: 99, distance: 45.5
click at [812, 61] on icon at bounding box center [815, 62] width 15 height 15
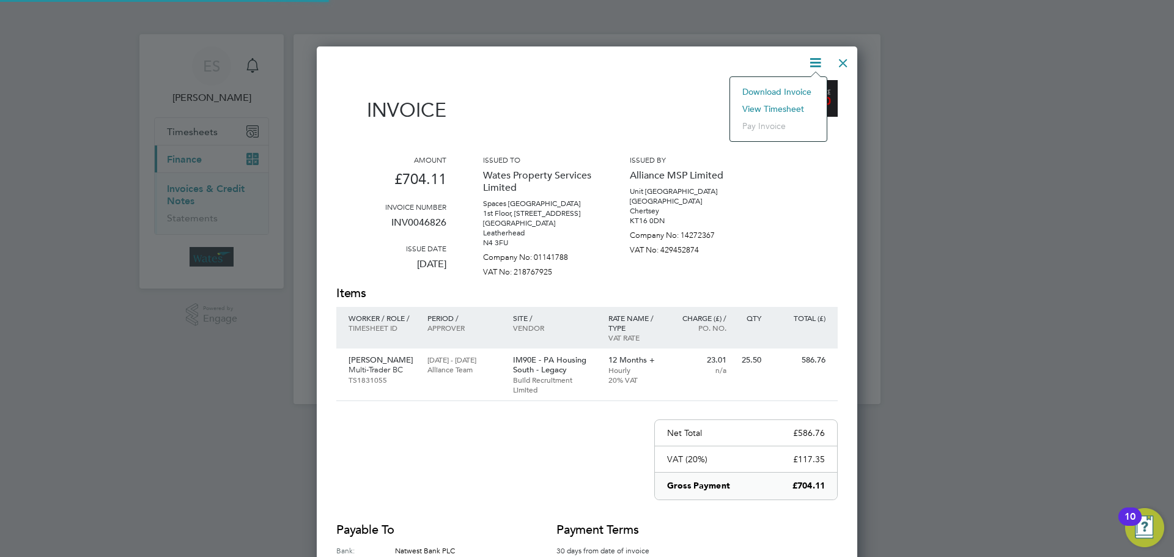
click at [772, 105] on li "View timesheet" at bounding box center [778, 108] width 84 height 17
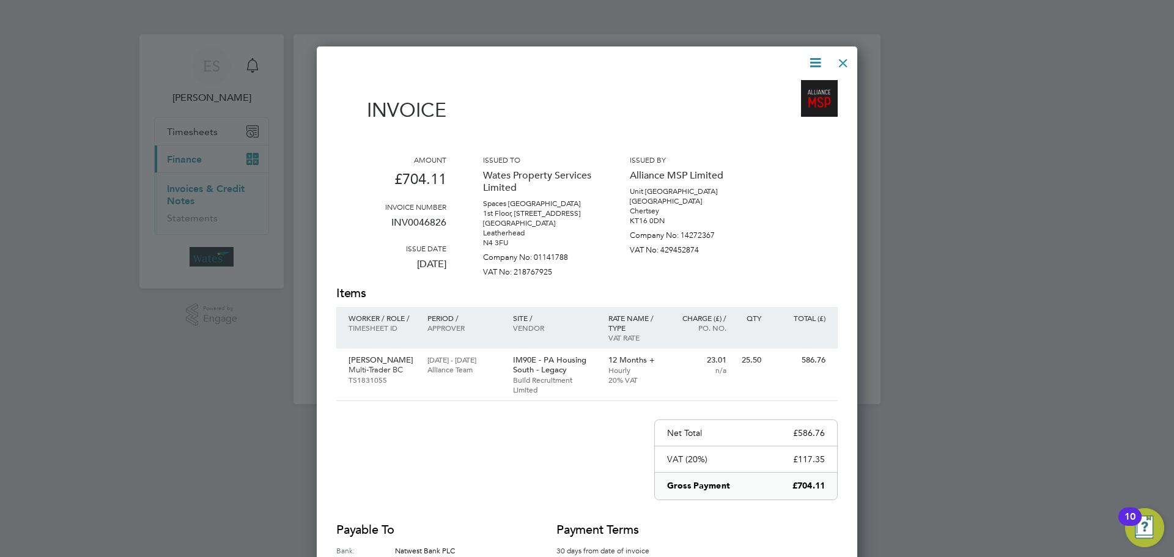
click at [840, 56] on div at bounding box center [843, 60] width 22 height 22
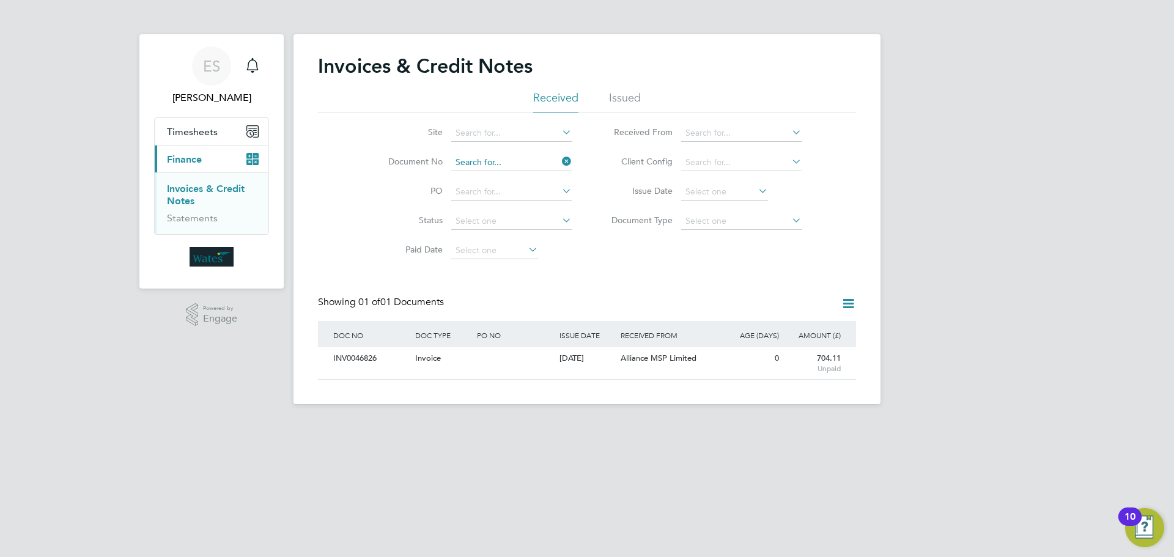
click at [542, 161] on input at bounding box center [511, 162] width 120 height 17
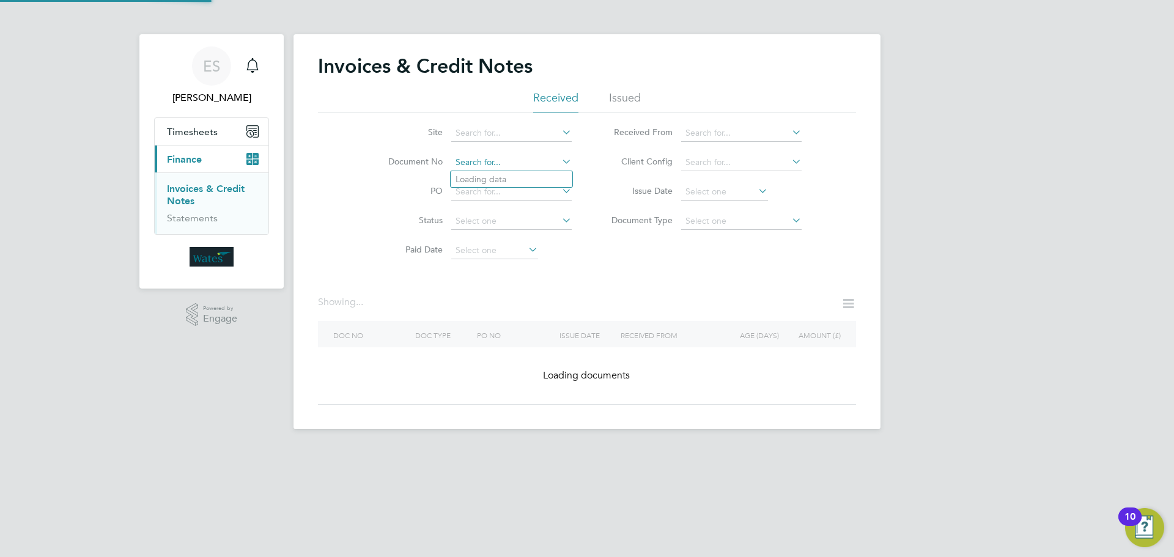
paste input "INV0046827"
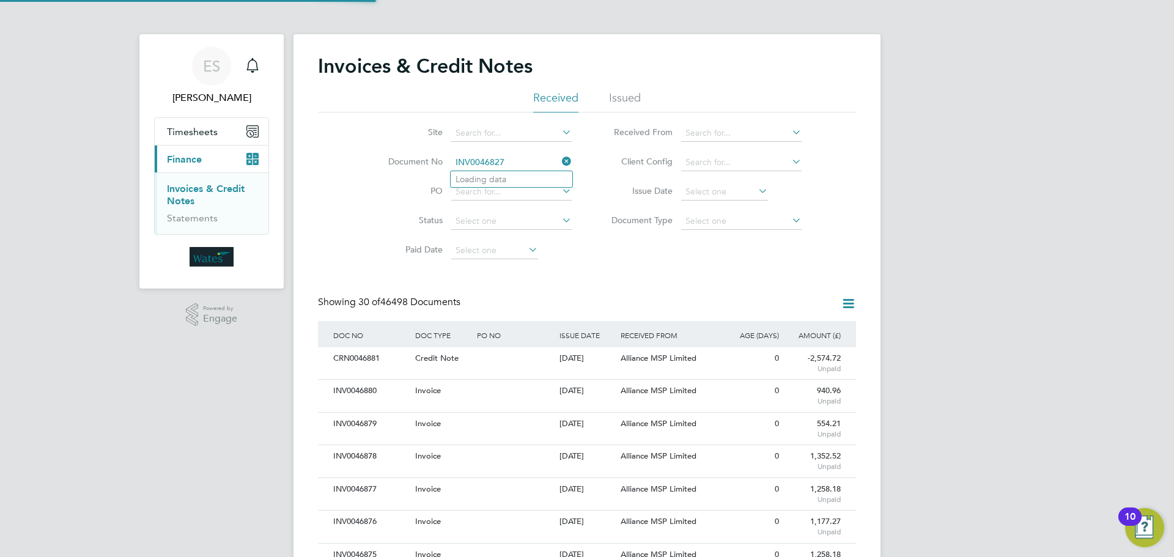
scroll to position [23, 103]
type input "INV0046827"
click at [523, 173] on li "INV0046827" at bounding box center [512, 179] width 122 height 17
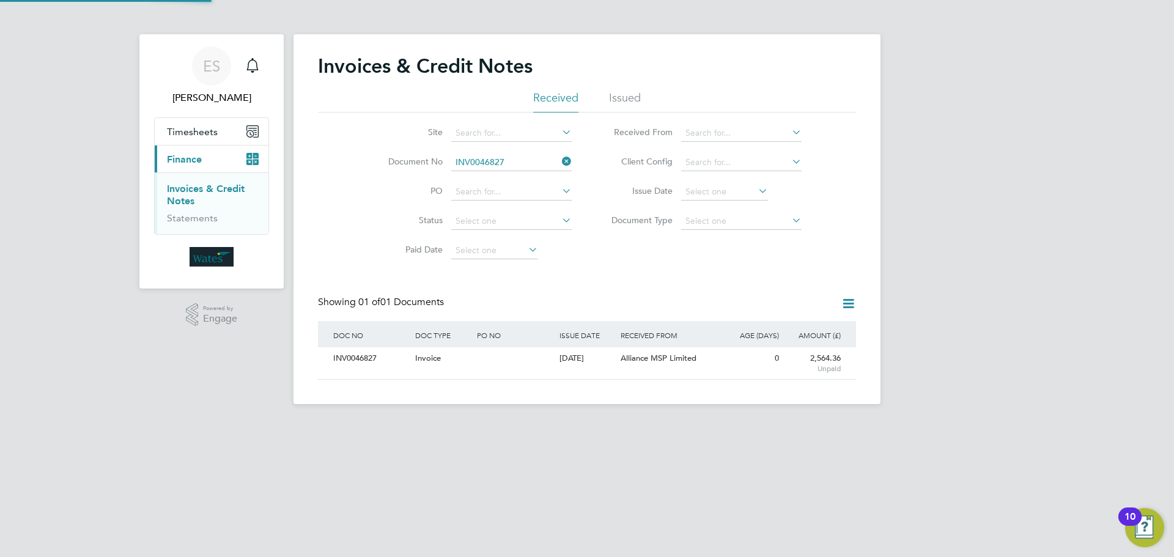
click at [352, 366] on div "INV0046827" at bounding box center [371, 358] width 82 height 23
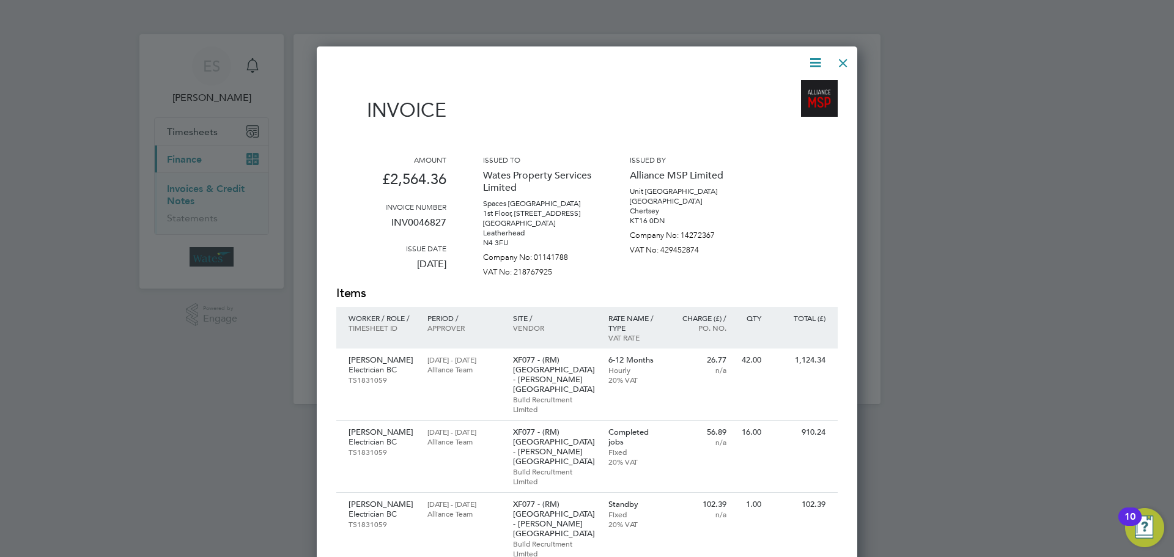
click at [813, 62] on icon at bounding box center [815, 62] width 15 height 15
click at [791, 89] on li "Download Invoice" at bounding box center [778, 91] width 84 height 17
click at [809, 64] on icon at bounding box center [815, 62] width 15 height 15
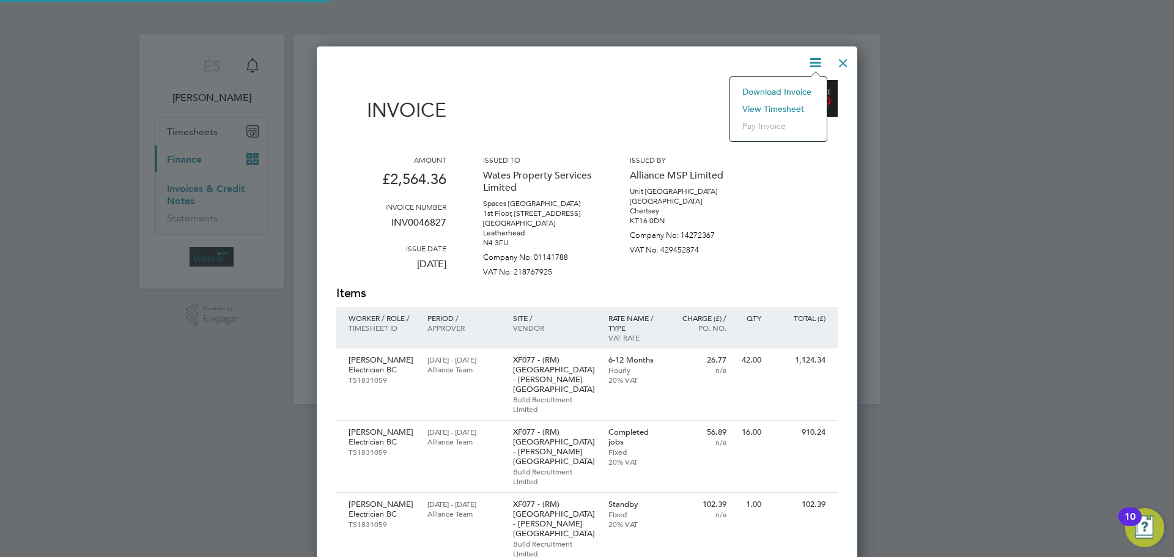
click at [785, 103] on li "View timesheet" at bounding box center [778, 108] width 84 height 17
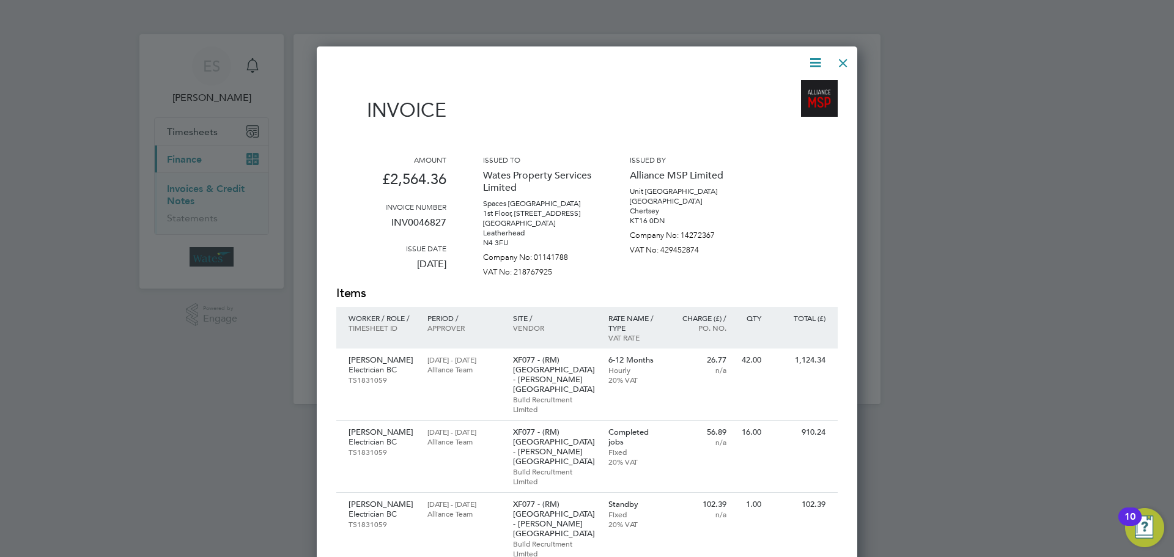
click at [849, 57] on div at bounding box center [843, 60] width 22 height 22
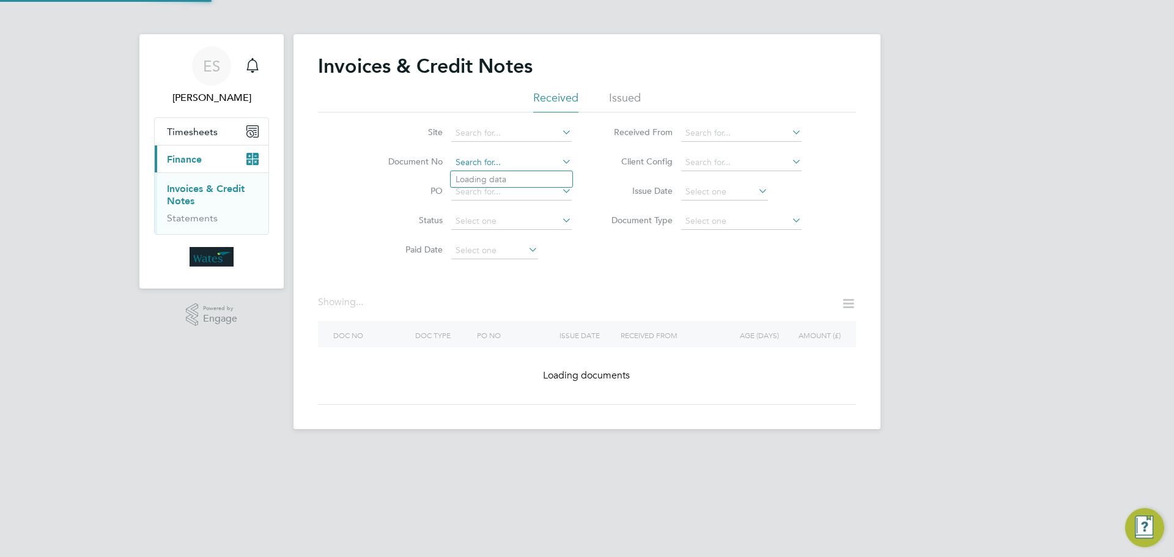
click at [499, 166] on input at bounding box center [511, 162] width 120 height 17
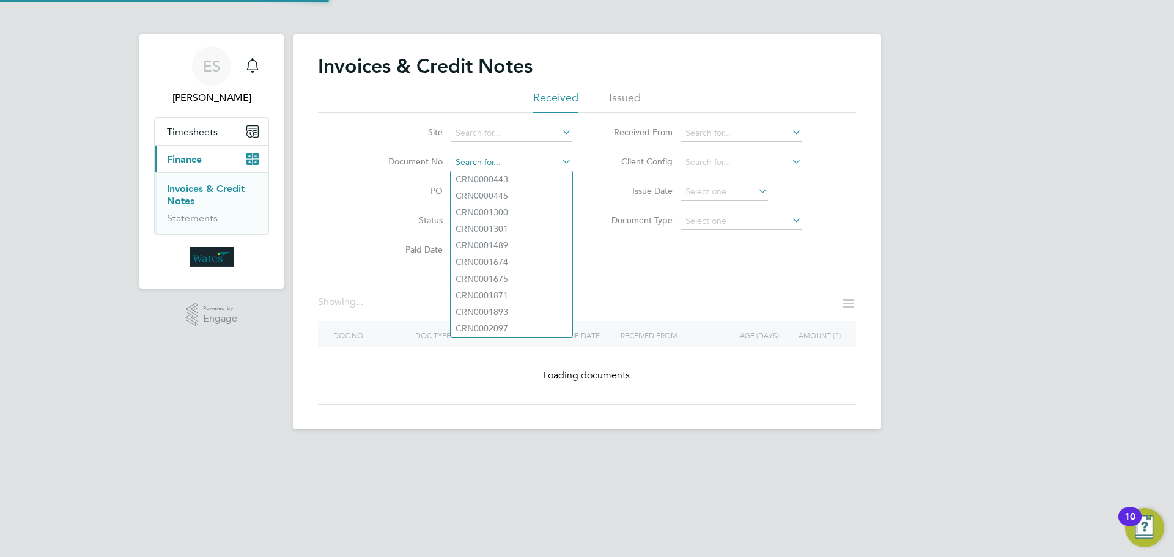
paste input "INV0046828"
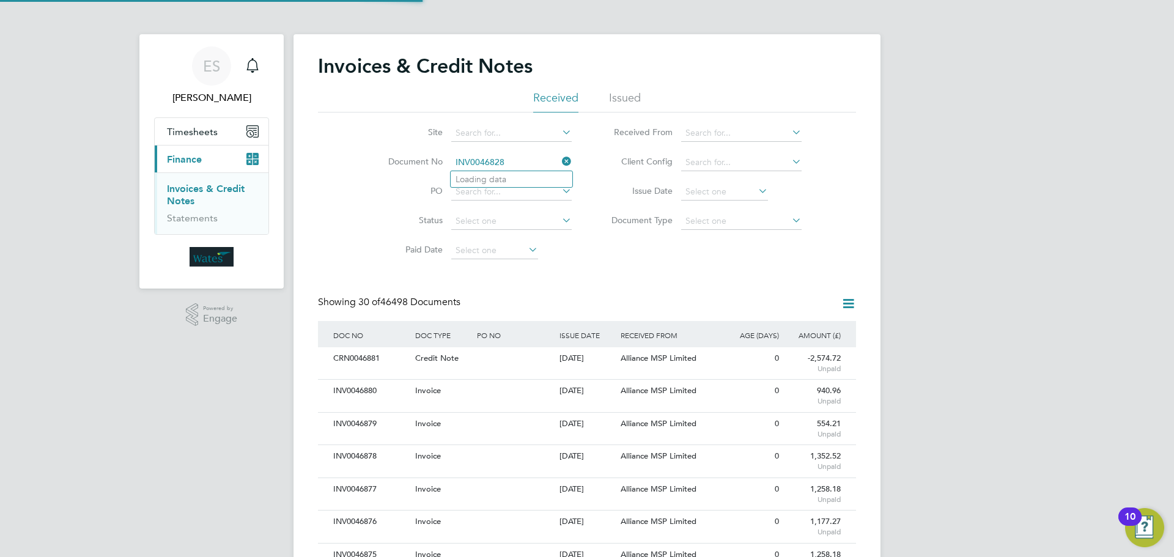
scroll to position [23, 83]
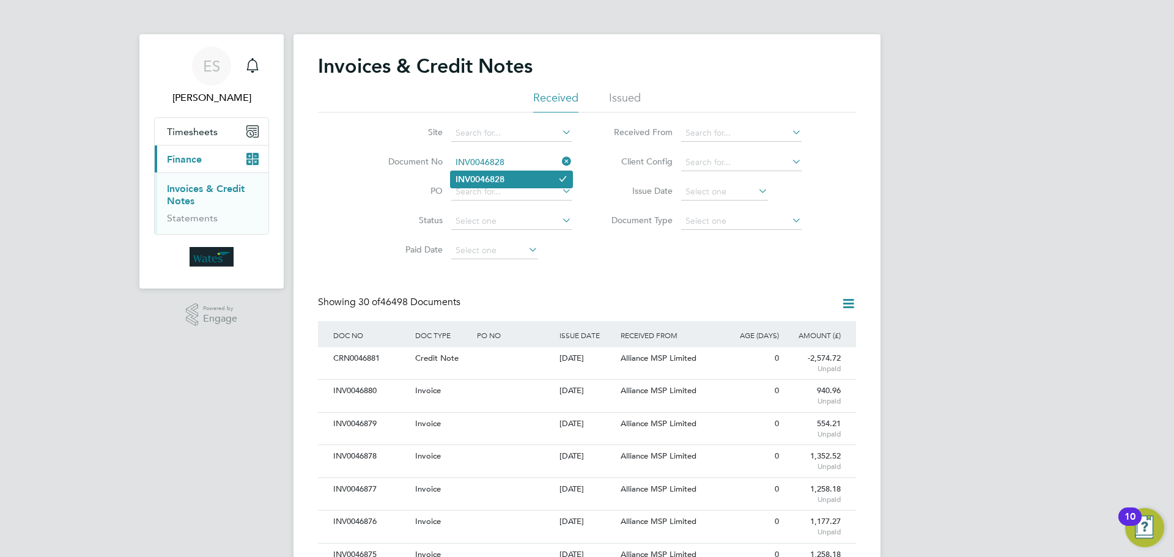
type input "INV0046828"
click at [494, 171] on li "INV0046828" at bounding box center [512, 179] width 122 height 17
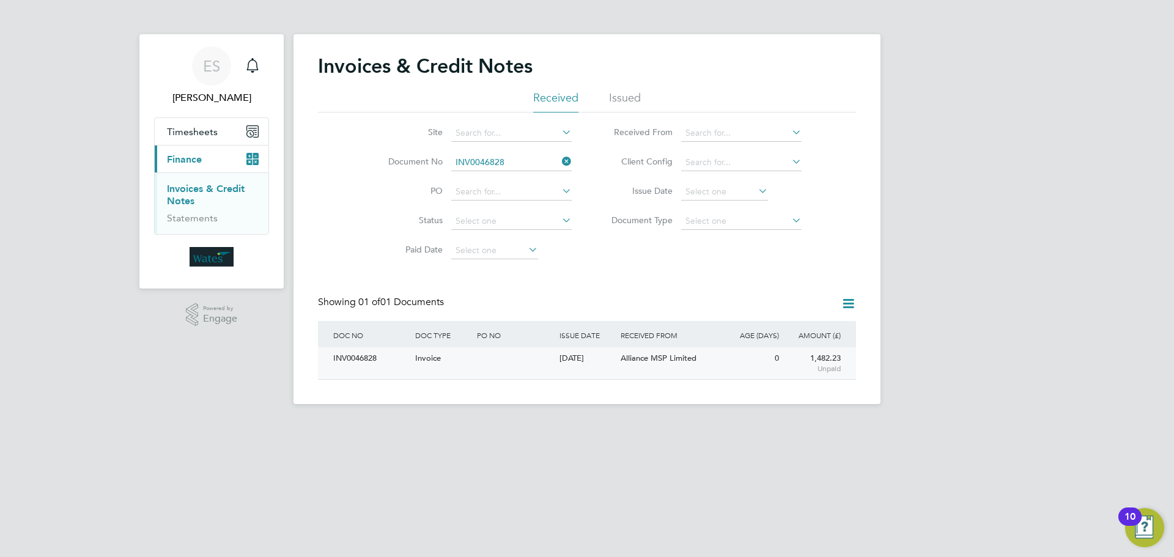
click at [399, 358] on div "INV0046828" at bounding box center [371, 358] width 82 height 23
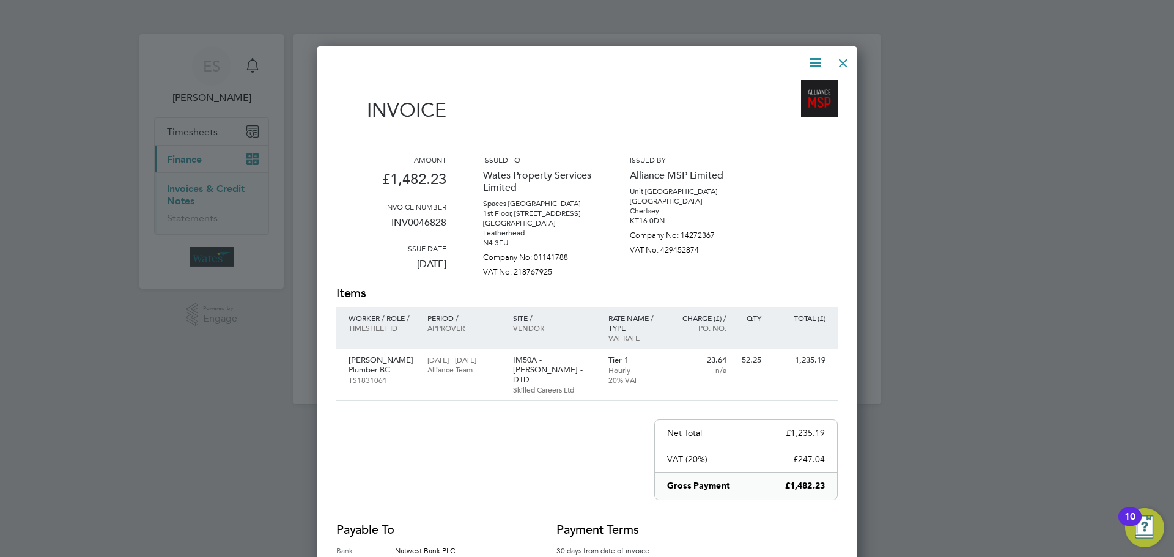
click at [813, 64] on icon at bounding box center [815, 62] width 15 height 15
click at [800, 86] on li "Download Invoice" at bounding box center [778, 91] width 84 height 17
click at [818, 61] on icon at bounding box center [815, 62] width 15 height 15
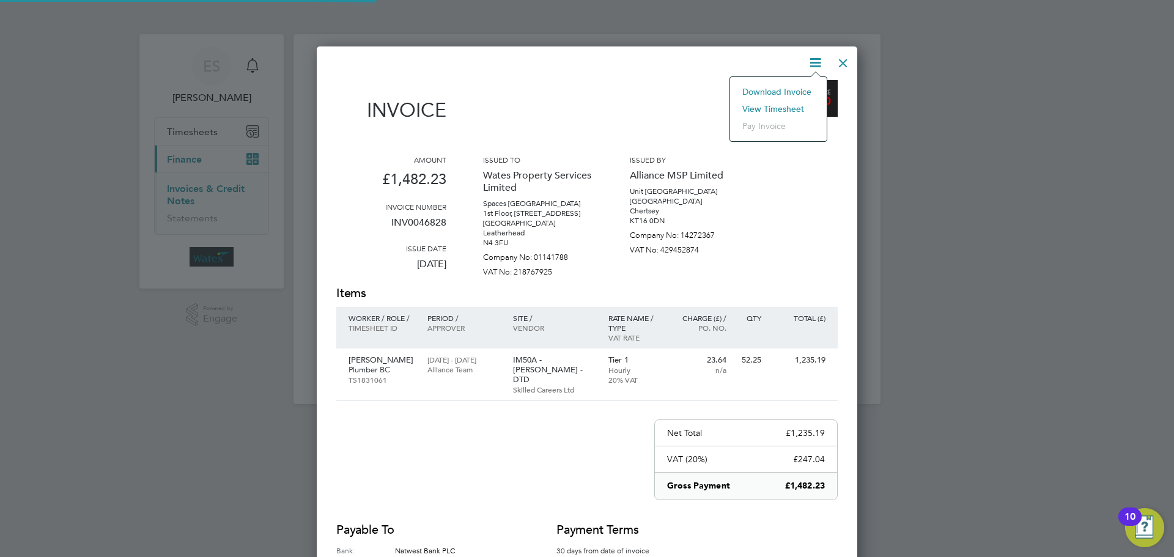
click at [763, 104] on li "View timesheet" at bounding box center [778, 108] width 84 height 17
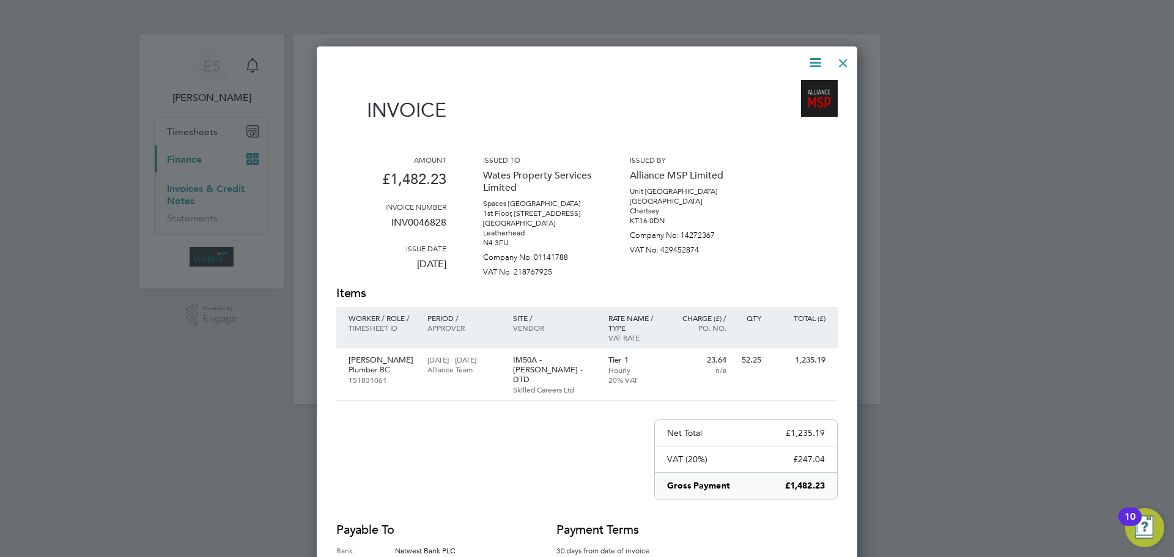
click at [822, 62] on icon at bounding box center [815, 62] width 15 height 15
click at [786, 85] on li "Download Invoice" at bounding box center [778, 91] width 84 height 17
click at [818, 57] on icon at bounding box center [815, 62] width 15 height 15
click at [786, 102] on li "View timesheet" at bounding box center [778, 108] width 84 height 17
click at [837, 59] on div at bounding box center [843, 60] width 22 height 22
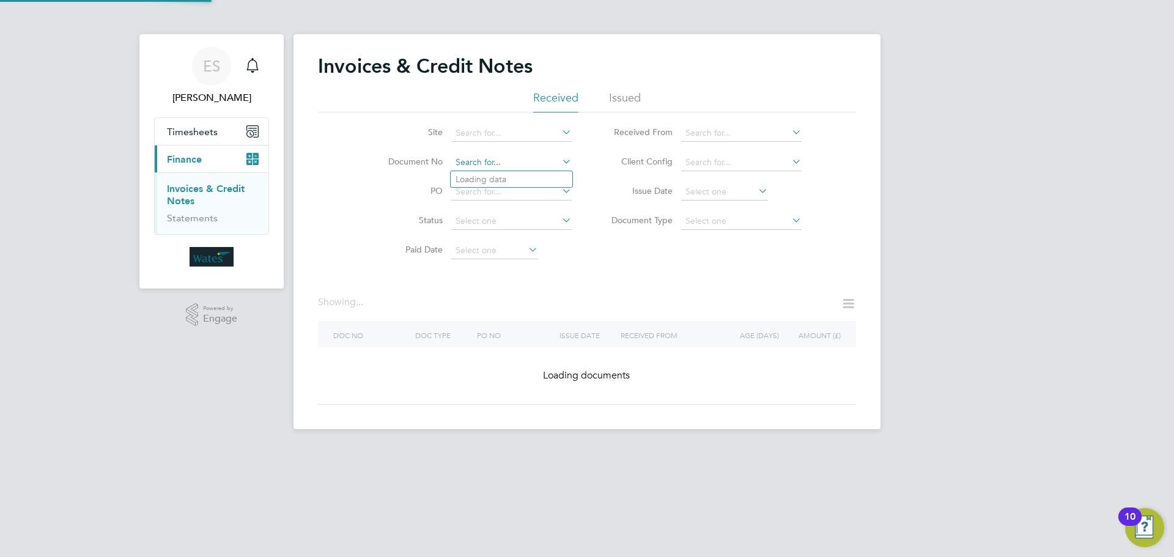
click at [538, 161] on input at bounding box center [511, 162] width 120 height 17
paste input "INV0046829"
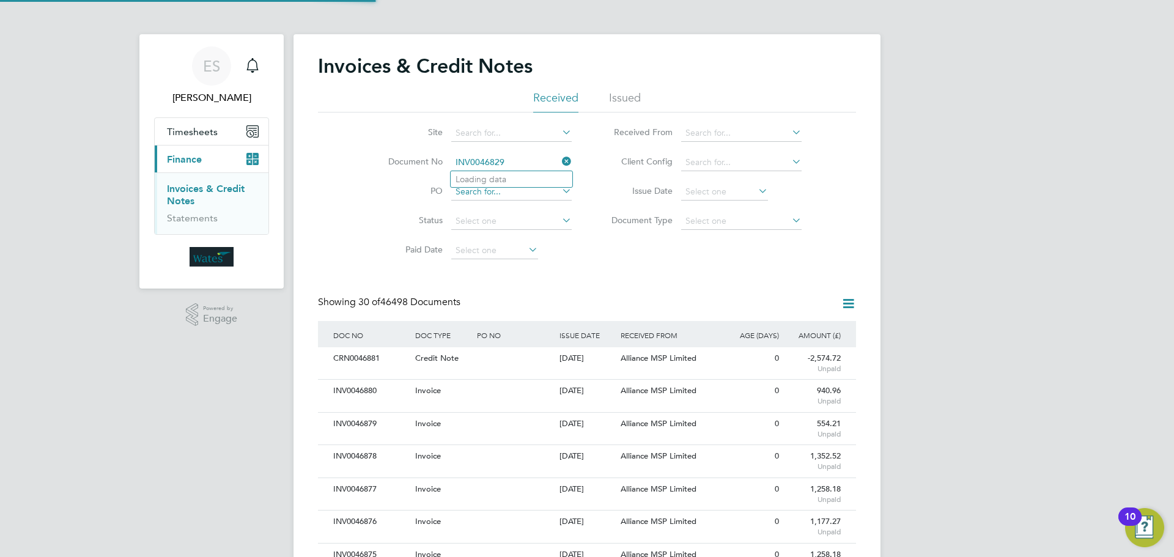
scroll to position [23, 83]
type input "INV0046829"
click at [521, 172] on li "INV0046829" at bounding box center [512, 179] width 122 height 17
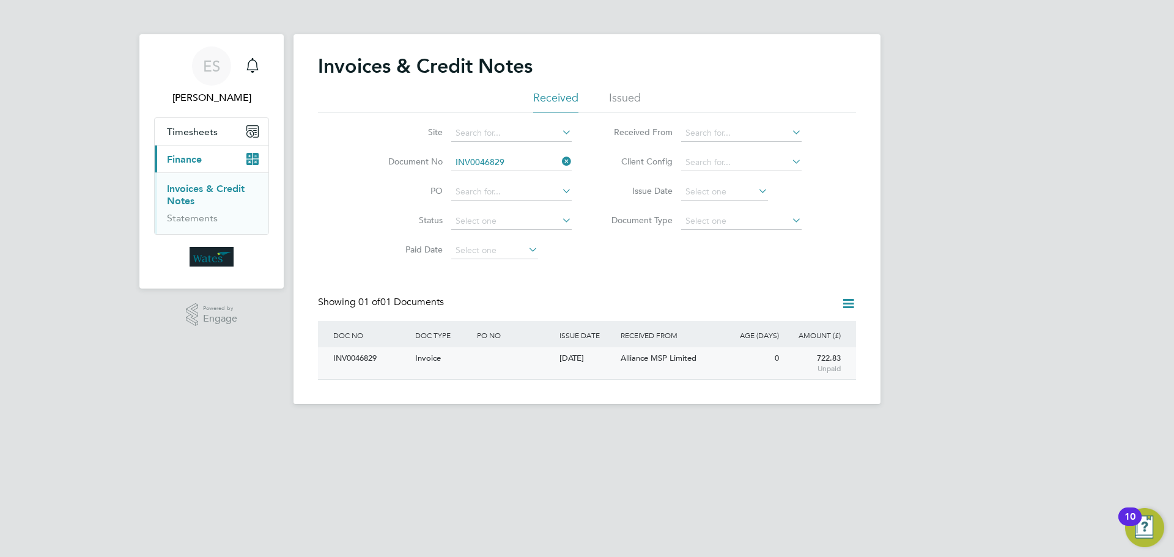
click at [379, 364] on div "INV0046829" at bounding box center [371, 358] width 82 height 23
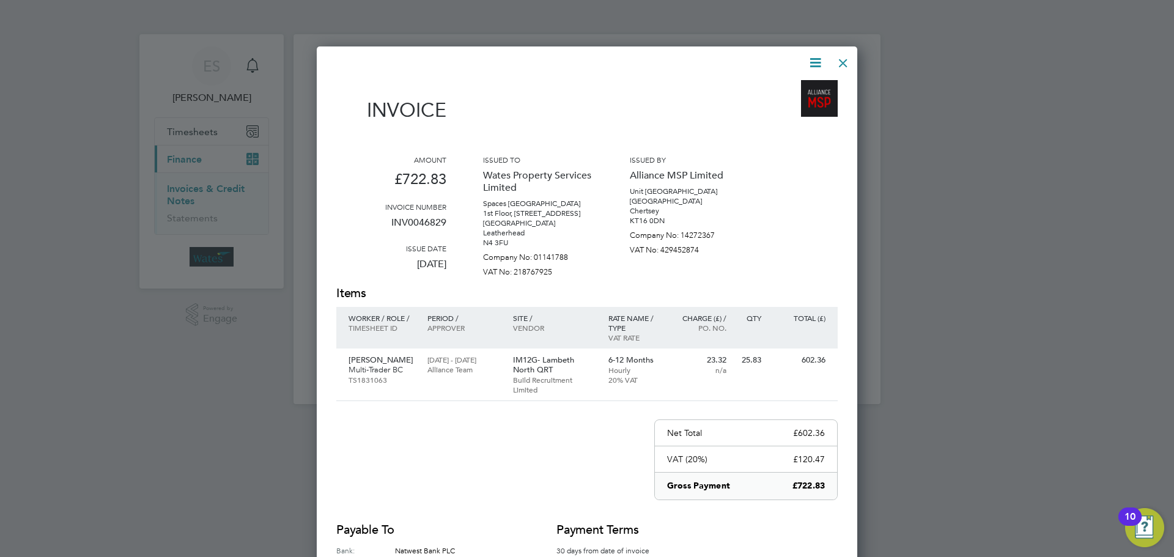
click at [819, 56] on icon at bounding box center [815, 62] width 15 height 15
click at [805, 87] on li "Download Invoice" at bounding box center [778, 91] width 84 height 17
click at [816, 58] on icon at bounding box center [815, 62] width 15 height 15
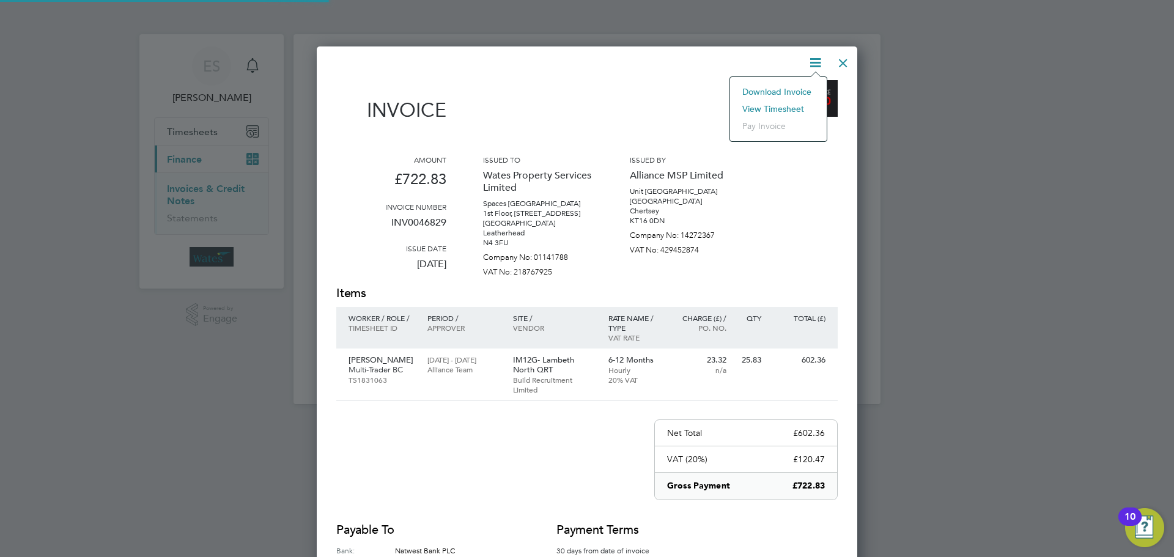
click at [768, 105] on li "View timesheet" at bounding box center [778, 108] width 84 height 17
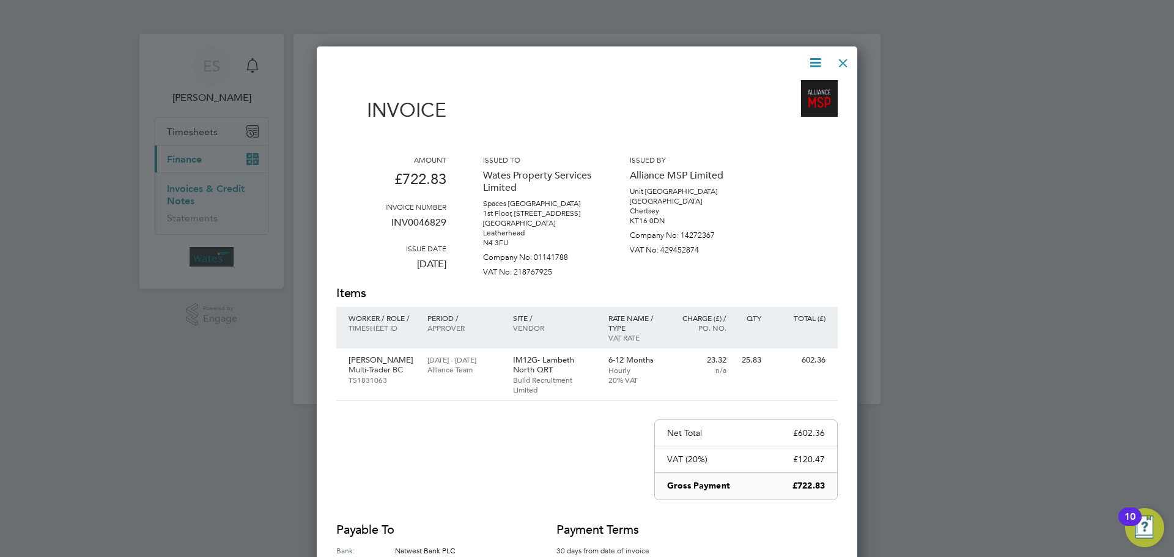
click at [842, 56] on div at bounding box center [843, 60] width 22 height 22
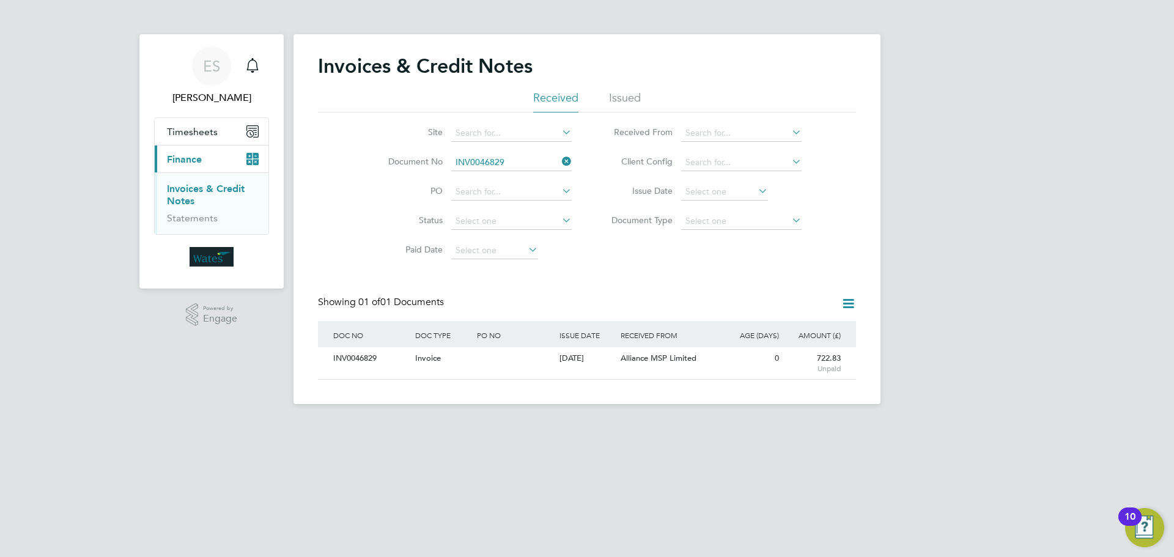
click at [560, 163] on icon at bounding box center [560, 161] width 0 height 17
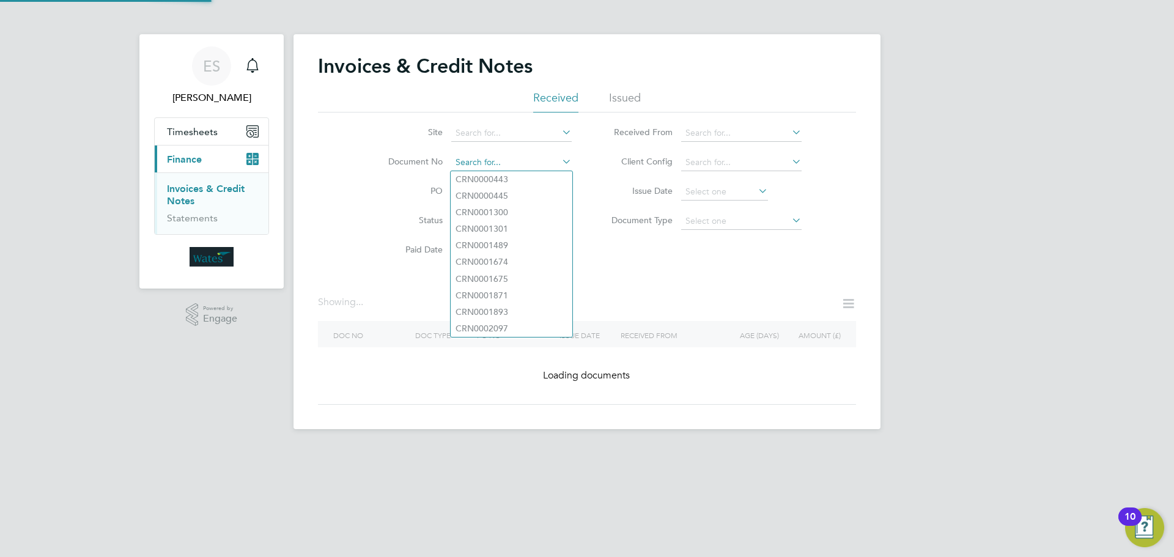
paste input "INV0046830"
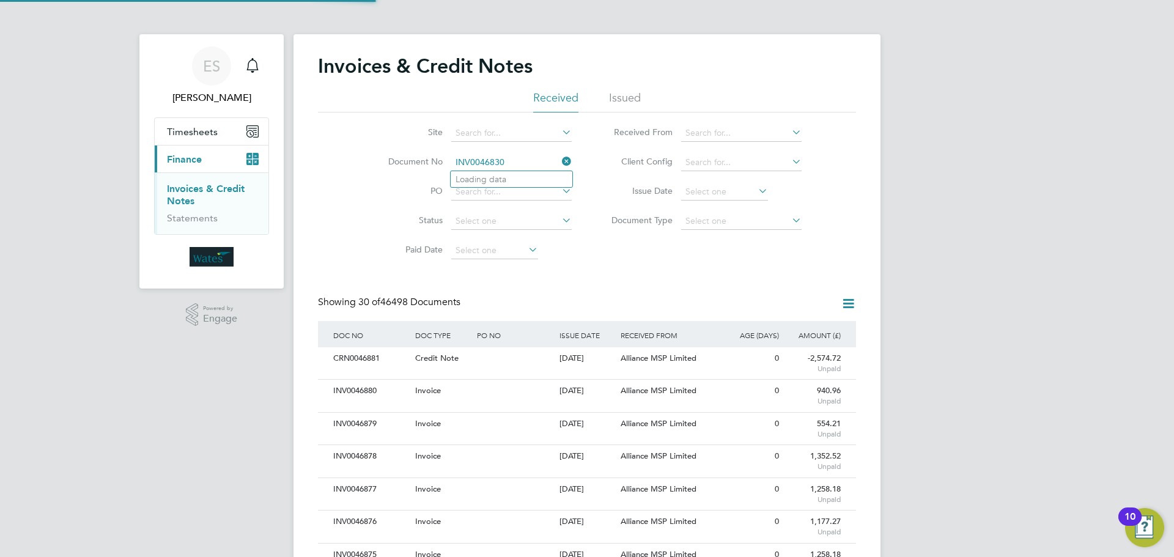
scroll to position [23, 103]
type input "INV0046830"
click at [476, 182] on b "INV0046830" at bounding box center [480, 179] width 49 height 10
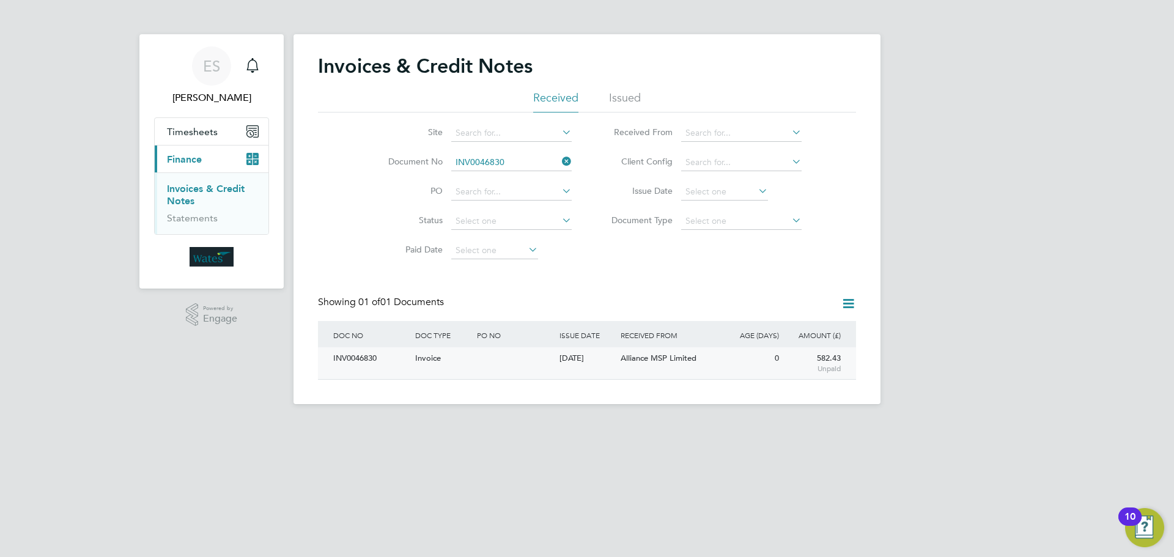
click at [373, 362] on div "INV0046830" at bounding box center [371, 358] width 82 height 23
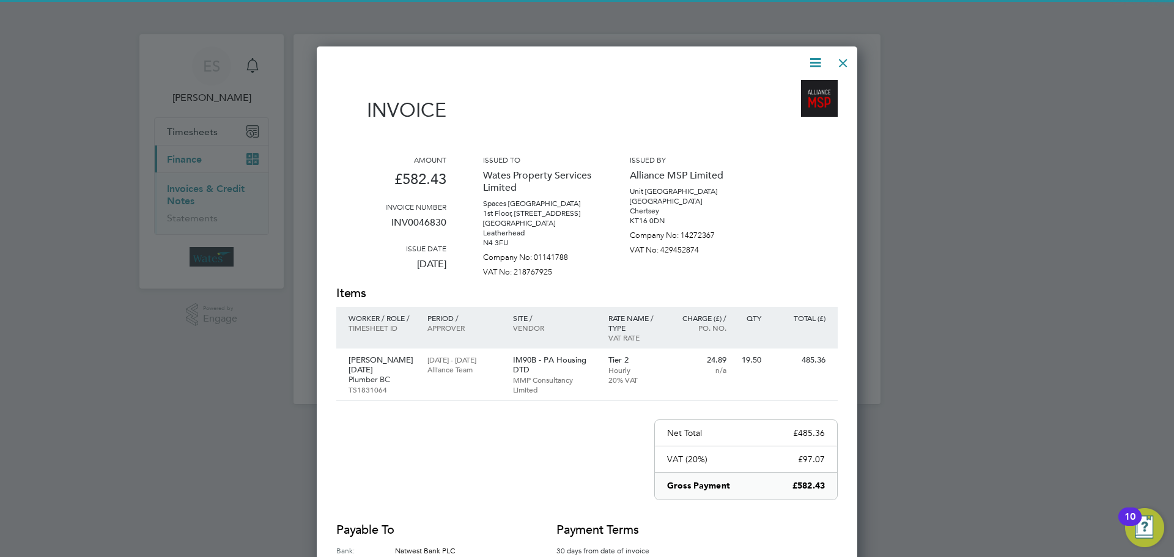
click at [810, 56] on icon at bounding box center [815, 62] width 15 height 15
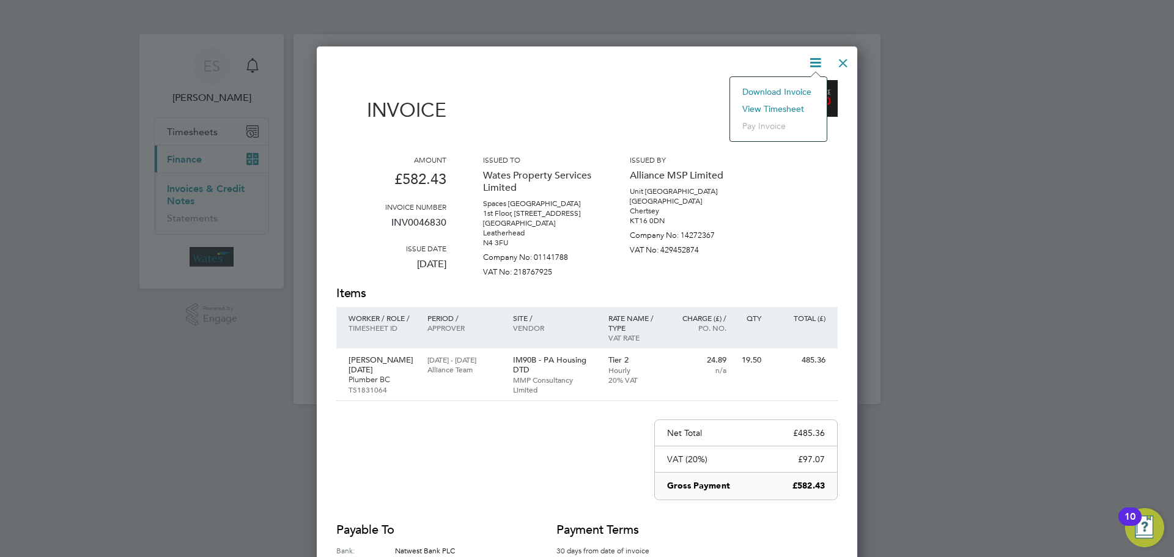
click at [802, 86] on li "Download Invoice" at bounding box center [778, 91] width 84 height 17
click at [821, 56] on icon at bounding box center [815, 62] width 15 height 15
click at [793, 107] on li "View timesheet" at bounding box center [778, 108] width 84 height 17
click at [849, 59] on div at bounding box center [843, 60] width 22 height 22
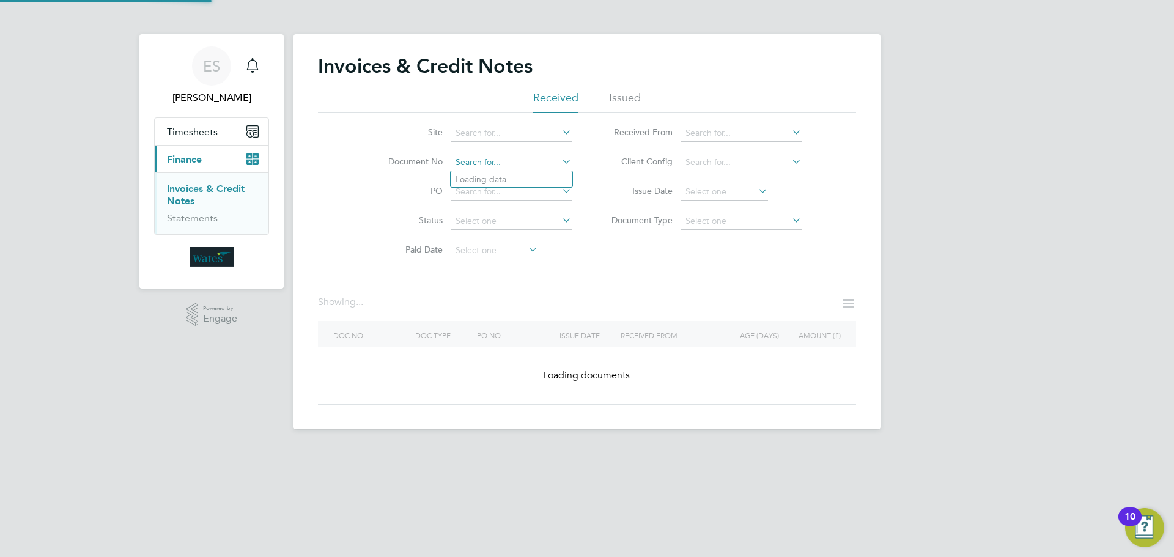
click at [495, 160] on input at bounding box center [511, 162] width 120 height 17
paste input "INV0046831"
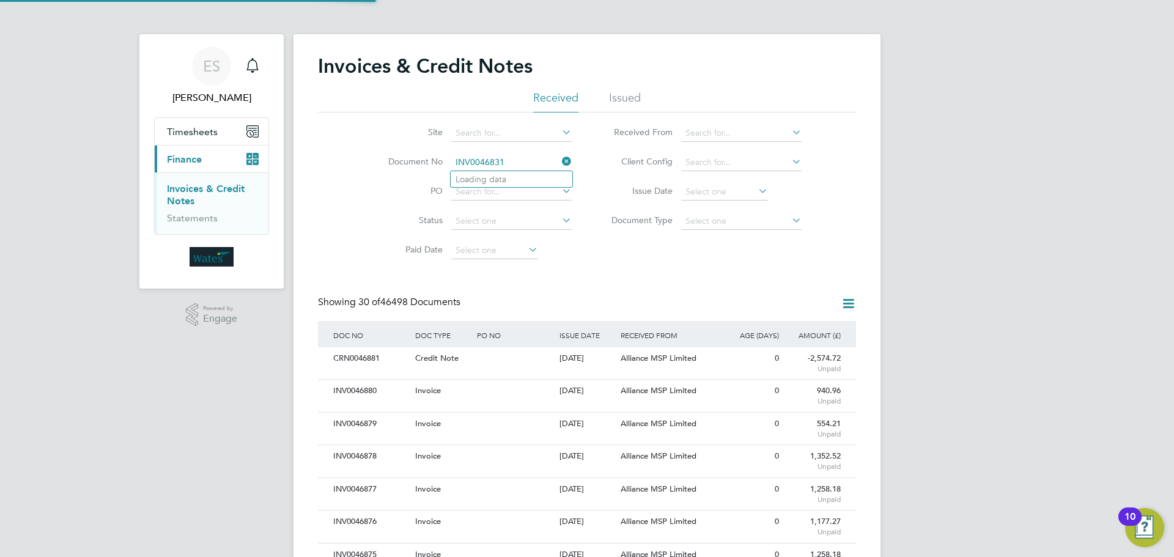
scroll to position [23, 83]
type input "INV0046831"
click at [505, 177] on b "INV0046831" at bounding box center [480, 179] width 49 height 10
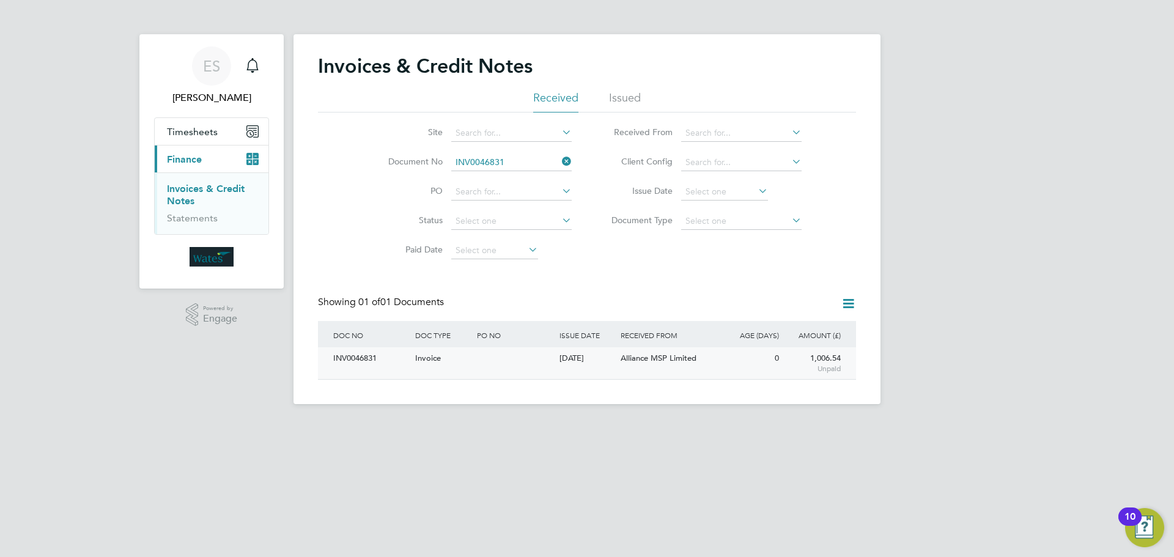
click at [363, 353] on div "INV0046831" at bounding box center [371, 358] width 82 height 23
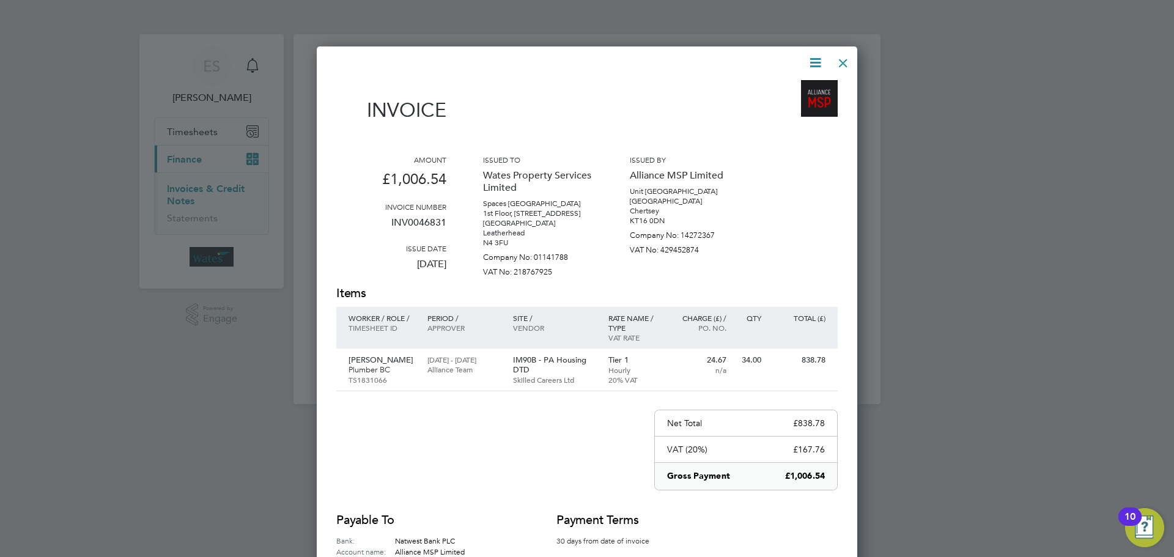
click at [813, 55] on icon at bounding box center [815, 62] width 15 height 15
click at [802, 85] on li "Download Invoice" at bounding box center [778, 91] width 84 height 17
click at [810, 57] on icon at bounding box center [815, 62] width 15 height 15
click at [788, 105] on li "View timesheet" at bounding box center [778, 108] width 84 height 17
click at [846, 59] on div at bounding box center [843, 60] width 22 height 22
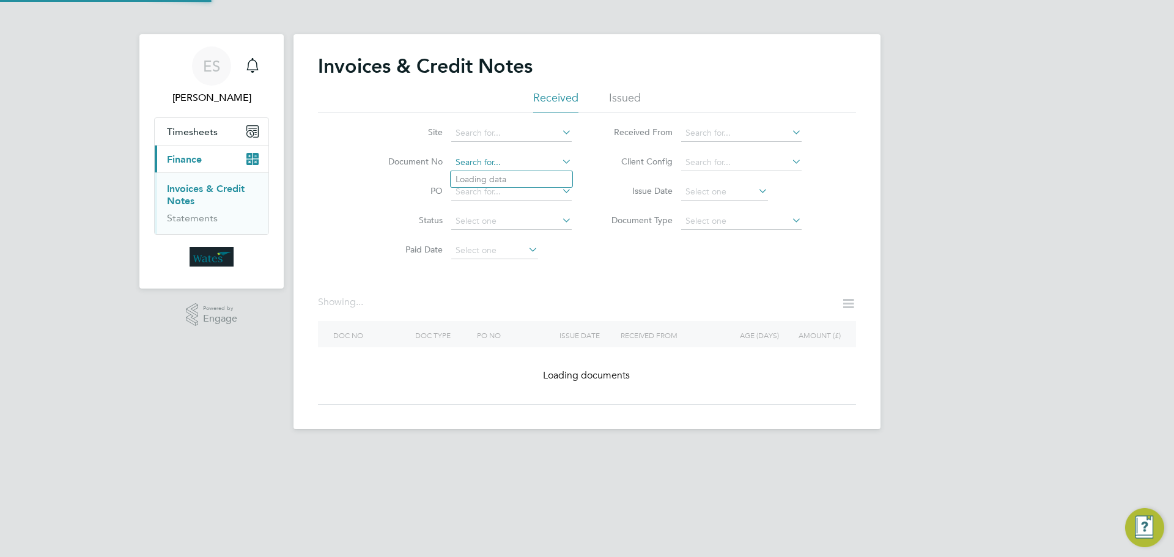
click at [520, 160] on input at bounding box center [511, 162] width 120 height 17
paste input "INV0046832"
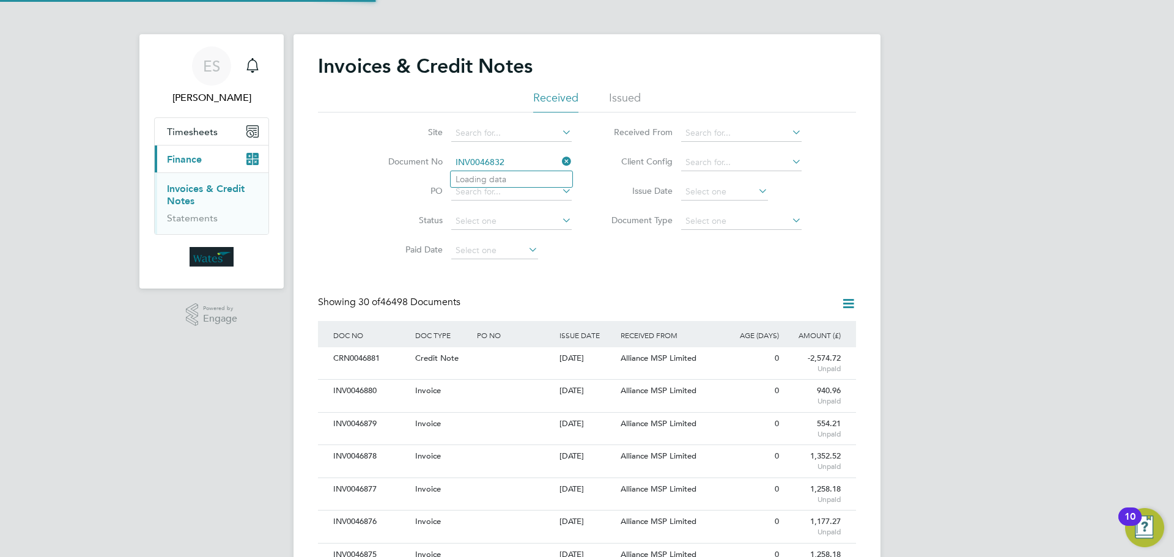
scroll to position [23, 103]
type input "INV0046832"
click at [498, 177] on b "INV0046832" at bounding box center [480, 179] width 49 height 10
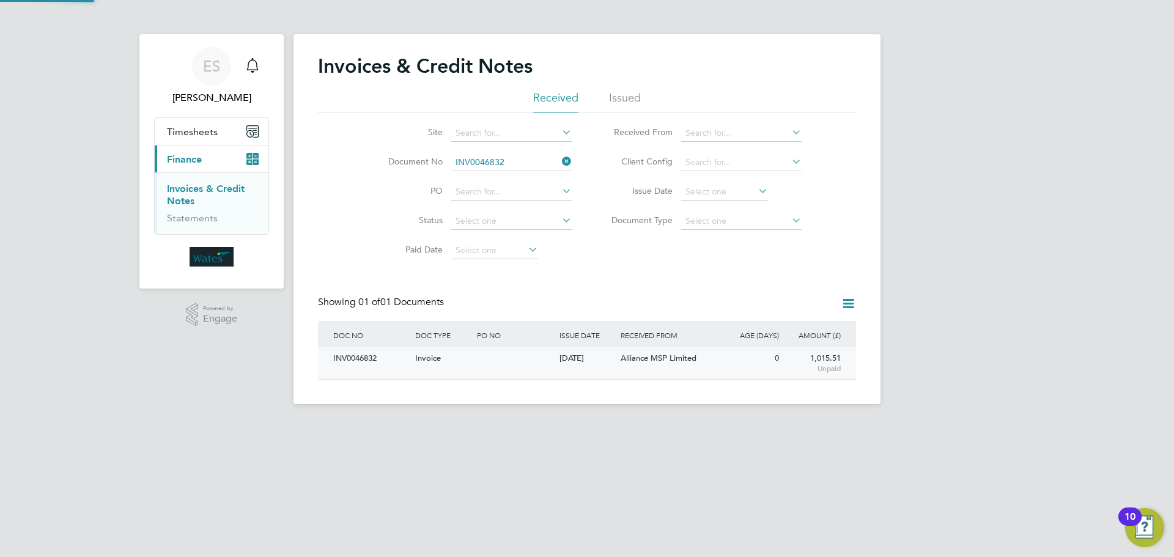
click at [354, 366] on div "INV0046832" at bounding box center [371, 358] width 82 height 23
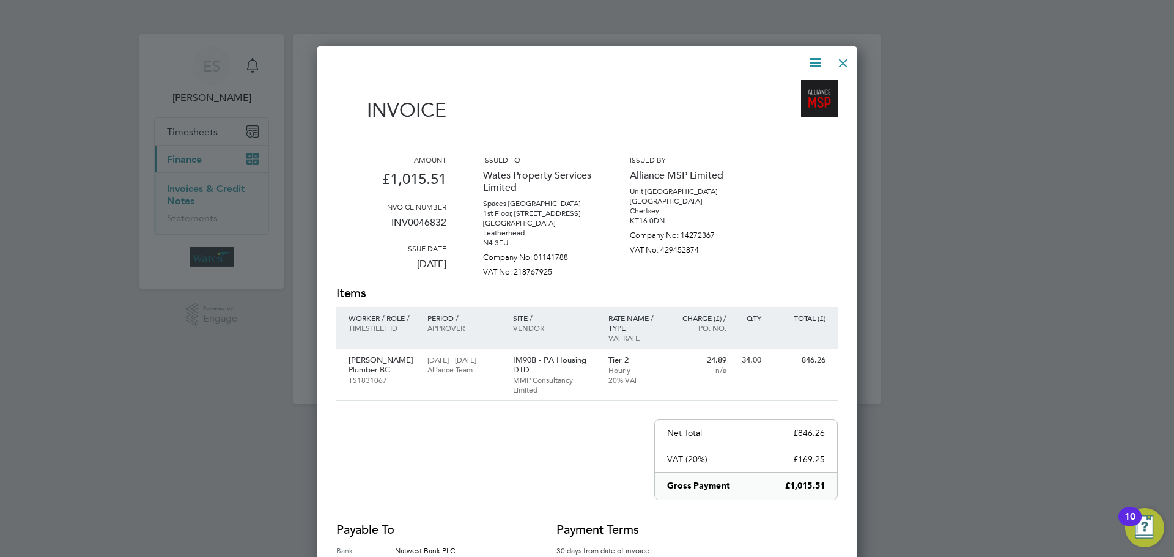
click at [817, 61] on icon at bounding box center [815, 62] width 15 height 15
click at [776, 87] on li "Download Invoice" at bounding box center [778, 91] width 84 height 17
click at [808, 62] on icon at bounding box center [815, 62] width 15 height 15
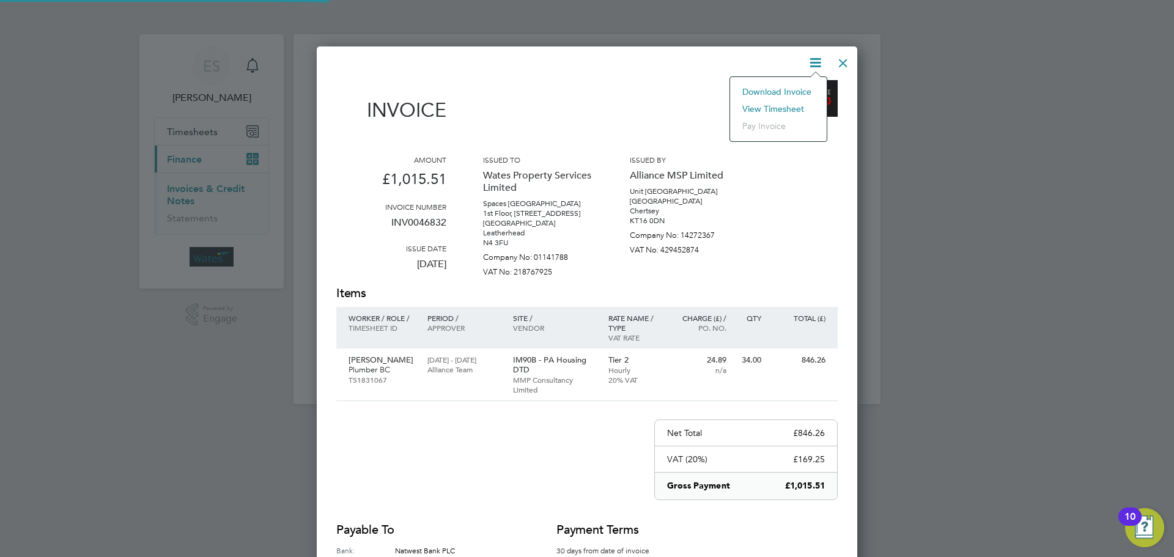
click at [785, 107] on li "View timesheet" at bounding box center [778, 108] width 84 height 17
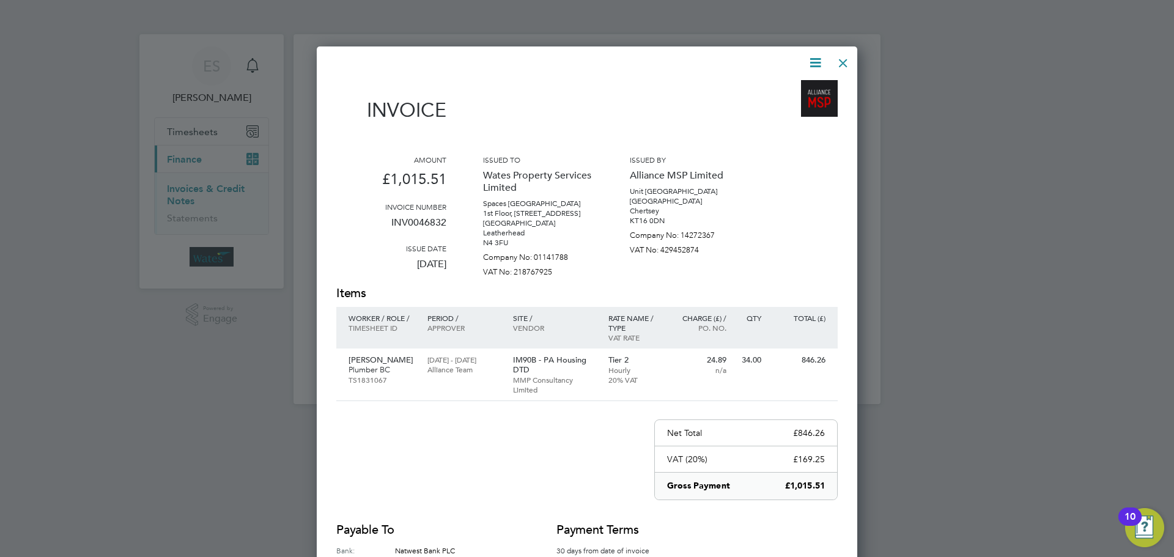
click at [844, 61] on div at bounding box center [843, 60] width 22 height 22
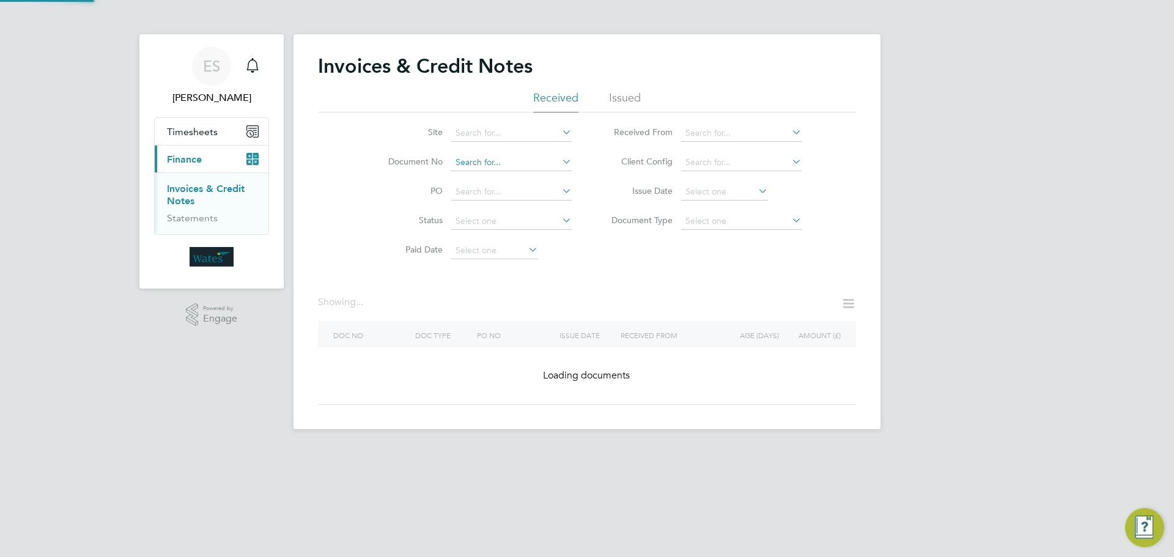
click at [538, 166] on input at bounding box center [511, 162] width 120 height 17
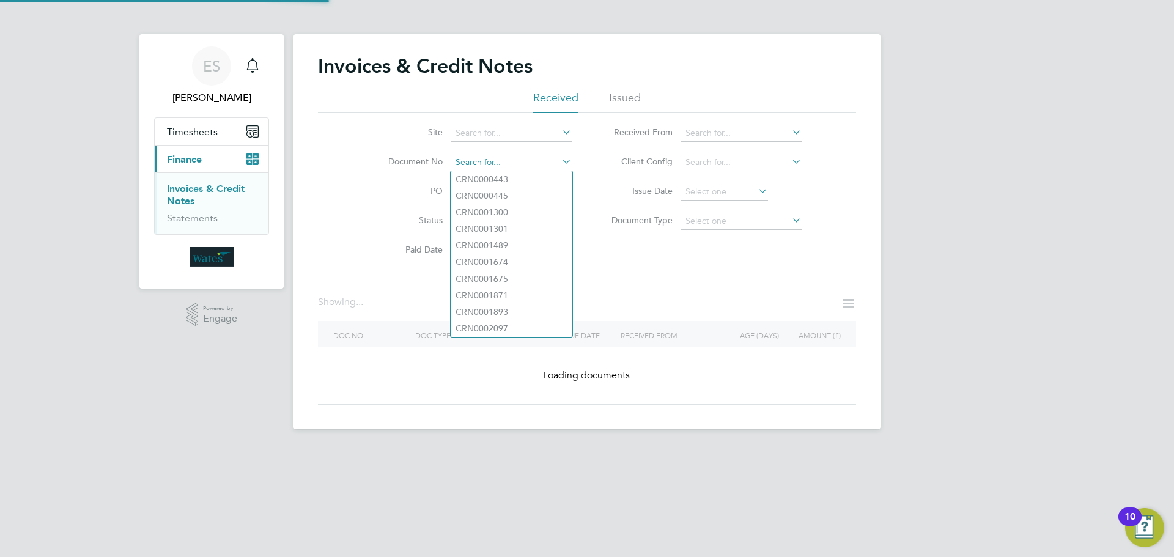
paste input "INV0046833"
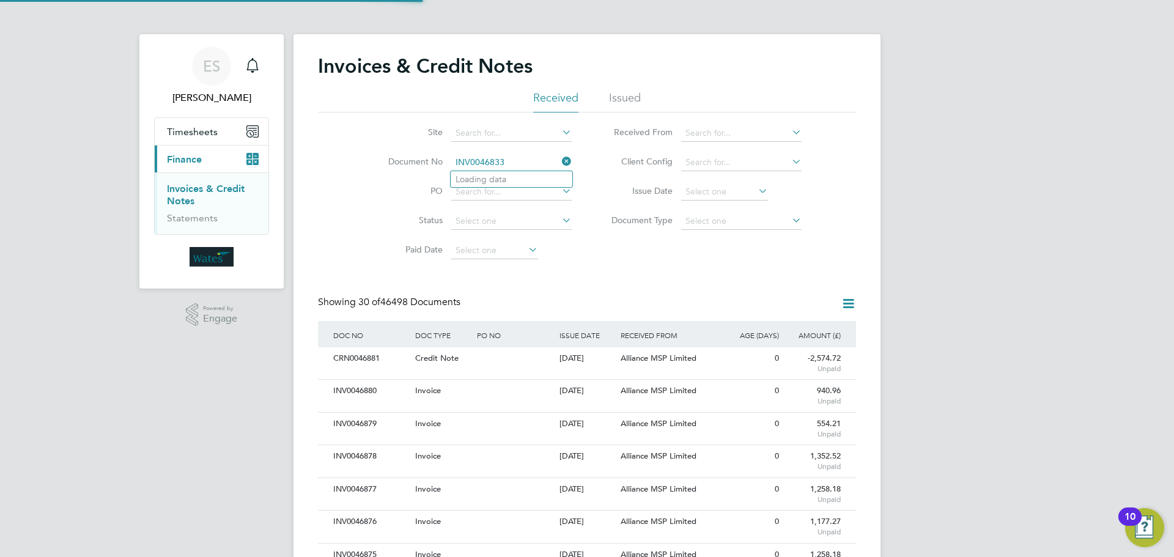
scroll to position [23, 83]
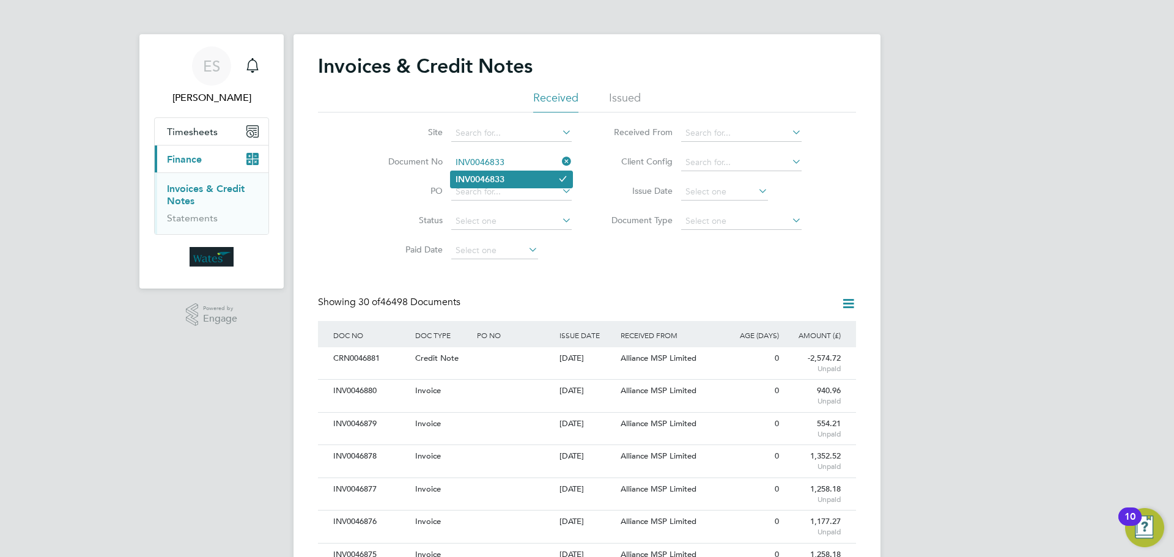
type input "INV0046833"
click at [519, 185] on li "INV0046833" at bounding box center [512, 179] width 122 height 17
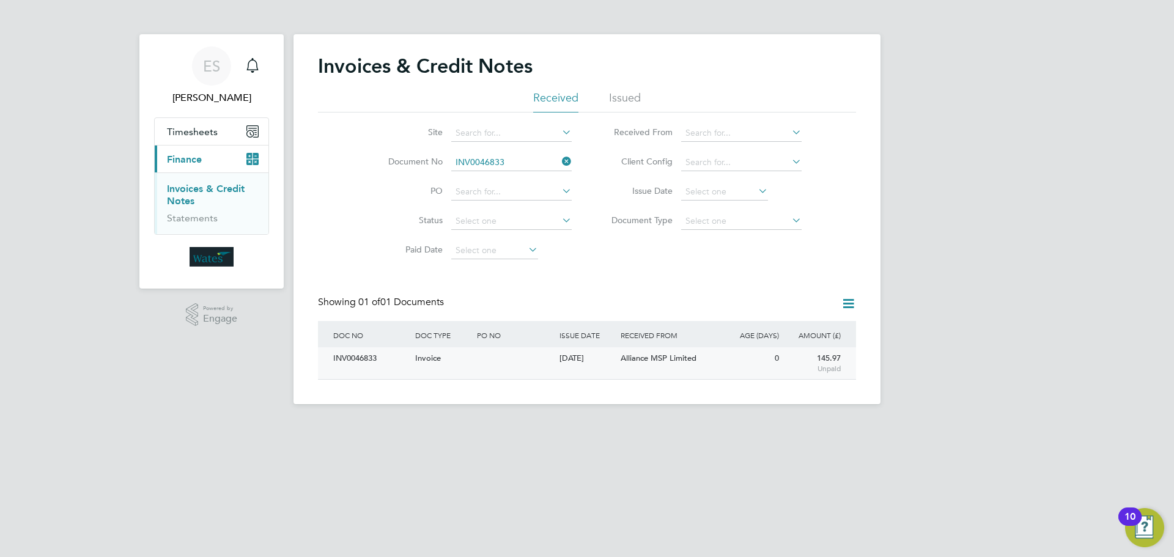
click at [361, 367] on div "INV0046833" at bounding box center [371, 358] width 82 height 23
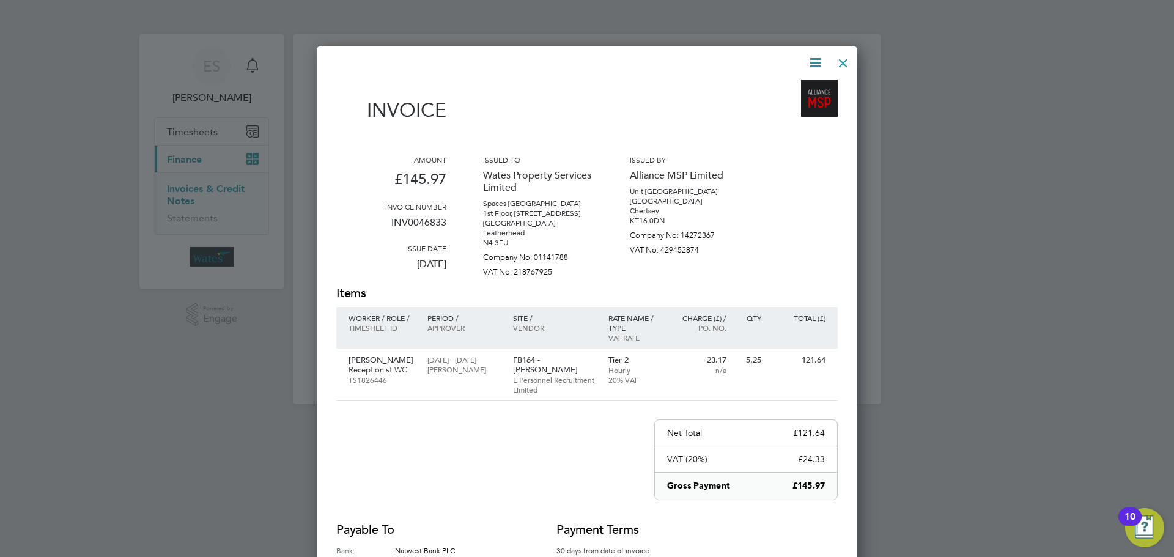
click at [812, 62] on icon at bounding box center [815, 62] width 15 height 15
click at [791, 87] on li "Download Invoice" at bounding box center [778, 91] width 84 height 17
click at [814, 58] on icon at bounding box center [815, 62] width 15 height 15
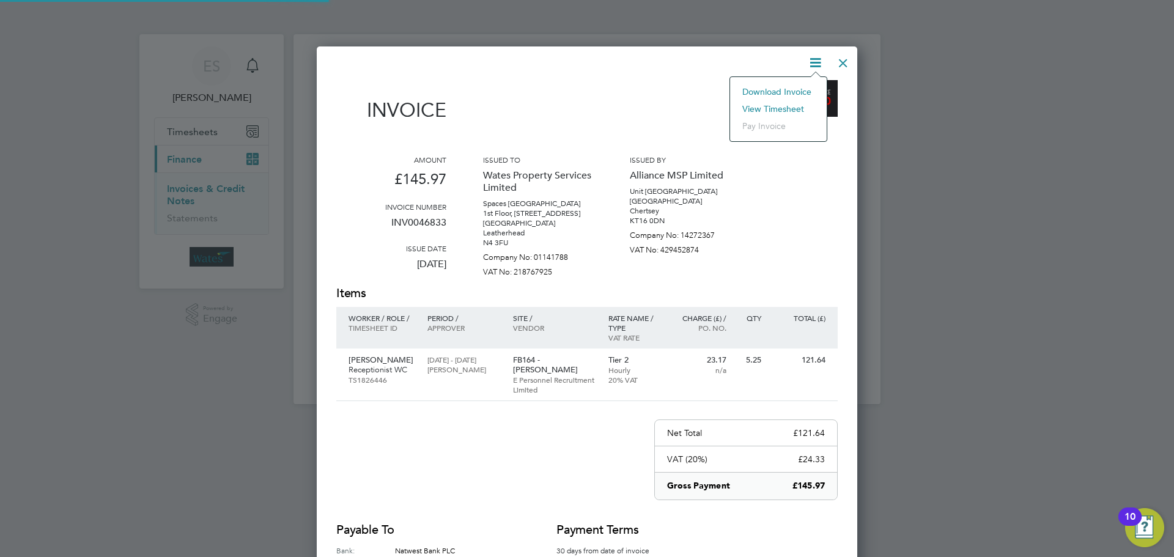
click at [779, 106] on li "View timesheet" at bounding box center [778, 108] width 84 height 17
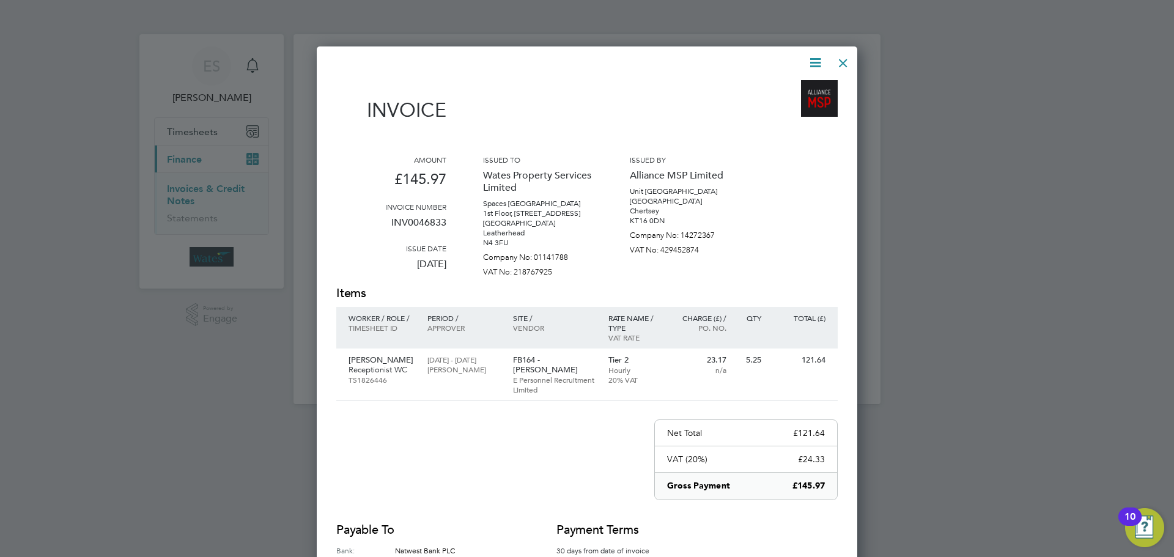
click at [848, 60] on div at bounding box center [843, 60] width 22 height 22
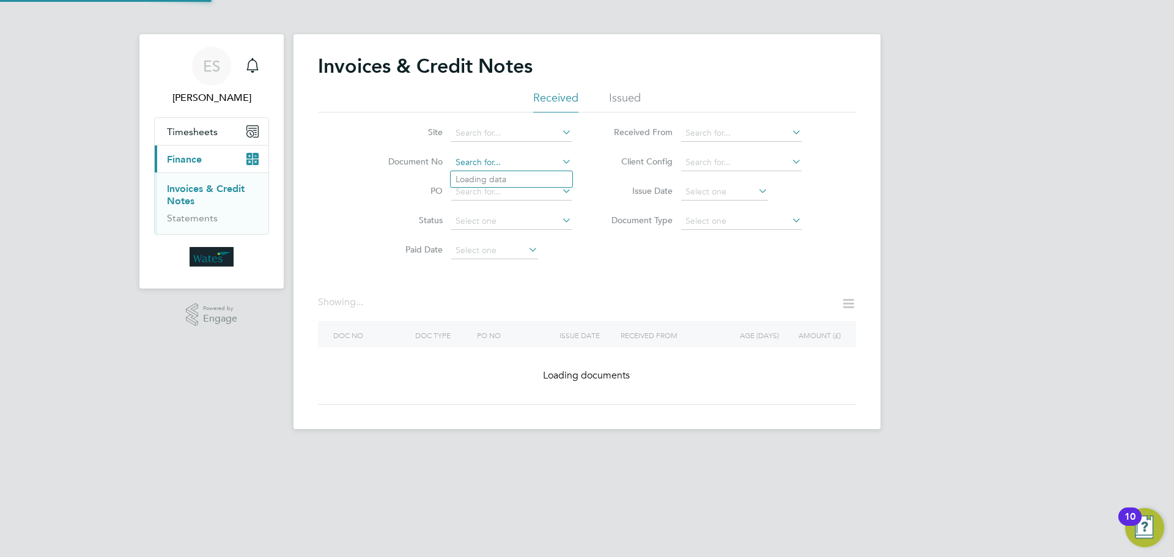
click at [526, 163] on input at bounding box center [511, 162] width 120 height 17
paste input "INV0046834"
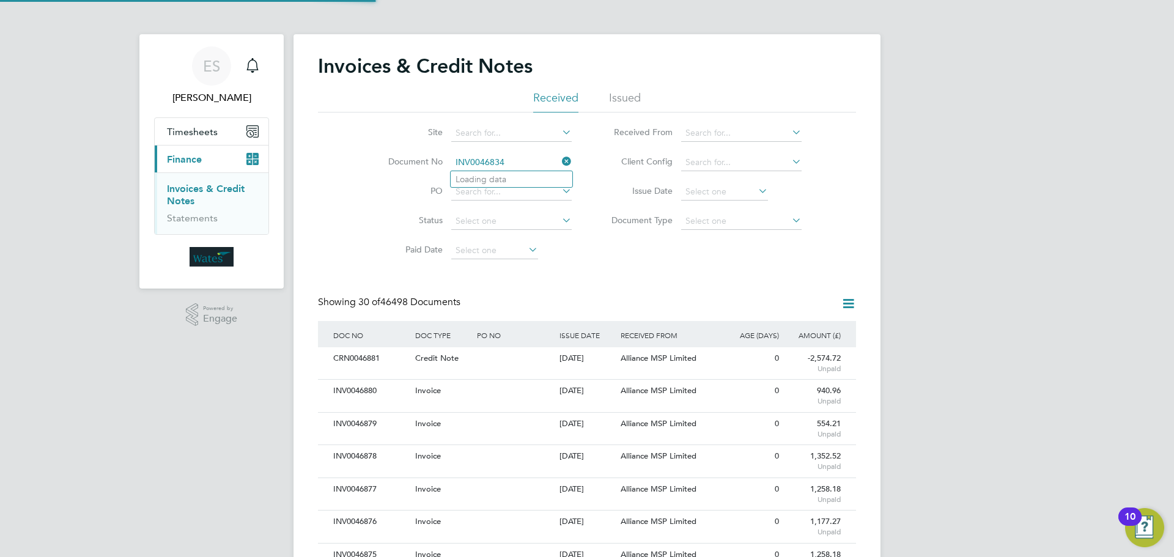
scroll to position [23, 83]
type input "INV0046834"
click at [520, 180] on li "INV0046834" at bounding box center [512, 179] width 122 height 17
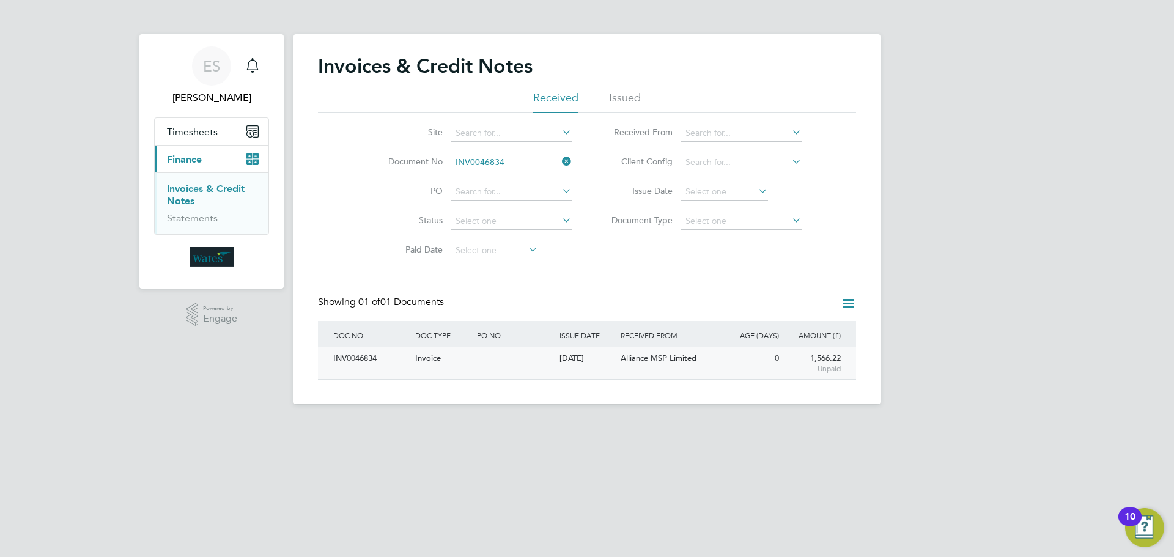
click at [361, 357] on div "INV0046834" at bounding box center [371, 358] width 82 height 23
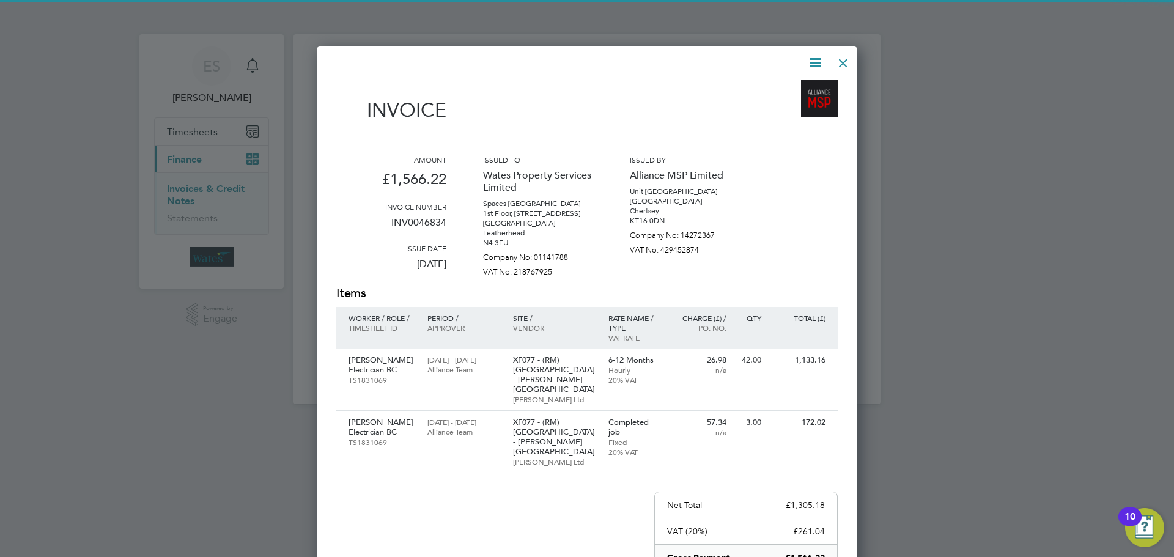
click at [818, 59] on icon at bounding box center [815, 62] width 15 height 15
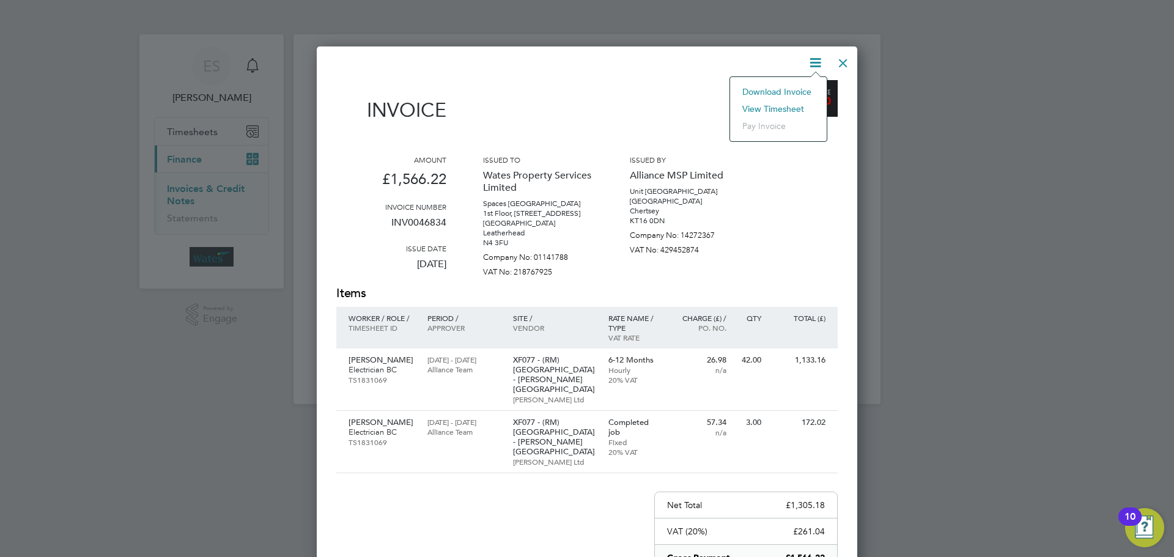
click at [801, 88] on li "Download Invoice" at bounding box center [778, 91] width 84 height 17
click at [812, 61] on icon at bounding box center [815, 62] width 15 height 15
click at [794, 103] on li "View timesheet" at bounding box center [778, 108] width 84 height 17
click at [845, 60] on div at bounding box center [843, 60] width 22 height 22
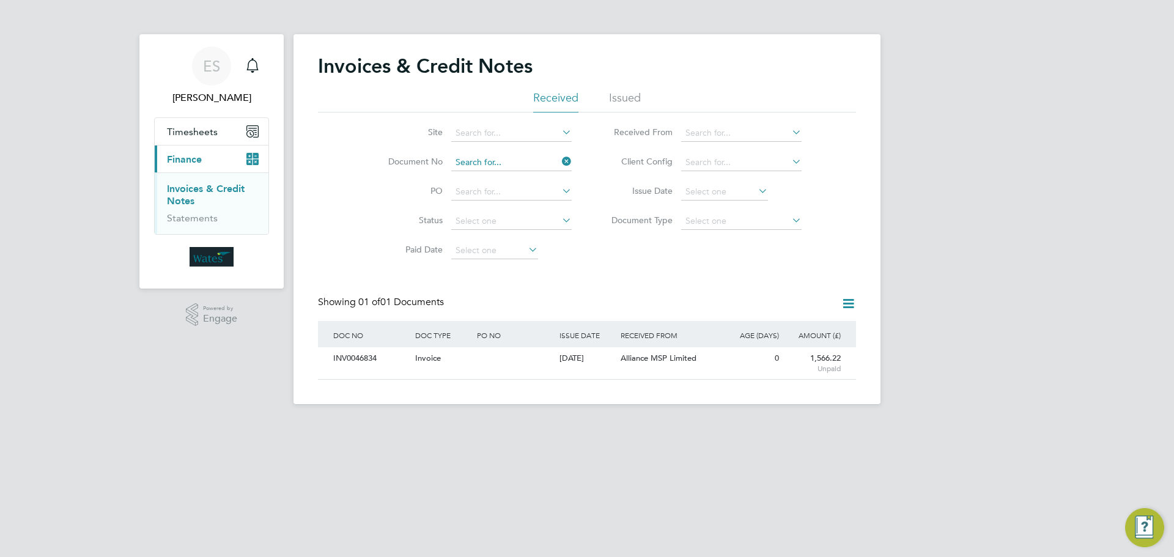
click at [533, 163] on input at bounding box center [511, 162] width 120 height 17
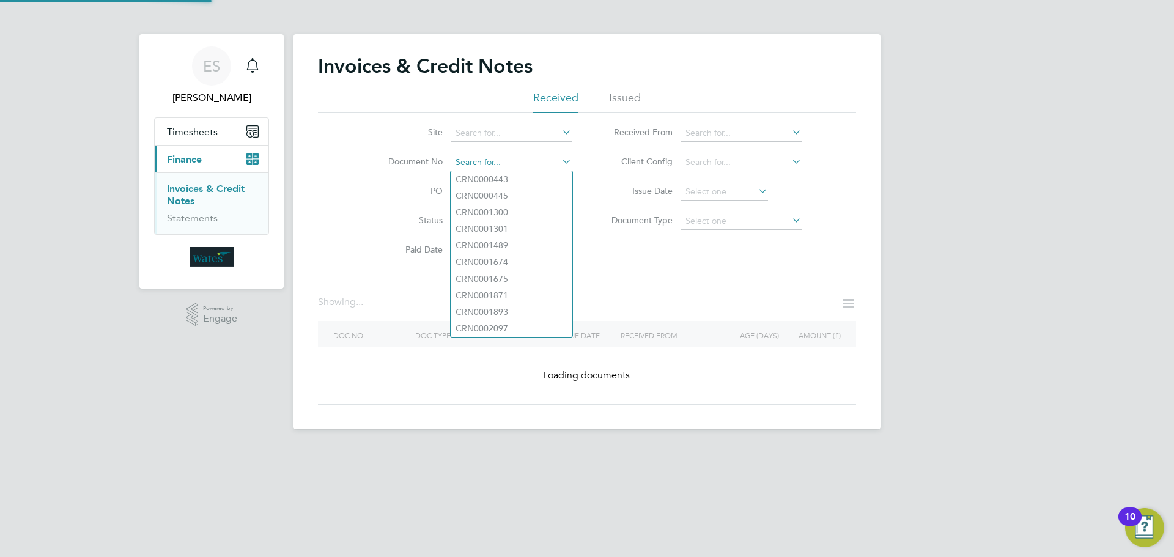
paste input "INV0046835"
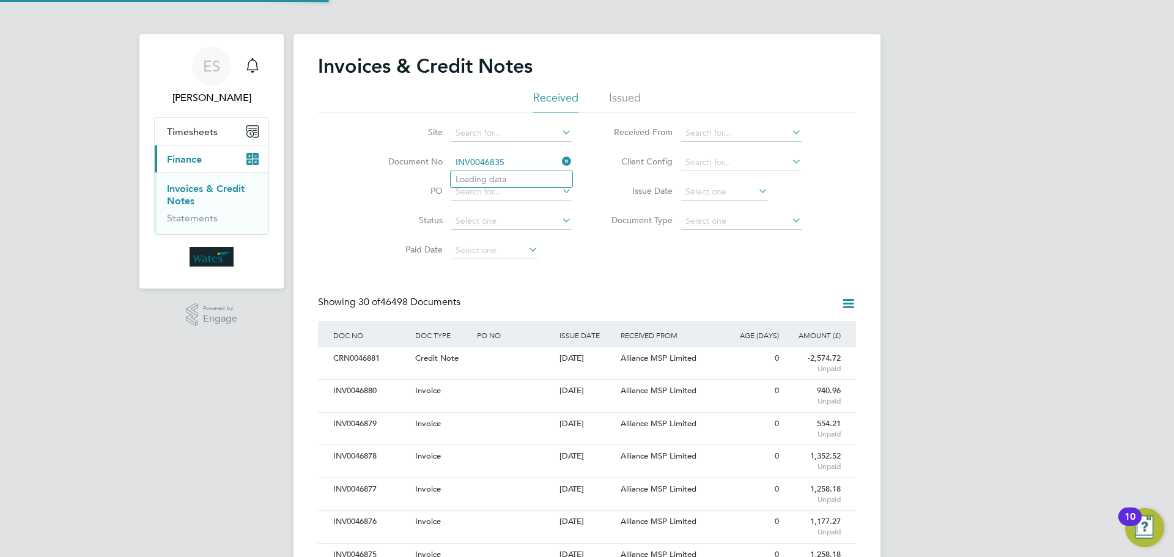
scroll to position [23, 103]
type input "INV0046835"
click at [536, 172] on li "INV0046835" at bounding box center [512, 179] width 122 height 17
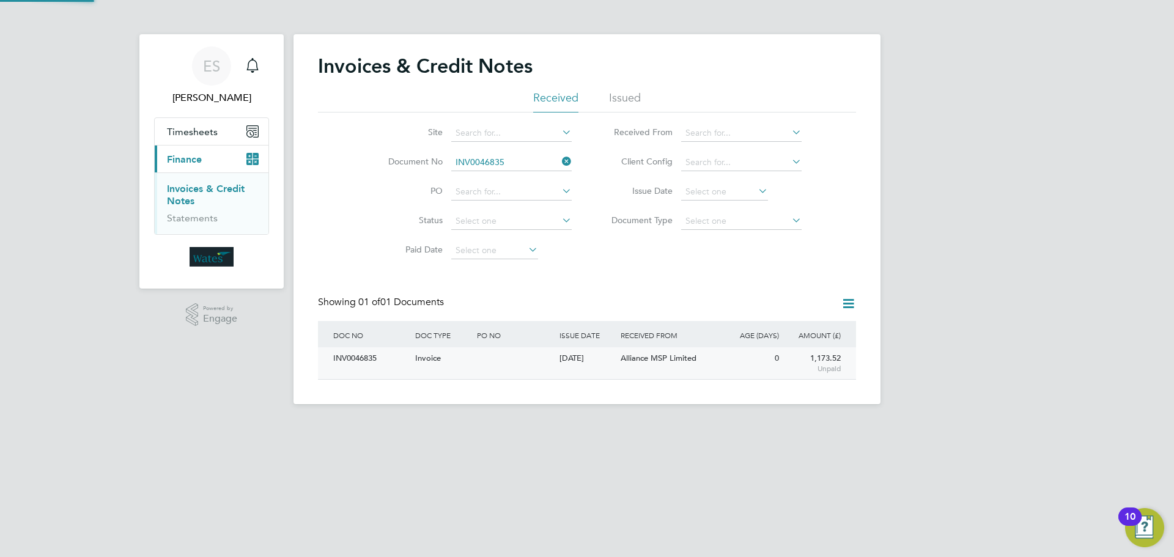
click at [380, 363] on div "INV0046835" at bounding box center [371, 358] width 82 height 23
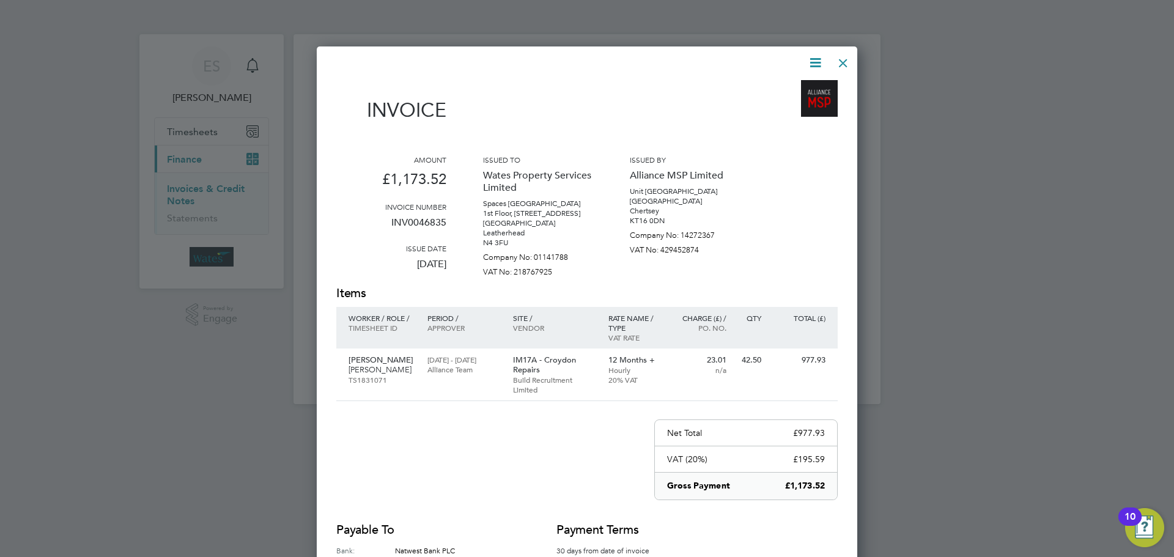
click at [814, 61] on icon at bounding box center [815, 62] width 15 height 15
click at [791, 89] on li "Download Invoice" at bounding box center [778, 91] width 84 height 17
click at [813, 64] on icon at bounding box center [815, 62] width 15 height 15
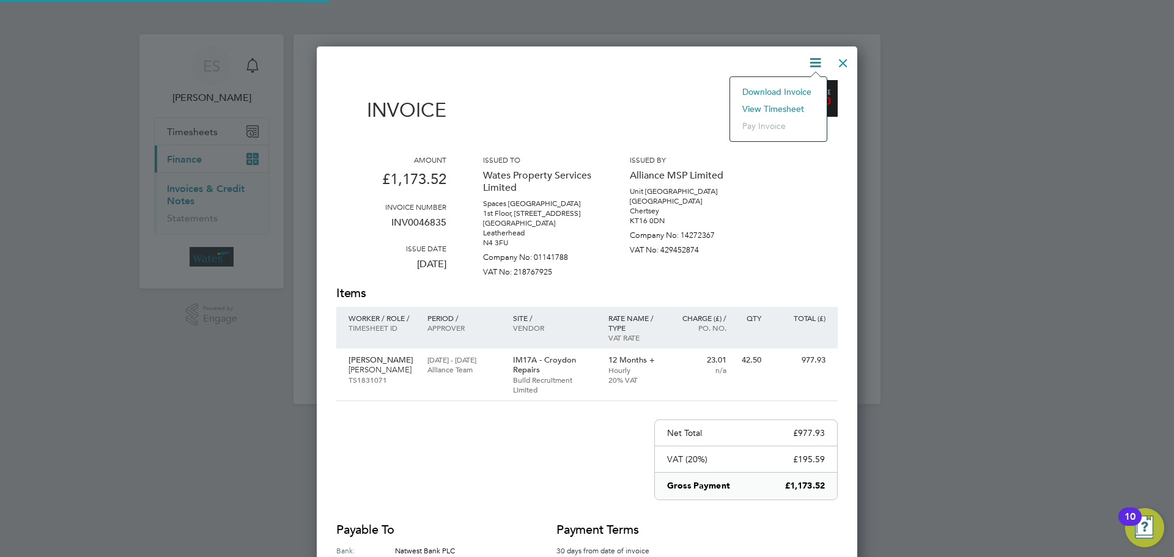
click at [777, 102] on li "View timesheet" at bounding box center [778, 108] width 84 height 17
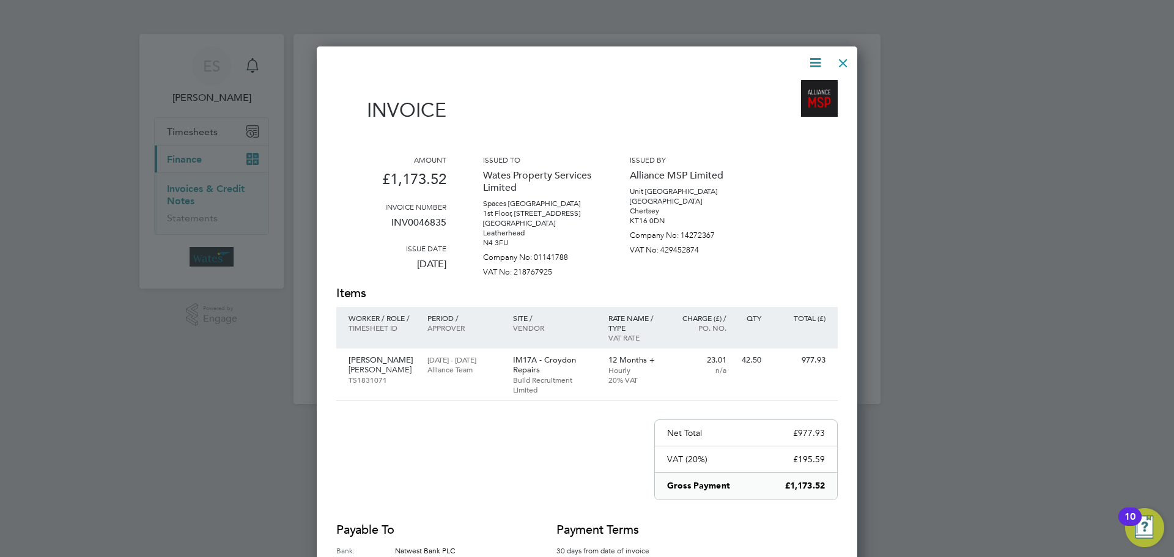
click at [839, 57] on div at bounding box center [843, 60] width 22 height 22
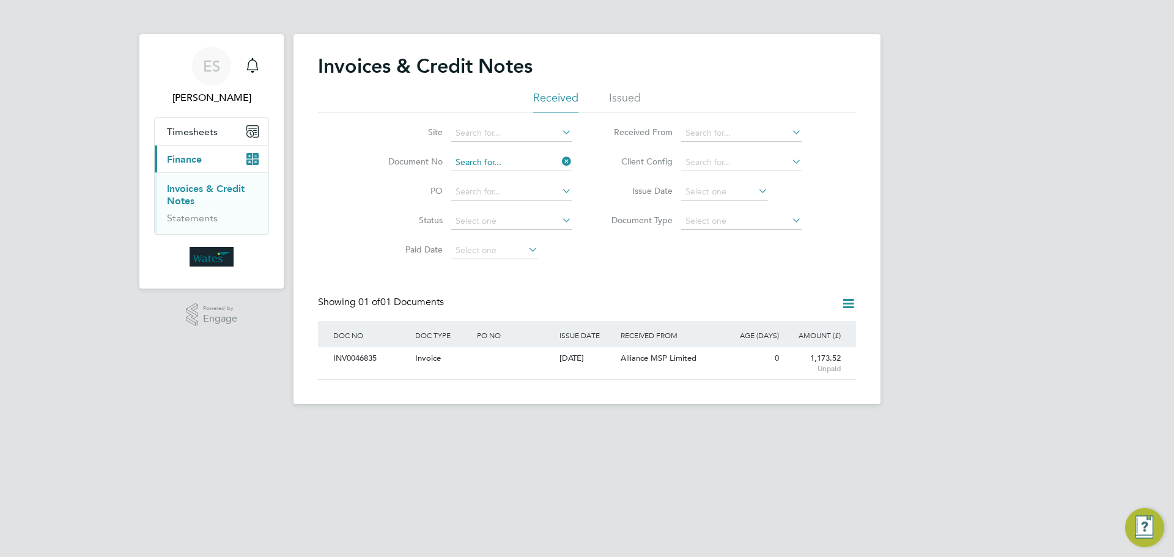
click at [484, 157] on input at bounding box center [511, 162] width 120 height 17
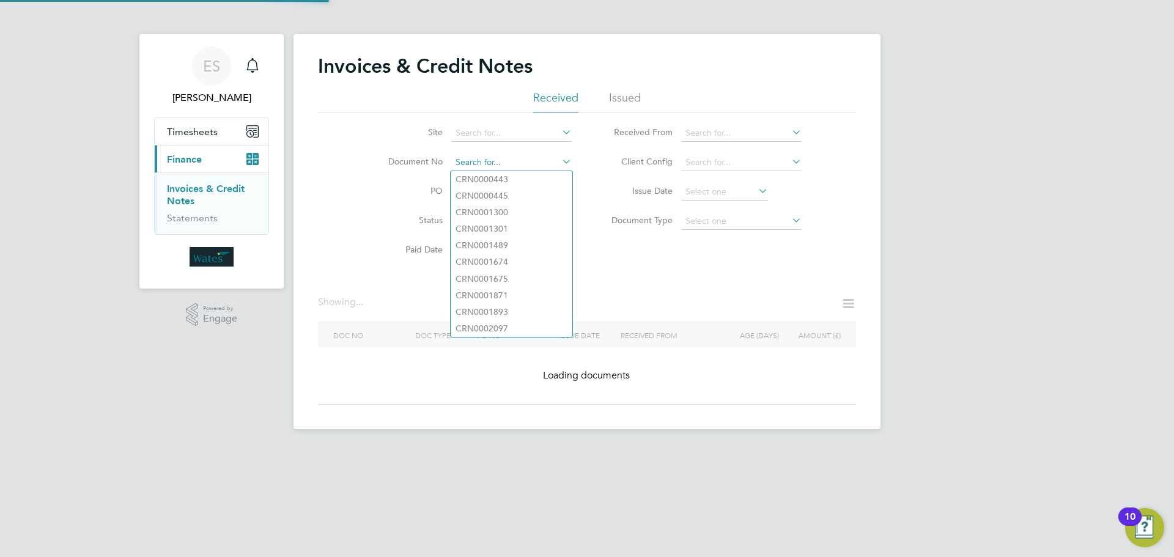
paste input "INV0046836"
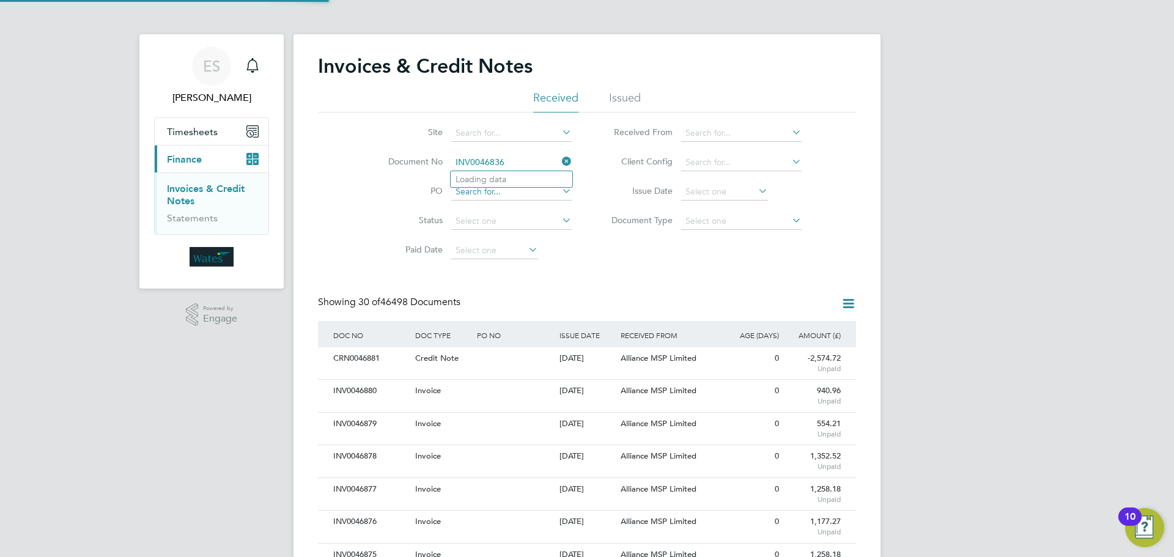
scroll to position [23, 103]
type input "INV0046836"
click at [516, 176] on li "INV0046836" at bounding box center [512, 179] width 122 height 17
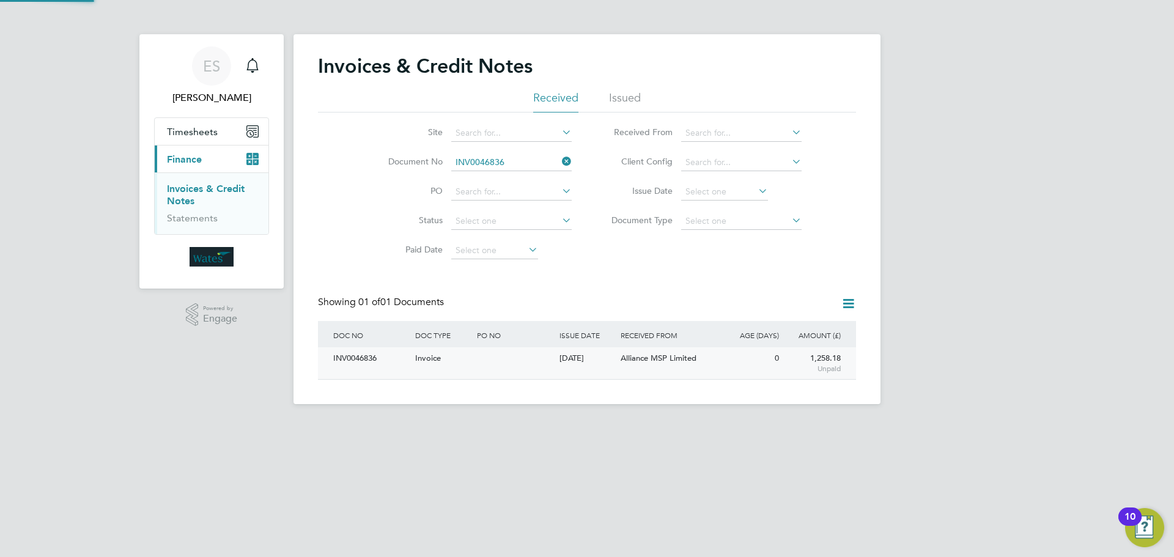
click at [355, 357] on div "INV0046836" at bounding box center [371, 358] width 82 height 23
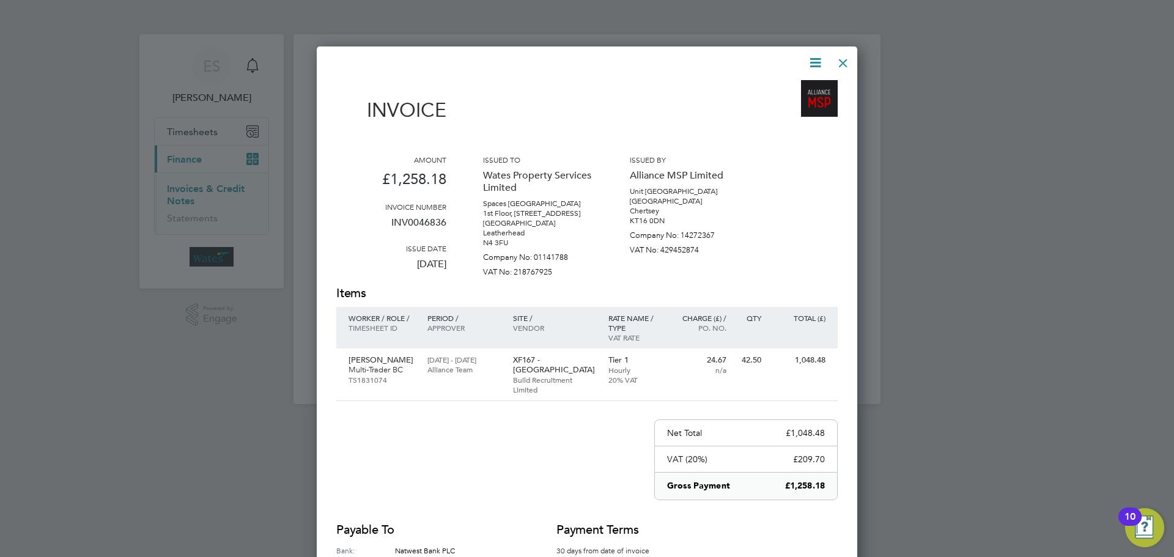
click at [815, 59] on icon at bounding box center [815, 62] width 15 height 15
click at [795, 89] on li "Download Invoice" at bounding box center [778, 91] width 84 height 17
click at [814, 58] on icon at bounding box center [815, 62] width 15 height 15
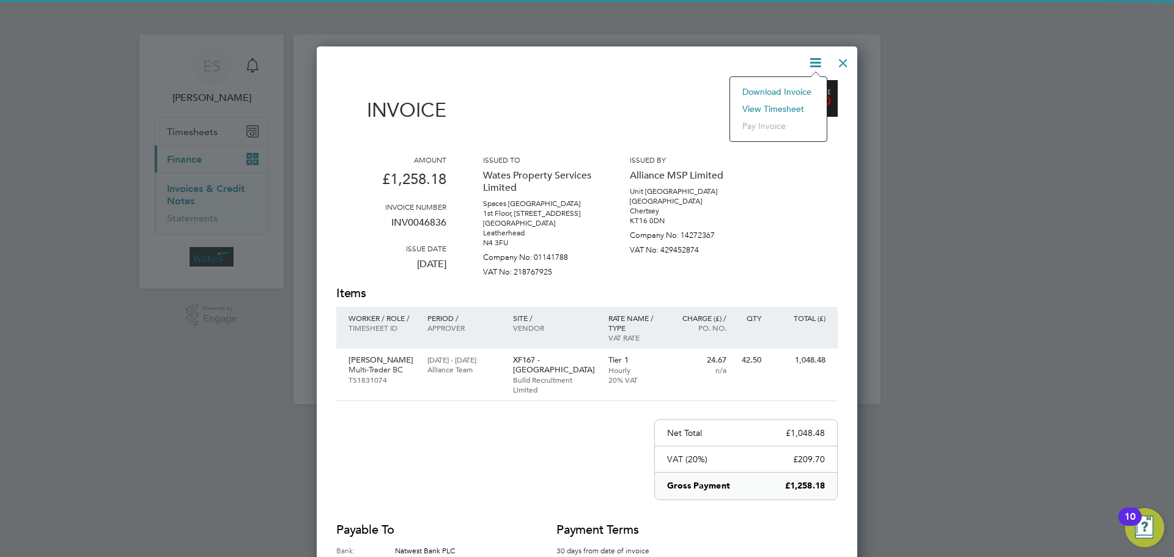
click at [788, 100] on li "View timesheet" at bounding box center [778, 108] width 84 height 17
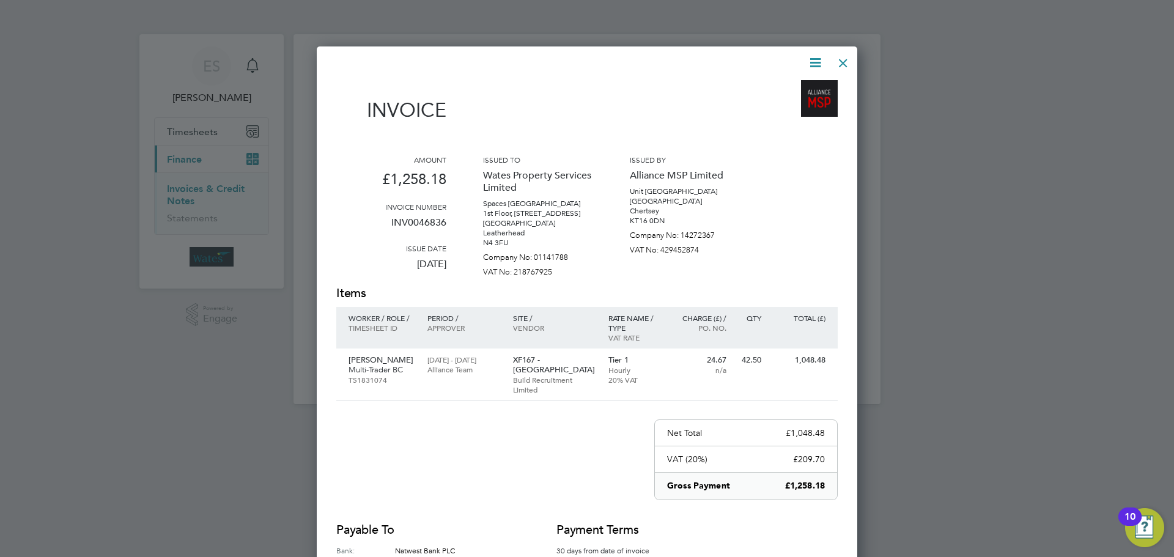
click at [854, 57] on div "Invoice Amount £1,258.18 Invoice number INV0046836 Issue date 29 Sep 2025 Issue…" at bounding box center [587, 352] width 541 height 612
click at [849, 61] on div at bounding box center [843, 60] width 22 height 22
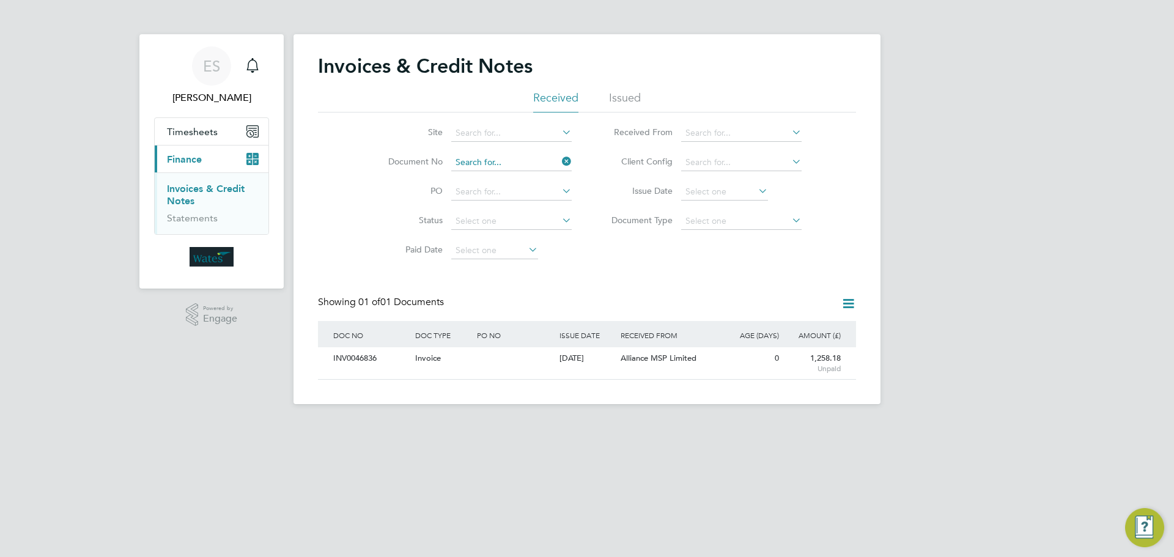
click at [479, 161] on input at bounding box center [511, 162] width 120 height 17
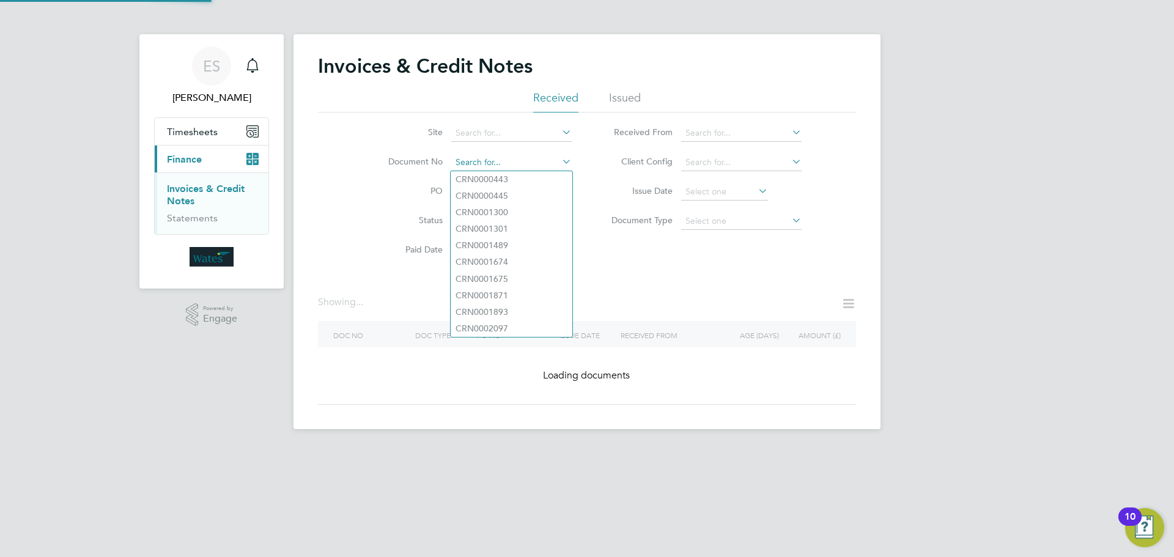
paste input "INV0046837"
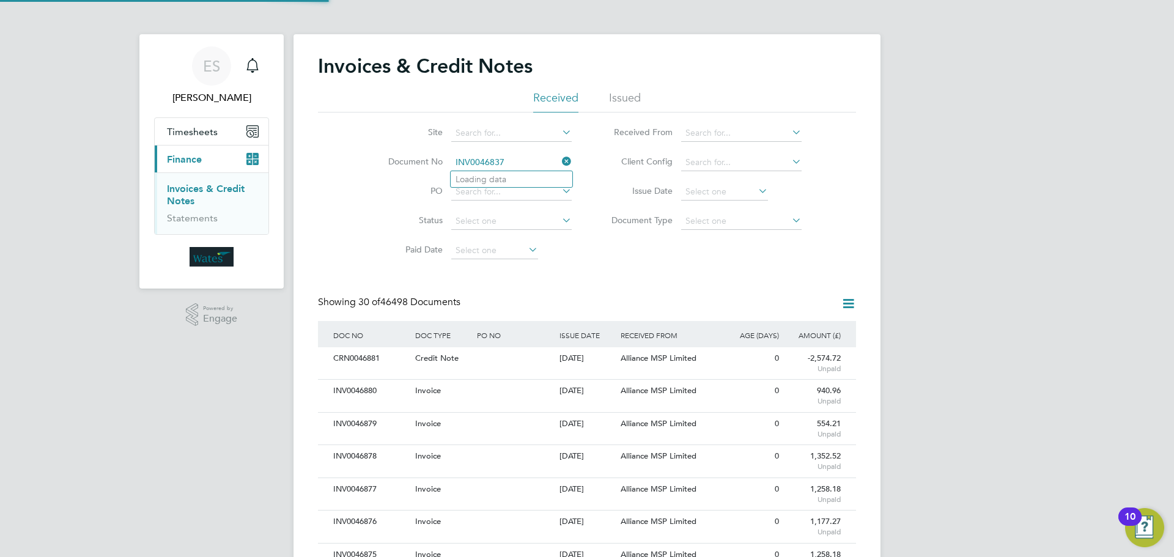
scroll to position [23, 103]
type input "INV0046837"
click at [528, 174] on li "INV0046837" at bounding box center [512, 179] width 122 height 17
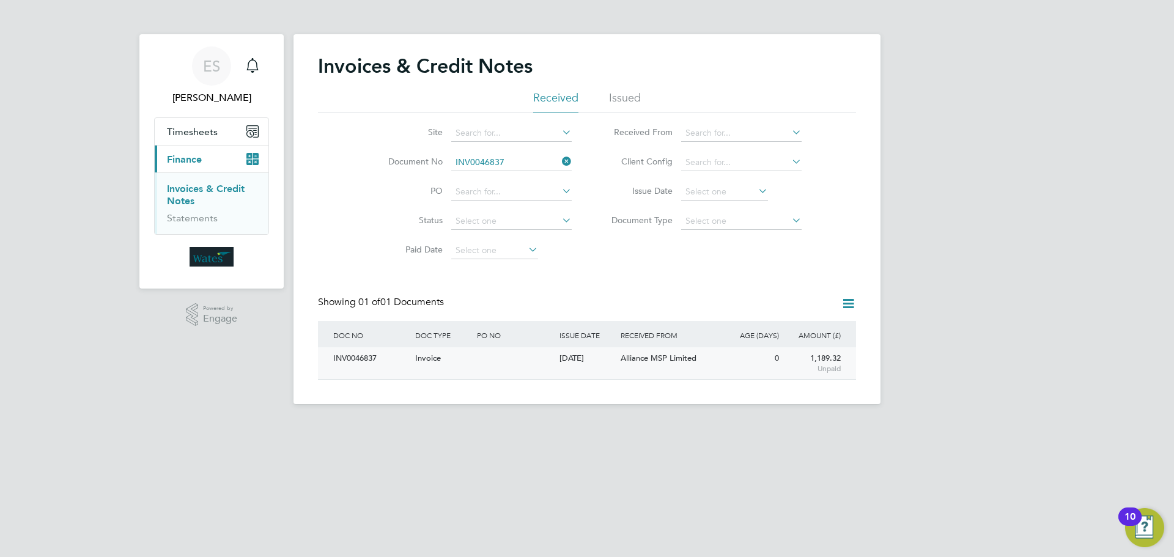
click at [355, 357] on div "INV0046837" at bounding box center [371, 358] width 82 height 23
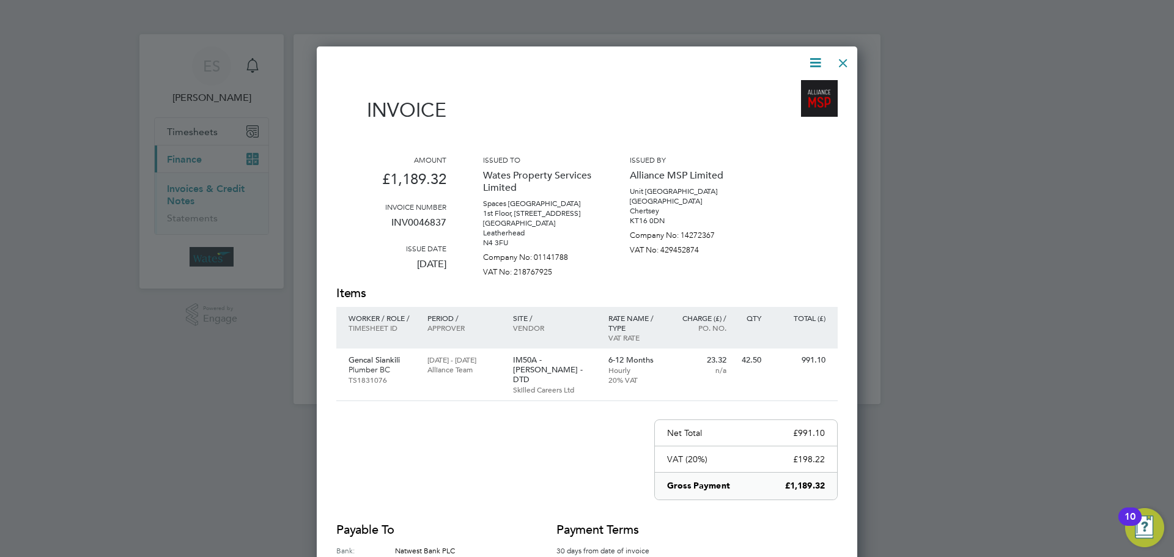
click at [811, 61] on icon at bounding box center [815, 62] width 15 height 15
click at [793, 90] on li "Download Invoice" at bounding box center [778, 91] width 84 height 17
click at [815, 55] on icon at bounding box center [815, 62] width 15 height 15
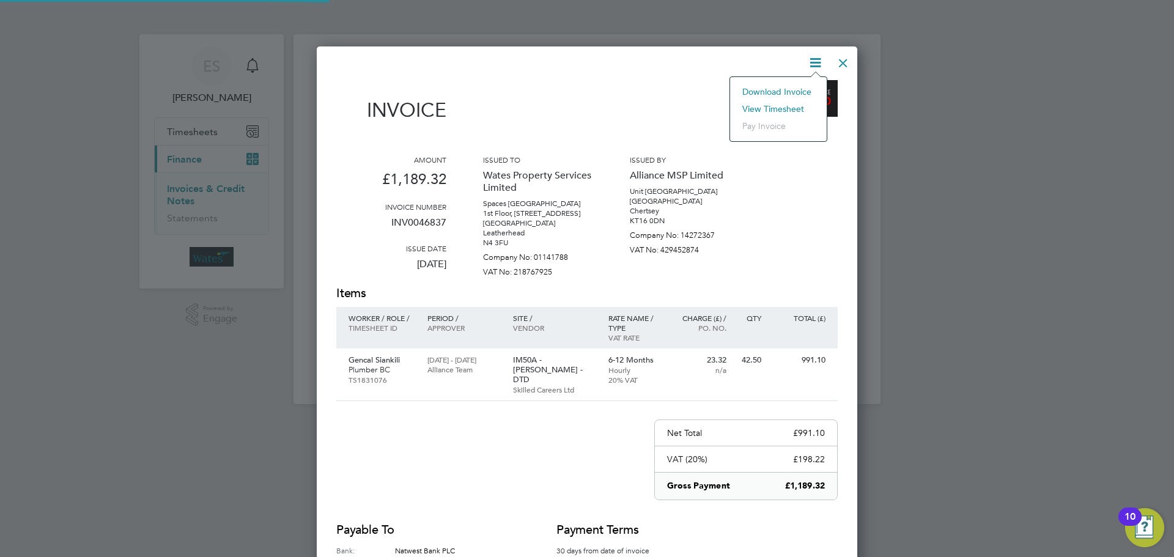
click at [781, 105] on li "View timesheet" at bounding box center [778, 108] width 84 height 17
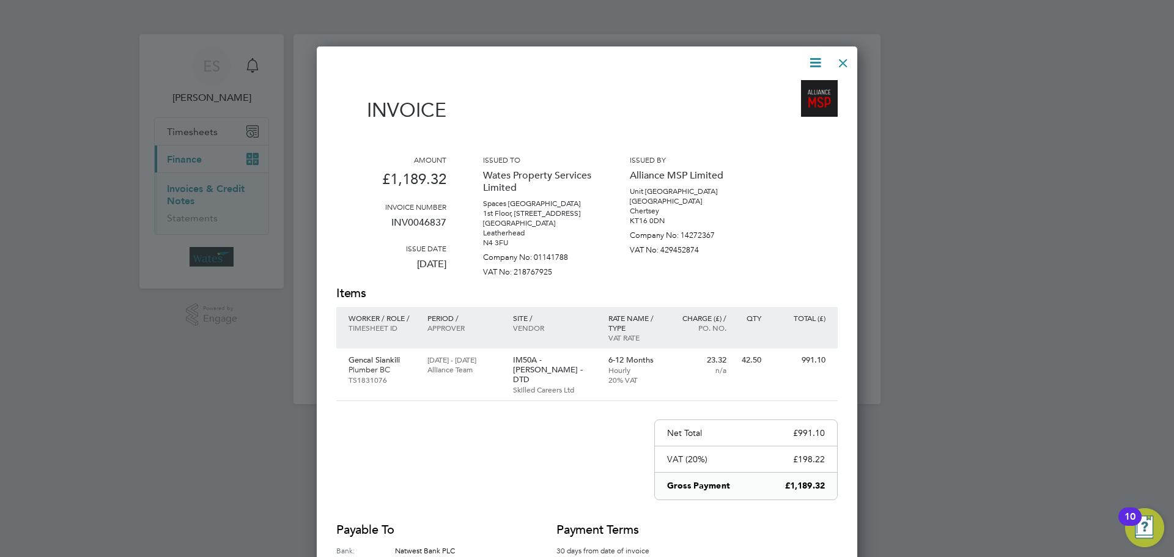
click at [841, 59] on div at bounding box center [843, 60] width 22 height 22
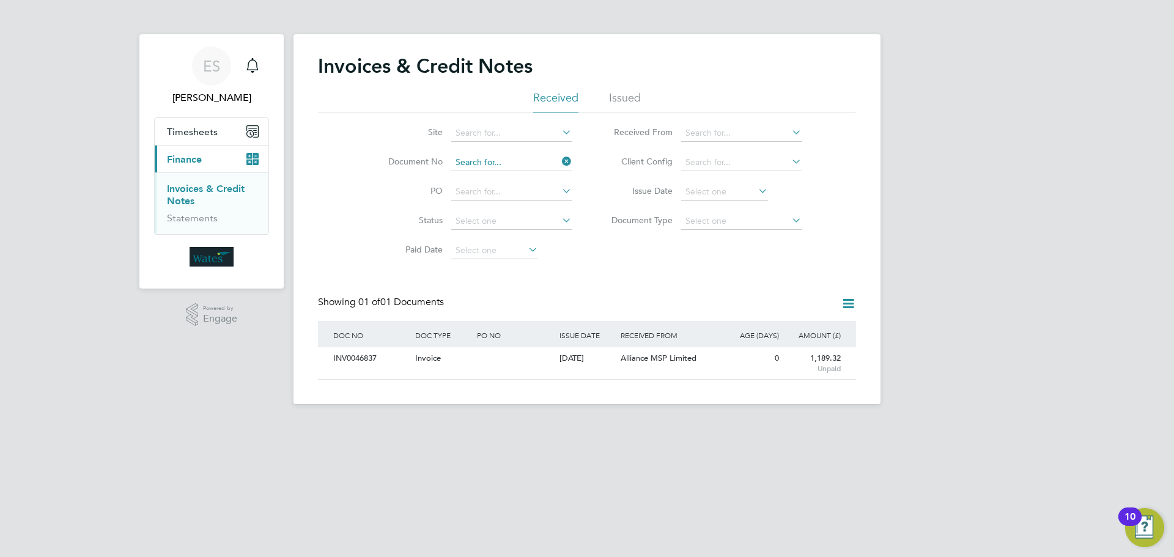
click at [492, 159] on input at bounding box center [511, 162] width 120 height 17
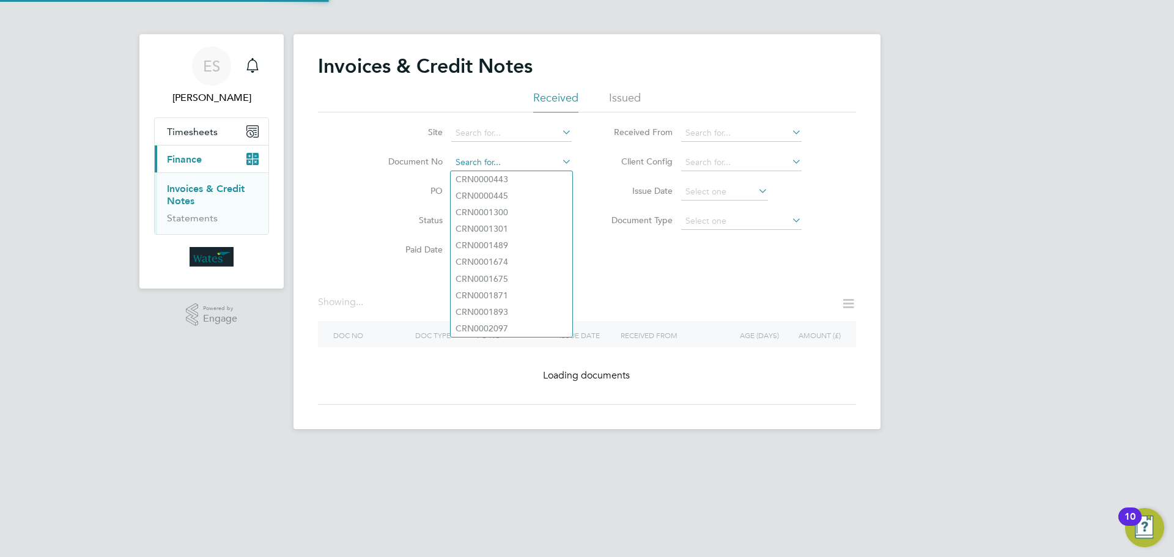
paste input "Retrieving data. Wait a few seconds and try to cut or copy again."
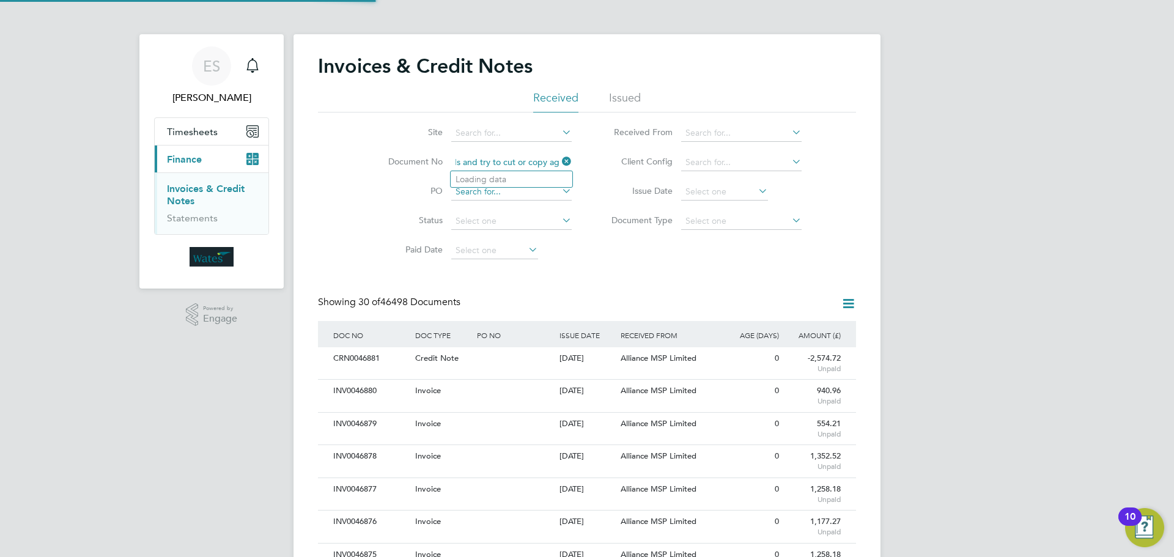
scroll to position [6, 6]
type input "Retrieving data. Wait a few seconds and try to cut or copy again."
click at [560, 161] on icon at bounding box center [560, 161] width 0 height 17
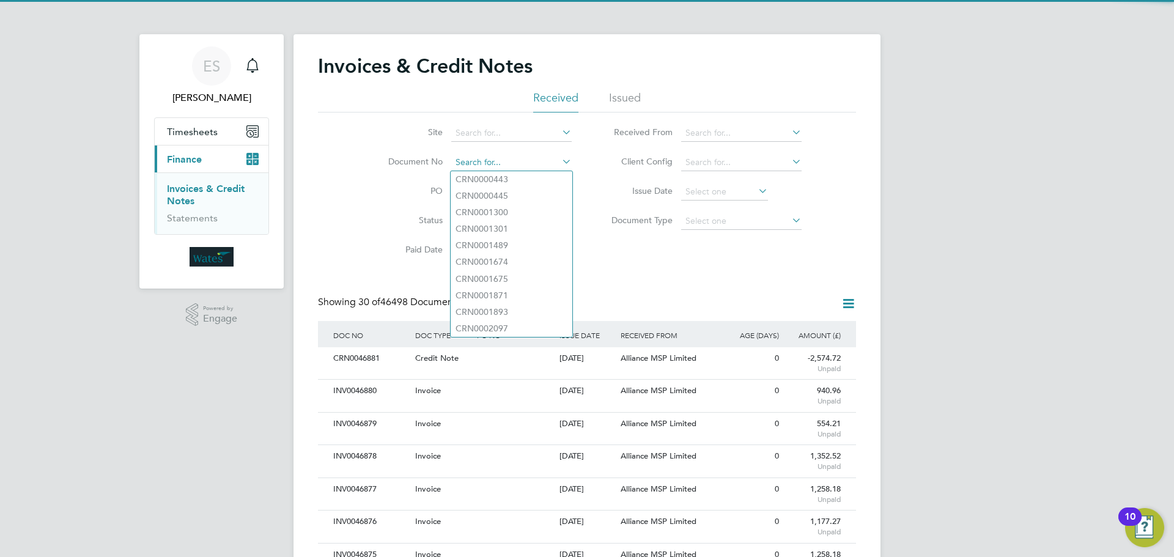
paste input "INV0046838"
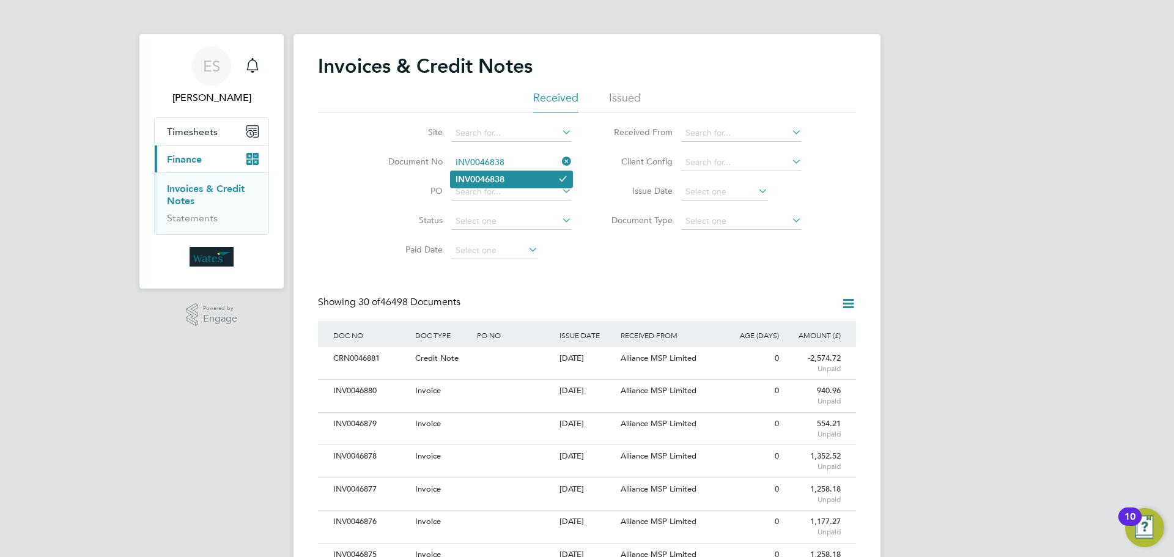
type input "INV0046838"
click at [490, 172] on li "INV0046838" at bounding box center [512, 179] width 122 height 17
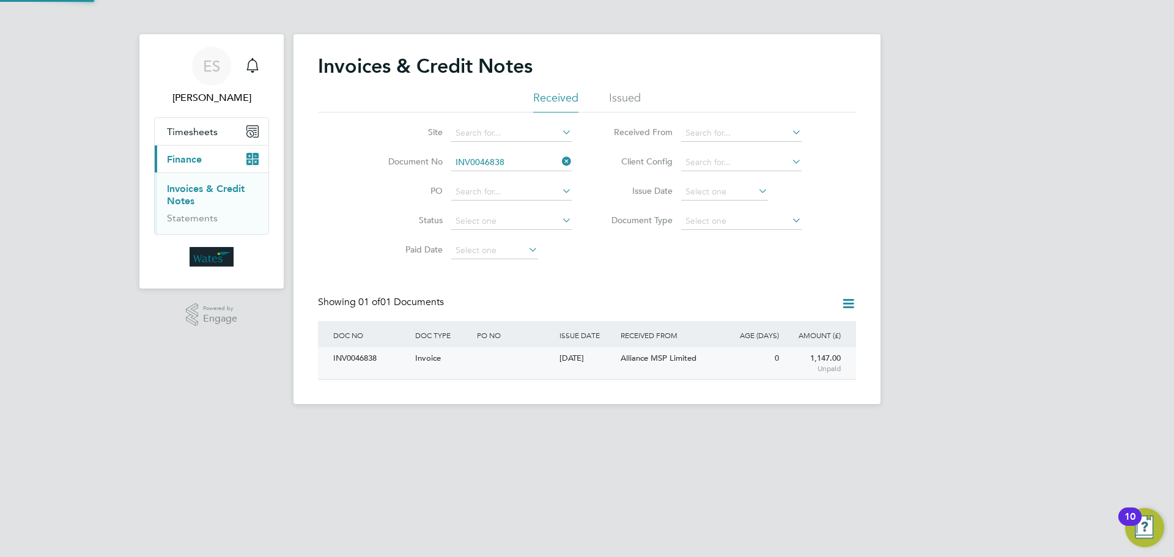
click at [333, 356] on div "INV0046838" at bounding box center [371, 358] width 82 height 23
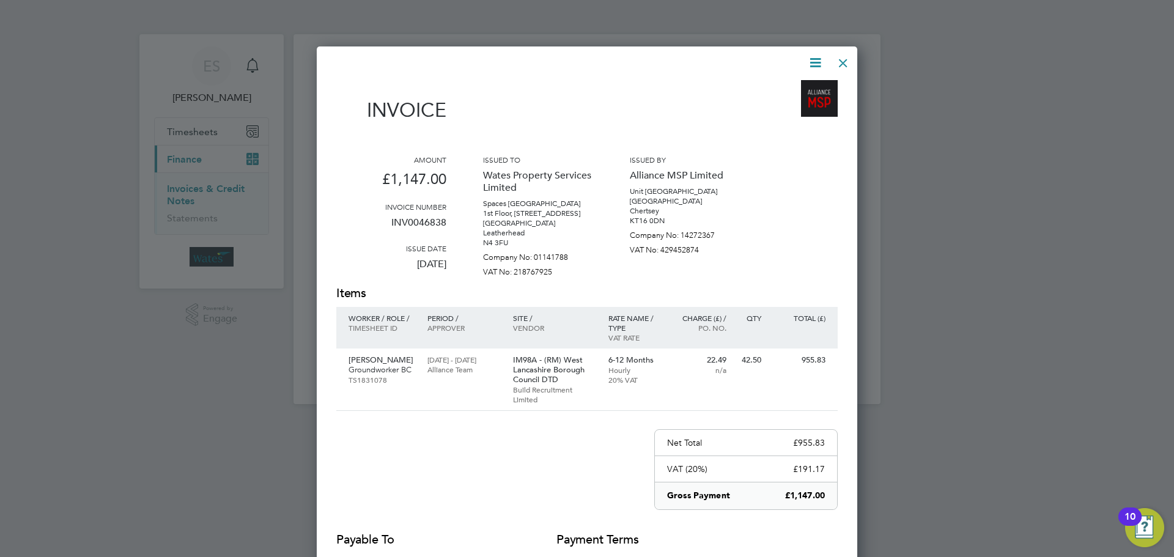
click at [808, 57] on icon at bounding box center [815, 62] width 15 height 15
click at [794, 88] on li "Download Invoice" at bounding box center [778, 91] width 84 height 17
click at [802, 62] on div at bounding box center [579, 62] width 487 height 15
click at [808, 61] on icon at bounding box center [815, 62] width 15 height 15
click at [771, 106] on li "View timesheet" at bounding box center [778, 108] width 84 height 17
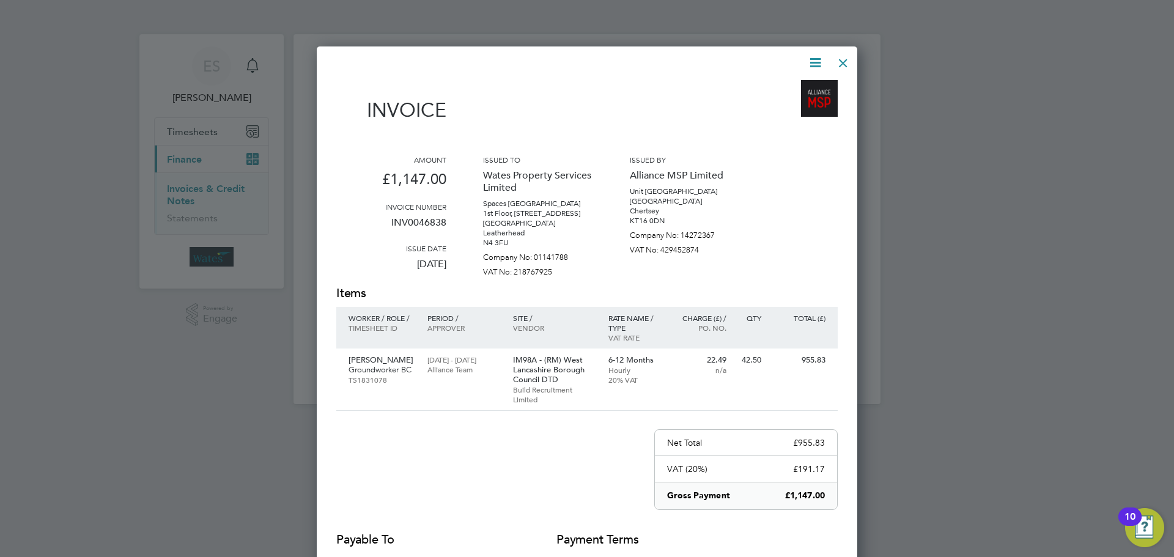
click at [847, 56] on div at bounding box center [843, 60] width 22 height 22
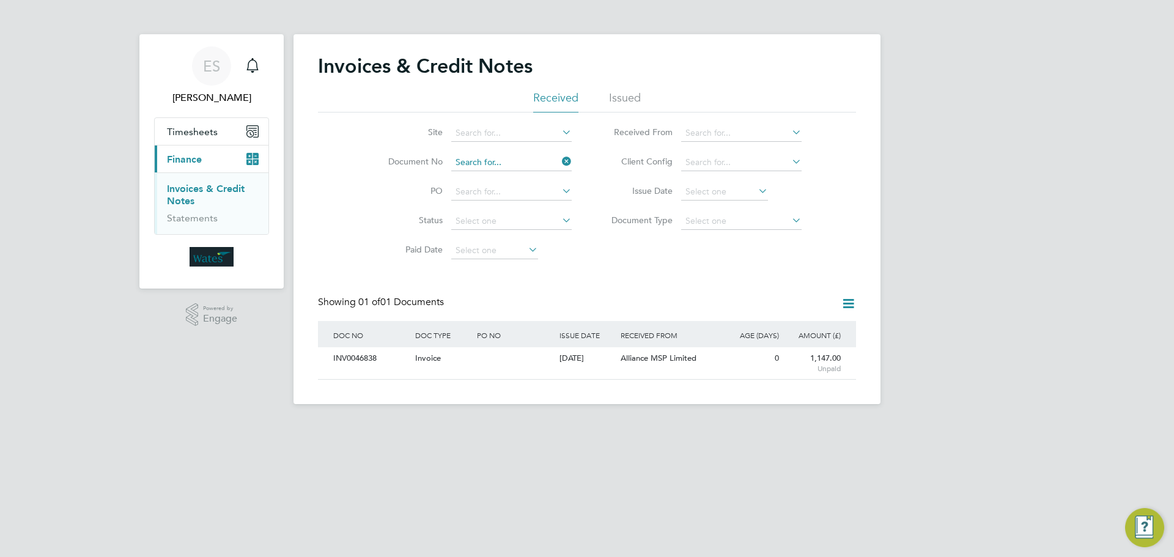
click at [511, 160] on input at bounding box center [511, 162] width 120 height 17
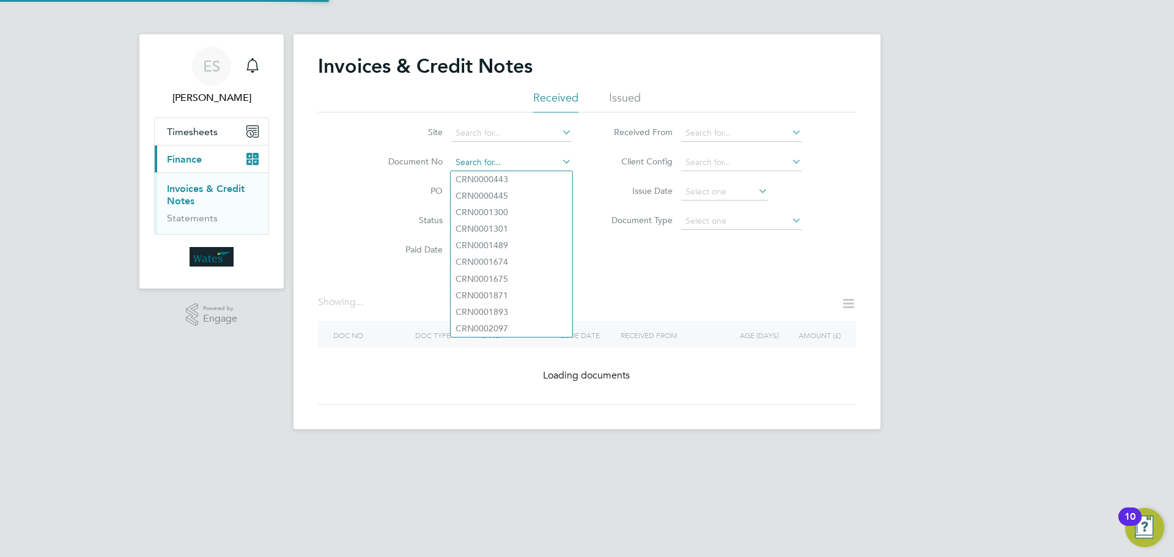
paste input "INV0046839"
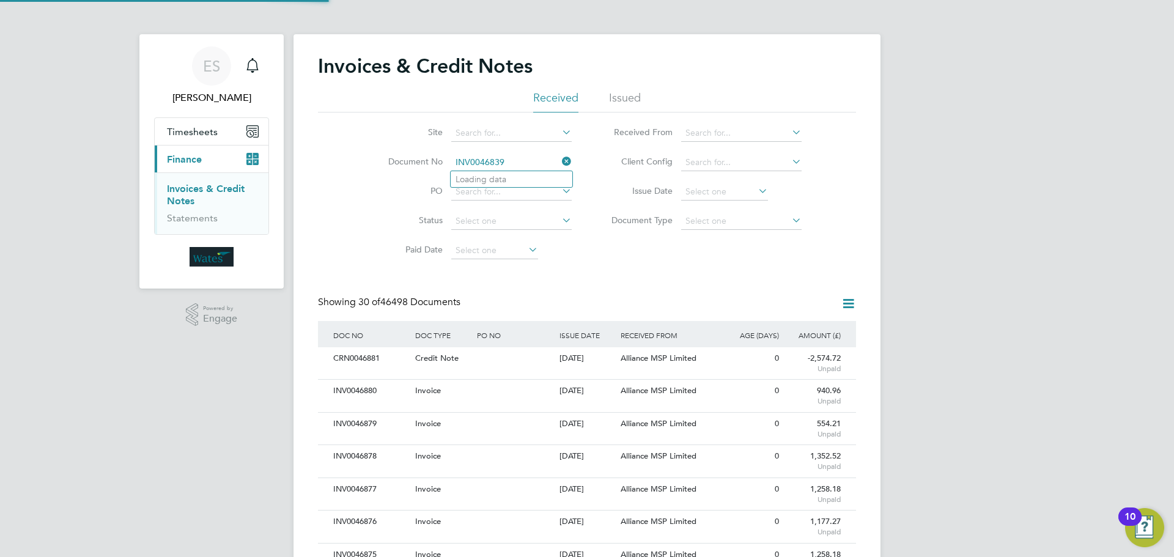
scroll to position [23, 83]
type input "INV0046839"
click at [502, 179] on b "INV0046839" at bounding box center [480, 179] width 49 height 10
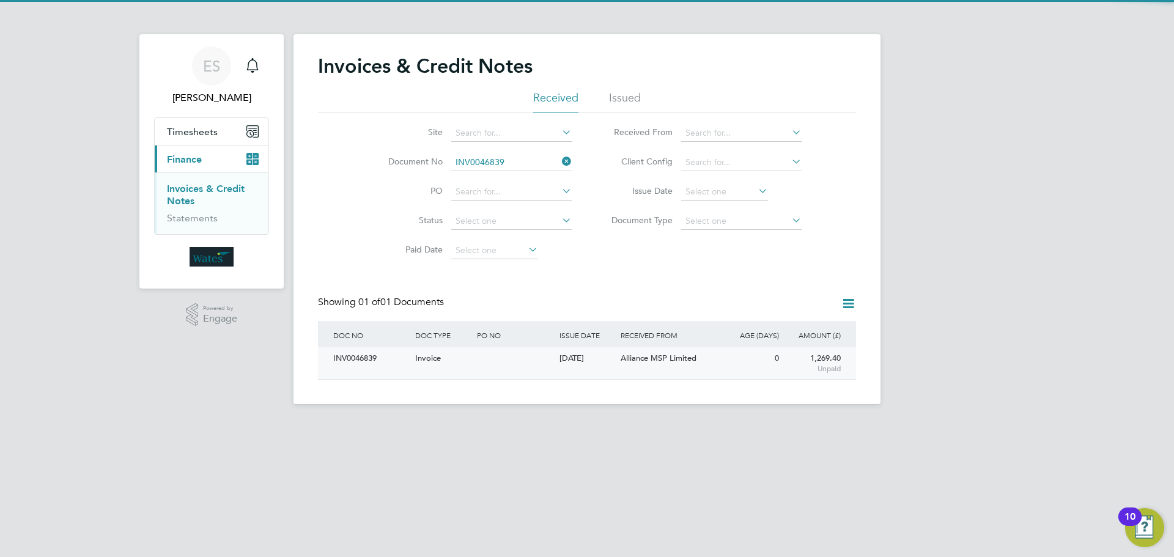
click at [360, 363] on div "INV0046839" at bounding box center [371, 358] width 82 height 23
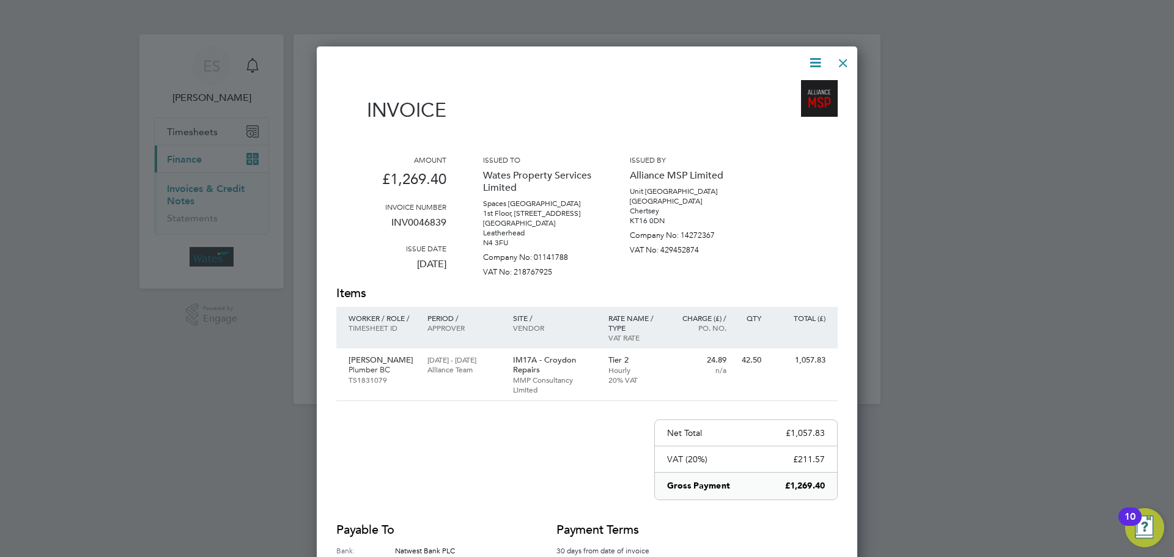
click at [818, 56] on icon at bounding box center [815, 62] width 15 height 15
click at [796, 88] on li "Download Invoice" at bounding box center [778, 91] width 84 height 17
click at [818, 61] on icon at bounding box center [815, 62] width 15 height 15
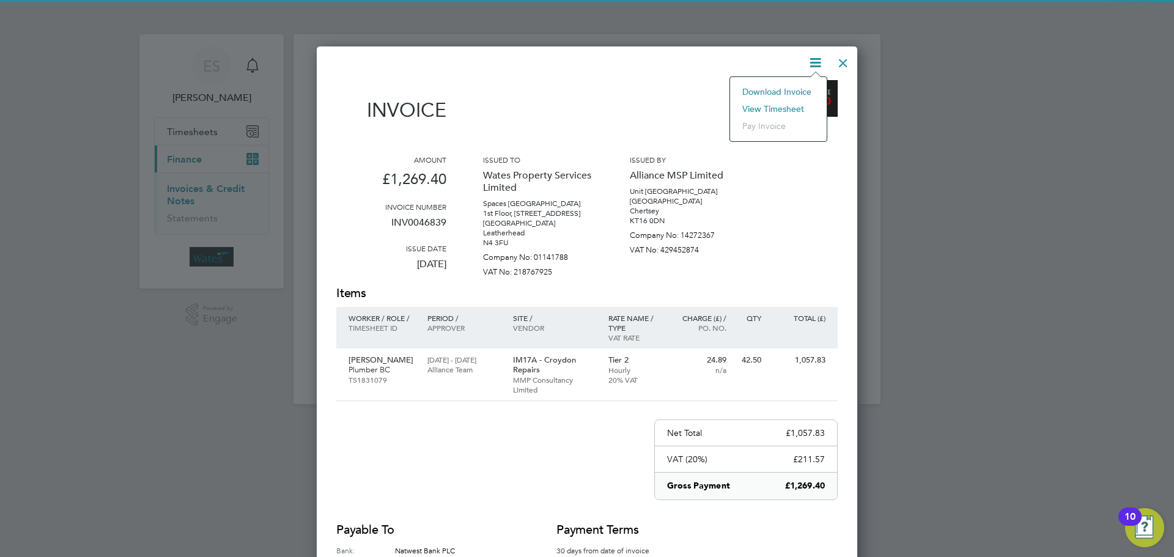
click at [791, 100] on li "View timesheet" at bounding box center [778, 108] width 84 height 17
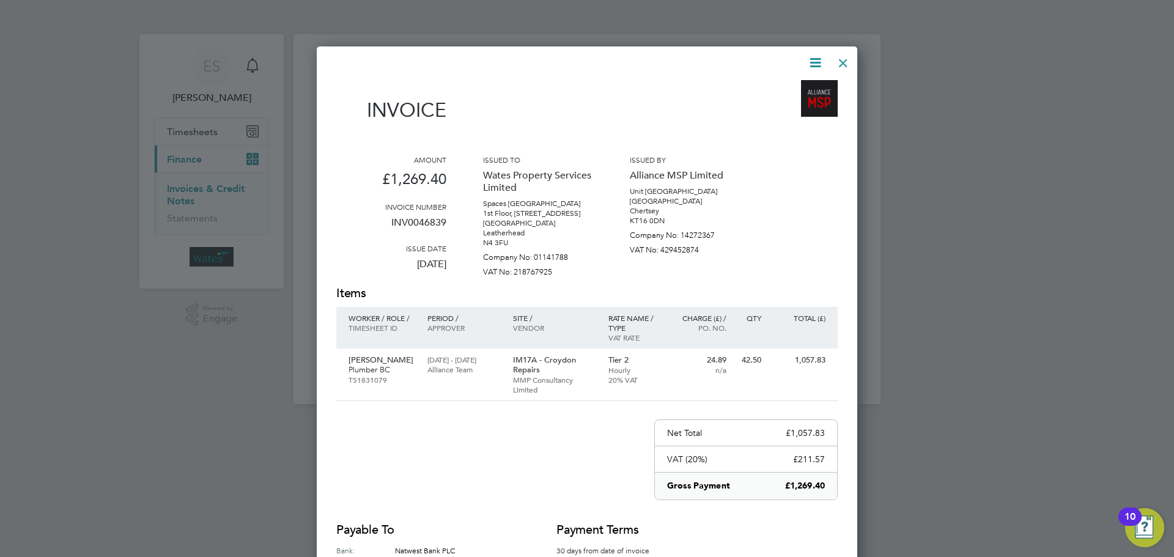
click at [837, 61] on div at bounding box center [843, 60] width 22 height 22
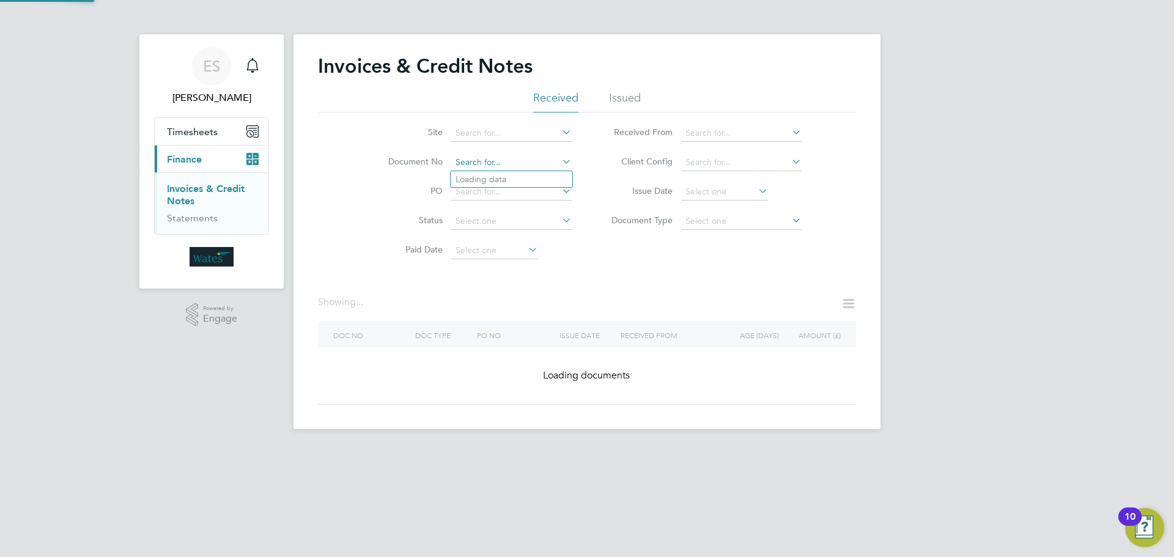
click at [508, 164] on input at bounding box center [511, 162] width 120 height 17
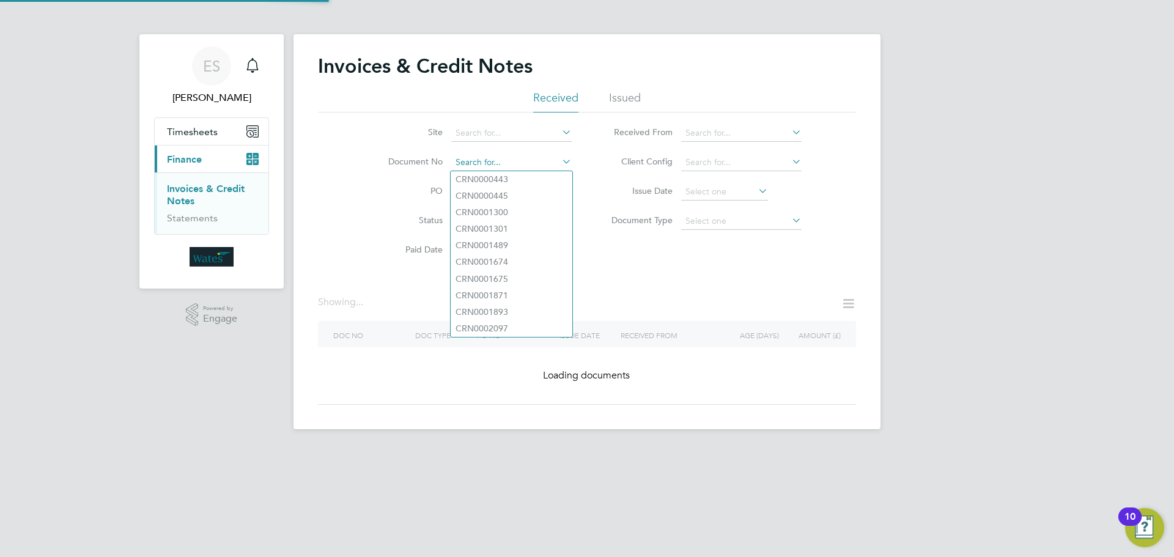
paste input "INV0046840"
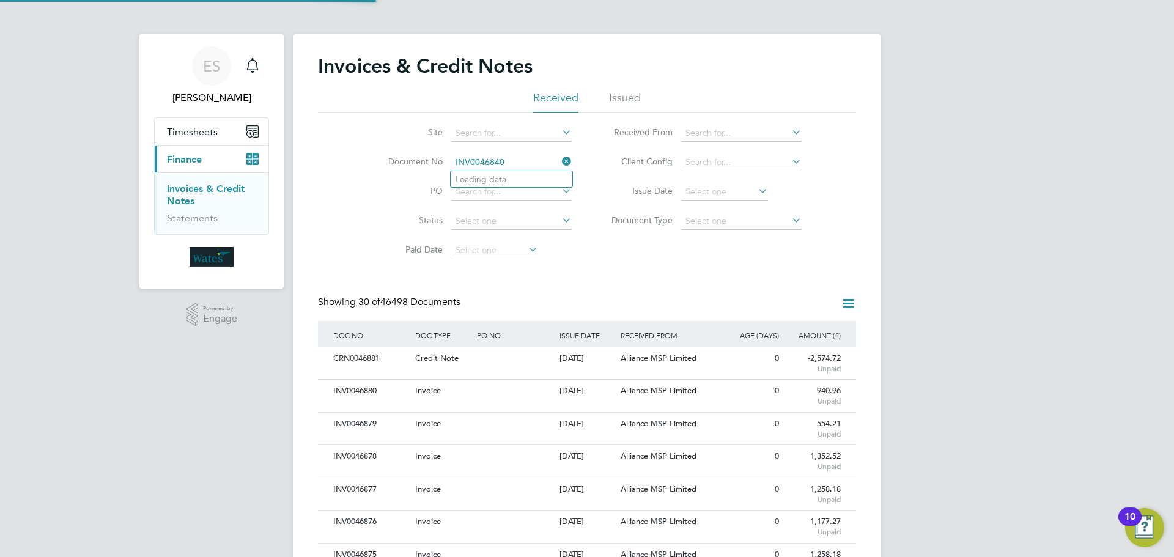
scroll to position [23, 103]
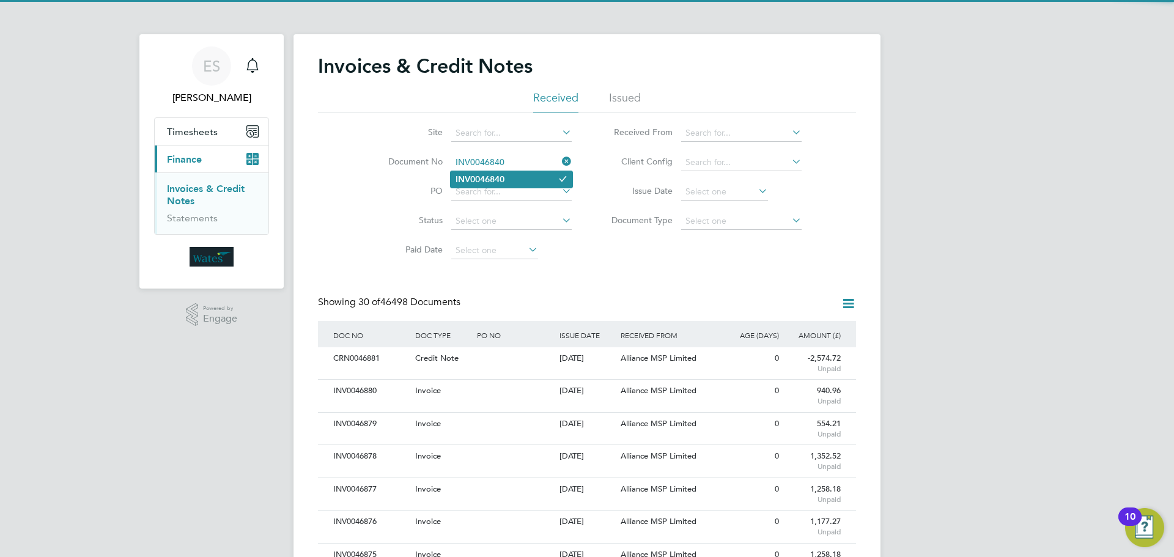
type input "INV0046840"
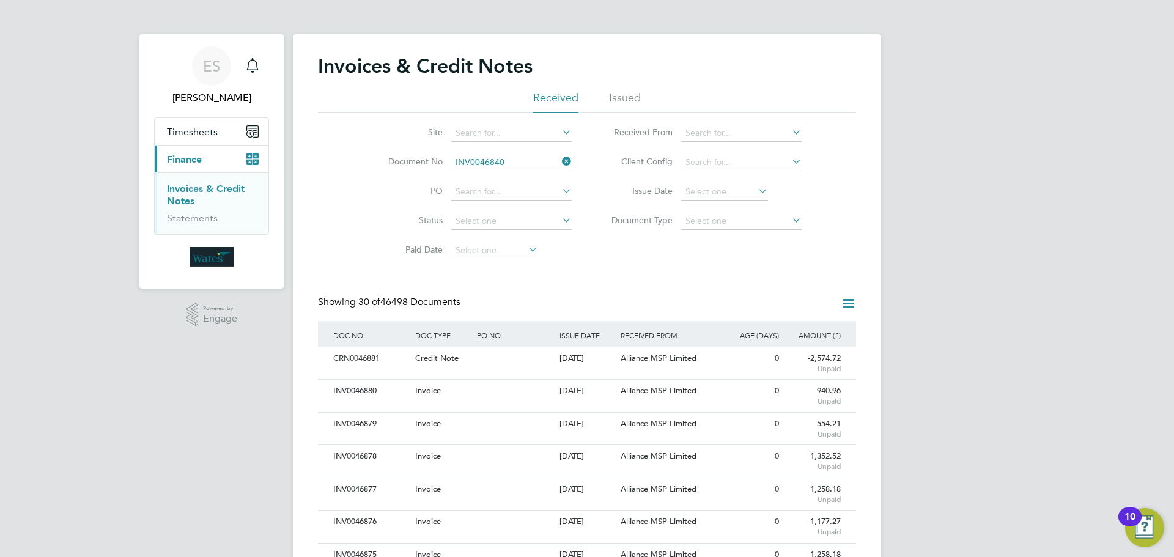
click at [537, 173] on li "INV0046840" at bounding box center [512, 179] width 122 height 17
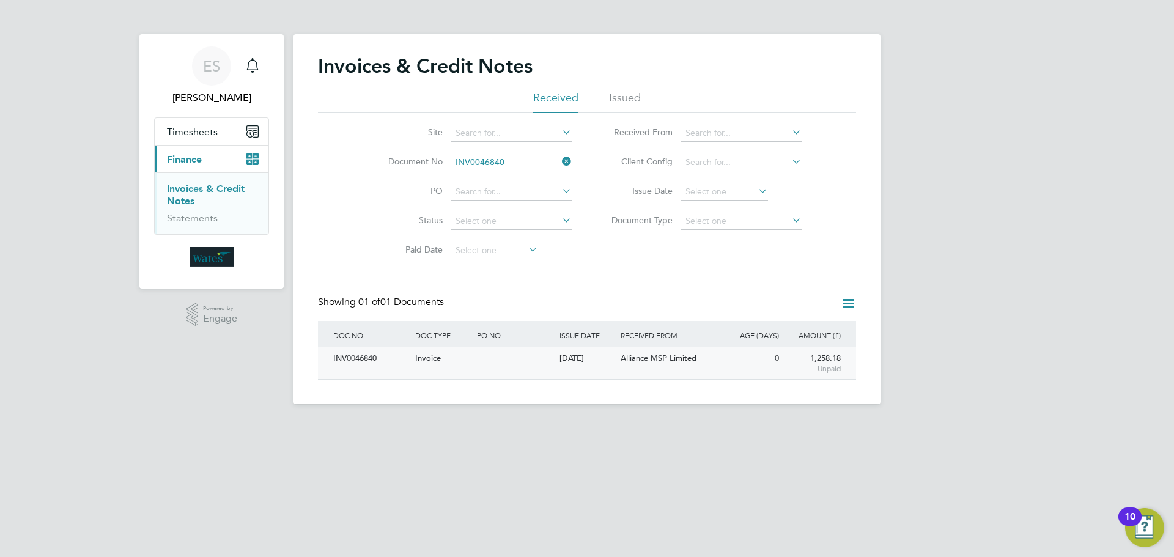
click at [363, 353] on div "INV0046840" at bounding box center [371, 358] width 82 height 23
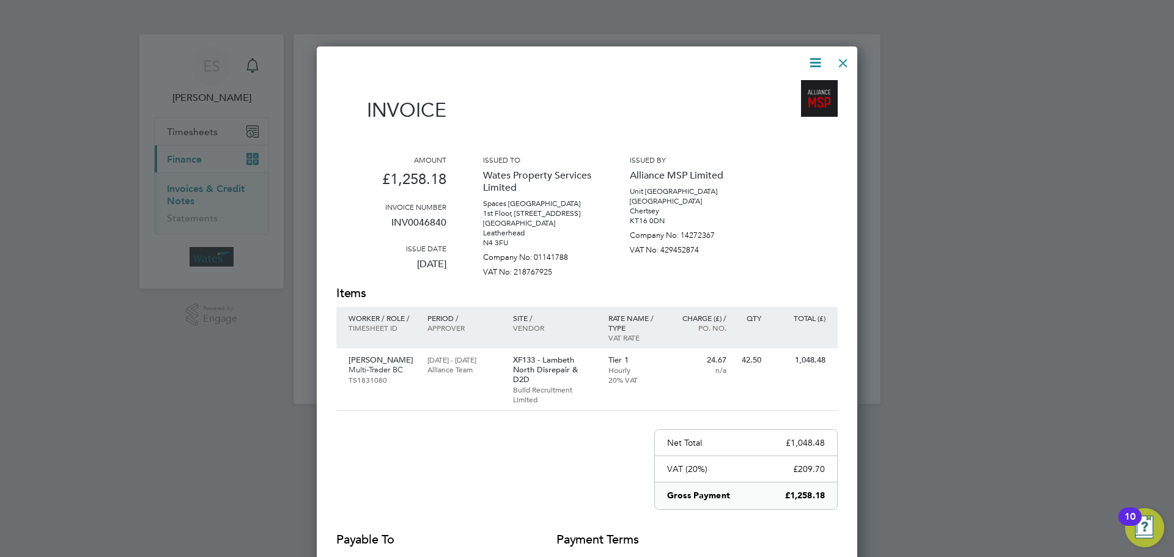
click at [814, 59] on icon at bounding box center [815, 62] width 15 height 15
click at [800, 85] on li "Download Invoice" at bounding box center [778, 91] width 84 height 17
click at [810, 59] on icon at bounding box center [815, 62] width 15 height 15
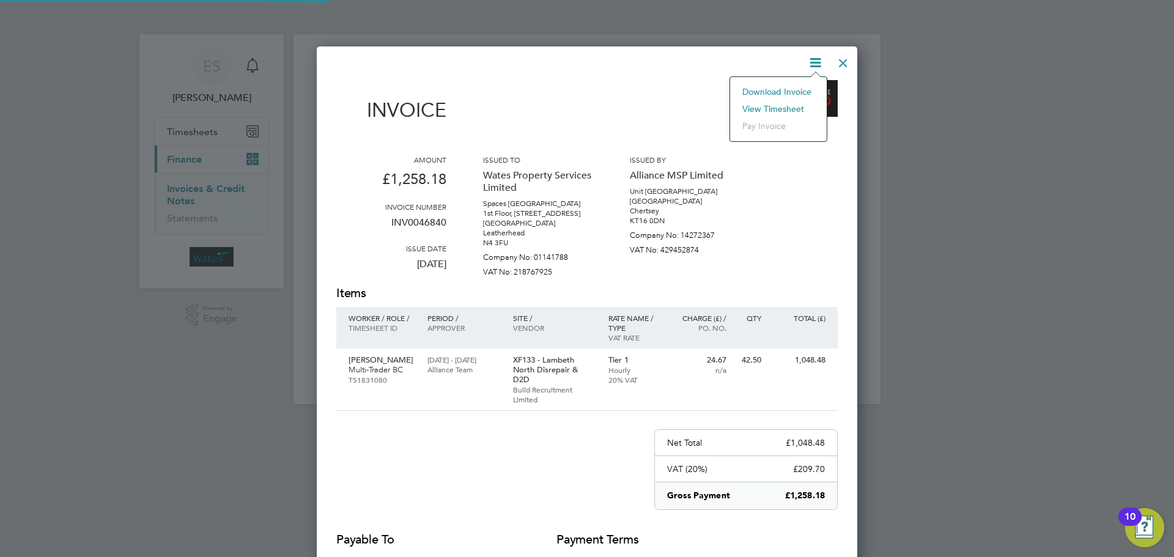
click at [786, 106] on li "View timesheet" at bounding box center [778, 108] width 84 height 17
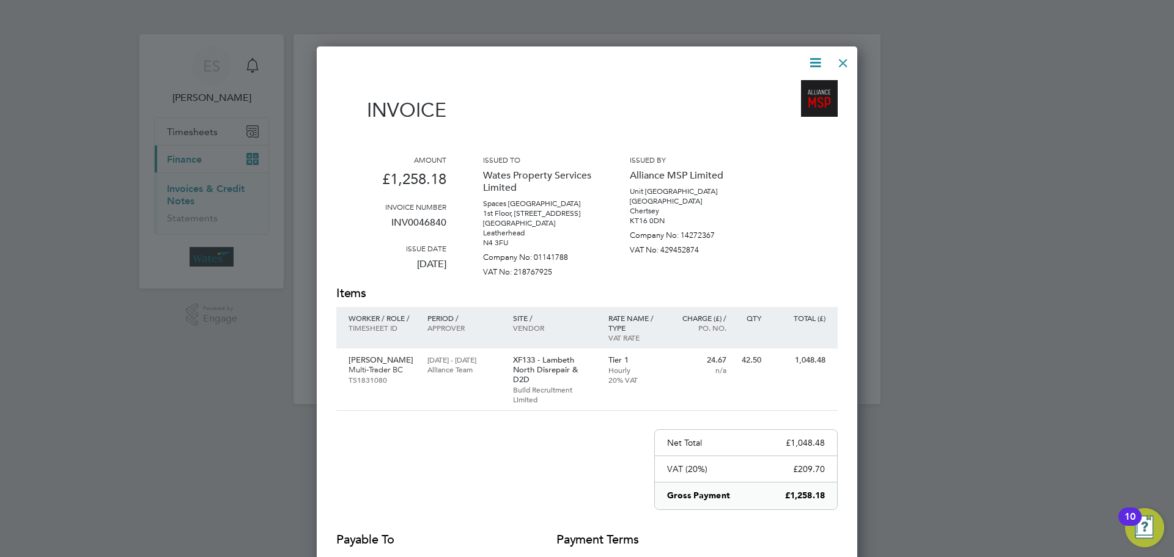
click at [837, 57] on div at bounding box center [843, 60] width 22 height 22
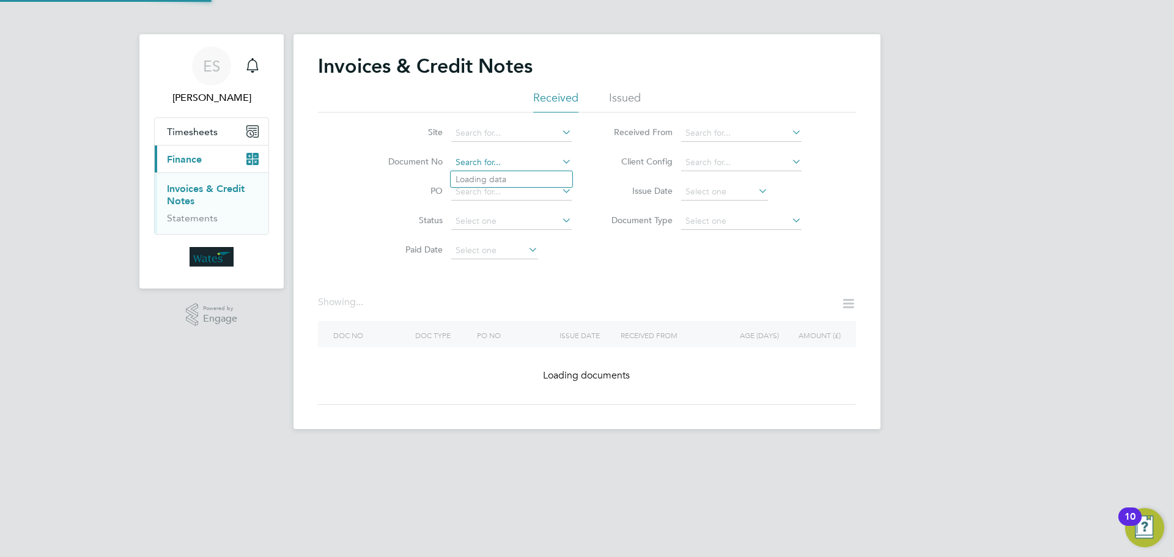
click at [481, 163] on input at bounding box center [511, 162] width 120 height 17
paste input "INV0046841"
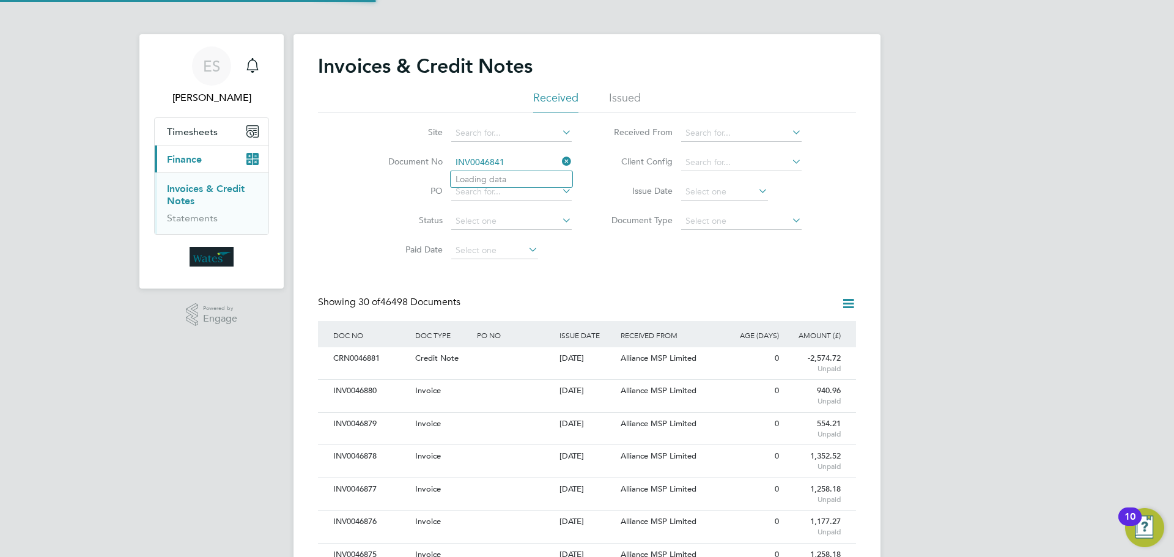
scroll to position [23, 83]
type input "INV0046841"
click at [518, 179] on li "INV0046841" at bounding box center [512, 179] width 122 height 17
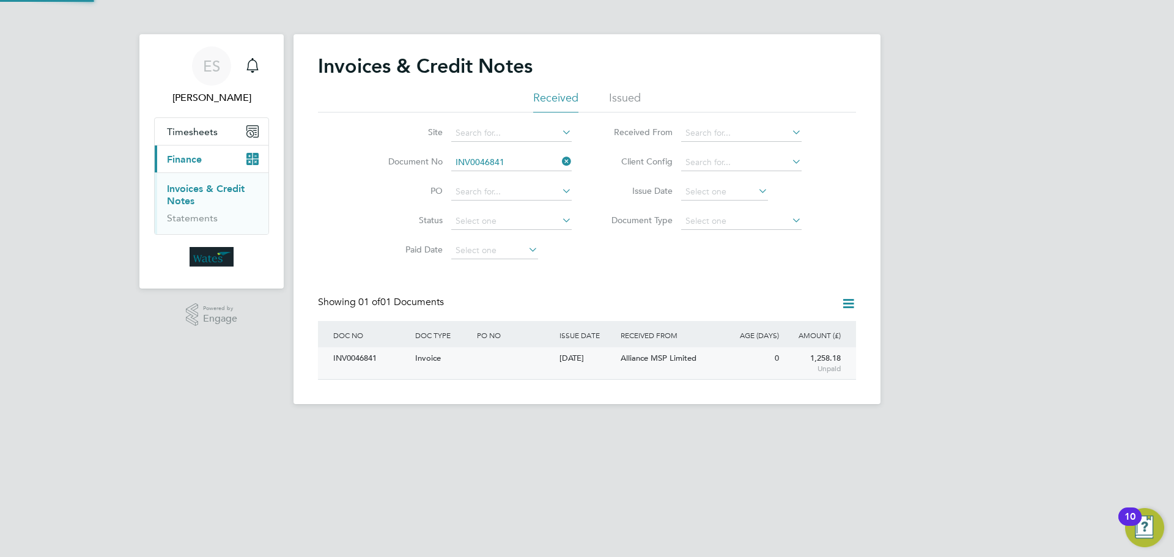
click at [354, 360] on div "INV0046841" at bounding box center [371, 358] width 82 height 23
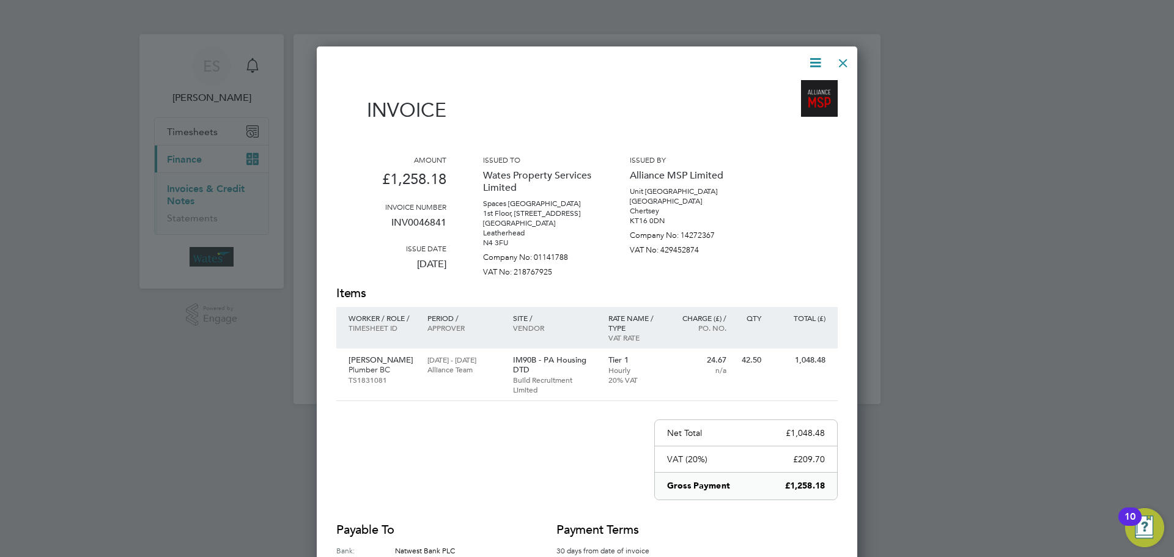
click at [815, 56] on icon at bounding box center [815, 62] width 15 height 15
click at [806, 88] on li "Download Invoice" at bounding box center [778, 91] width 84 height 17
click at [818, 59] on icon at bounding box center [815, 62] width 15 height 15
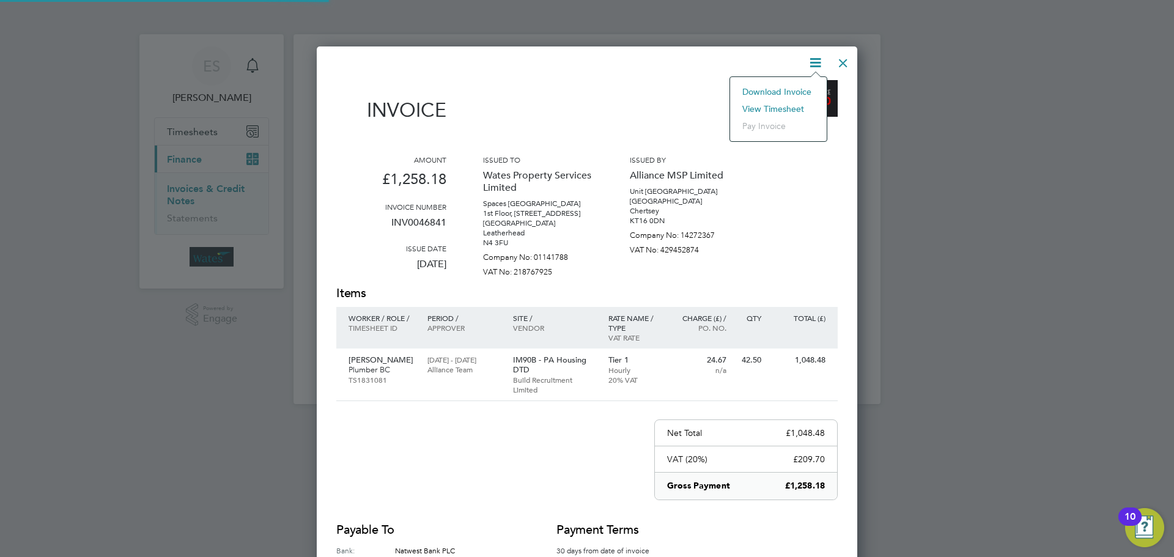
click at [771, 102] on li "View timesheet" at bounding box center [778, 108] width 84 height 17
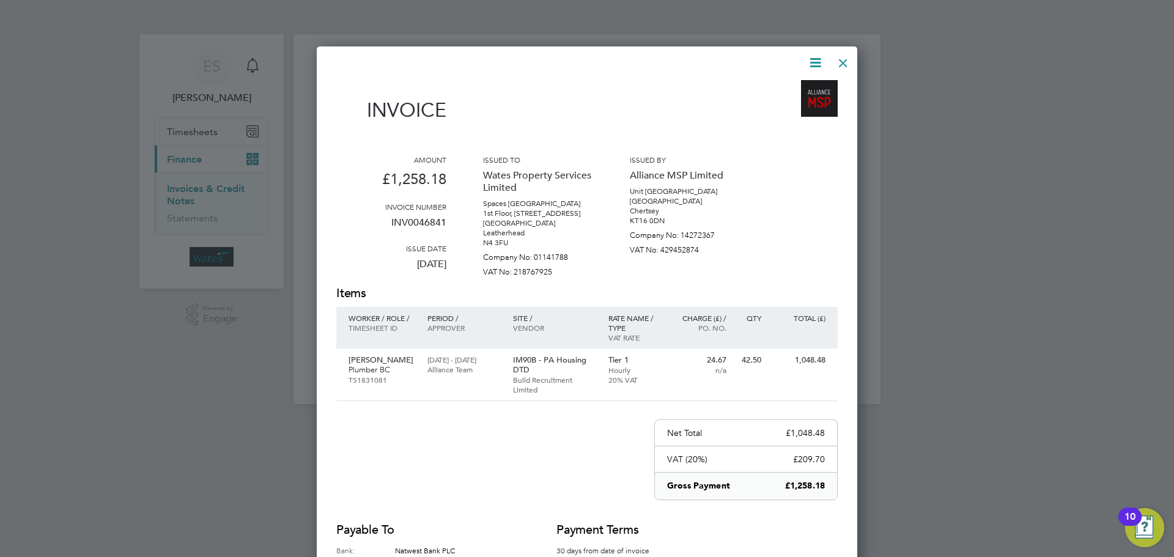
click at [837, 60] on div at bounding box center [843, 60] width 22 height 22
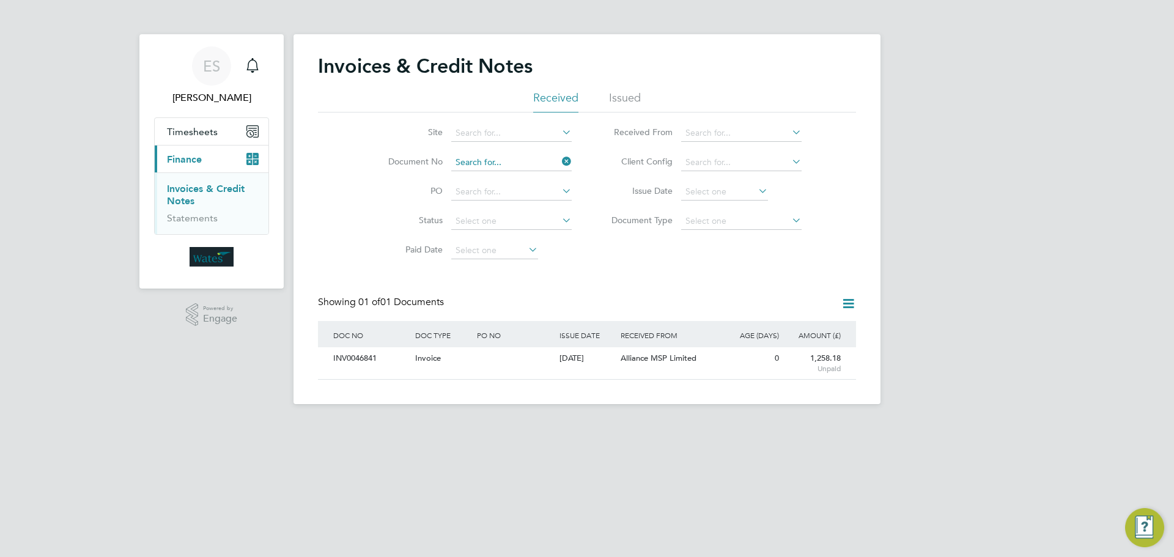
click at [544, 157] on input at bounding box center [511, 162] width 120 height 17
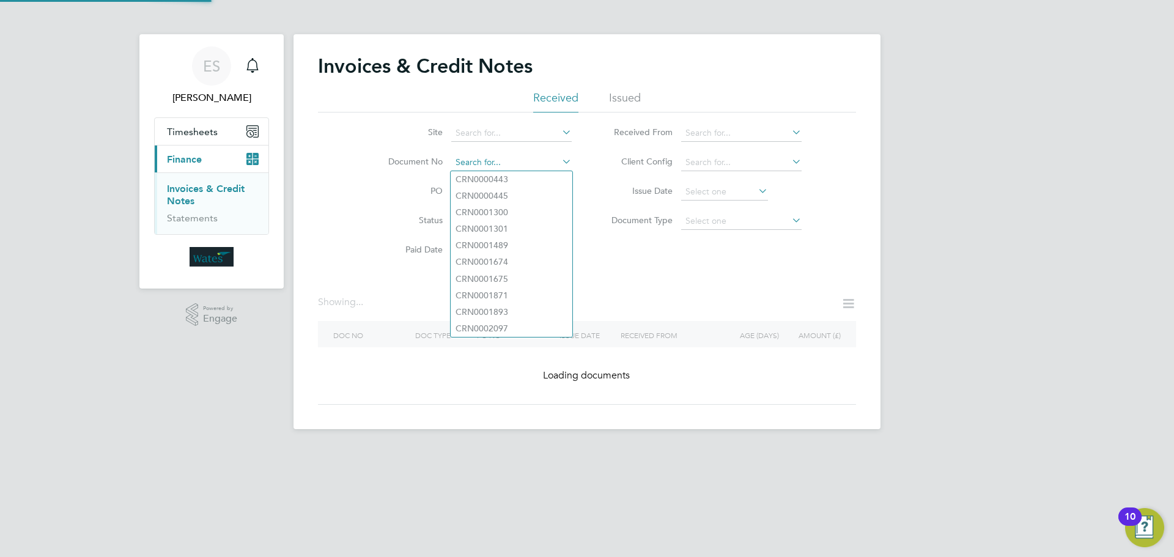
paste input "INV0046842"
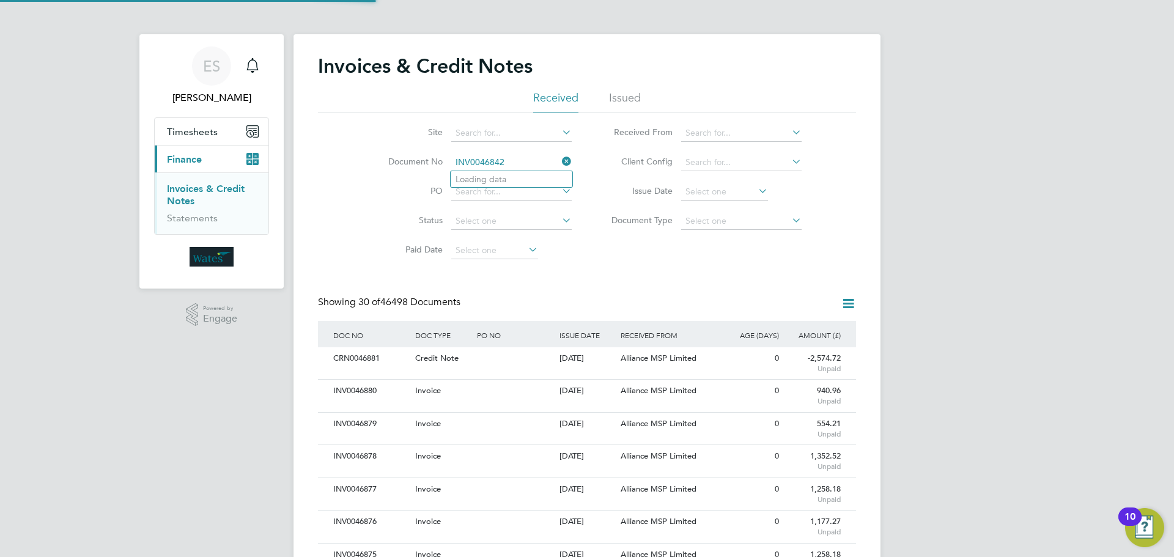
scroll to position [23, 83]
type input "INV0046842"
click at [522, 179] on li "INV0046842" at bounding box center [512, 179] width 122 height 17
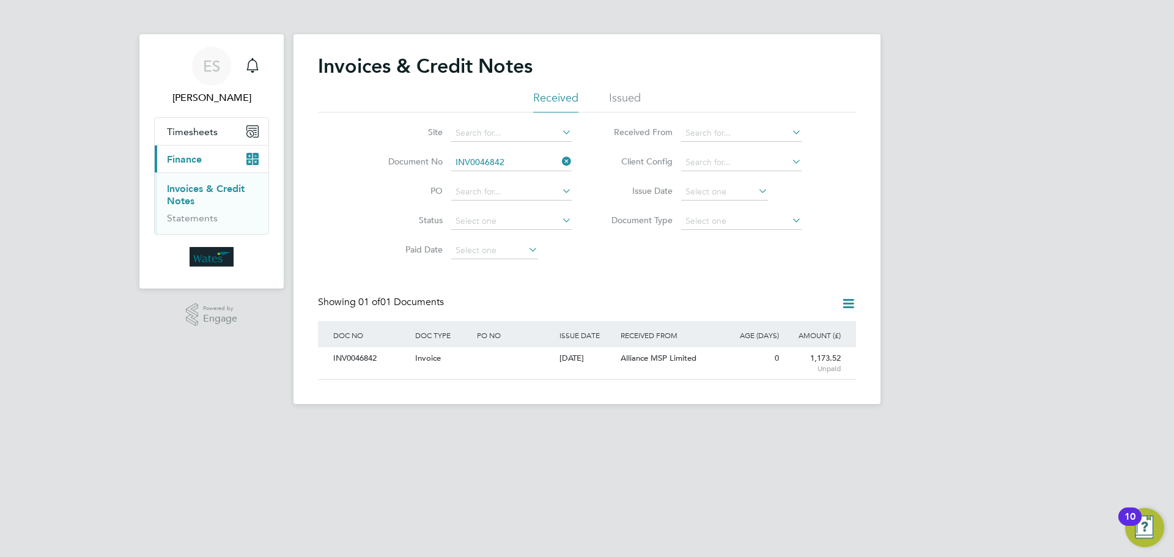
click at [363, 360] on div "INV0046842" at bounding box center [371, 358] width 82 height 23
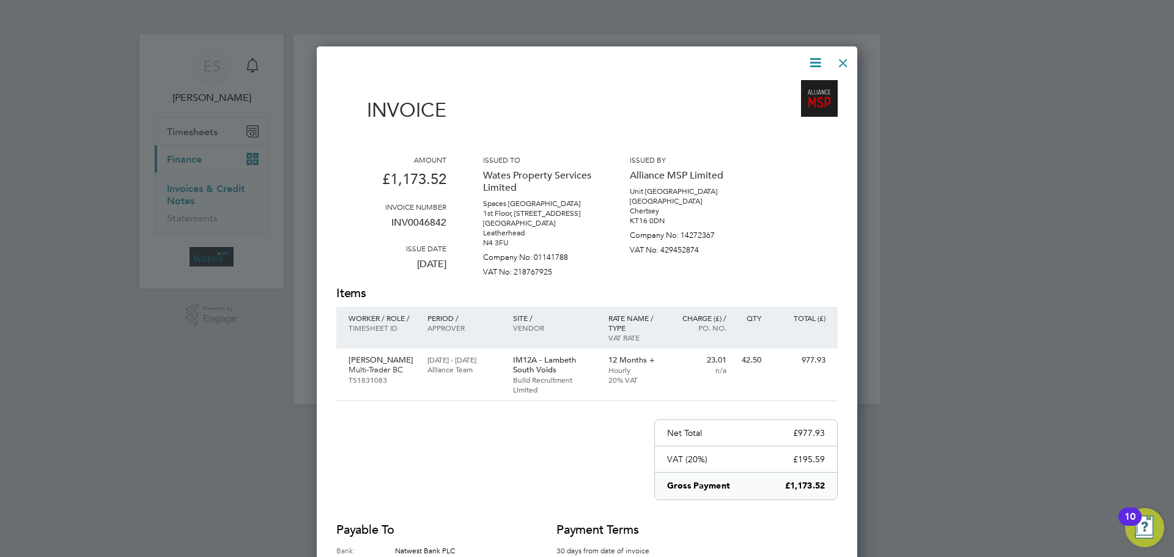
click at [811, 57] on icon at bounding box center [815, 62] width 15 height 15
click at [804, 87] on li "Download Invoice" at bounding box center [778, 91] width 84 height 17
drag, startPoint x: 812, startPoint y: 56, endPoint x: 804, endPoint y: 78, distance: 22.8
click at [812, 56] on icon at bounding box center [815, 62] width 15 height 15
click at [785, 105] on li "View timesheet" at bounding box center [778, 108] width 84 height 17
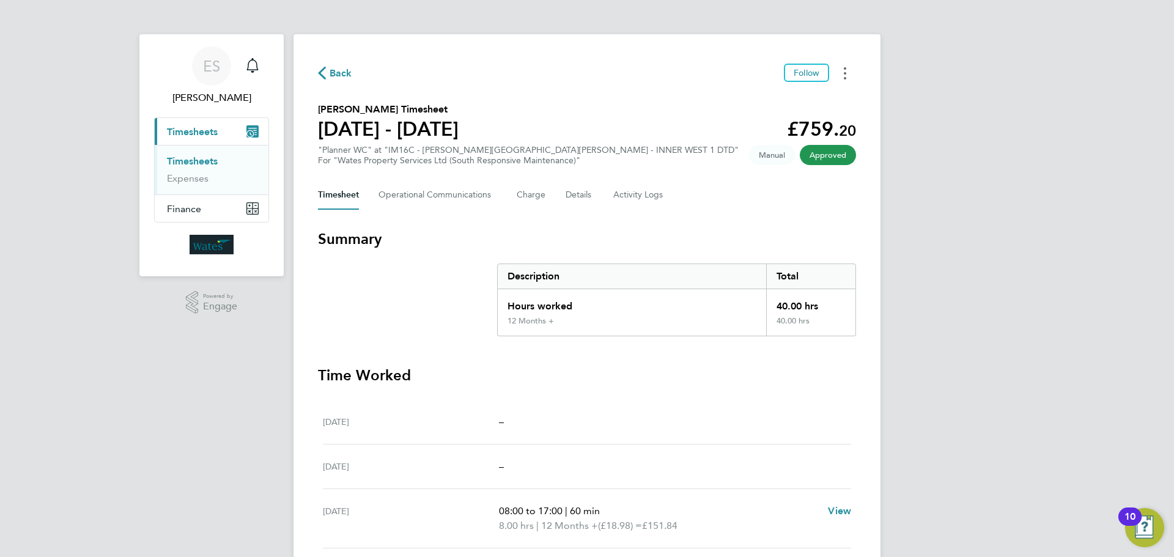
click at [847, 77] on button "Timesheets Menu" at bounding box center [845, 73] width 22 height 19
click at [845, 98] on link "Download timesheet" at bounding box center [782, 100] width 147 height 24
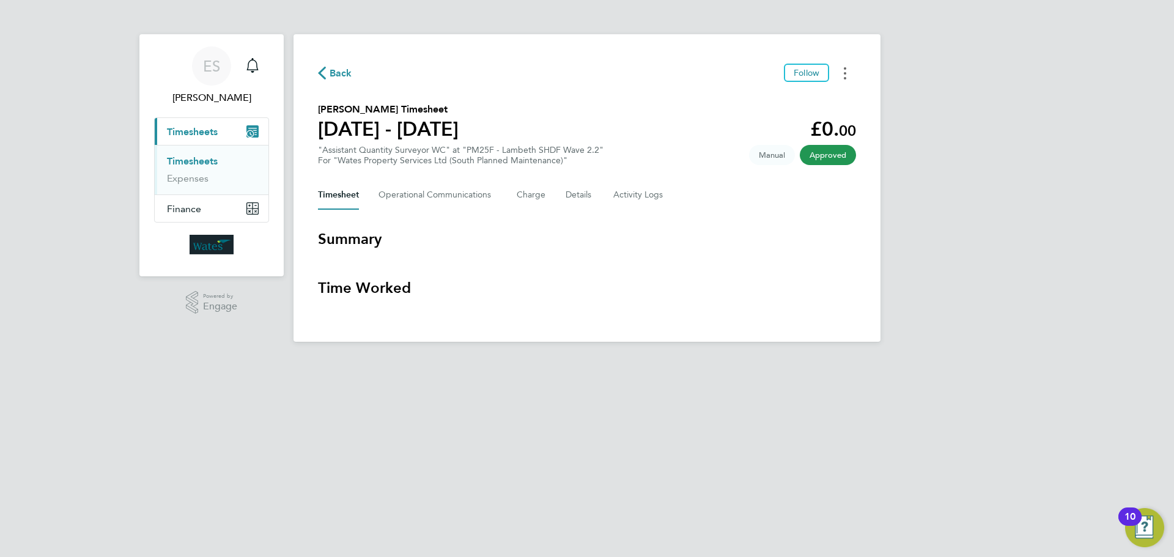
click at [846, 72] on button "Timesheets Menu" at bounding box center [845, 73] width 22 height 19
click at [812, 102] on link "Download timesheet" at bounding box center [782, 100] width 147 height 24
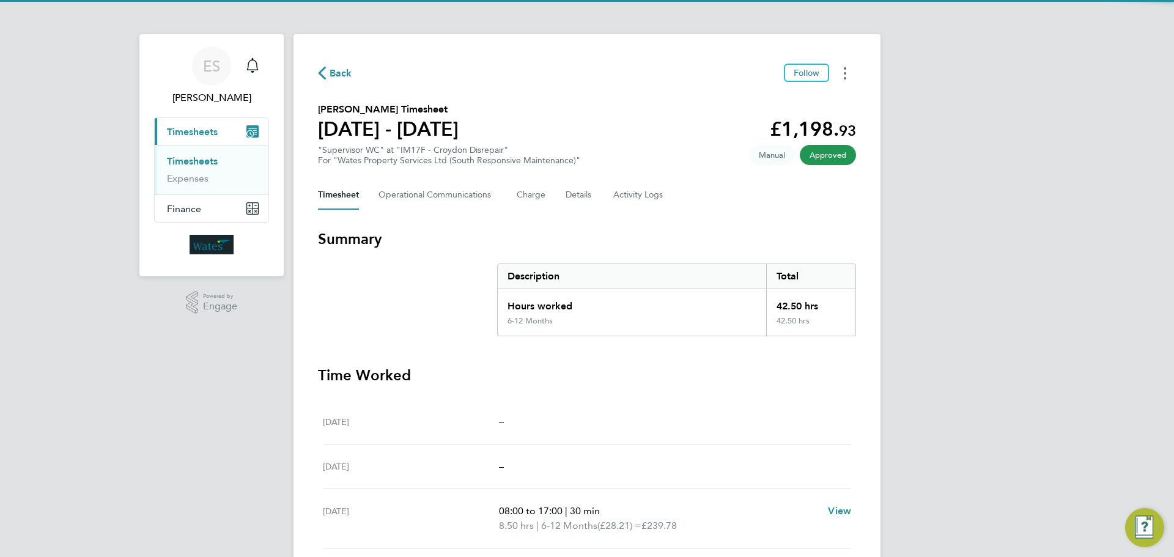
drag, startPoint x: 848, startPoint y: 65, endPoint x: 837, endPoint y: 80, distance: 18.3
click at [846, 65] on button "Timesheets Menu" at bounding box center [845, 73] width 22 height 19
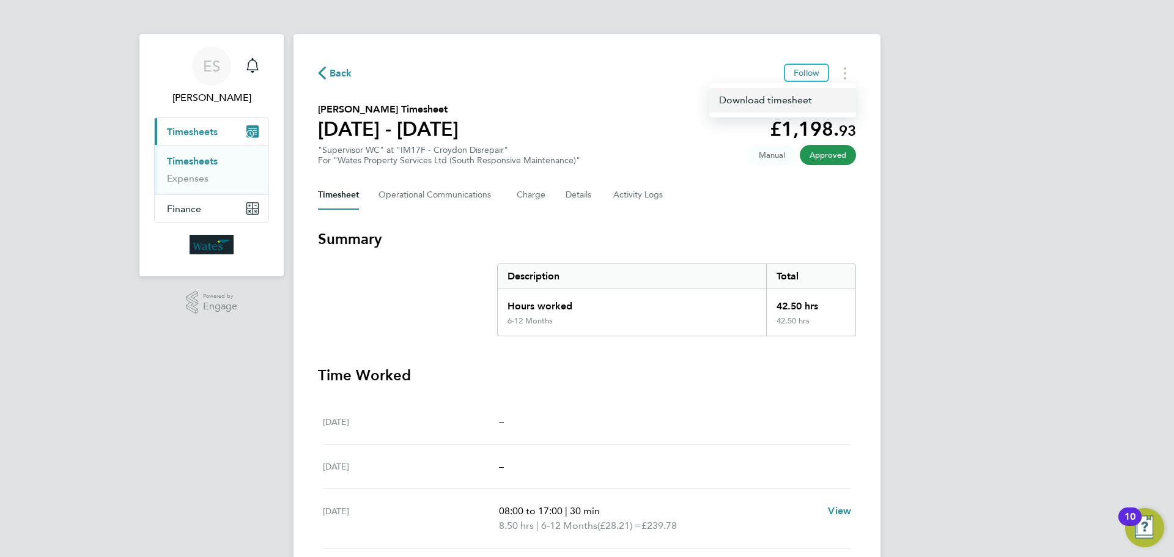
click at [813, 103] on link "Download timesheet" at bounding box center [782, 100] width 147 height 24
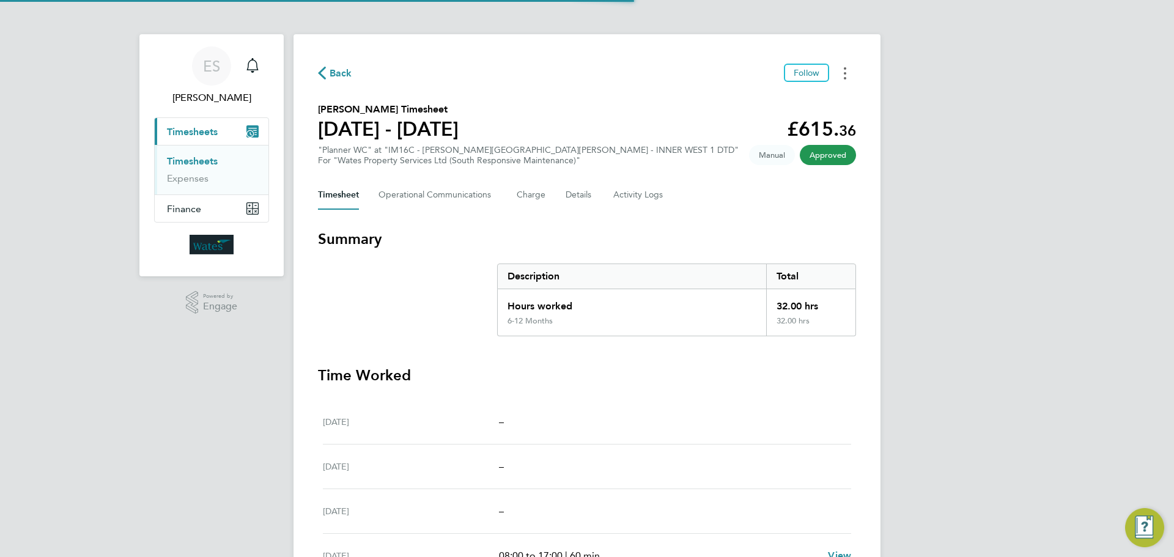
drag, startPoint x: 849, startPoint y: 68, endPoint x: 838, endPoint y: 80, distance: 15.6
click at [849, 68] on button "Timesheets Menu" at bounding box center [845, 73] width 22 height 19
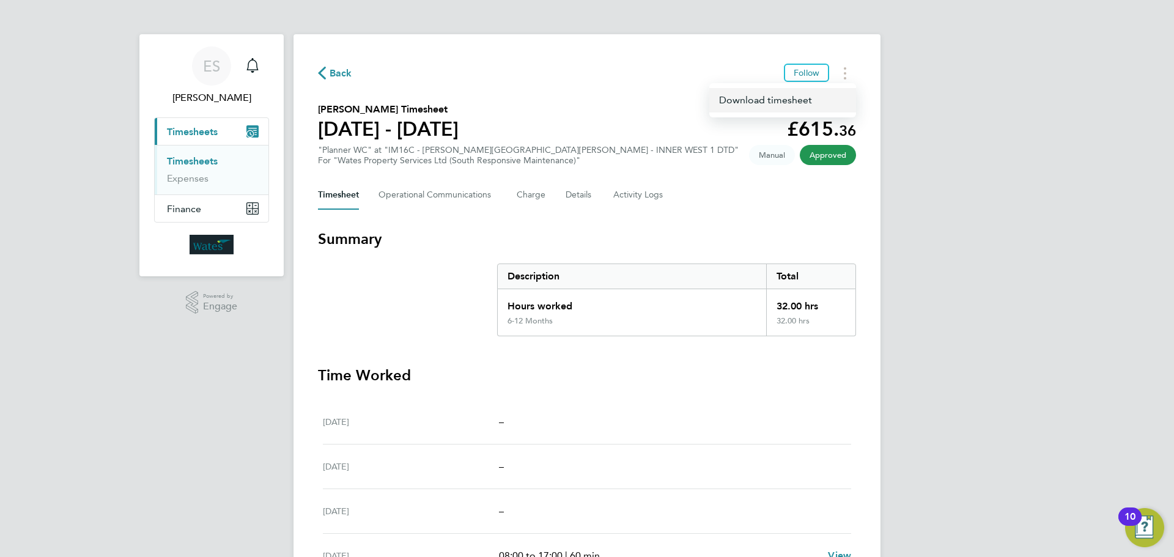
click at [823, 98] on link "Download timesheet" at bounding box center [782, 100] width 147 height 24
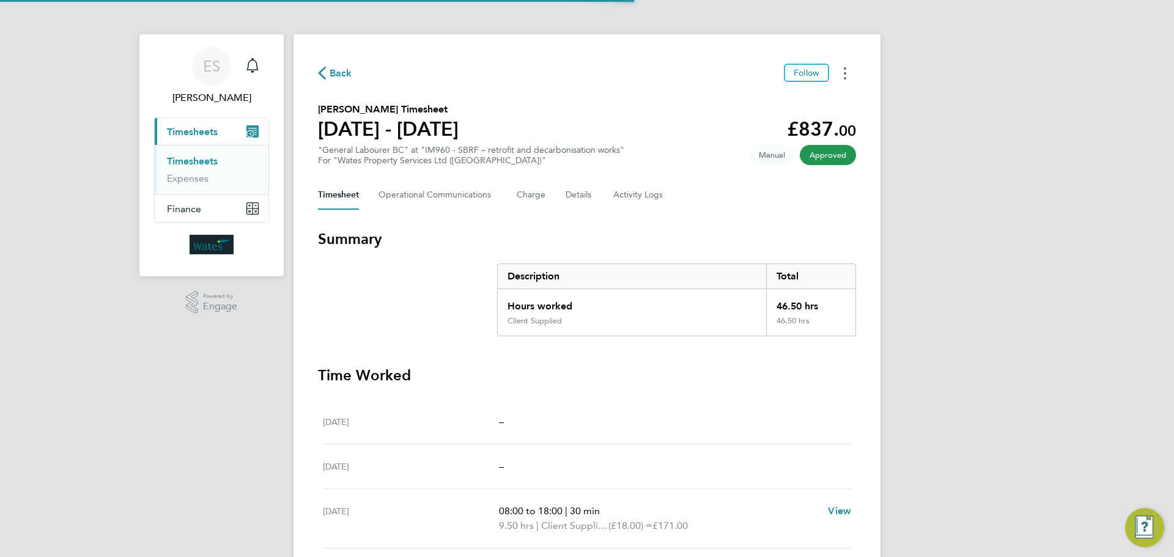
click at [849, 67] on button "Timesheets Menu" at bounding box center [845, 73] width 22 height 19
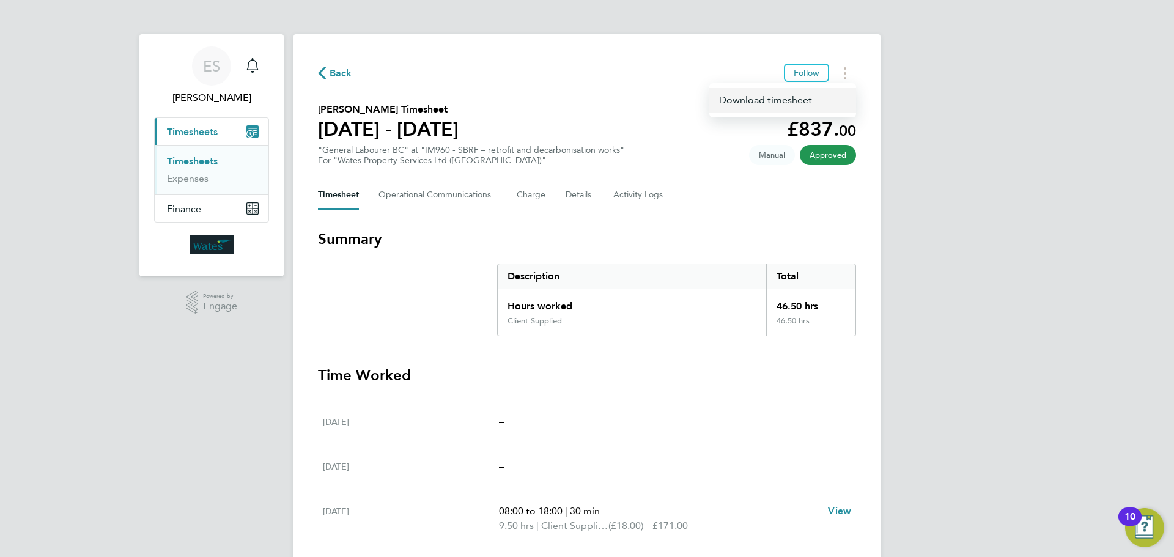
click at [834, 97] on link "Download timesheet" at bounding box center [782, 100] width 147 height 24
click at [845, 73] on circle "Timesheets Menu" at bounding box center [845, 73] width 2 height 2
click at [784, 105] on link "Download timesheet" at bounding box center [782, 100] width 147 height 24
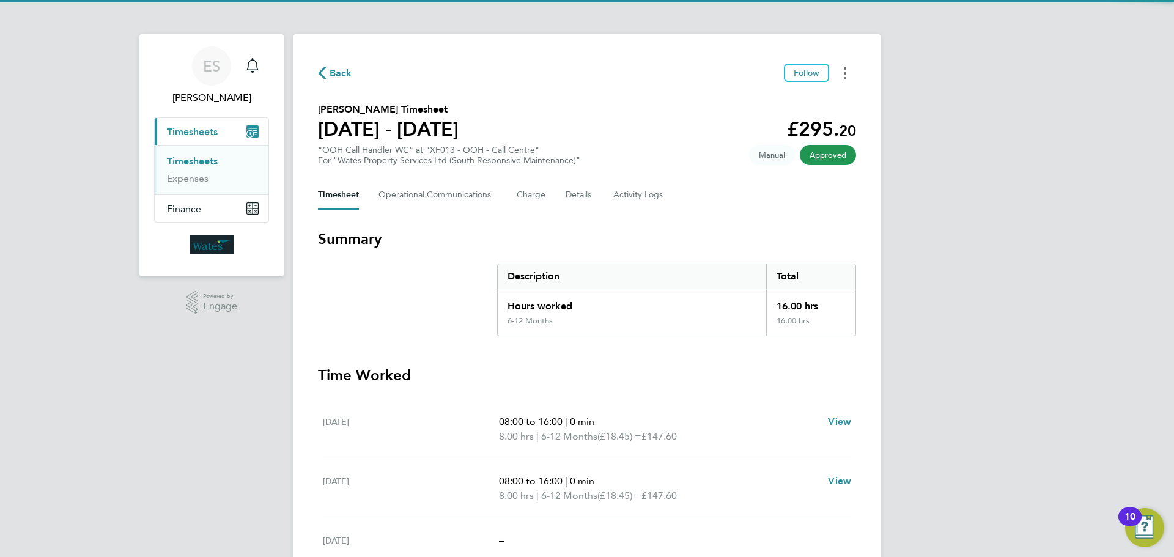
click at [848, 73] on button "Timesheets Menu" at bounding box center [845, 73] width 22 height 19
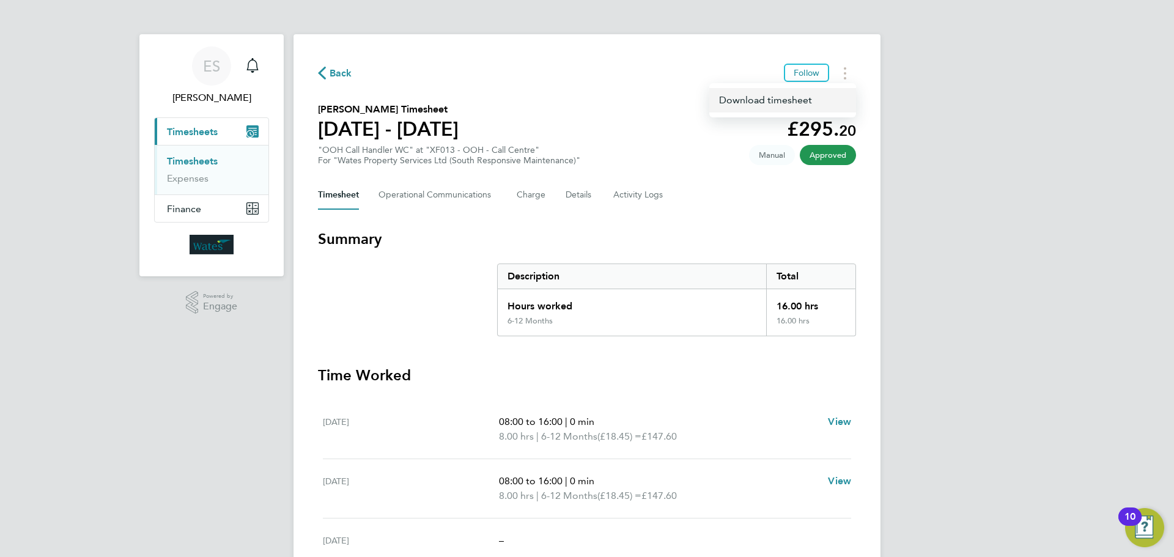
click at [816, 101] on link "Download timesheet" at bounding box center [782, 100] width 147 height 24
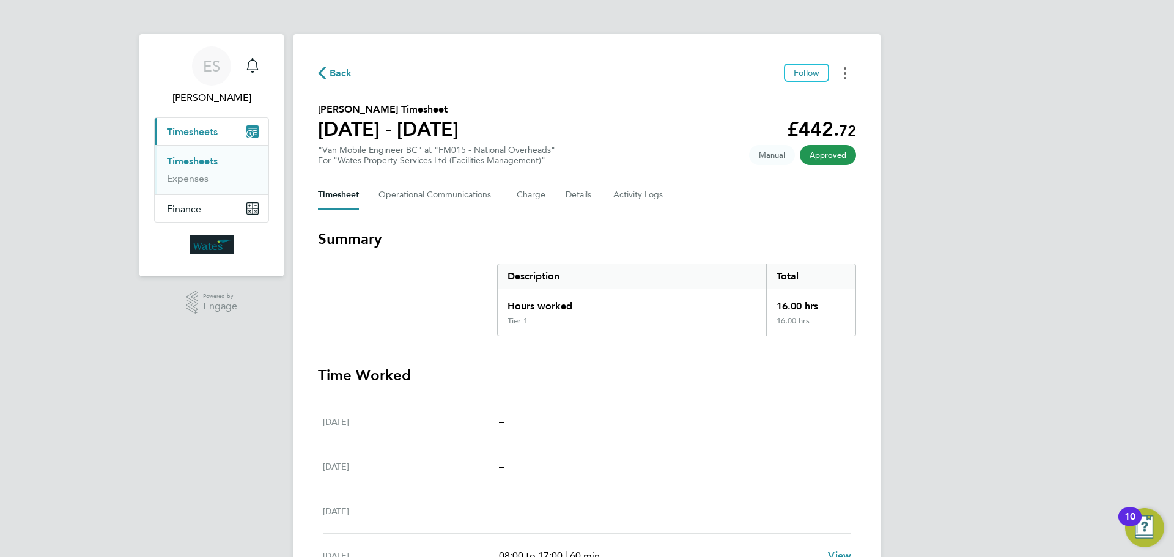
click at [835, 70] on button "Timesheets Menu" at bounding box center [845, 73] width 22 height 19
click at [807, 97] on link "Download timesheet" at bounding box center [782, 100] width 147 height 24
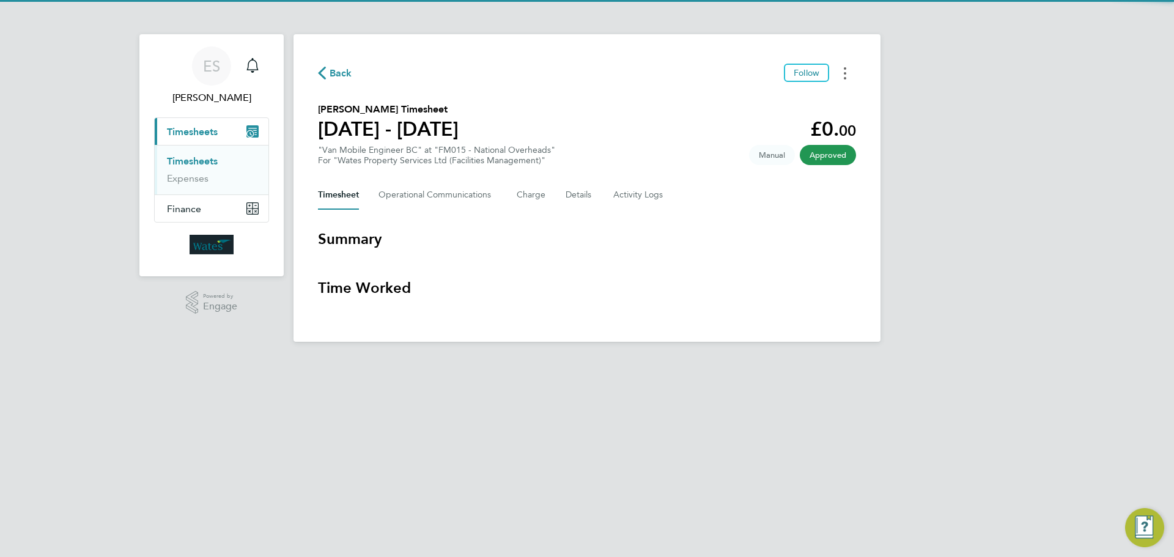
click at [848, 77] on button "Timesheets Menu" at bounding box center [845, 73] width 22 height 19
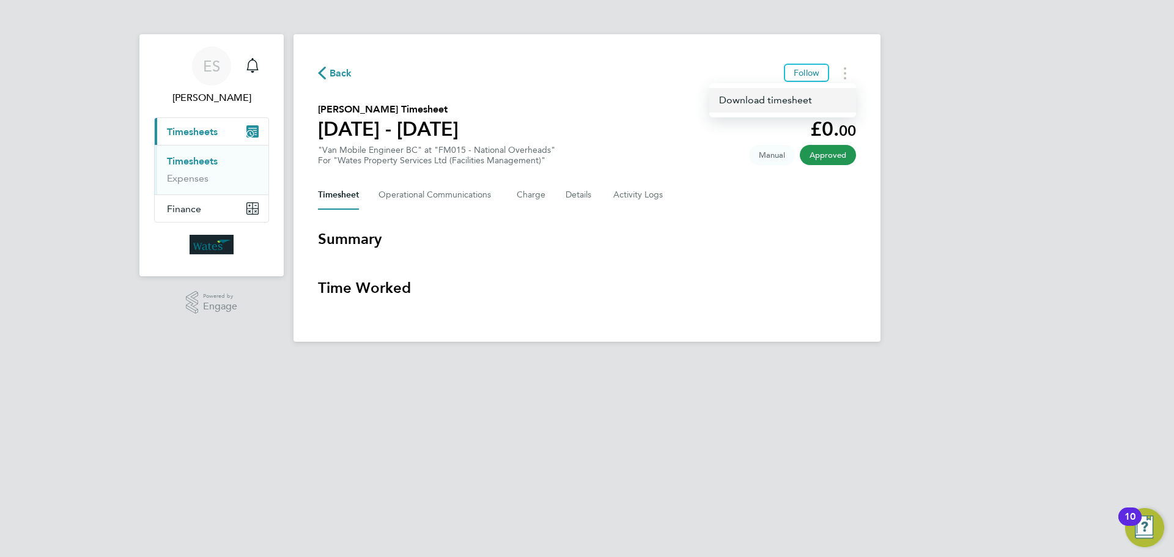
click at [827, 100] on link "Download timesheet" at bounding box center [782, 100] width 147 height 24
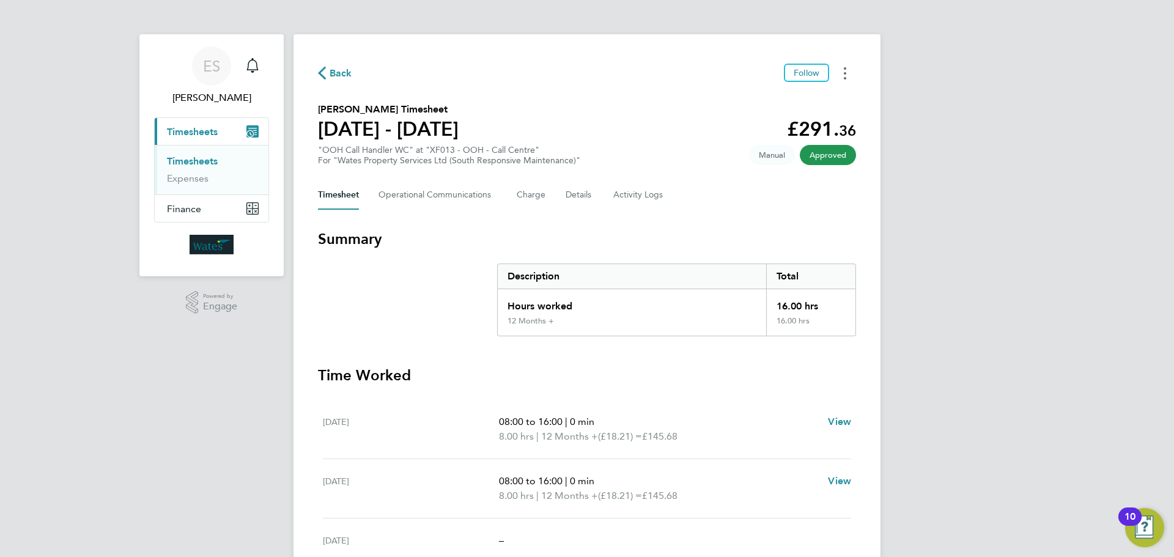
click at [845, 70] on icon "Timesheets Menu" at bounding box center [845, 73] width 2 height 12
click at [808, 108] on link "Download timesheet" at bounding box center [782, 100] width 147 height 24
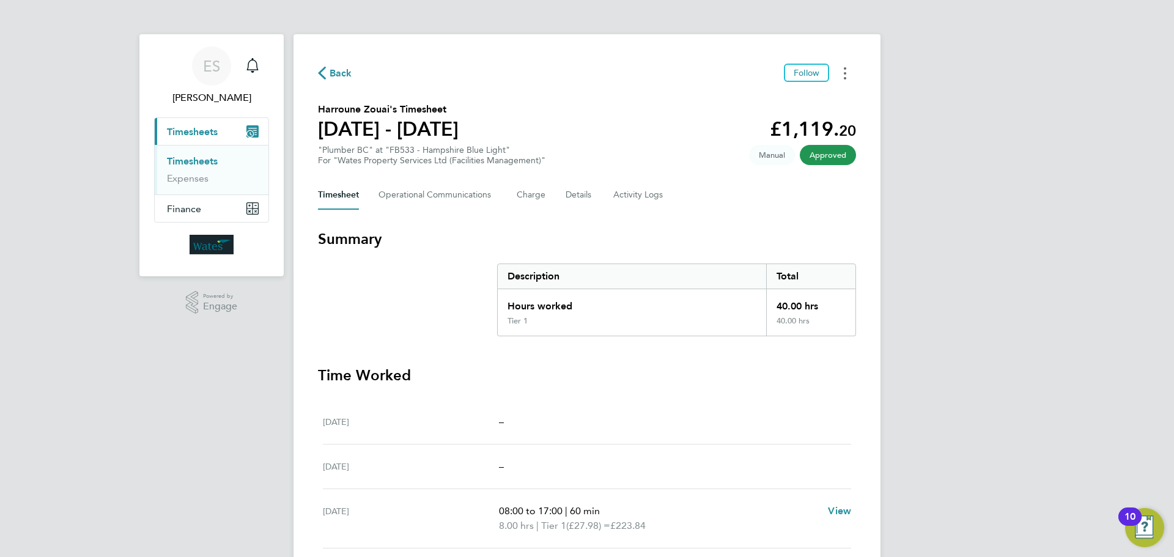
click at [846, 79] on circle "Timesheets Menu" at bounding box center [845, 78] width 2 height 2
click at [804, 102] on link "Download timesheet" at bounding box center [782, 100] width 147 height 24
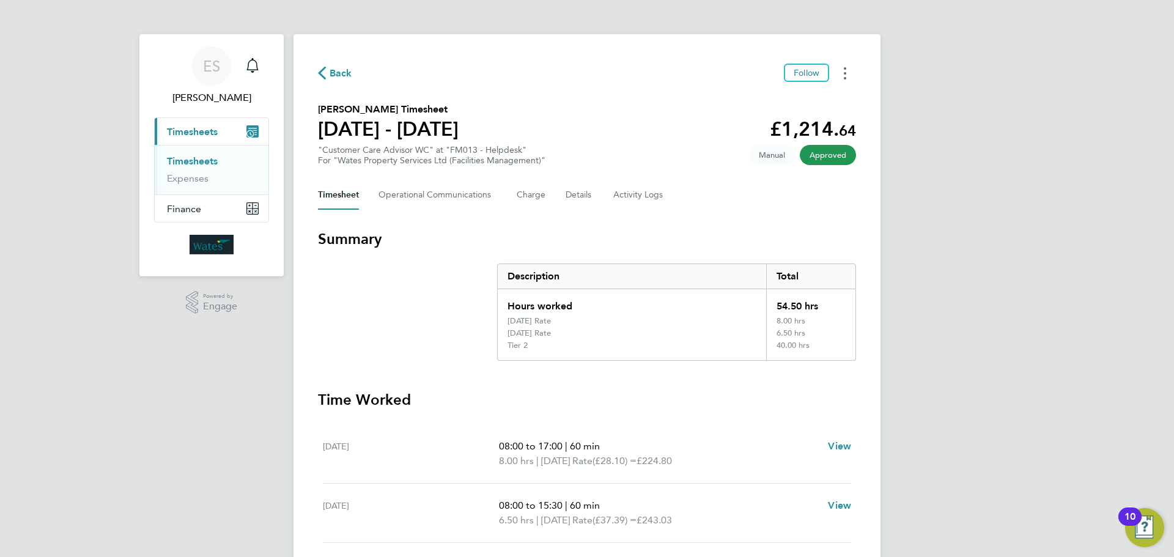
click at [846, 80] on button "Timesheets Menu" at bounding box center [845, 73] width 22 height 19
click at [828, 98] on link "Download timesheet" at bounding box center [782, 100] width 147 height 24
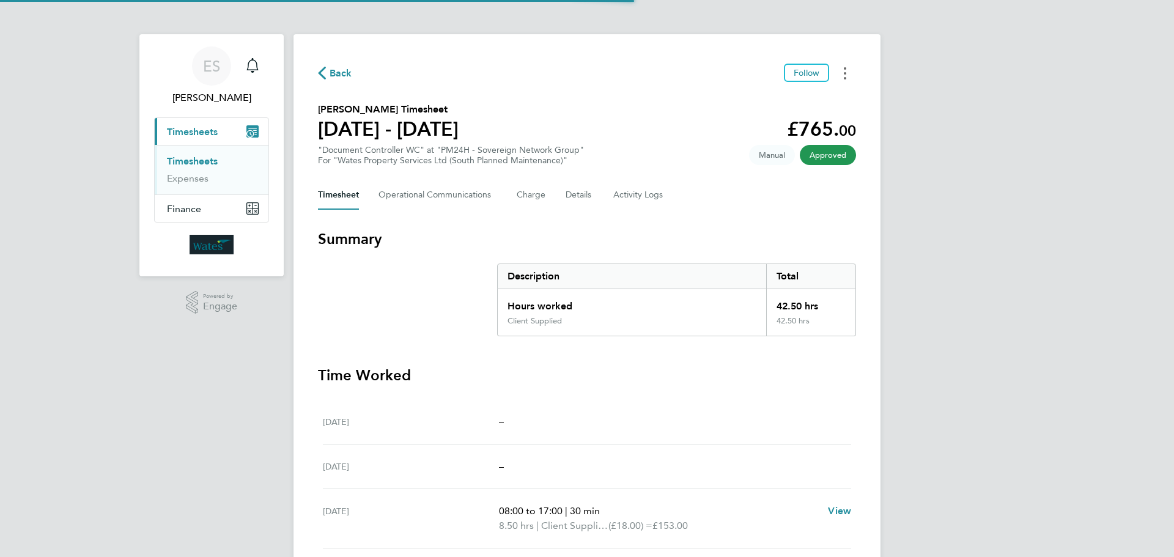
click at [841, 66] on button "Timesheets Menu" at bounding box center [845, 73] width 22 height 19
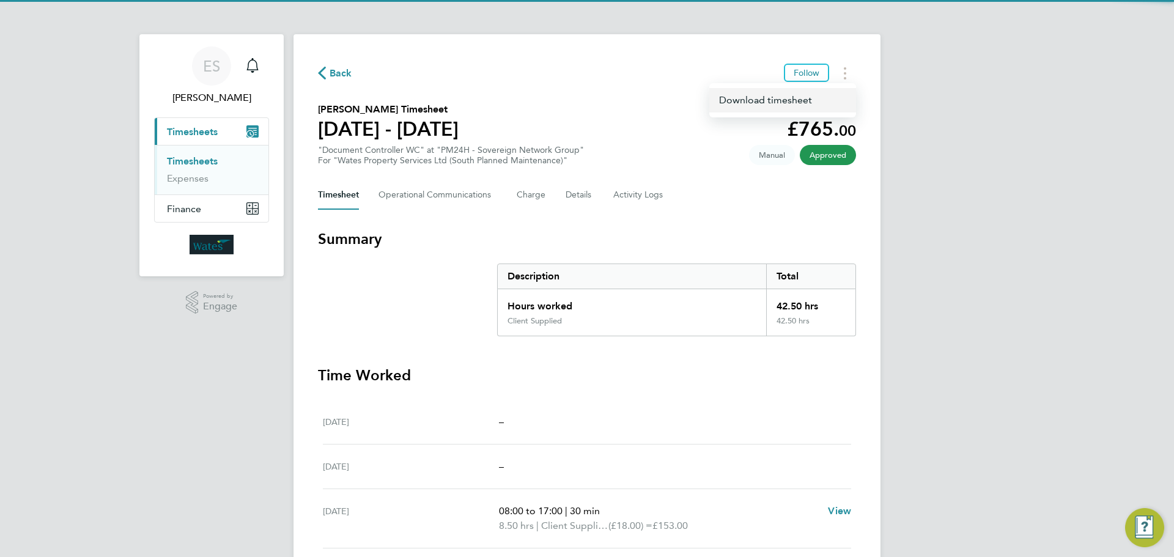
click at [826, 95] on link "Download timesheet" at bounding box center [782, 100] width 147 height 24
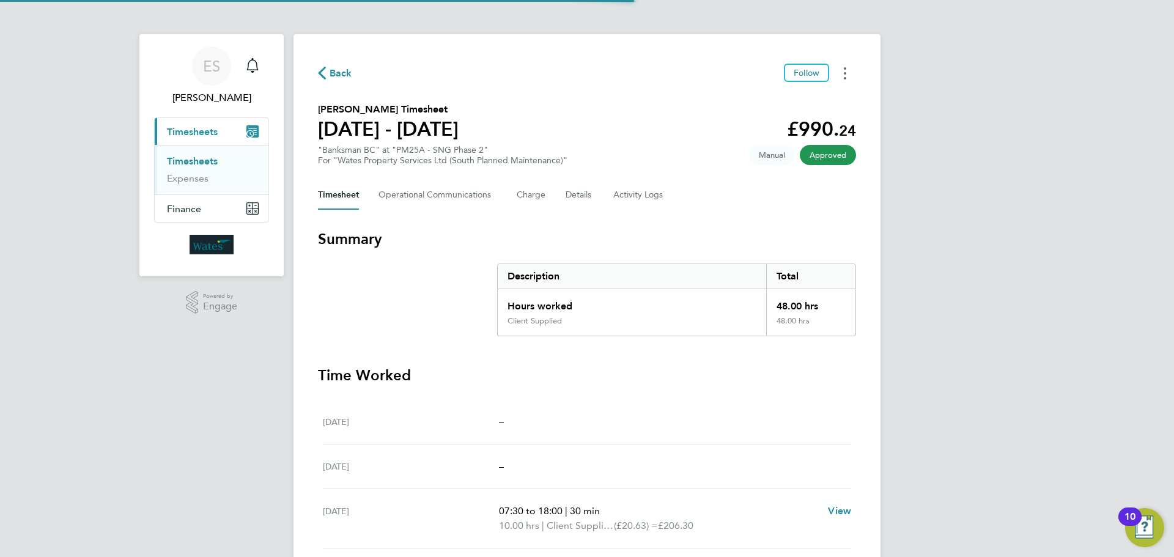
click at [845, 78] on circle "Timesheets Menu" at bounding box center [845, 78] width 2 height 2
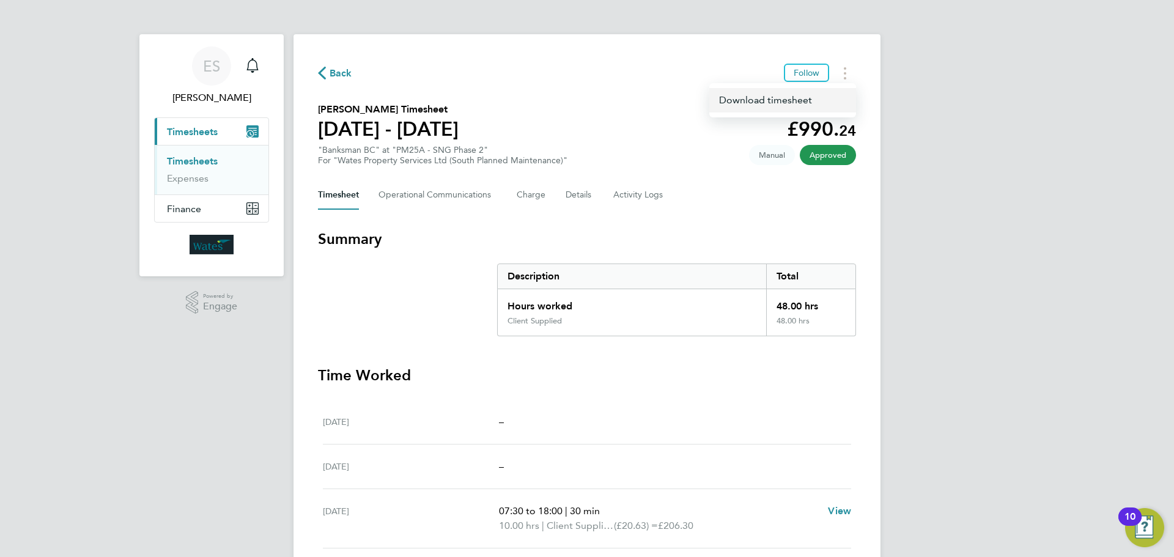
click at [818, 105] on link "Download timesheet" at bounding box center [782, 100] width 147 height 24
click at [842, 63] on div "Back Follow [PERSON_NAME] Timesheet [DATE] - [DATE] £990. 24 "Banksman BC" at "…" at bounding box center [587, 424] width 587 height 781
click at [842, 68] on button "Timesheets Menu" at bounding box center [845, 73] width 22 height 19
click at [794, 98] on link "Download timesheet" at bounding box center [782, 100] width 147 height 24
click at [844, 73] on icon "Timesheets Menu" at bounding box center [845, 73] width 2 height 12
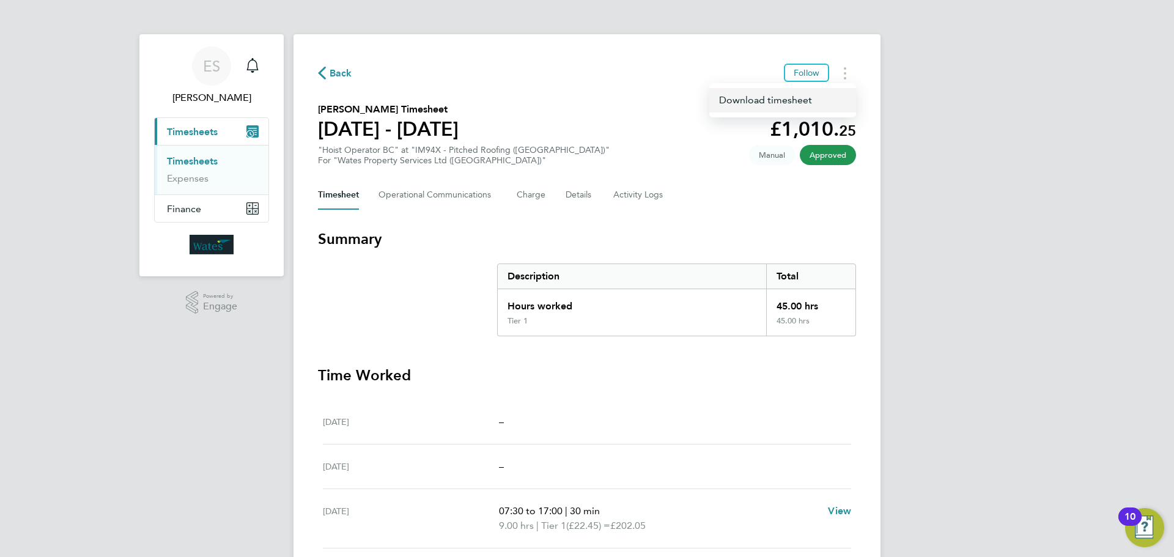
click at [825, 99] on link "Download timesheet" at bounding box center [782, 100] width 147 height 24
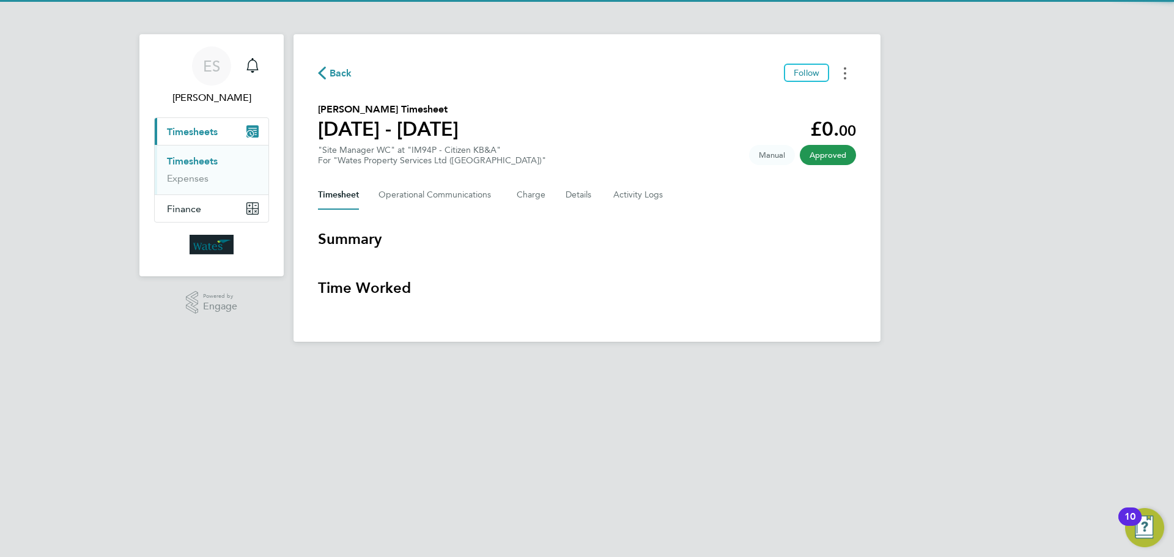
click at [844, 75] on icon "Timesheets Menu" at bounding box center [845, 73] width 2 height 12
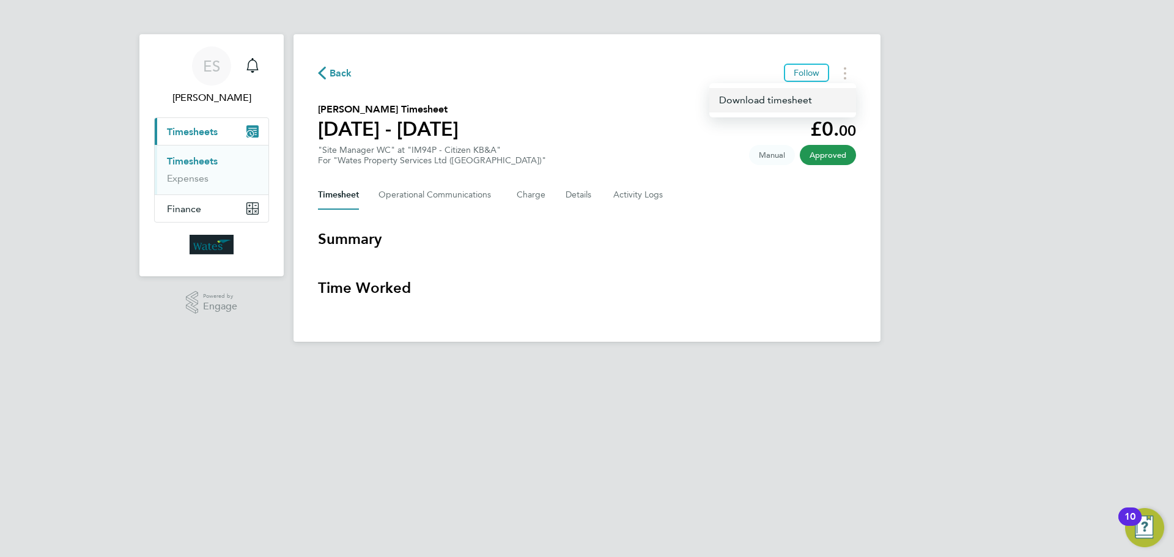
click at [809, 97] on link "Download timesheet" at bounding box center [782, 100] width 147 height 24
drag, startPoint x: 850, startPoint y: 72, endPoint x: 845, endPoint y: 78, distance: 8.2
click at [850, 72] on button "Timesheets Menu" at bounding box center [845, 73] width 22 height 19
click at [810, 95] on link "Download timesheet" at bounding box center [782, 100] width 147 height 24
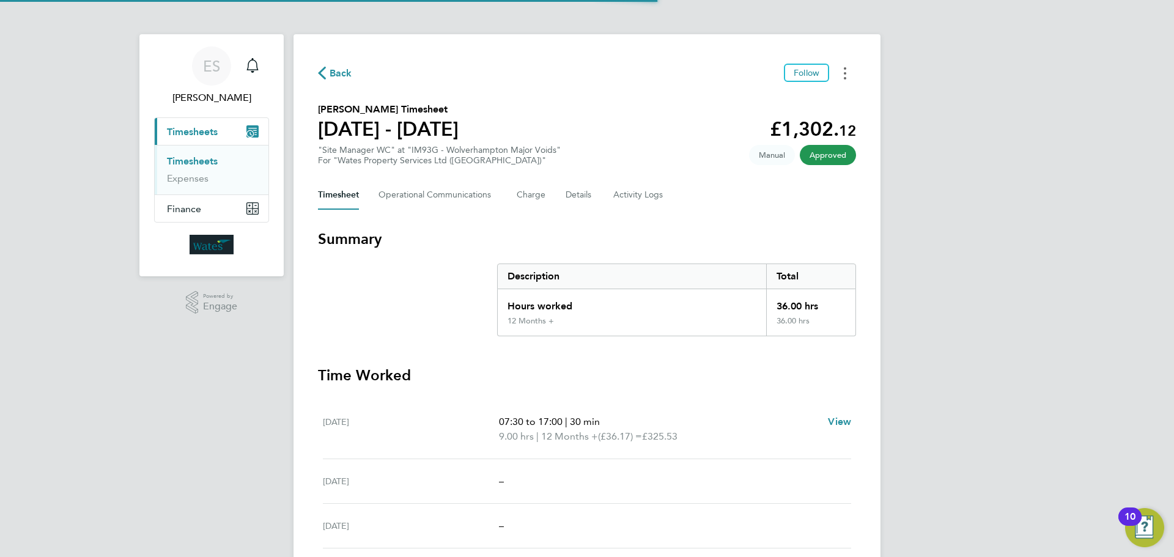
click at [840, 70] on button "Timesheets Menu" at bounding box center [845, 73] width 22 height 19
drag, startPoint x: 788, startPoint y: 103, endPoint x: 783, endPoint y: 109, distance: 7.0
click at [788, 103] on link "Download timesheet" at bounding box center [782, 100] width 147 height 24
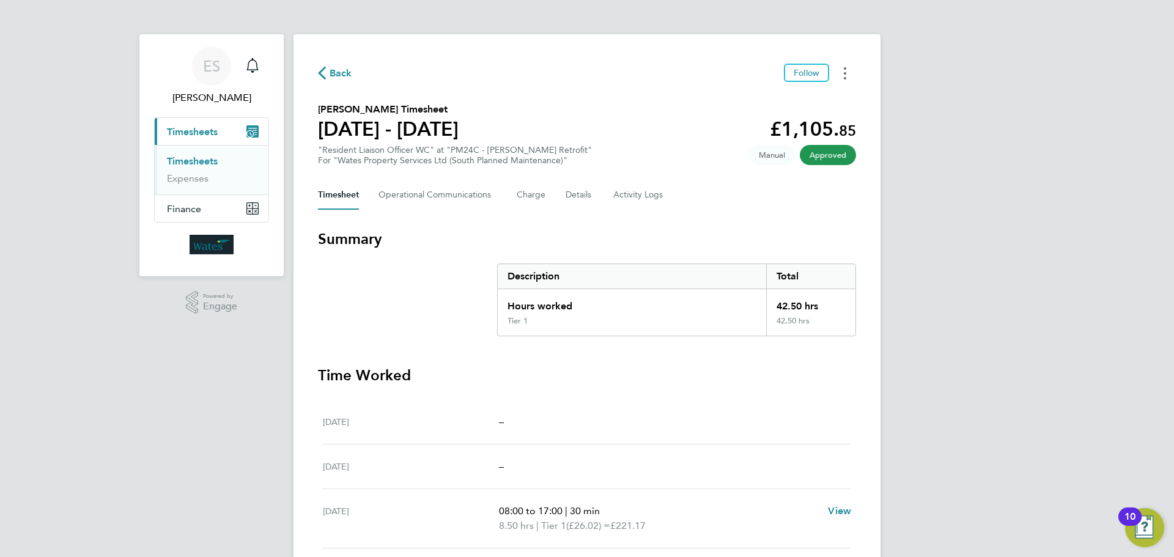
click at [841, 68] on button "Timesheets Menu" at bounding box center [845, 73] width 22 height 19
click at [821, 98] on link "Download timesheet" at bounding box center [782, 100] width 147 height 24
drag, startPoint x: 838, startPoint y: 72, endPoint x: 845, endPoint y: 83, distance: 12.6
click at [838, 72] on button "Timesheets Menu" at bounding box center [845, 73] width 22 height 19
click at [832, 99] on link "Download timesheet" at bounding box center [782, 100] width 147 height 24
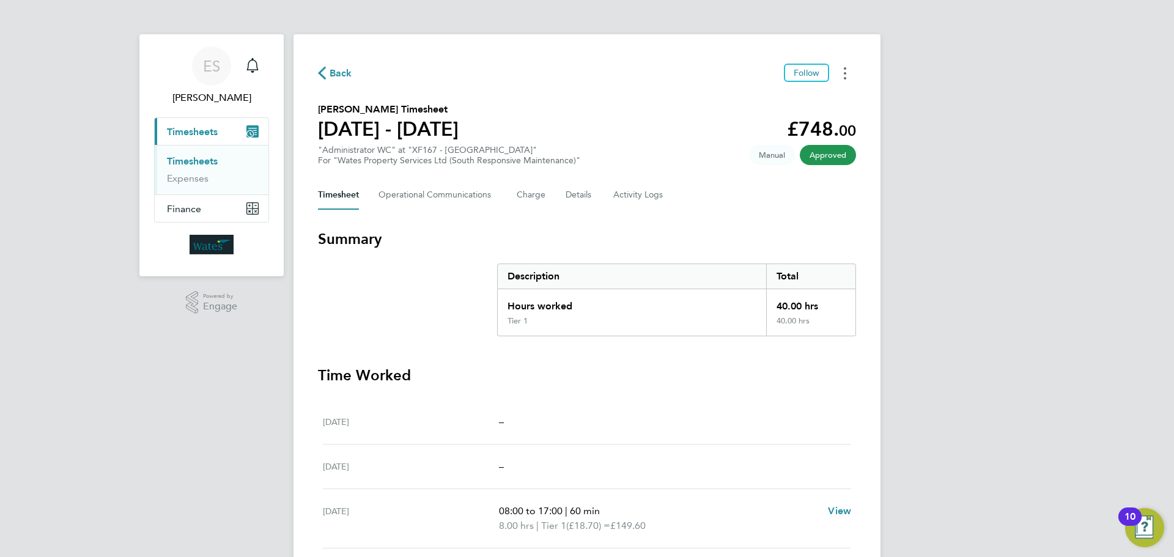
click at [846, 78] on button "Timesheets Menu" at bounding box center [845, 73] width 22 height 19
click at [822, 103] on link "Download timesheet" at bounding box center [782, 100] width 147 height 24
click at [841, 72] on button "Timesheets Menu" at bounding box center [845, 73] width 22 height 19
click at [804, 101] on link "Download timesheet" at bounding box center [782, 100] width 147 height 24
drag, startPoint x: 848, startPoint y: 65, endPoint x: 843, endPoint y: 83, distance: 18.6
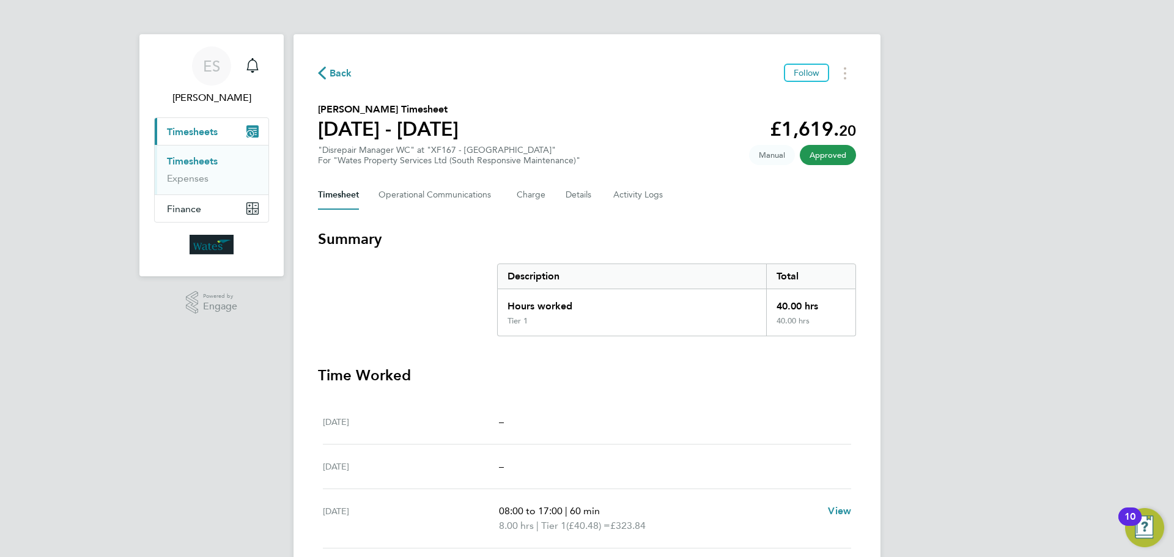
click at [848, 65] on button "Timesheets Menu" at bounding box center [845, 73] width 22 height 19
click at [826, 101] on link "Download timesheet" at bounding box center [782, 100] width 147 height 24
click at [851, 70] on button "Timesheets Menu" at bounding box center [845, 73] width 22 height 19
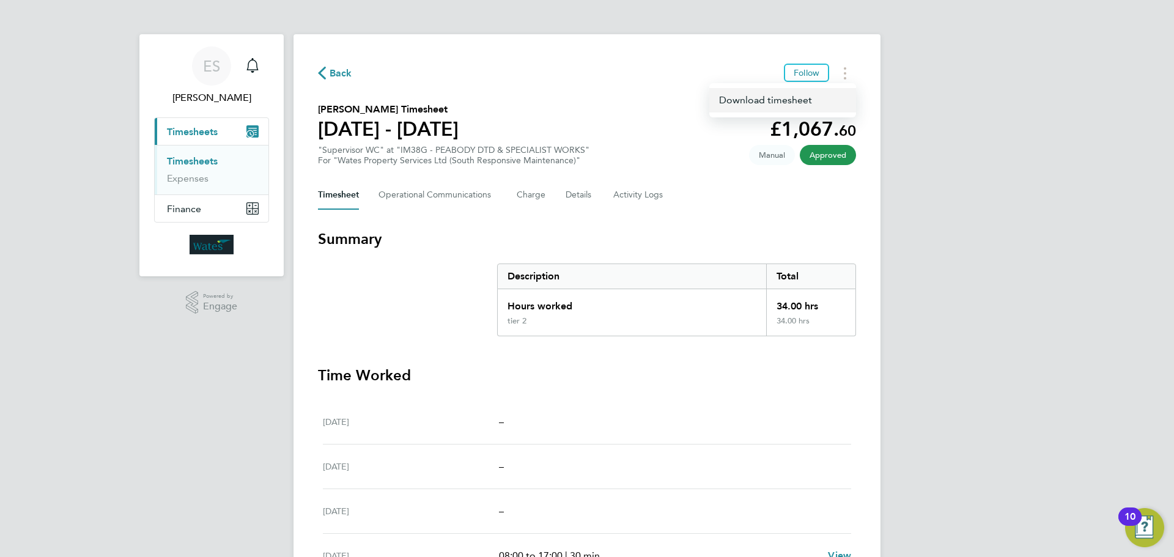
click at [826, 103] on link "Download timesheet" at bounding box center [782, 100] width 147 height 24
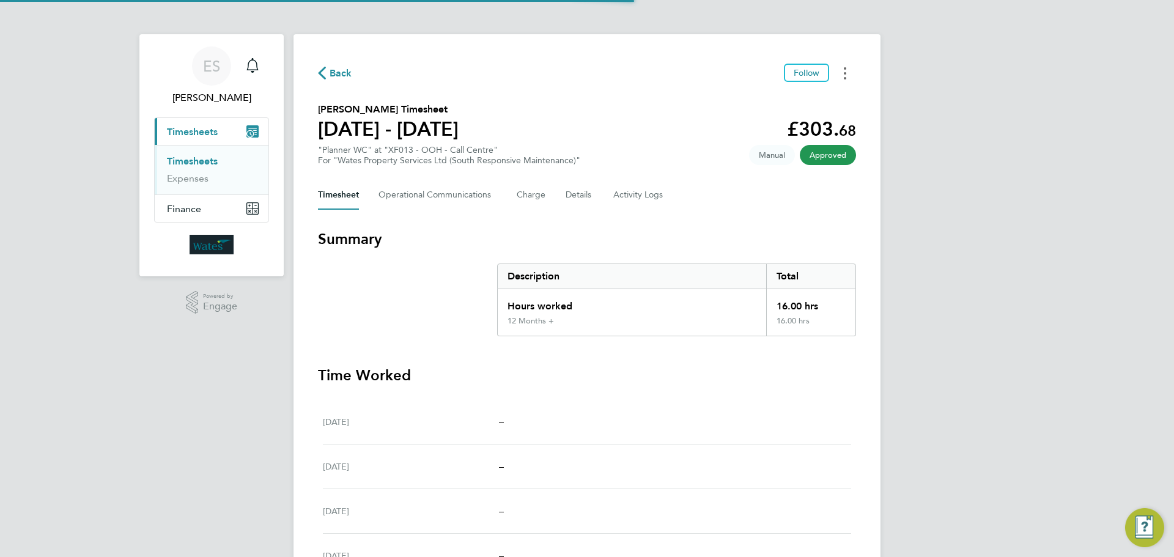
click at [851, 77] on button "Timesheets Menu" at bounding box center [845, 73] width 22 height 19
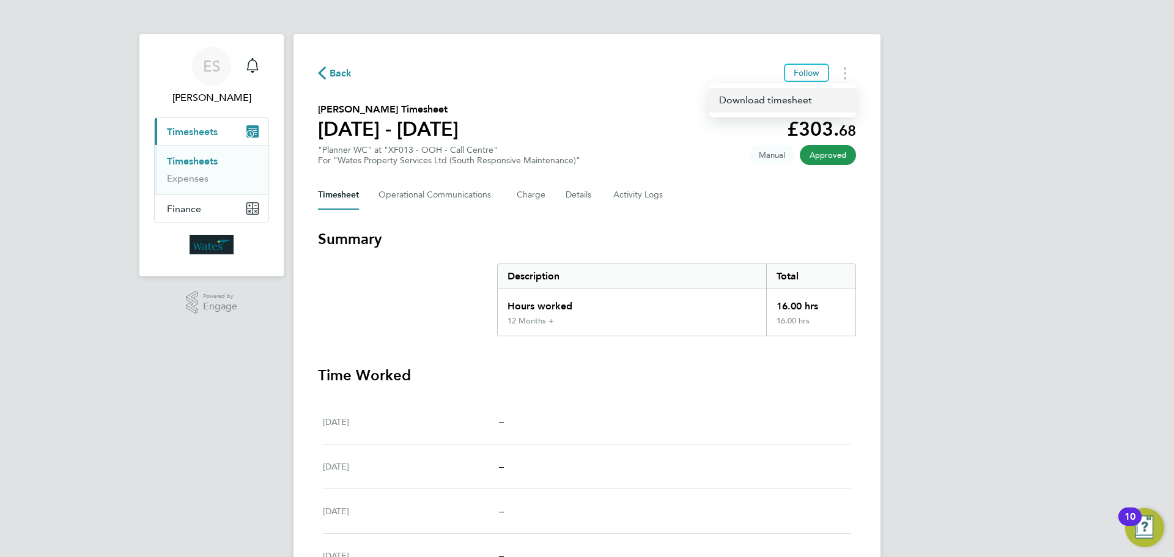
click at [812, 98] on link "Download timesheet" at bounding box center [782, 100] width 147 height 24
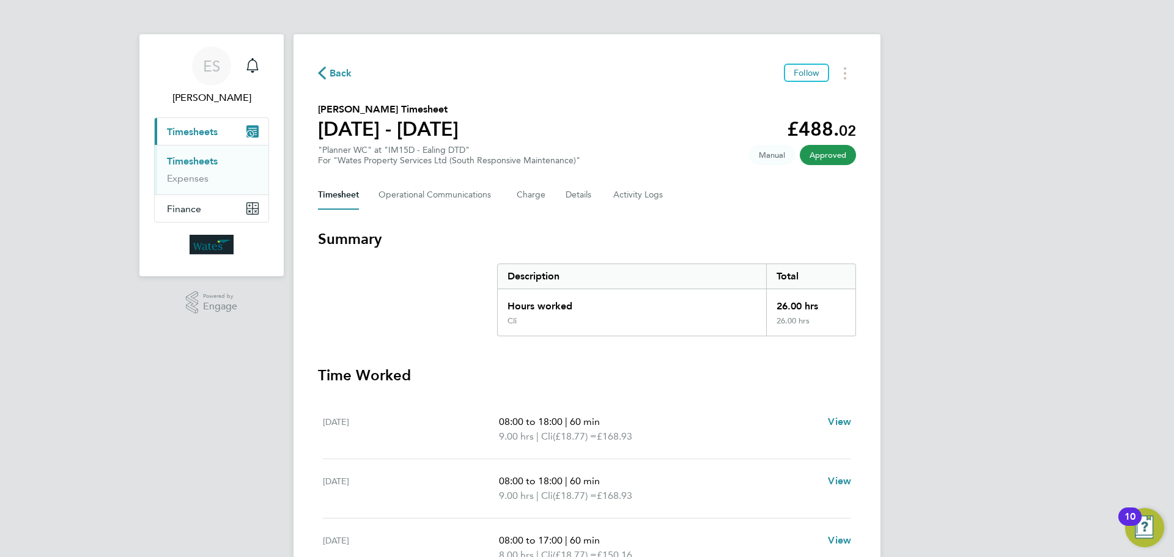
drag, startPoint x: 848, startPoint y: 70, endPoint x: 840, endPoint y: 83, distance: 14.8
click at [848, 70] on button "Timesheets Menu" at bounding box center [845, 73] width 22 height 19
click at [815, 97] on link "Download timesheet" at bounding box center [782, 100] width 147 height 24
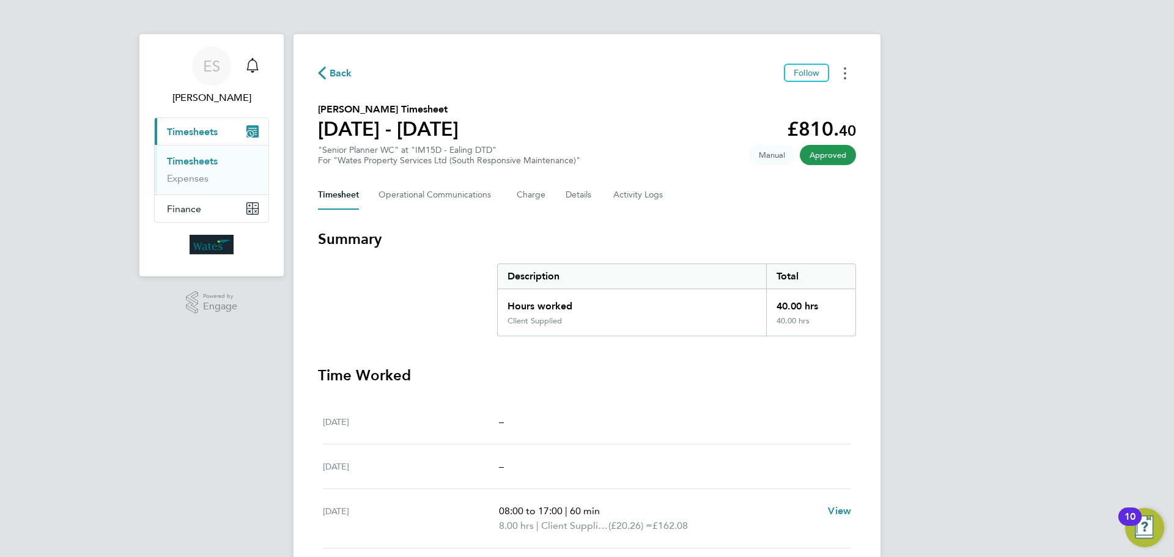
click at [843, 80] on button "Timesheets Menu" at bounding box center [845, 73] width 22 height 19
click at [804, 101] on link "Download timesheet" at bounding box center [782, 100] width 147 height 24
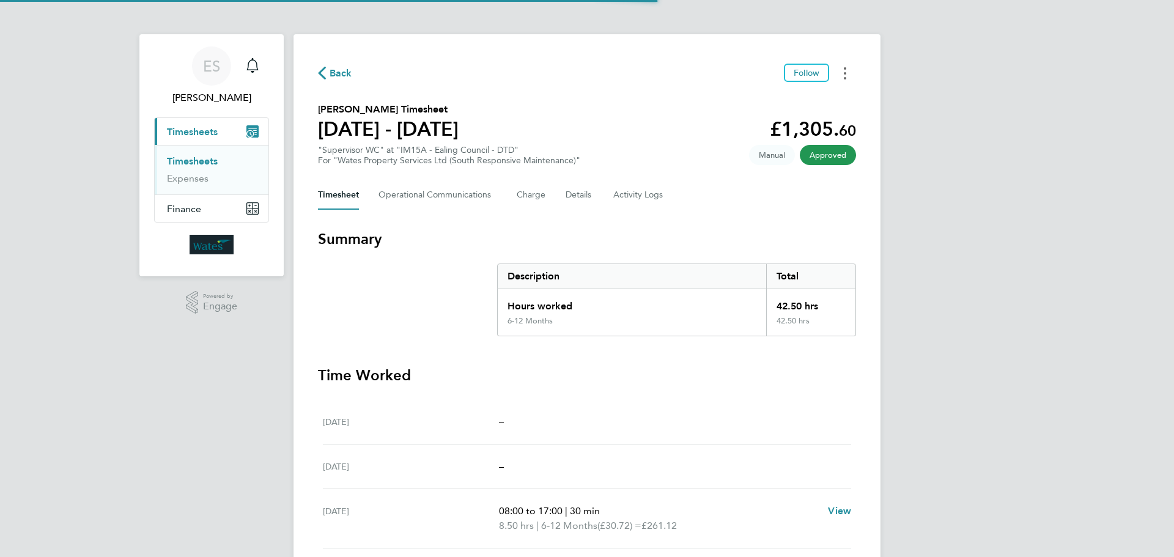
click at [847, 70] on button "Timesheets Menu" at bounding box center [845, 73] width 22 height 19
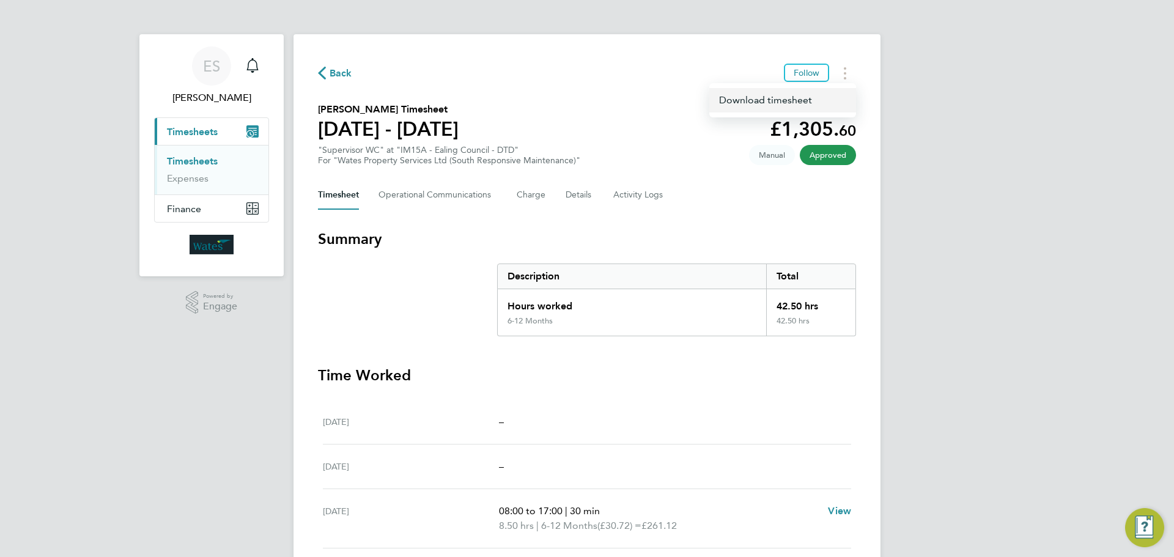
click at [829, 94] on link "Download timesheet" at bounding box center [782, 100] width 147 height 24
click at [839, 78] on button "Timesheets Menu" at bounding box center [845, 73] width 22 height 19
click at [827, 97] on link "Download timesheet" at bounding box center [782, 100] width 147 height 24
click at [842, 66] on button "Timesheets Menu" at bounding box center [845, 73] width 22 height 19
click at [822, 99] on link "Download timesheet" at bounding box center [782, 100] width 147 height 24
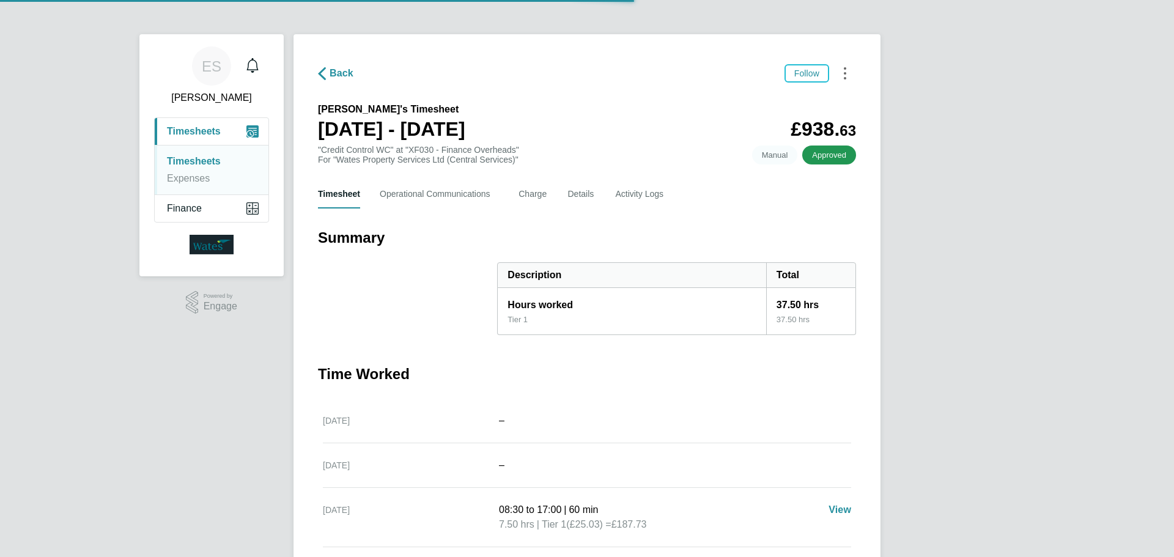
click at [846, 75] on button "Timesheets Menu" at bounding box center [845, 73] width 22 height 19
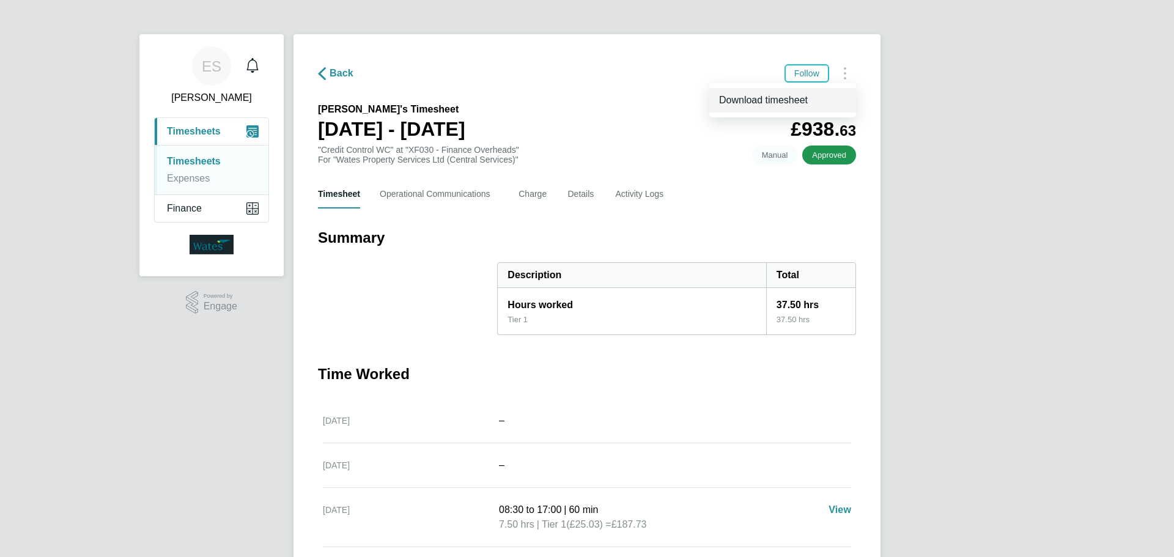
click at [804, 98] on link "Download timesheet" at bounding box center [782, 100] width 147 height 24
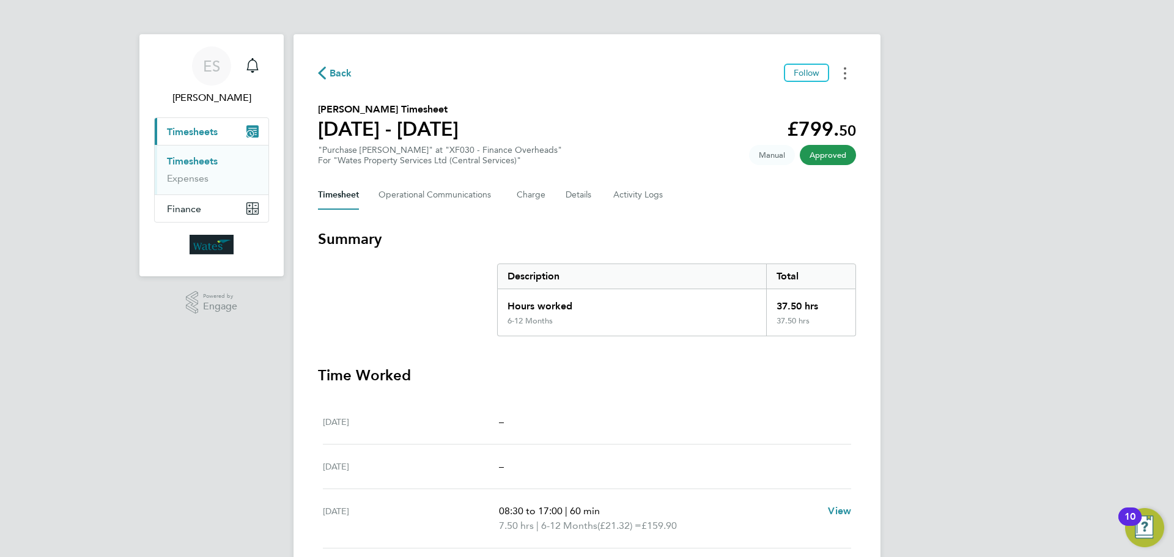
click at [842, 70] on button "Timesheets Menu" at bounding box center [845, 73] width 22 height 19
click at [819, 101] on link "Download timesheet" at bounding box center [782, 100] width 147 height 24
drag, startPoint x: 840, startPoint y: 71, endPoint x: 862, endPoint y: 114, distance: 48.1
click at [840, 71] on button "Timesheets Menu" at bounding box center [845, 73] width 22 height 19
click at [821, 98] on link "Download timesheet" at bounding box center [782, 100] width 147 height 24
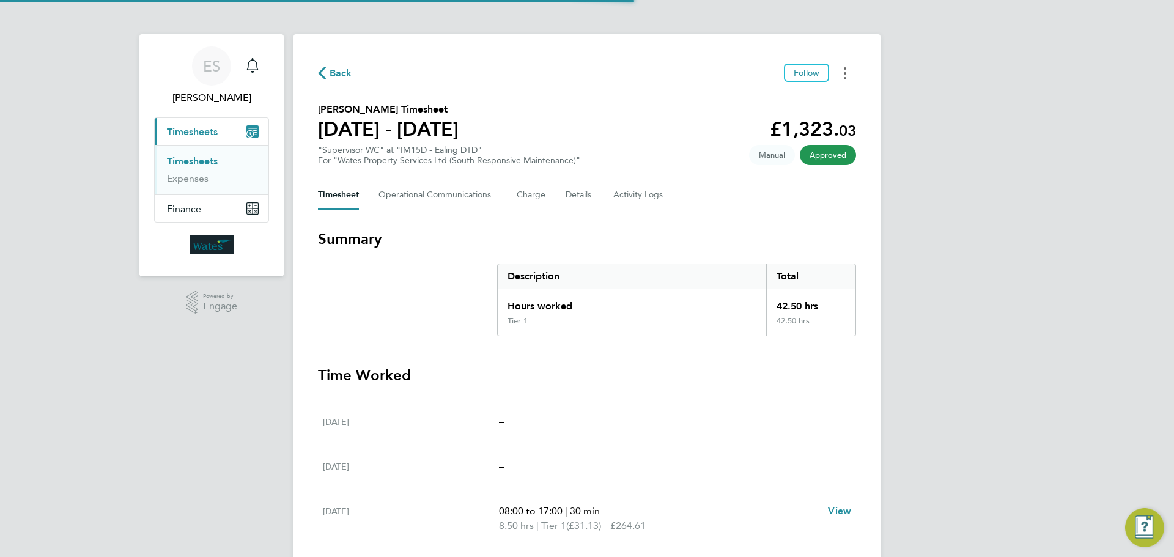
drag, startPoint x: 837, startPoint y: 61, endPoint x: 843, endPoint y: 81, distance: 20.7
click at [837, 61] on div "Back Follow [PERSON_NAME] Timesheet [DATE] - [DATE] £1,323. 03 "Supervisor WC" …" at bounding box center [587, 424] width 587 height 781
click at [843, 82] on button "Timesheets Menu" at bounding box center [845, 73] width 22 height 19
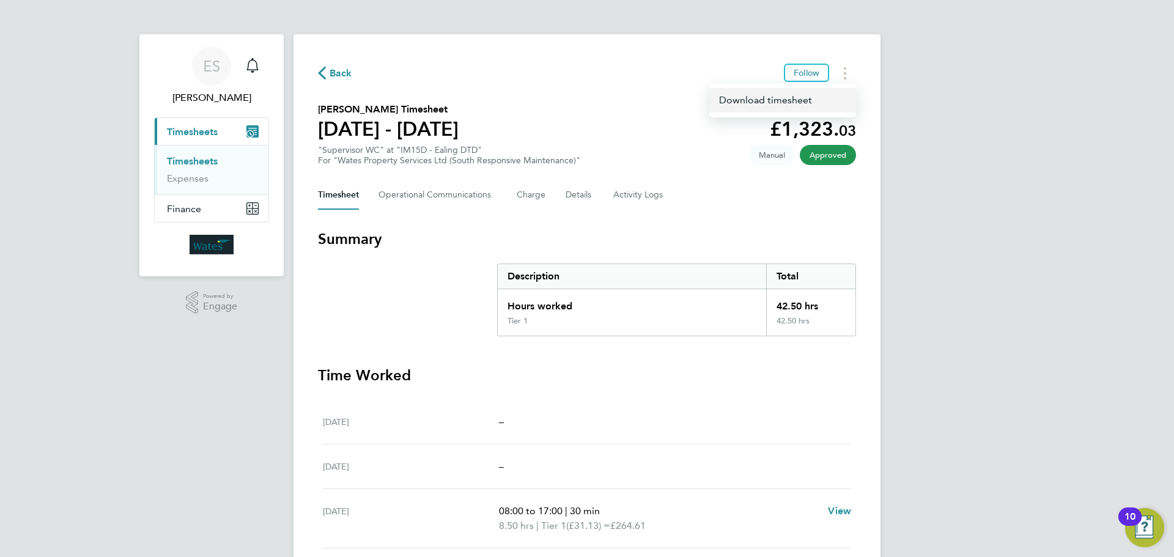
click at [778, 97] on link "Download timesheet" at bounding box center [782, 100] width 147 height 24
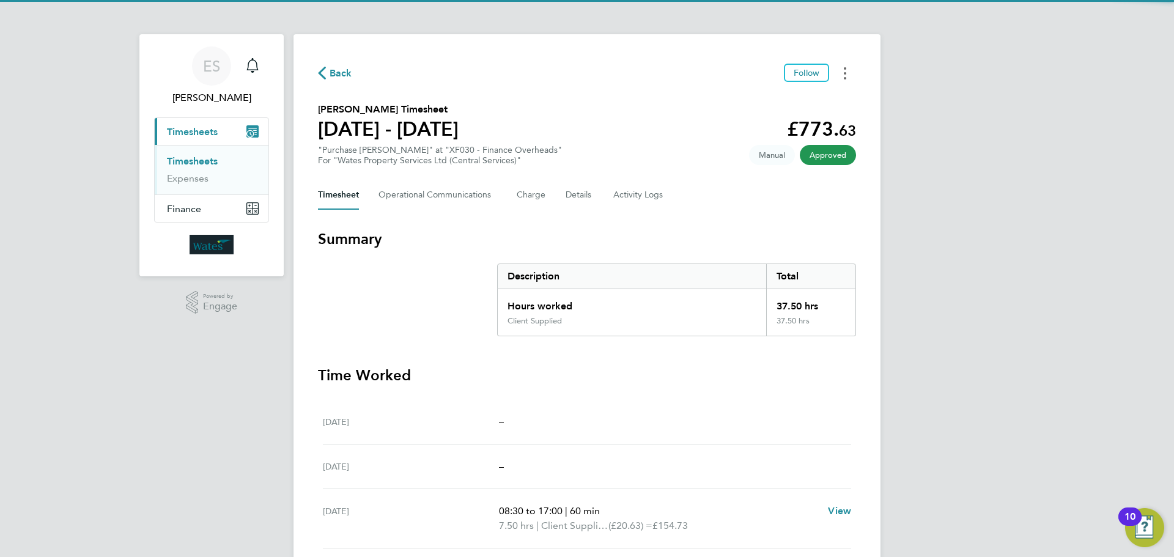
click at [846, 69] on circle "Timesheets Menu" at bounding box center [845, 68] width 2 height 2
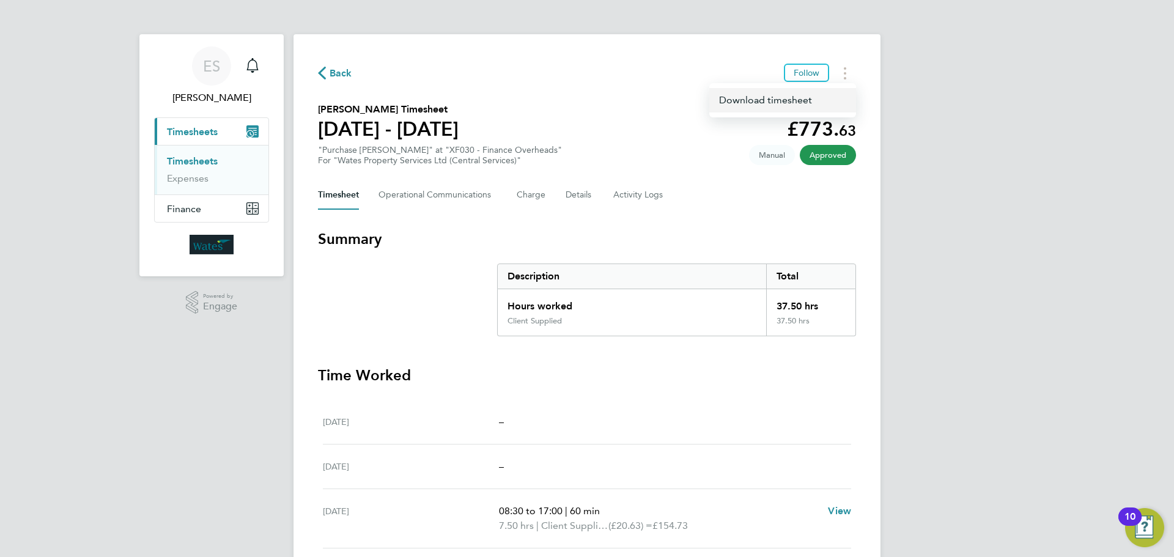
click at [822, 96] on link "Download timesheet" at bounding box center [782, 100] width 147 height 24
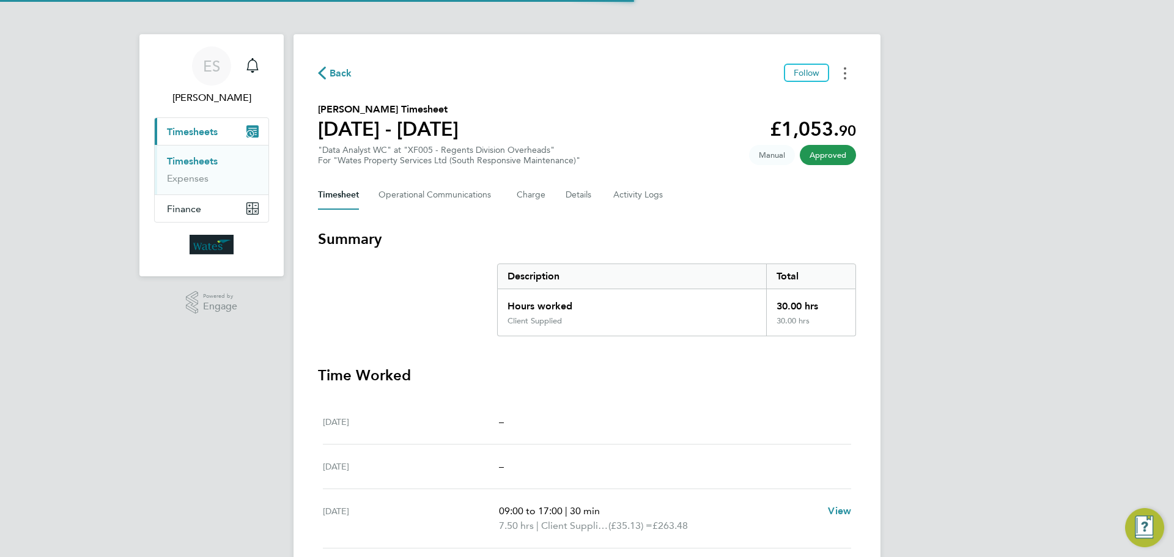
click at [849, 72] on button "Timesheets Menu" at bounding box center [845, 73] width 22 height 19
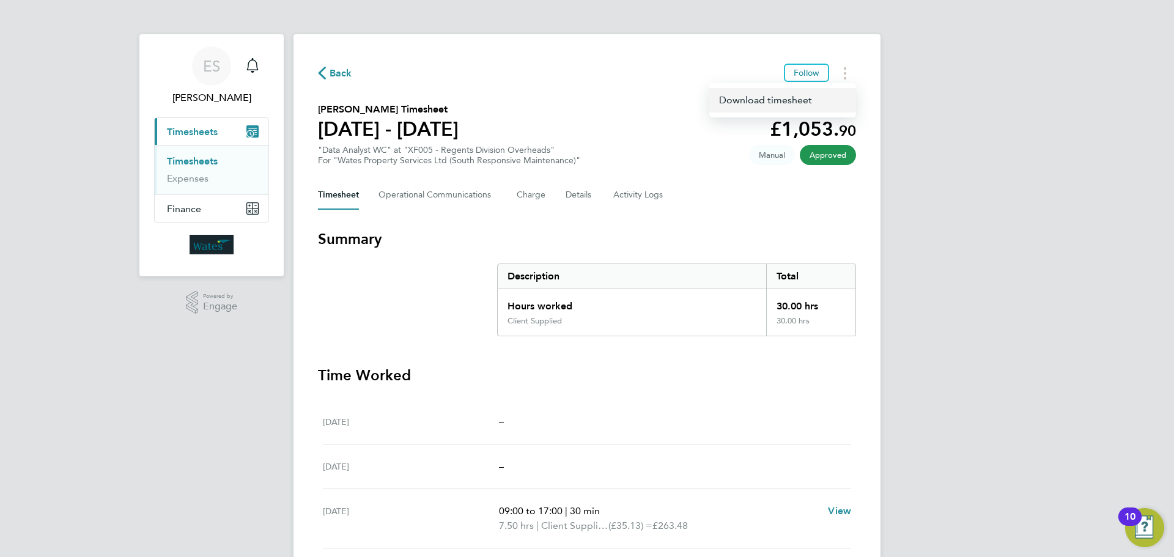
click at [834, 104] on link "Download timesheet" at bounding box center [782, 100] width 147 height 24
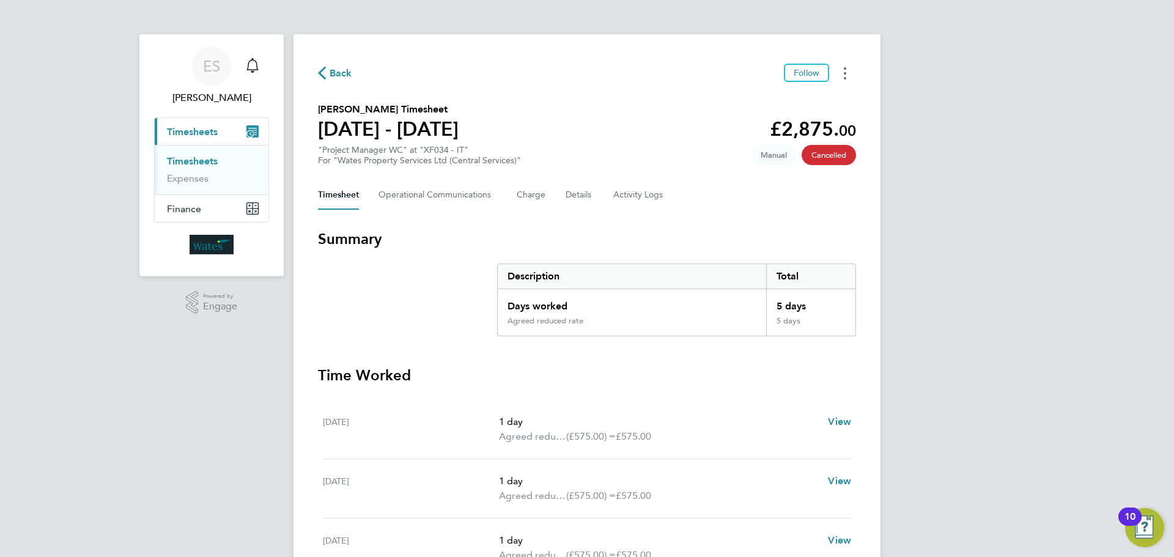
click at [845, 73] on circle "Timesheets Menu" at bounding box center [845, 73] width 2 height 2
click at [793, 105] on link "Download timesheet" at bounding box center [782, 100] width 147 height 24
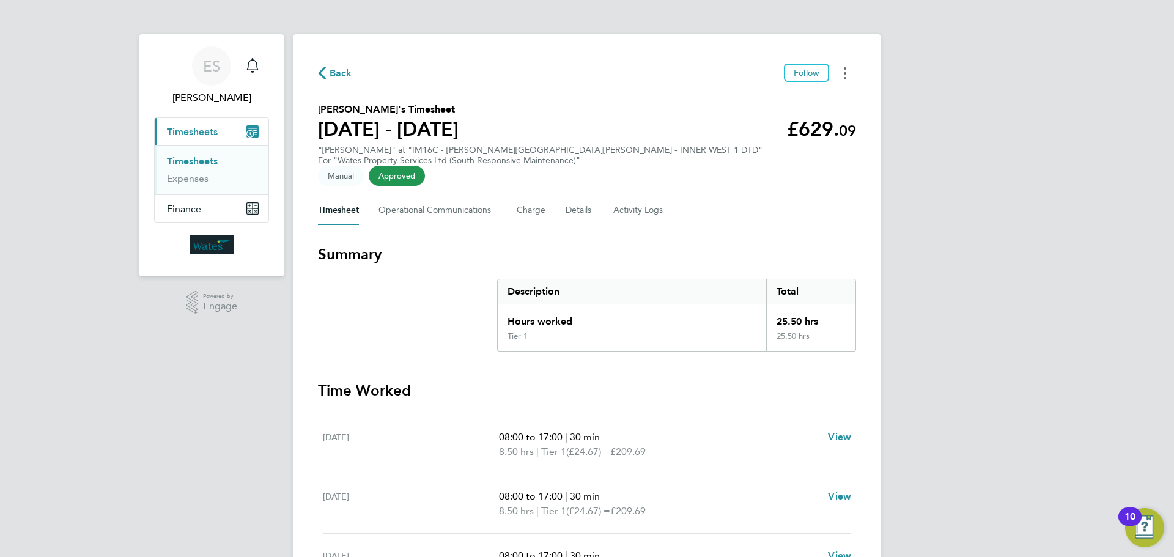
click at [838, 70] on button "Timesheets Menu" at bounding box center [845, 73] width 22 height 19
click at [833, 98] on link "Download timesheet" at bounding box center [782, 100] width 147 height 24
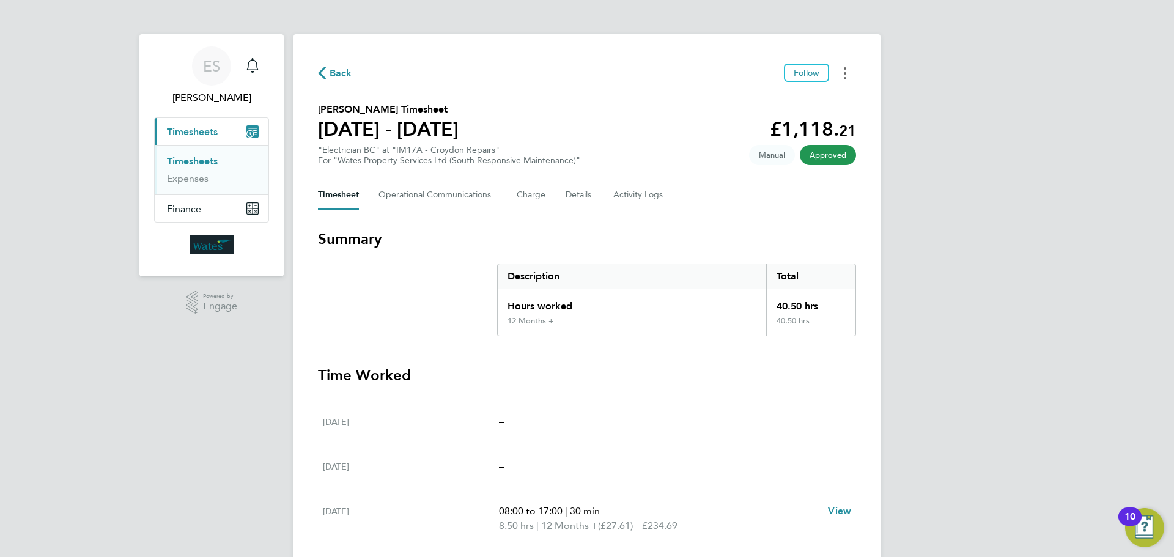
click at [846, 75] on icon "Timesheets Menu" at bounding box center [845, 73] width 2 height 12
click at [830, 103] on link "Download timesheet" at bounding box center [782, 100] width 147 height 24
click at [846, 75] on button "Timesheets Menu" at bounding box center [845, 73] width 22 height 19
click at [835, 102] on link "Download timesheet" at bounding box center [782, 100] width 147 height 24
click at [848, 75] on button "Timesheets Menu" at bounding box center [845, 73] width 22 height 19
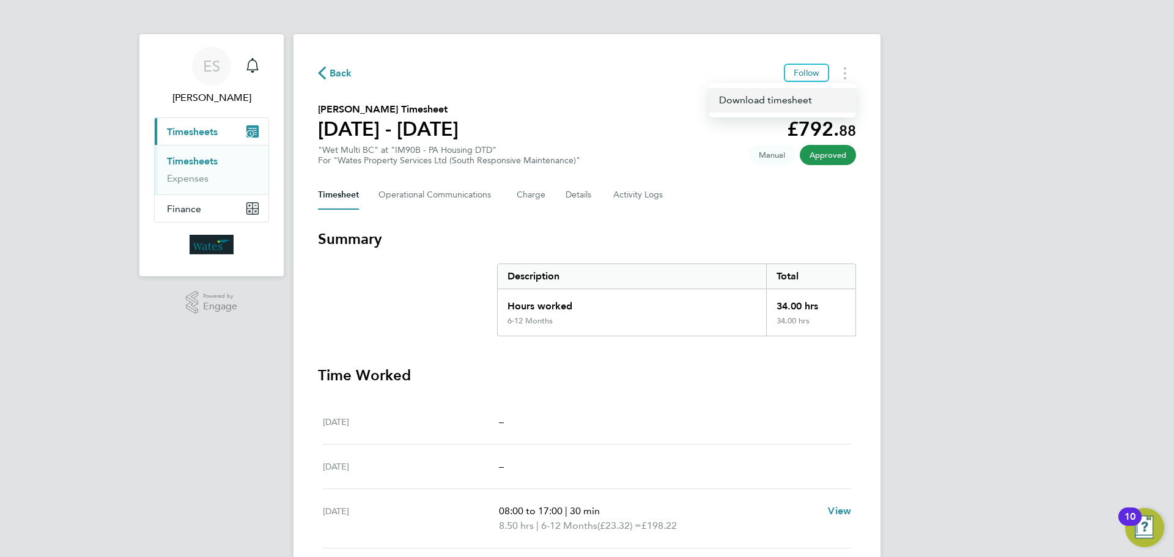
click at [815, 99] on link "Download timesheet" at bounding box center [782, 100] width 147 height 24
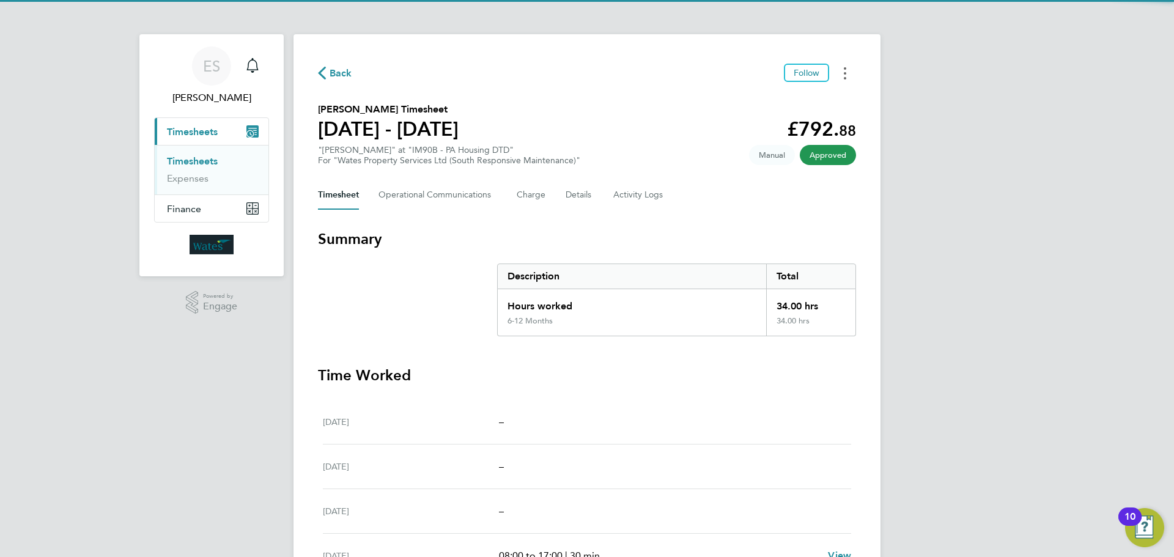
click at [848, 77] on button "Timesheets Menu" at bounding box center [845, 73] width 22 height 19
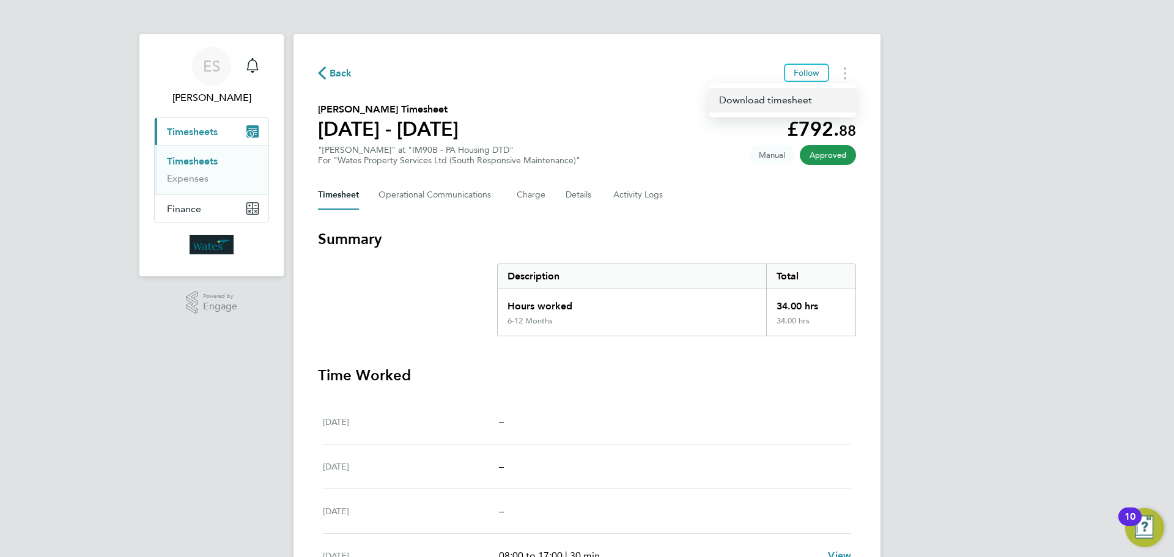
click at [807, 106] on link "Download timesheet" at bounding box center [782, 100] width 147 height 24
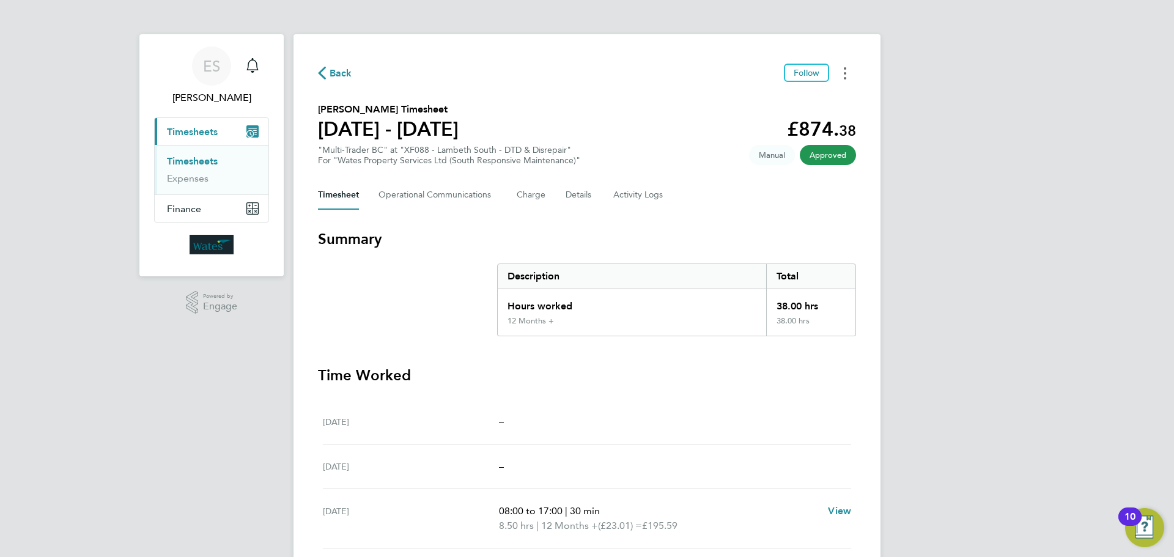
drag, startPoint x: 849, startPoint y: 74, endPoint x: 841, endPoint y: 80, distance: 9.2
click at [849, 74] on button "Timesheets Menu" at bounding box center [845, 73] width 22 height 19
click at [825, 92] on link "Download timesheet" at bounding box center [782, 100] width 147 height 24
click at [838, 75] on button "Timesheets Menu" at bounding box center [845, 73] width 22 height 19
click at [805, 100] on link "Download timesheet" at bounding box center [782, 100] width 147 height 24
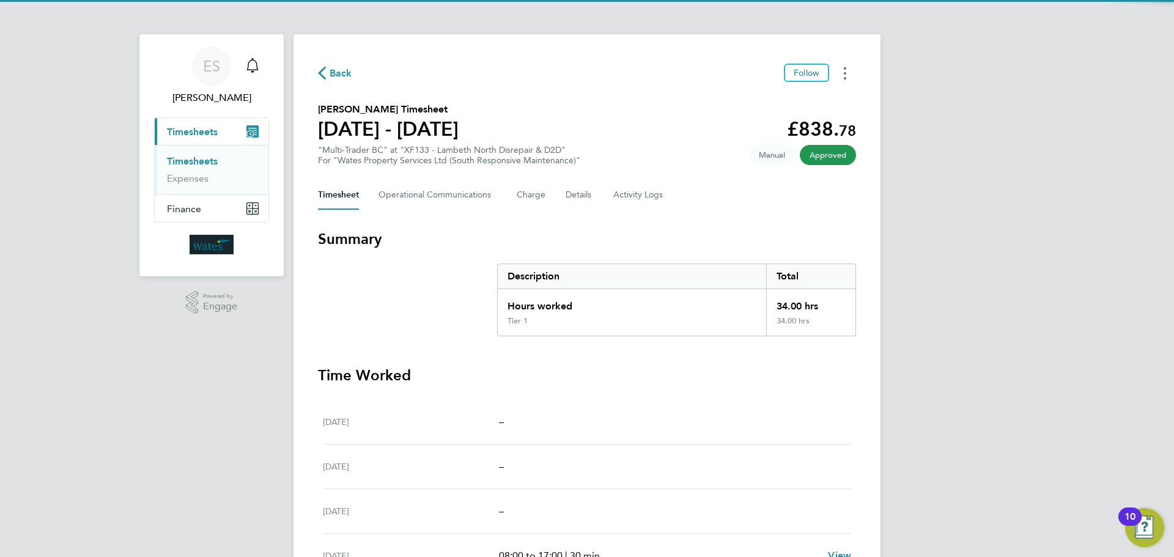
click at [843, 73] on button "Timesheets Menu" at bounding box center [845, 73] width 22 height 19
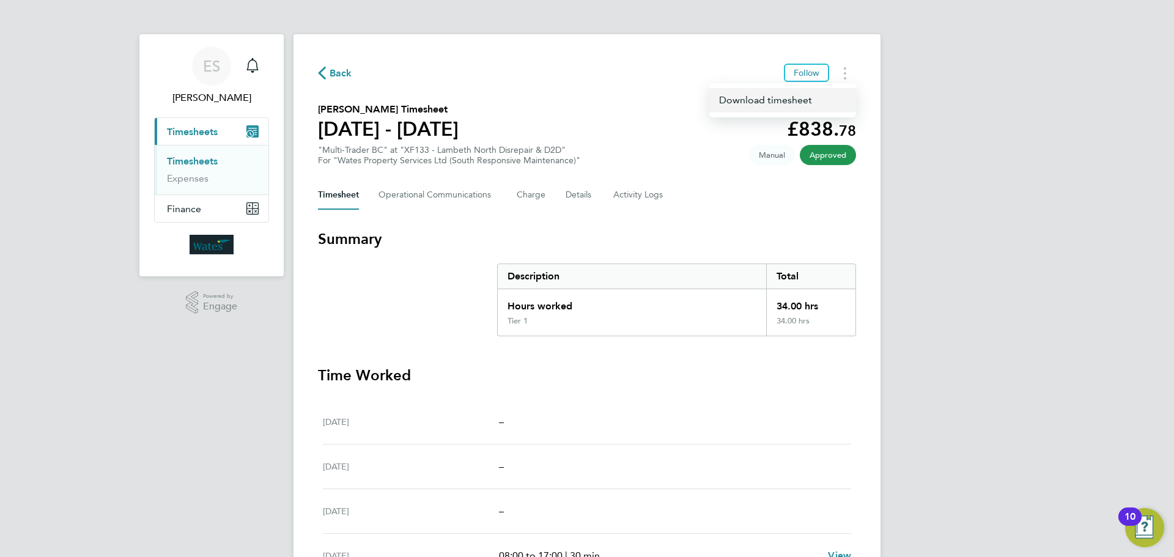
click at [824, 102] on link "Download timesheet" at bounding box center [782, 100] width 147 height 24
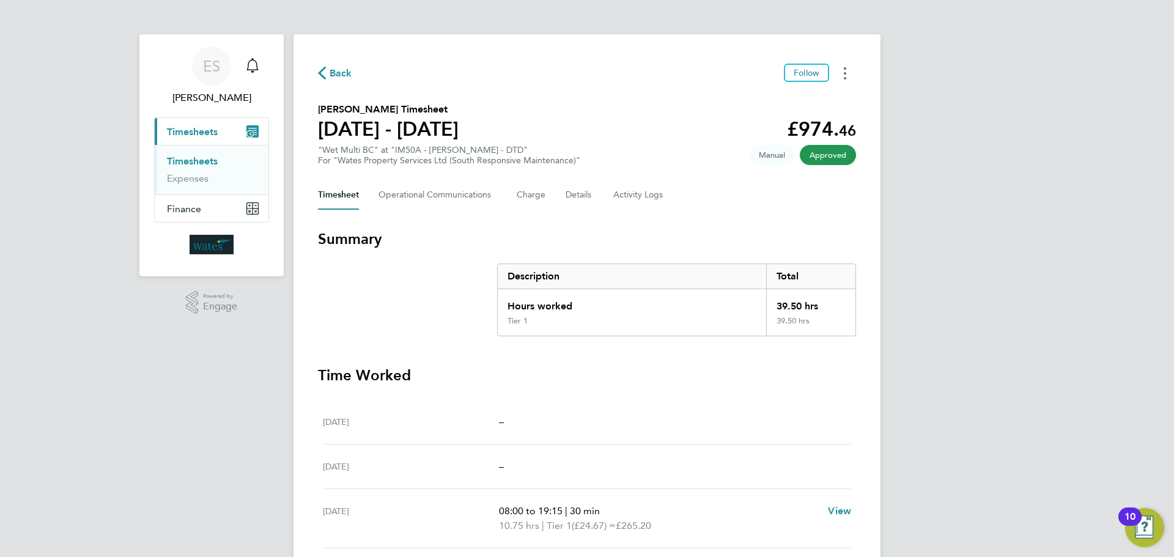
click at [843, 77] on button "Timesheets Menu" at bounding box center [845, 73] width 22 height 19
click at [822, 97] on link "Download timesheet" at bounding box center [782, 100] width 147 height 24
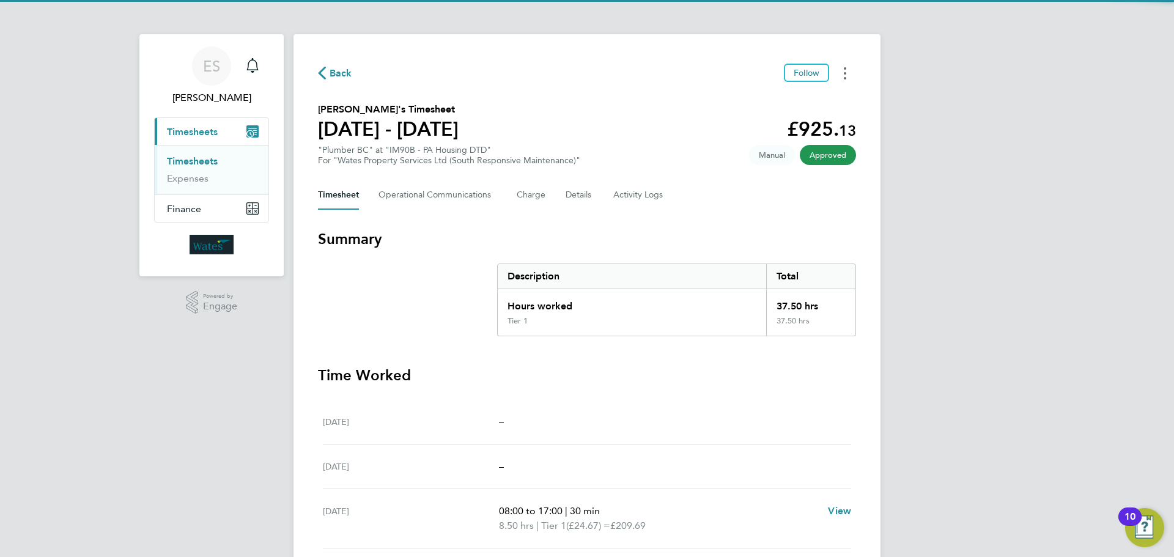
click at [848, 71] on button "Timesheets Menu" at bounding box center [845, 73] width 22 height 19
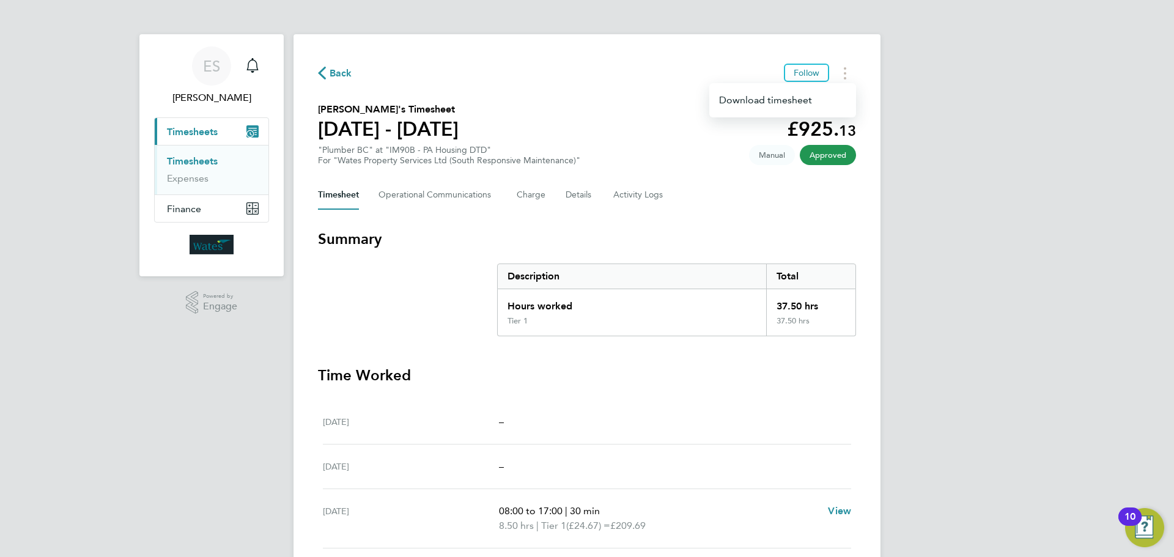
drag, startPoint x: 845, startPoint y: 75, endPoint x: 827, endPoint y: 100, distance: 30.2
click at [818, 102] on link "Download timesheet" at bounding box center [782, 100] width 147 height 24
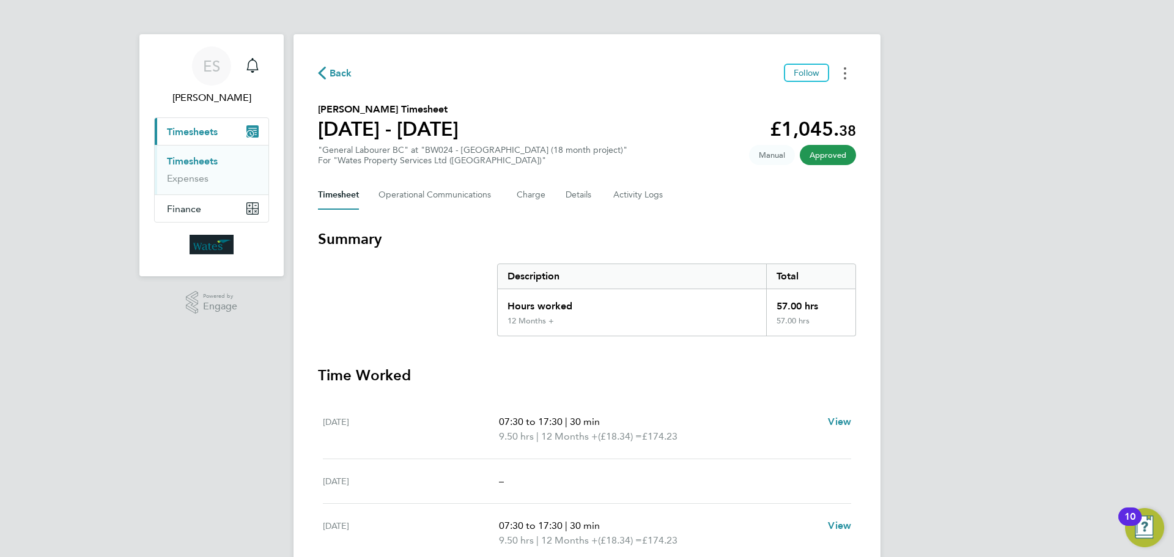
click at [838, 74] on button "Timesheets Menu" at bounding box center [845, 73] width 22 height 19
click at [824, 100] on link "Download timesheet" at bounding box center [782, 100] width 147 height 24
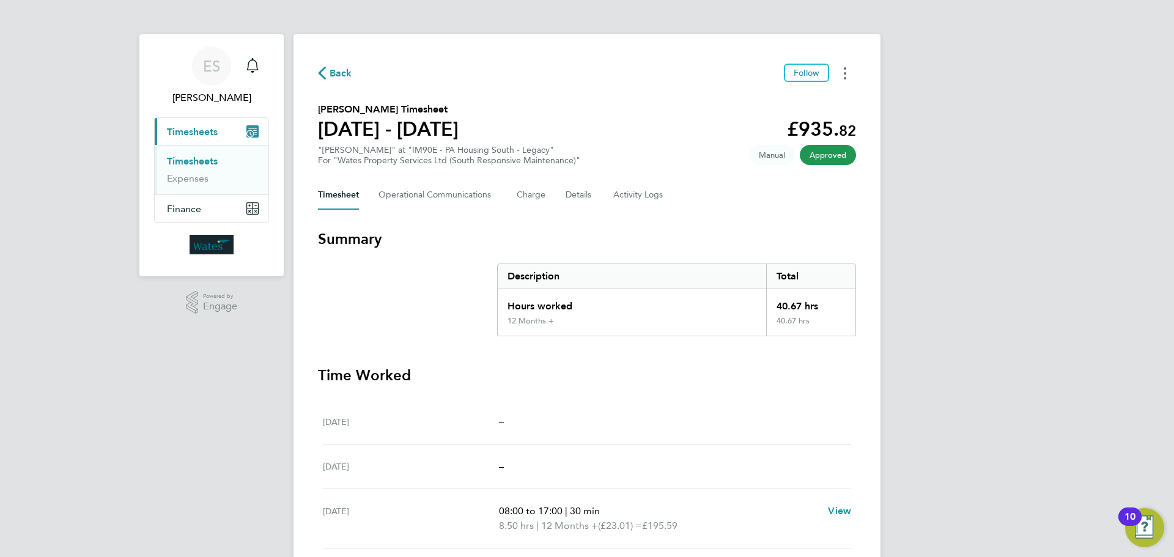
click at [845, 67] on icon "Timesheets Menu" at bounding box center [845, 73] width 2 height 12
click at [820, 97] on link "Download timesheet" at bounding box center [782, 100] width 147 height 24
click at [846, 69] on button "Timesheets Menu" at bounding box center [845, 73] width 22 height 19
click at [807, 103] on link "Download timesheet" at bounding box center [782, 100] width 147 height 24
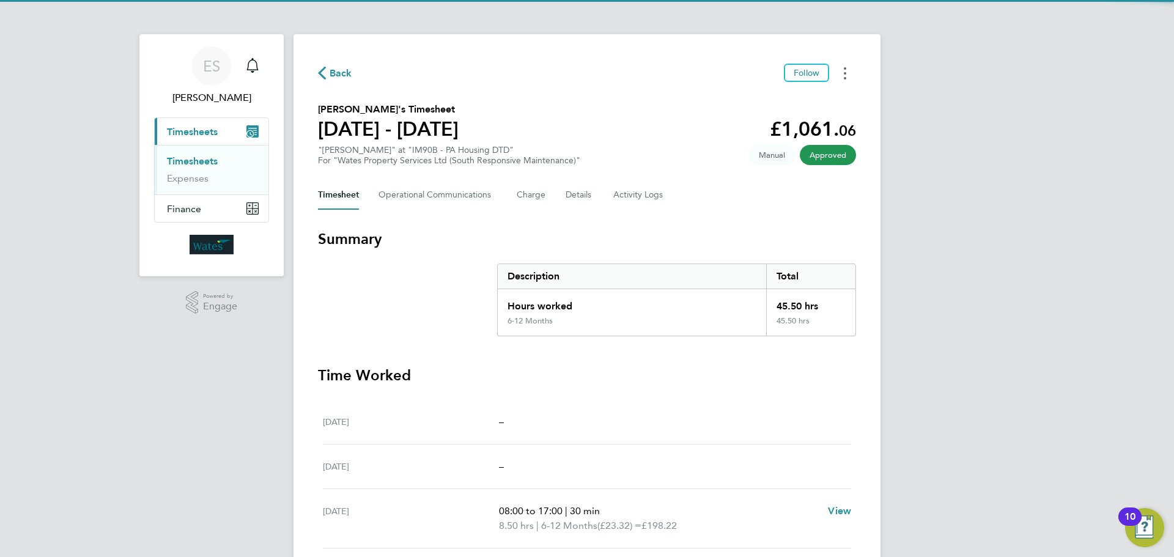
click at [849, 72] on button "Timesheets Menu" at bounding box center [845, 73] width 22 height 19
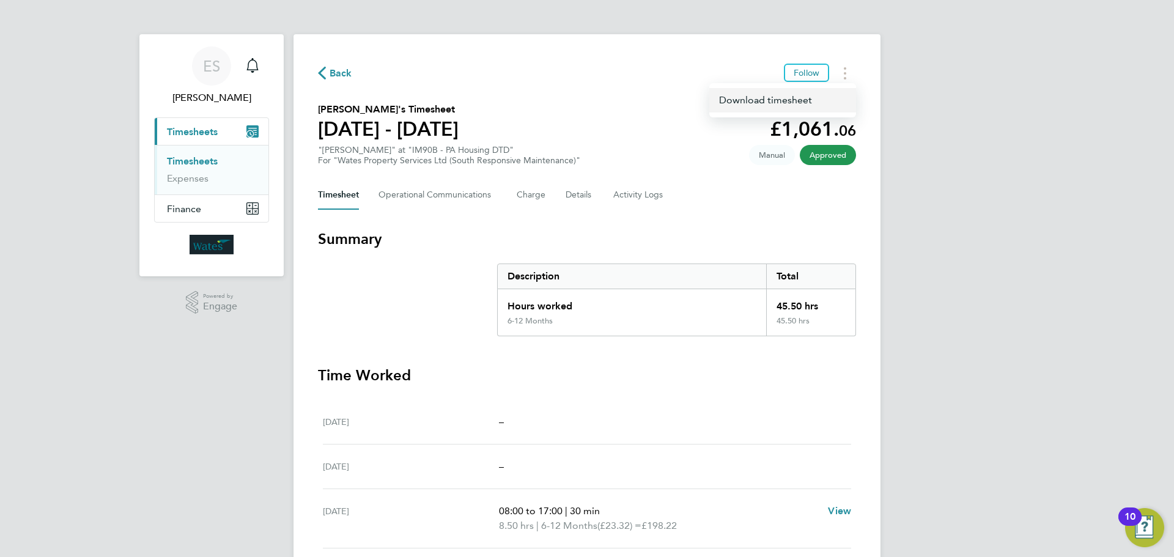
click at [824, 94] on link "Download timesheet" at bounding box center [782, 100] width 147 height 24
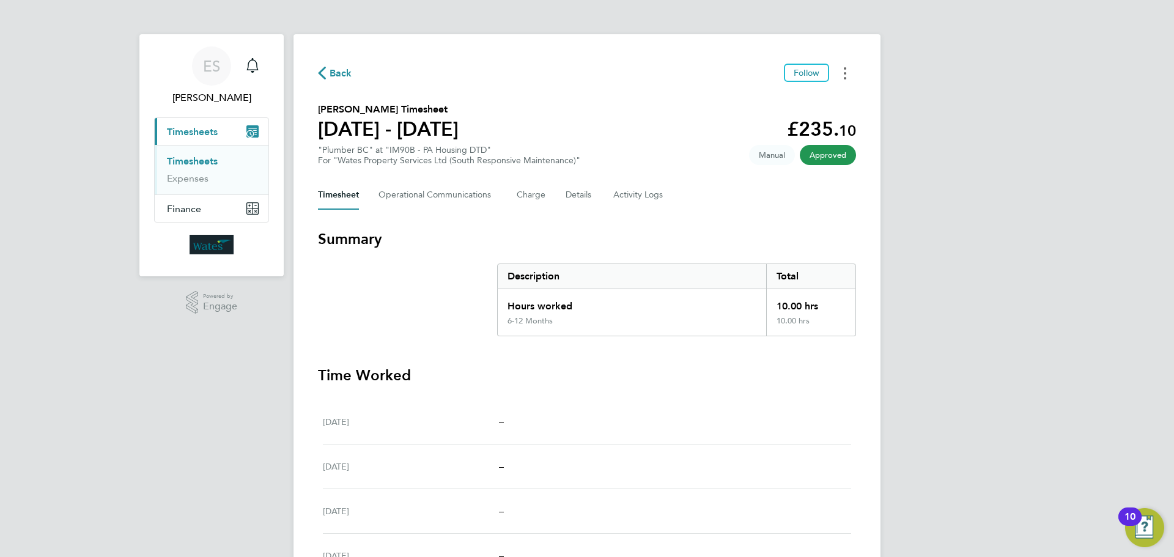
click at [849, 73] on button "Timesheets Menu" at bounding box center [845, 73] width 22 height 19
click at [813, 98] on link "Download timesheet" at bounding box center [782, 100] width 147 height 24
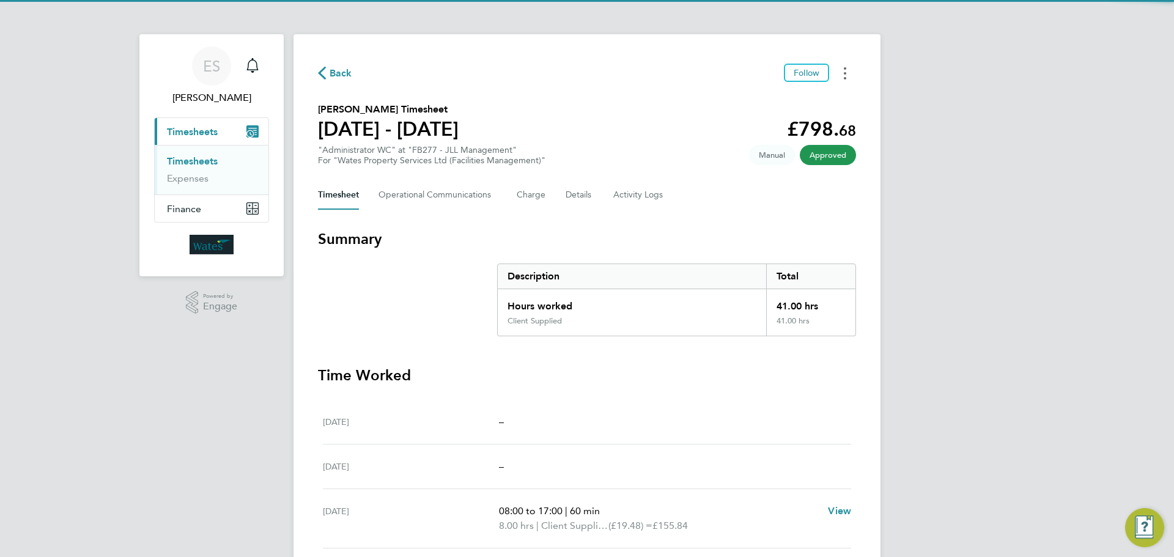
click at [838, 72] on button "Timesheets Menu" at bounding box center [845, 73] width 22 height 19
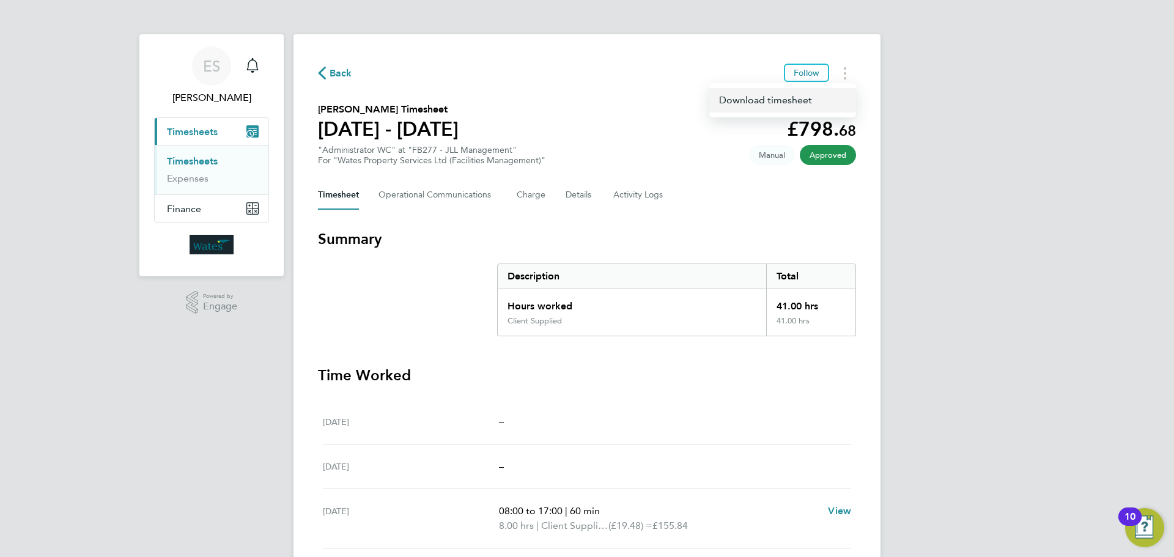
click at [822, 97] on link "Download timesheet" at bounding box center [782, 100] width 147 height 24
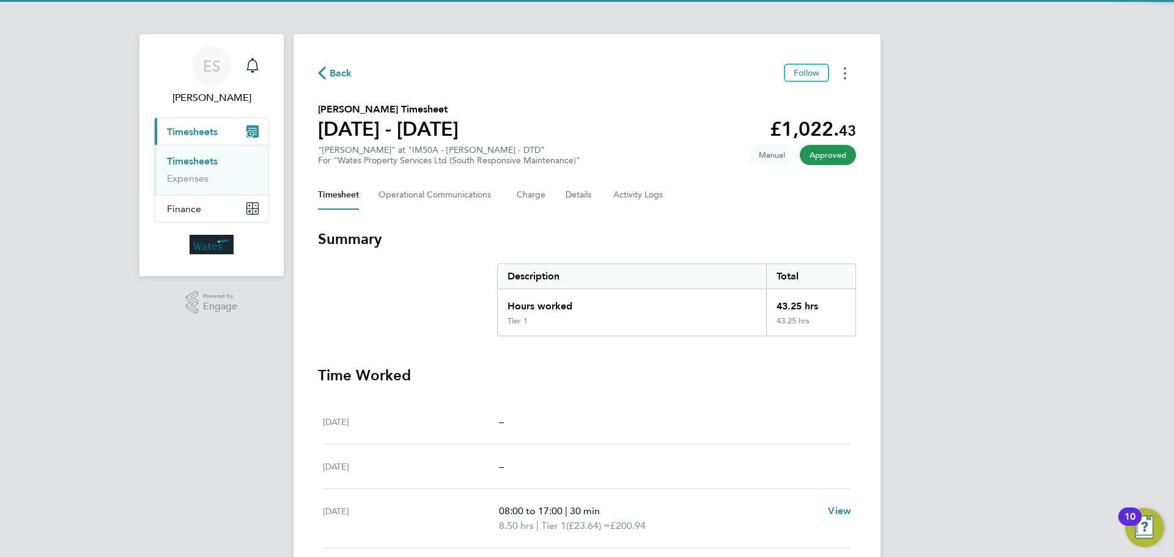
click at [839, 73] on button "Timesheets Menu" at bounding box center [845, 73] width 22 height 19
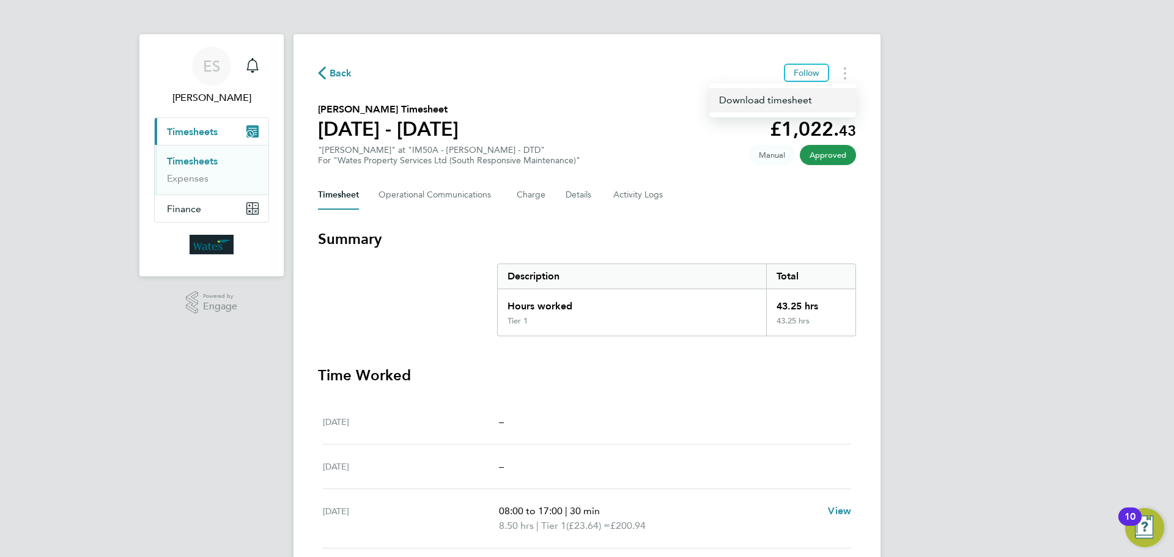
click at [808, 99] on link "Download timesheet" at bounding box center [782, 100] width 147 height 24
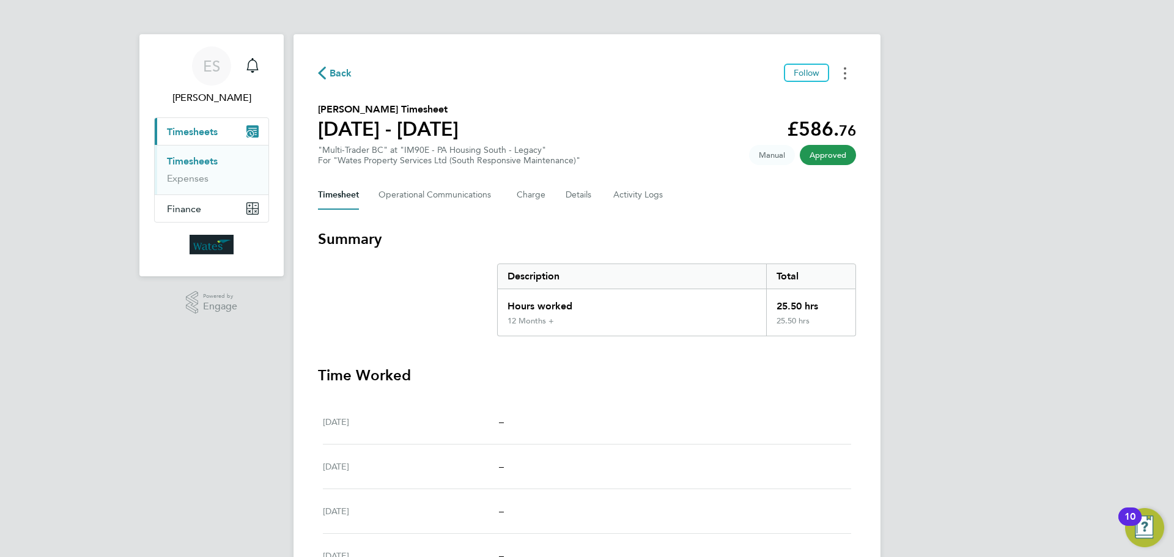
click at [848, 71] on button "Timesheets Menu" at bounding box center [845, 73] width 22 height 19
click at [796, 100] on link "Download timesheet" at bounding box center [782, 100] width 147 height 24
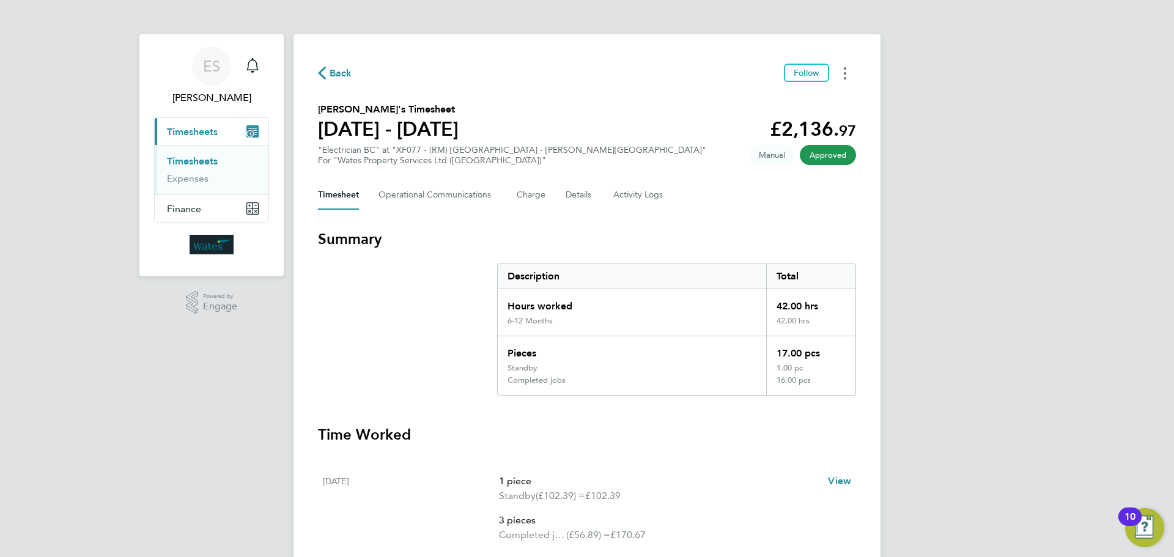
drag, startPoint x: 848, startPoint y: 72, endPoint x: 844, endPoint y: 78, distance: 8.0
click at [848, 72] on button "Timesheets Menu" at bounding box center [845, 73] width 22 height 19
drag, startPoint x: 844, startPoint y: 78, endPoint x: 826, endPoint y: 95, distance: 24.7
click at [826, 95] on link "Download timesheet" at bounding box center [782, 100] width 147 height 24
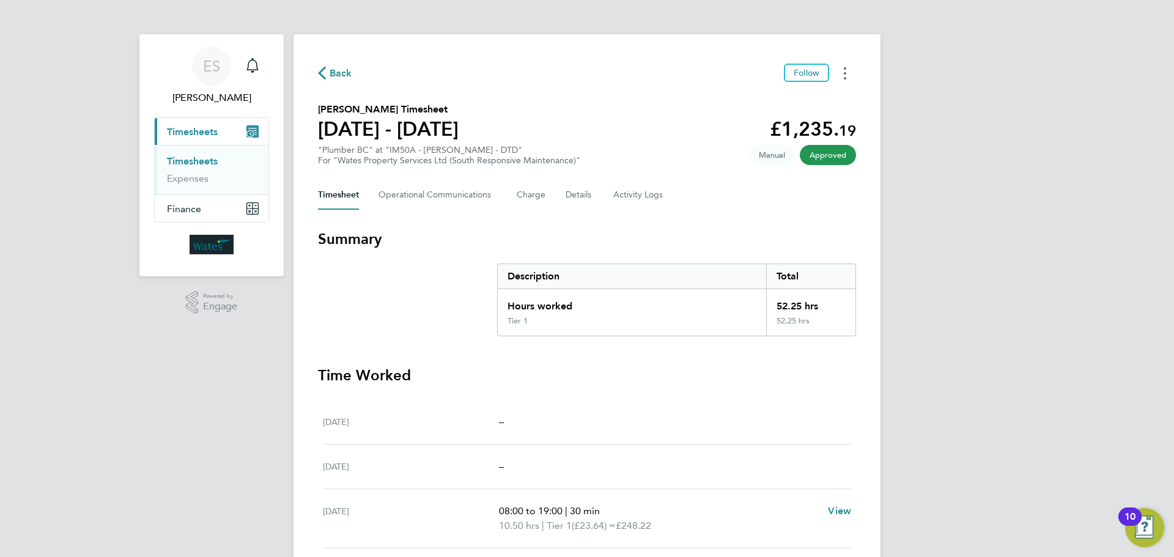
click at [843, 70] on button "Timesheets Menu" at bounding box center [845, 73] width 22 height 19
click at [827, 95] on link "Download timesheet" at bounding box center [782, 100] width 147 height 24
click at [840, 77] on button "Timesheets Menu" at bounding box center [845, 73] width 22 height 19
click at [833, 94] on link "Download timesheet" at bounding box center [782, 100] width 147 height 24
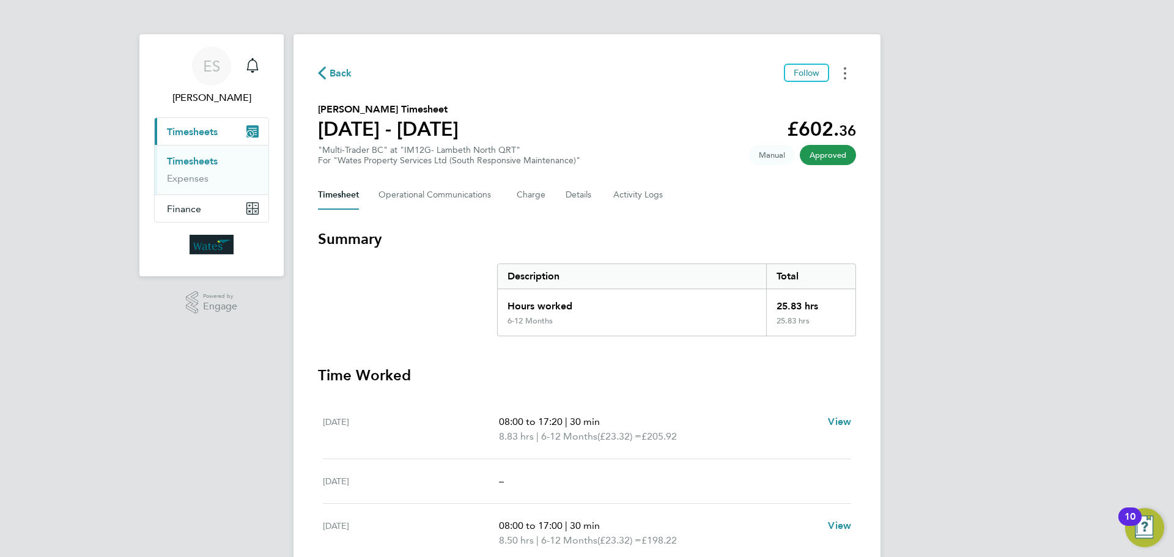
drag, startPoint x: 847, startPoint y: 72, endPoint x: 835, endPoint y: 78, distance: 13.7
click at [847, 72] on button "Timesheets Menu" at bounding box center [845, 73] width 22 height 19
click at [797, 97] on link "Download timesheet" at bounding box center [782, 100] width 147 height 24
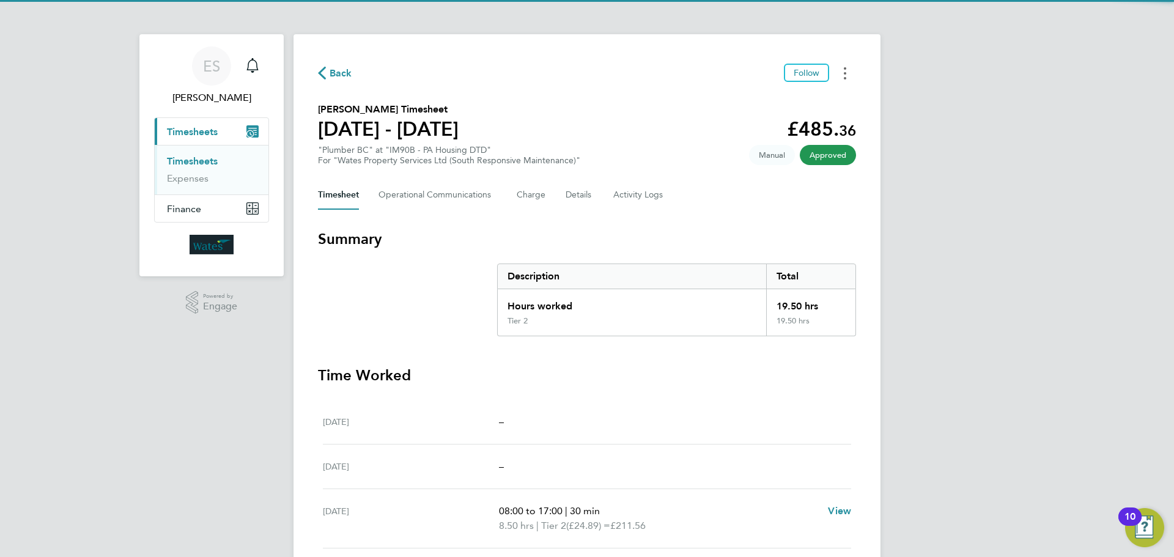
drag, startPoint x: 845, startPoint y: 68, endPoint x: 837, endPoint y: 83, distance: 16.7
click at [845, 68] on circle "Timesheets Menu" at bounding box center [845, 68] width 2 height 2
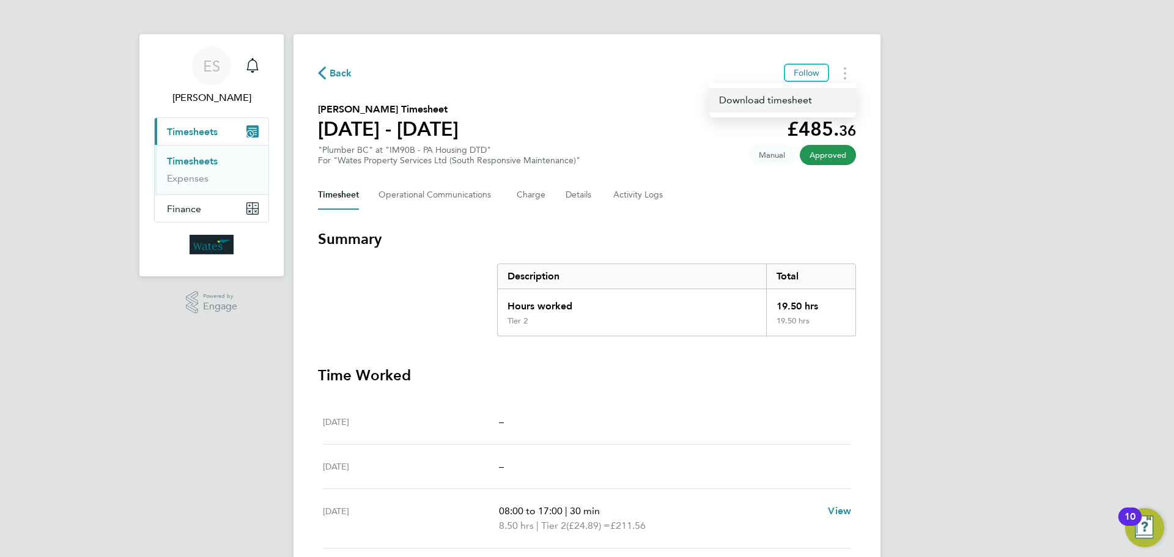
drag, startPoint x: 837, startPoint y: 83, endPoint x: 823, endPoint y: 99, distance: 21.7
click at [823, 99] on link "Download timesheet" at bounding box center [782, 100] width 147 height 24
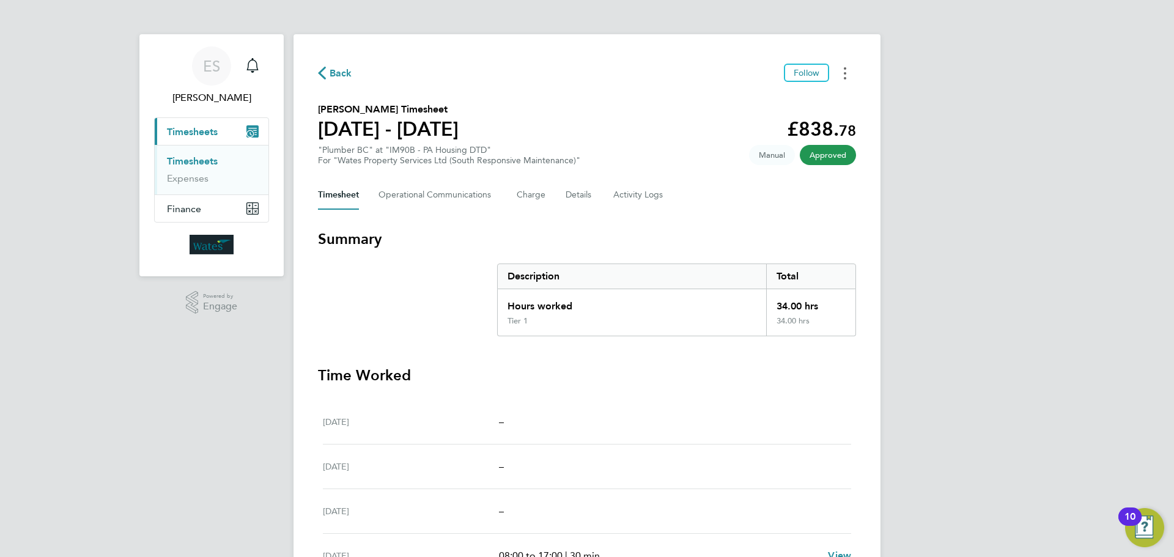
drag, startPoint x: 843, startPoint y: 66, endPoint x: 841, endPoint y: 78, distance: 11.8
click at [843, 66] on button "Timesheets Menu" at bounding box center [845, 73] width 22 height 19
click at [831, 102] on link "Download timesheet" at bounding box center [782, 100] width 147 height 24
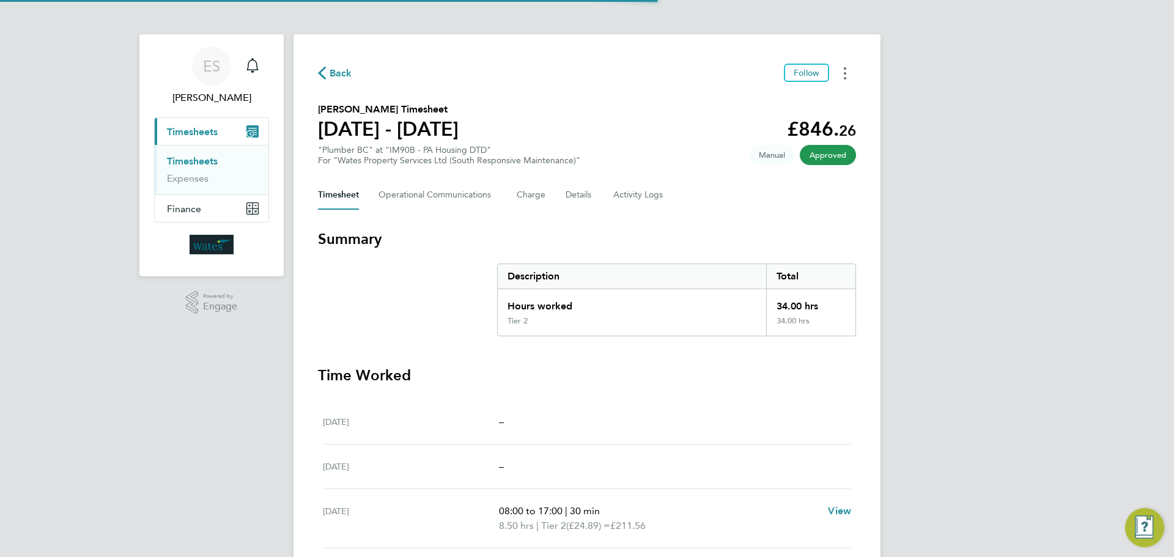
click at [849, 79] on button "Timesheets Menu" at bounding box center [845, 73] width 22 height 19
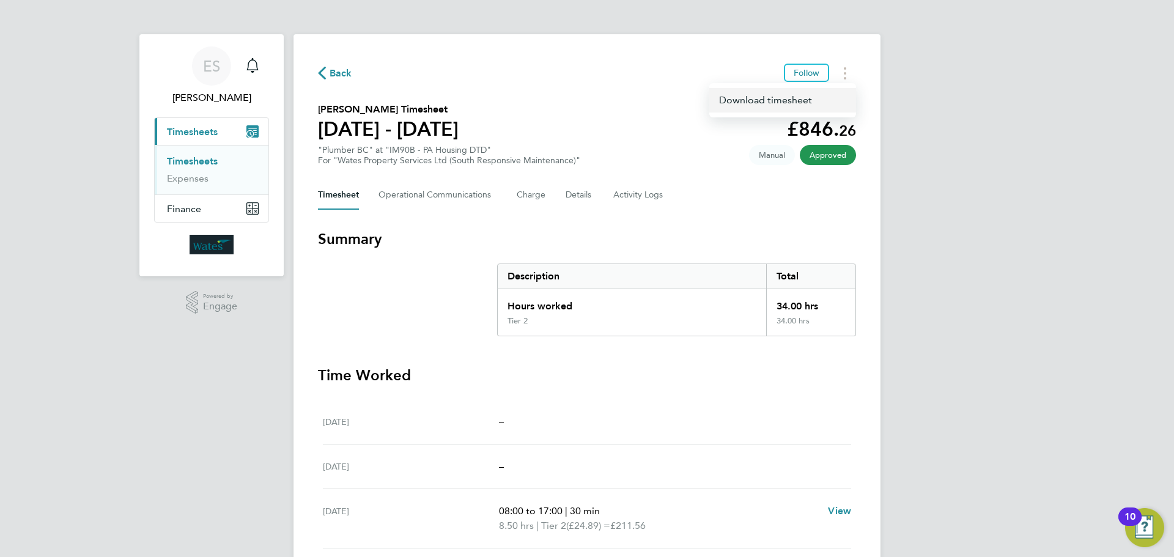
click at [821, 97] on link "Download timesheet" at bounding box center [782, 100] width 147 height 24
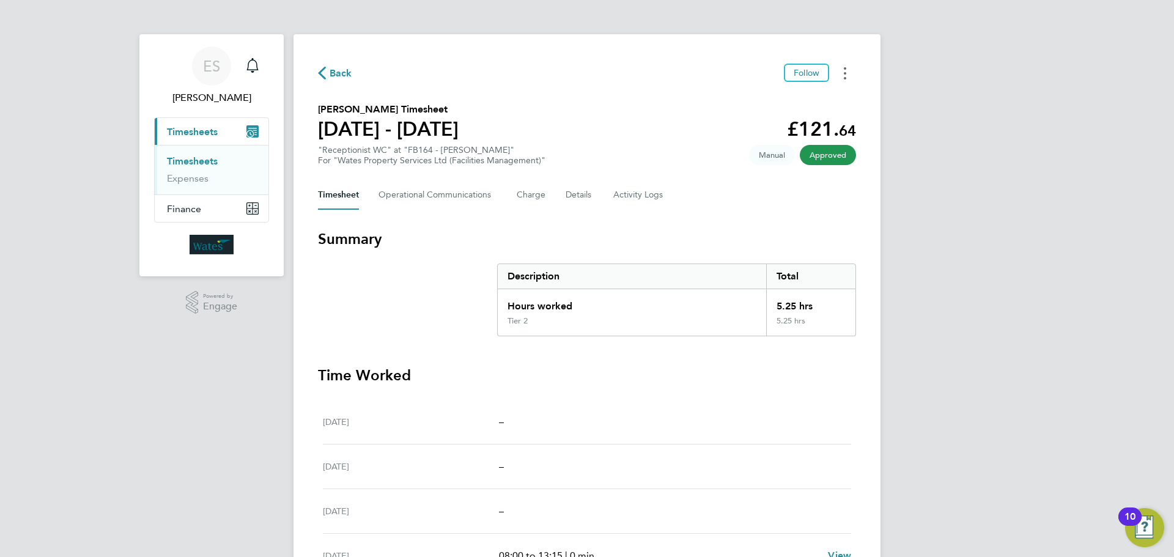
click at [839, 68] on button "Timesheets Menu" at bounding box center [845, 73] width 22 height 19
click at [821, 94] on link "Download timesheet" at bounding box center [782, 100] width 147 height 24
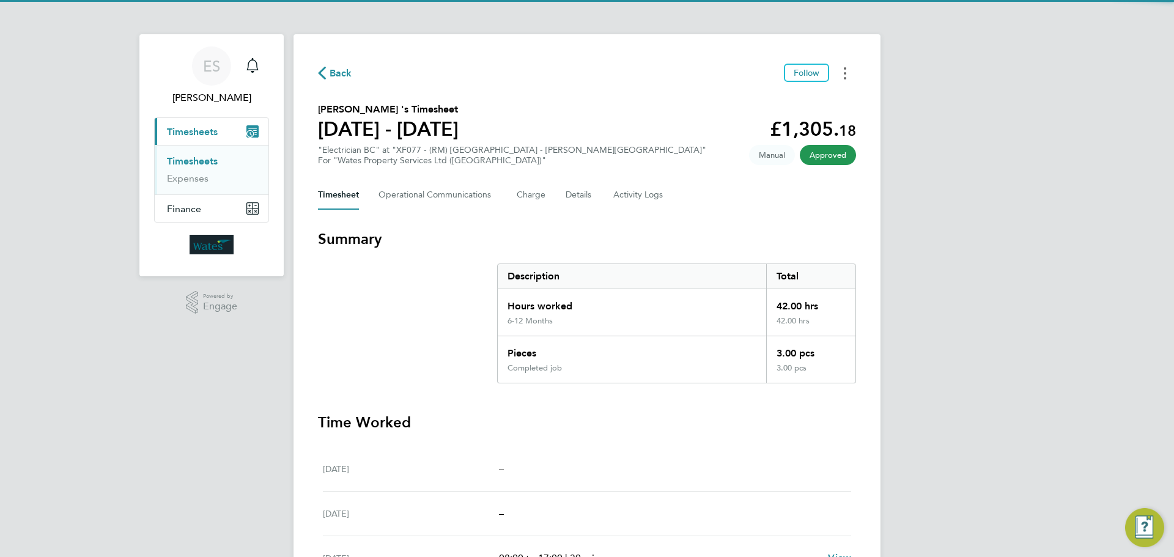
click at [846, 71] on icon "Timesheets Menu" at bounding box center [845, 73] width 2 height 12
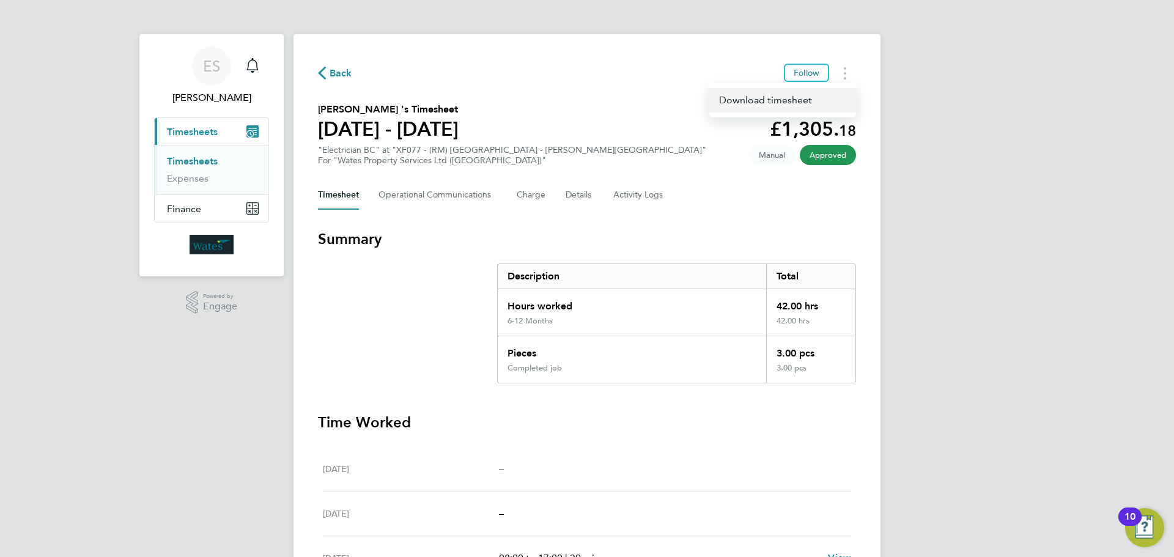
drag, startPoint x: 840, startPoint y: 82, endPoint x: 823, endPoint y: 102, distance: 26.9
click at [823, 102] on link "Download timesheet" at bounding box center [782, 100] width 147 height 24
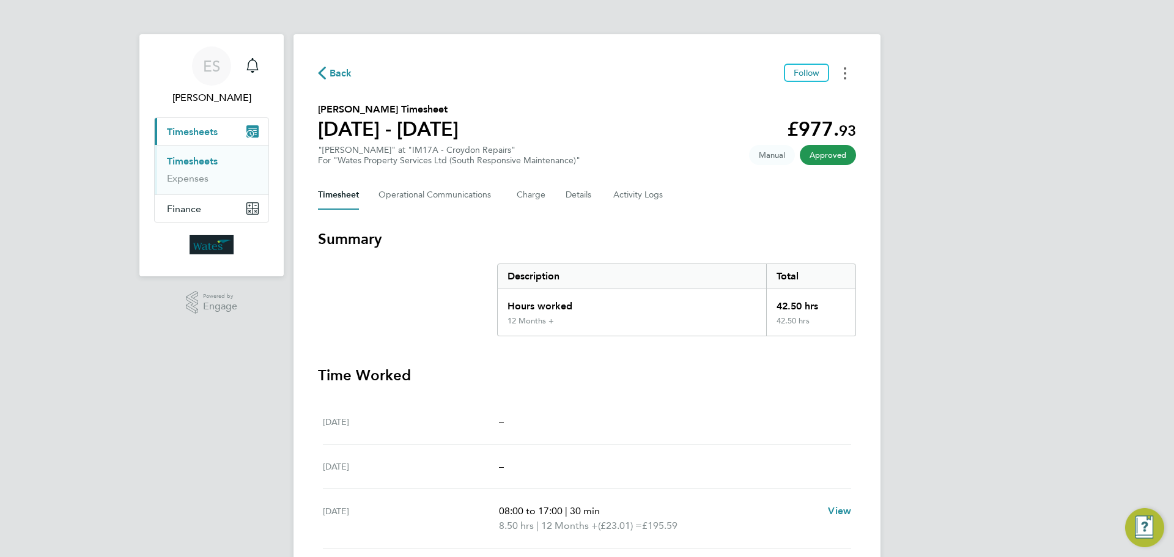
drag, startPoint x: 848, startPoint y: 72, endPoint x: 843, endPoint y: 79, distance: 8.8
click at [848, 72] on button "Timesheets Menu" at bounding box center [845, 73] width 22 height 19
click at [826, 93] on link "Download timesheet" at bounding box center [782, 100] width 147 height 24
click at [849, 61] on div "Back Follow [PERSON_NAME]'s Timesheet [DATE] - [DATE] £1,048. 48 "Multi-Trader …" at bounding box center [587, 424] width 587 height 781
click at [841, 81] on button "Timesheets Menu" at bounding box center [845, 73] width 22 height 19
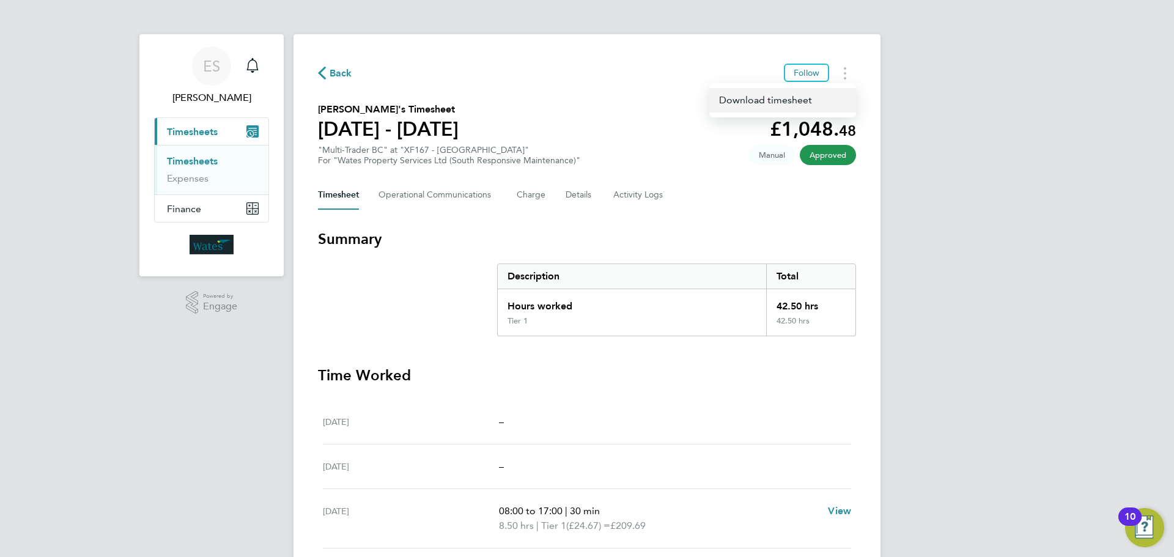
click at [825, 104] on link "Download timesheet" at bounding box center [782, 100] width 147 height 24
click at [842, 76] on button "Timesheets Menu" at bounding box center [845, 73] width 22 height 19
click at [830, 103] on link "Download timesheet" at bounding box center [782, 100] width 147 height 24
click at [844, 70] on icon "Timesheets Menu" at bounding box center [845, 73] width 2 height 12
drag, startPoint x: 843, startPoint y: 75, endPoint x: 814, endPoint y: 103, distance: 40.2
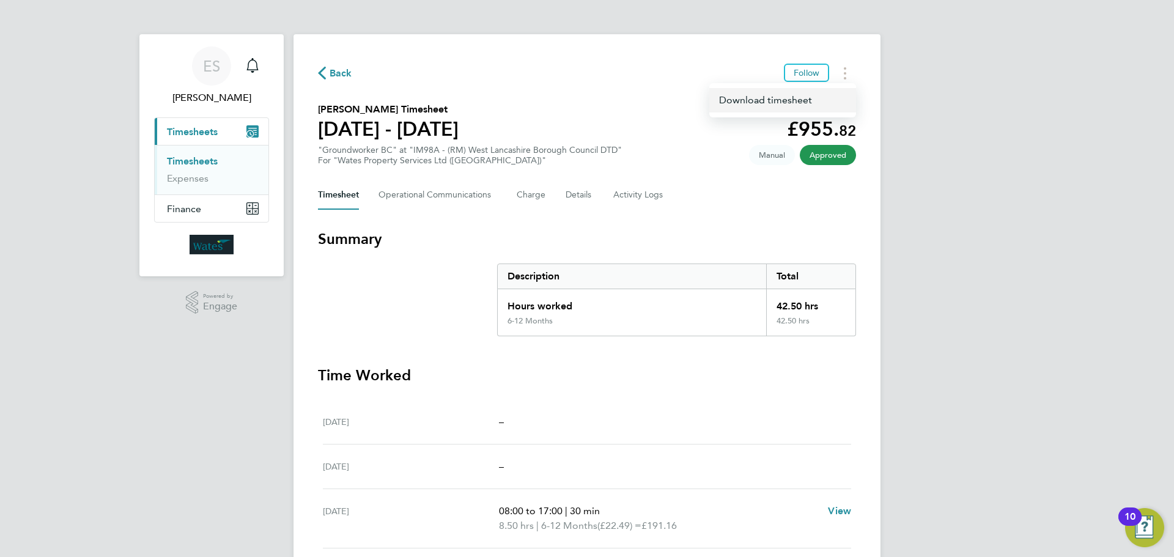
click at [814, 103] on link "Download timesheet" at bounding box center [782, 100] width 147 height 24
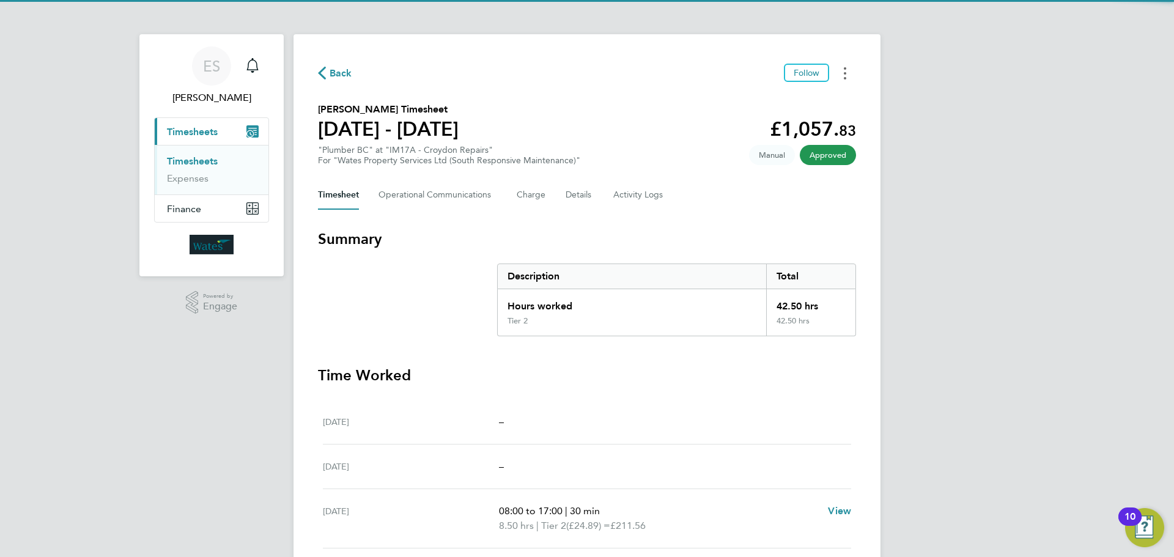
click at [841, 78] on button "Timesheets Menu" at bounding box center [845, 73] width 22 height 19
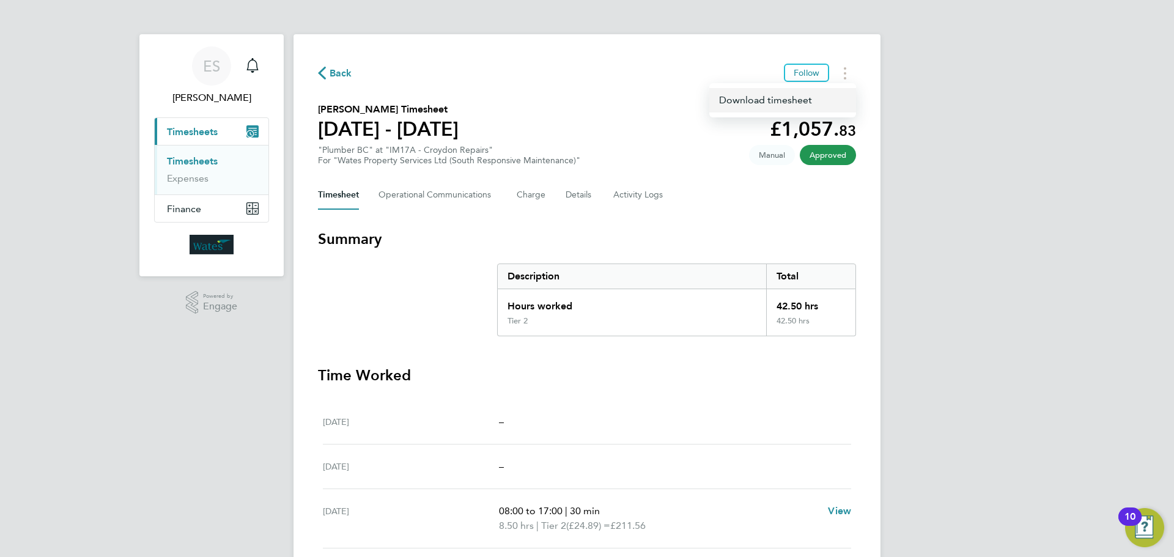
click at [827, 101] on link "Download timesheet" at bounding box center [782, 100] width 147 height 24
drag, startPoint x: 842, startPoint y: 72, endPoint x: 840, endPoint y: 78, distance: 6.4
click at [842, 72] on button "Timesheets Menu" at bounding box center [845, 73] width 22 height 19
click at [827, 98] on link "Download timesheet" at bounding box center [782, 100] width 147 height 24
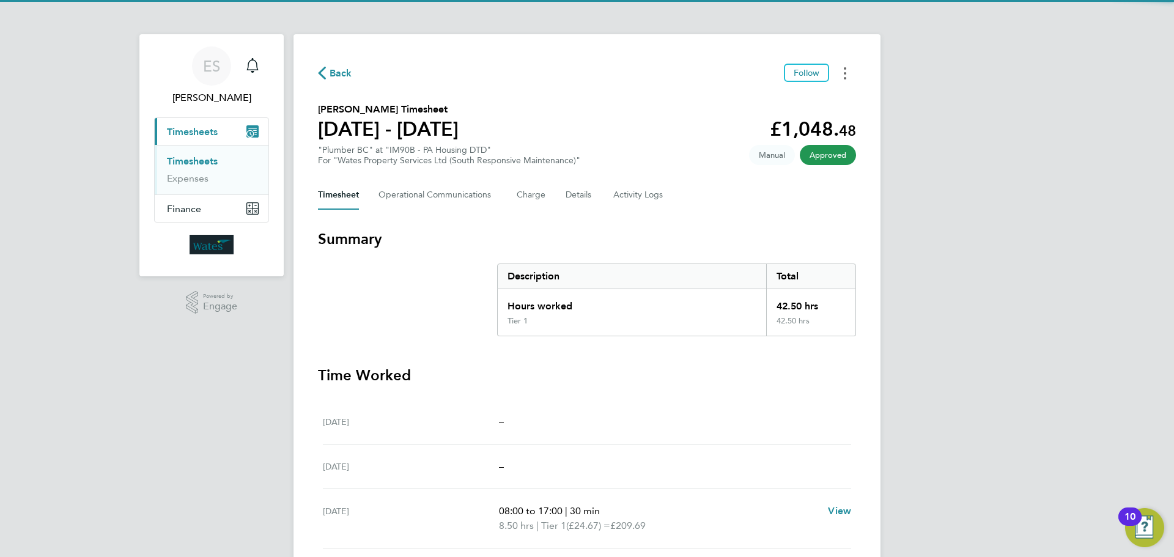
click at [843, 75] on button "Timesheets Menu" at bounding box center [845, 73] width 22 height 19
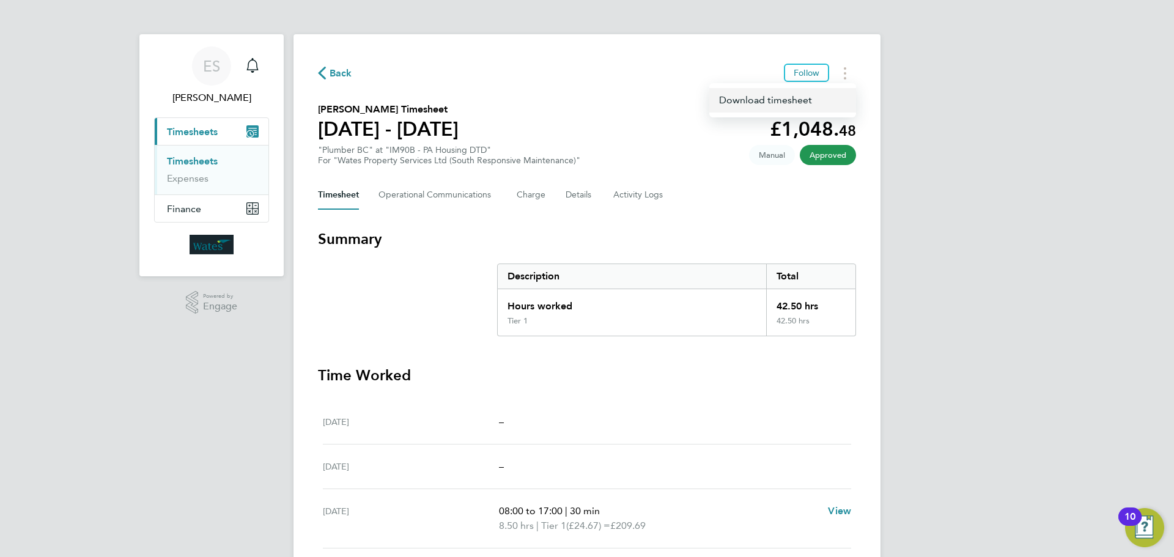
click at [816, 97] on link "Download timesheet" at bounding box center [782, 100] width 147 height 24
click at [845, 75] on icon "Timesheets Menu" at bounding box center [845, 73] width 2 height 12
click at [812, 98] on link "Download timesheet" at bounding box center [782, 100] width 147 height 24
